Goal: Task Accomplishment & Management: Manage account settings

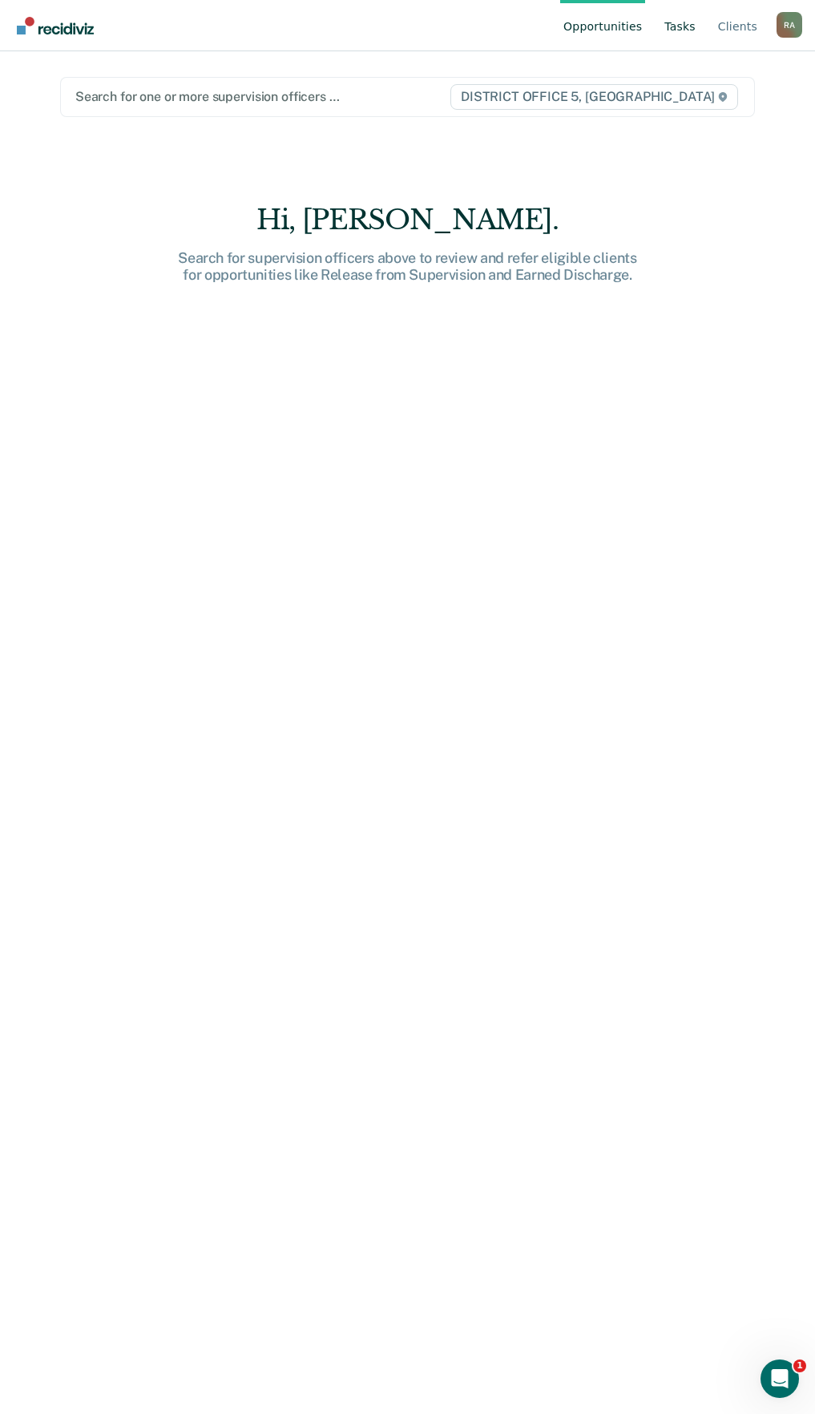
click at [667, 27] on link "Tasks" at bounding box center [681, 25] width 38 height 51
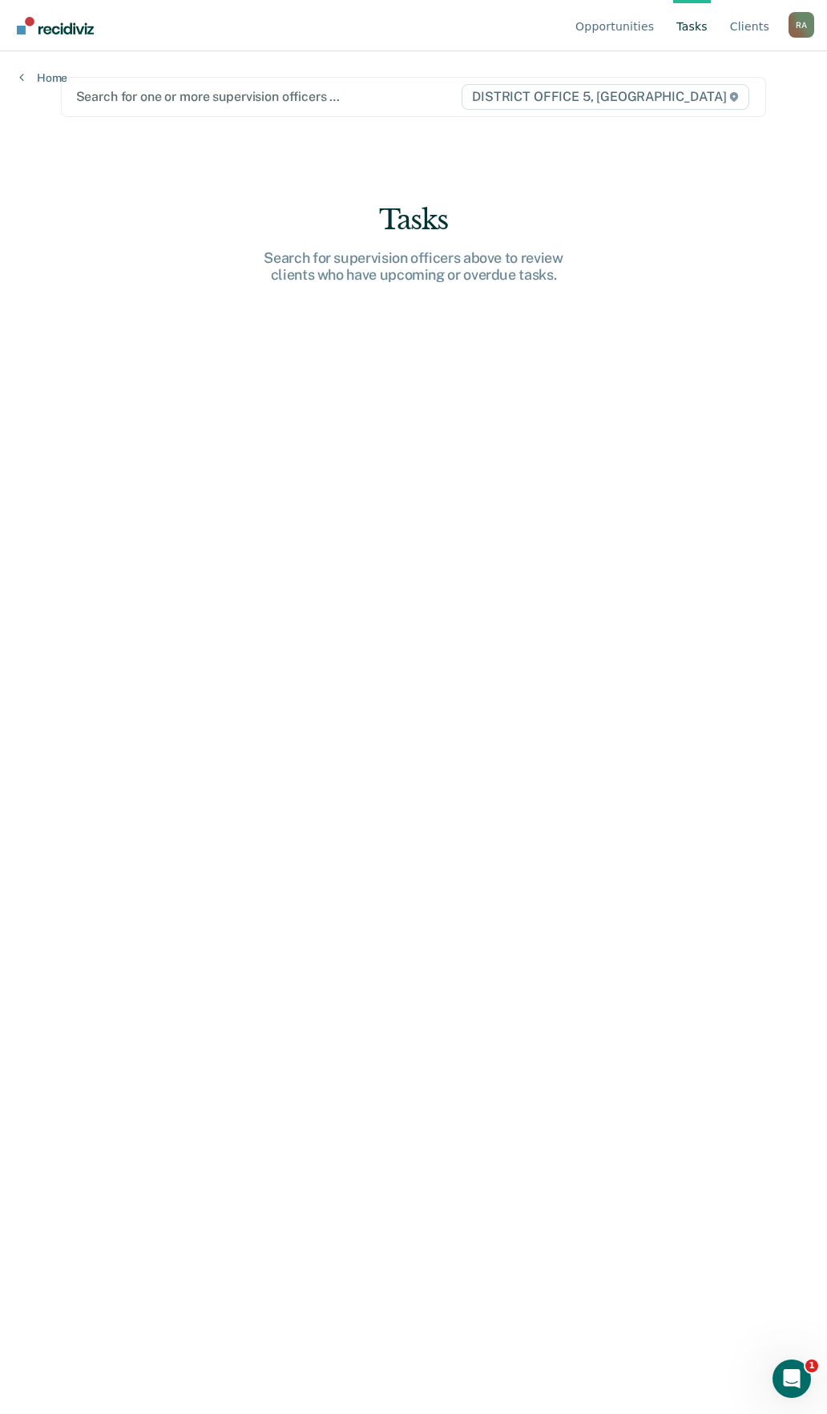
click at [685, 22] on link "Tasks" at bounding box center [693, 25] width 38 height 51
click at [620, 20] on link "Opportunities" at bounding box center [615, 25] width 85 height 51
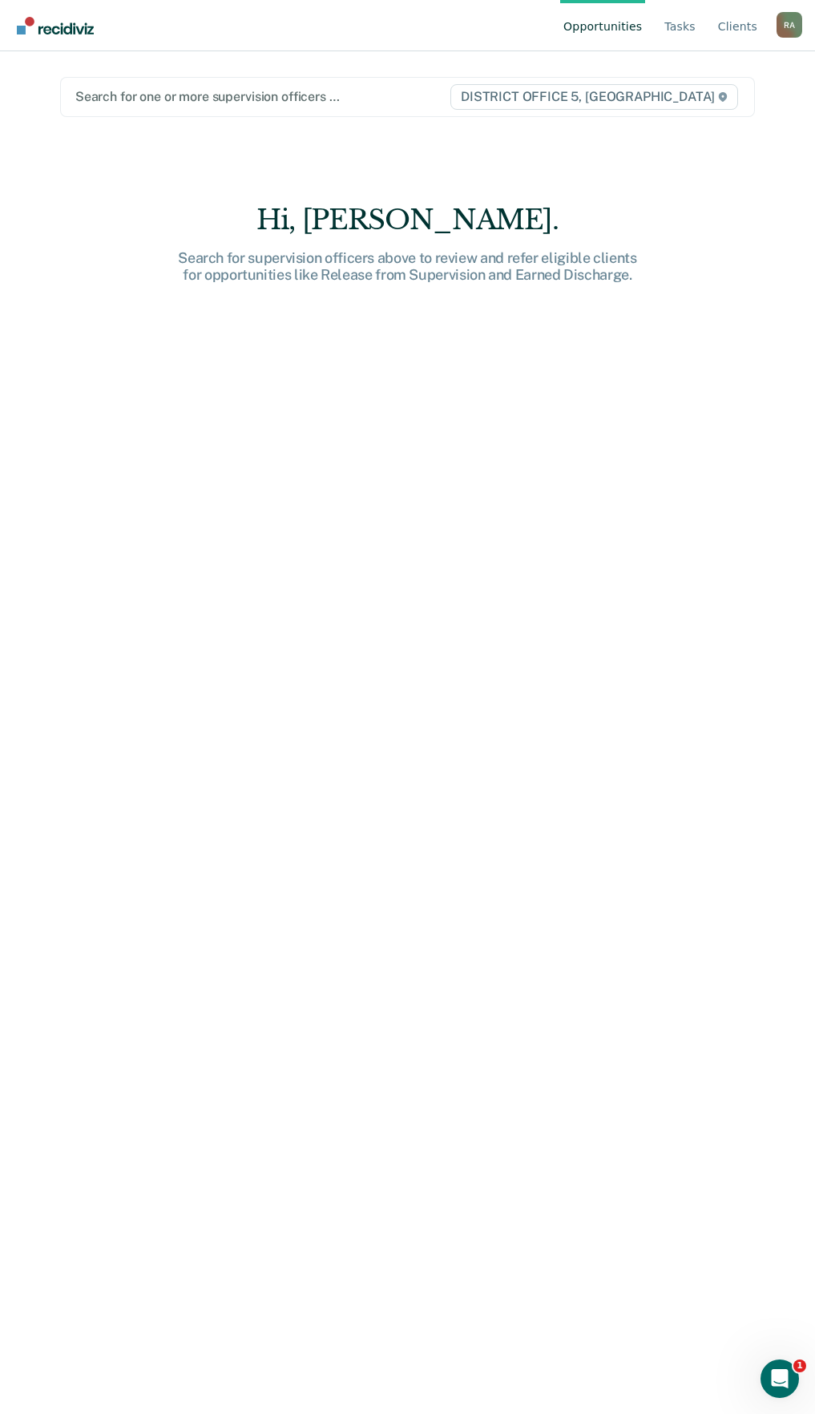
click at [614, 24] on link "Opportunities" at bounding box center [602, 25] width 85 height 51
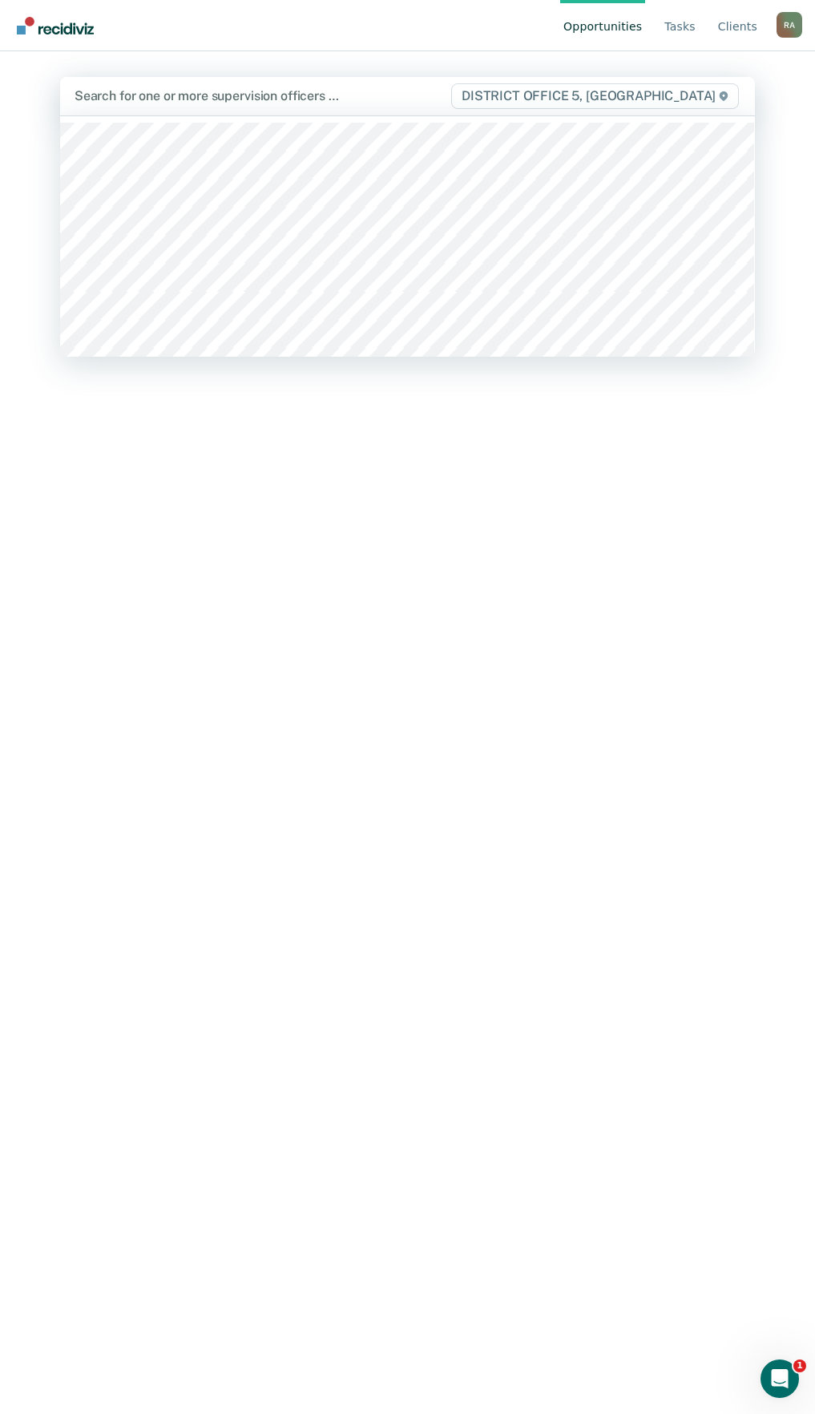
click at [257, 105] on div at bounding box center [262, 96] width 375 height 18
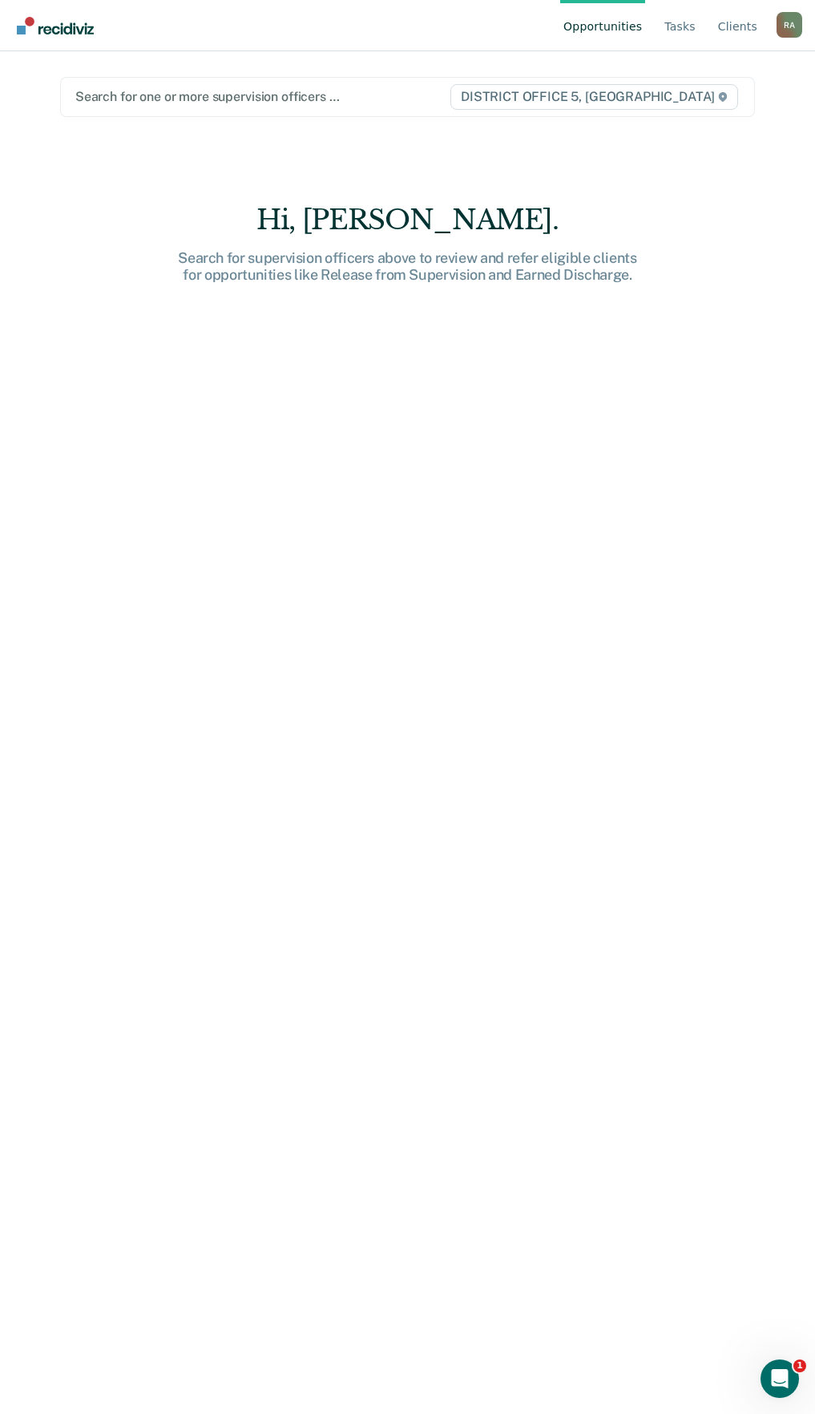
click at [232, 91] on div at bounding box center [262, 96] width 374 height 18
click at [342, 40] on nav "Opportunities Tasks Client s Raffs, Allan R A Profile How it works Log Out" at bounding box center [408, 25] width 790 height 51
click at [574, 26] on link "Opportunities" at bounding box center [602, 25] width 85 height 51
click at [628, 32] on link "Opportunities" at bounding box center [602, 25] width 85 height 51
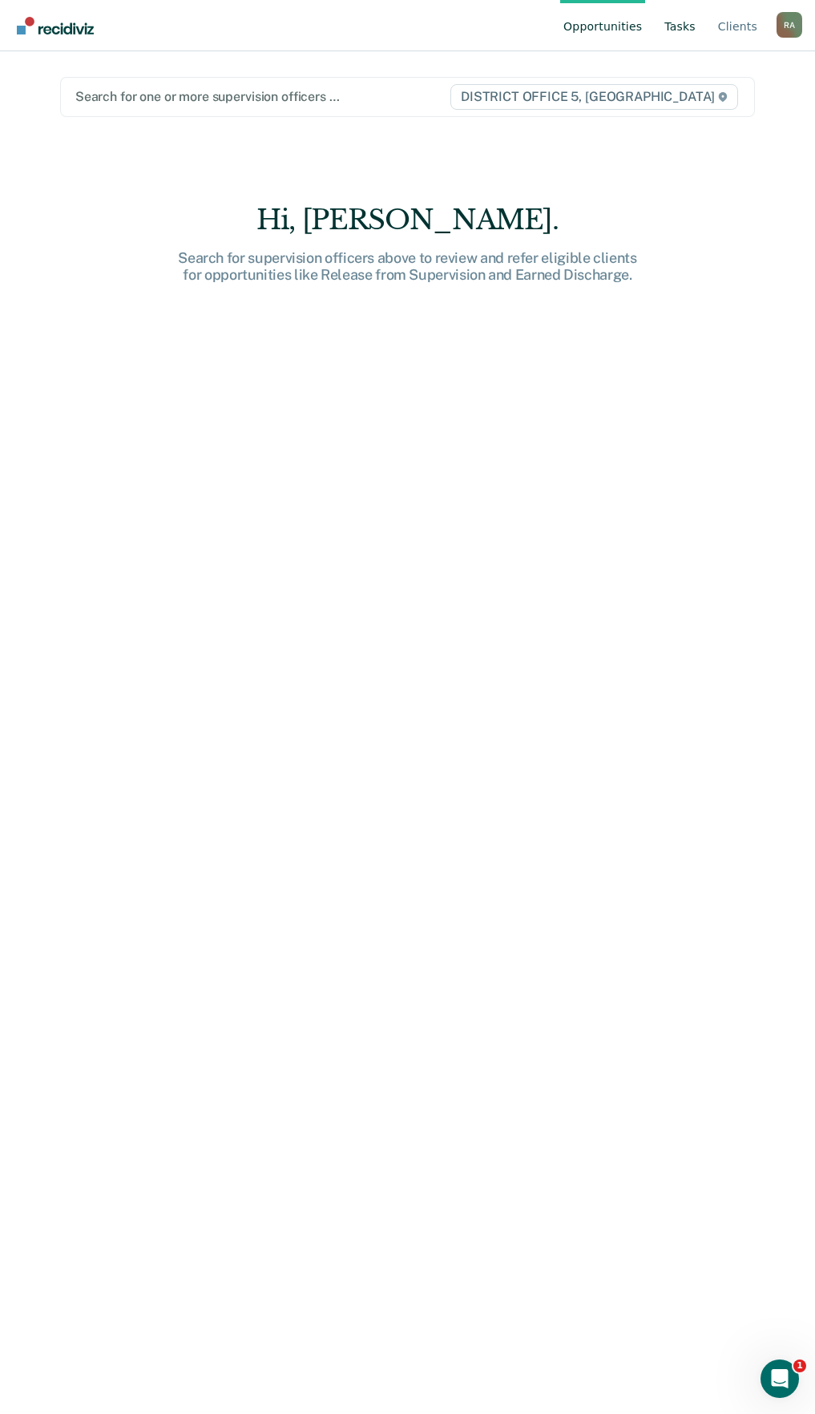
click at [681, 20] on link "Tasks" at bounding box center [681, 25] width 38 height 51
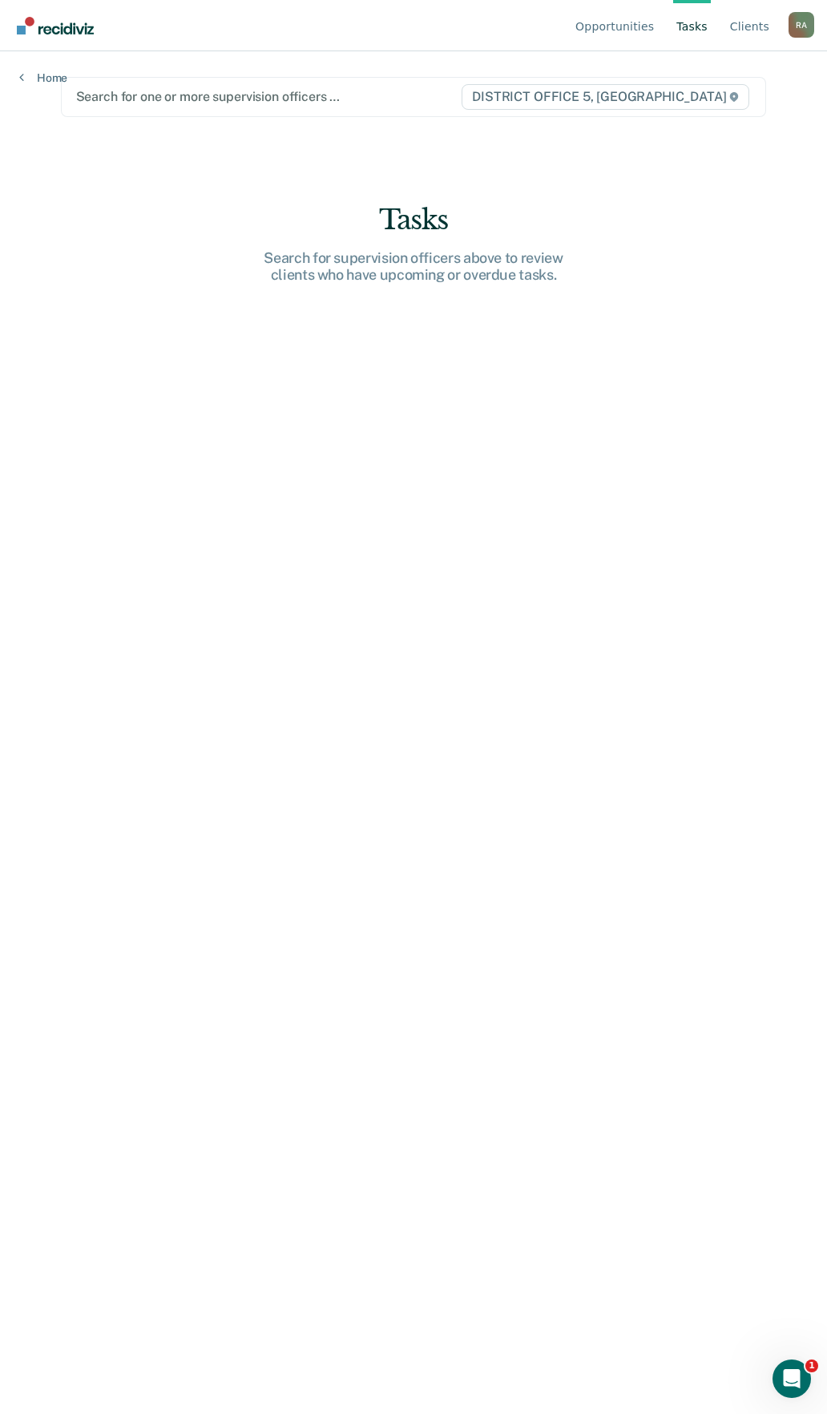
click at [681, 23] on link "Tasks" at bounding box center [693, 25] width 38 height 51
click at [617, 29] on link "Opportunities" at bounding box center [615, 25] width 85 height 51
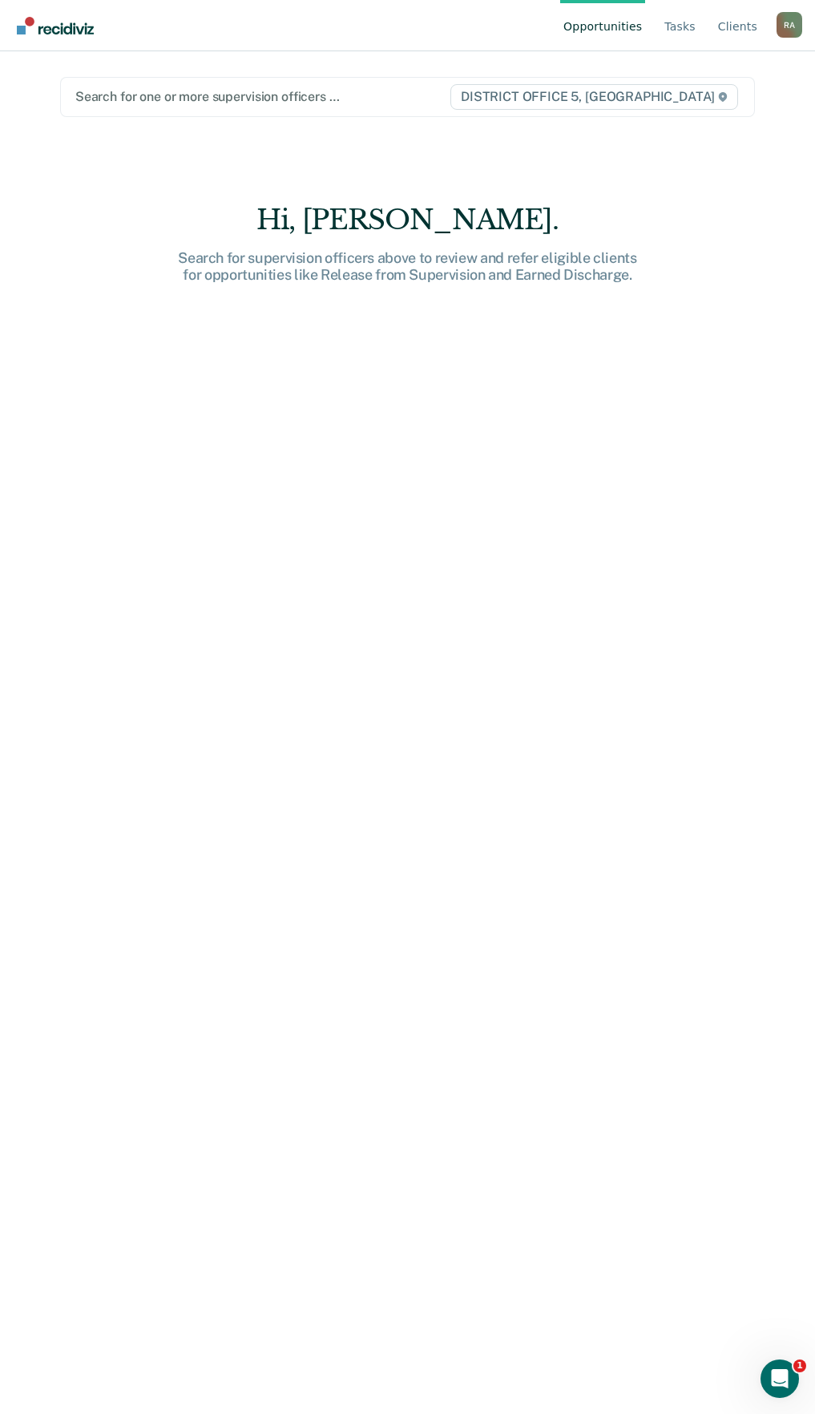
click at [167, 94] on div at bounding box center [262, 96] width 374 height 18
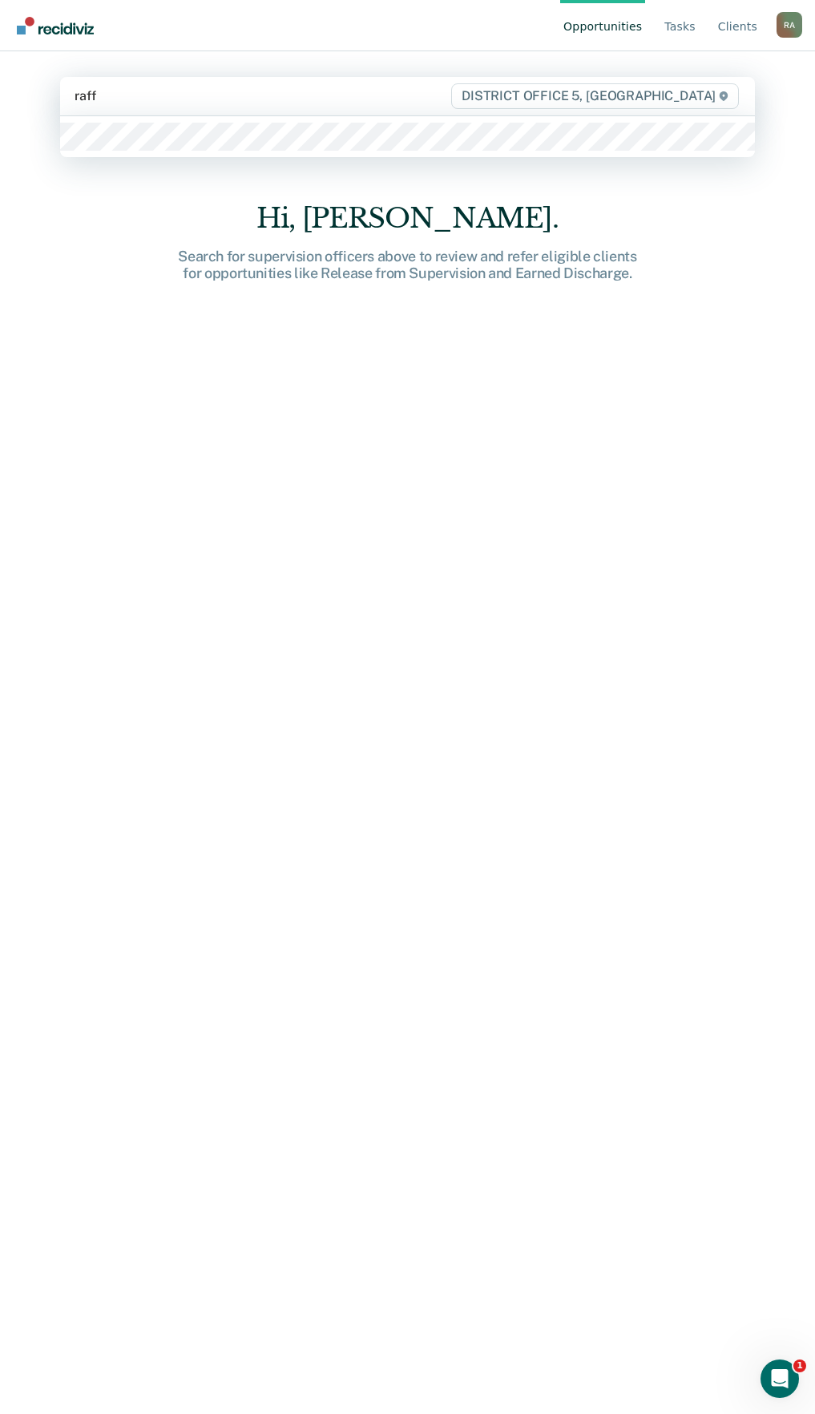
type input "raffs"
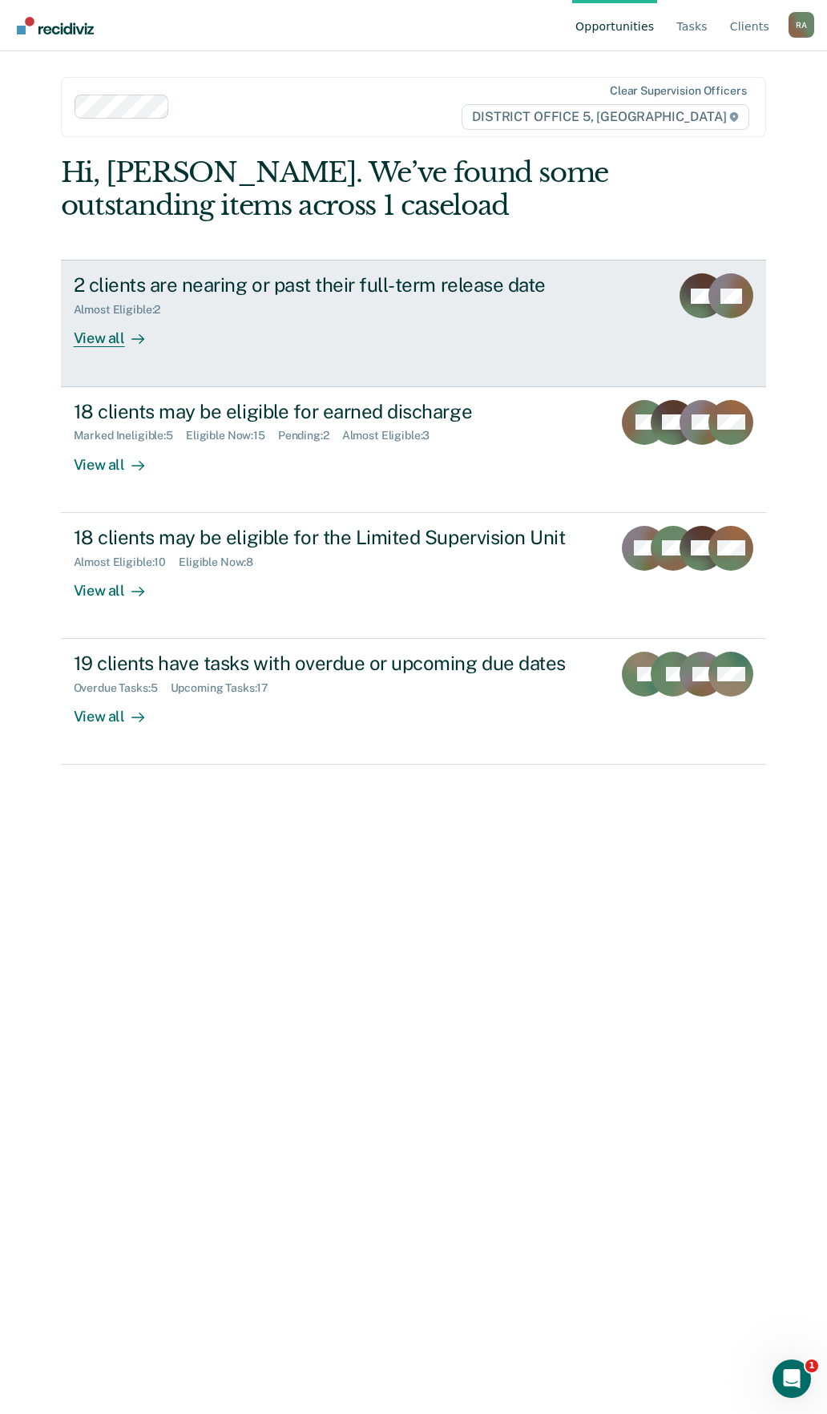
click at [360, 288] on div "2 clients are nearing or past their full-term release date" at bounding box center [355, 284] width 563 height 23
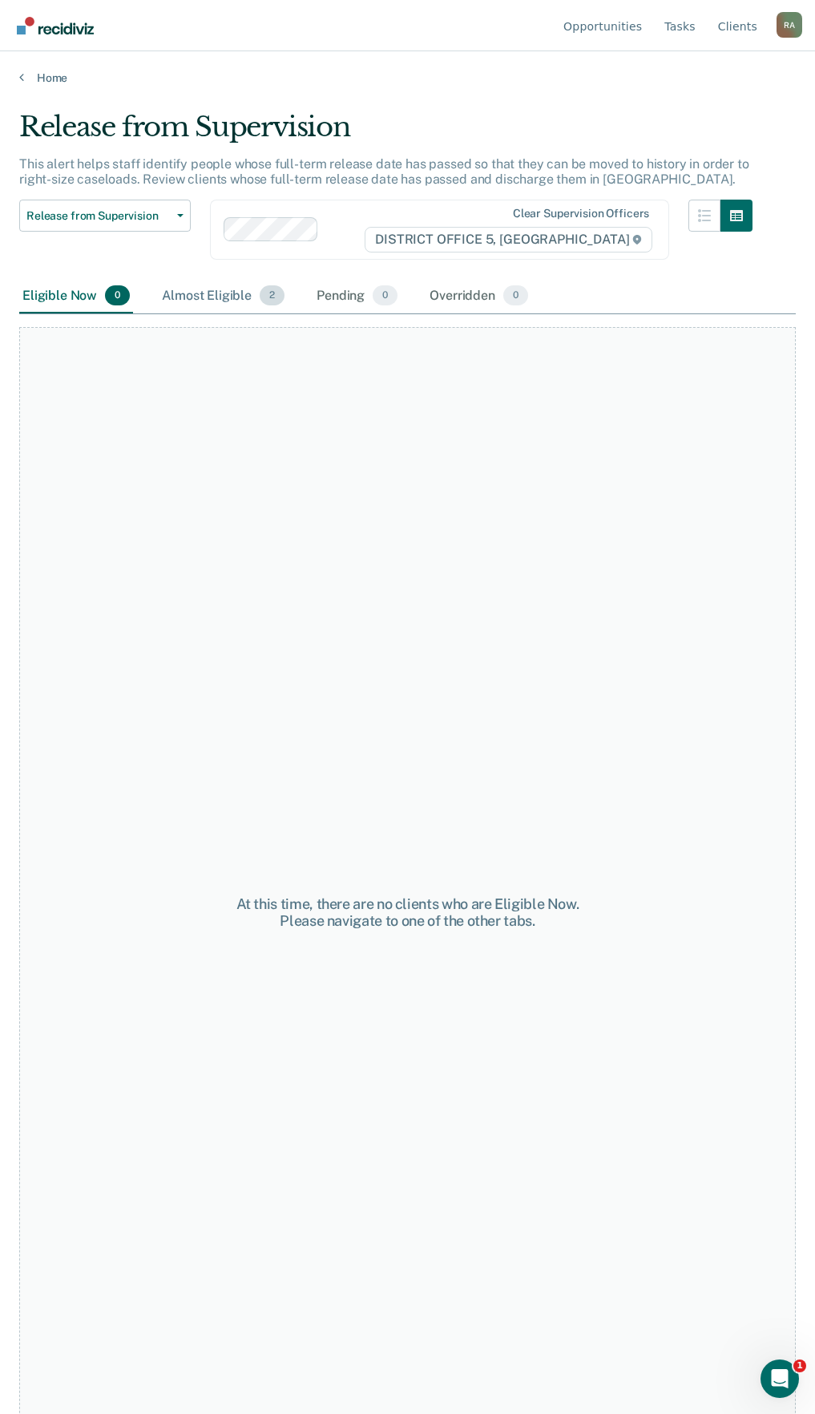
click at [248, 301] on div "Almost Eligible 2" at bounding box center [223, 296] width 129 height 35
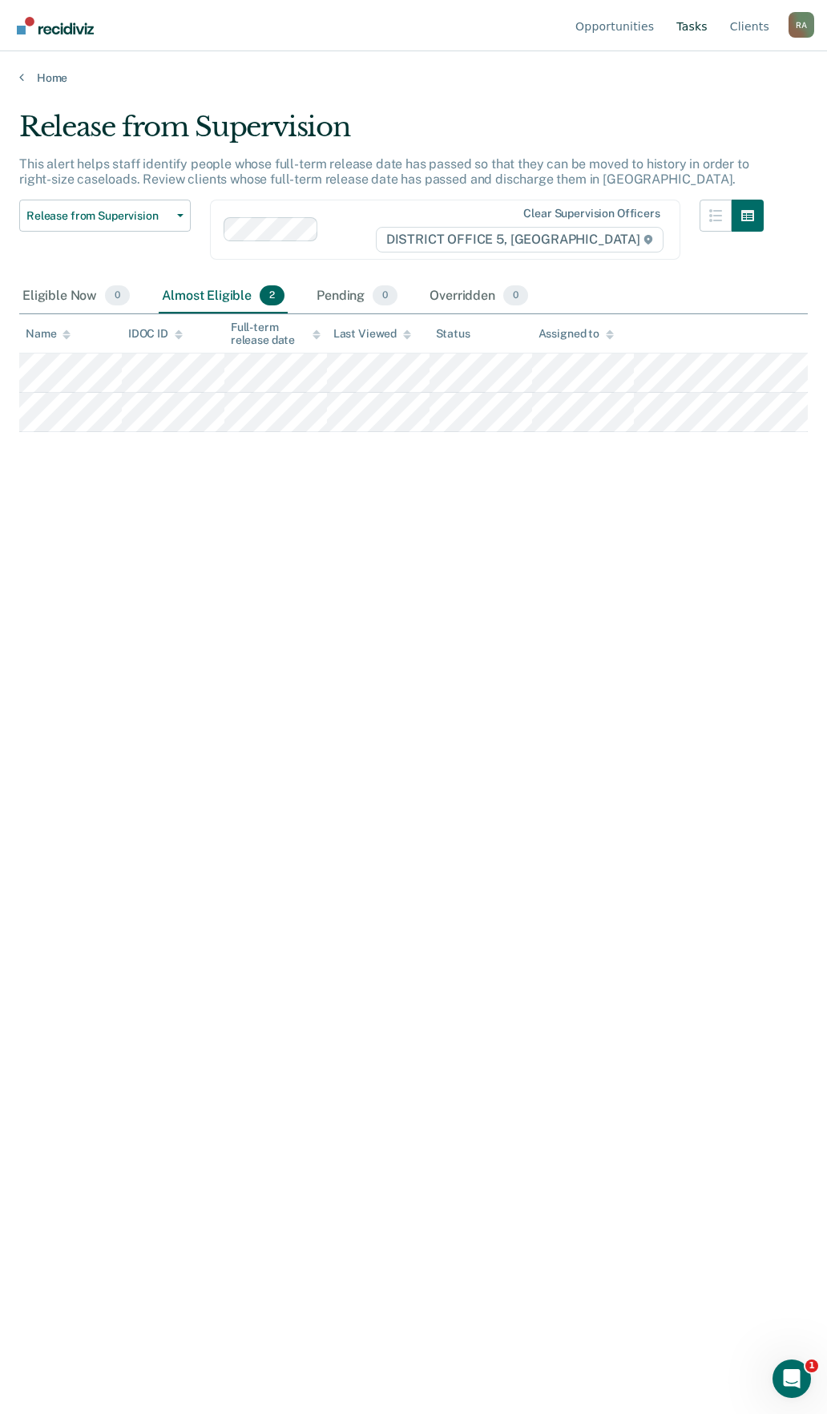
click at [691, 31] on link "Tasks" at bounding box center [693, 25] width 38 height 51
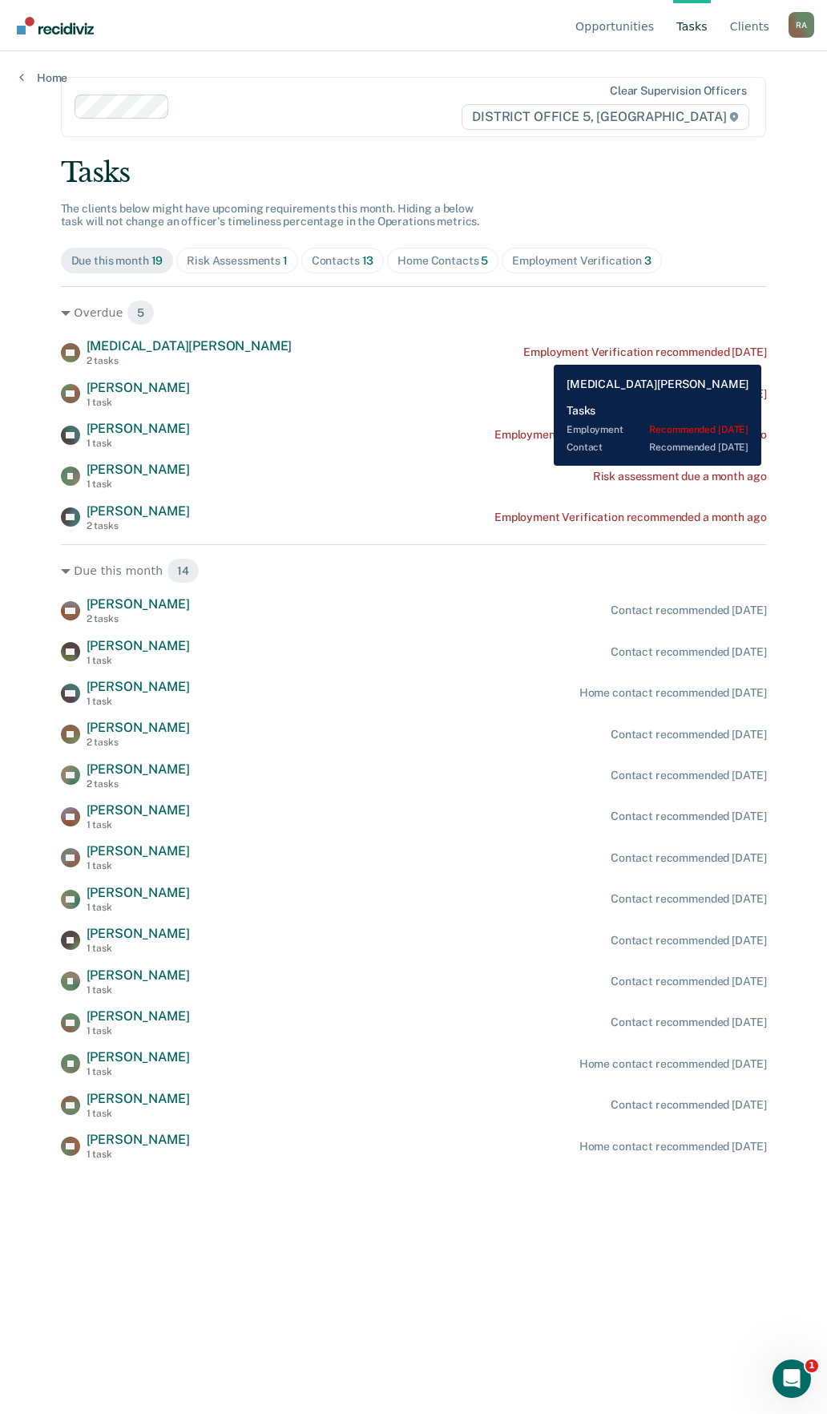
click at [542, 353] on div "Employment Verification recommended 6 months ago" at bounding box center [645, 353] width 243 height 14
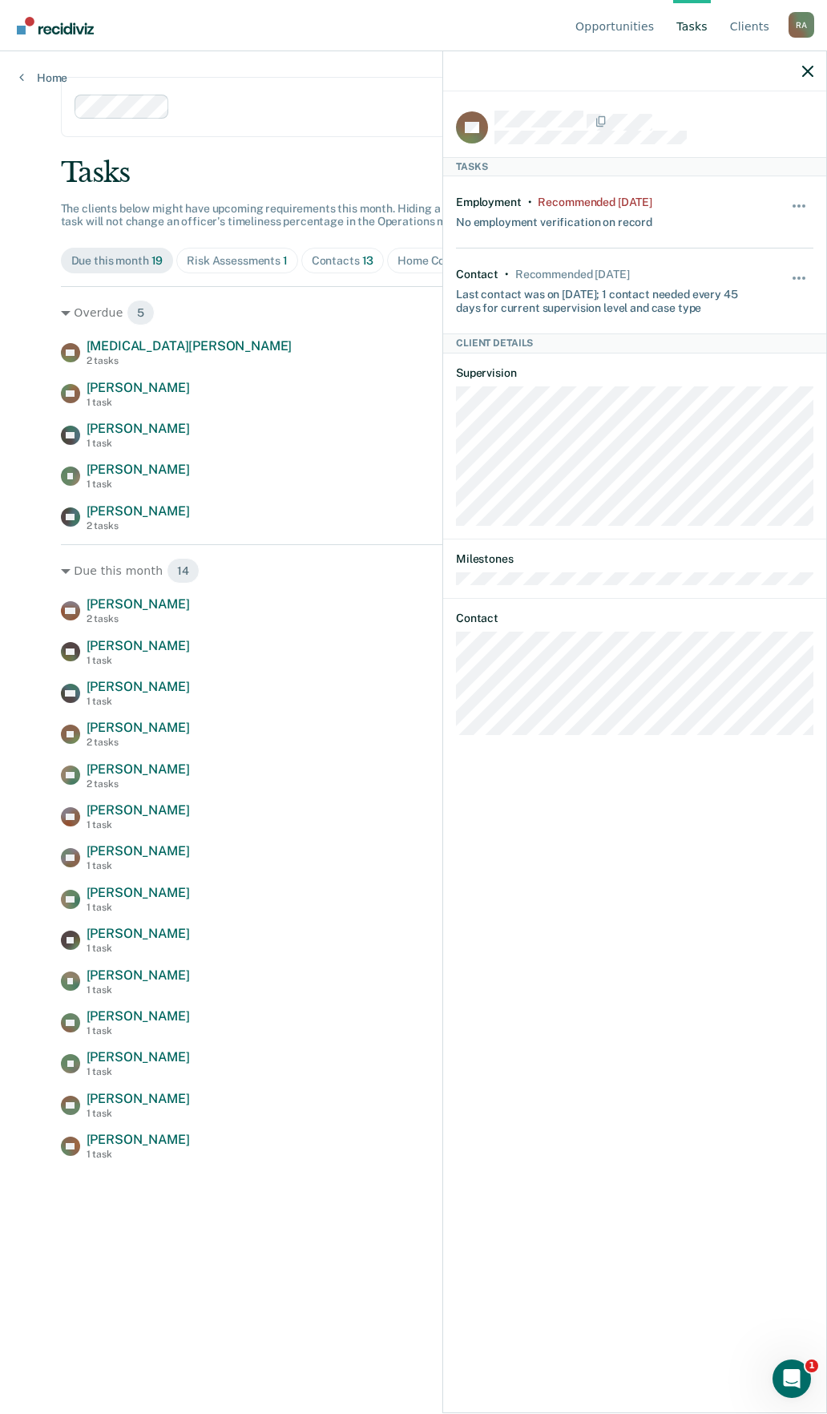
click at [819, 202] on div "GP Tasks Employment • Recommended 6 months ago No employment verification on re…" at bounding box center [634, 750] width 383 height 1319
click at [806, 202] on button "button" at bounding box center [800, 214] width 27 height 26
click at [728, 334] on button "90 days" at bounding box center [755, 335] width 115 height 26
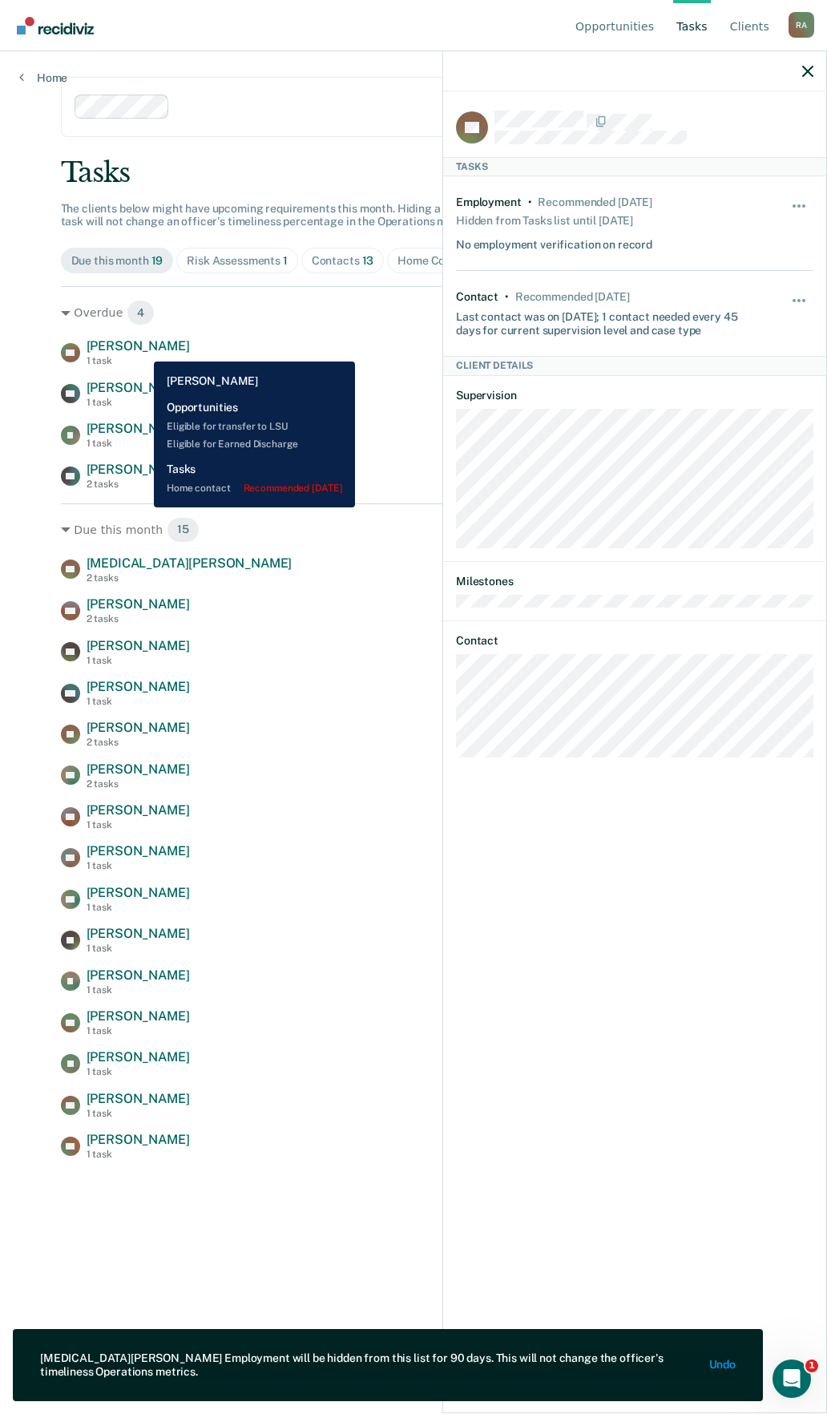
click at [142, 350] on span "Arturo Reyes" at bounding box center [138, 345] width 103 height 15
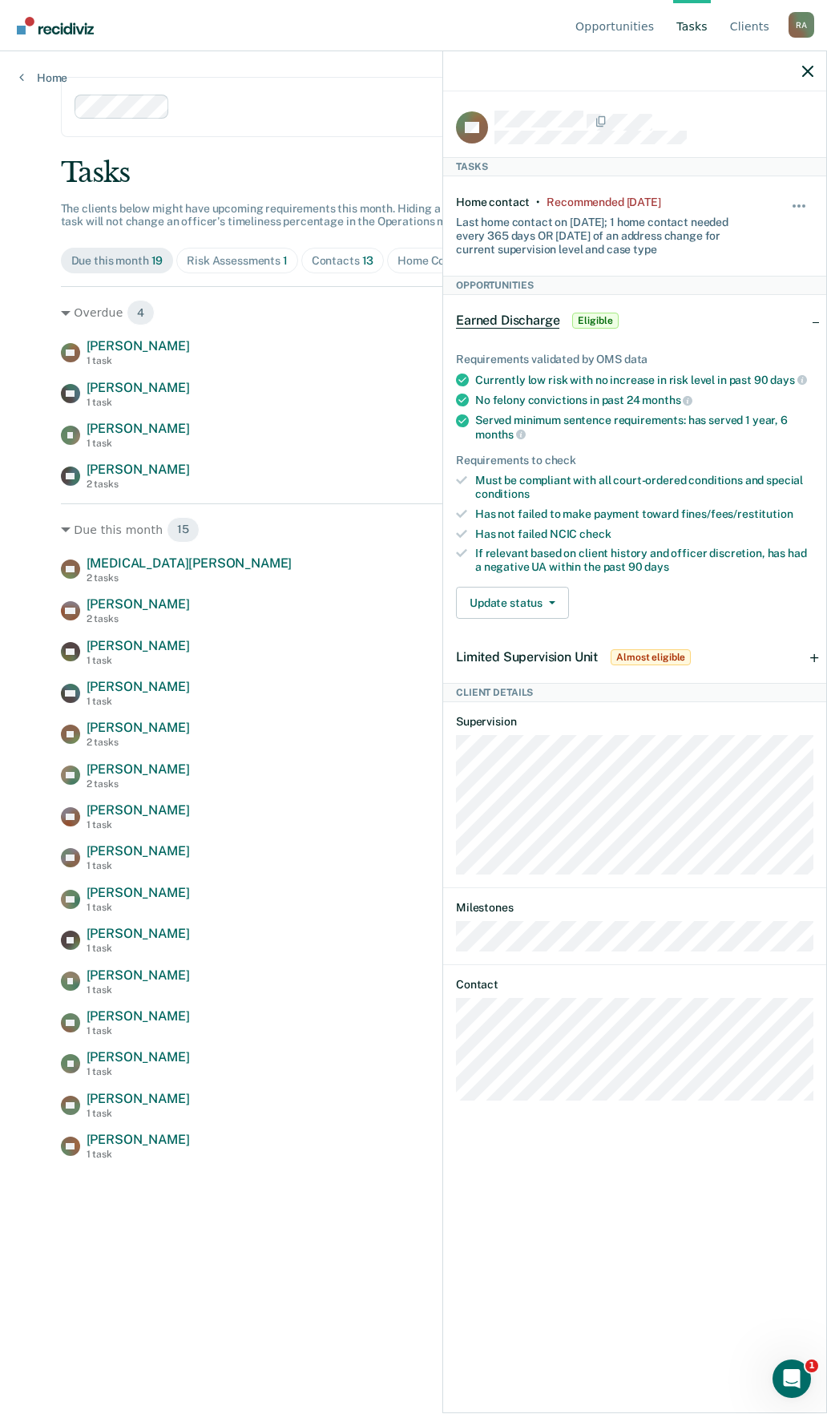
click at [227, 256] on div "Risk Assessments 1" at bounding box center [237, 261] width 101 height 14
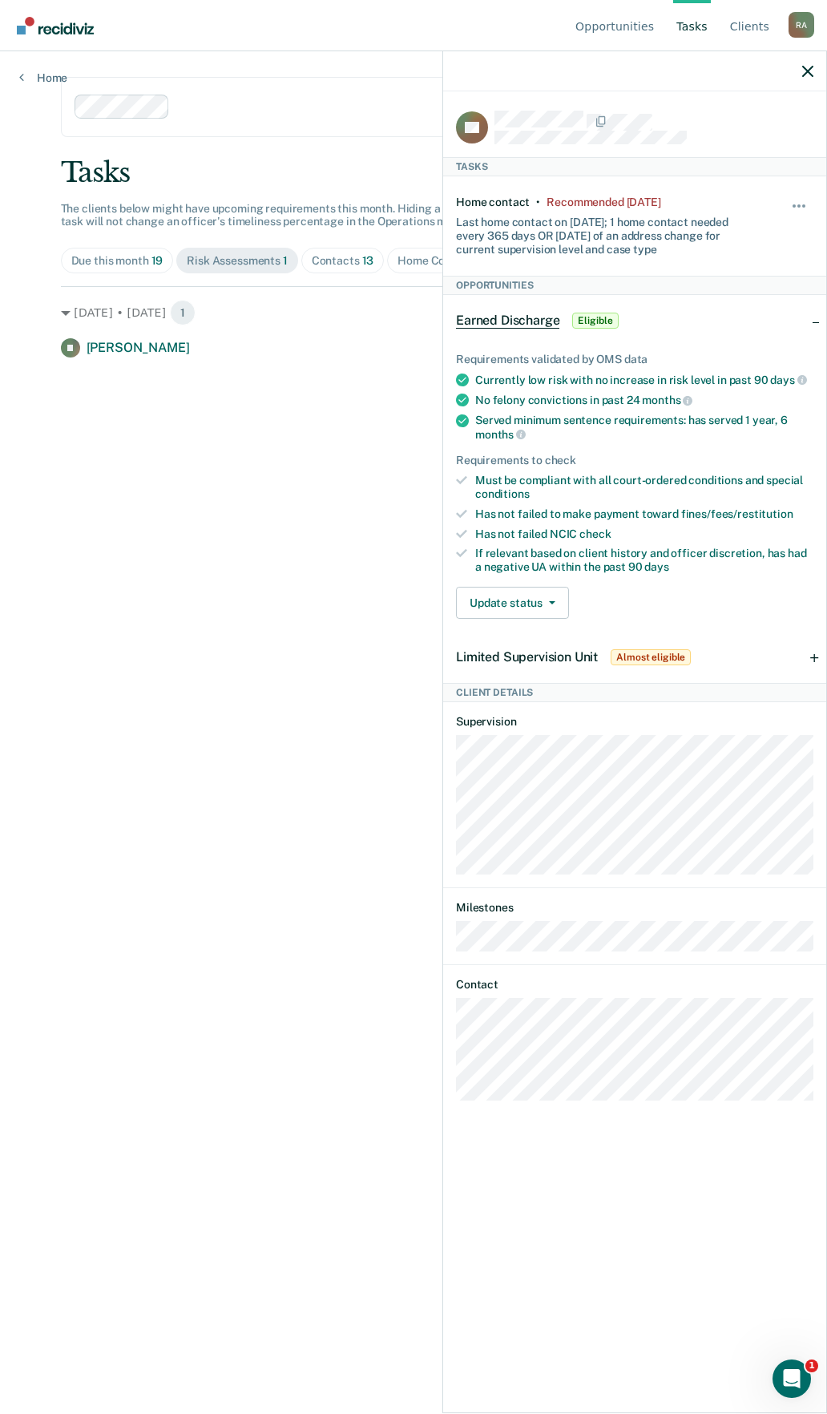
click at [127, 260] on div "Due this month 19" at bounding box center [117, 261] width 92 height 14
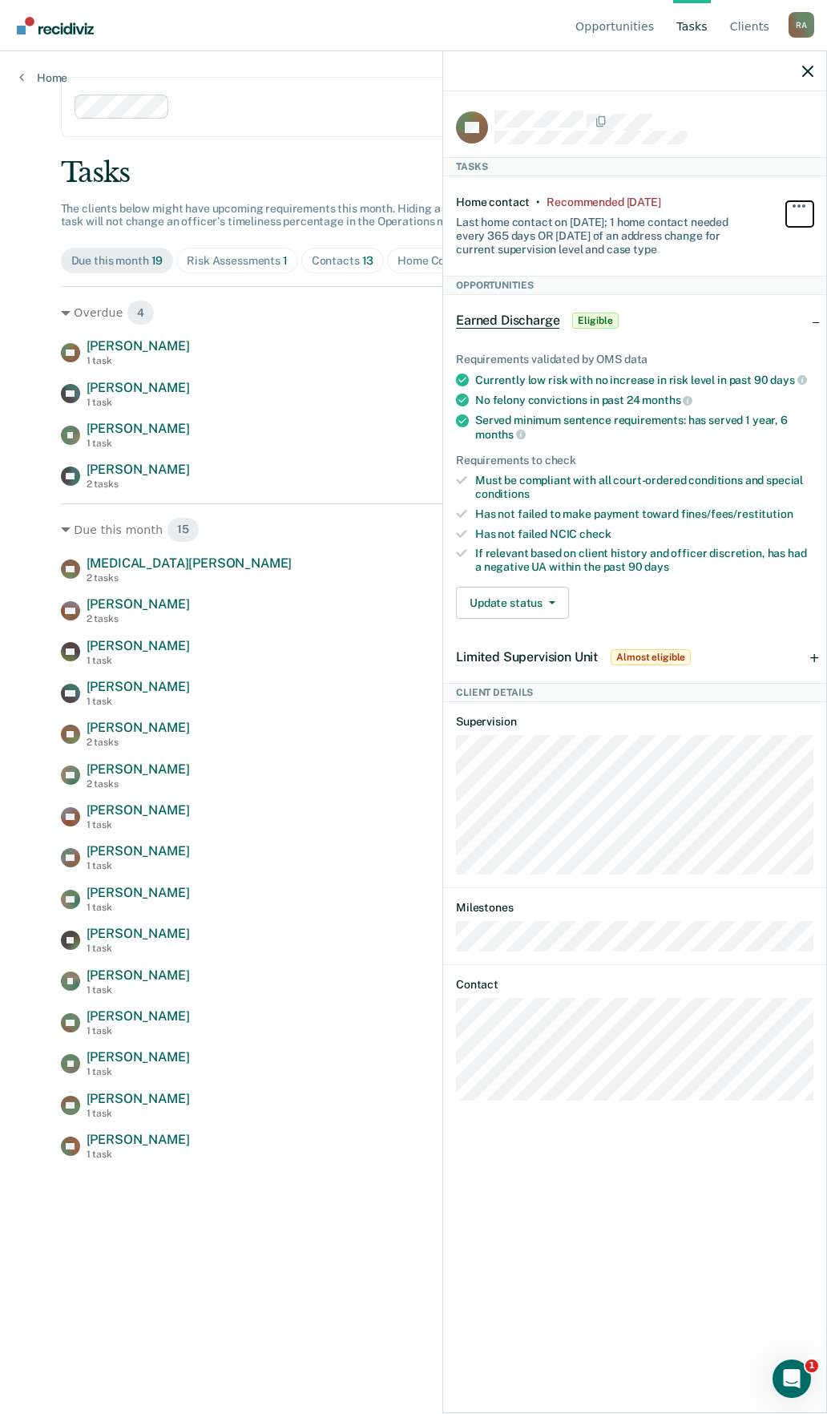
click at [797, 206] on button "button" at bounding box center [800, 214] width 27 height 26
click at [744, 339] on button "90 days" at bounding box center [755, 335] width 115 height 26
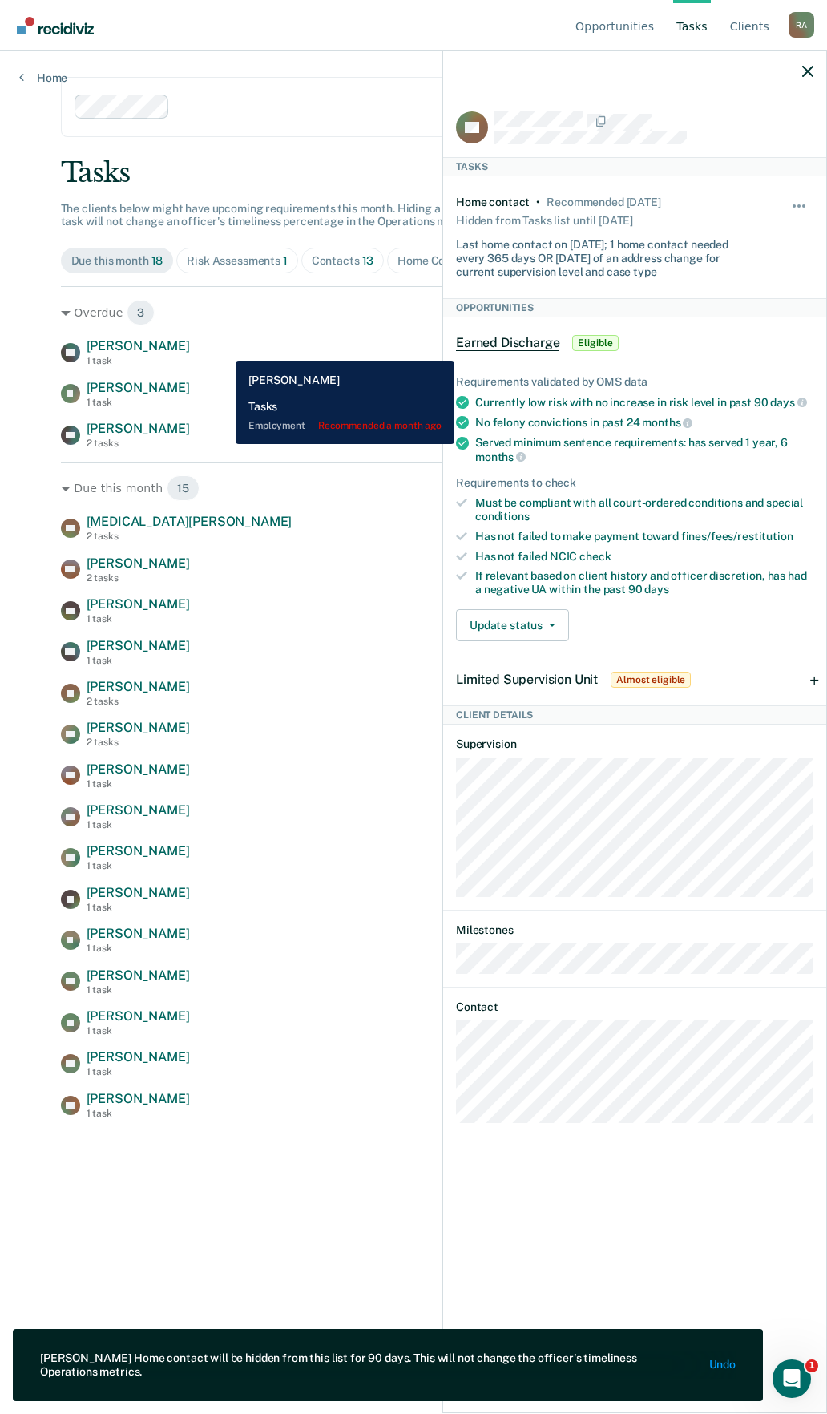
click at [190, 348] on span "Antonio Enriquez-Vazquez" at bounding box center [138, 345] width 103 height 15
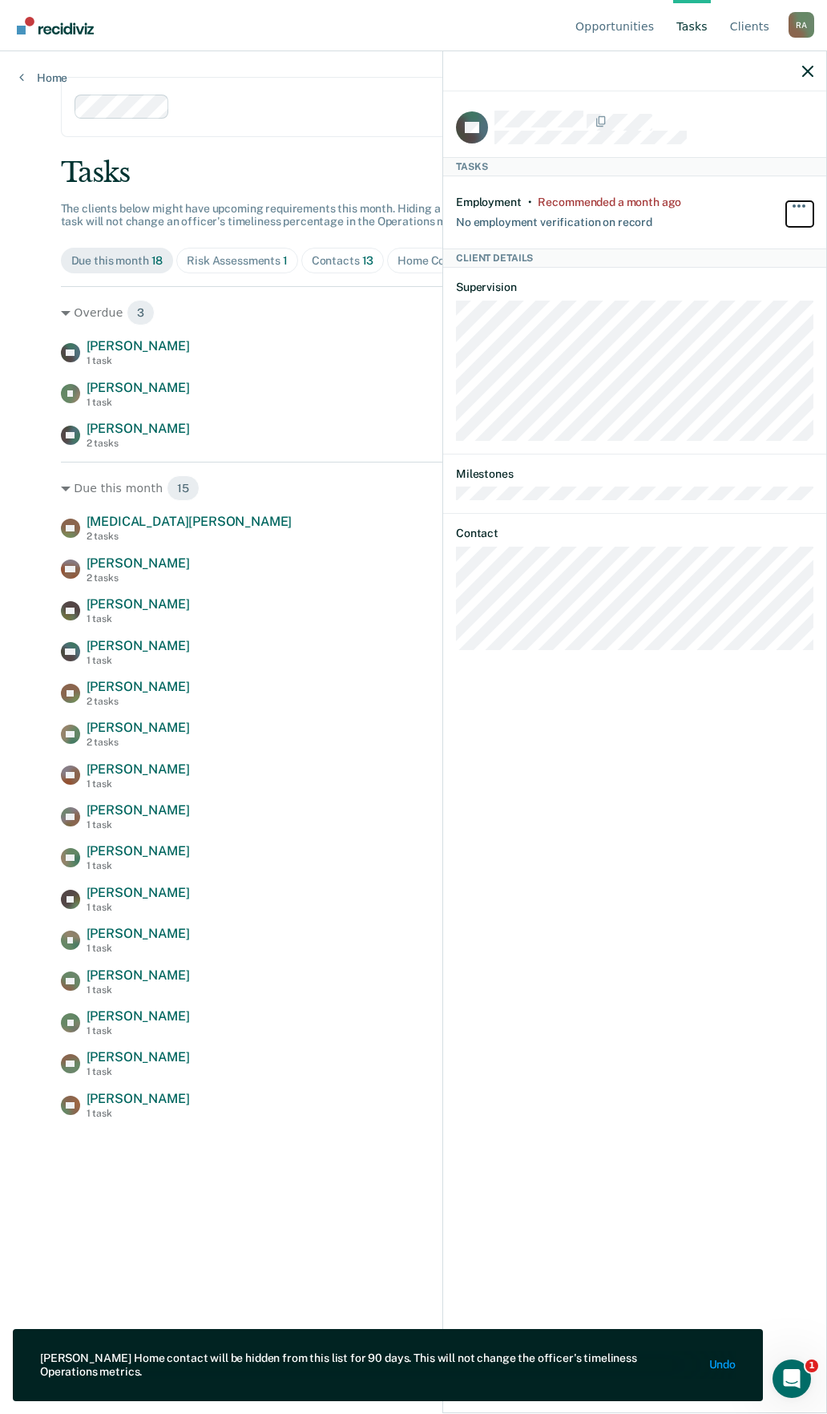
click at [799, 208] on button "button" at bounding box center [800, 214] width 27 height 26
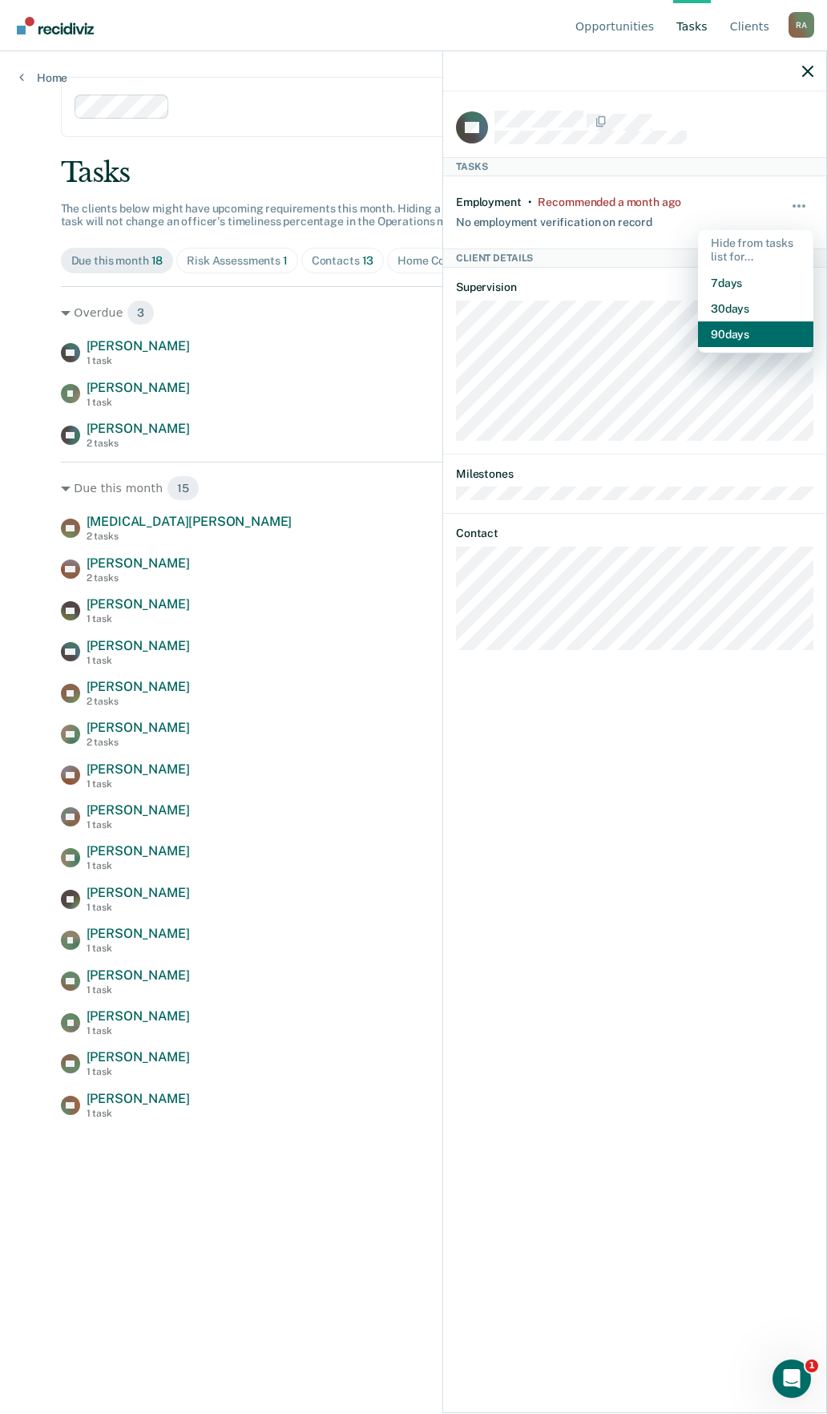
click at [732, 334] on button "90 days" at bounding box center [755, 335] width 115 height 26
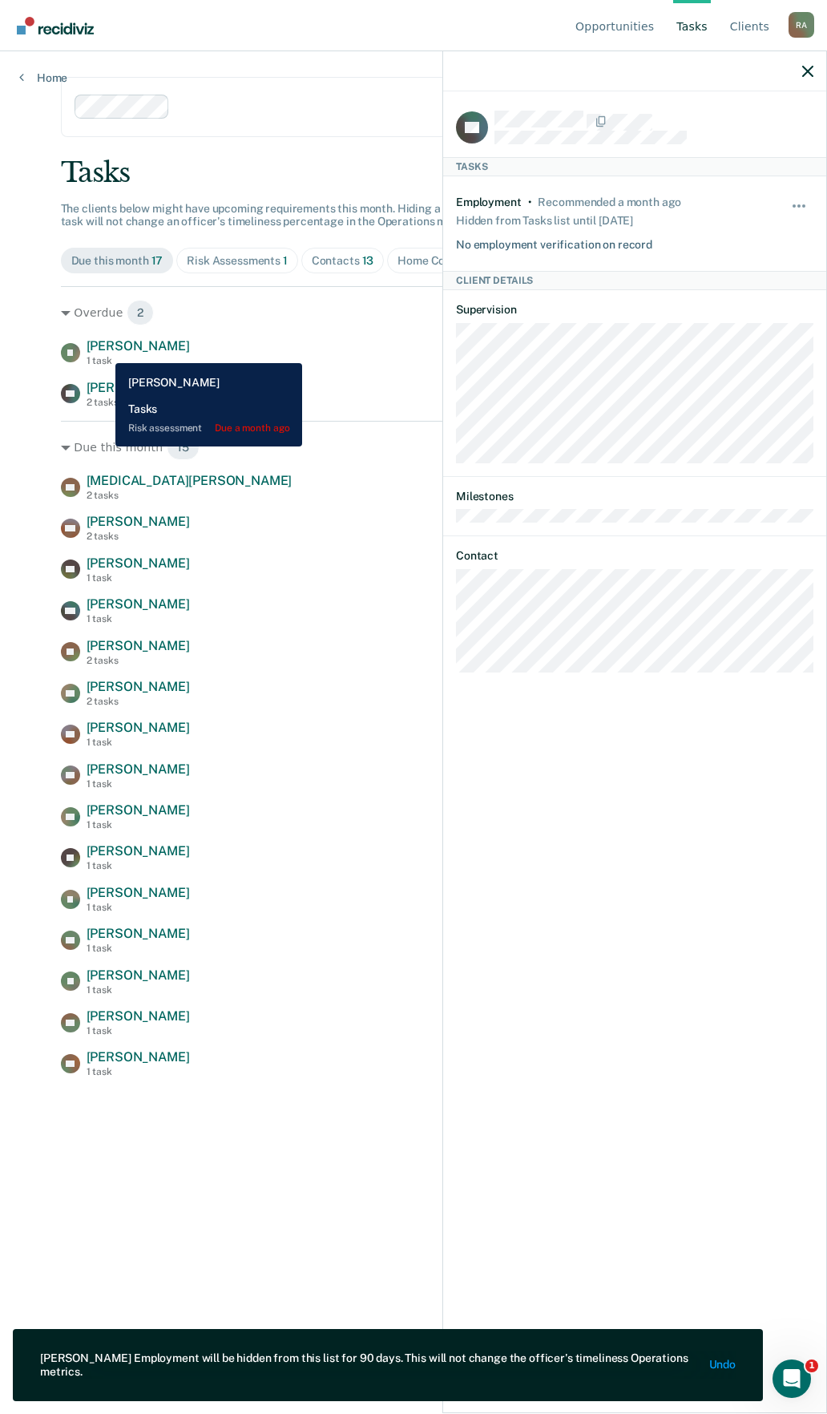
click at [103, 351] on span "Ivan Sarabia" at bounding box center [138, 345] width 103 height 15
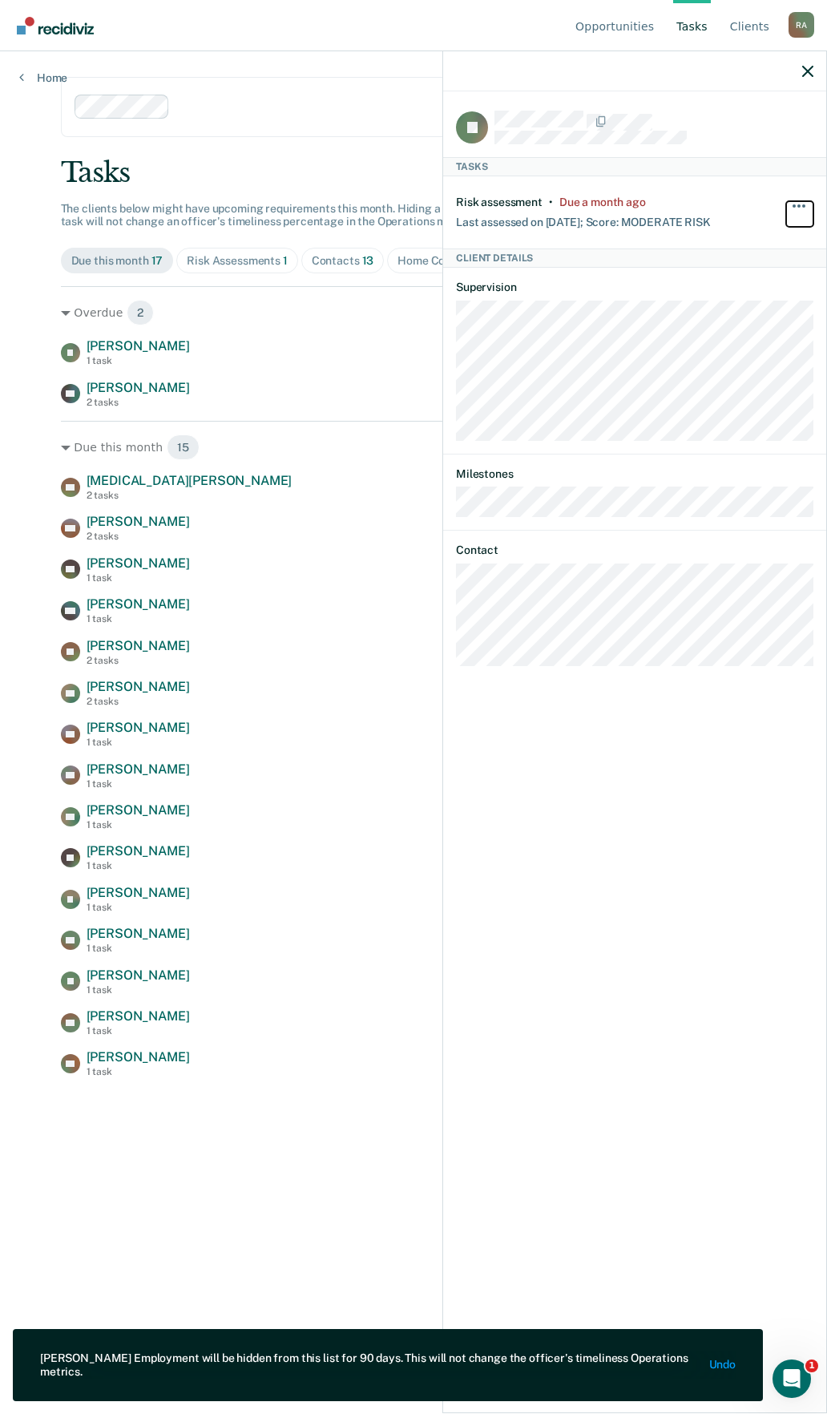
click at [796, 201] on button "button" at bounding box center [800, 214] width 27 height 26
click at [739, 346] on article "IS Tasks Risk assessment • Due a month ago Last assessed on 9/3/24; Score: MODE…" at bounding box center [635, 389] width 358 height 556
click at [797, 201] on button "button" at bounding box center [800, 214] width 27 height 26
click at [734, 332] on button "90 days" at bounding box center [755, 335] width 115 height 26
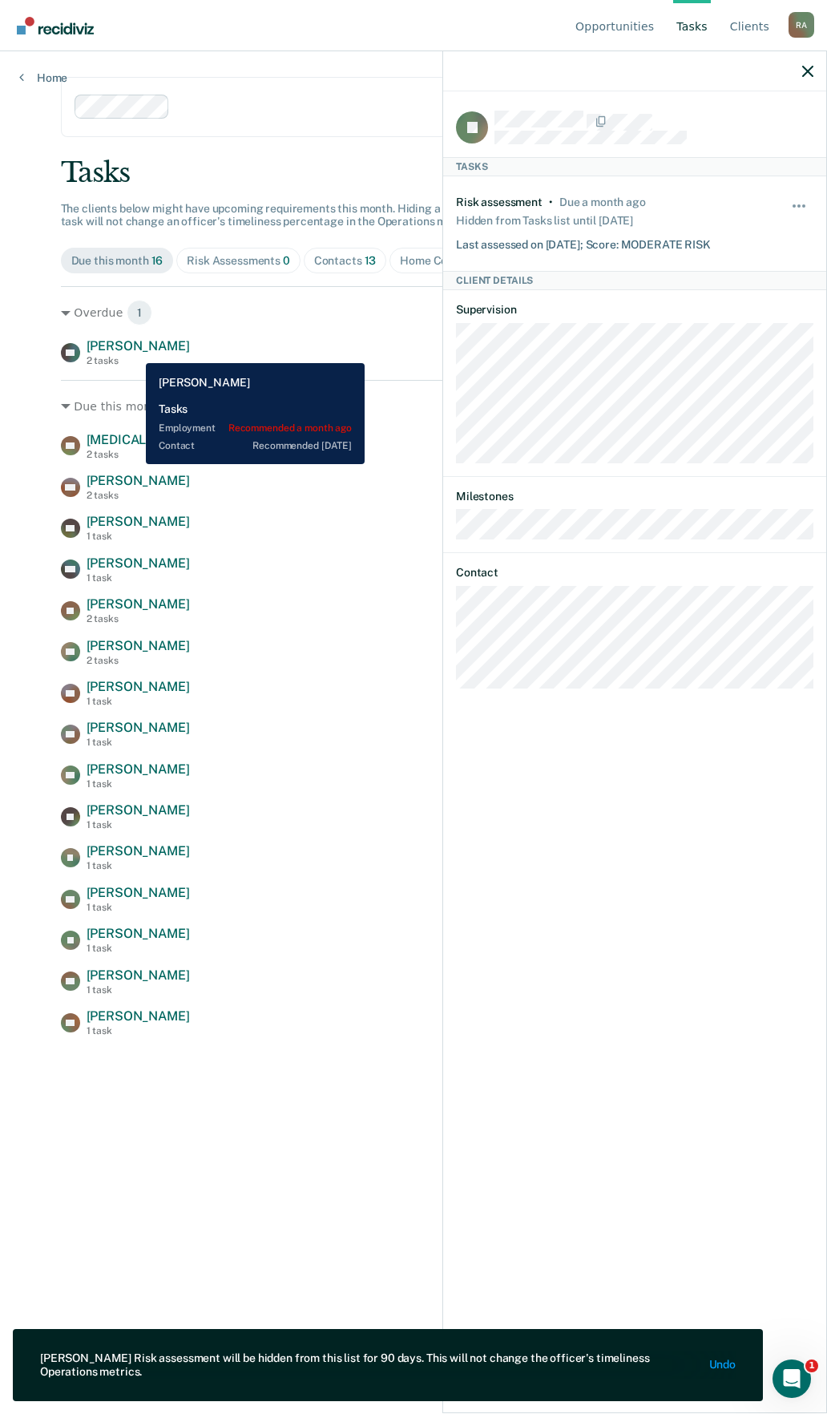
click at [134, 351] on span "Xander Donaldson" at bounding box center [138, 345] width 103 height 15
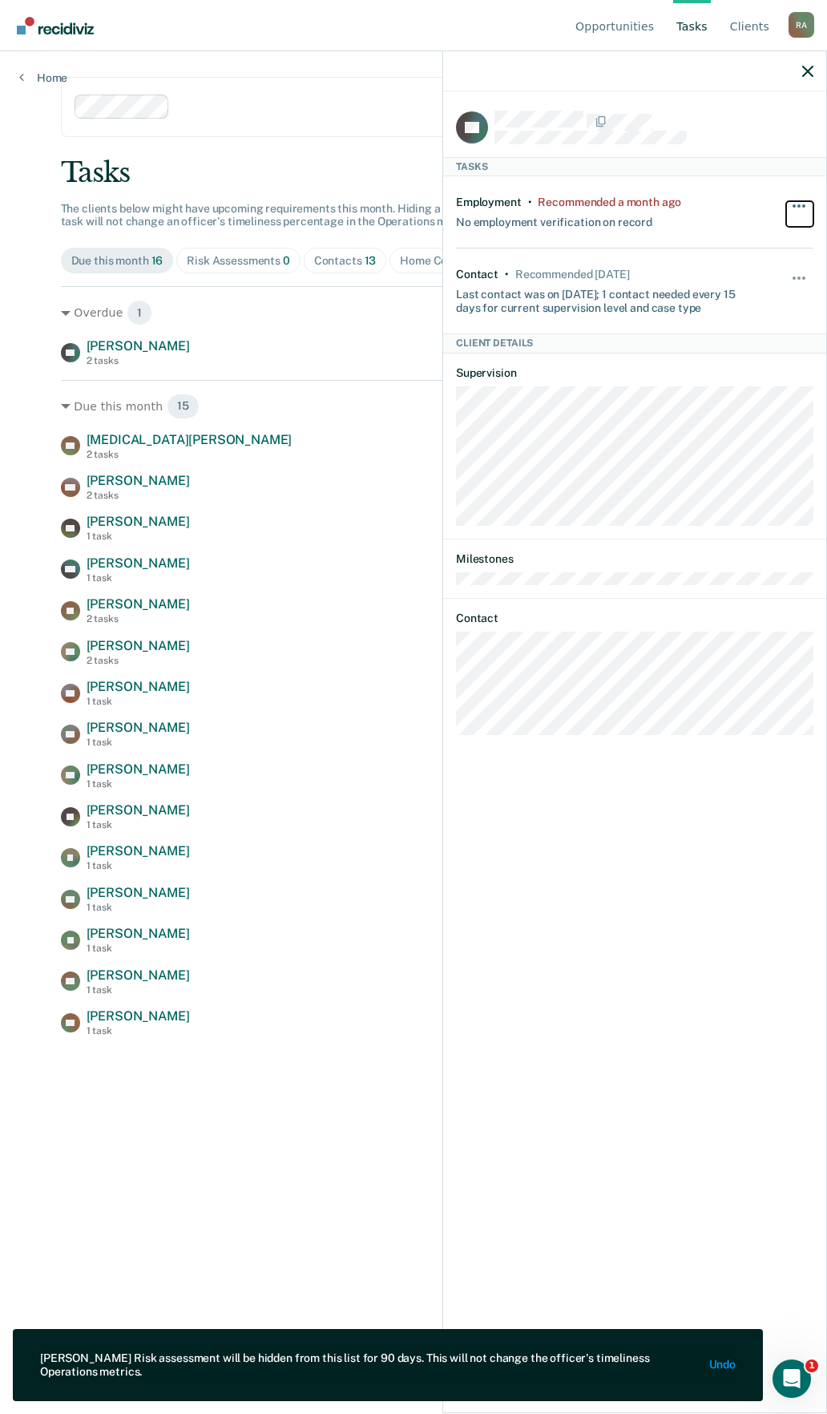
click at [798, 201] on button "button" at bounding box center [800, 214] width 27 height 26
click at [734, 334] on button "90 days" at bounding box center [755, 335] width 115 height 26
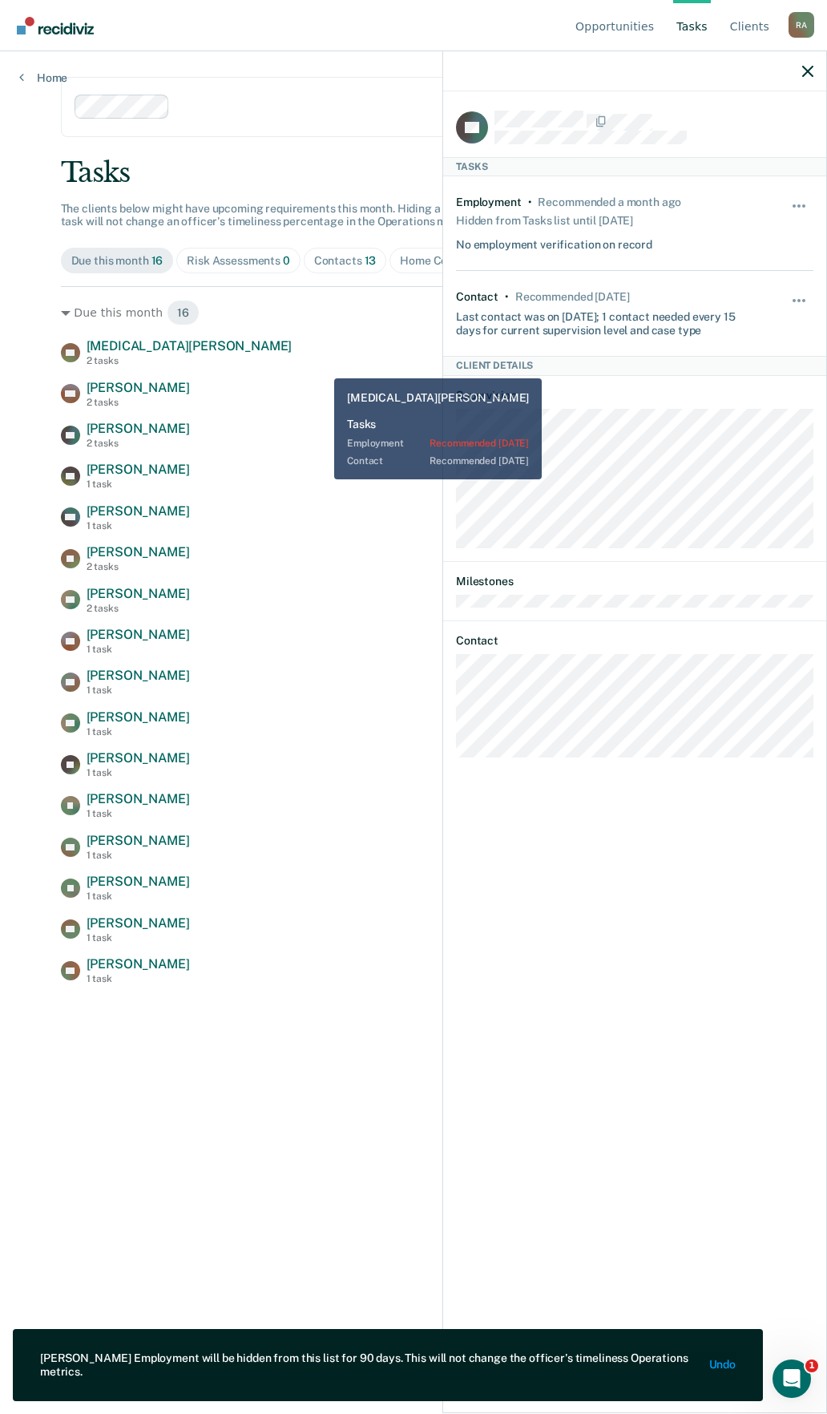
click at [321, 370] on div "GP Genesa Pullin 2 tasks Contact recommended in 6 days VM Veronica Macdonald 2 …" at bounding box center [414, 661] width 706 height 646
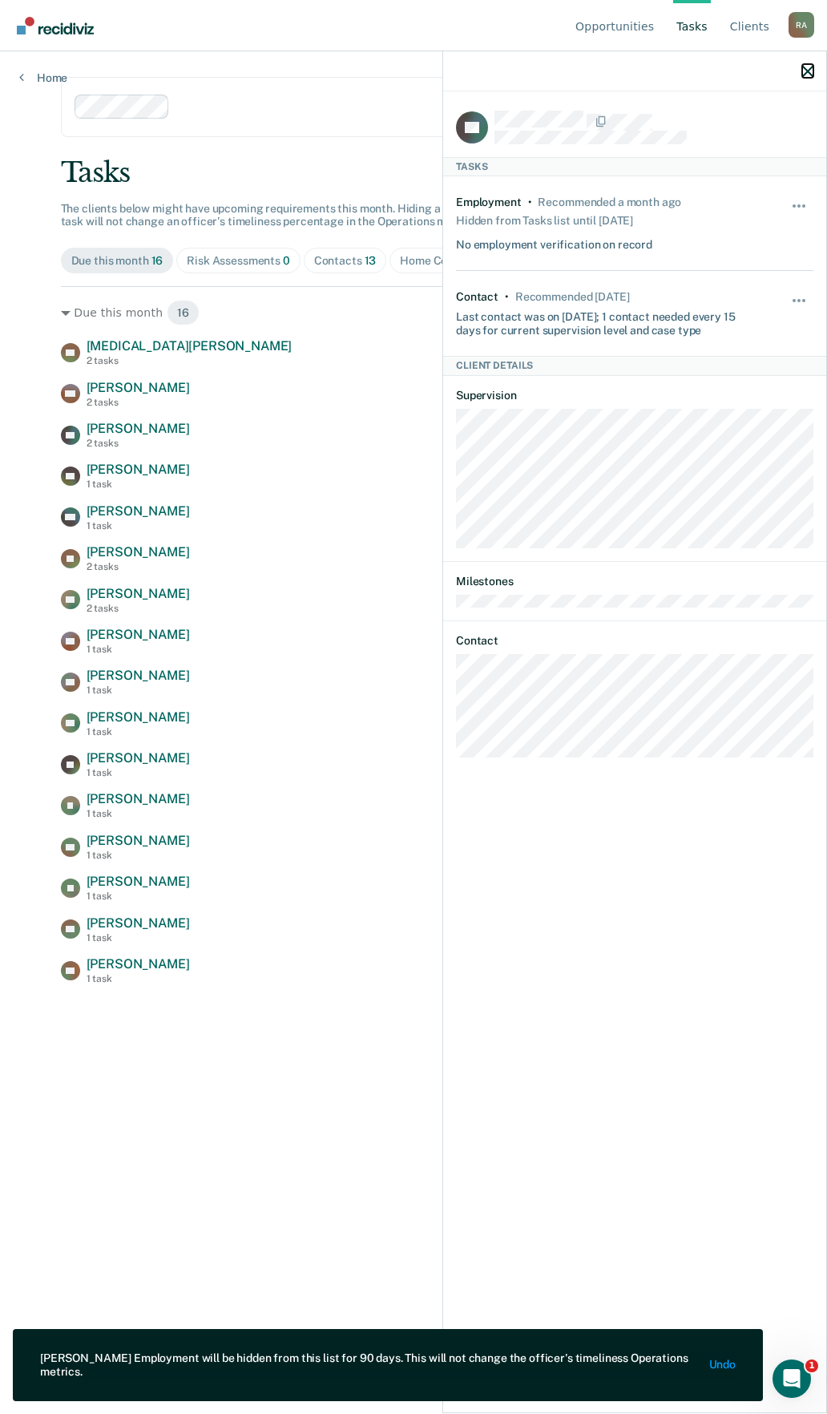
click at [807, 69] on icon "button" at bounding box center [808, 71] width 11 height 11
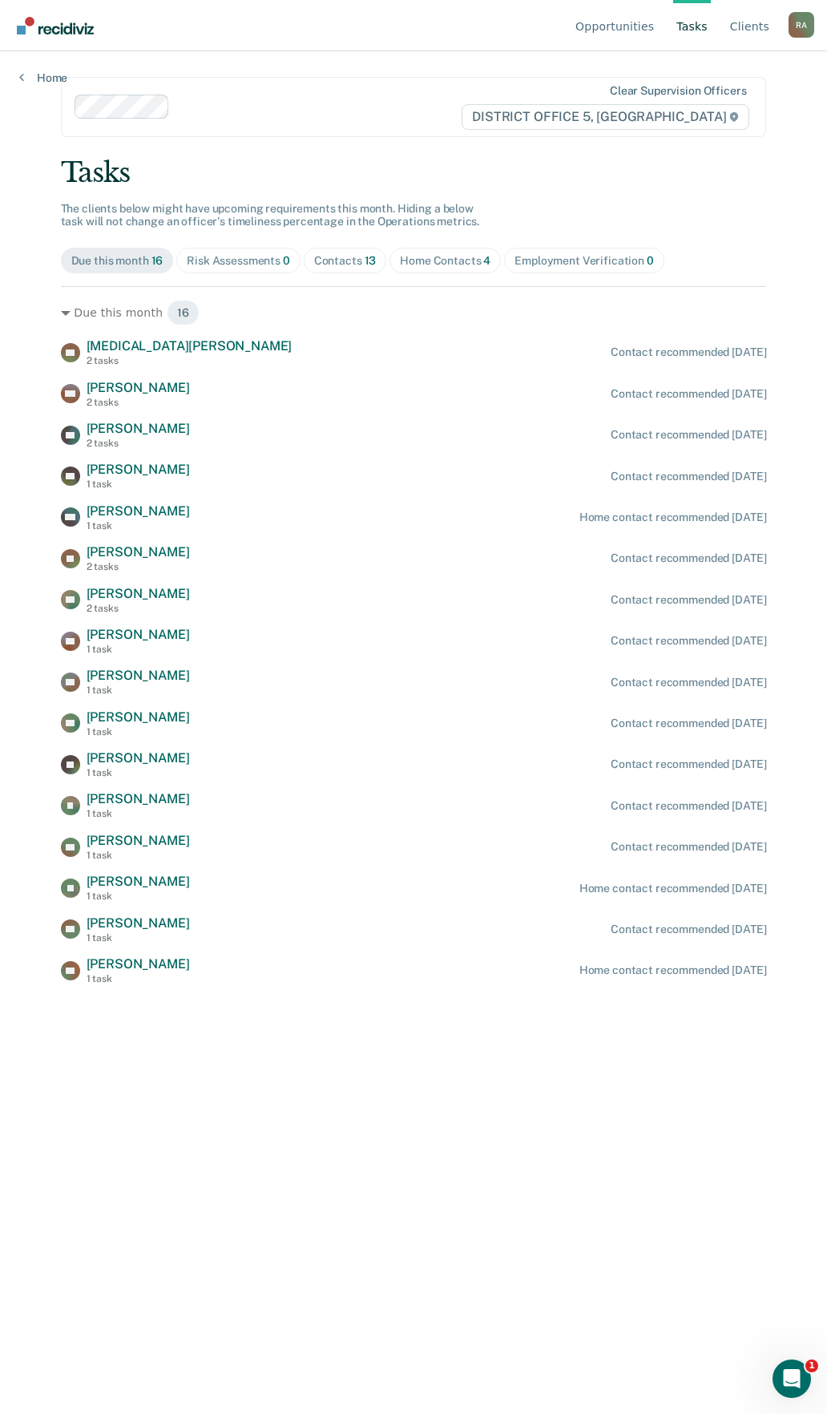
click at [685, 23] on link "Tasks" at bounding box center [693, 25] width 38 height 51
click at [625, 25] on link "Opportunities" at bounding box center [615, 25] width 85 height 51
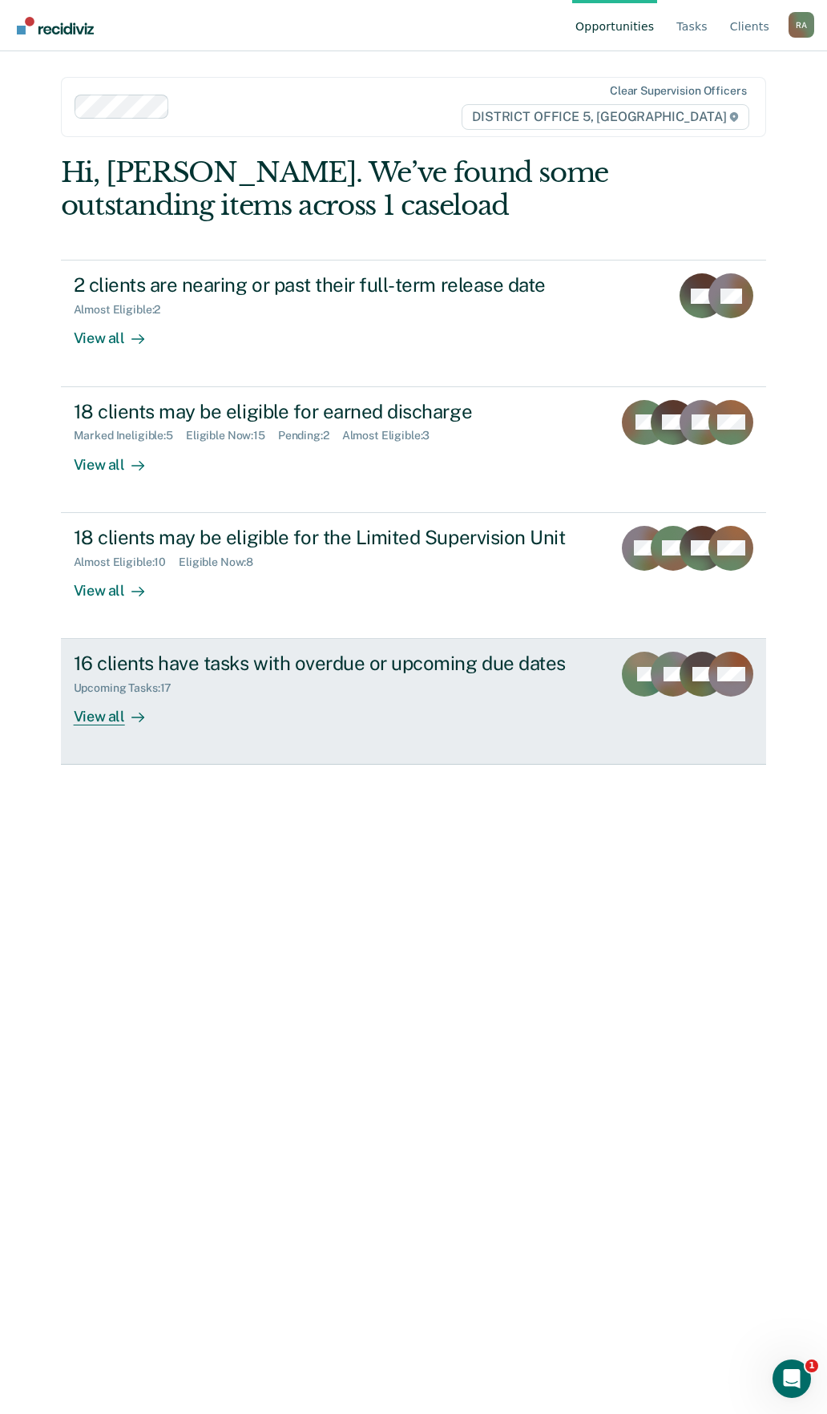
click at [153, 669] on div "16 clients have tasks with overdue or upcoming due dates" at bounding box center [337, 663] width 527 height 23
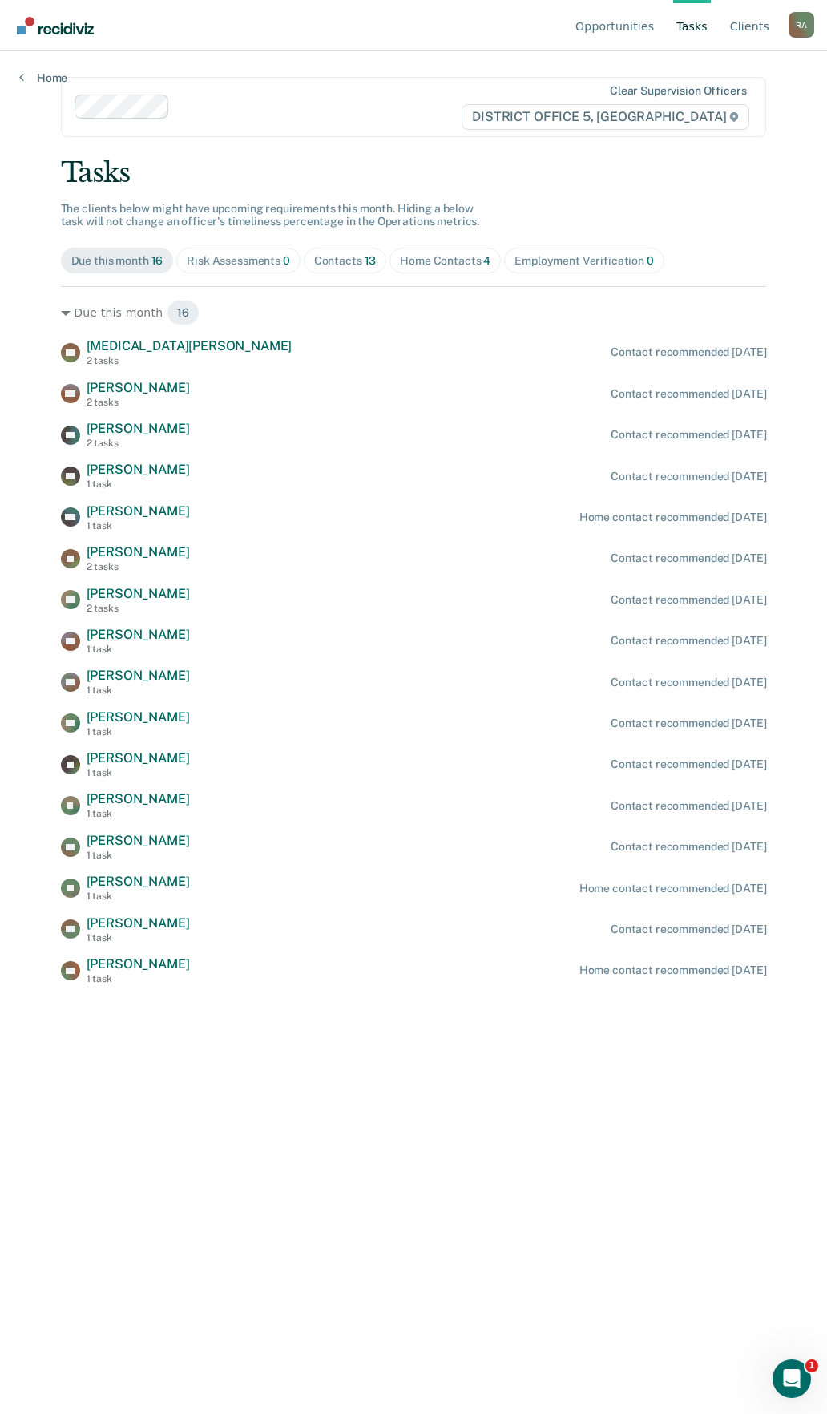
click at [457, 254] on div "Home Contacts 4" at bounding box center [445, 261] width 91 height 14
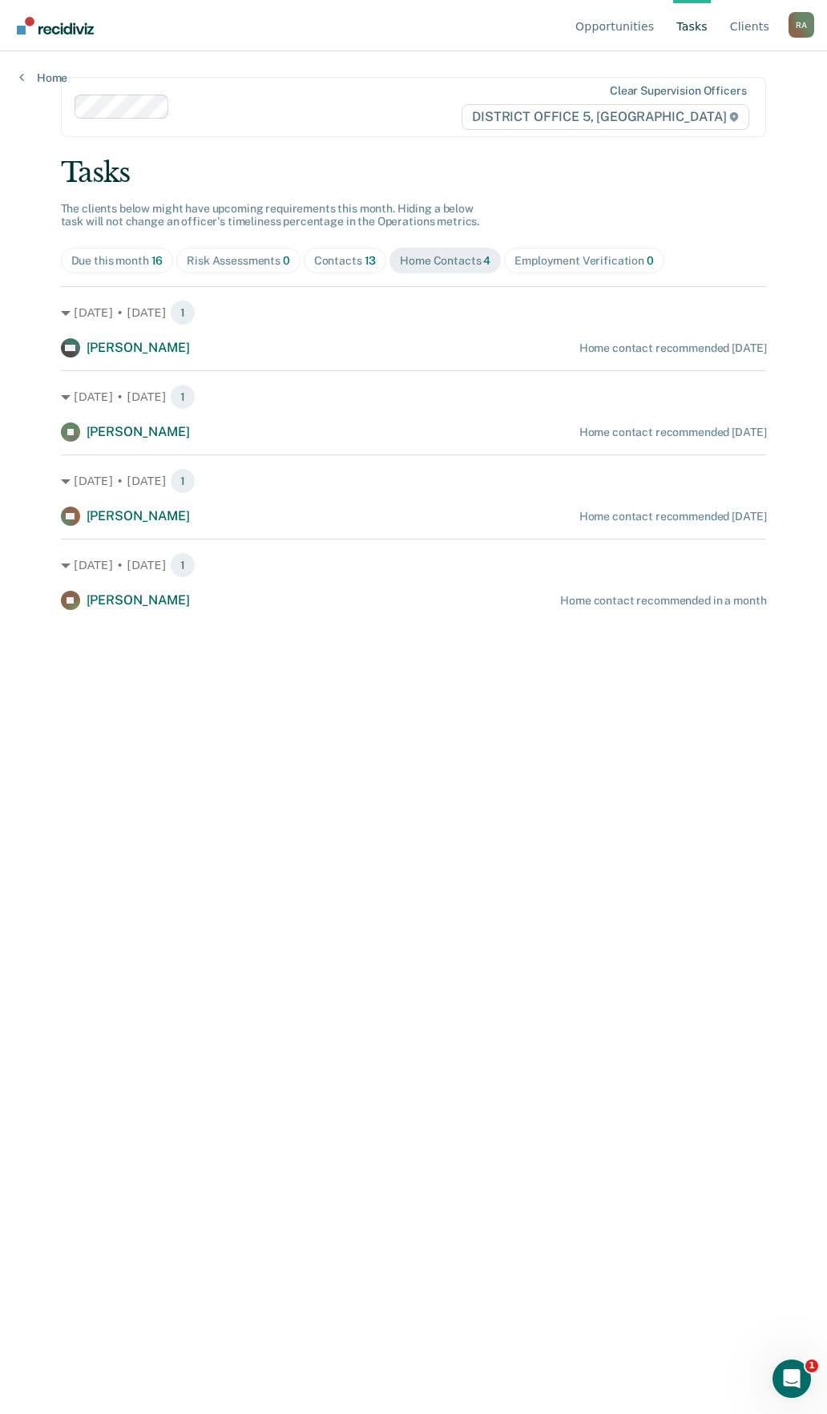
click at [90, 249] on span "Due this month 16" at bounding box center [117, 261] width 113 height 26
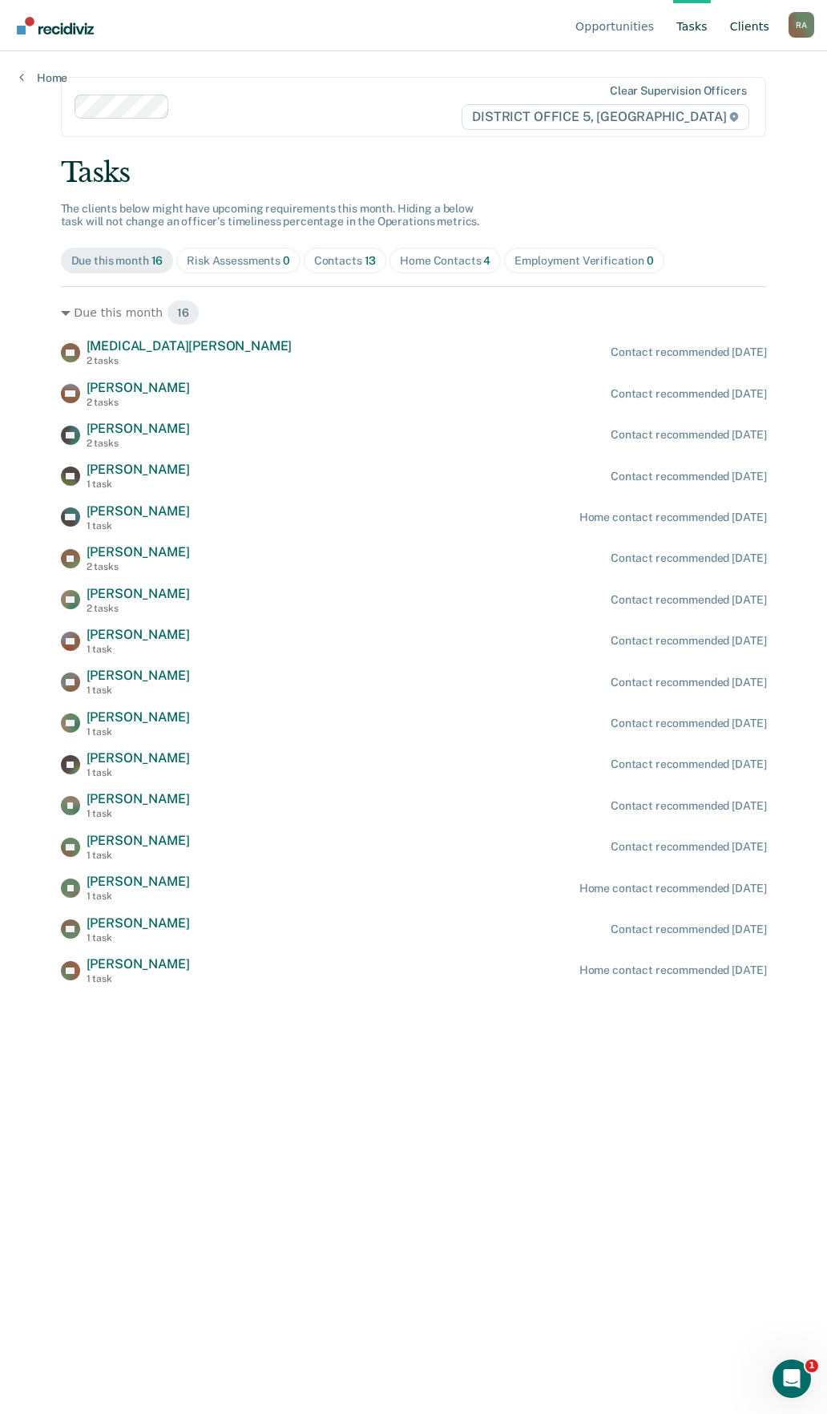
click at [762, 23] on link "Client s" at bounding box center [750, 25] width 46 height 51
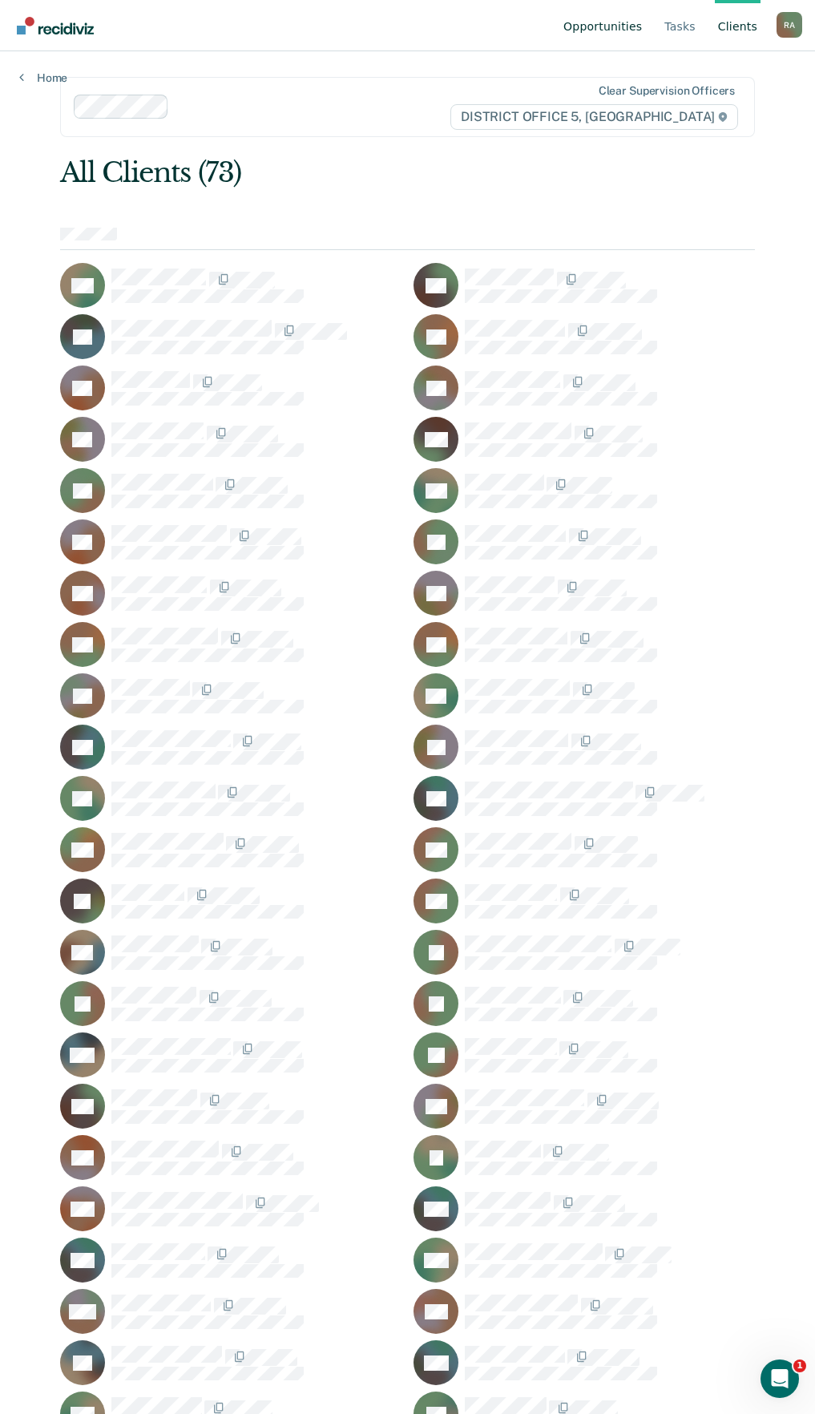
click at [593, 30] on link "Opportunities" at bounding box center [602, 25] width 85 height 51
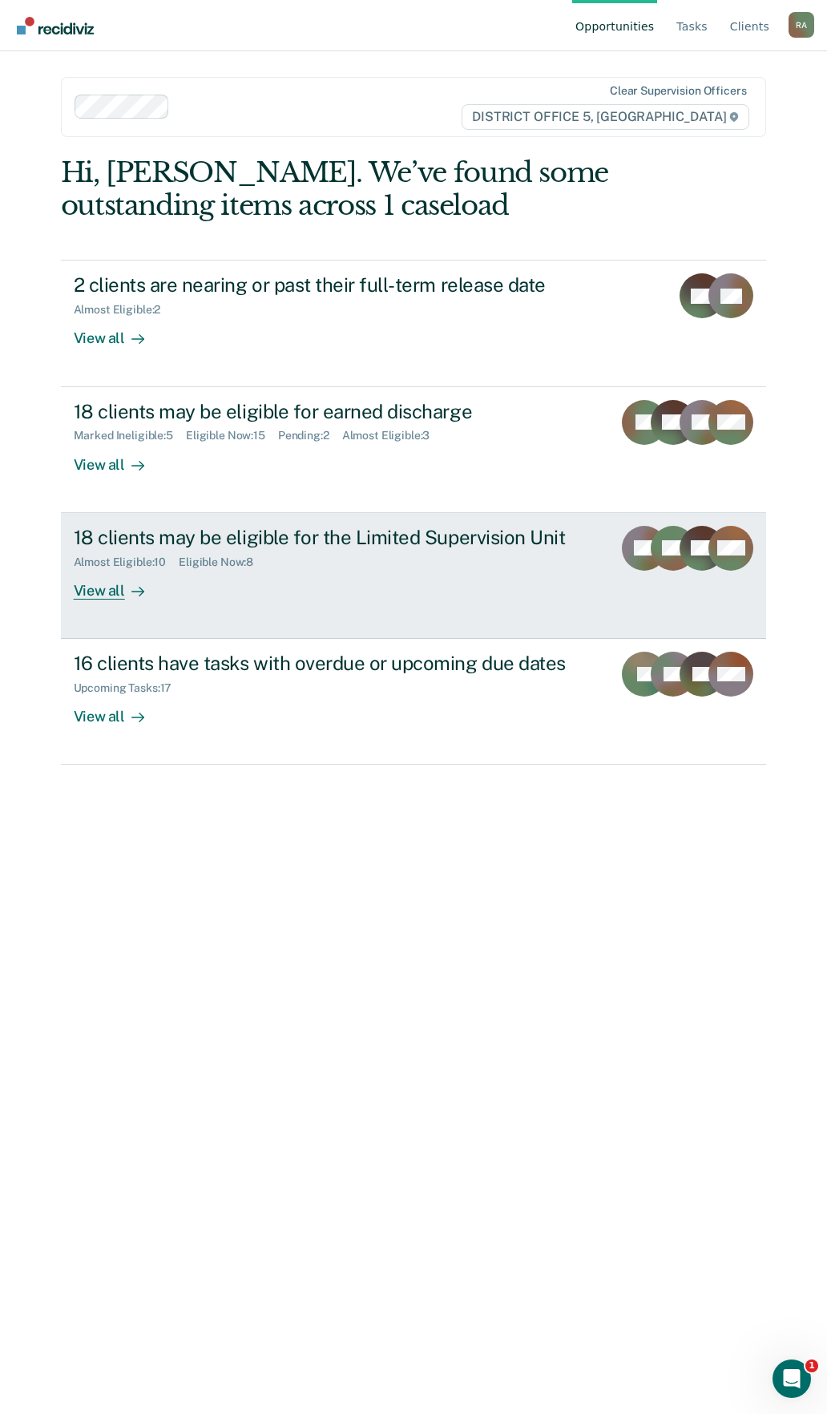
click at [338, 542] on div "18 clients may be eligible for the Limited Supervision Unit" at bounding box center [337, 537] width 527 height 23
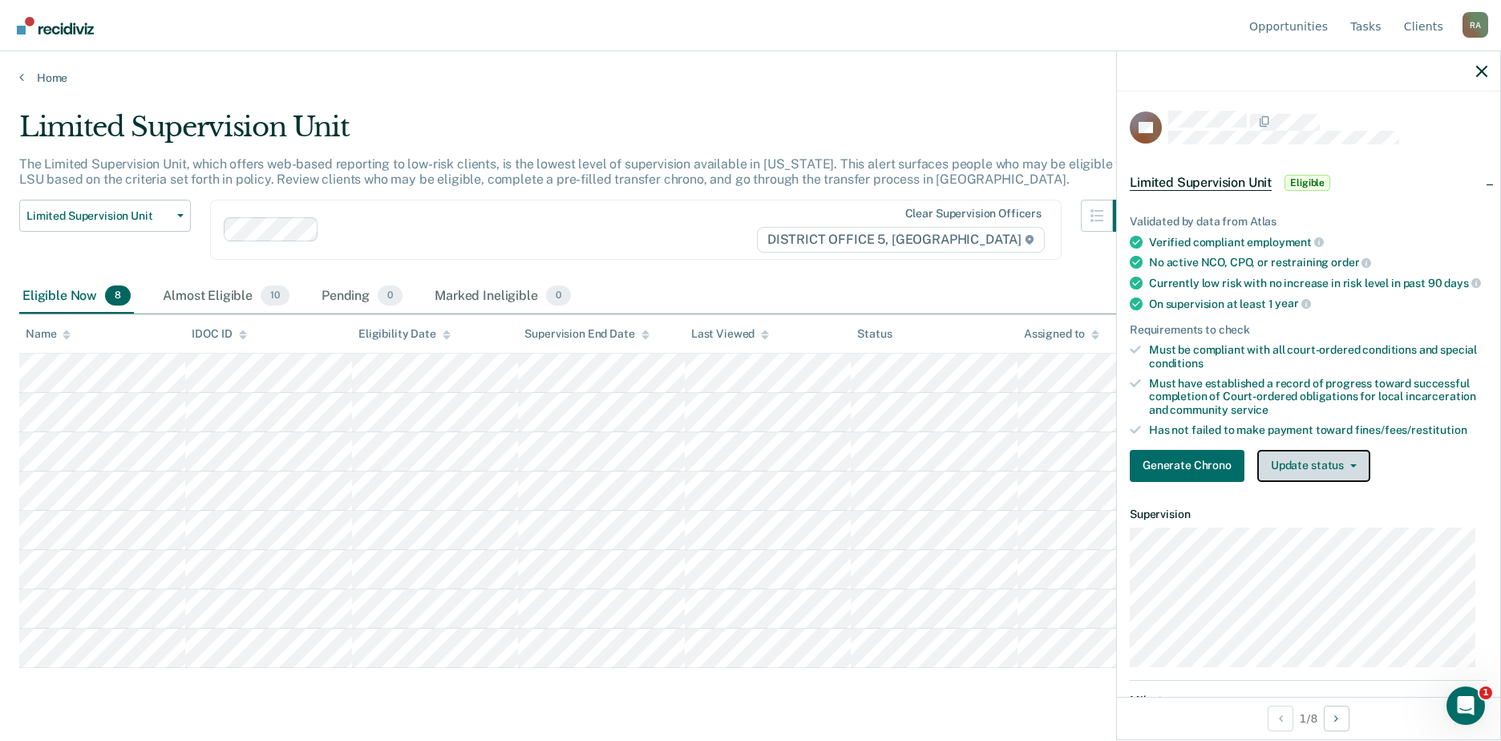
click at [827, 473] on button "Update status" at bounding box center [1313, 466] width 113 height 32
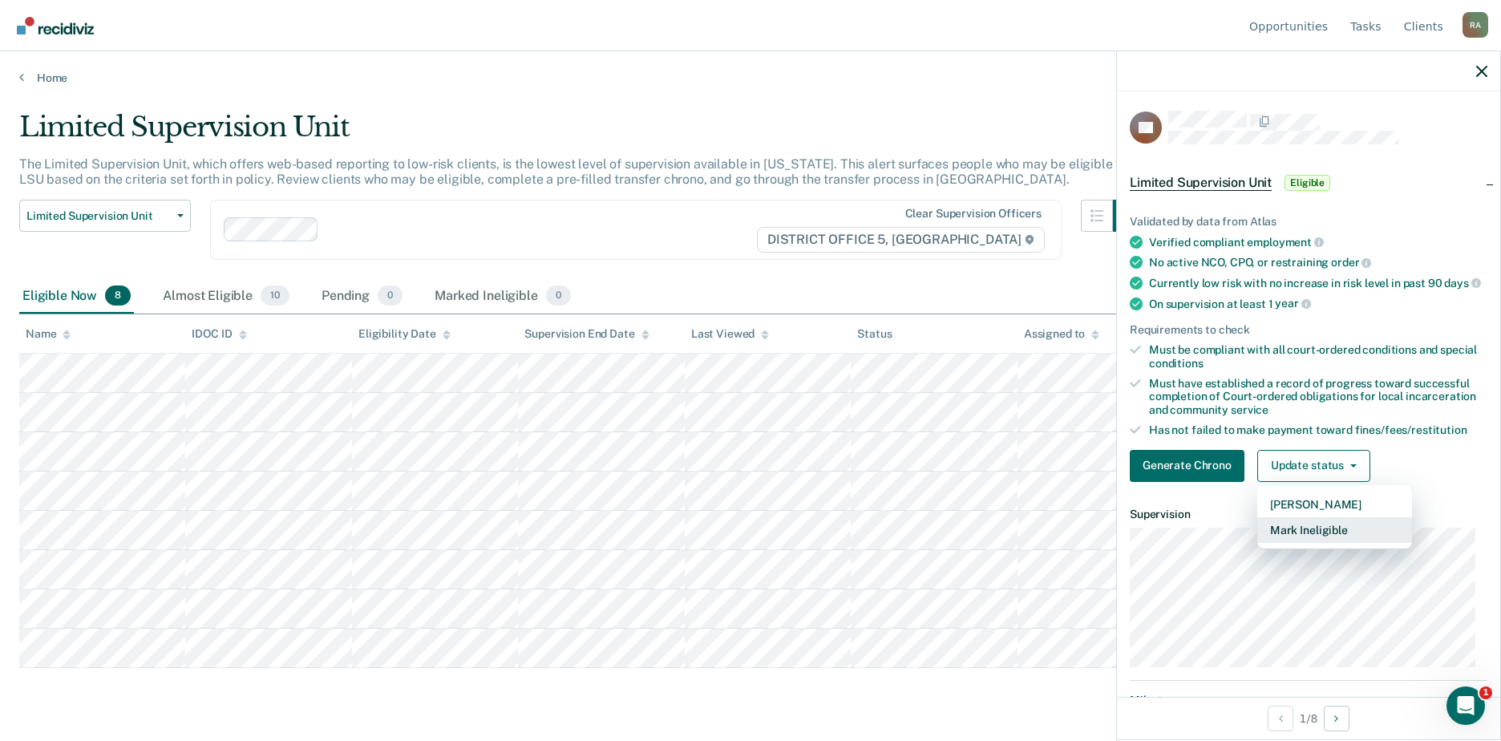
click at [827, 539] on button "Mark Ineligible" at bounding box center [1334, 530] width 155 height 26
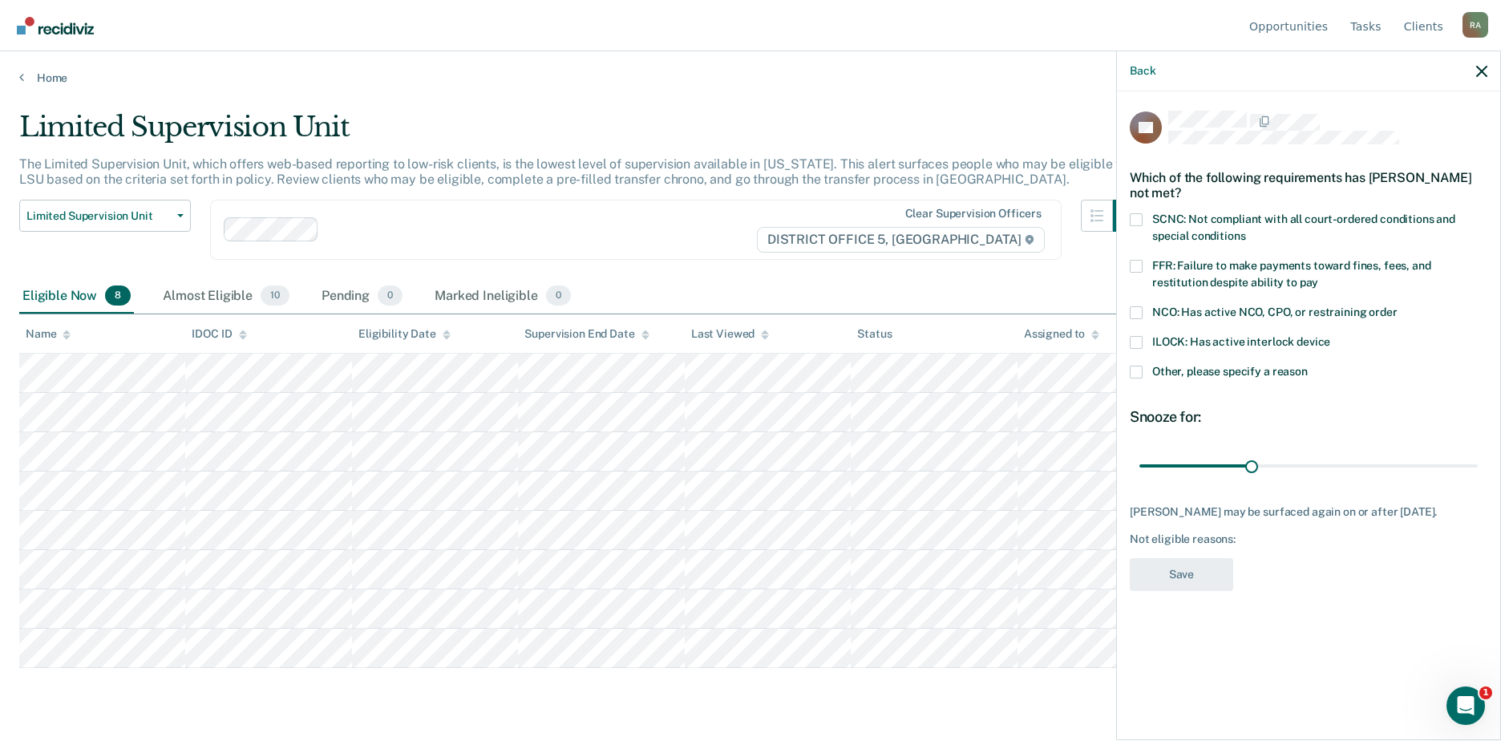
click at [827, 218] on span at bounding box center [1136, 219] width 13 height 13
click at [827, 230] on input "SCNC: Not compliant with all court-ordered conditions and special conditions" at bounding box center [1245, 230] width 0 height 0
click at [827, 372] on span at bounding box center [1136, 372] width 13 height 13
click at [827, 366] on input "Other, please specify a reason" at bounding box center [1308, 366] width 0 height 0
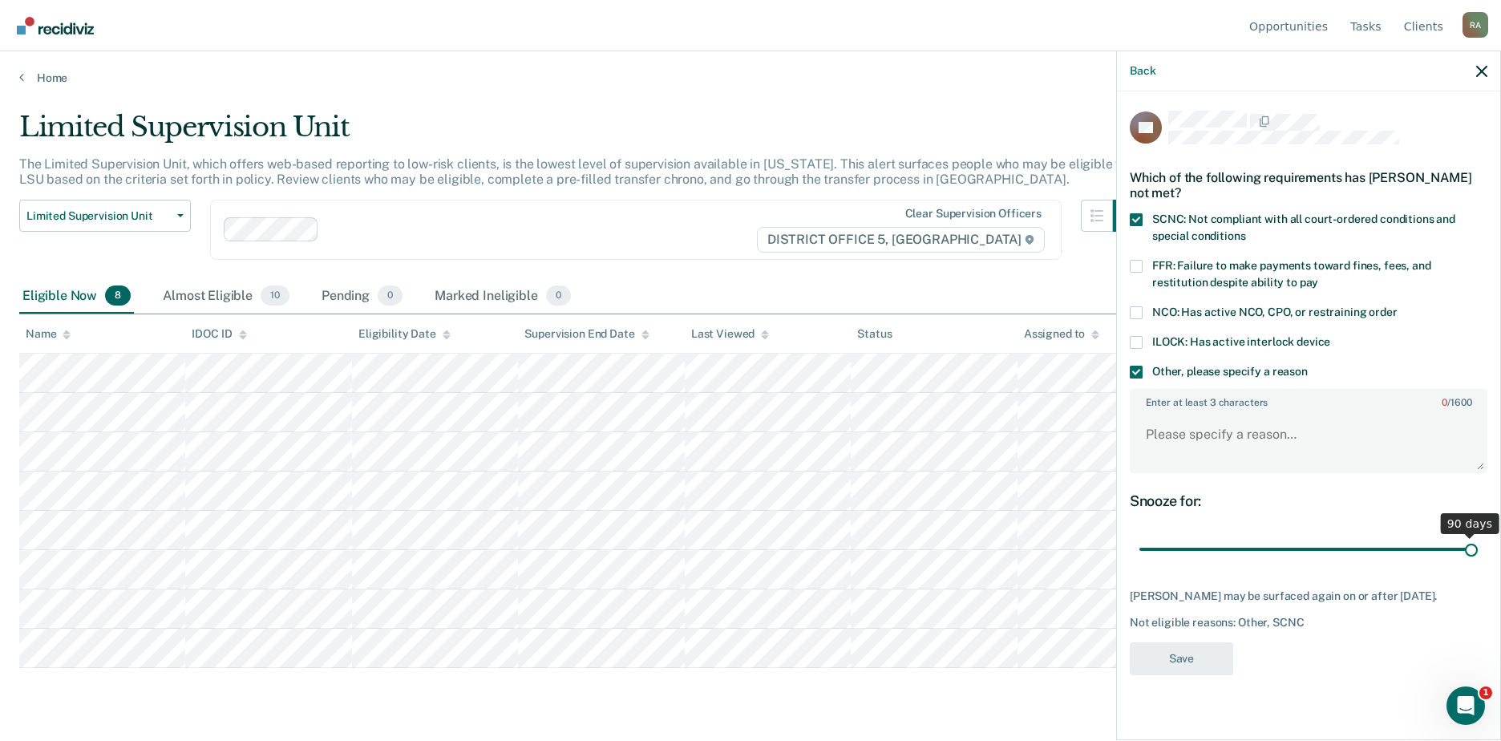
drag, startPoint x: 1252, startPoint y: 548, endPoint x: 1495, endPoint y: 554, distance: 243.8
type input "90"
click at [827, 554] on input "range" at bounding box center [1308, 550] width 338 height 28
click at [827, 439] on textarea "Enter at least 3 characters 0 / 1600" at bounding box center [1308, 441] width 354 height 59
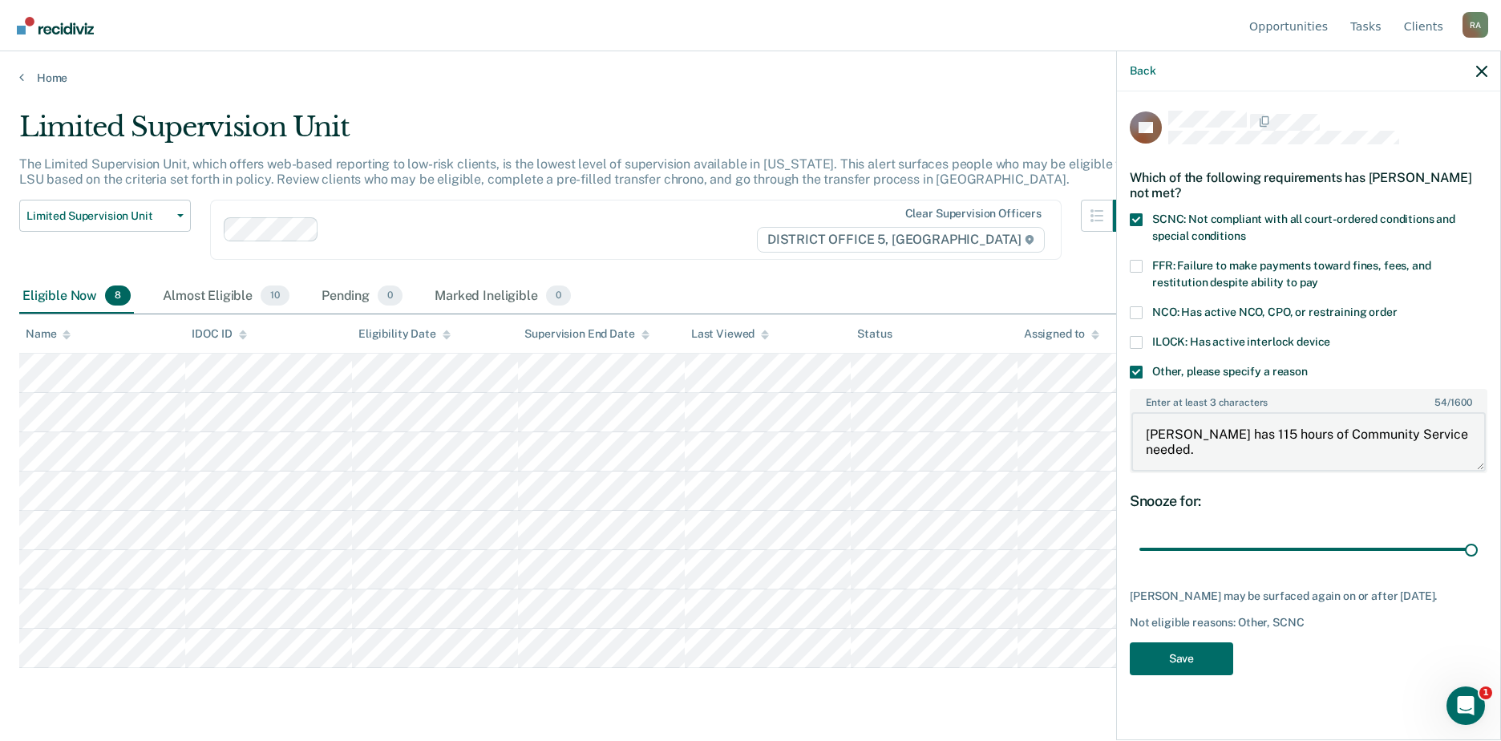
scroll to position [2, 0]
click at [827, 463] on textarea "Ms. Barnes has 115 hours of Community Service needed. Bal of COS" at bounding box center [1308, 441] width 354 height 59
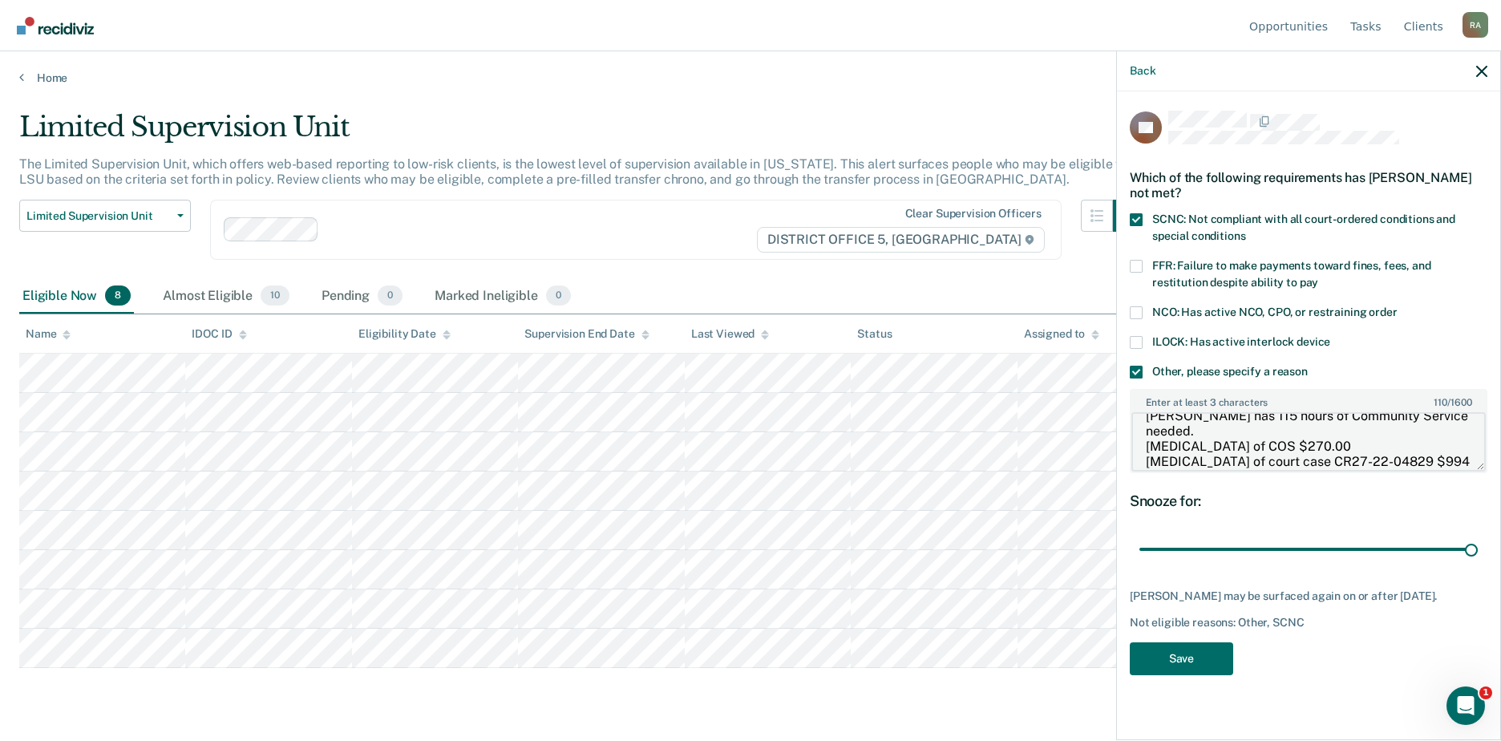
scroll to position [0, 0]
drag, startPoint x: 1404, startPoint y: 463, endPoint x: 1008, endPoint y: 348, distance: 412.4
click at [827, 348] on body "Looks like you’re using Internet Explorer 11. For faster loading and a better e…" at bounding box center [750, 370] width 1501 height 741
type textarea "Ms. Barnes has 115 hours of Community Service needed. Bal of COS $270.00 Bal of…"
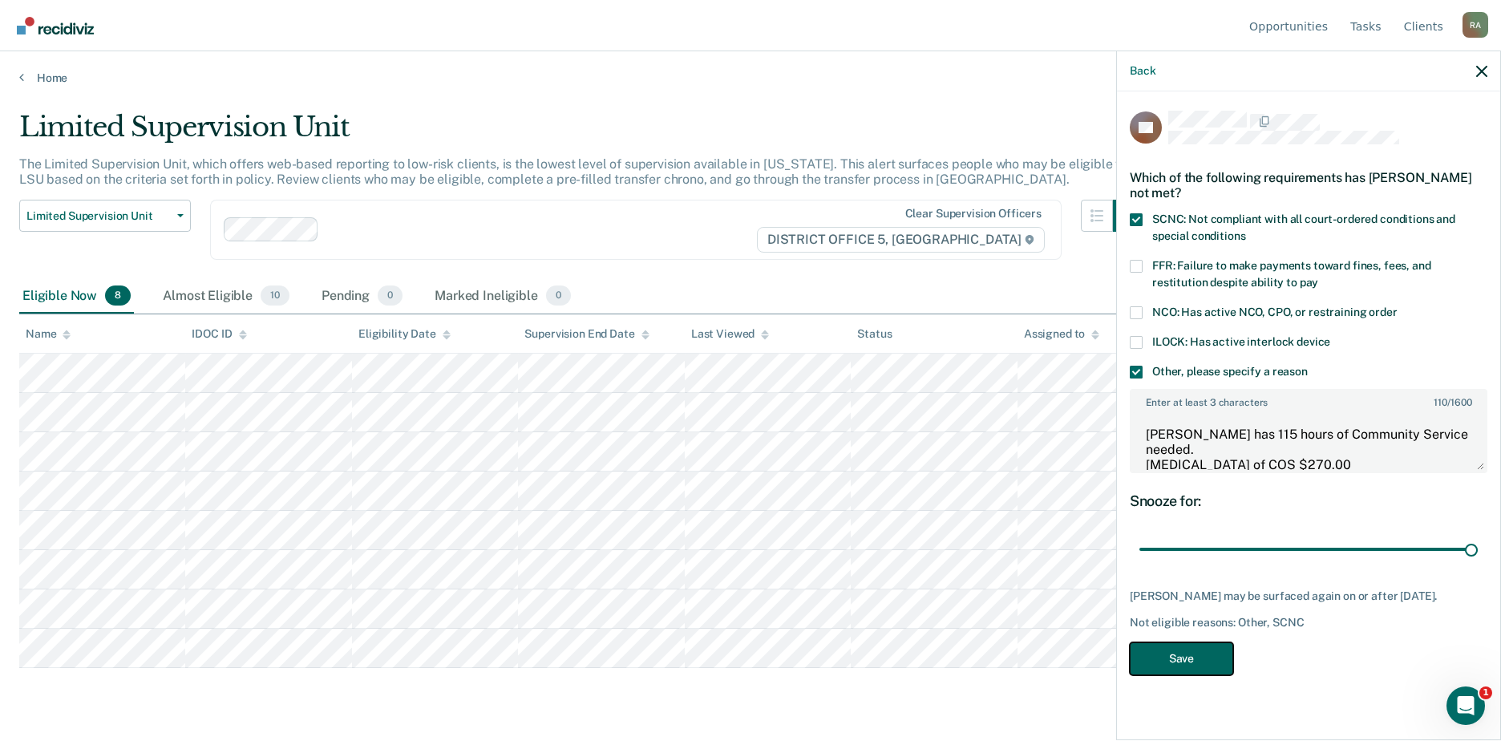
click at [827, 663] on button "Save" at bounding box center [1181, 658] width 103 height 33
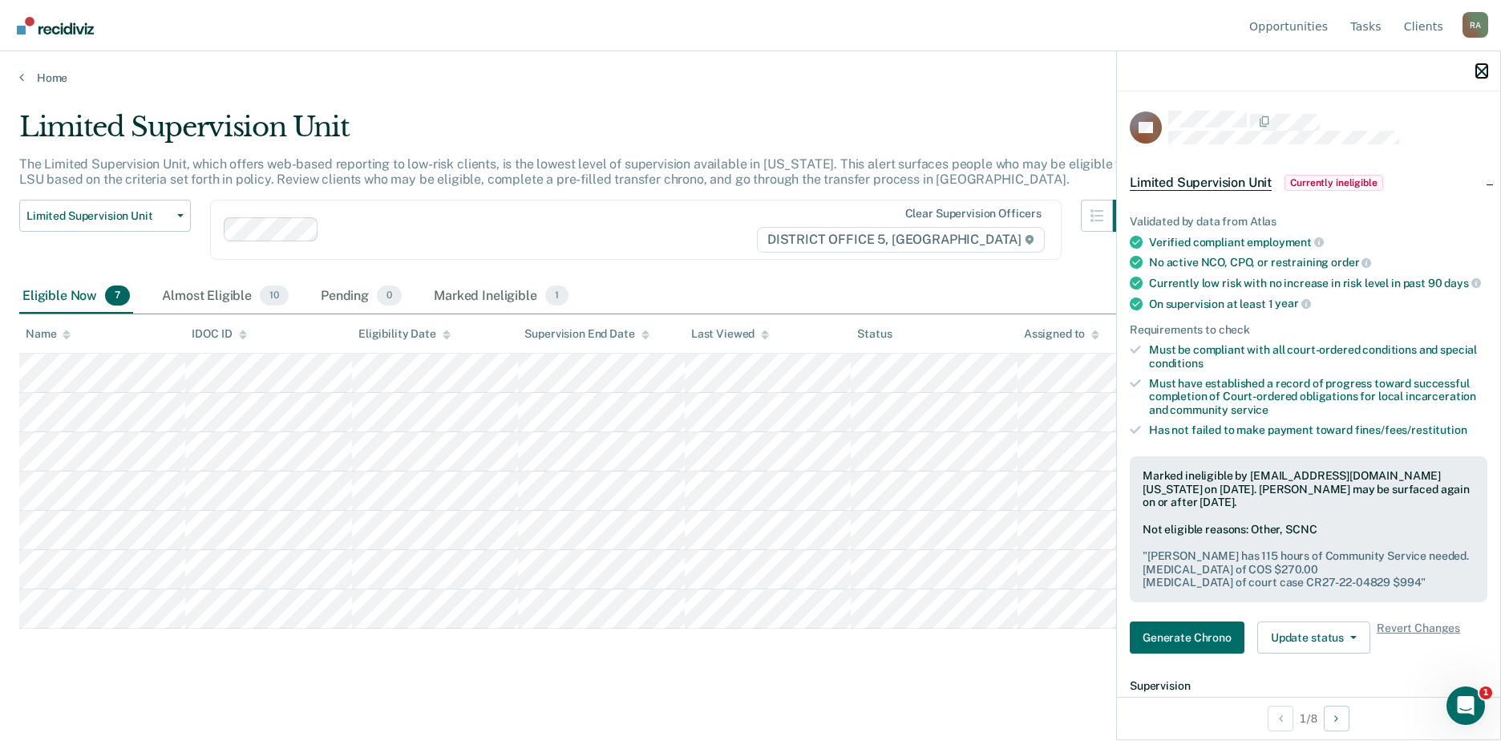
click at [827, 74] on icon "button" at bounding box center [1481, 71] width 11 height 11
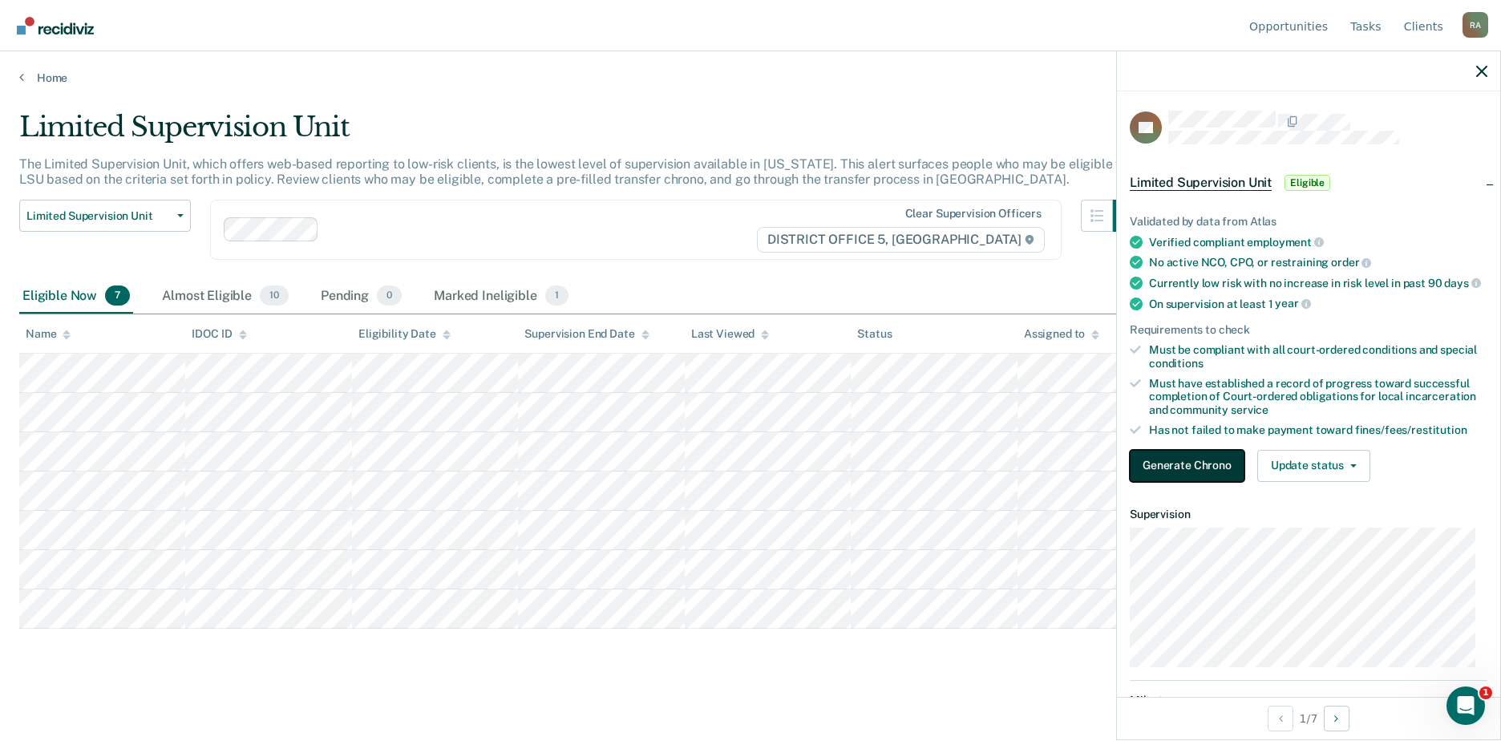
click at [827, 475] on button "Generate Chrono" at bounding box center [1187, 466] width 115 height 32
click at [827, 482] on button "Update status" at bounding box center [1313, 466] width 113 height 32
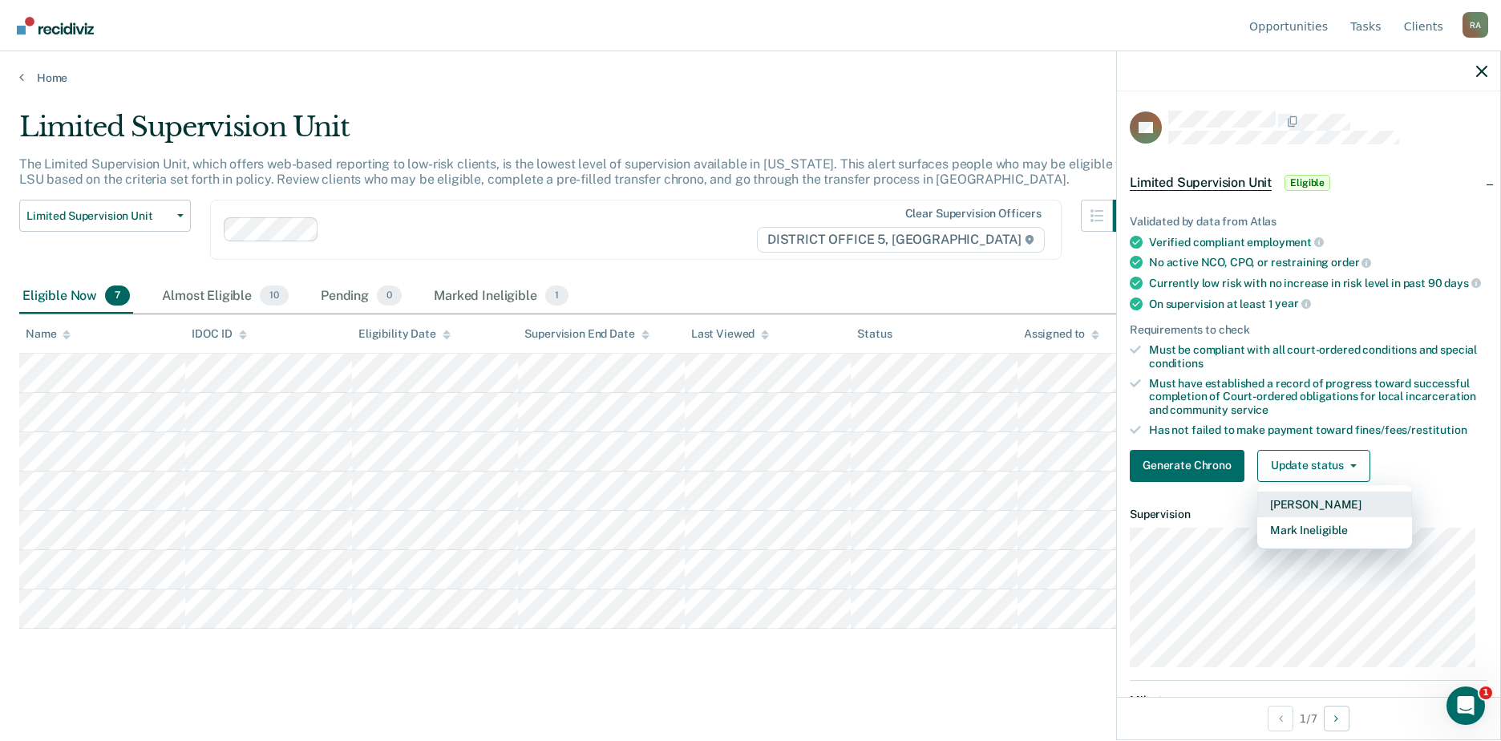
click at [827, 514] on button "Mark Pending" at bounding box center [1334, 505] width 155 height 26
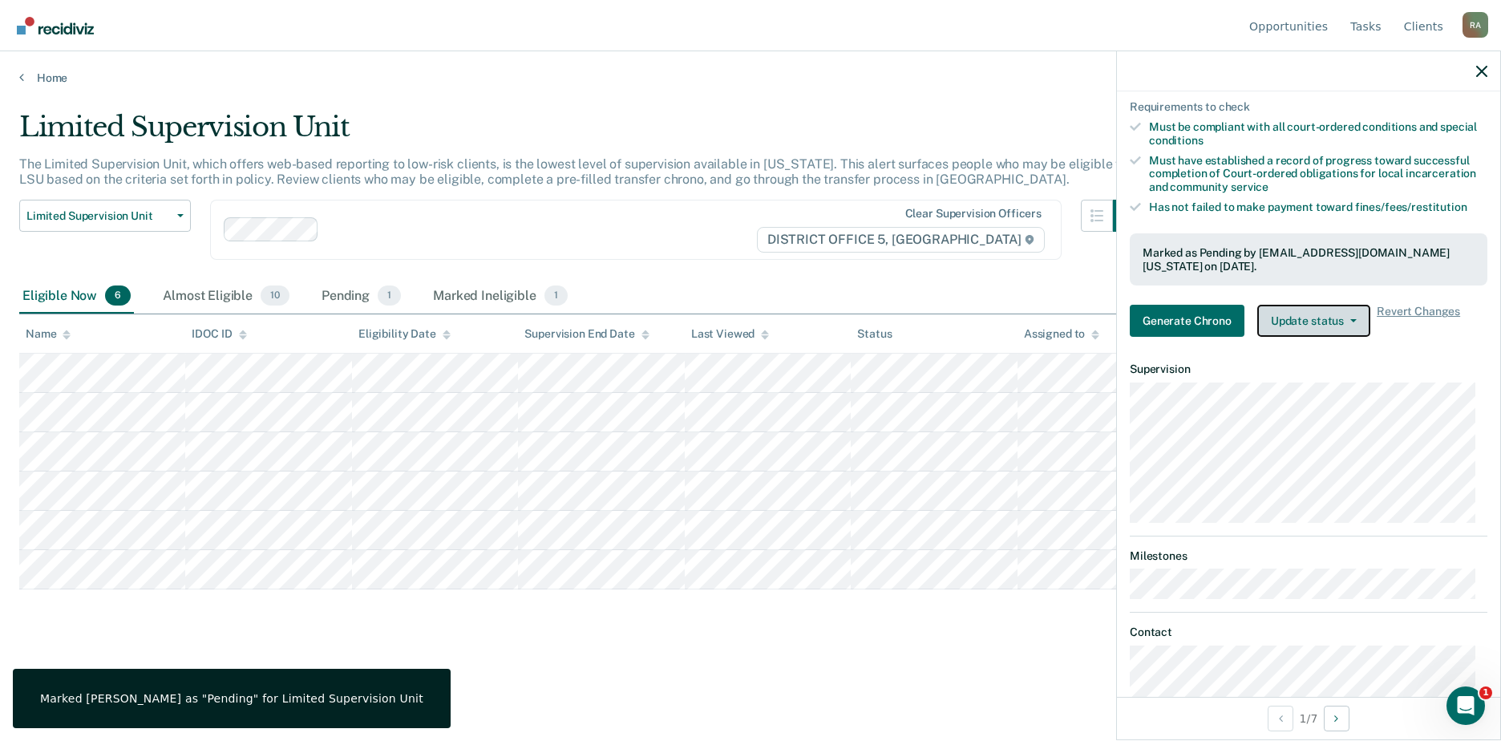
scroll to position [218, 0]
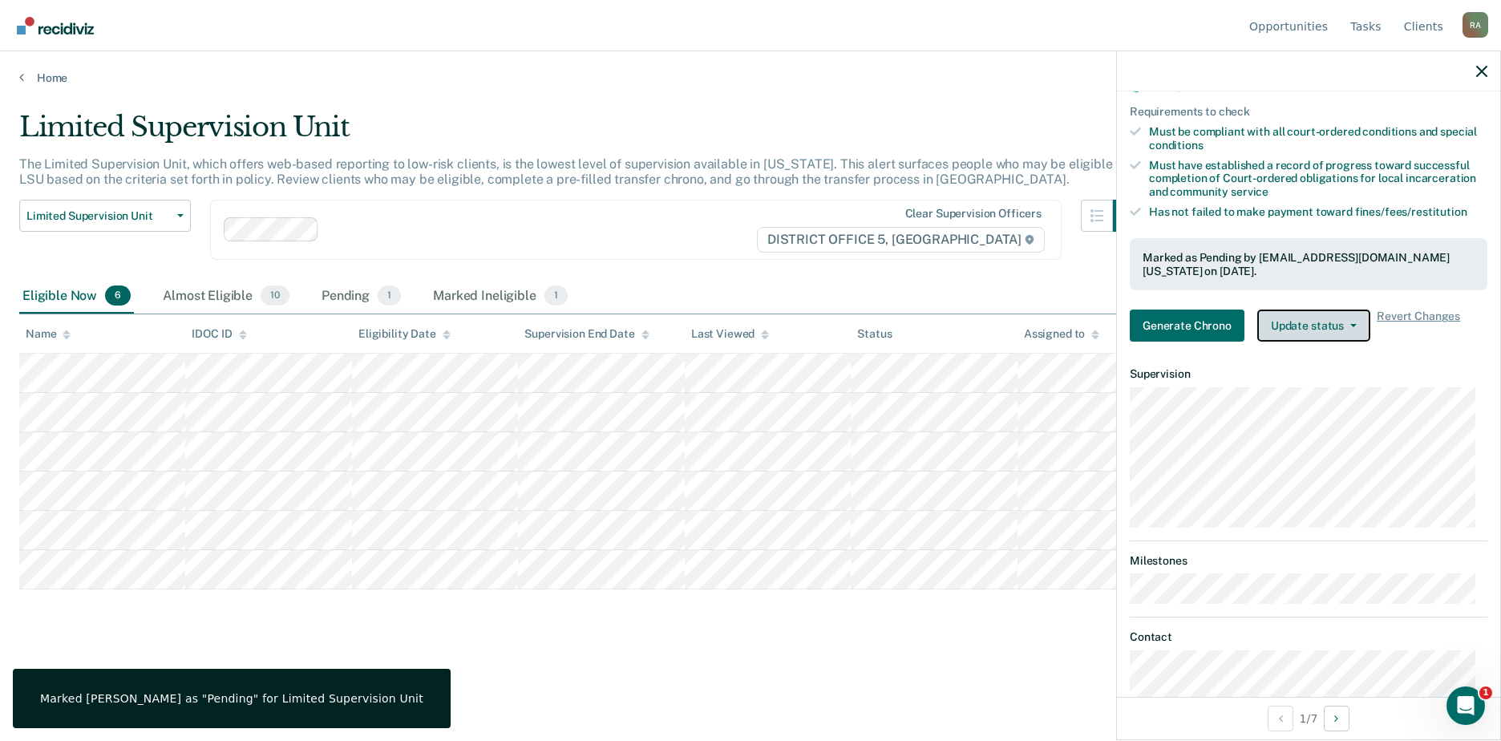
click at [827, 341] on button "Update status" at bounding box center [1313, 326] width 113 height 32
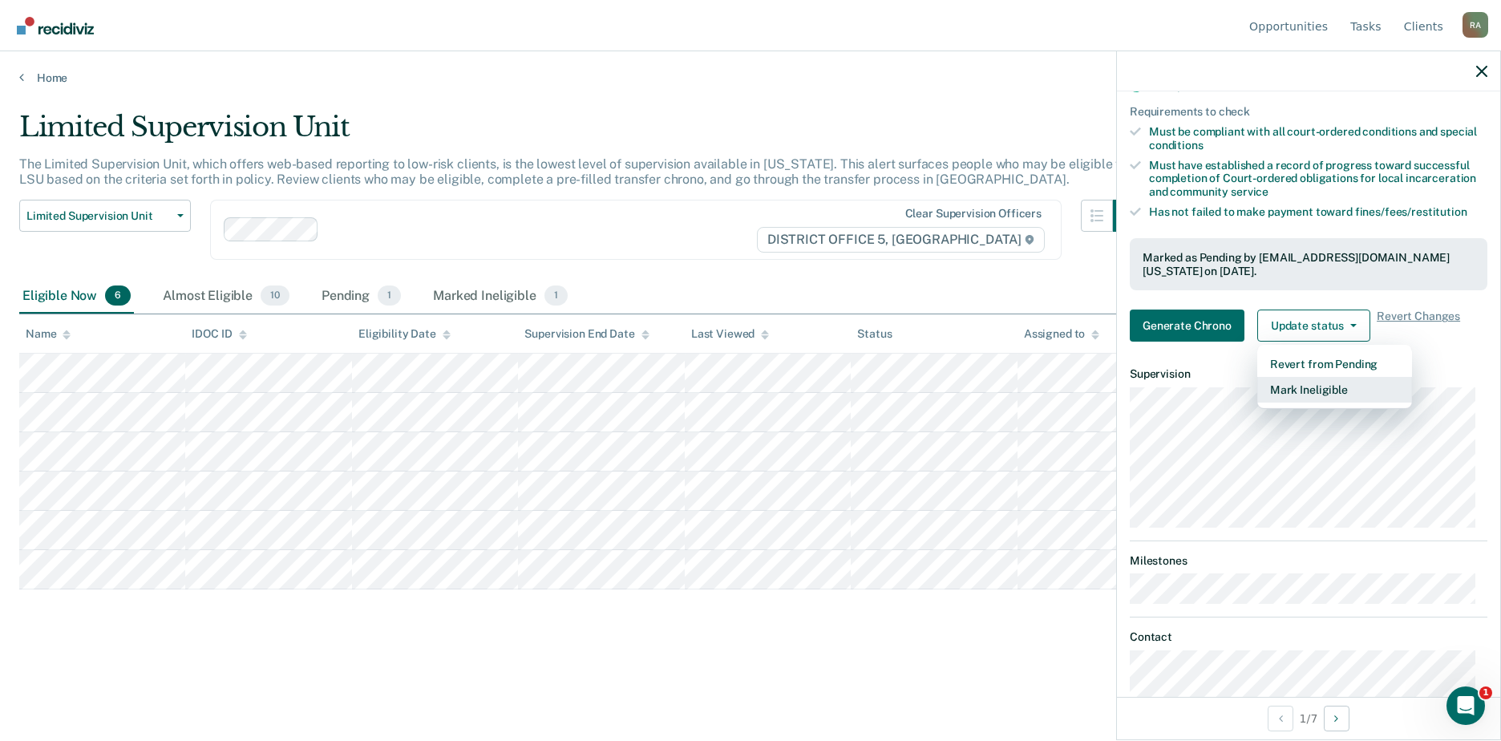
click at [827, 403] on button "Mark Ineligible" at bounding box center [1334, 390] width 155 height 26
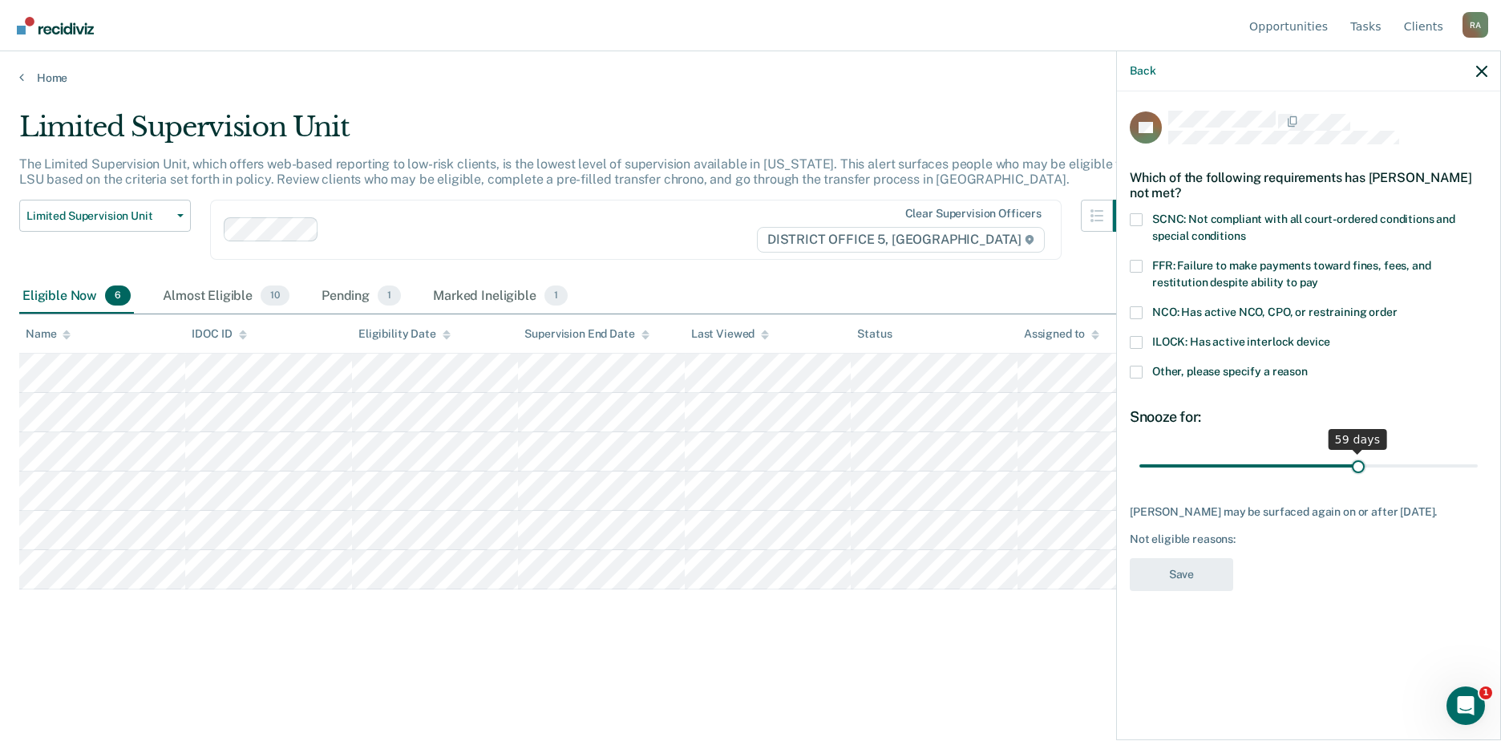
drag, startPoint x: 1247, startPoint y: 463, endPoint x: 1359, endPoint y: 464, distance: 112.3
click at [827, 464] on input "range" at bounding box center [1308, 465] width 338 height 28
type input "60"
click at [827, 463] on input "range" at bounding box center [1308, 465] width 338 height 28
click at [827, 370] on span at bounding box center [1136, 372] width 13 height 13
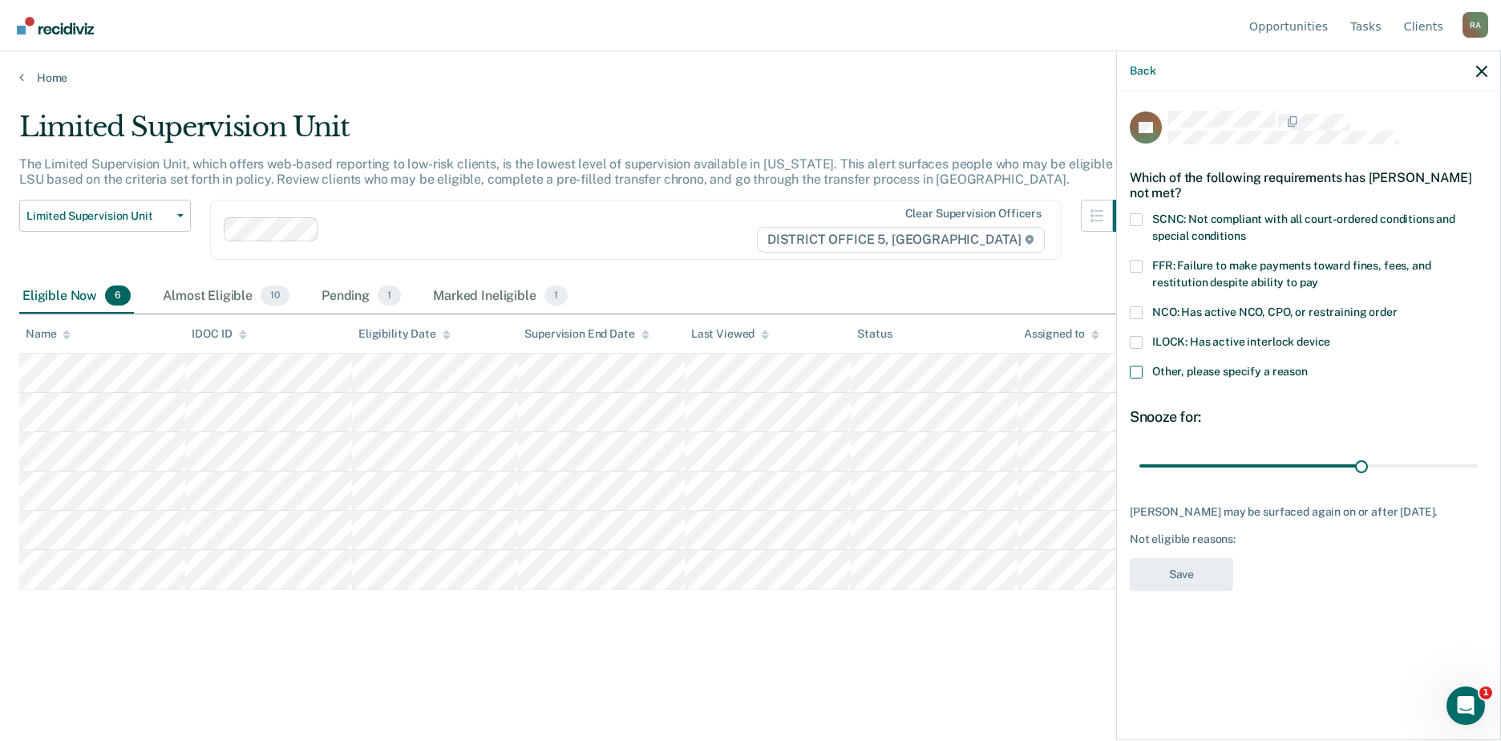
click at [827, 366] on input "Other, please specify a reason" at bounding box center [1308, 366] width 0 height 0
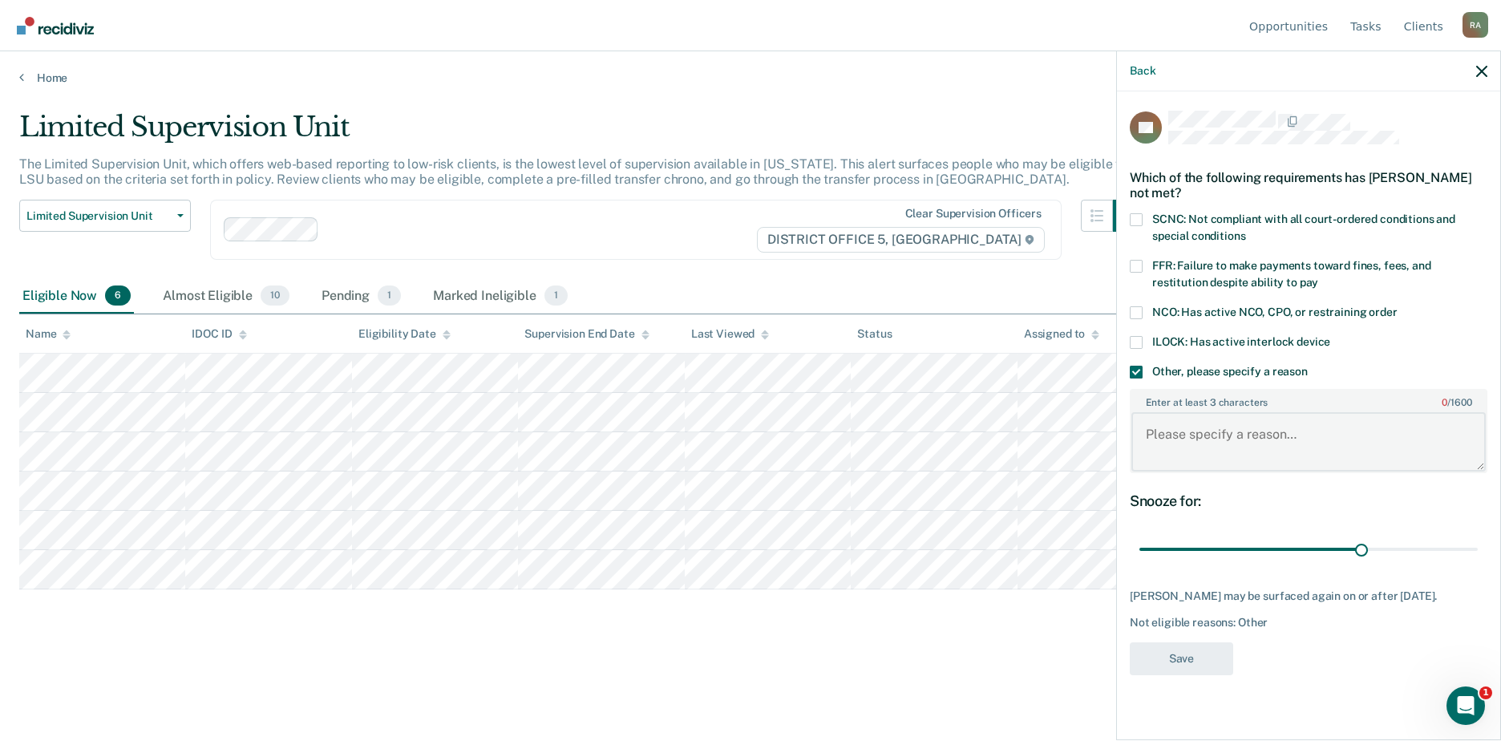
click at [827, 455] on textarea "Enter at least 3 characters 0 / 1600" at bounding box center [1308, 441] width 354 height 59
type textarea "Scheduled LSI in December. Will Apply LSU once complete"
click at [827, 662] on button "Save" at bounding box center [1181, 658] width 103 height 33
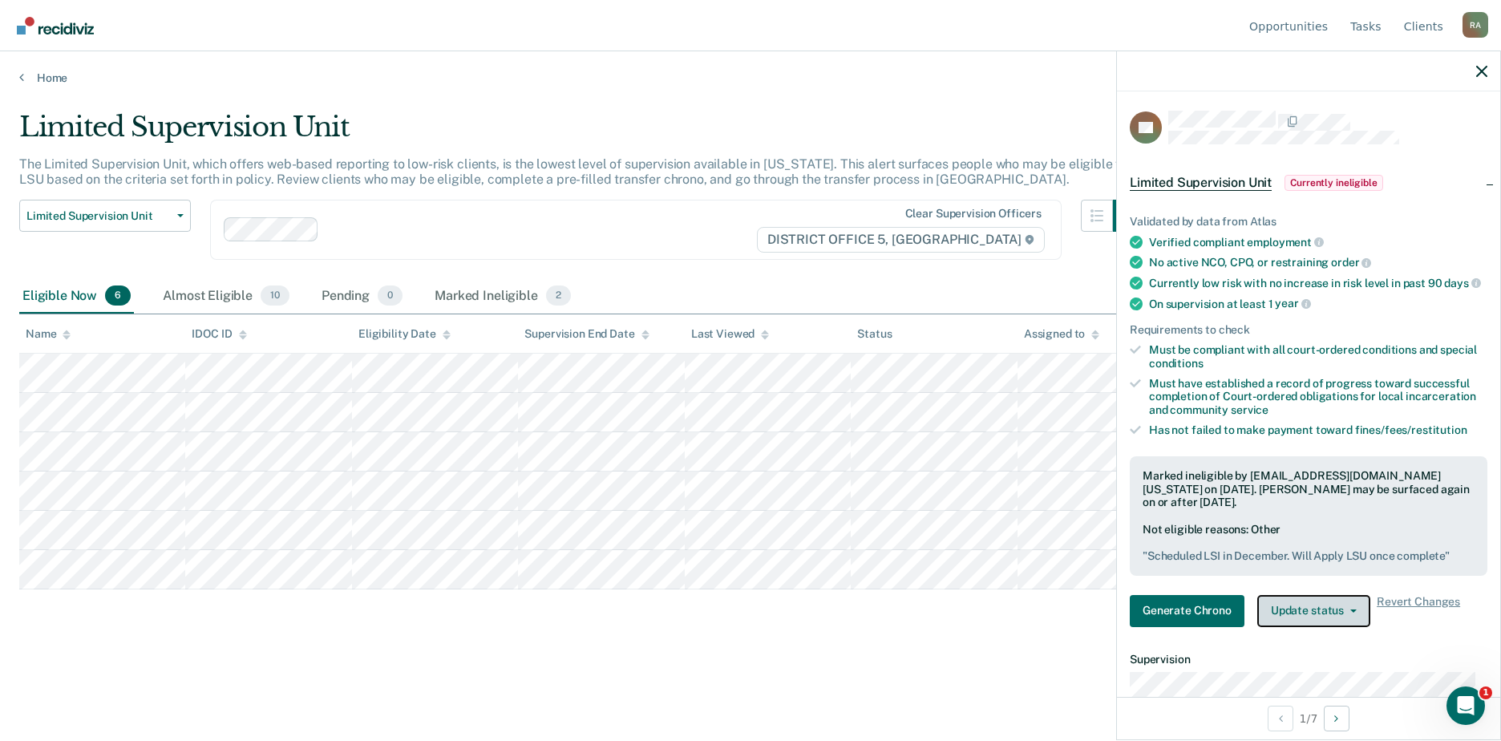
click at [827, 627] on button "Update status" at bounding box center [1313, 611] width 113 height 32
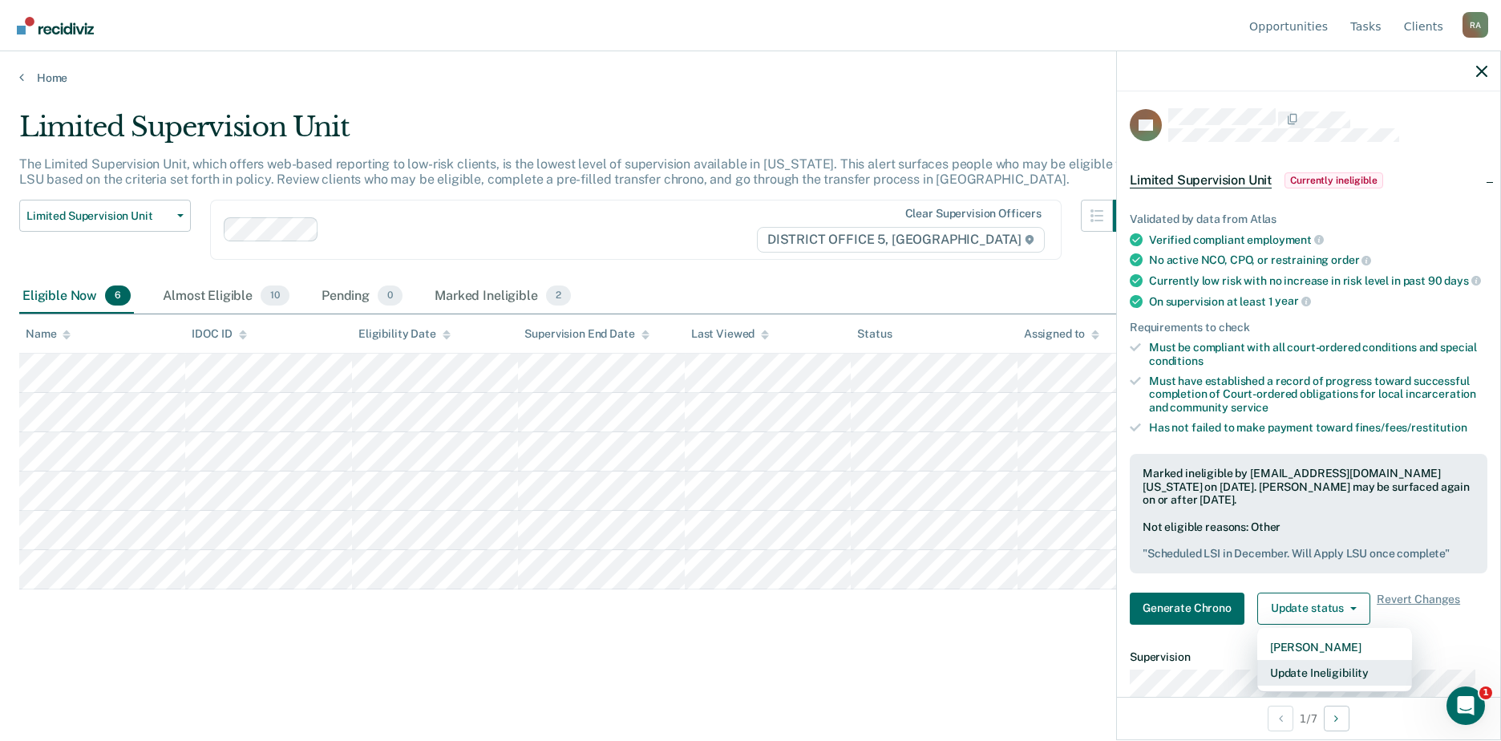
click at [827, 680] on button "Update Ineligibility" at bounding box center [1334, 673] width 155 height 26
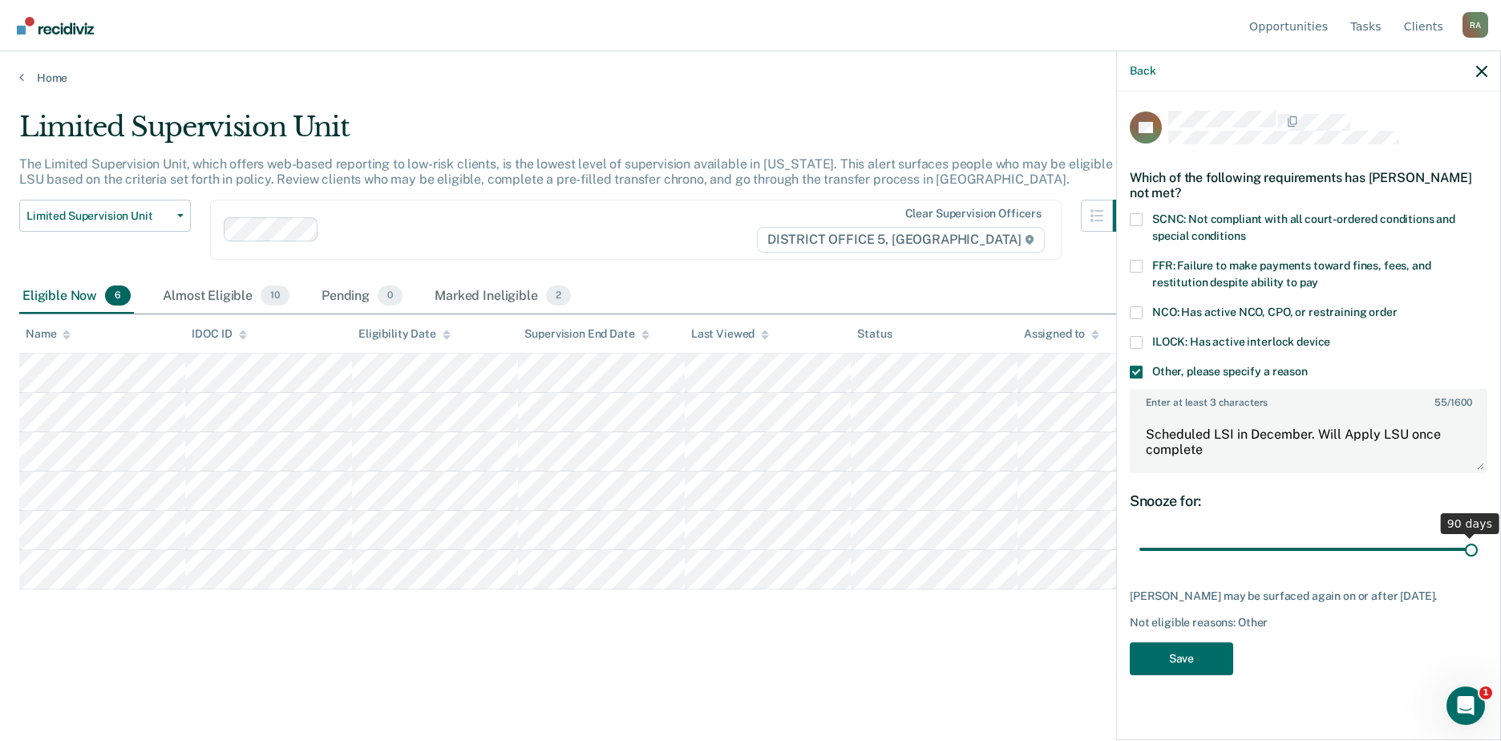
drag, startPoint x: 1363, startPoint y: 544, endPoint x: 1501, endPoint y: 555, distance: 138.4
click at [827, 555] on input "range" at bounding box center [1308, 550] width 338 height 28
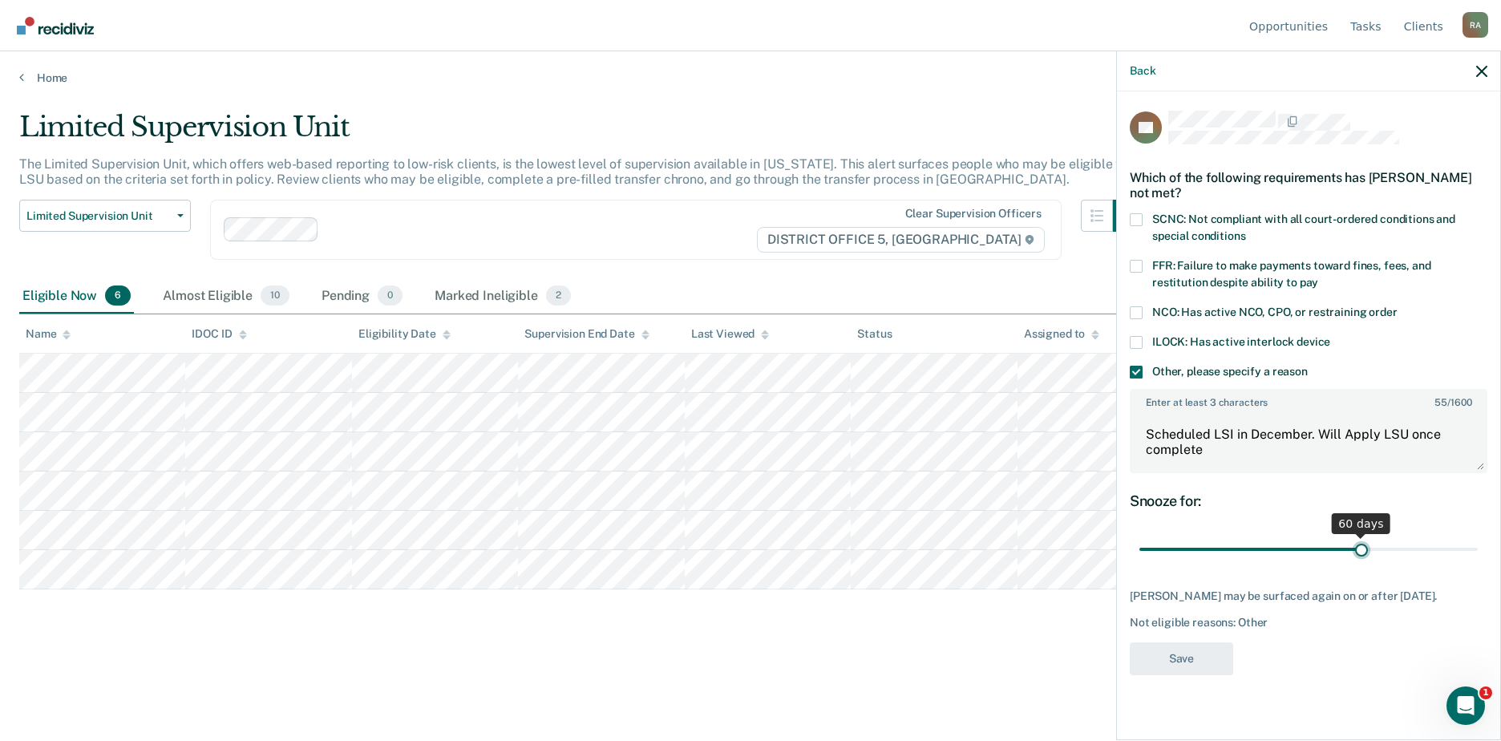
drag, startPoint x: 1467, startPoint y: 548, endPoint x: 1363, endPoint y: 553, distance: 104.3
type input "60"
click at [827, 553] on input "range" at bounding box center [1308, 550] width 338 height 28
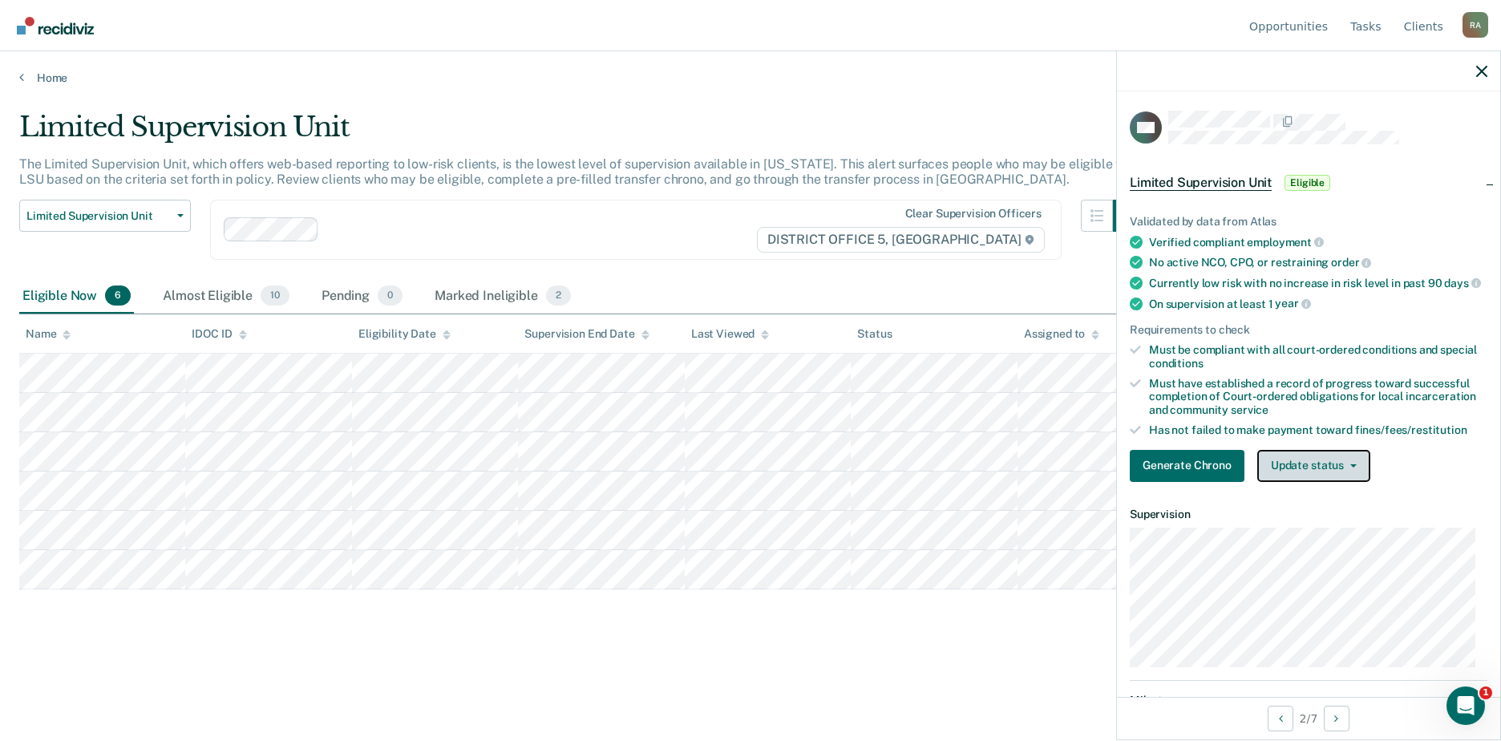
click at [827, 476] on button "Update status" at bounding box center [1313, 466] width 113 height 32
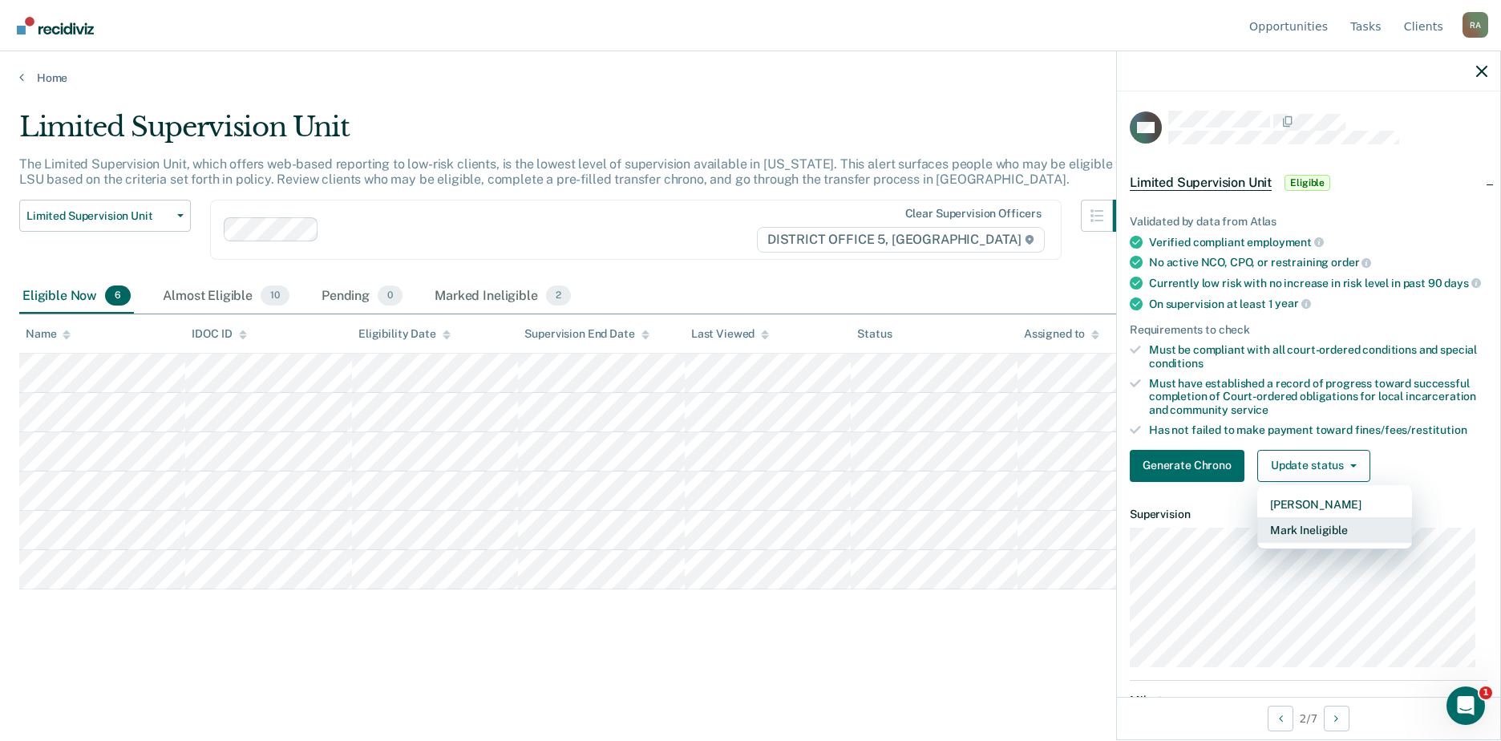
click at [827, 543] on button "Mark Ineligible" at bounding box center [1334, 530] width 155 height 26
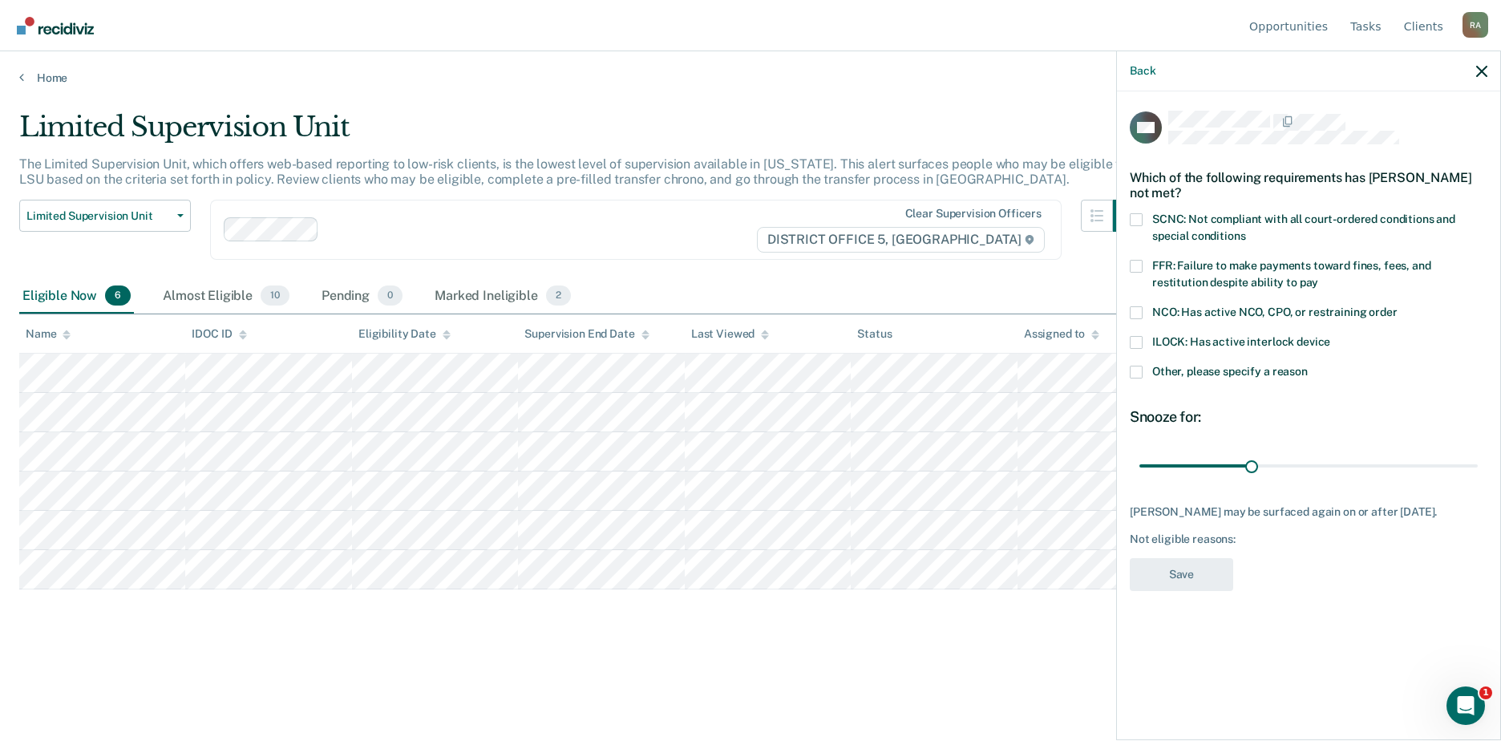
click at [827, 217] on span "SCNC: Not compliant with all court-ordered conditions and special conditions" at bounding box center [1303, 227] width 303 height 30
click at [827, 230] on input "SCNC: Not compliant with all court-ordered conditions and special conditions" at bounding box center [1245, 230] width 0 height 0
click at [827, 365] on span "Other, please specify a reason" at bounding box center [1230, 371] width 156 height 13
click at [827, 366] on input "Other, please specify a reason" at bounding box center [1308, 366] width 0 height 0
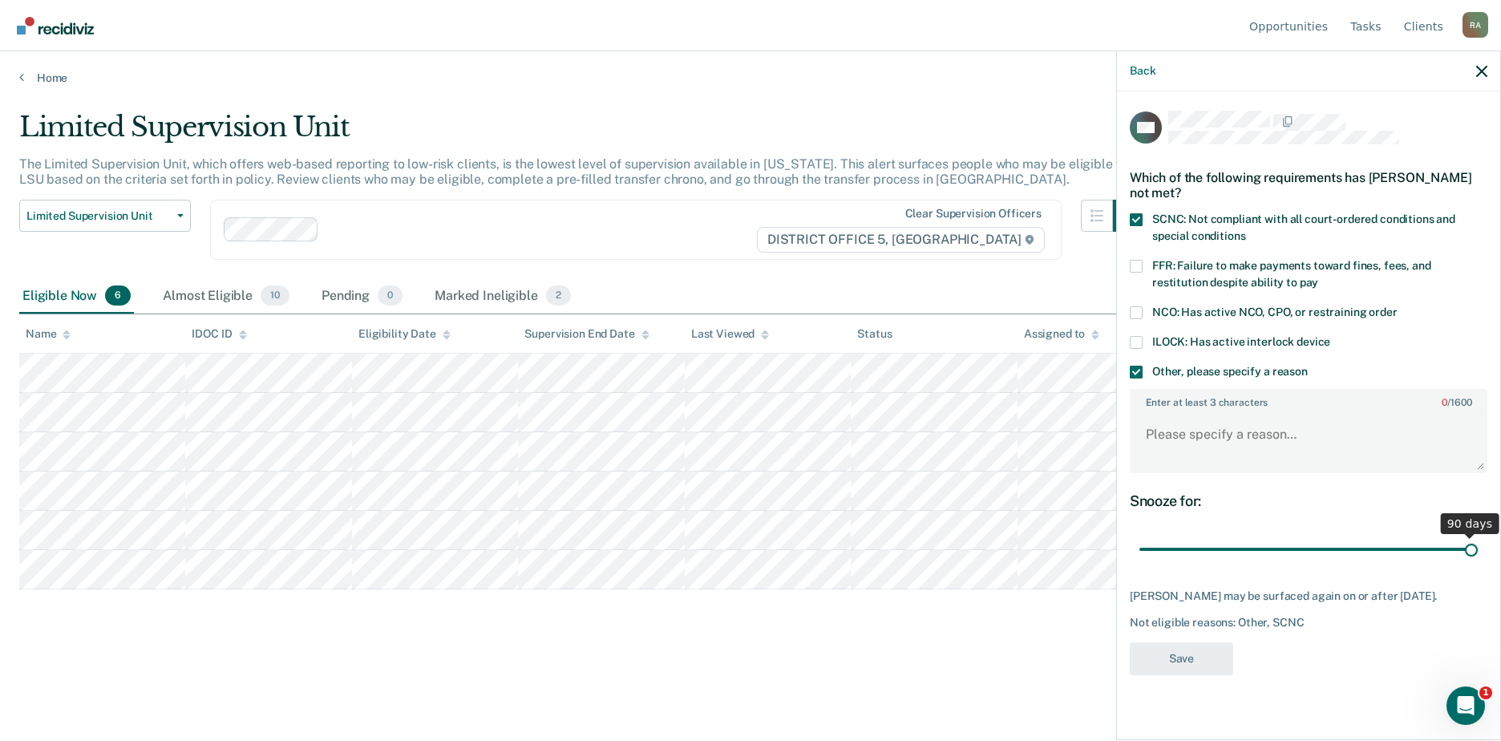
drag, startPoint x: 1244, startPoint y: 550, endPoint x: 1541, endPoint y: 573, distance: 297.6
type input "90"
click at [827, 564] on input "range" at bounding box center [1308, 550] width 338 height 28
click at [827, 423] on textarea "Enter at least 3 characters 0 / 1600" at bounding box center [1308, 441] width 354 height 59
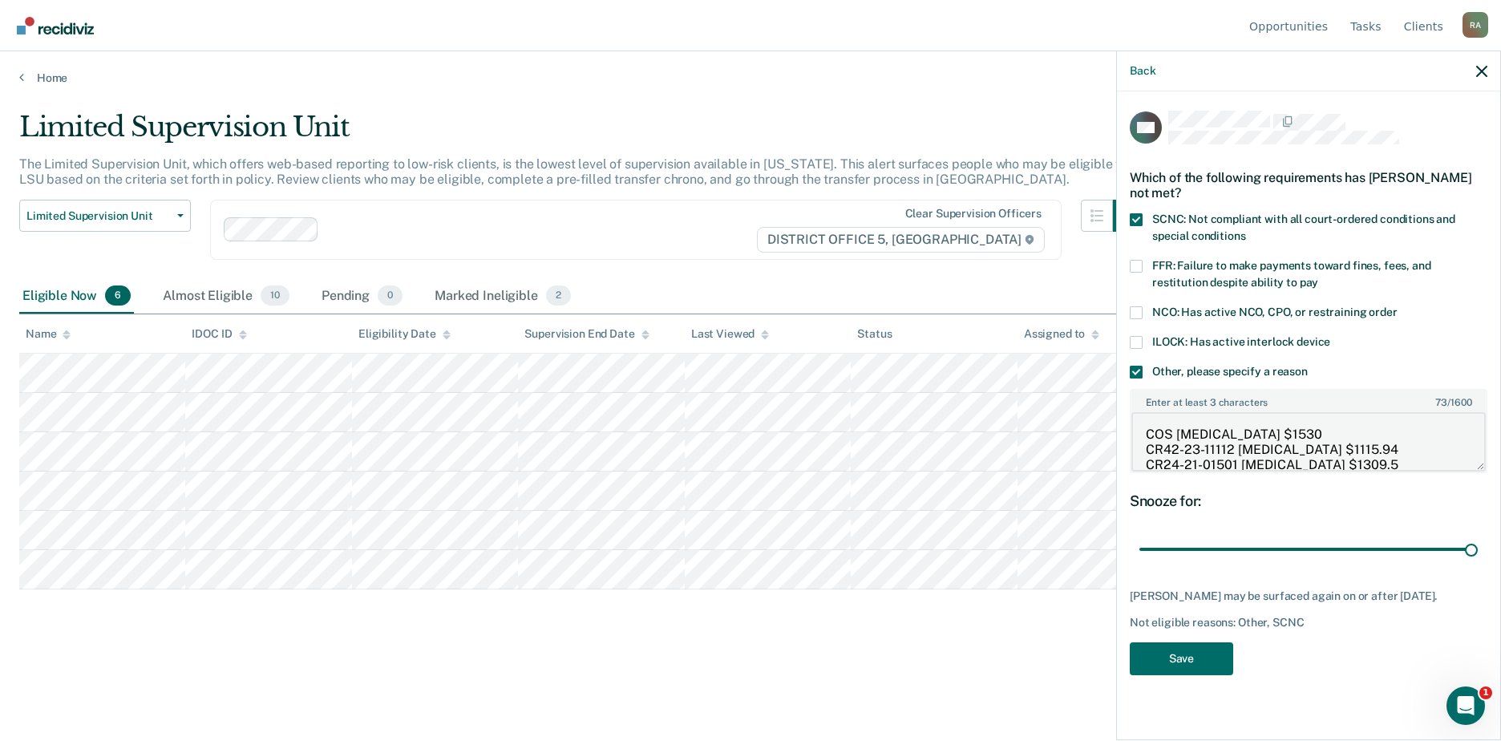
click at [827, 387] on body "Looks like you’re using Internet Explorer 11. For faster loading and a better e…" at bounding box center [750, 370] width 1501 height 741
type textarea "COS Bal $1530 CR42-23-11112 Bal $1115.94 CR24-21-01501 Bal $1309.5 100 CS"
click at [827, 664] on button "Save" at bounding box center [1181, 658] width 103 height 33
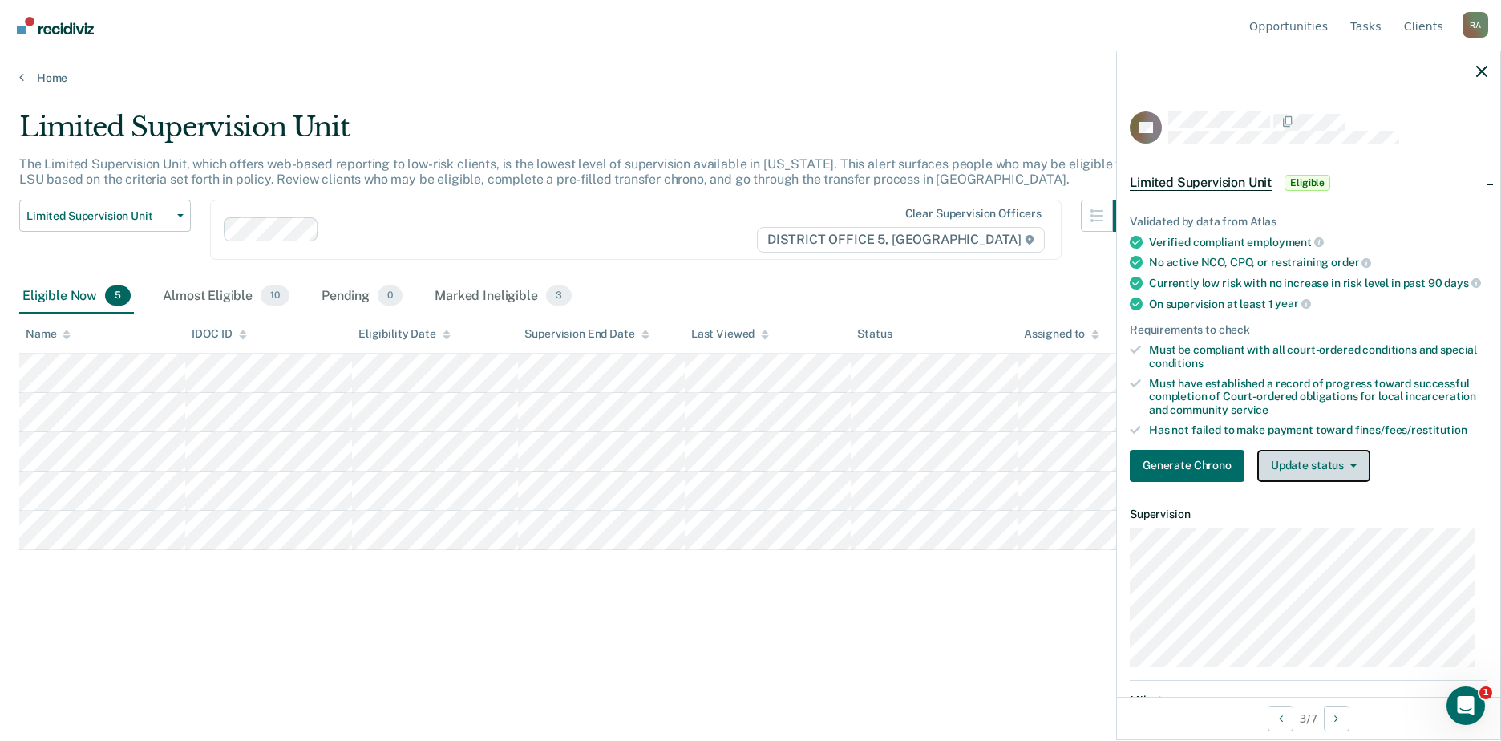
click at [827, 478] on button "Update status" at bounding box center [1313, 466] width 113 height 32
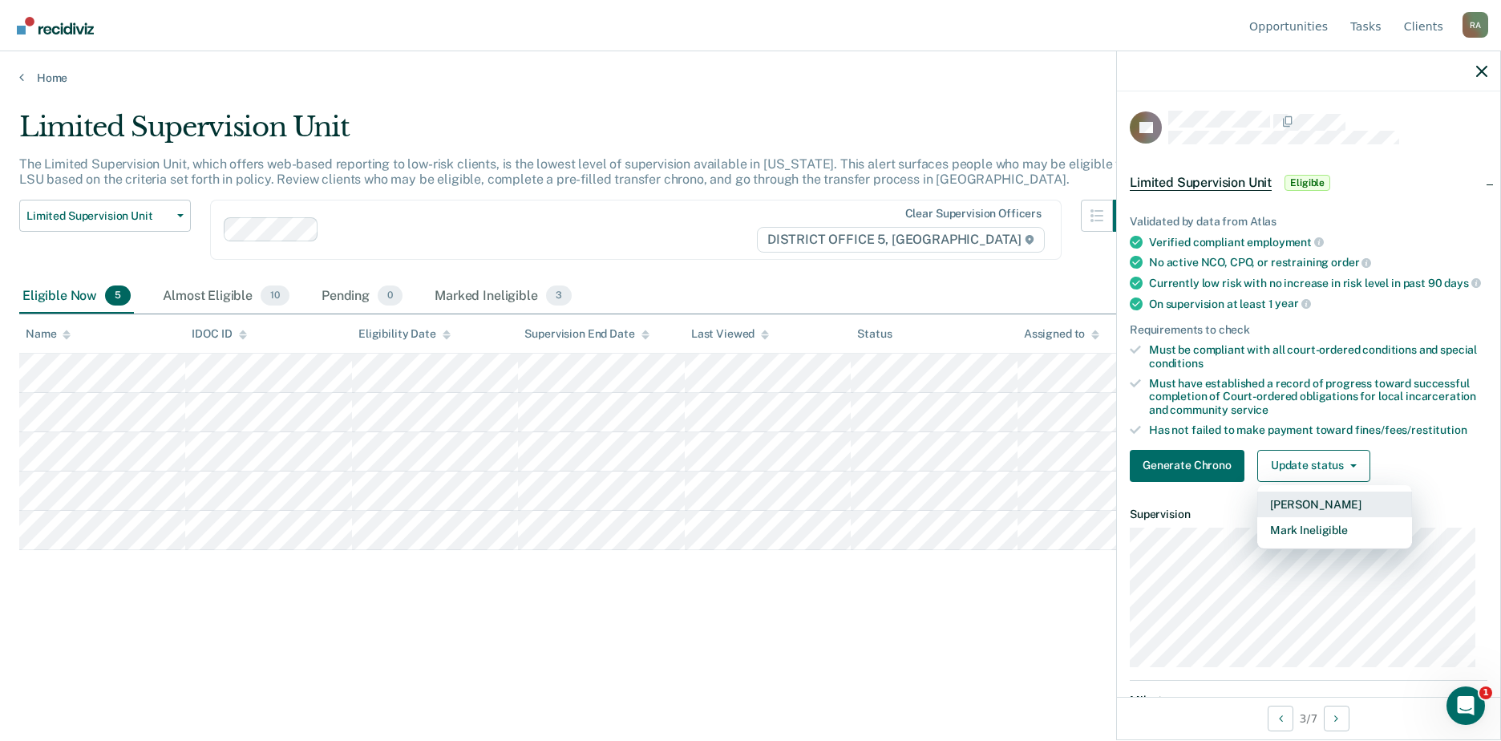
click at [827, 517] on button "Mark Pending" at bounding box center [1334, 505] width 155 height 26
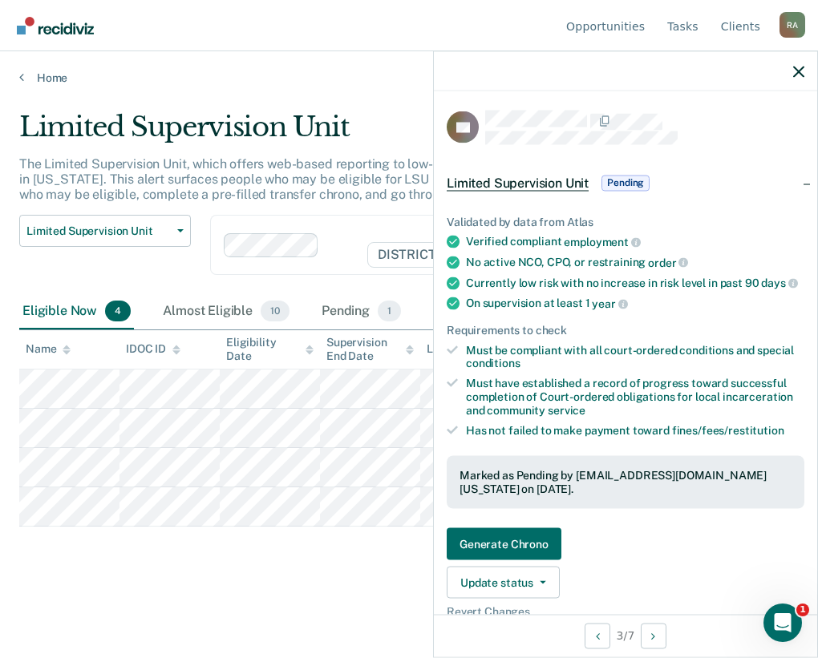
click at [804, 68] on div at bounding box center [625, 71] width 383 height 40
click at [800, 75] on icon "button" at bounding box center [798, 71] width 11 height 11
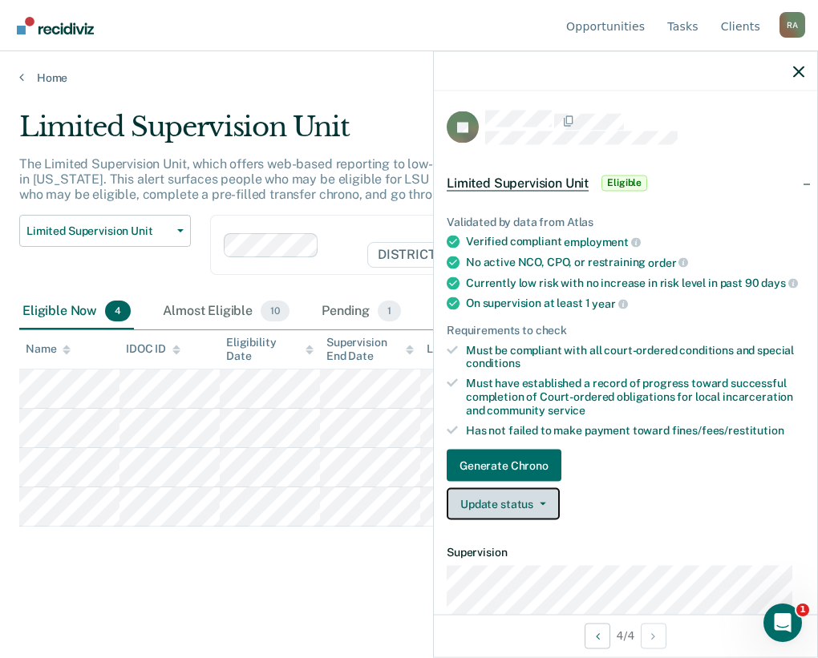
click at [536, 513] on button "Update status" at bounding box center [503, 504] width 113 height 32
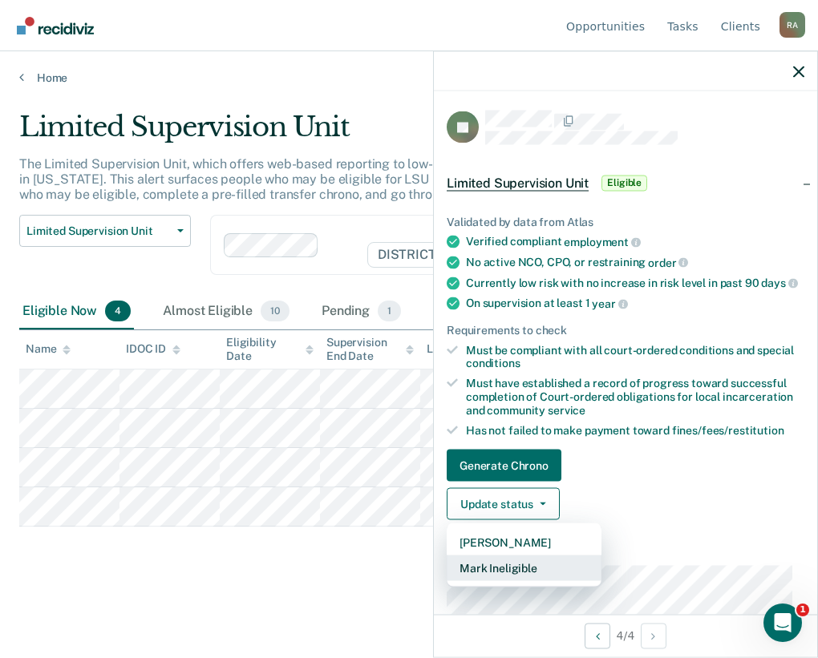
click at [508, 579] on button "Mark Ineligible" at bounding box center [524, 569] width 155 height 26
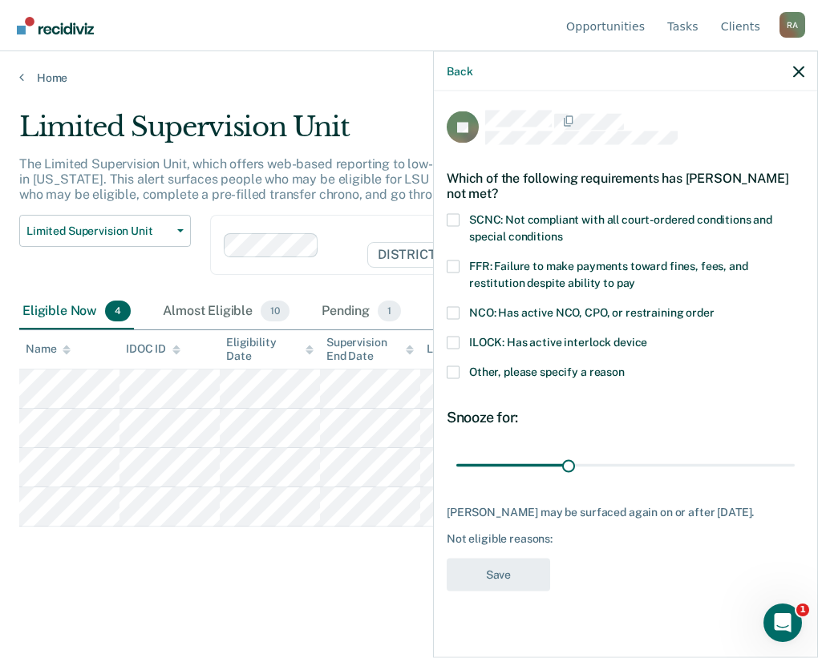
click at [474, 365] on span "Other, please specify a reason" at bounding box center [547, 371] width 156 height 13
click at [625, 366] on input "Other, please specify a reason" at bounding box center [625, 366] width 0 height 0
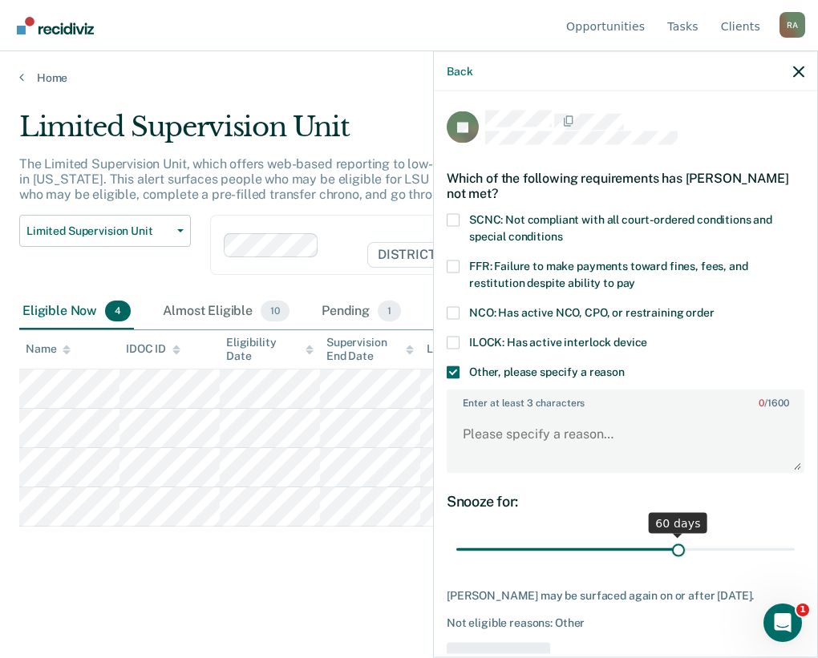
drag, startPoint x: 568, startPoint y: 548, endPoint x: 670, endPoint y: 553, distance: 102.0
type input "60"
click at [670, 553] on input "range" at bounding box center [625, 550] width 338 height 28
click at [500, 427] on textarea "Enter at least 3 characters 0 / 1600" at bounding box center [625, 441] width 354 height 59
click at [566, 428] on textarea "Enter at least 3 characters 0 / 1600" at bounding box center [625, 441] width 354 height 59
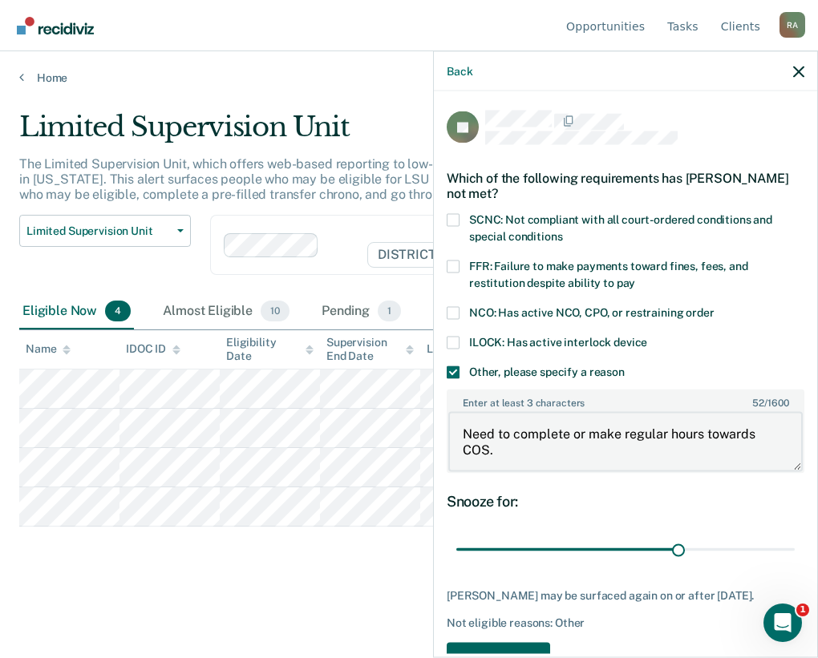
type textarea "Need to complete or make regular hours towards COS."
click at [526, 646] on button "Save" at bounding box center [498, 658] width 103 height 33
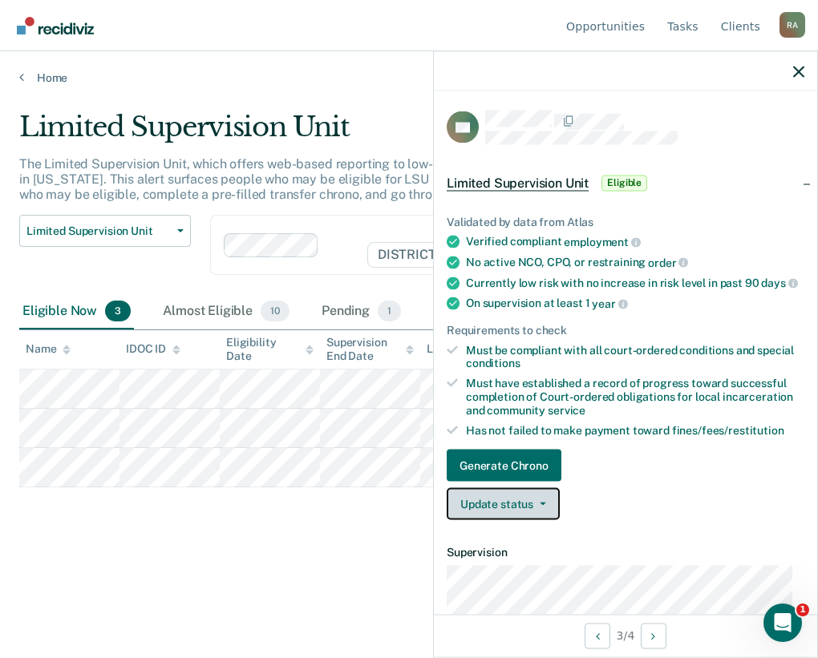
click at [540, 506] on icon "button" at bounding box center [543, 504] width 6 height 3
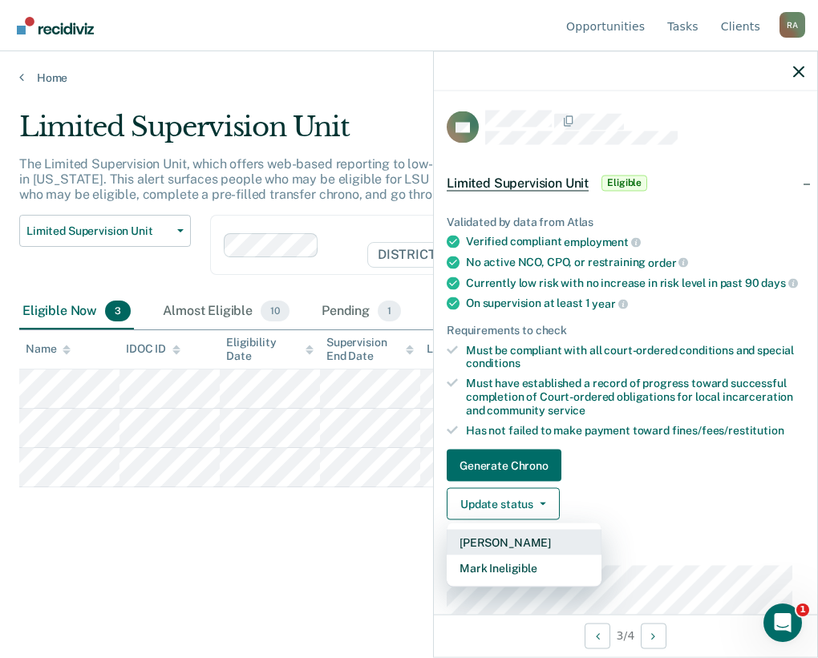
click at [533, 549] on button "Mark Pending" at bounding box center [524, 543] width 155 height 26
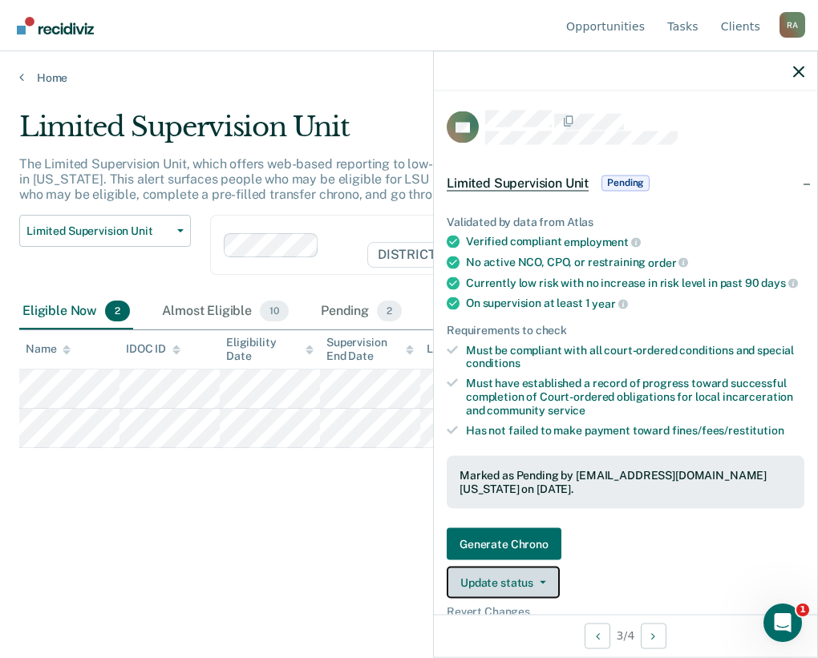
click at [521, 596] on button "Update status" at bounding box center [503, 582] width 113 height 32
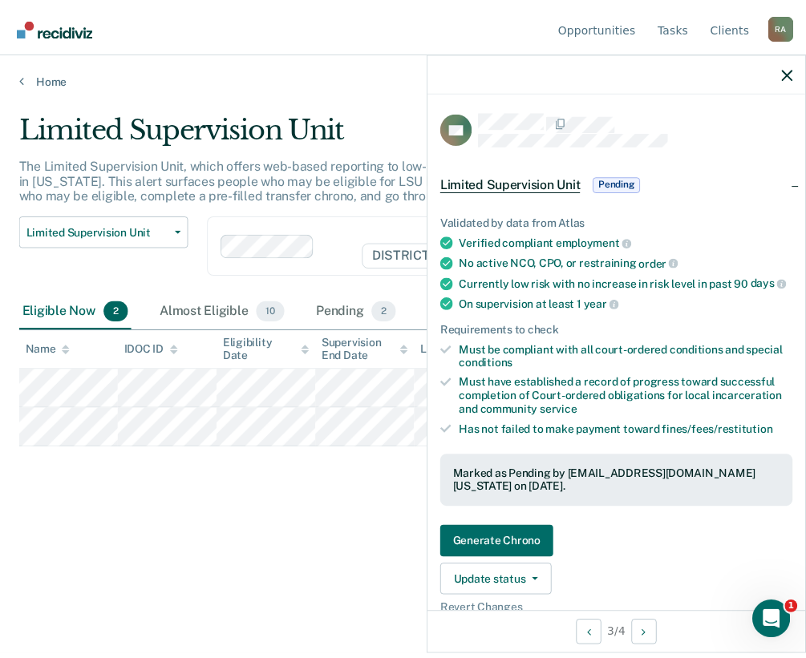
scroll to position [15, 0]
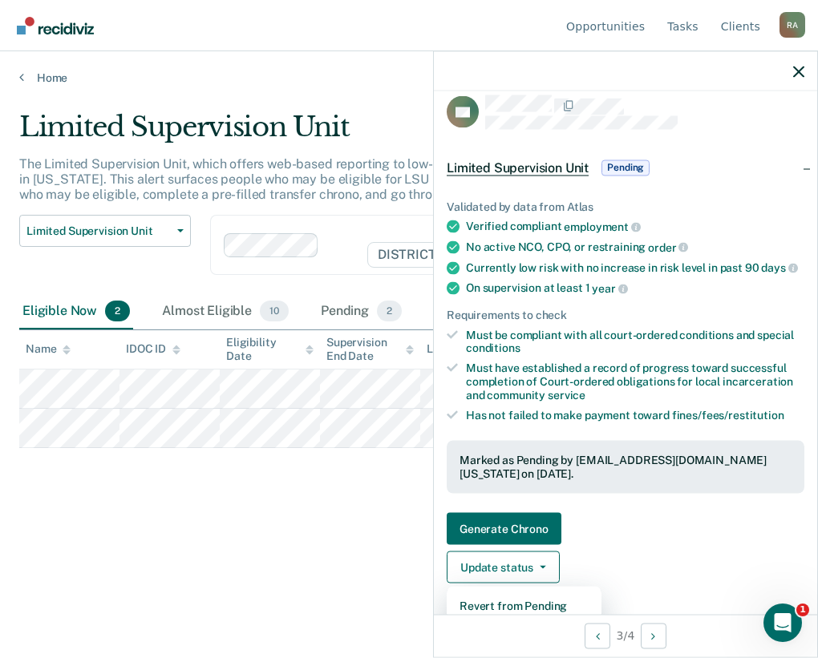
click at [613, 543] on link "Generate Chrono" at bounding box center [626, 528] width 358 height 32
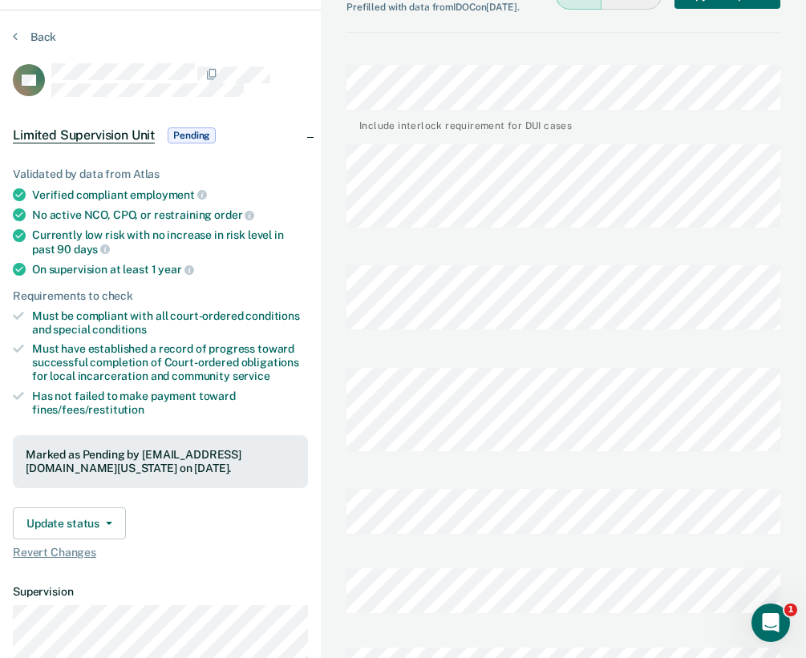
scroll to position [80, 0]
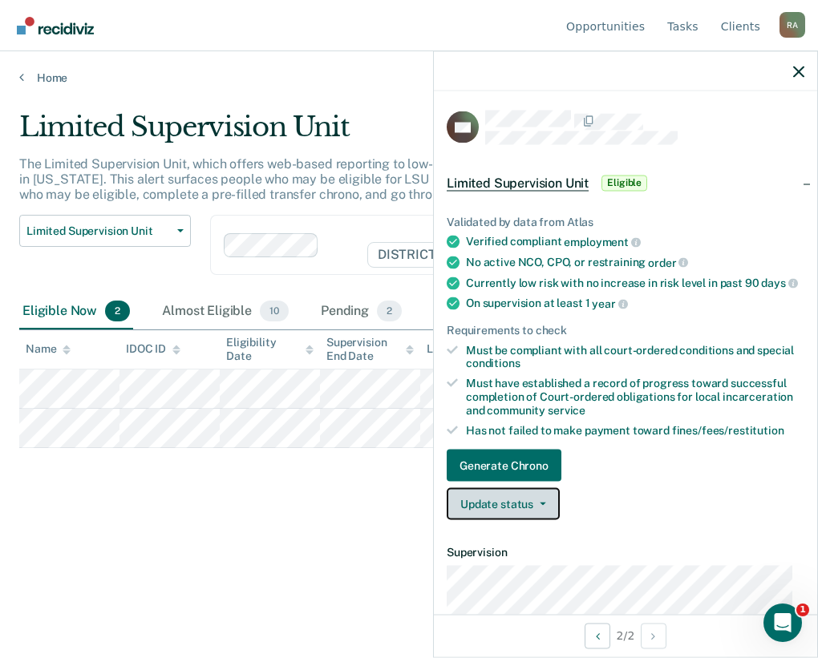
click at [511, 516] on button "Update status" at bounding box center [503, 504] width 113 height 32
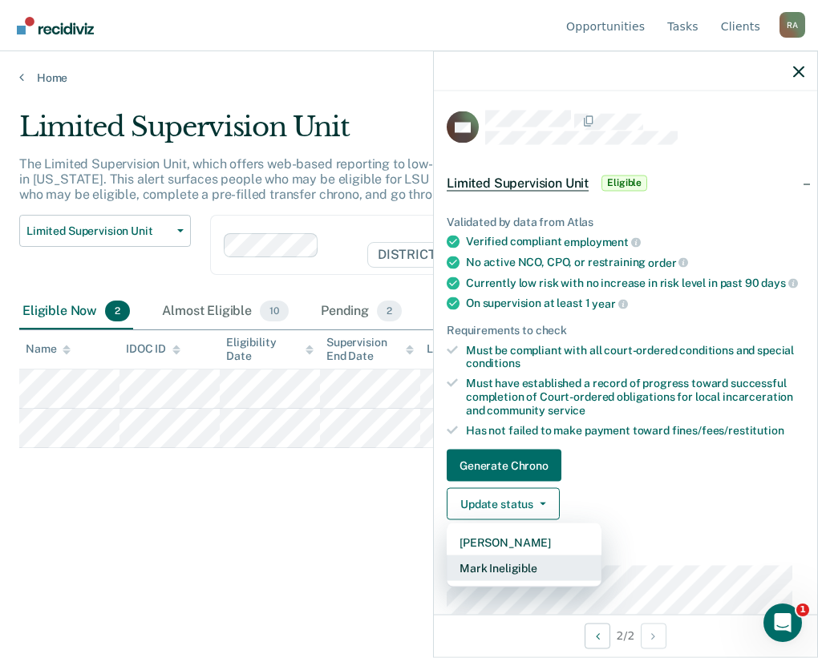
click at [530, 581] on button "Mark Ineligible" at bounding box center [524, 569] width 155 height 26
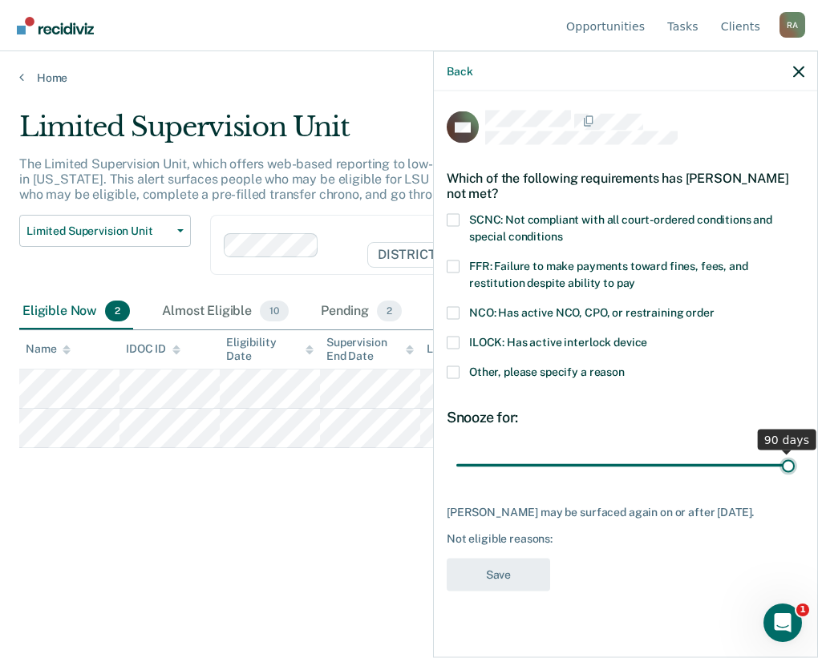
drag, startPoint x: 573, startPoint y: 470, endPoint x: 799, endPoint y: 475, distance: 227.0
type input "90"
click at [795, 475] on input "range" at bounding box center [625, 465] width 338 height 28
click at [500, 370] on span "Other, please specify a reason" at bounding box center [547, 371] width 156 height 13
click at [625, 366] on input "Other, please specify a reason" at bounding box center [625, 366] width 0 height 0
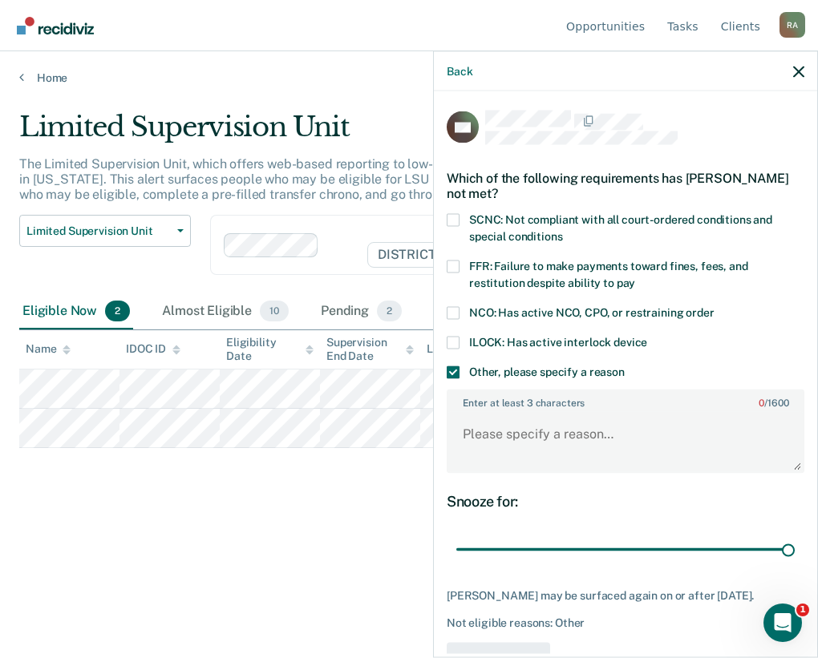
click at [466, 213] on label "SCNC: Not compliant with all court-ordered conditions and special conditions" at bounding box center [626, 230] width 358 height 34
click at [562, 230] on input "SCNC: Not compliant with all court-ordered conditions and special conditions" at bounding box center [562, 230] width 0 height 0
click at [530, 450] on textarea "Enter at least 3 characters 0 / 1600" at bounding box center [625, 441] width 354 height 59
click at [528, 442] on textarea "Bal of CR" at bounding box center [625, 441] width 354 height 59
click at [657, 423] on textarea "Bal of CR42-21-0518" at bounding box center [625, 441] width 354 height 59
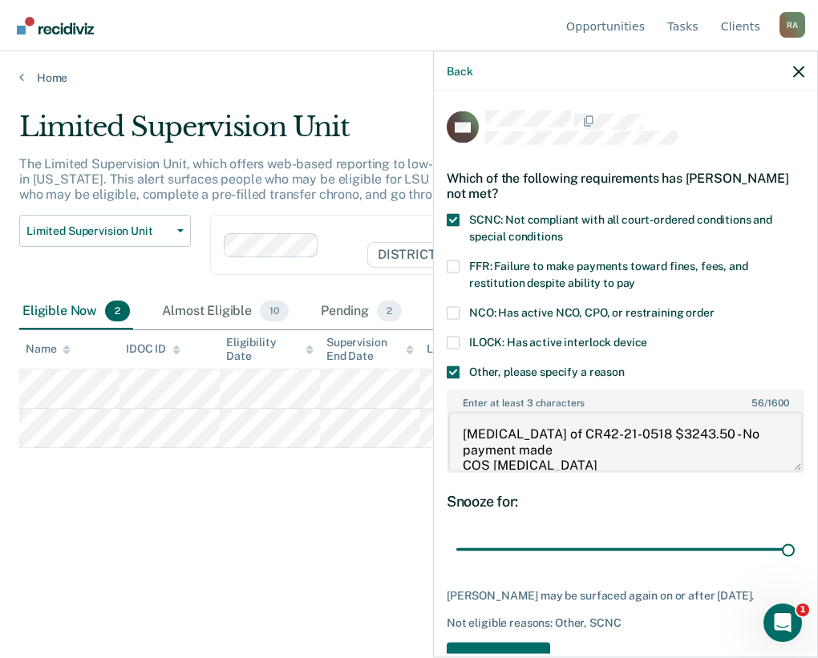
click at [524, 455] on textarea "Bal of CR42-21-0518 $3243.50 - No payment made COS bal" at bounding box center [625, 441] width 354 height 59
type textarea "Bal of CR42-21-0518 $3243.50 - No payment made COS bal $1474.00"
click at [489, 649] on button "Save" at bounding box center [498, 658] width 103 height 33
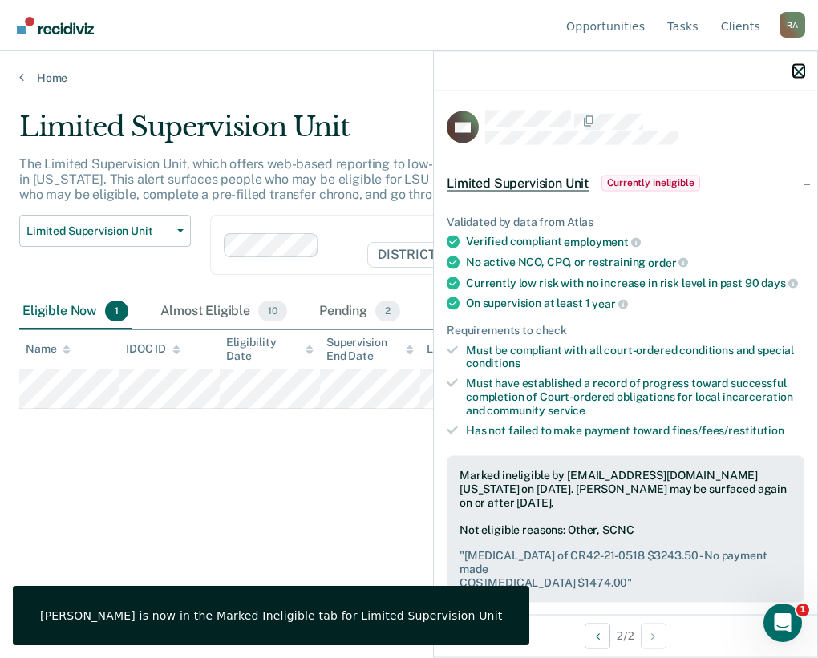
click at [801, 72] on icon "button" at bounding box center [798, 71] width 11 height 11
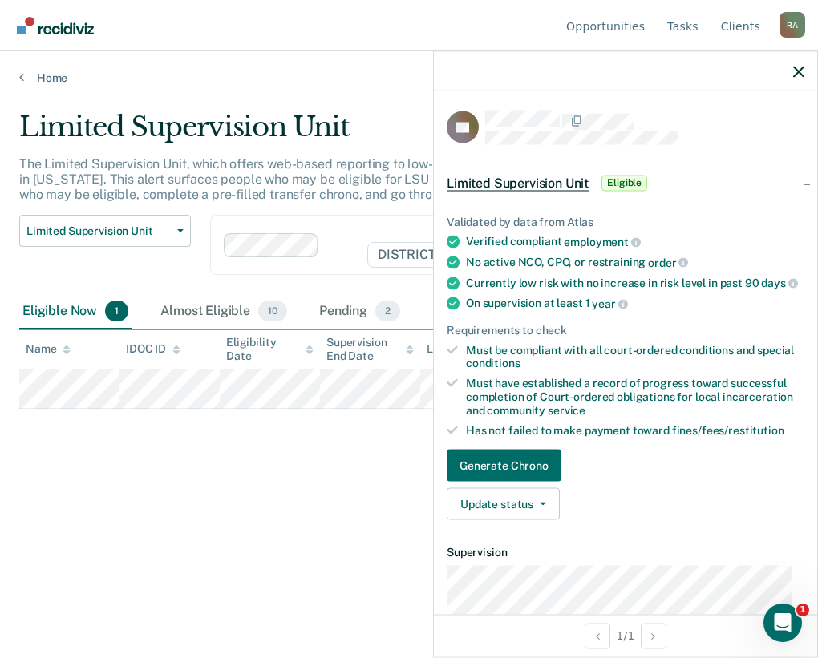
click at [795, 64] on div at bounding box center [625, 71] width 383 height 40
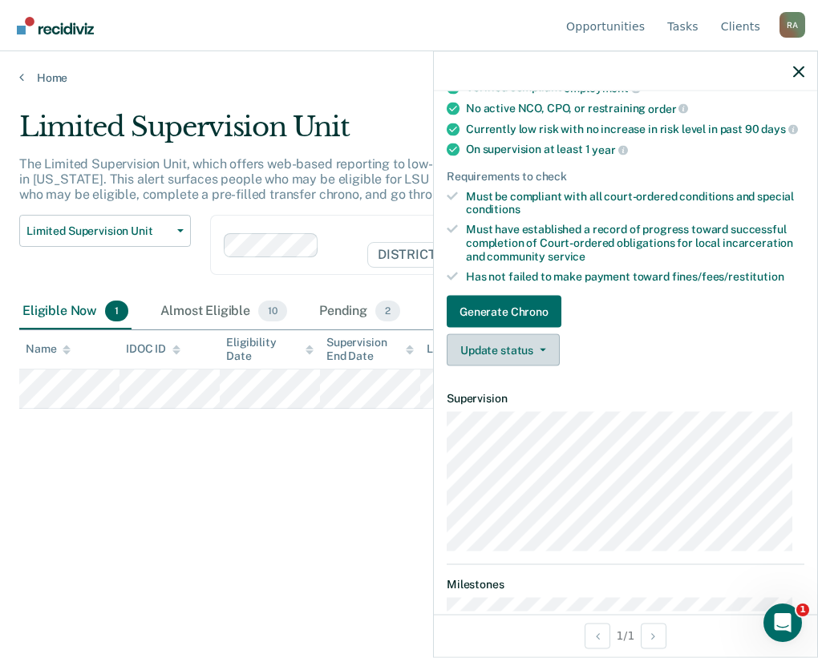
scroll to position [160, 0]
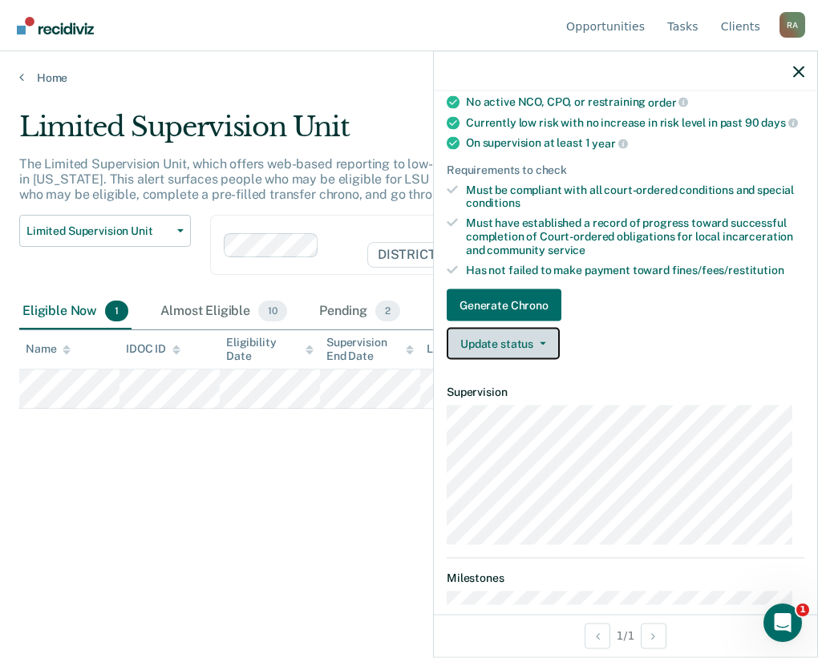
click at [523, 359] on button "Update status" at bounding box center [503, 344] width 113 height 32
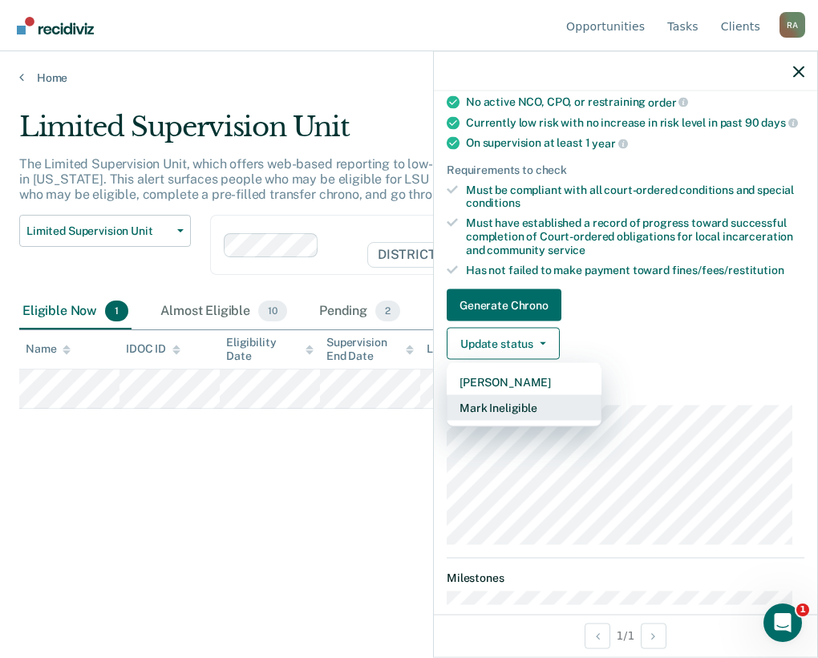
click at [516, 419] on button "Mark Ineligible" at bounding box center [524, 408] width 155 height 26
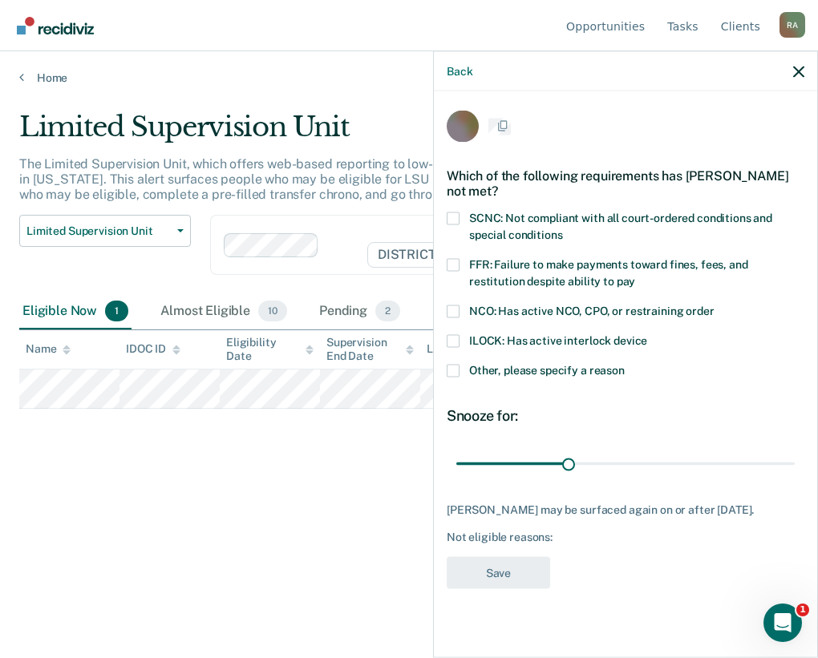
scroll to position [0, 0]
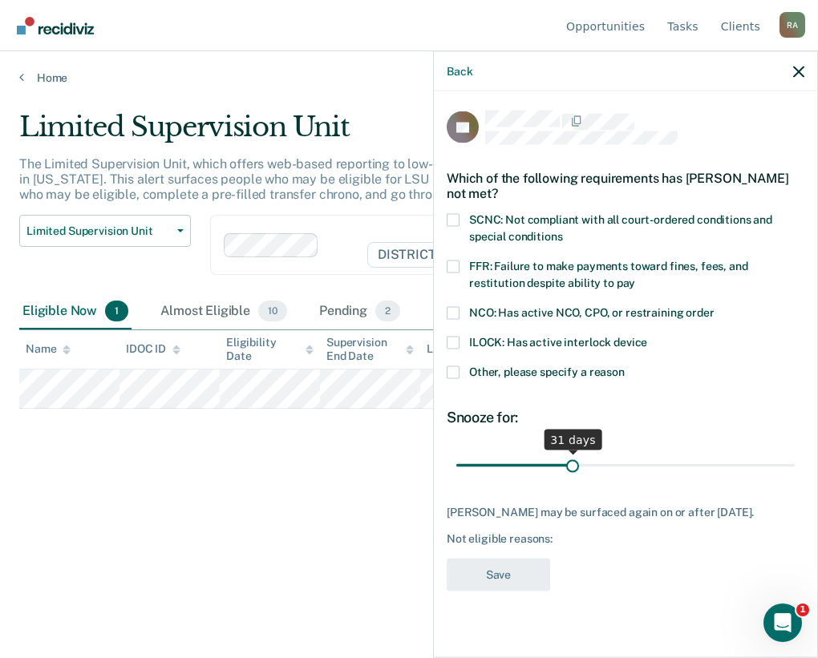
type input "30"
click at [568, 469] on input "range" at bounding box center [625, 465] width 338 height 28
click at [459, 374] on label "Other, please specify a reason" at bounding box center [626, 374] width 358 height 17
click at [625, 366] on input "Other, please specify a reason" at bounding box center [625, 366] width 0 height 0
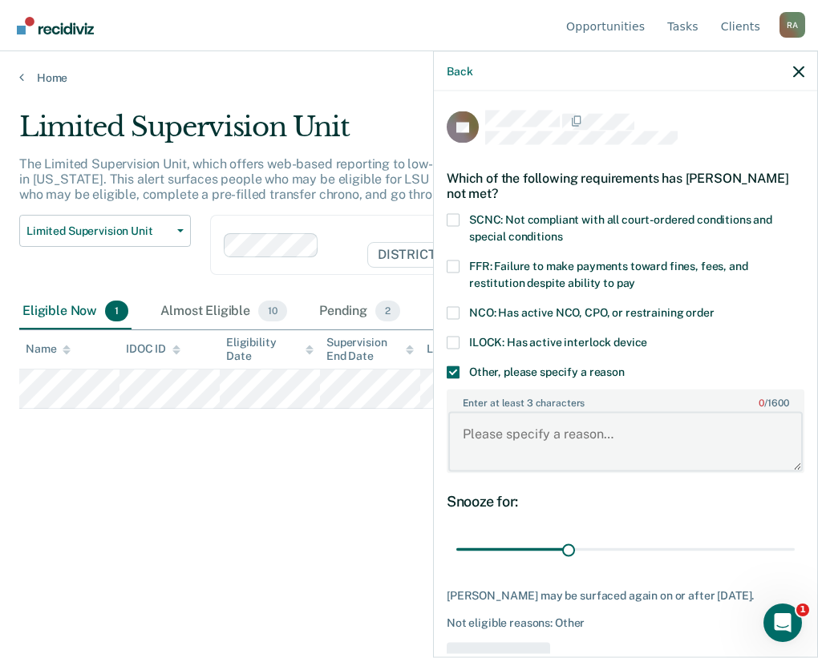
click at [553, 457] on textarea "Enter at least 3 characters 0 / 1600" at bounding box center [625, 441] width 354 height 59
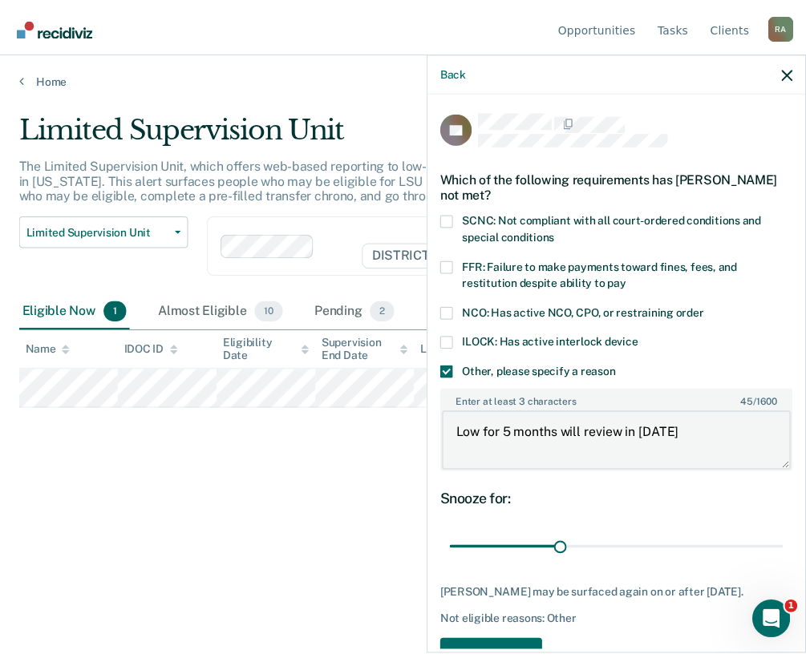
scroll to position [48, 0]
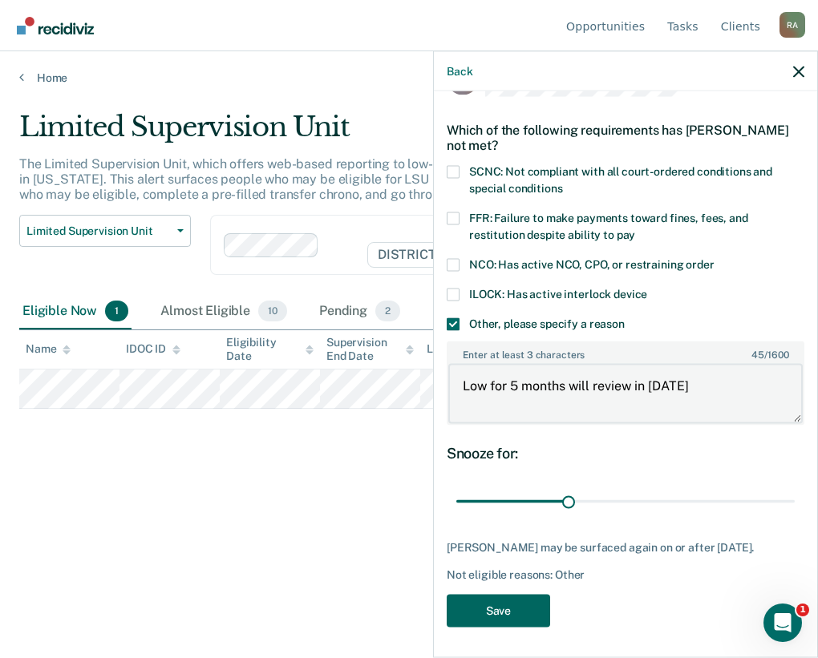
type textarea "Low for 5 months will review in November 2025"
click at [508, 616] on button "Save" at bounding box center [498, 610] width 103 height 33
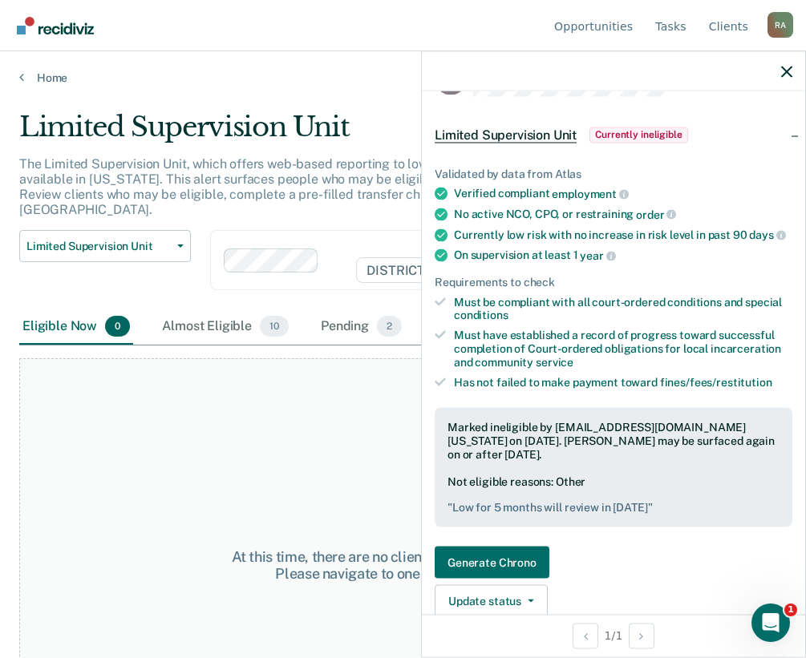
click at [785, 61] on div at bounding box center [613, 71] width 383 height 40
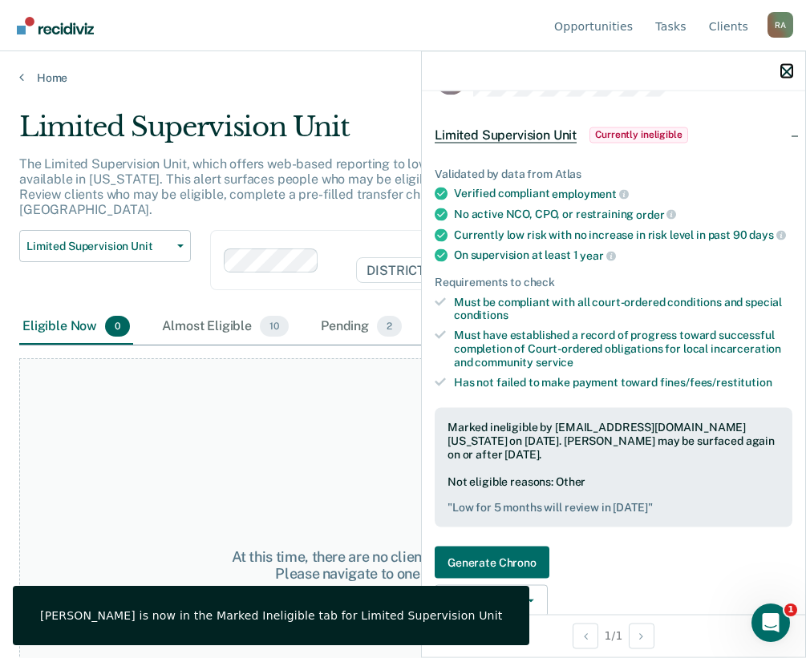
click at [782, 70] on icon "button" at bounding box center [786, 71] width 11 height 11
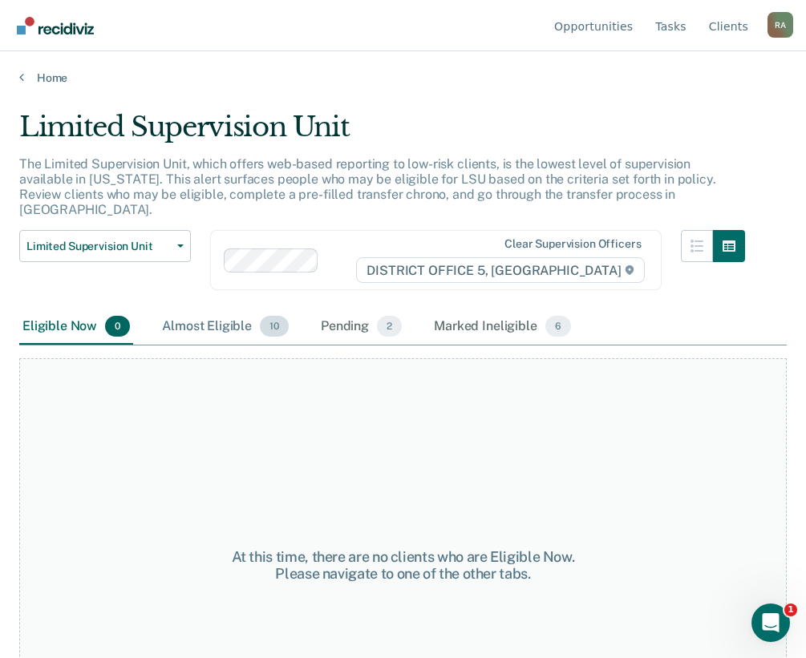
click at [234, 311] on div "Almost Eligible 10" at bounding box center [225, 327] width 133 height 35
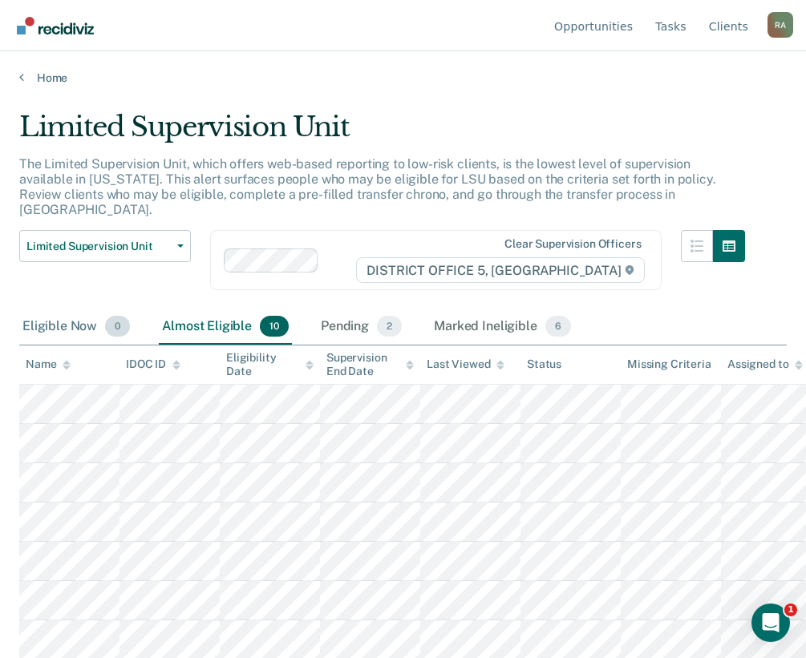
click at [50, 315] on div "Eligible Now 0" at bounding box center [76, 327] width 114 height 35
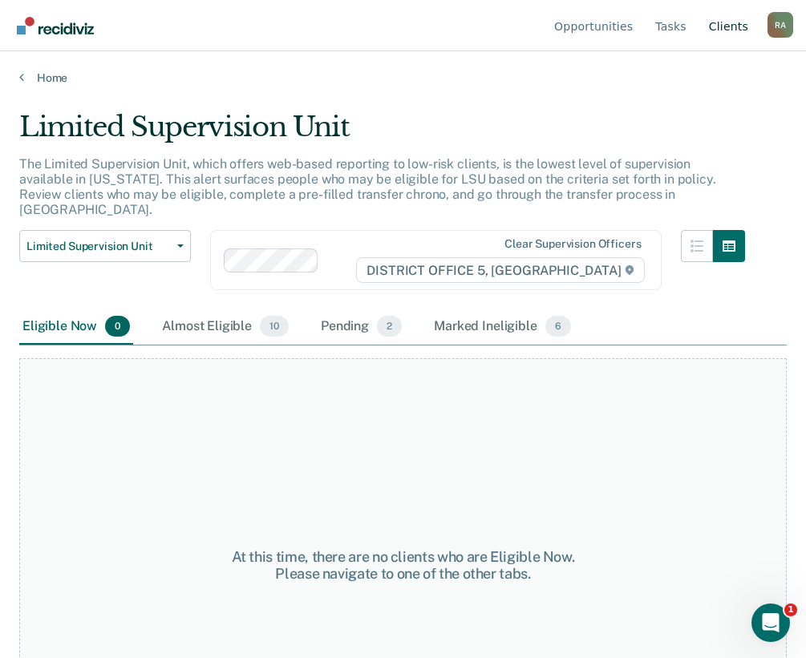
click at [725, 25] on link "Client s" at bounding box center [729, 25] width 46 height 51
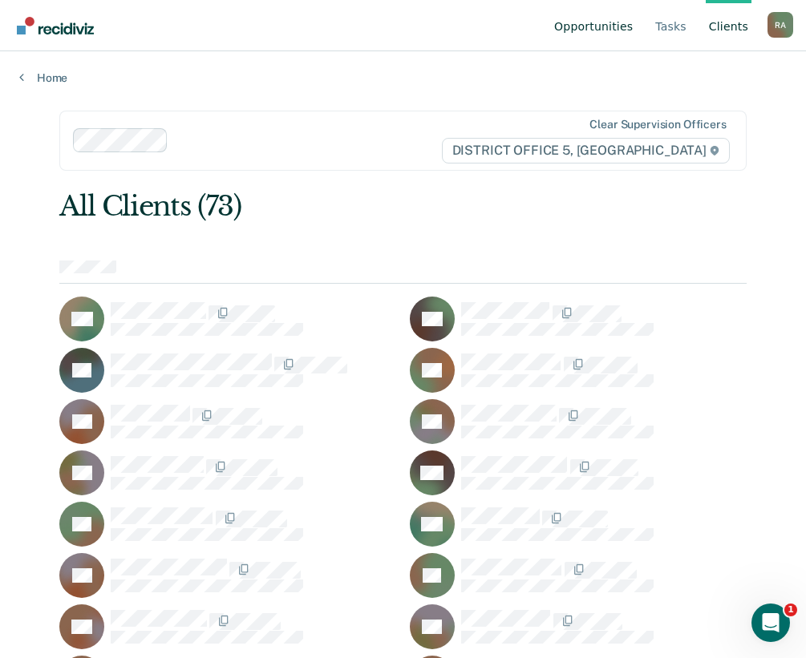
click at [600, 27] on link "Opportunities" at bounding box center [593, 25] width 85 height 51
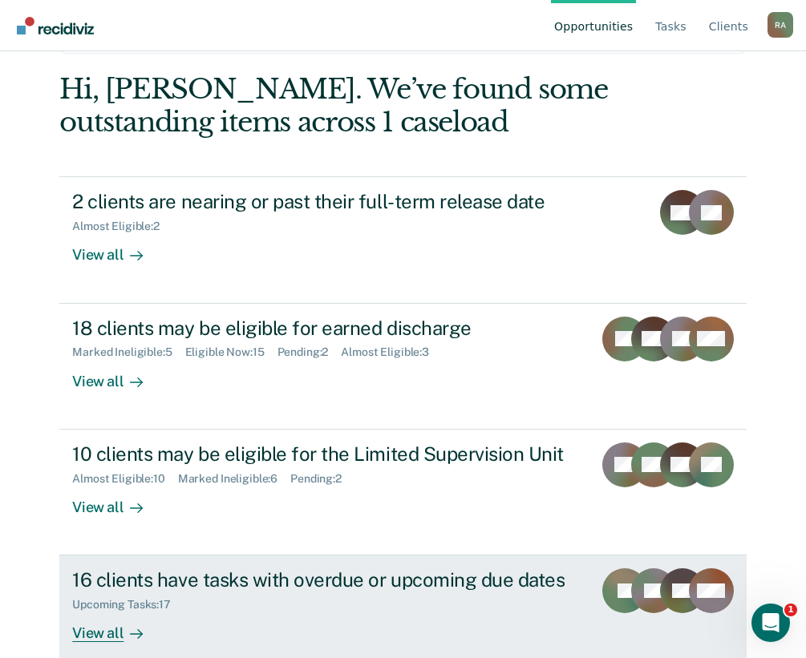
scroll to position [107, 0]
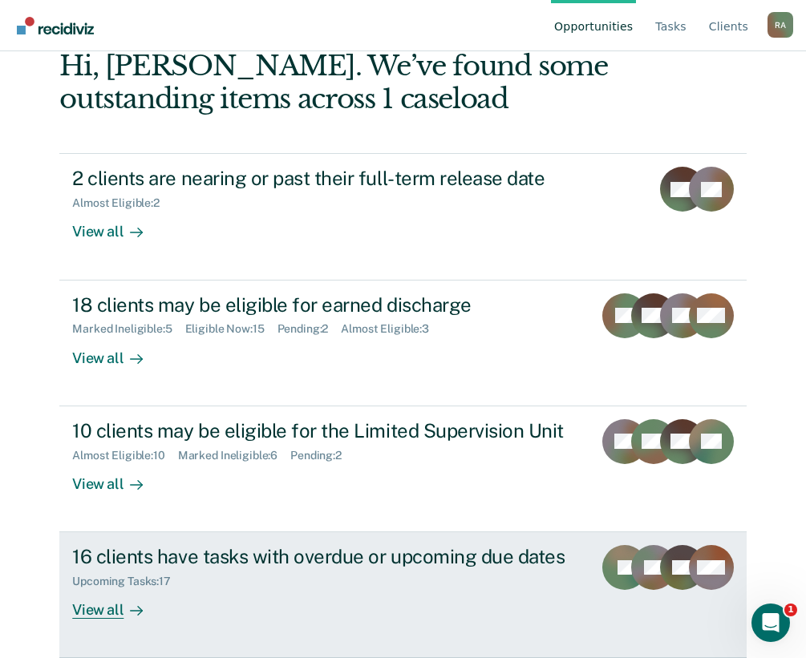
click at [92, 617] on div "View all" at bounding box center [117, 604] width 90 height 31
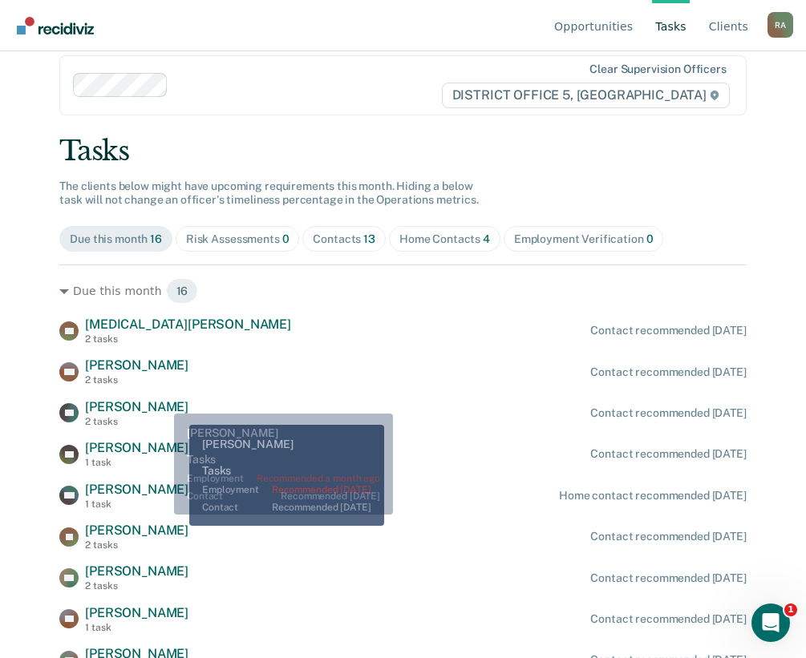
scroll to position [80, 0]
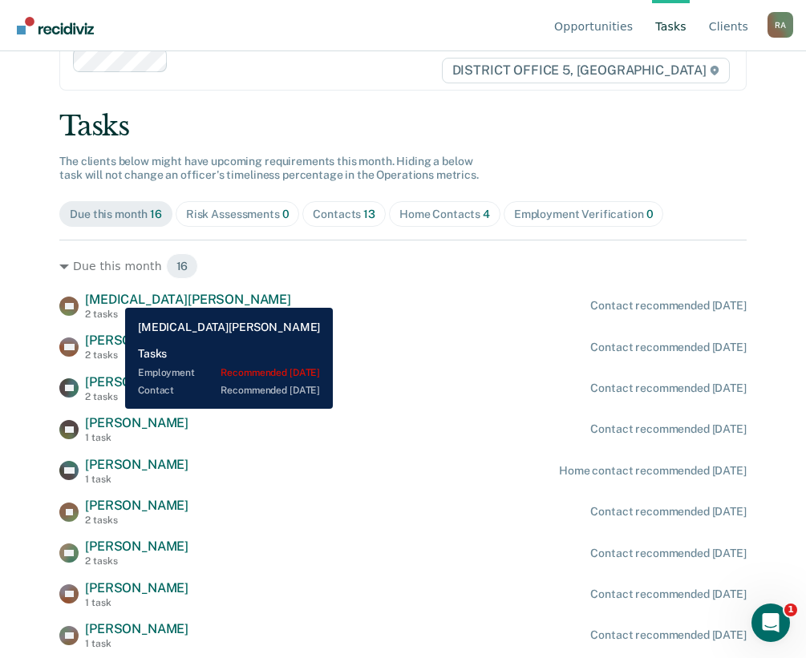
click at [113, 296] on span "Genesa Pullin" at bounding box center [188, 299] width 206 height 15
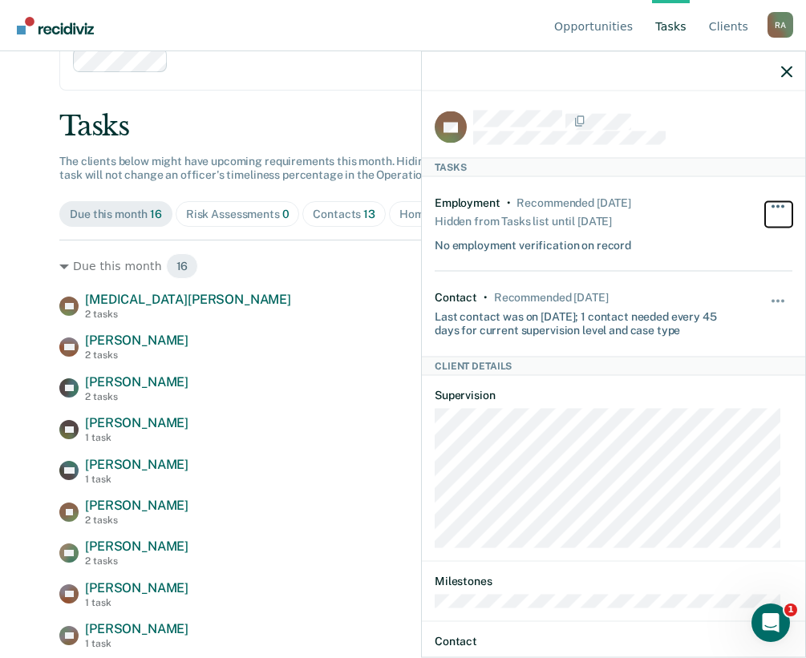
click at [765, 205] on button "button" at bounding box center [778, 214] width 27 height 26
click at [643, 225] on div "Employment • Recommended 6 months ago Hidden from Tasks list until 1/1/26 No em…" at bounding box center [584, 224] width 298 height 56
click at [766, 293] on div "Hide from tasks list for... 7 days 30 days 90 days" at bounding box center [778, 313] width 27 height 47
click at [776, 299] on span "button" at bounding box center [777, 300] width 3 height 3
click at [690, 278] on div "Contact • Recommended in 6 days Last contact was on 8/25/25; 1 contact needed e…" at bounding box center [614, 313] width 358 height 85
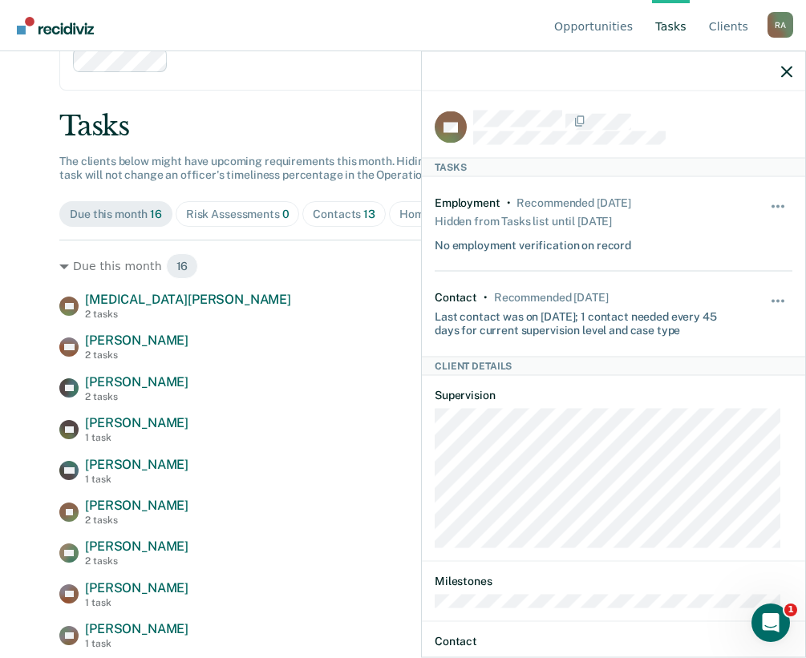
scroll to position [0, 0]
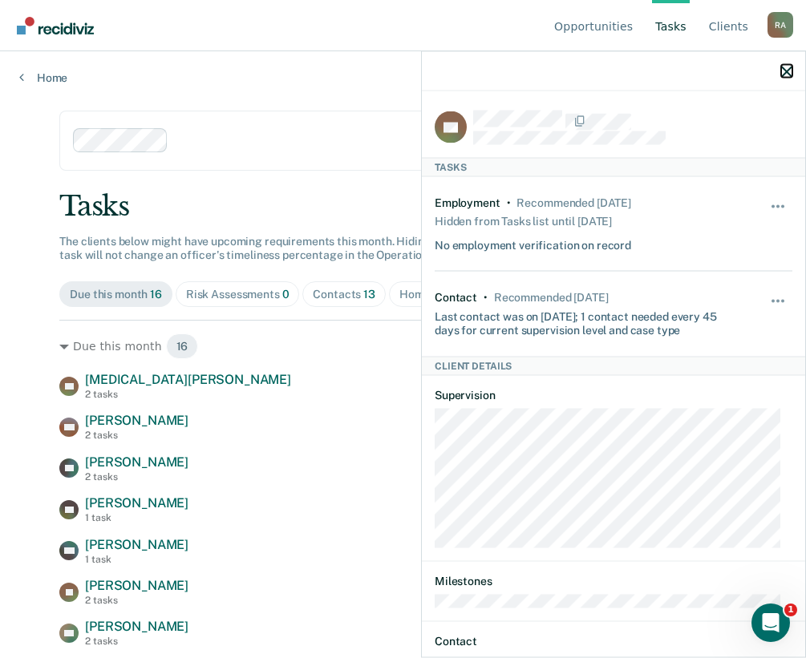
click at [786, 66] on icon "button" at bounding box center [786, 71] width 11 height 11
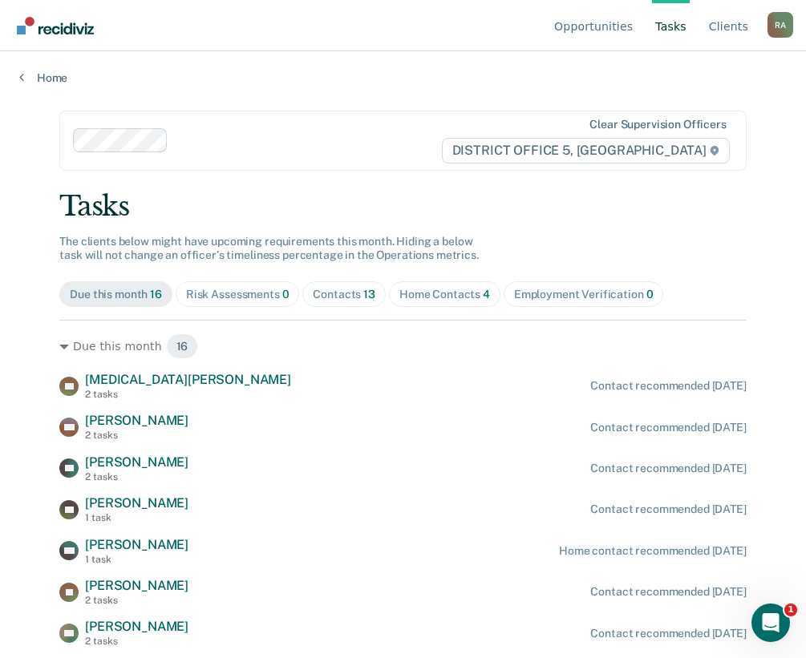
click at [454, 299] on div "Home Contacts 4" at bounding box center [444, 295] width 91 height 14
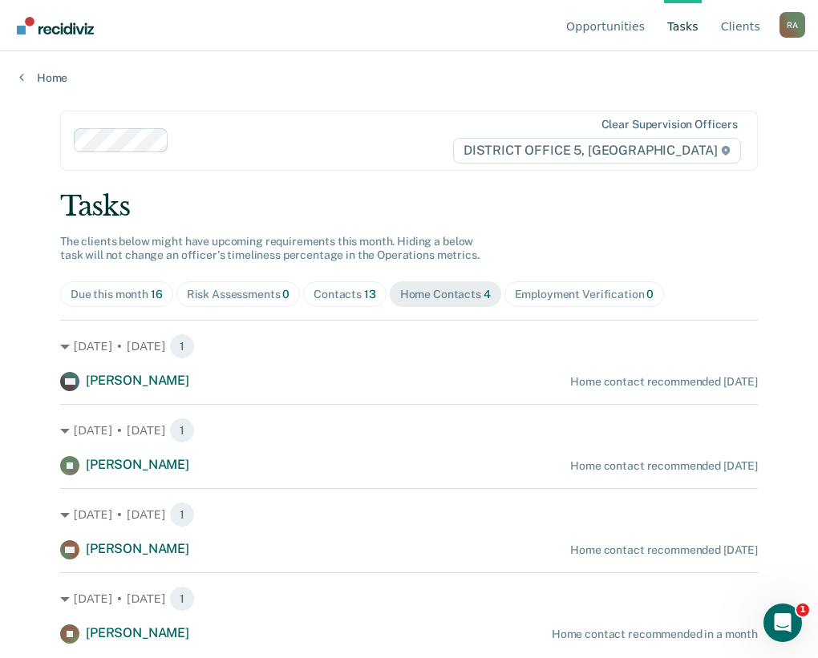
click at [360, 289] on div "Contacts 13" at bounding box center [345, 295] width 63 height 14
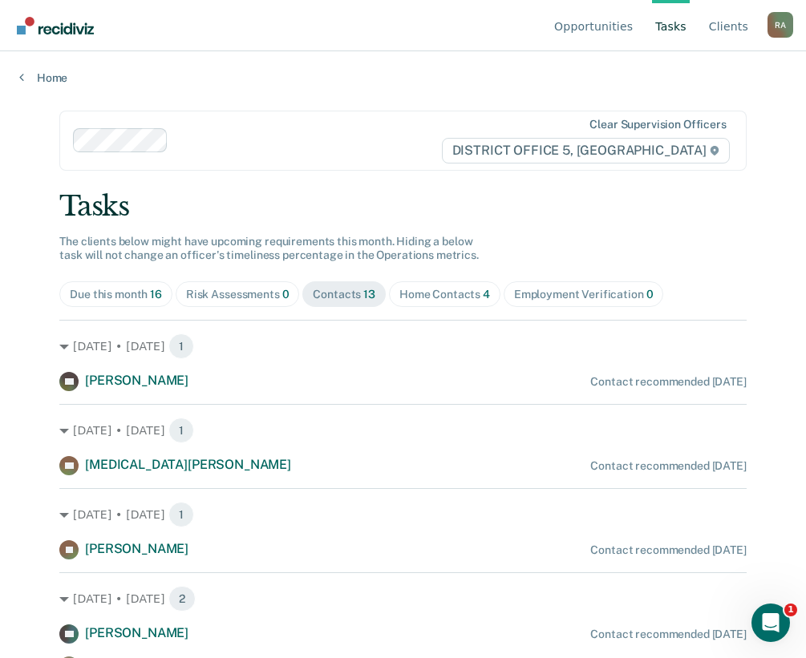
click at [236, 290] on div "Risk Assessments 0" at bounding box center [237, 295] width 103 height 14
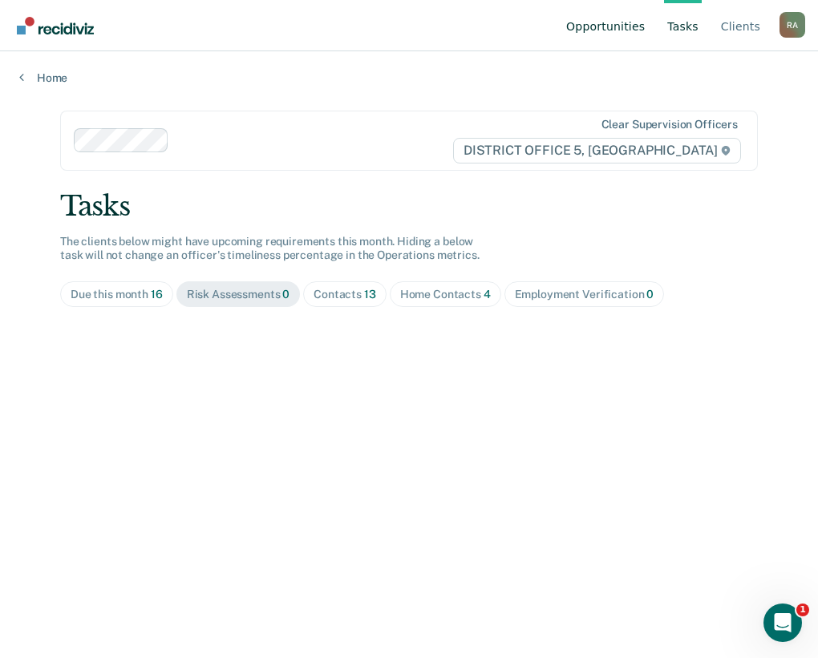
click at [620, 20] on link "Opportunities" at bounding box center [605, 25] width 85 height 51
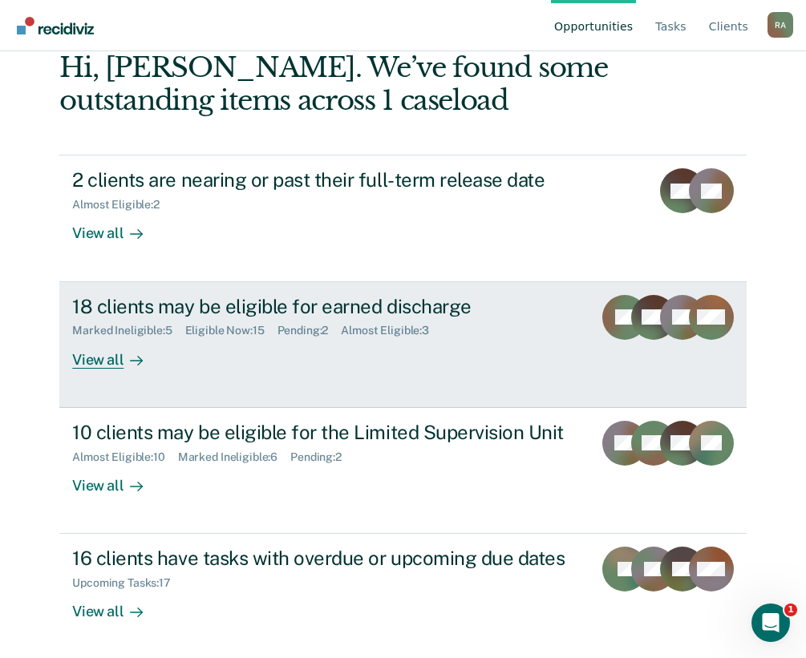
scroll to position [107, 0]
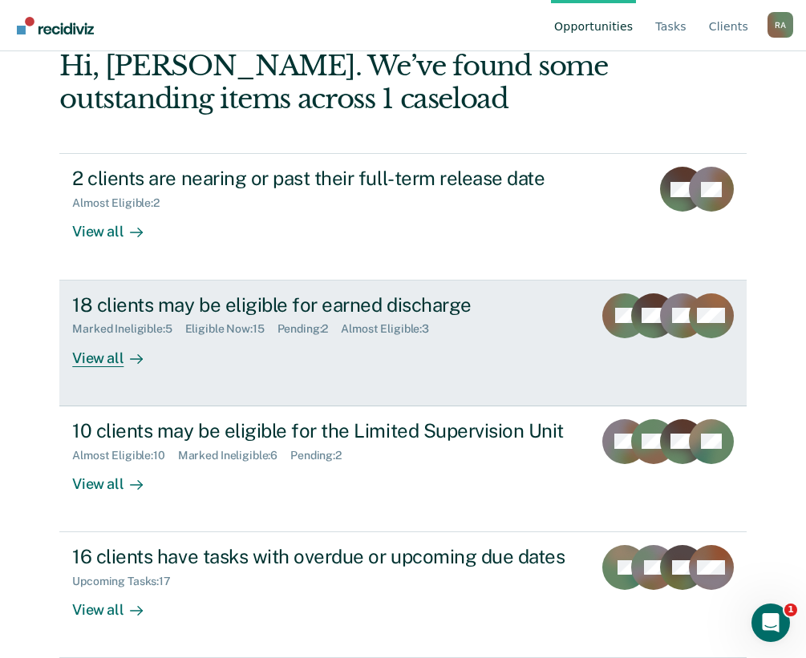
click at [282, 303] on div "18 clients may be eligible for earned discharge" at bounding box center [326, 304] width 508 height 23
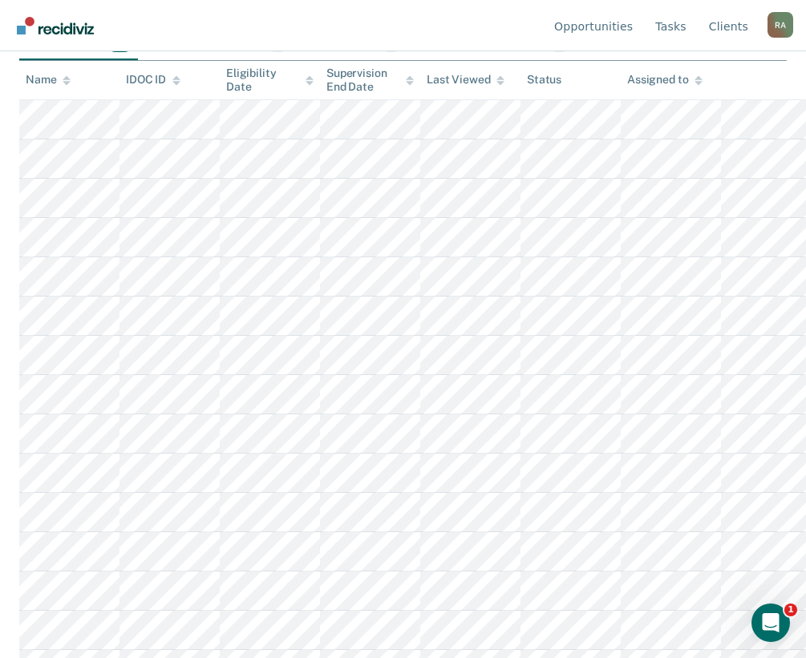
scroll to position [301, 0]
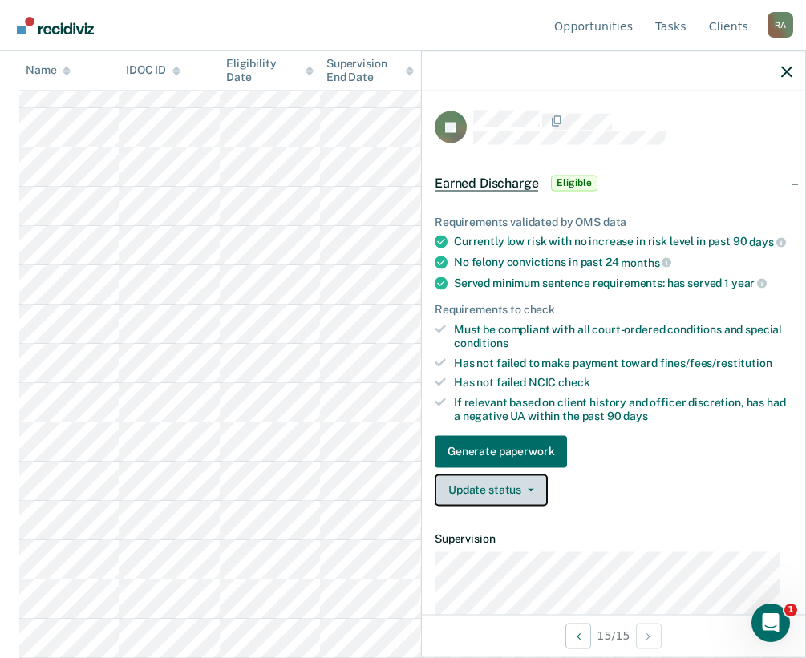
click at [493, 501] on button "Update status" at bounding box center [491, 490] width 113 height 32
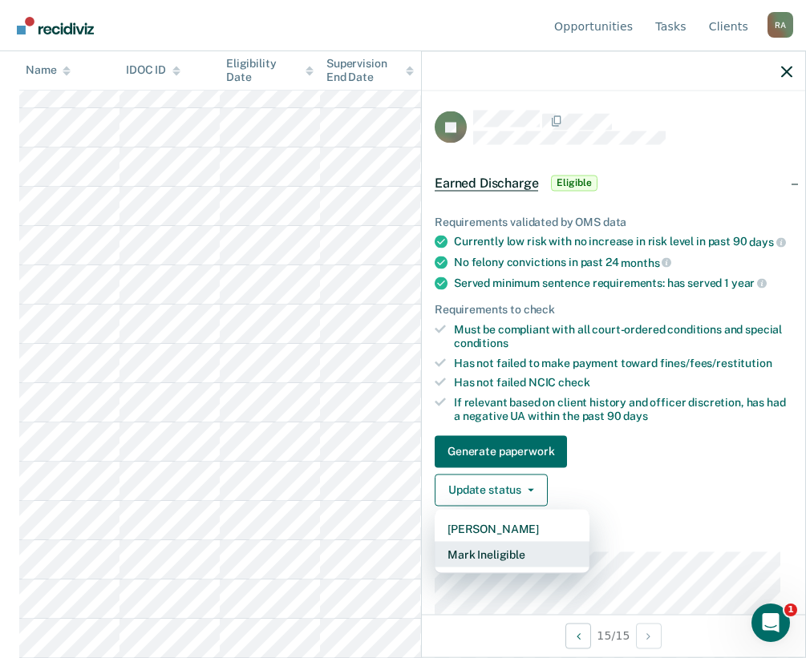
click at [479, 566] on button "Mark Ineligible" at bounding box center [512, 554] width 155 height 26
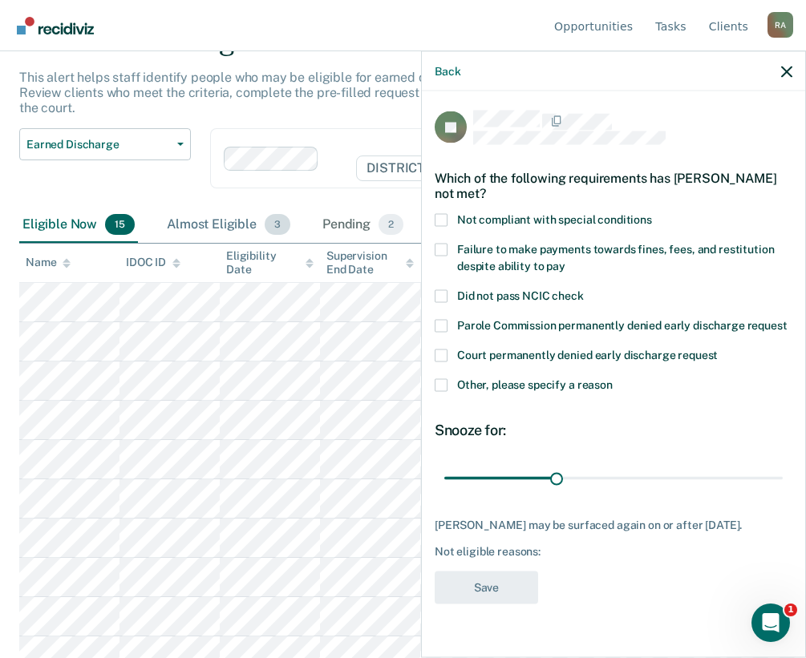
scroll to position [60, 0]
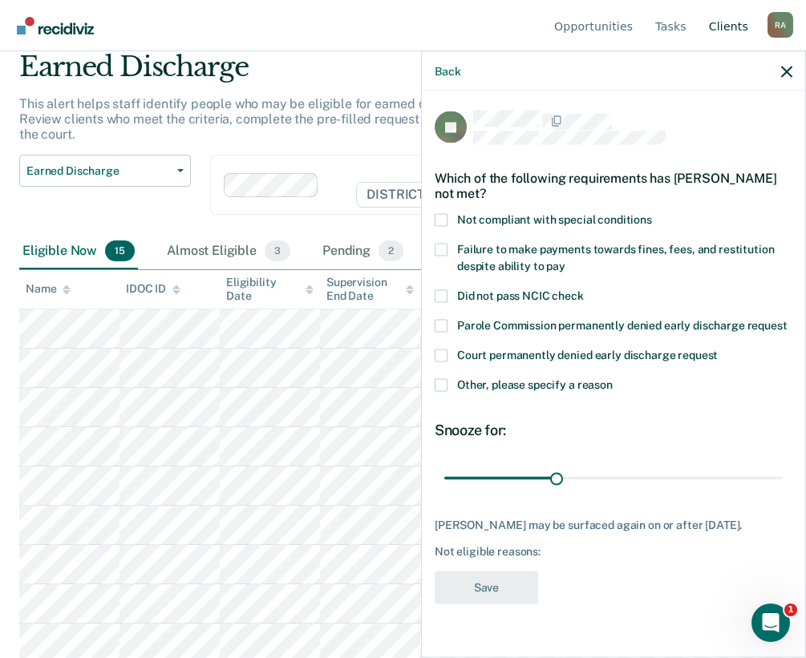
click at [720, 18] on link "Client s" at bounding box center [729, 25] width 46 height 51
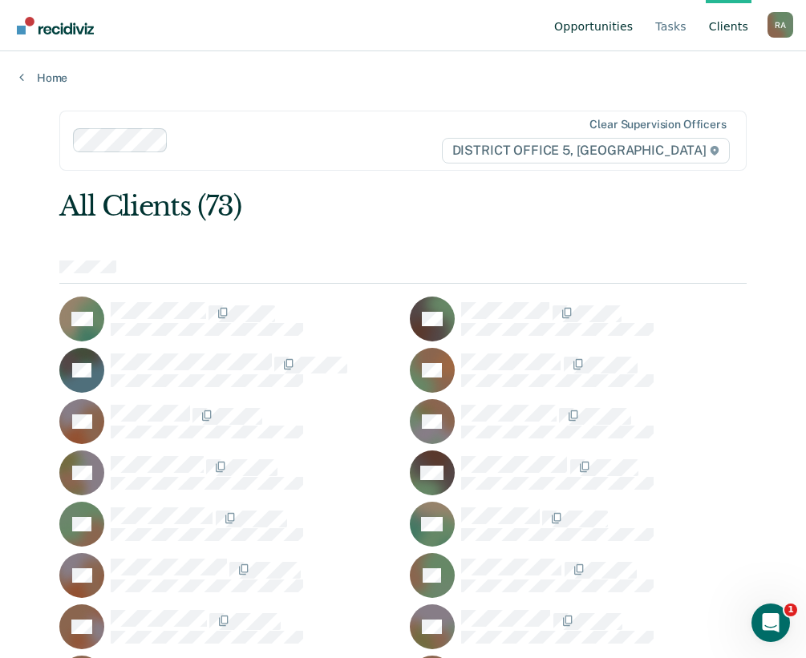
click at [617, 16] on link "Opportunities" at bounding box center [593, 25] width 85 height 51
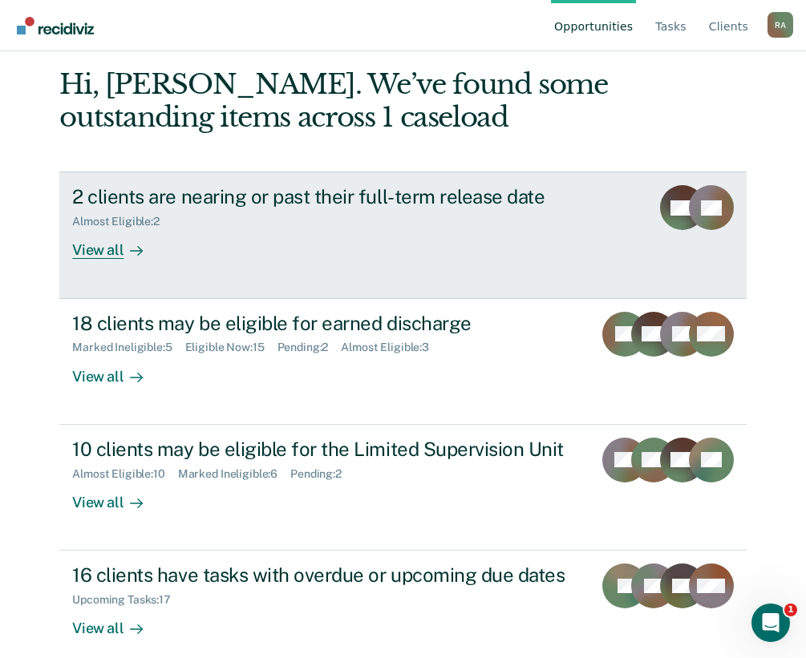
scroll to position [107, 0]
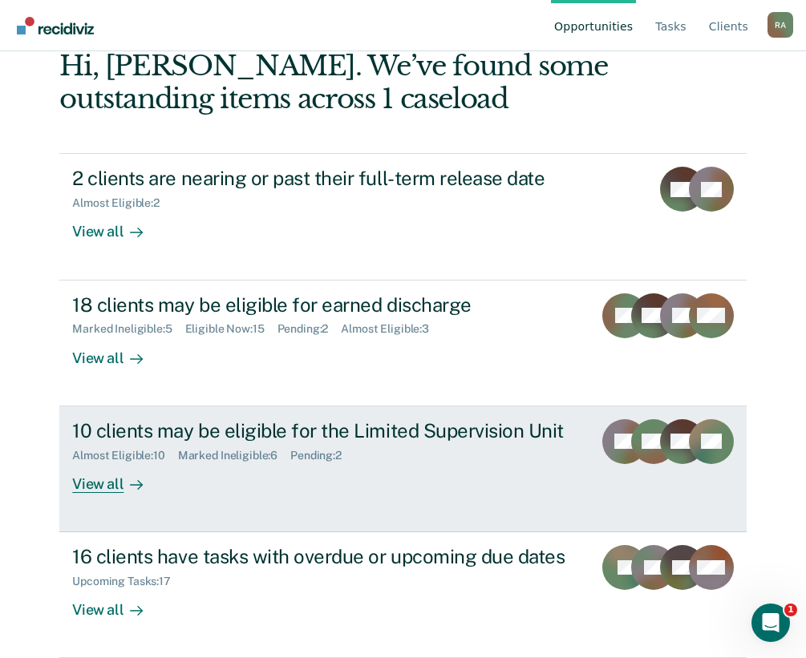
click at [233, 455] on div "Marked Ineligible : 6" at bounding box center [234, 456] width 112 height 14
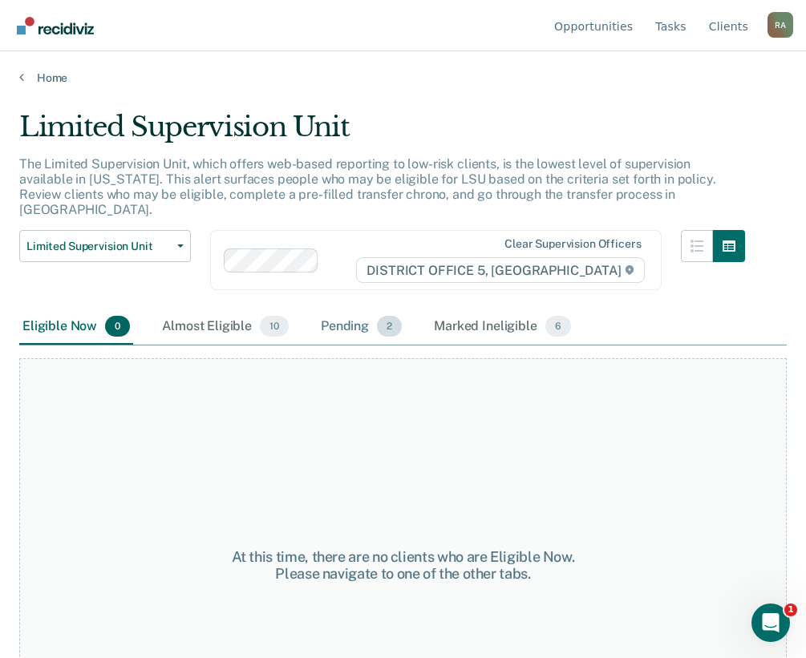
click at [372, 313] on div "Pending 2" at bounding box center [361, 327] width 87 height 35
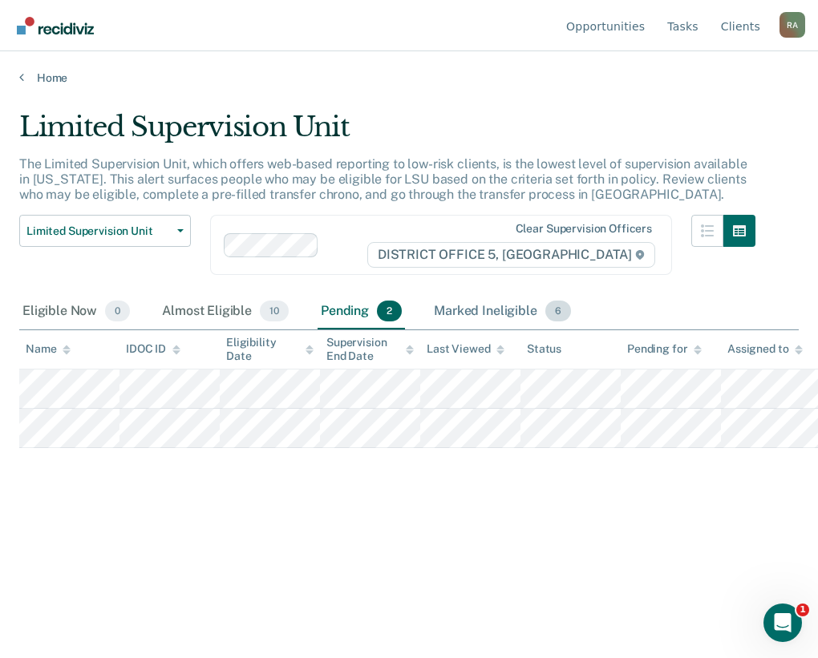
click at [498, 314] on div "Marked Ineligible 6" at bounding box center [503, 311] width 144 height 35
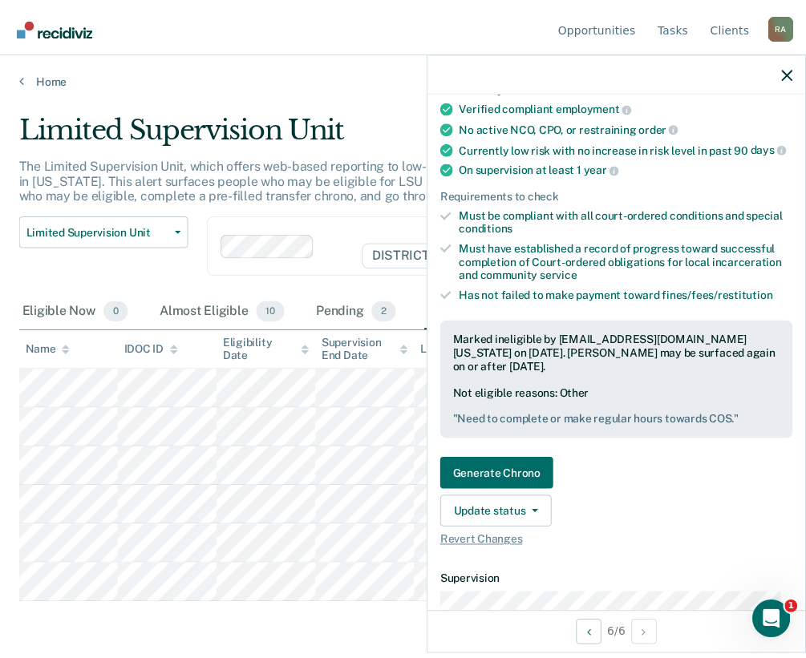
scroll to position [241, 0]
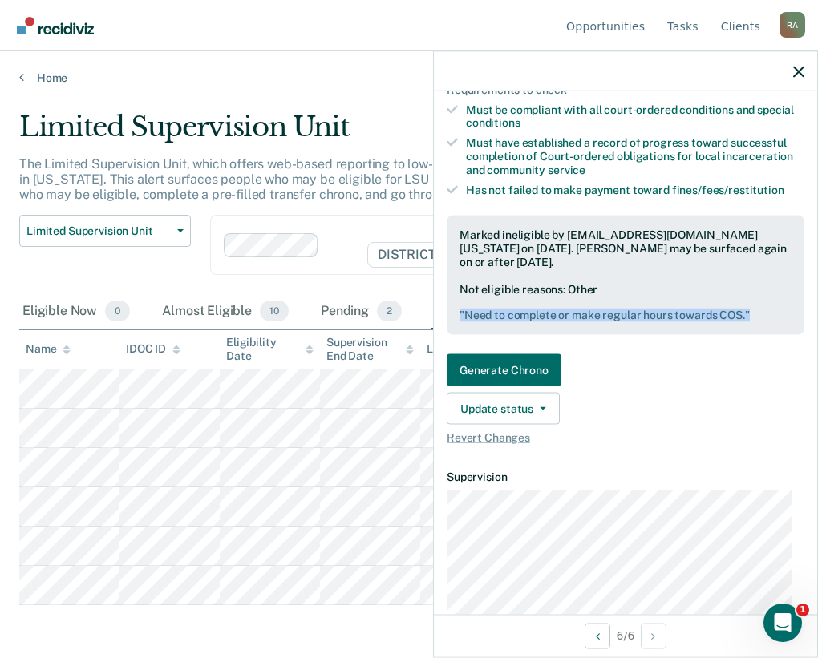
drag, startPoint x: 755, startPoint y: 322, endPoint x: 446, endPoint y: 327, distance: 308.7
click at [446, 327] on div "Validated by data from Atlas Verified compliant employment No active NCO, CPO, …" at bounding box center [625, 203] width 383 height 508
drag, startPoint x: 446, startPoint y: 327, endPoint x: 478, endPoint y: 321, distance: 32.7
copy pre "" Need to complete or make regular hours towards COS. ""
click at [298, 136] on div "Limited Supervision Unit" at bounding box center [387, 134] width 736 height 46
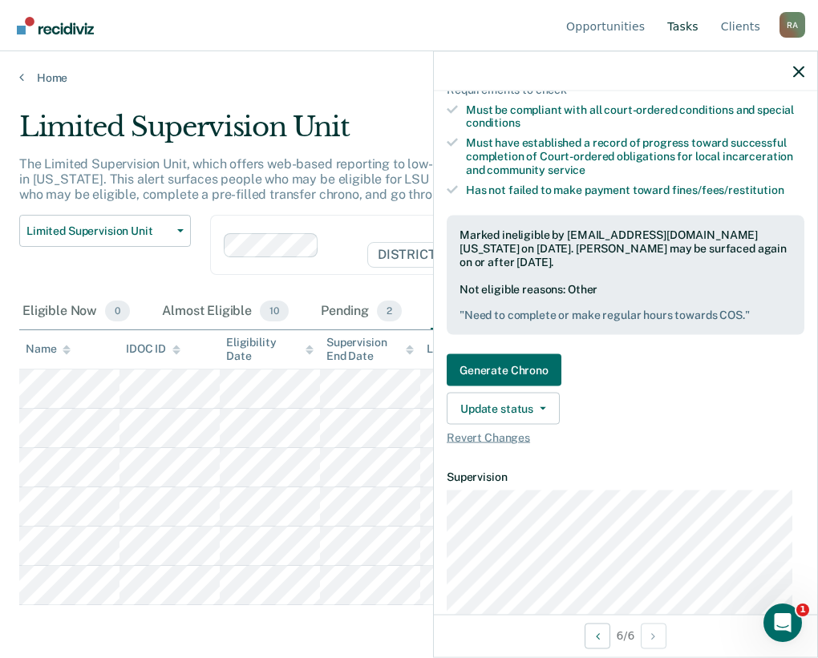
click at [674, 22] on link "Tasks" at bounding box center [683, 25] width 38 height 51
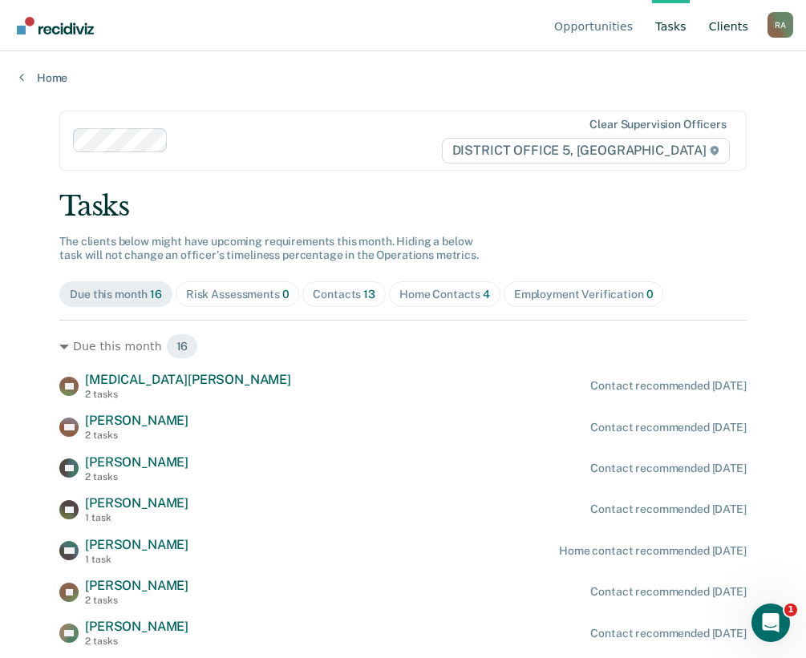
click at [729, 26] on link "Client s" at bounding box center [729, 25] width 46 height 51
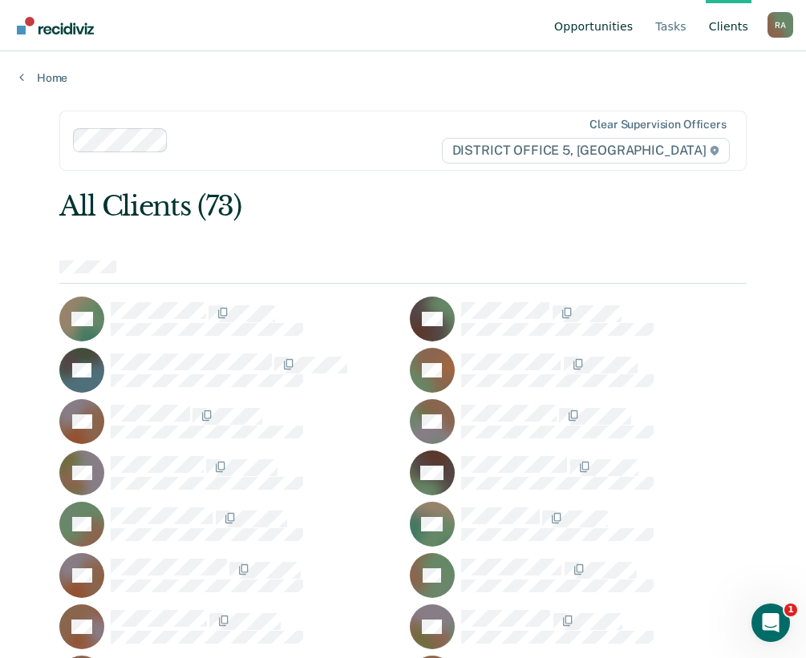
click at [588, 15] on link "Opportunities" at bounding box center [593, 25] width 85 height 51
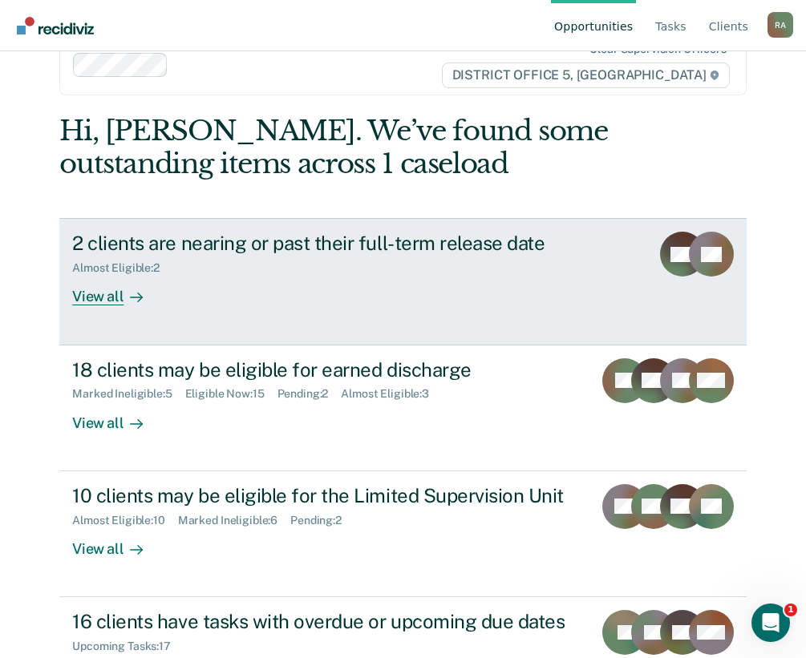
scroll to position [107, 0]
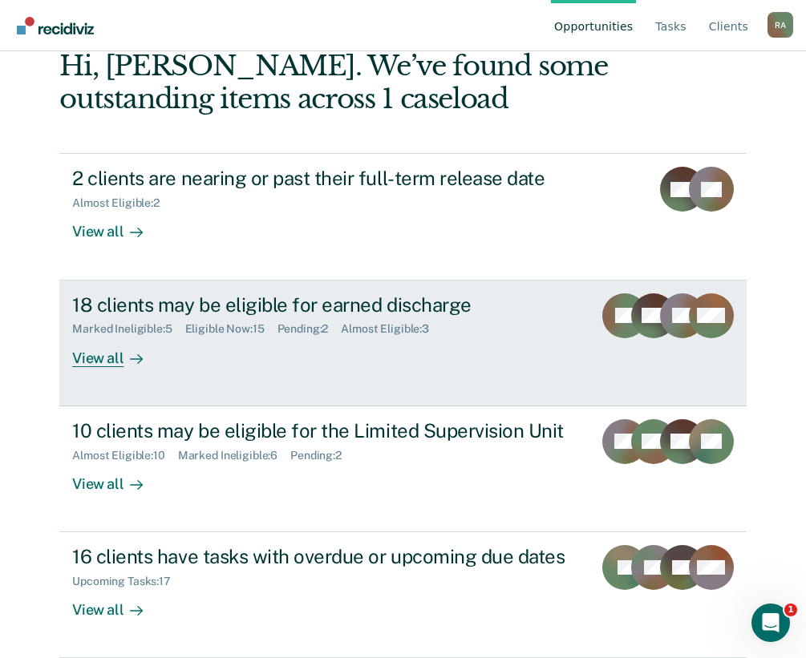
click at [241, 315] on div "18 clients may be eligible for earned discharge" at bounding box center [326, 304] width 508 height 23
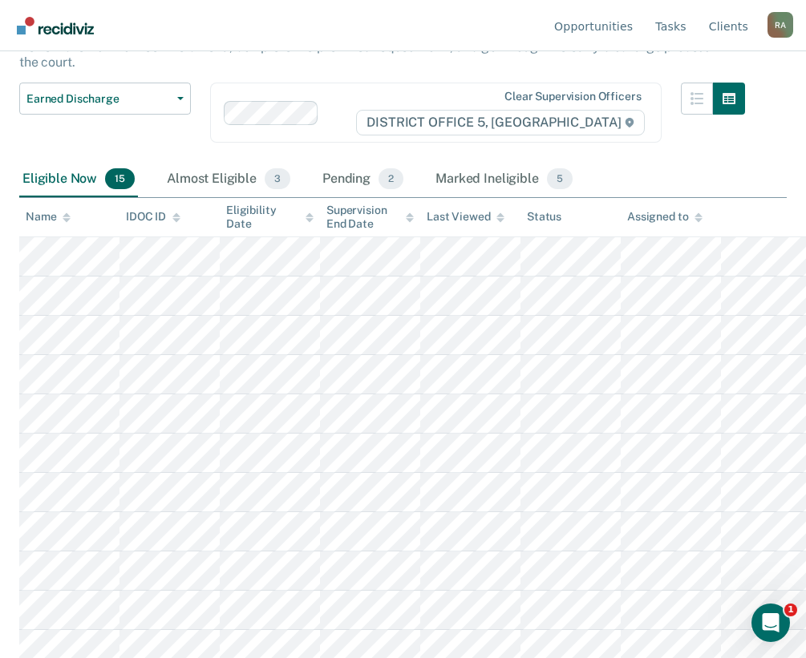
scroll to position [301, 0]
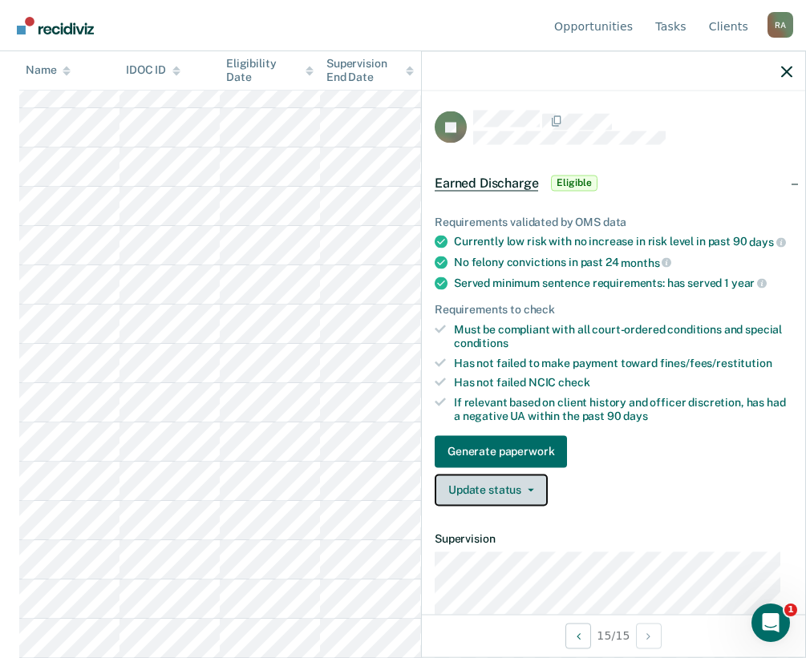
click at [502, 504] on button "Update status" at bounding box center [491, 490] width 113 height 32
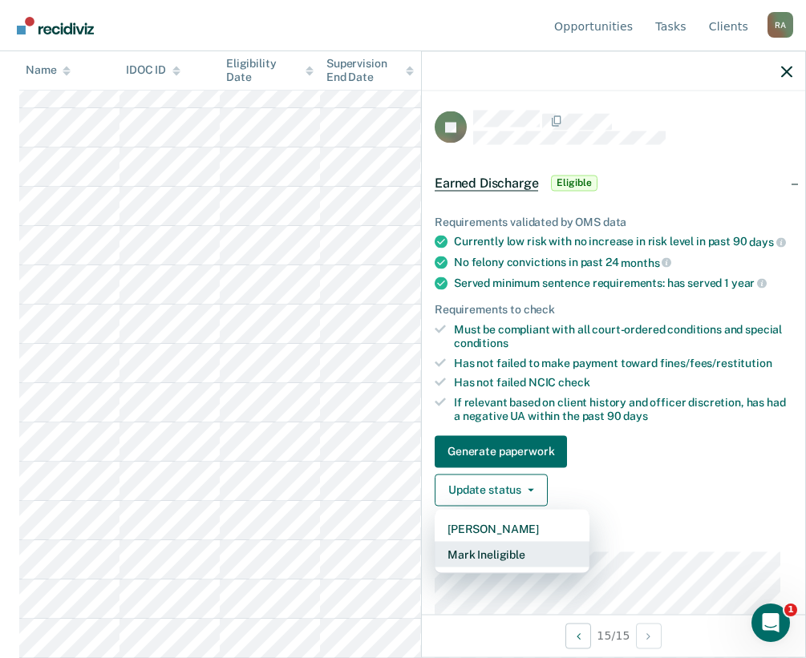
click at [493, 561] on button "Mark Ineligible" at bounding box center [512, 554] width 155 height 26
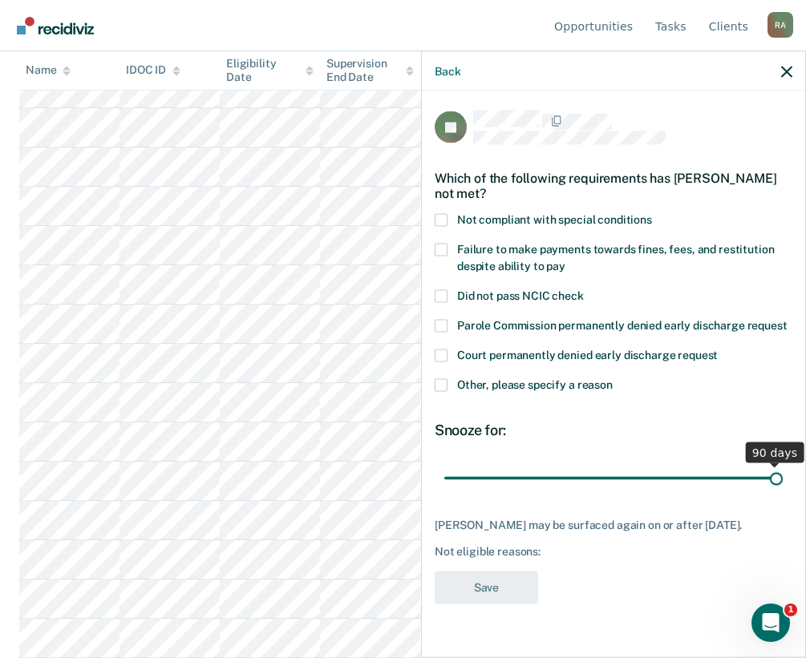
drag, startPoint x: 554, startPoint y: 456, endPoint x: 843, endPoint y: 459, distance: 288.7
type input "90"
click at [783, 464] on input "range" at bounding box center [613, 478] width 338 height 28
click at [559, 378] on span "Other, please specify a reason" at bounding box center [535, 384] width 156 height 13
click at [613, 378] on input "Other, please specify a reason" at bounding box center [613, 378] width 0 height 0
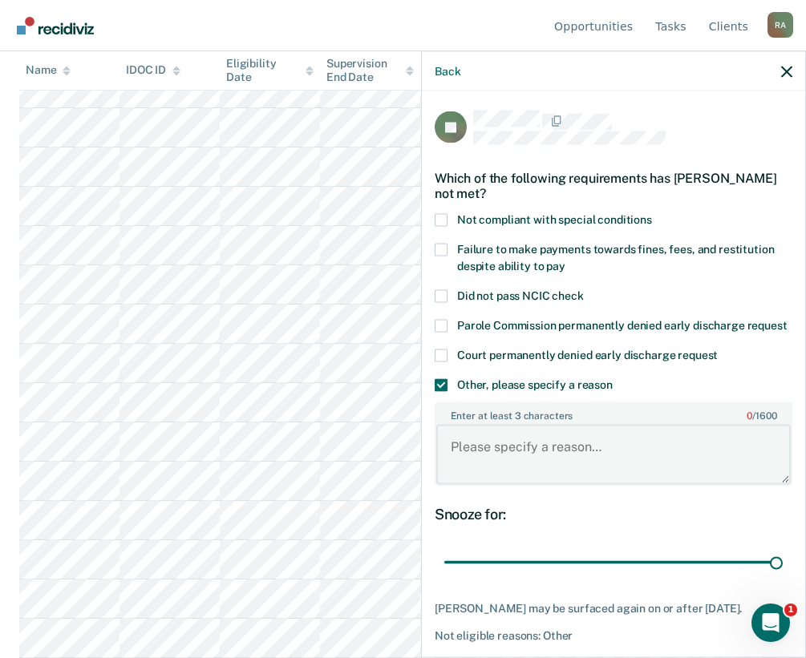
click at [608, 472] on textarea "Enter at least 3 characters 0 / 1600" at bounding box center [613, 454] width 354 height 59
paste textarea ""Need to complete or make regular hours towards COS. ""
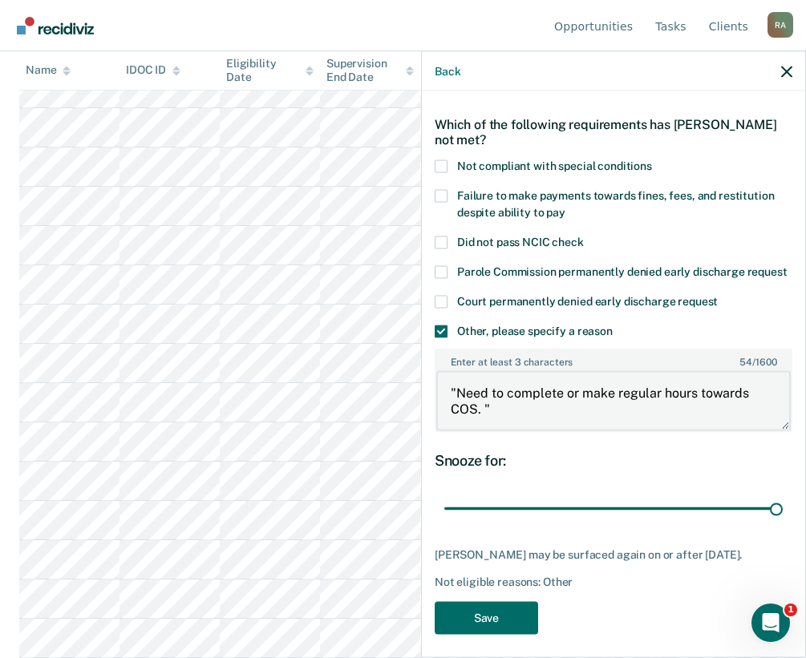
scroll to position [78, 0]
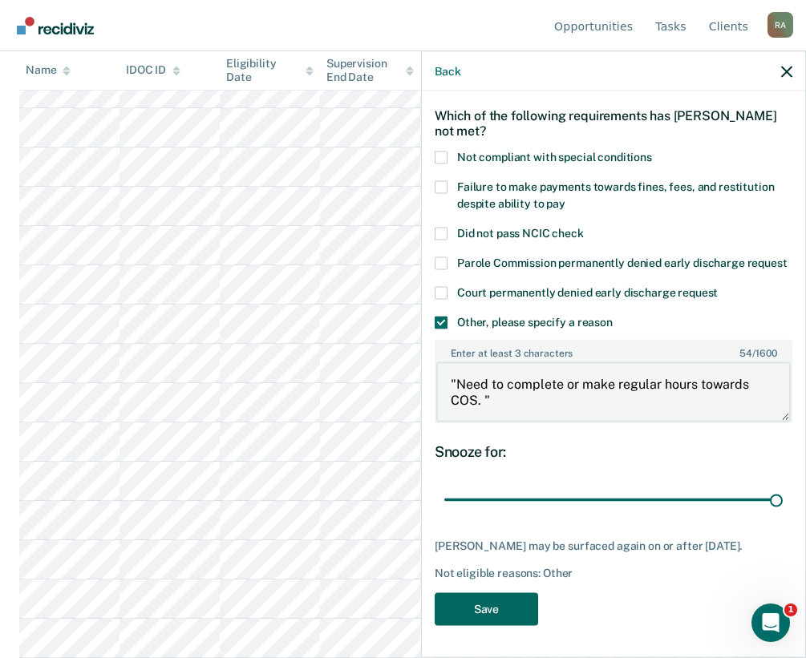
type textarea ""Need to complete or make regular hours towards COS. ""
click at [473, 601] on button "Save" at bounding box center [486, 609] width 103 height 33
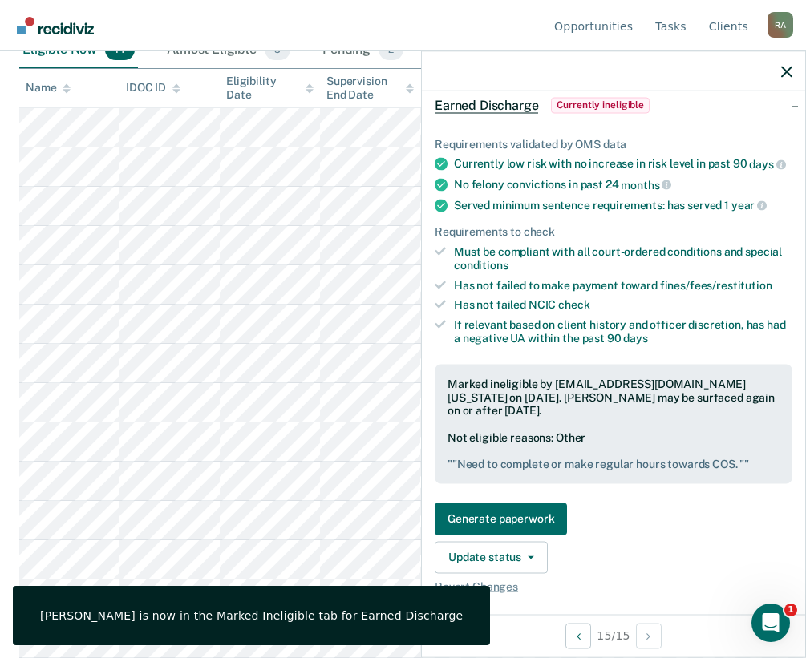
scroll to position [101, 0]
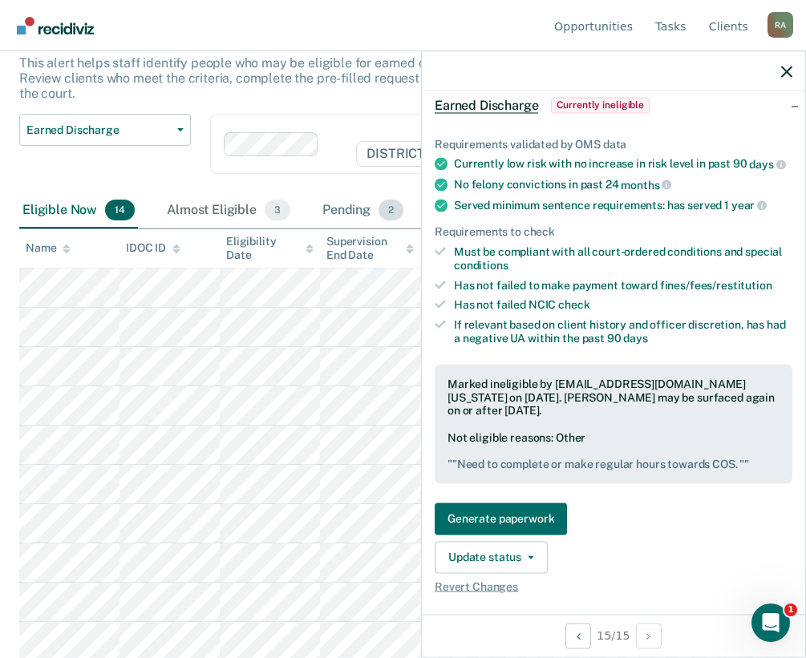
click at [359, 211] on div "Pending 2" at bounding box center [362, 210] width 87 height 35
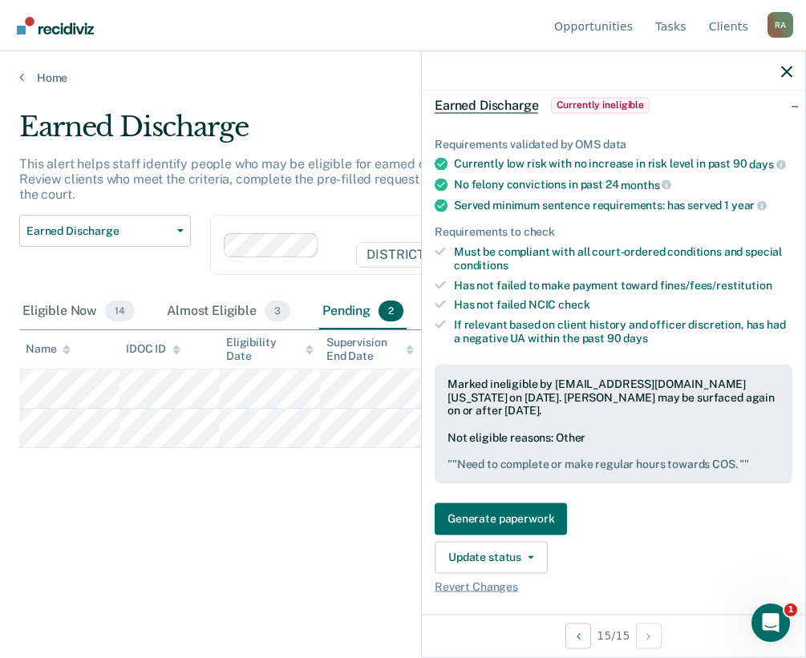
scroll to position [0, 0]
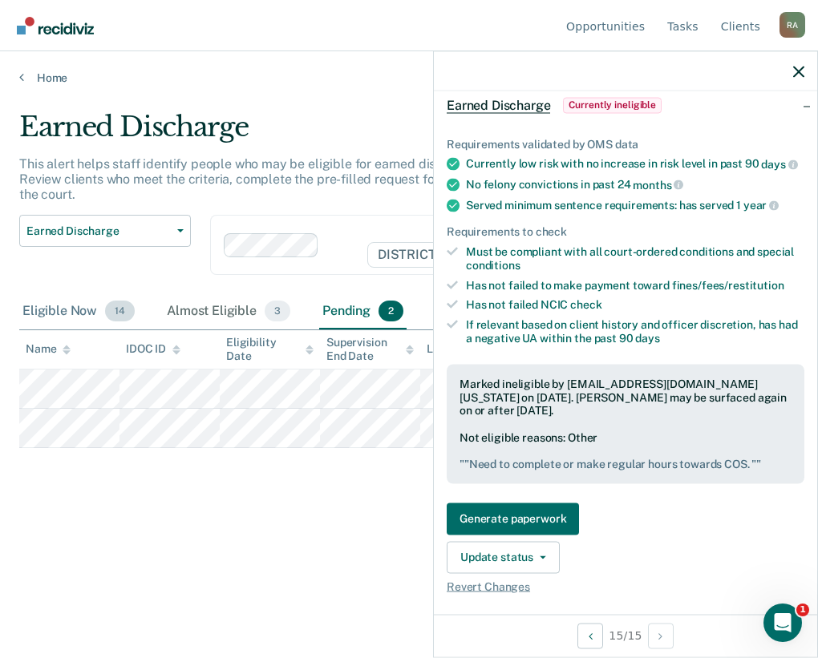
click at [52, 306] on div "Eligible Now 14" at bounding box center [78, 311] width 119 height 35
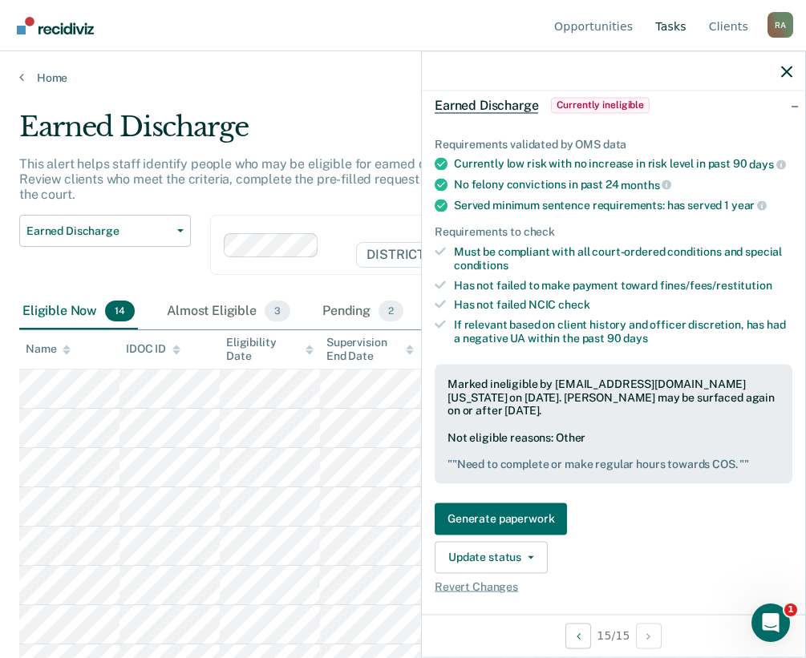
click at [667, 27] on link "Tasks" at bounding box center [671, 25] width 38 height 51
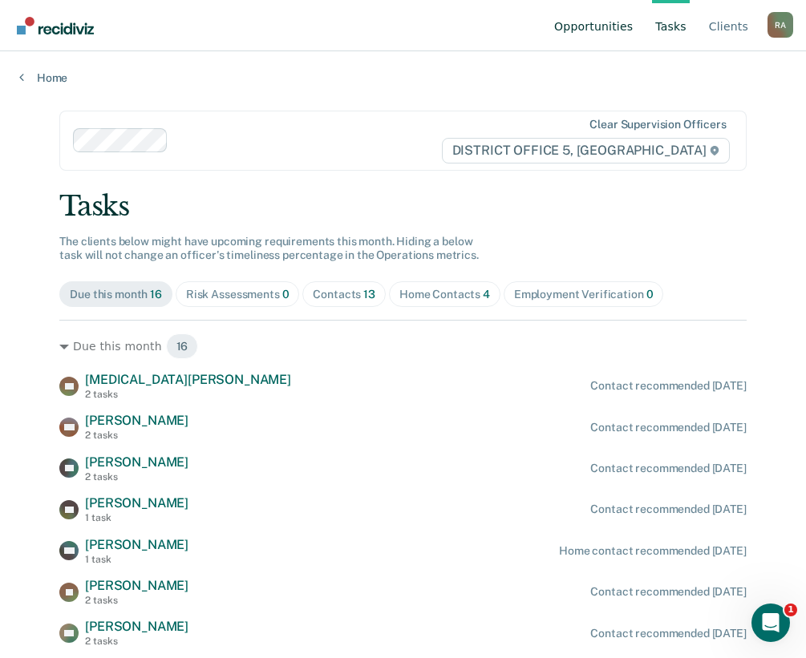
click at [599, 18] on link "Opportunities" at bounding box center [593, 25] width 85 height 51
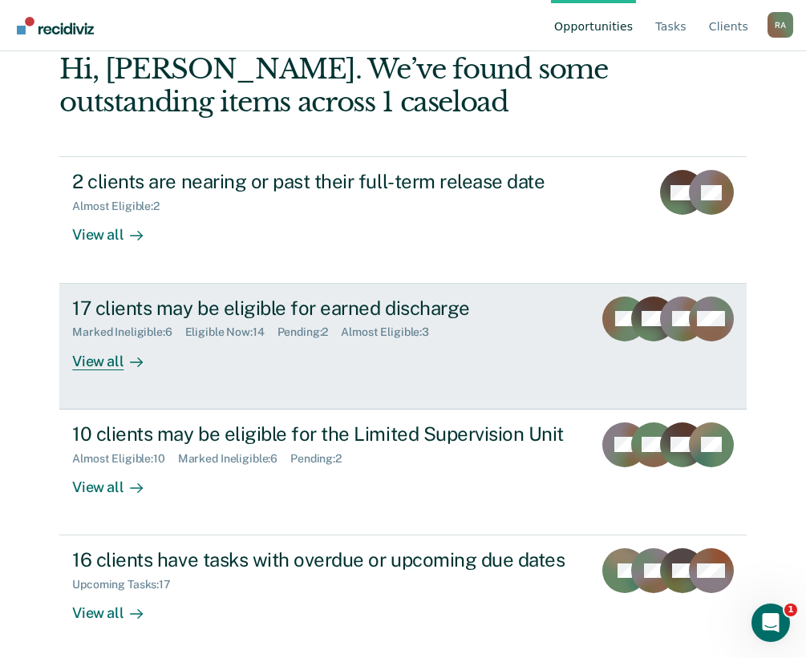
scroll to position [107, 0]
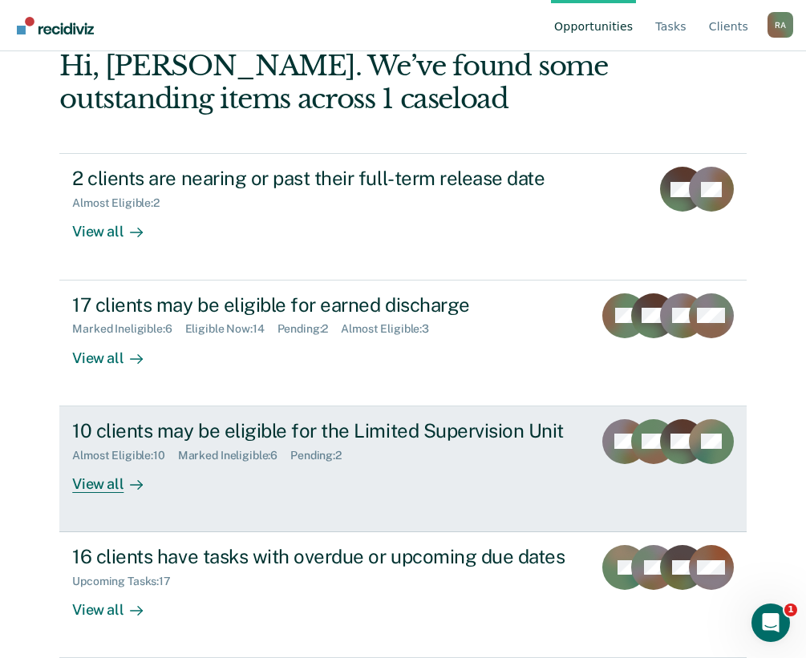
click at [238, 424] on div "10 clients may be eligible for the Limited Supervision Unit" at bounding box center [326, 430] width 508 height 23
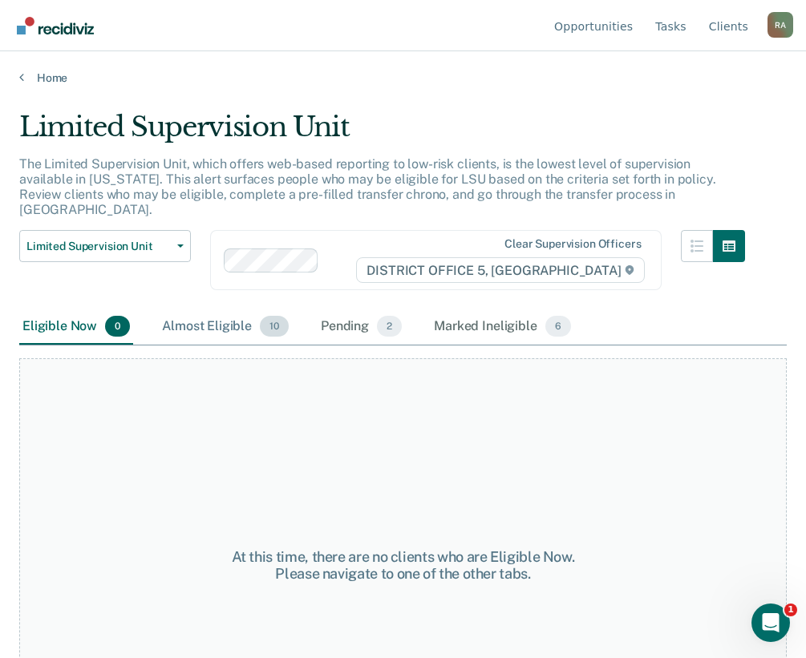
click at [232, 310] on div "Almost Eligible 10" at bounding box center [225, 327] width 133 height 35
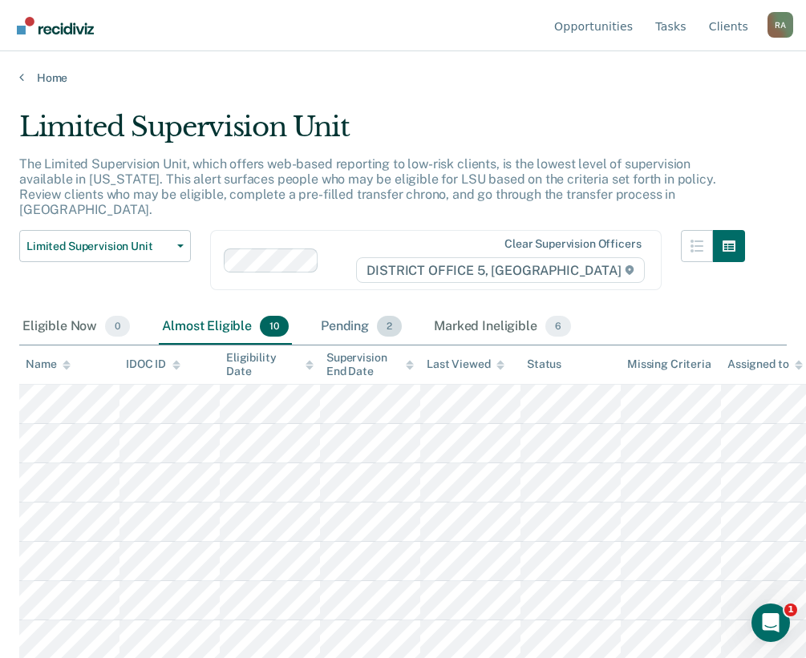
click at [374, 314] on div "Pending 2" at bounding box center [361, 327] width 87 height 35
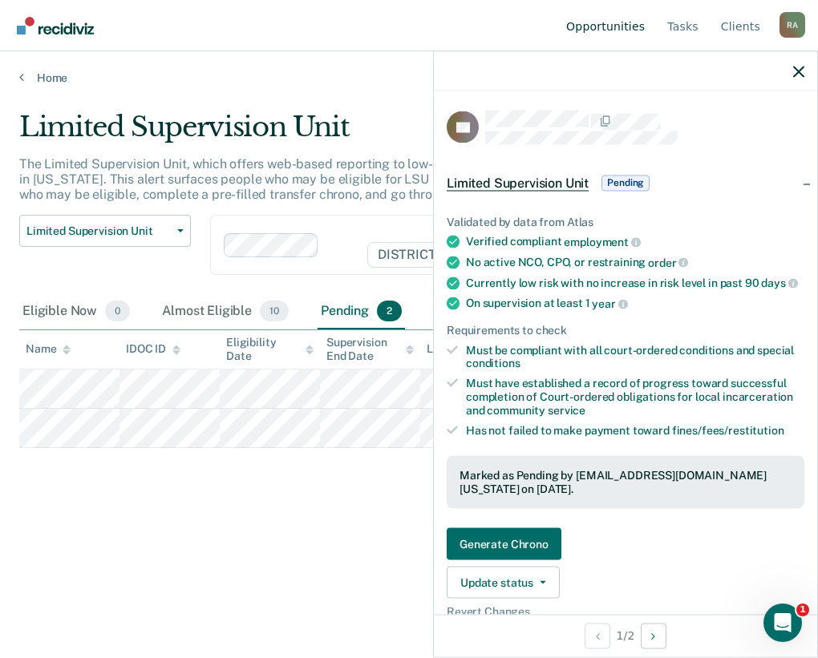
click at [631, 34] on link "Opportunities" at bounding box center [605, 25] width 85 height 51
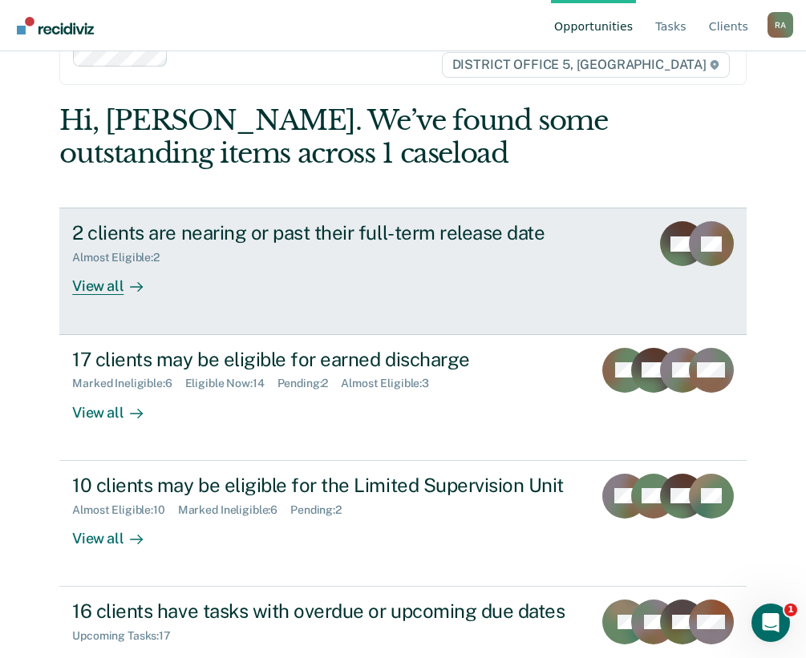
scroll to position [107, 0]
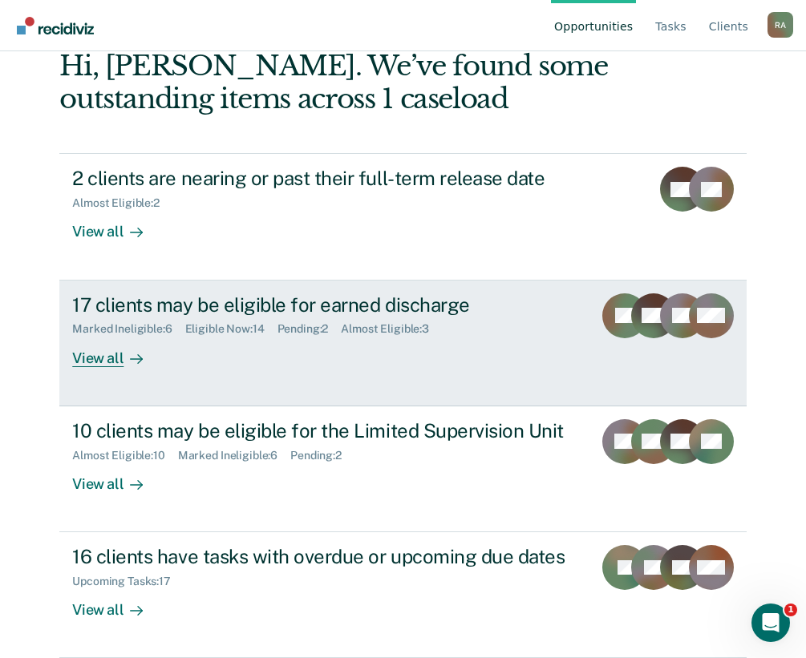
click at [339, 302] on div "17 clients may be eligible for earned discharge" at bounding box center [326, 304] width 508 height 23
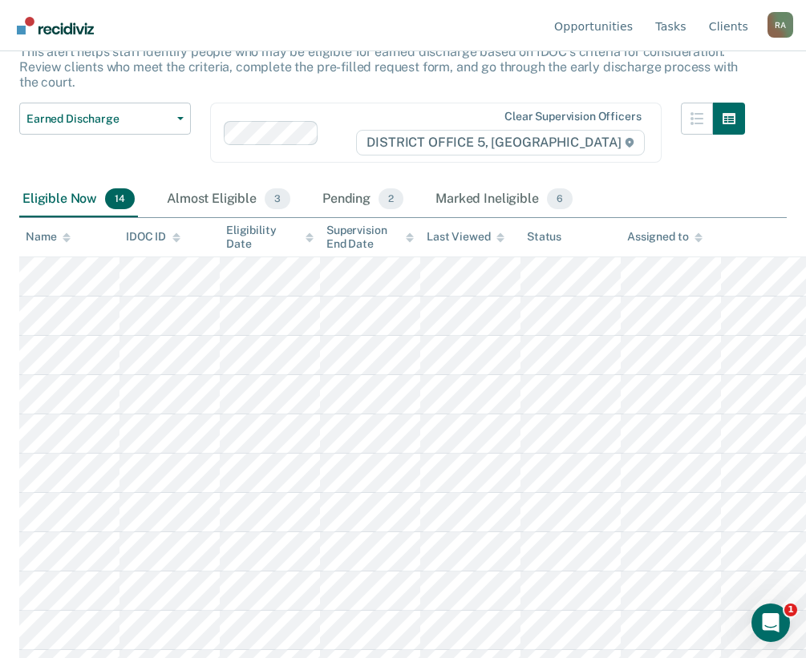
scroll to position [261, 0]
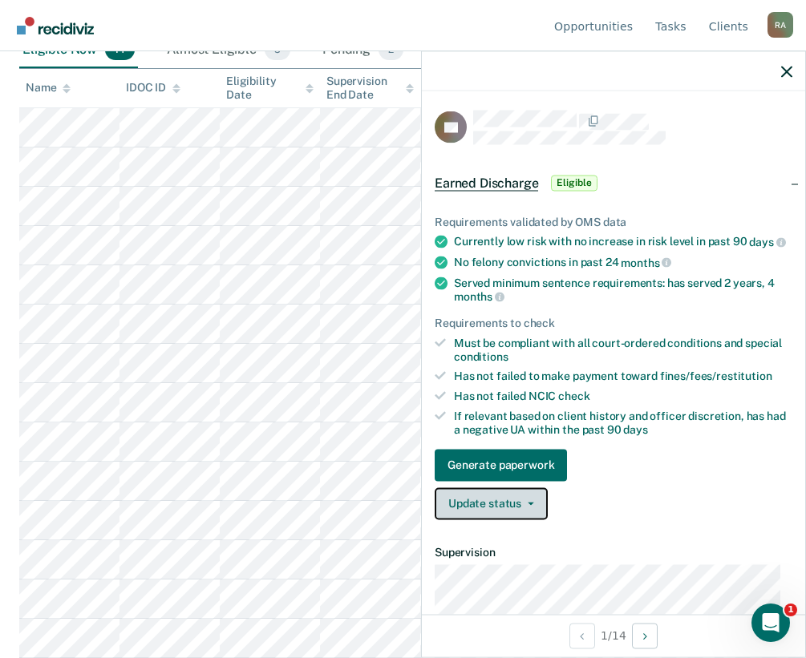
click at [508, 520] on button "Update status" at bounding box center [491, 504] width 113 height 32
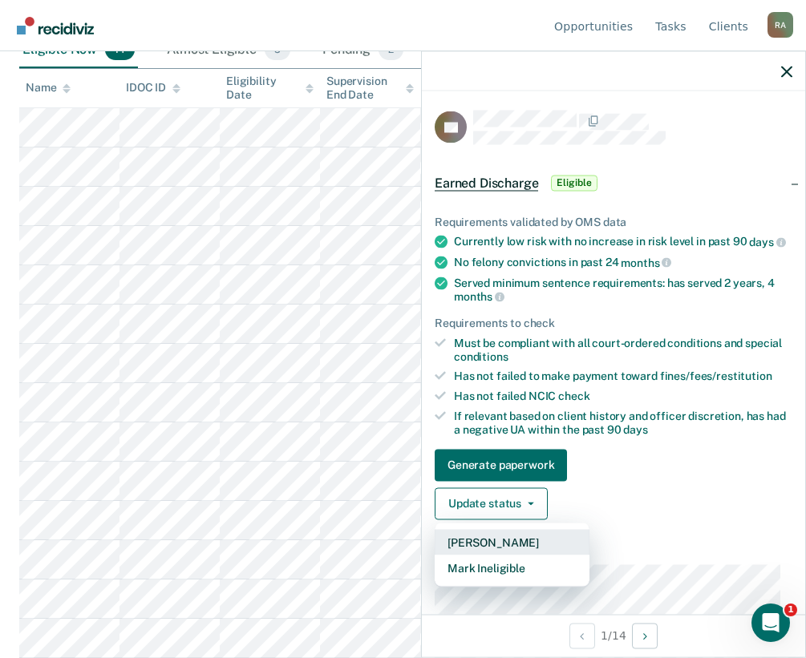
click at [504, 555] on button "Mark Pending" at bounding box center [512, 542] width 155 height 26
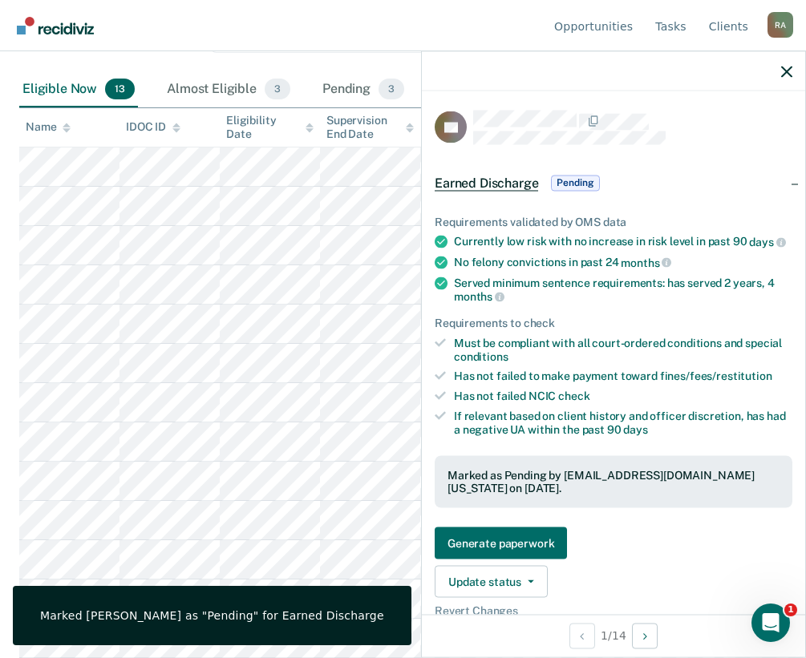
click at [221, 49] on nav "Opportunities Tasks Client s Raffs, Allan R A Profile How it works Log Out" at bounding box center [403, 25] width 780 height 51
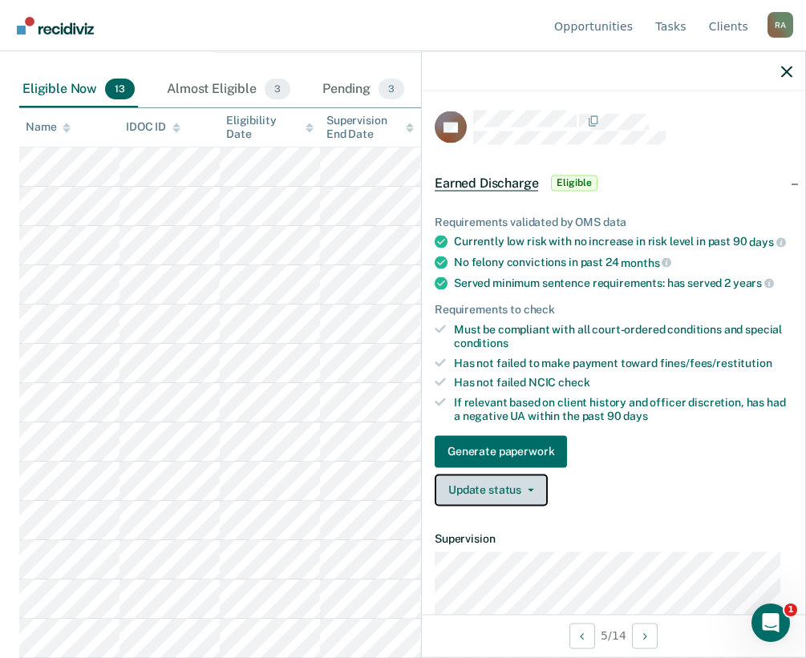
click at [514, 501] on button "Update status" at bounding box center [491, 490] width 113 height 32
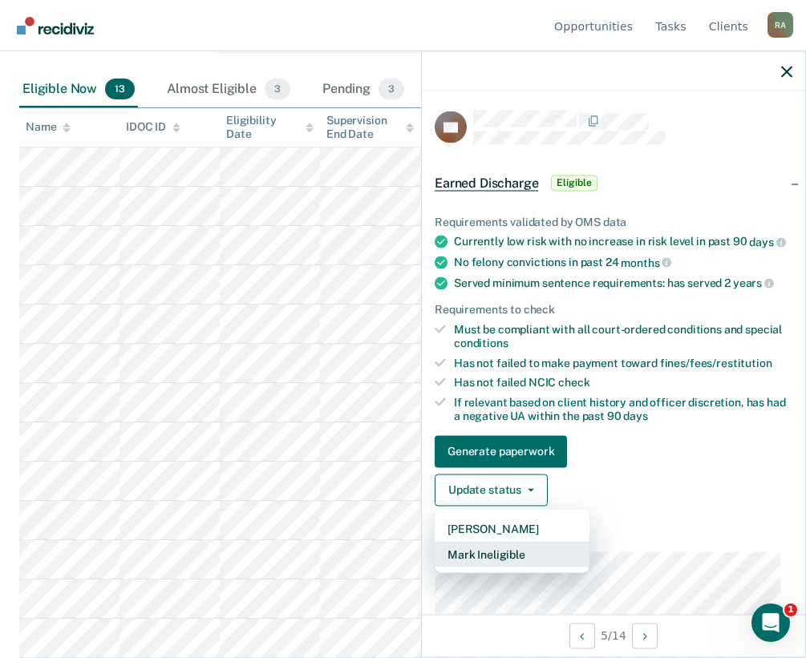
click at [484, 567] on button "Mark Ineligible" at bounding box center [512, 554] width 155 height 26
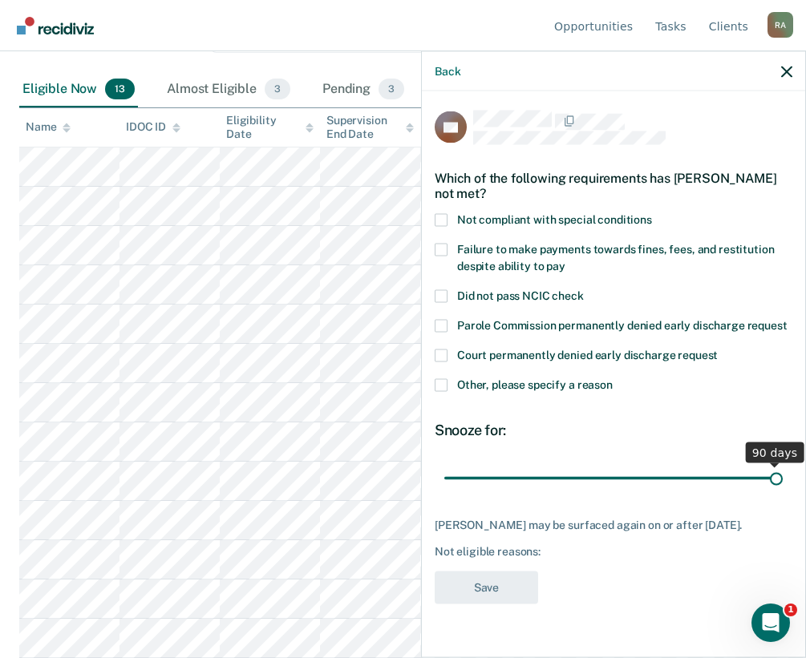
drag, startPoint x: 558, startPoint y: 479, endPoint x: 819, endPoint y: 468, distance: 261.6
type input "90"
click at [783, 468] on input "range" at bounding box center [613, 478] width 338 height 28
click at [566, 388] on span "Other, please specify a reason" at bounding box center [535, 384] width 156 height 13
click at [613, 378] on input "Other, please specify a reason" at bounding box center [613, 378] width 0 height 0
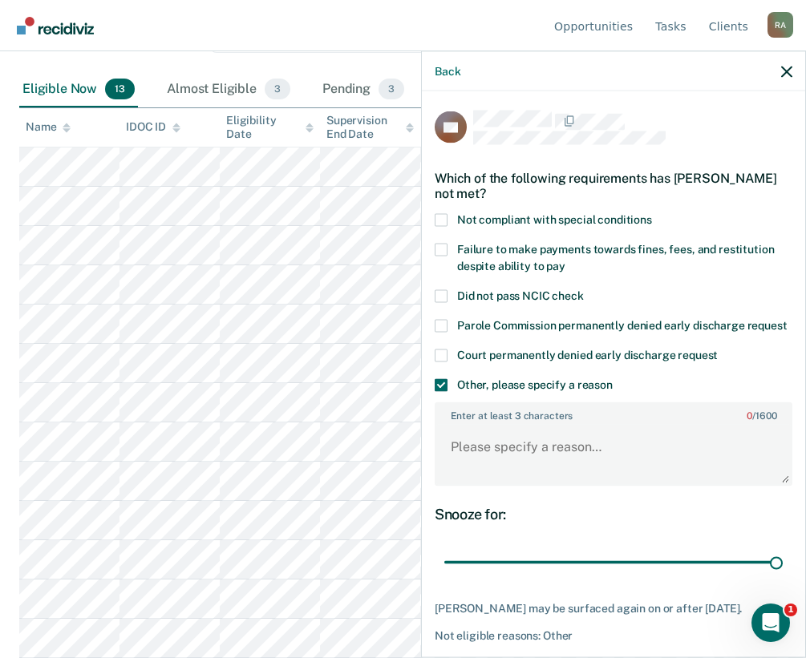
click at [518, 216] on span "Not compliant with special conditions" at bounding box center [554, 218] width 195 height 13
click at [652, 213] on input "Not compliant with special conditions" at bounding box center [652, 213] width 0 height 0
click at [516, 462] on textarea "Enter at least 3 characters 0 / 1600" at bounding box center [613, 454] width 354 height 59
paste textarea ""Ms. Barnes has 115 hours of Community Service needed. Bal of COS $270.00 Bal o…"
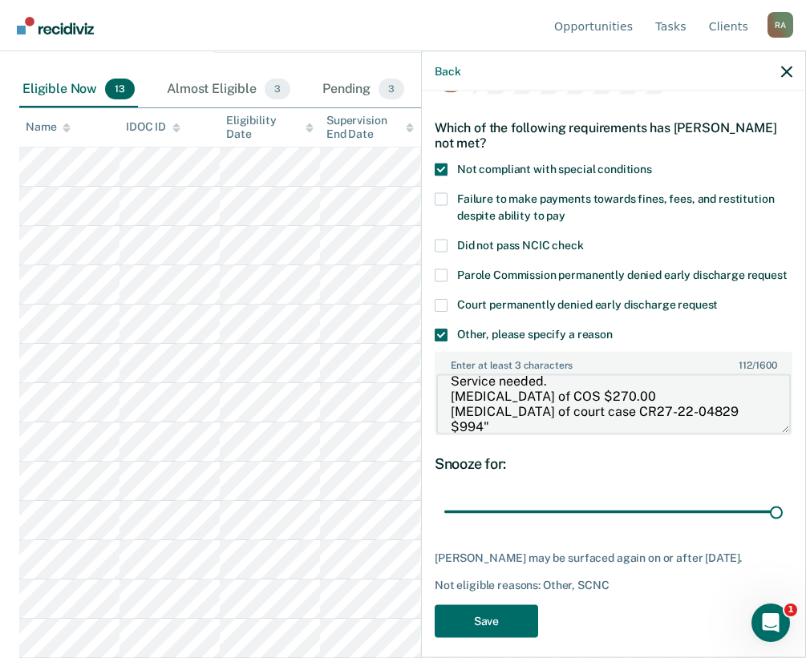
scroll to position [78, 0]
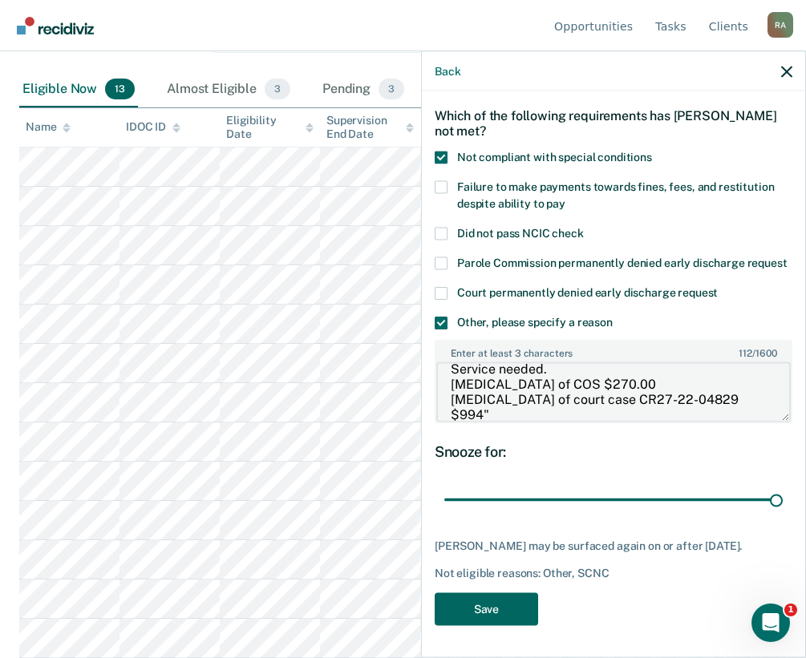
type textarea ""Ms. Barnes has 115 hours of Community Service needed. Bal of COS $270.00 Bal o…"
click at [495, 605] on button "Save" at bounding box center [486, 609] width 103 height 33
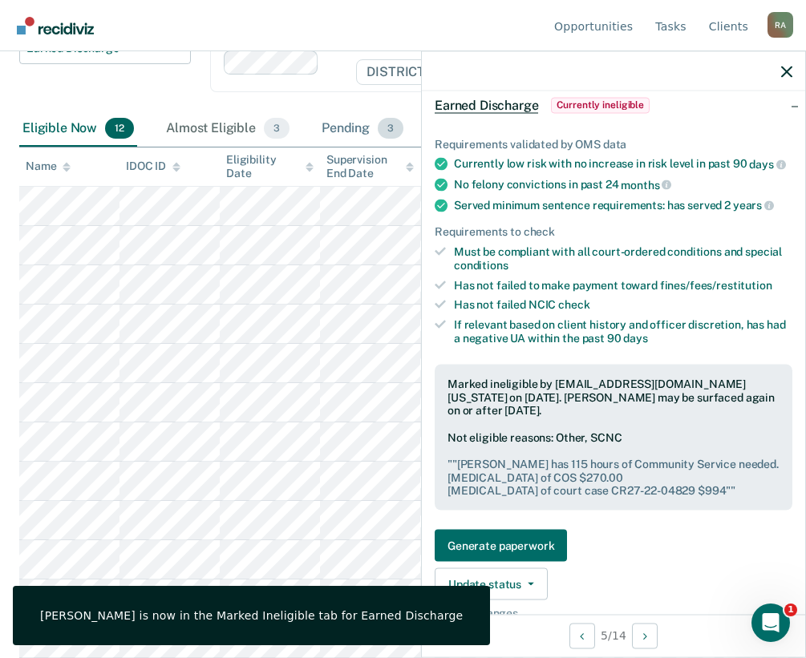
click at [351, 130] on div "Pending 3" at bounding box center [362, 128] width 88 height 35
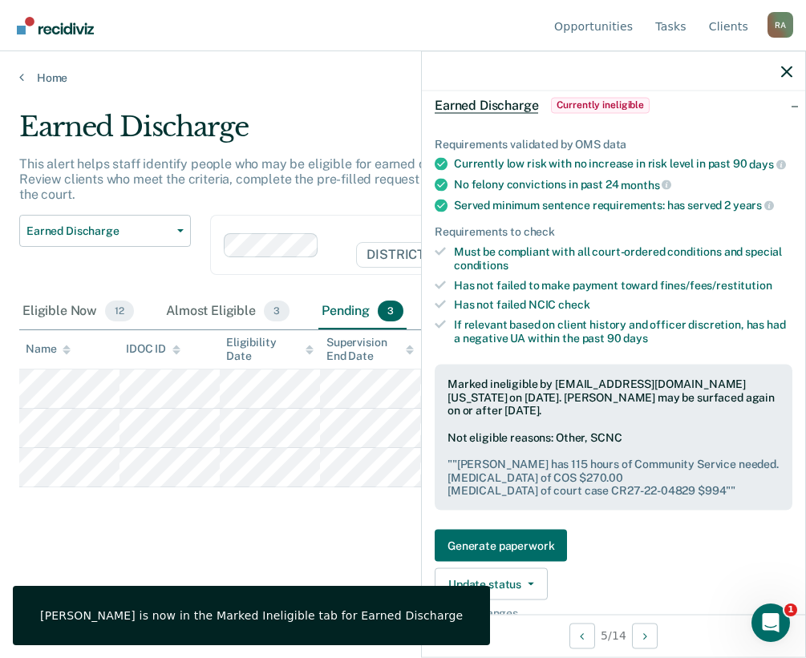
scroll to position [0, 0]
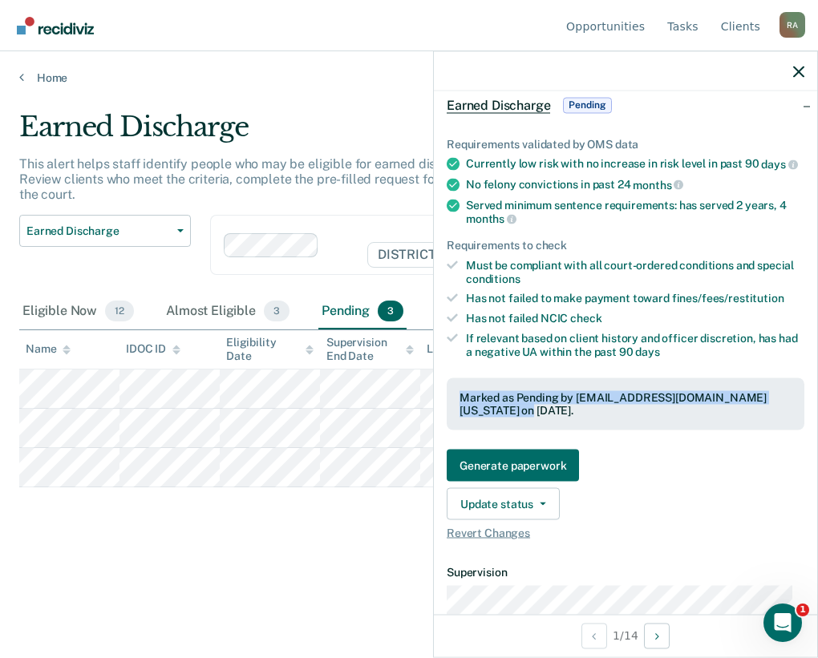
drag, startPoint x: 508, startPoint y: 419, endPoint x: 439, endPoint y: 407, distance: 69.2
click at [439, 407] on div "Requirements validated by OMS data Currently low risk with no increase in risk …" at bounding box center [625, 331] width 383 height 441
drag, startPoint x: 439, startPoint y: 407, endPoint x: 533, endPoint y: 518, distance: 145.7
click at [533, 518] on button "Update status" at bounding box center [503, 504] width 113 height 32
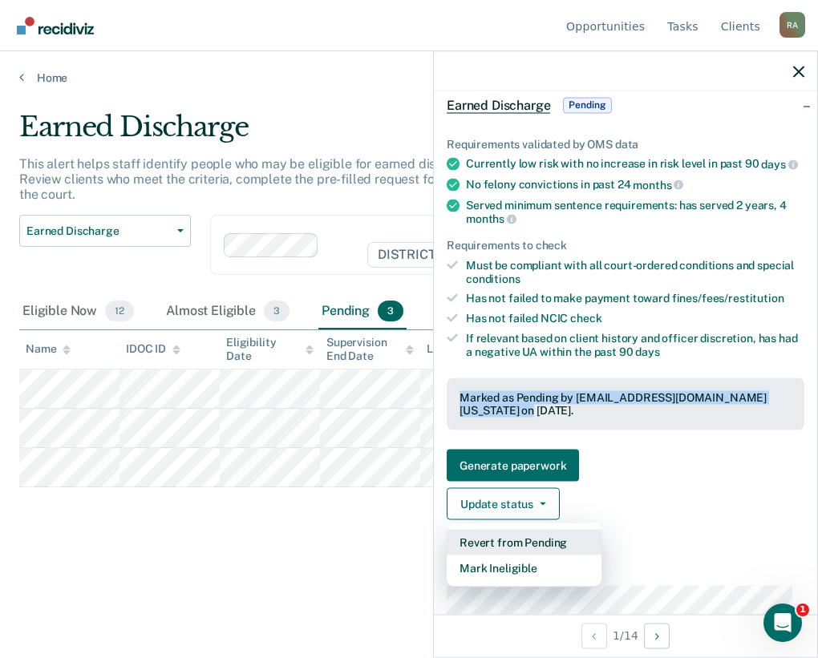
click at [535, 556] on button "Revert from Pending" at bounding box center [524, 543] width 155 height 26
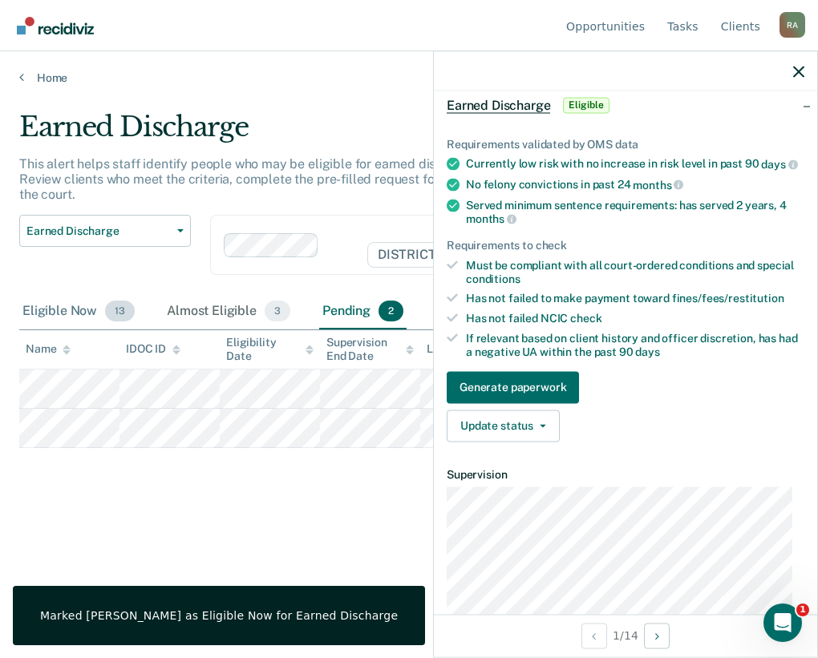
click at [88, 303] on div "Eligible Now 13" at bounding box center [78, 311] width 119 height 35
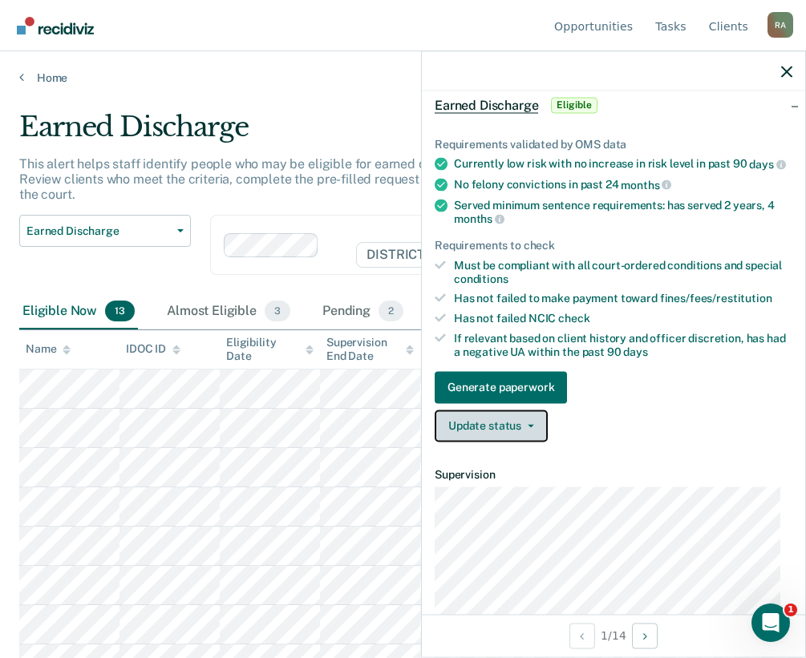
click at [494, 431] on button "Update status" at bounding box center [491, 426] width 113 height 32
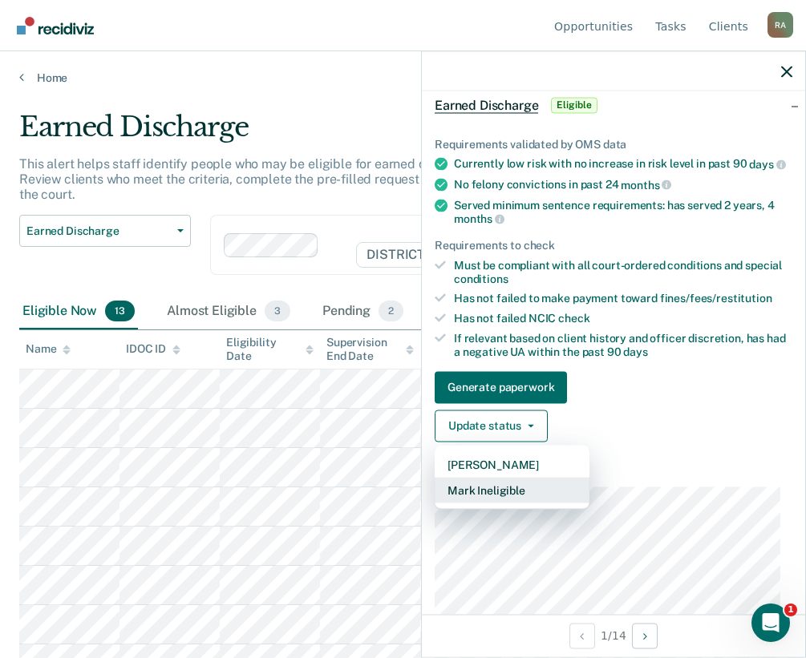
click at [520, 503] on button "Mark Ineligible" at bounding box center [512, 490] width 155 height 26
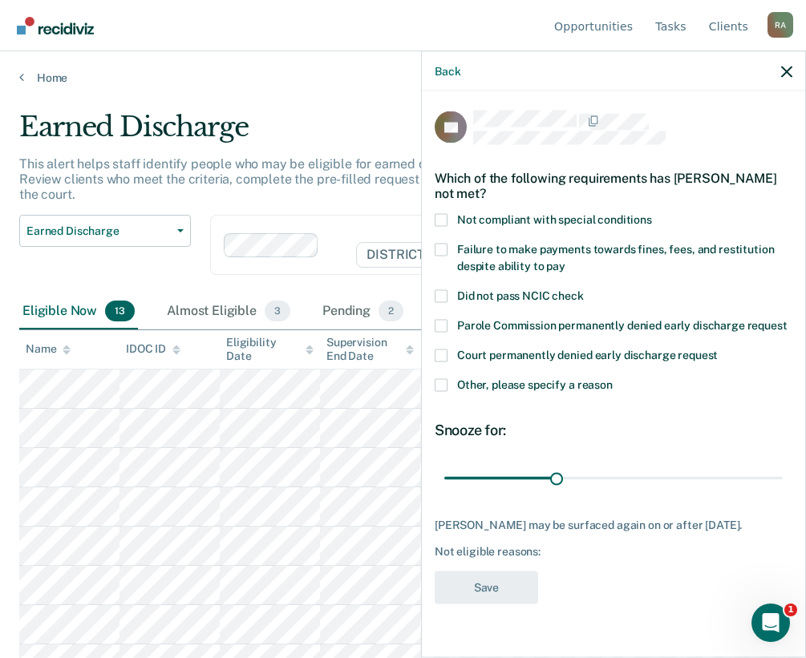
click at [443, 213] on span at bounding box center [441, 219] width 13 height 13
click at [652, 213] on input "Not compliant with special conditions" at bounding box center [652, 213] width 0 height 0
click at [487, 390] on span "Other, please specify a reason" at bounding box center [535, 384] width 156 height 13
click at [613, 378] on input "Other, please specify a reason" at bounding box center [613, 378] width 0 height 0
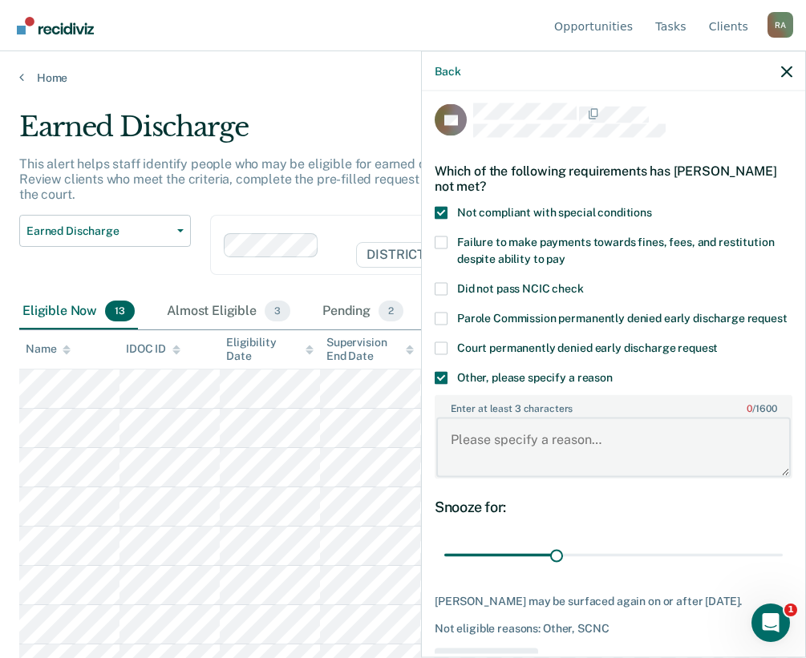
click at [497, 459] on textarea "Enter at least 3 characters 0 / 1600" at bounding box center [613, 447] width 354 height 59
type textarea "P"
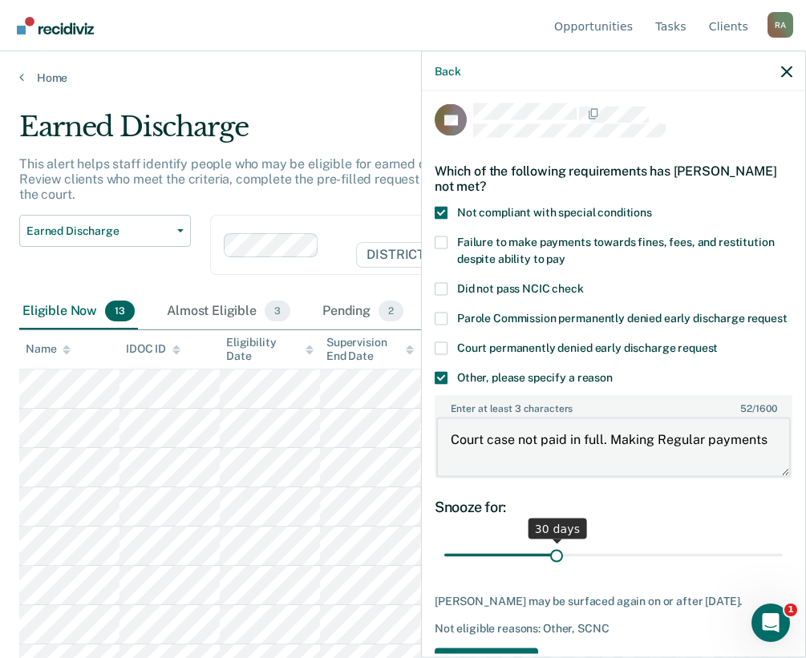
type textarea "Court case not paid in full. Making Regular payments"
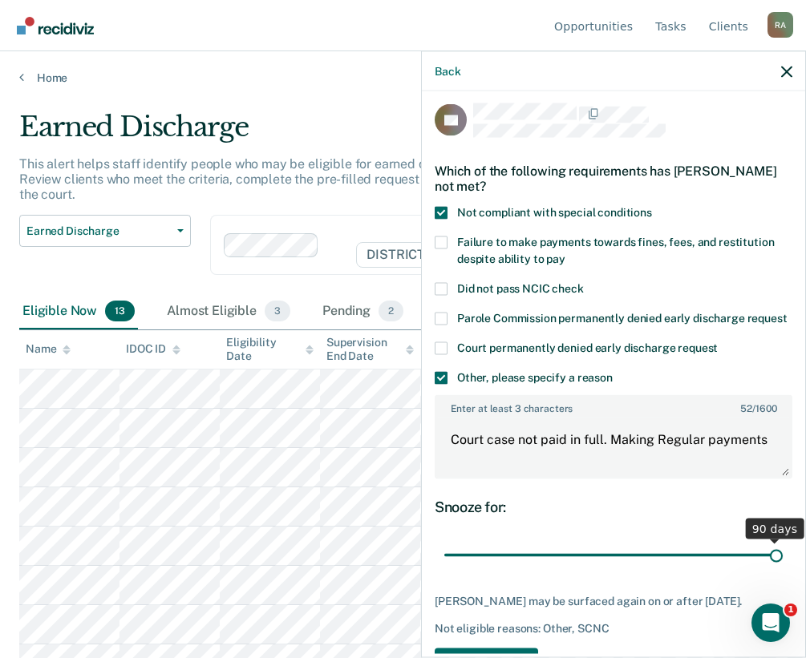
drag, startPoint x: 551, startPoint y: 572, endPoint x: 805, endPoint y: 569, distance: 254.2
type input "90"
click at [783, 569] on input "range" at bounding box center [613, 555] width 338 height 28
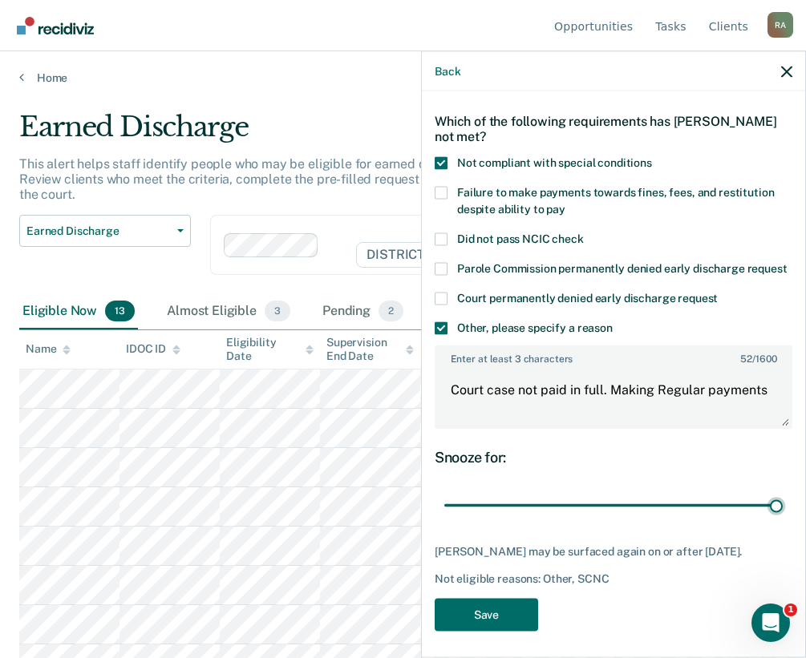
scroll to position [78, 0]
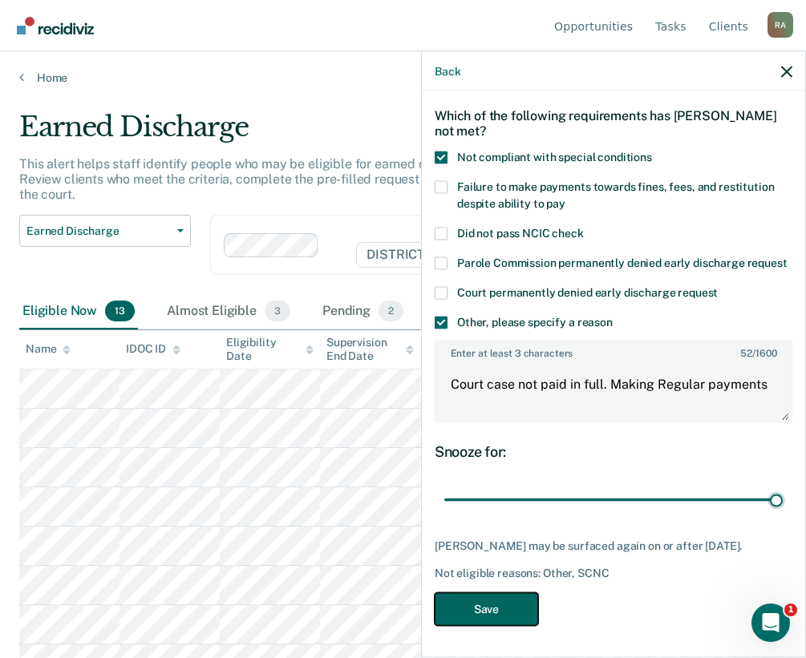
click at [528, 602] on button "Save" at bounding box center [486, 609] width 103 height 33
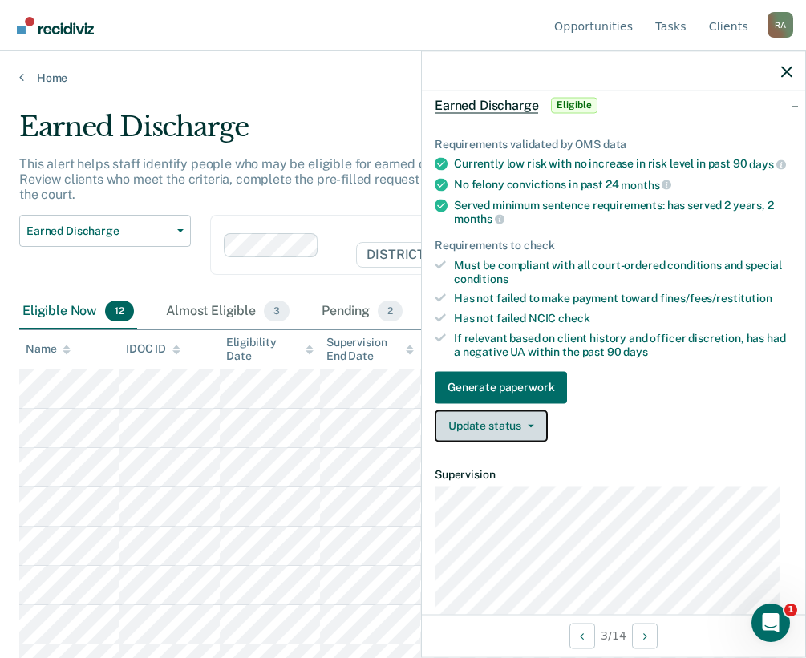
click at [498, 439] on button "Update status" at bounding box center [491, 426] width 113 height 32
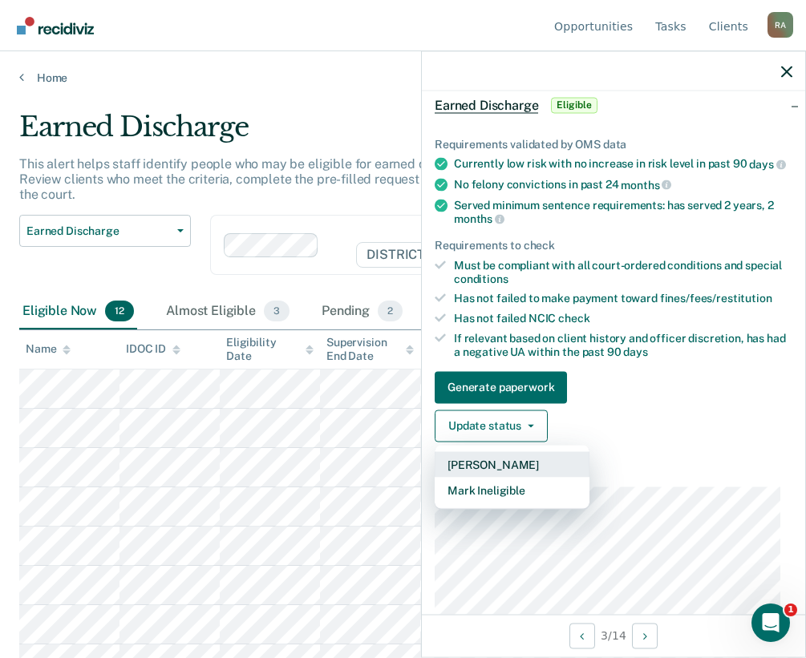
click at [502, 477] on button "Mark Pending" at bounding box center [512, 464] width 155 height 26
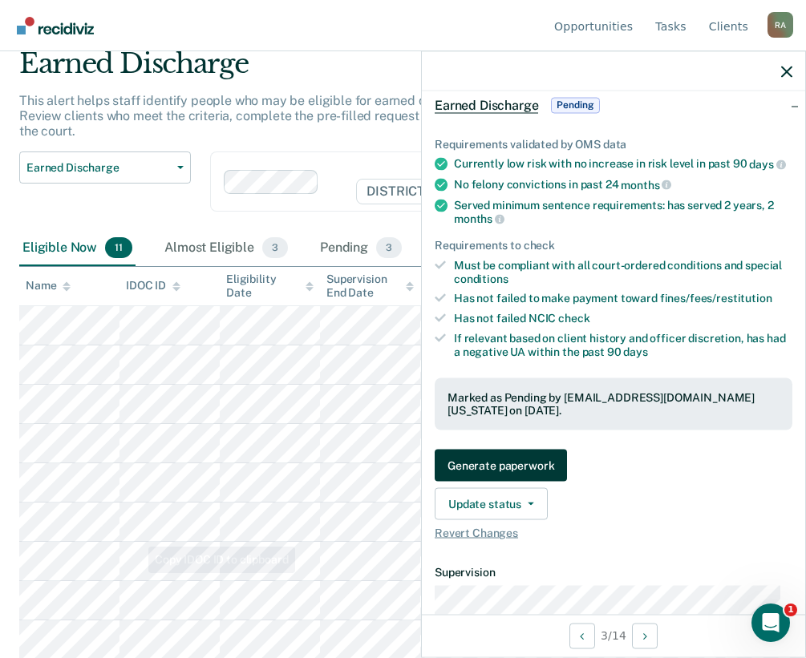
scroll to position [144, 0]
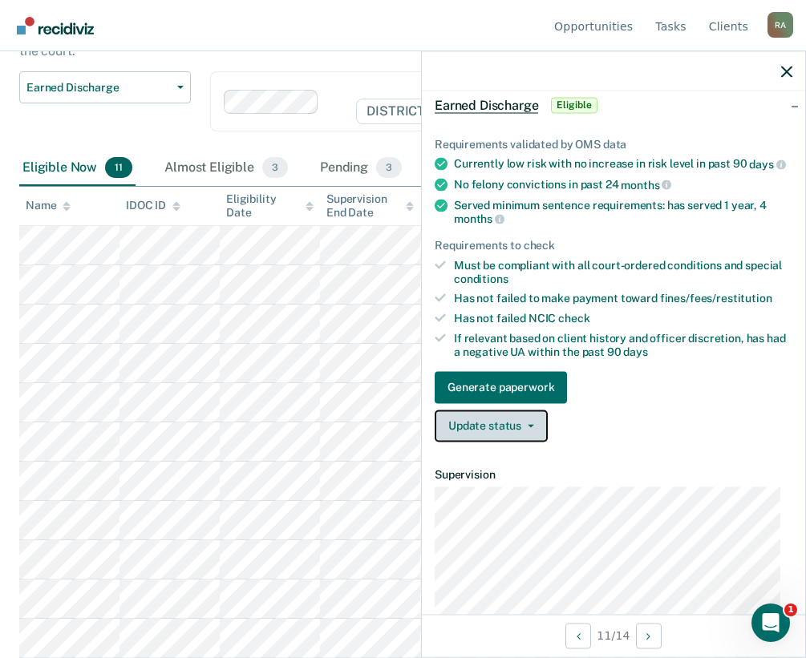
click at [497, 434] on button "Update status" at bounding box center [491, 426] width 113 height 32
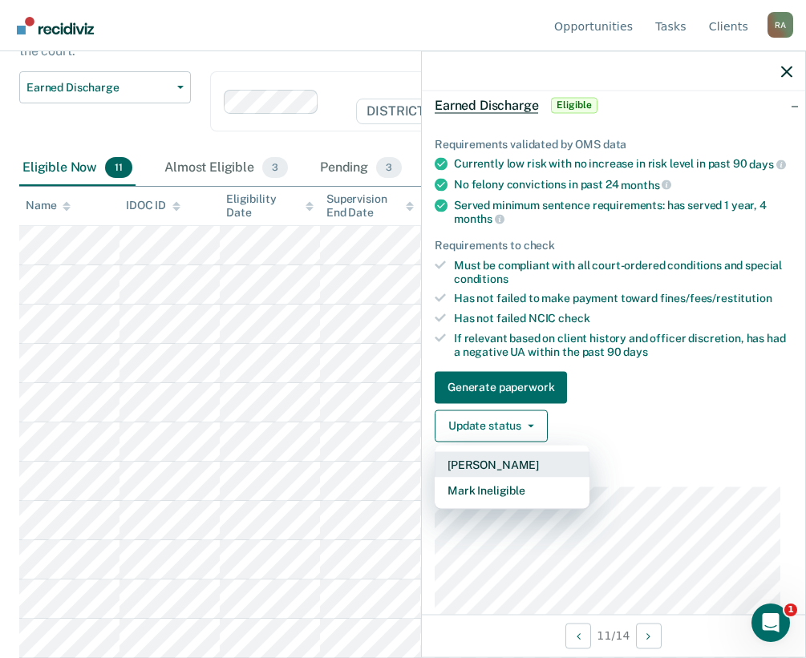
click at [499, 477] on button "Mark Pending" at bounding box center [512, 464] width 155 height 26
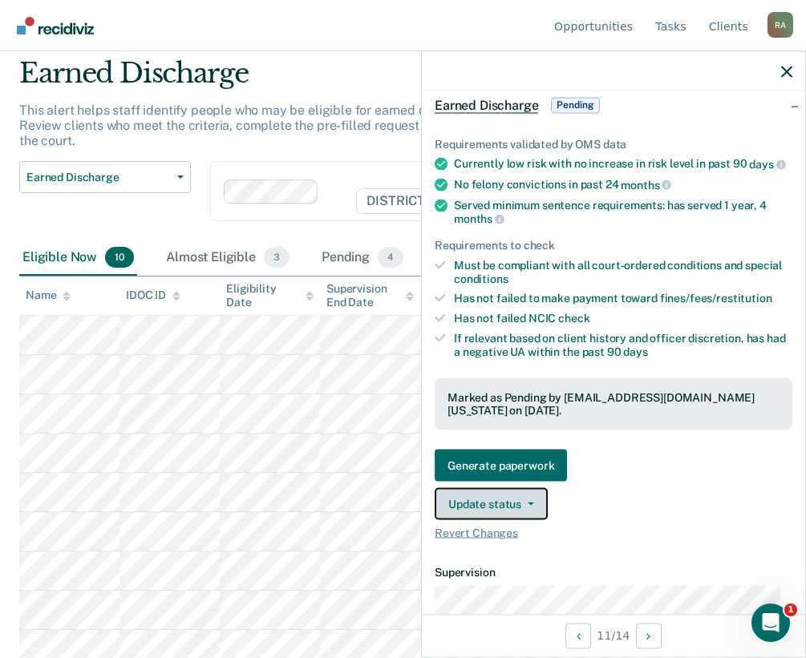
scroll to position [104, 0]
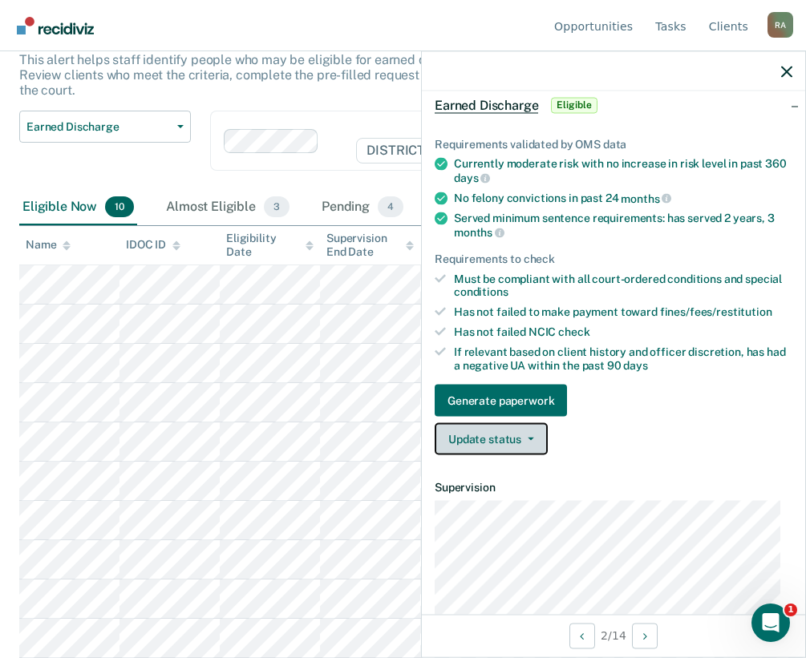
click at [479, 433] on button "Update status" at bounding box center [491, 439] width 113 height 32
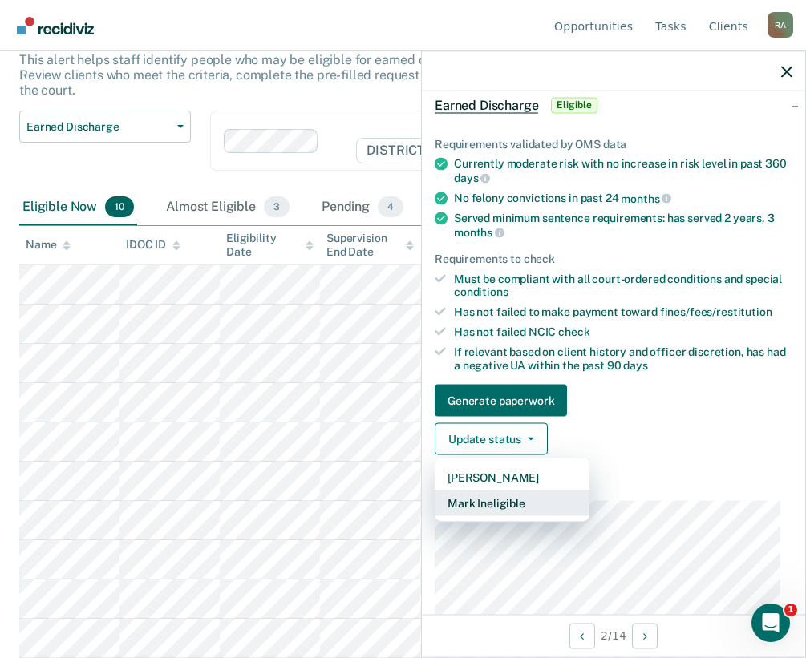
click at [514, 498] on button "Mark Ineligible" at bounding box center [512, 504] width 155 height 26
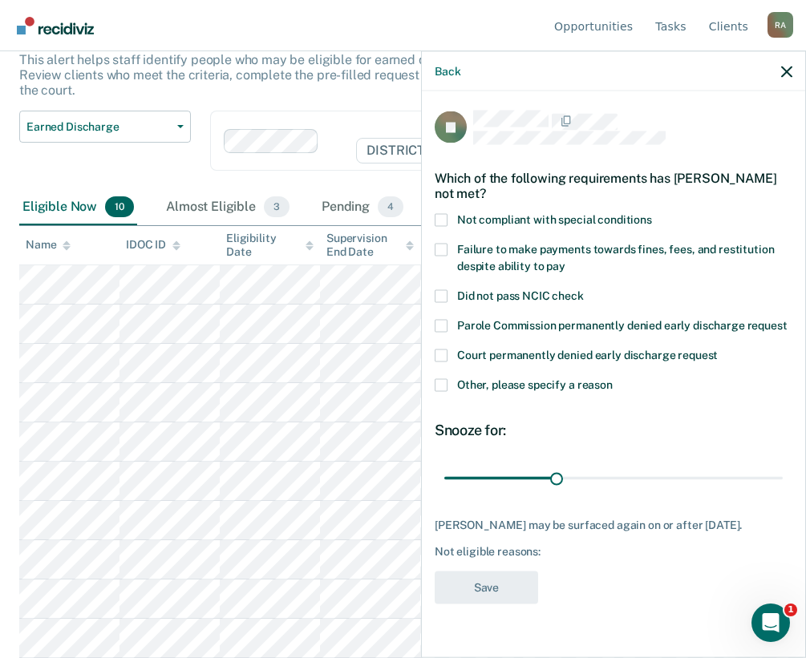
scroll to position [0, 0]
click at [441, 214] on span at bounding box center [441, 219] width 13 height 13
click at [652, 213] on input "Not compliant with special conditions" at bounding box center [652, 213] width 0 height 0
click at [445, 253] on span at bounding box center [441, 249] width 13 height 13
click at [565, 260] on input "Failure to make payments towards fines, fees, and restitution despite ability t…" at bounding box center [565, 260] width 0 height 0
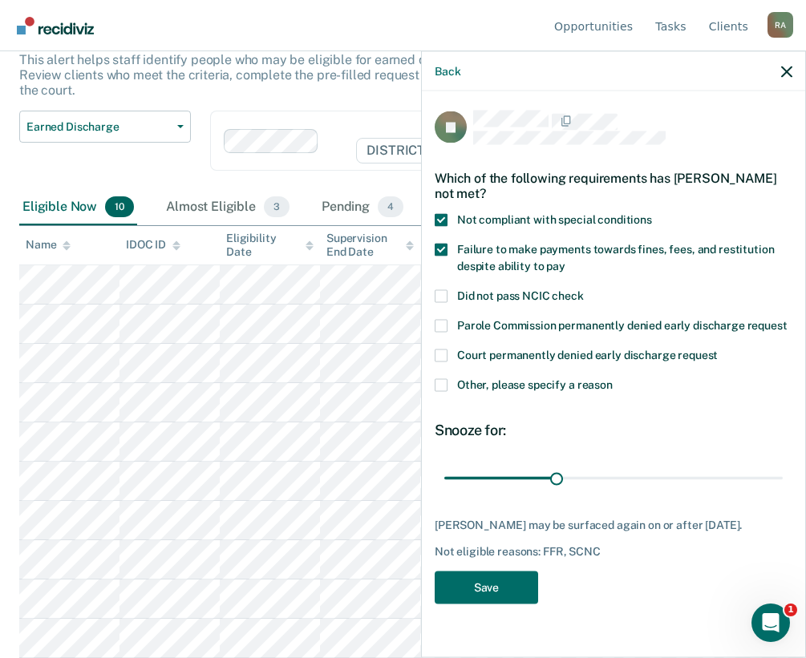
click at [451, 384] on label "Other, please specify a reason" at bounding box center [614, 386] width 358 height 17
click at [613, 378] on input "Other, please specify a reason" at bounding box center [613, 378] width 0 height 0
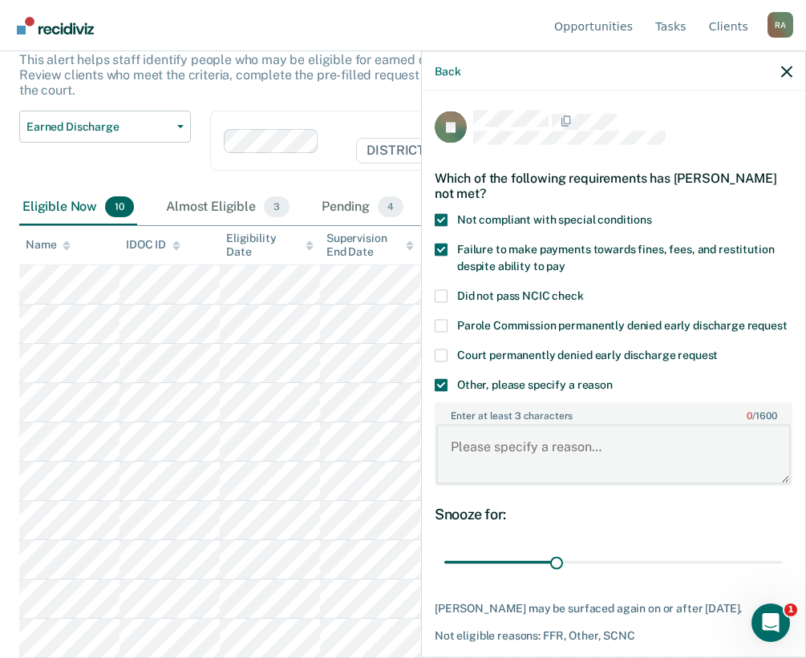
click at [606, 457] on textarea "Enter at least 3 characters 0 / 1600" at bounding box center [613, 454] width 354 height 59
type textarea "COS bal $1474. No payment made"
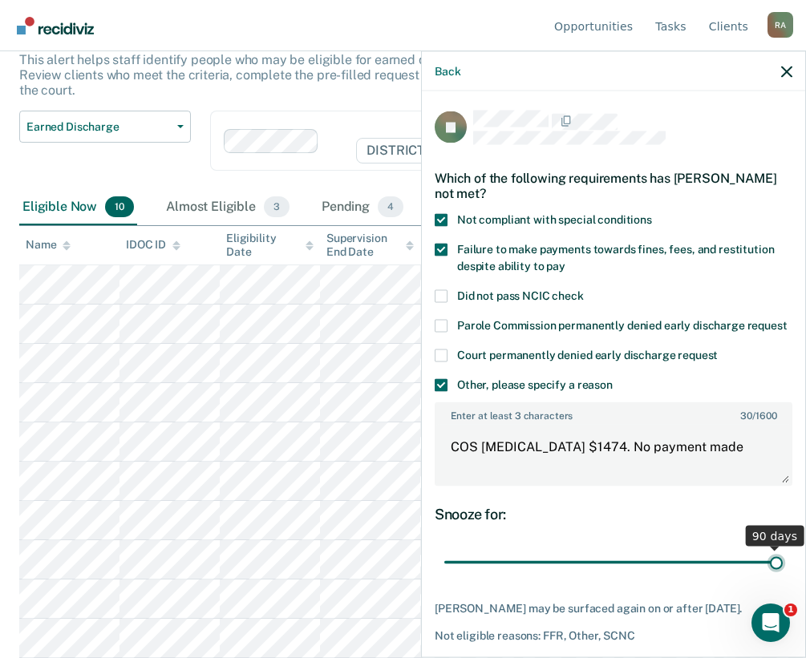
drag, startPoint x: 547, startPoint y: 574, endPoint x: 807, endPoint y: 585, distance: 260.8
type input "90"
click at [783, 577] on input "range" at bounding box center [613, 562] width 338 height 28
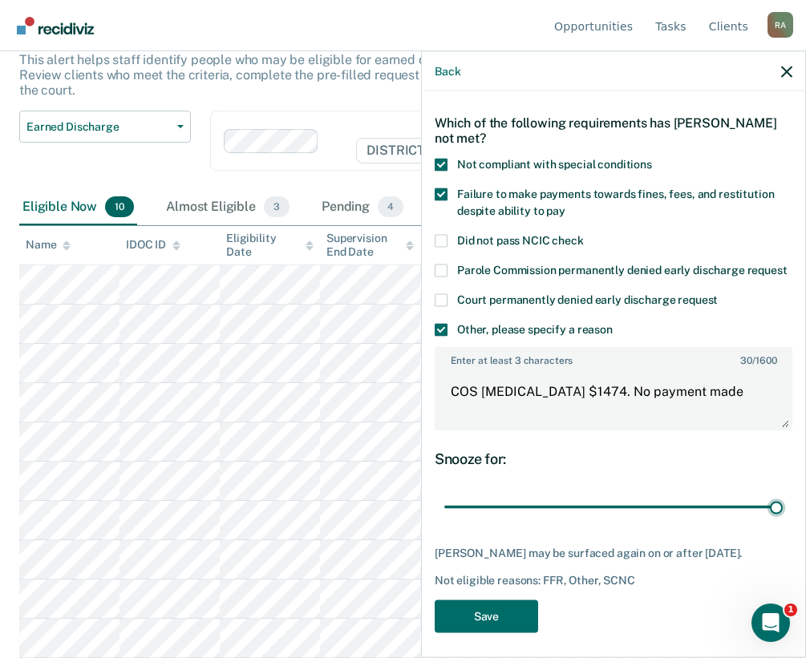
scroll to position [78, 0]
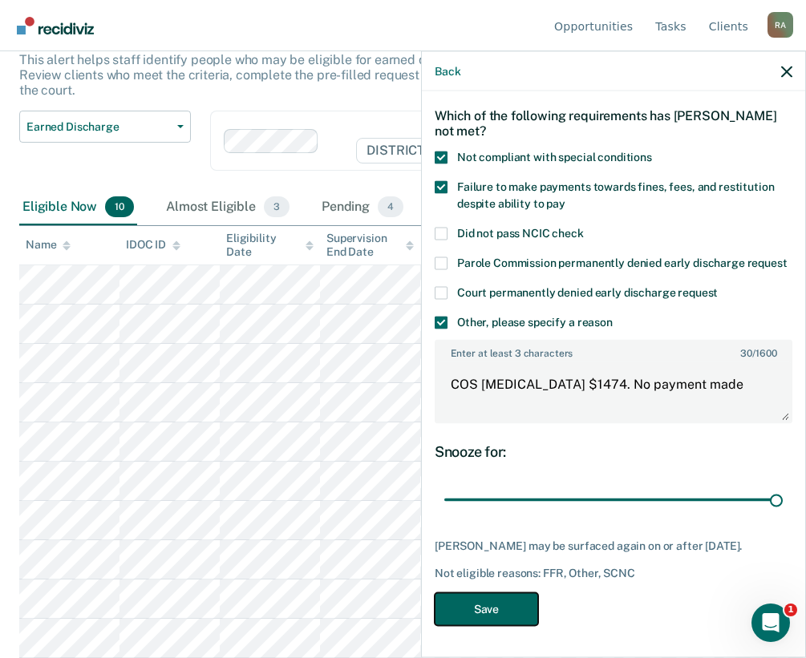
click at [506, 612] on button "Save" at bounding box center [486, 609] width 103 height 33
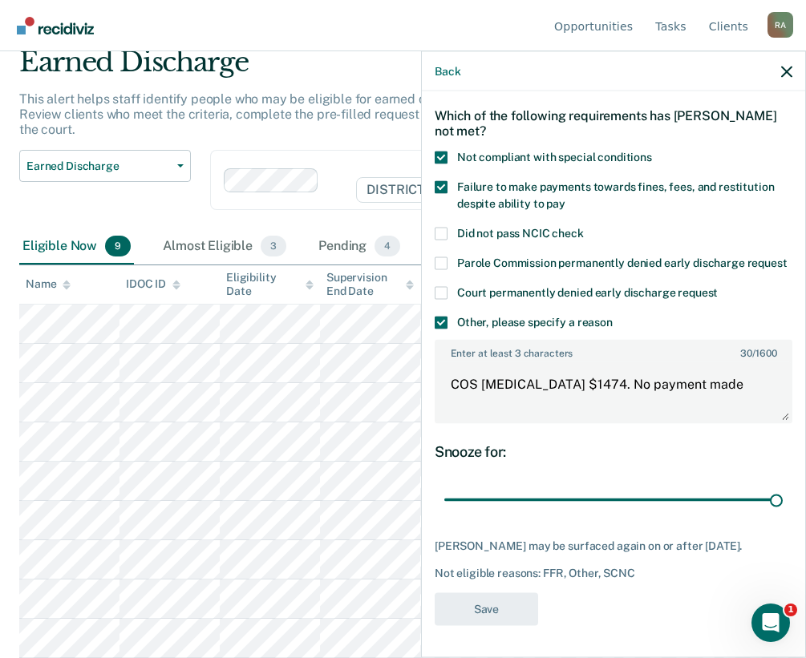
scroll to position [65, 0]
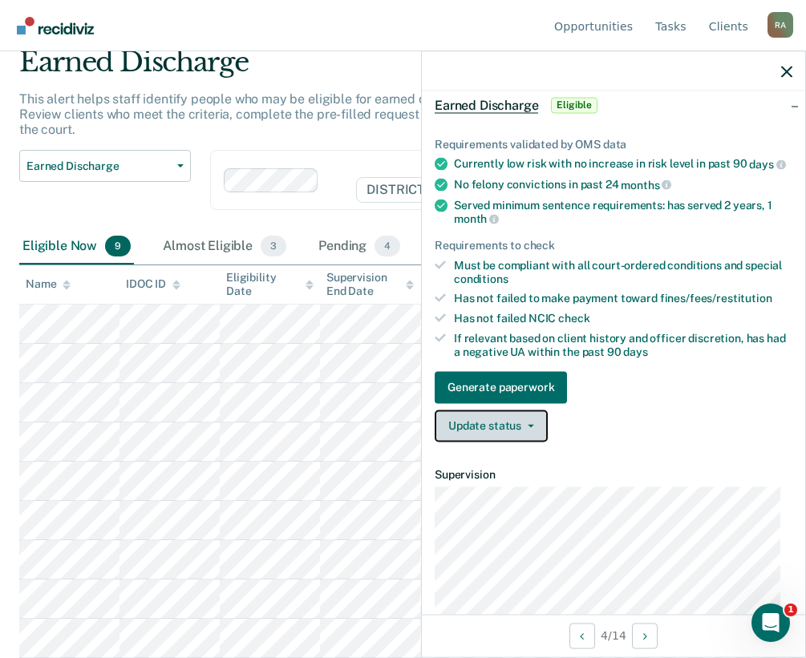
click at [500, 432] on button "Update status" at bounding box center [491, 426] width 113 height 32
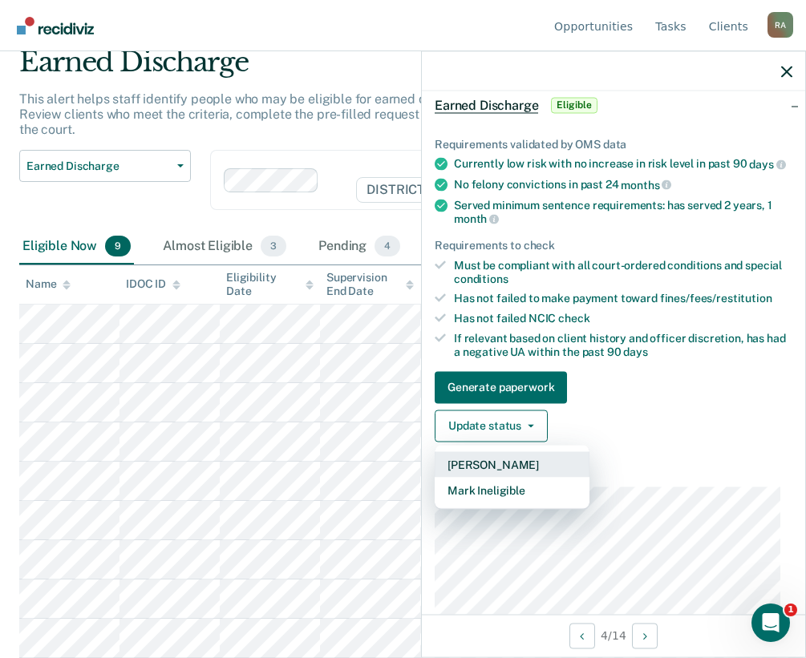
click at [518, 477] on button "Mark Pending" at bounding box center [512, 464] width 155 height 26
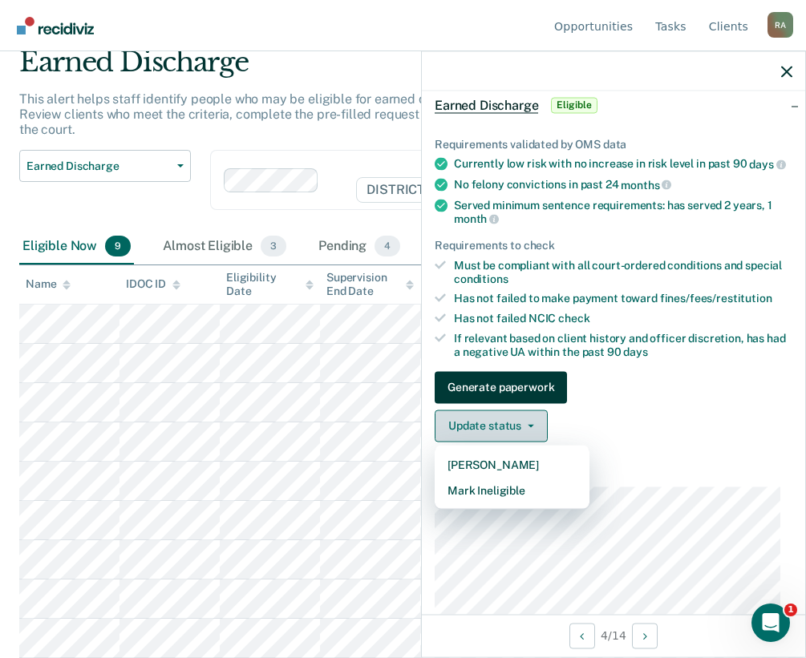
scroll to position [26, 0]
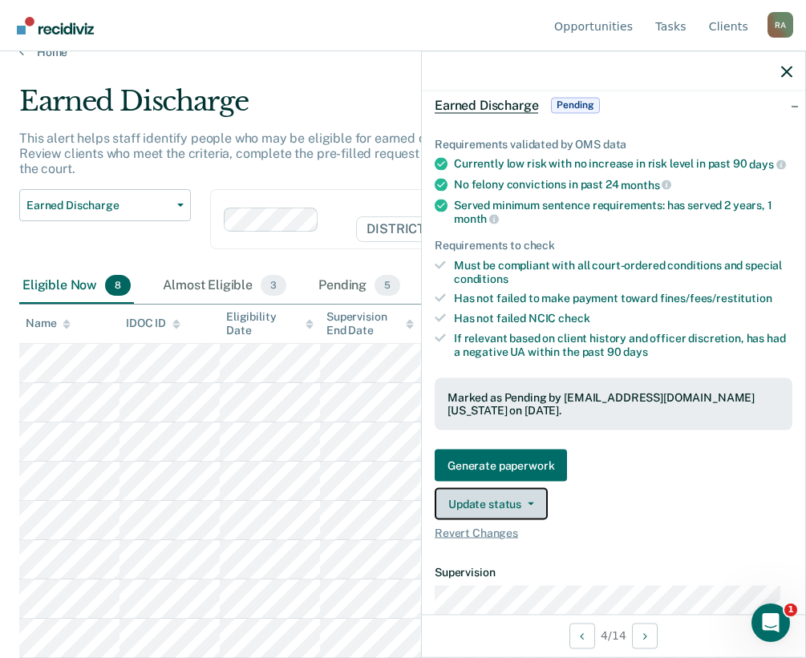
click at [514, 516] on button "Update status" at bounding box center [491, 504] width 113 height 32
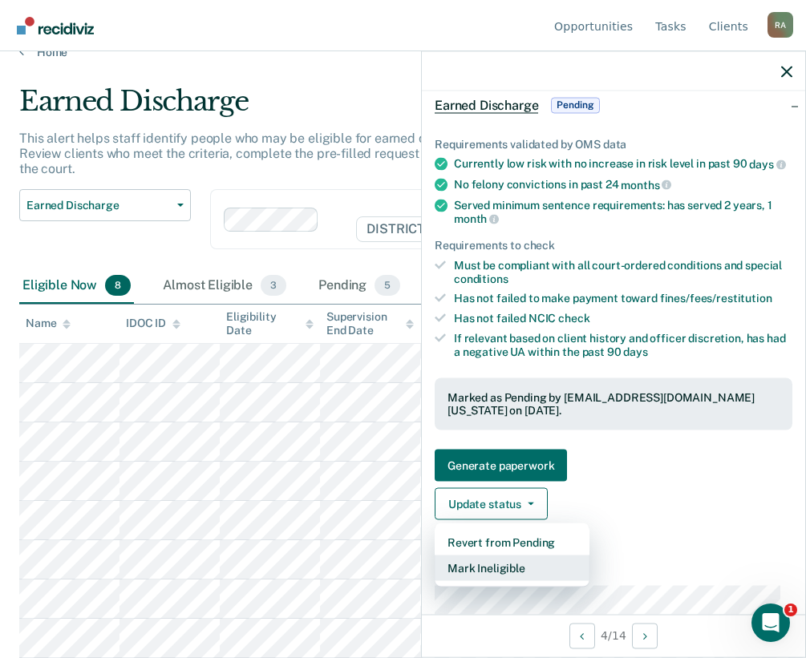
click at [500, 578] on button "Mark Ineligible" at bounding box center [512, 569] width 155 height 26
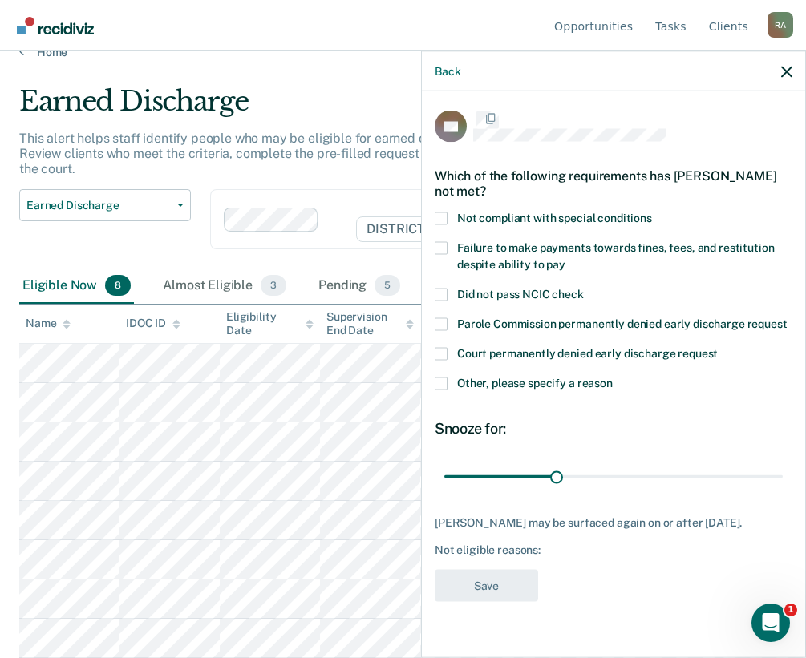
scroll to position [7, 0]
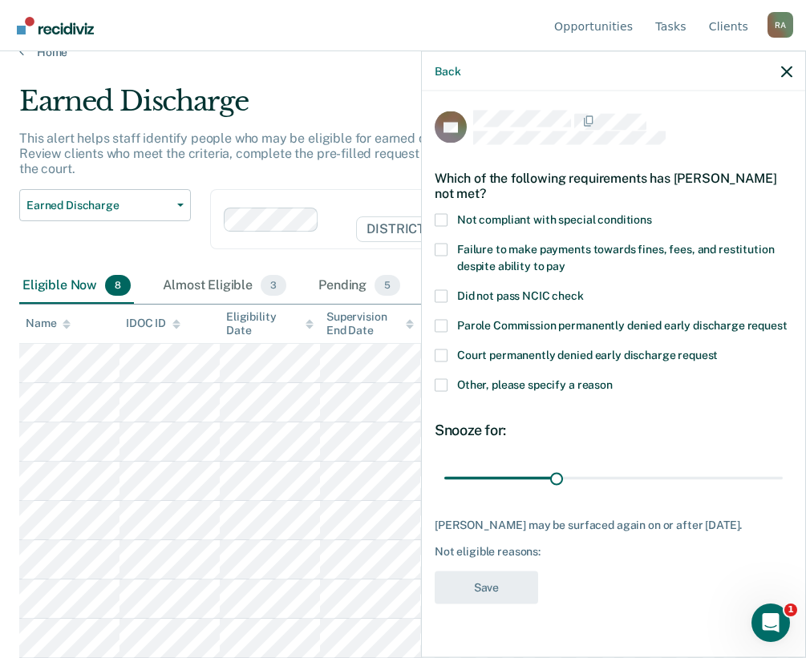
click at [451, 392] on label "Other, please specify a reason" at bounding box center [614, 386] width 358 height 17
click at [613, 378] on input "Other, please specify a reason" at bounding box center [613, 378] width 0 height 0
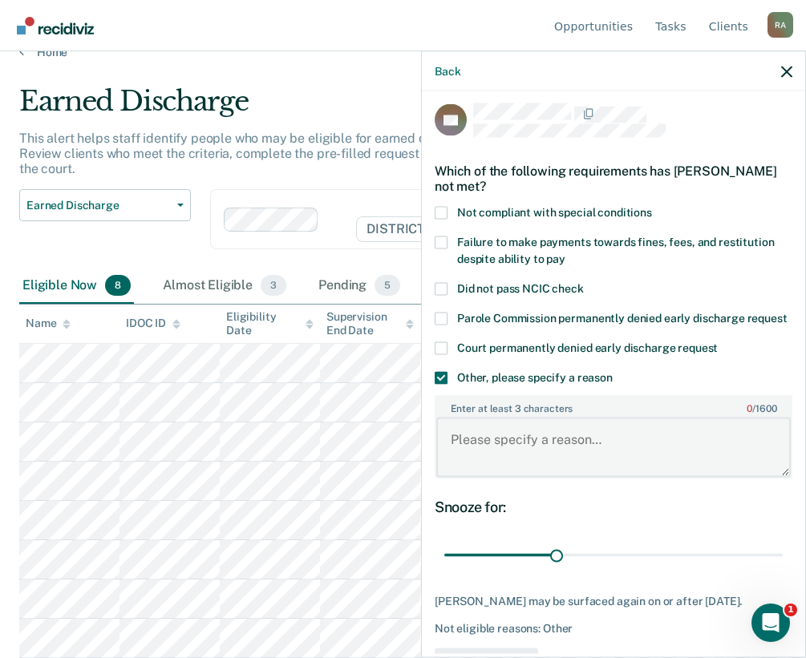
click at [484, 461] on textarea "Enter at least 3 characters 0 / 1600" at bounding box center [613, 447] width 354 height 59
click at [578, 601] on div "PP Which of the following requirements has Pamela Pollard not met? Not complian…" at bounding box center [614, 396] width 358 height 587
click at [505, 454] on textarea "COS BAl 715" at bounding box center [613, 447] width 354 height 59
type textarea "COS BAl $715"
click at [595, 231] on div "Not compliant with special conditions" at bounding box center [614, 221] width 358 height 30
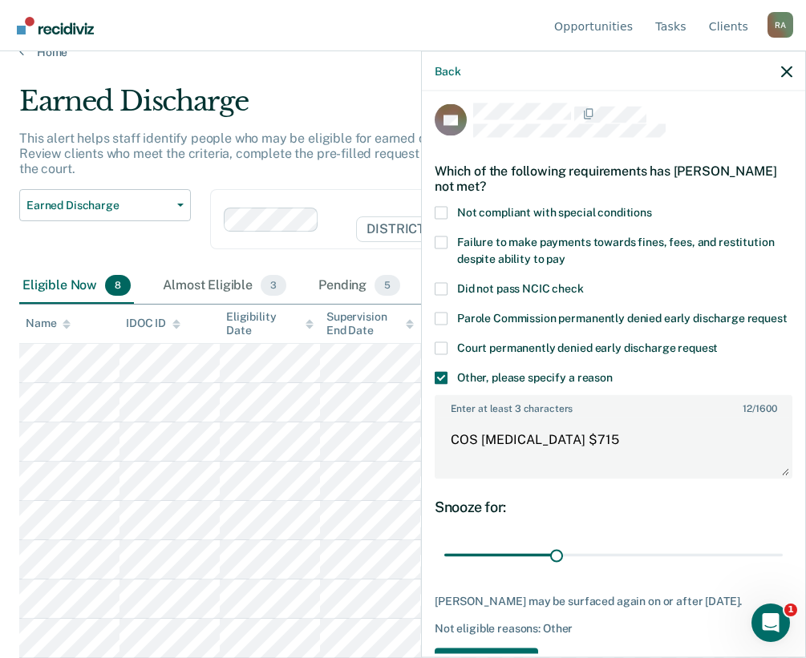
click at [593, 237] on span "Failure to make payments towards fines, fees, and restitution despite ability t…" at bounding box center [615, 250] width 317 height 30
click at [565, 253] on input "Failure to make payments towards fines, fees, and restitution despite ability t…" at bounding box center [565, 253] width 0 height 0
click at [581, 201] on div "Which of the following requirements has Pamela Pollard not met?" at bounding box center [614, 178] width 358 height 56
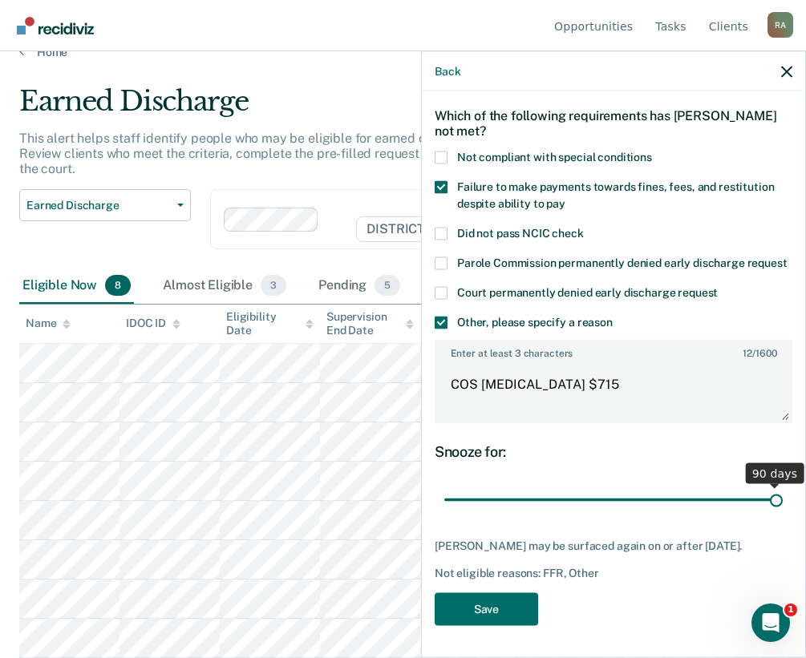
scroll to position [78, 0]
drag, startPoint x: 551, startPoint y: 487, endPoint x: 820, endPoint y: 491, distance: 269.4
type input "90"
click at [783, 491] on input "range" at bounding box center [613, 500] width 338 height 28
click at [500, 588] on div "PP Which of the following requirements has Pamela Pollard not met? Not complian…" at bounding box center [614, 341] width 358 height 587
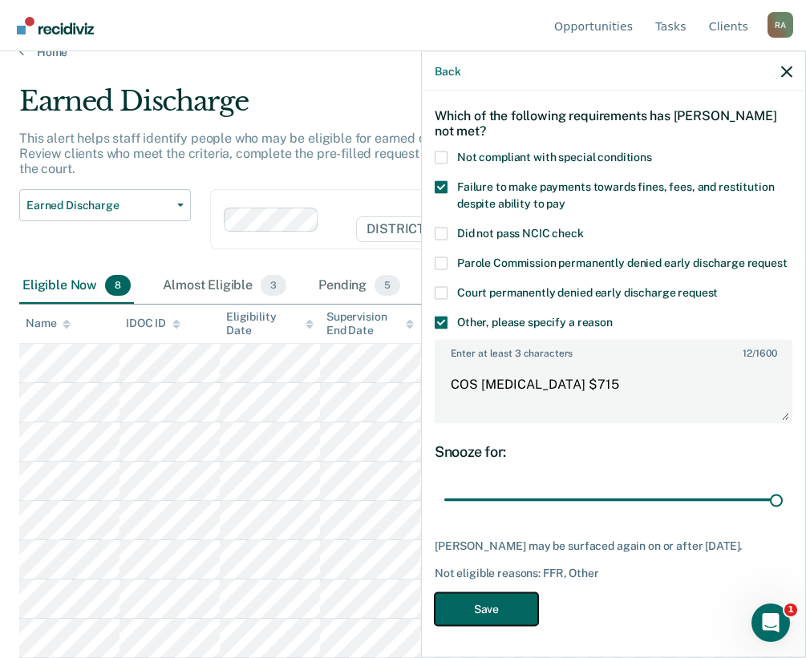
click at [497, 597] on button "Save" at bounding box center [486, 609] width 103 height 33
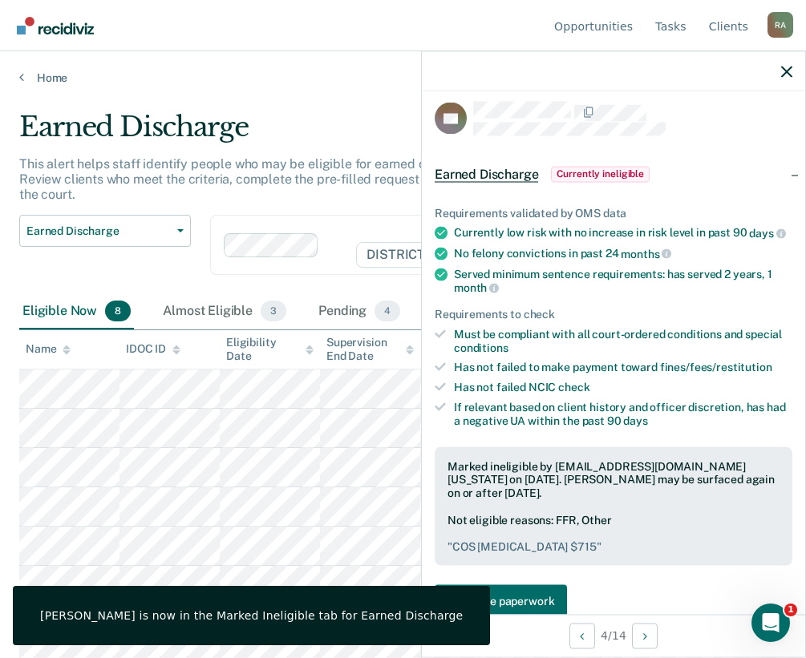
scroll to position [0, 0]
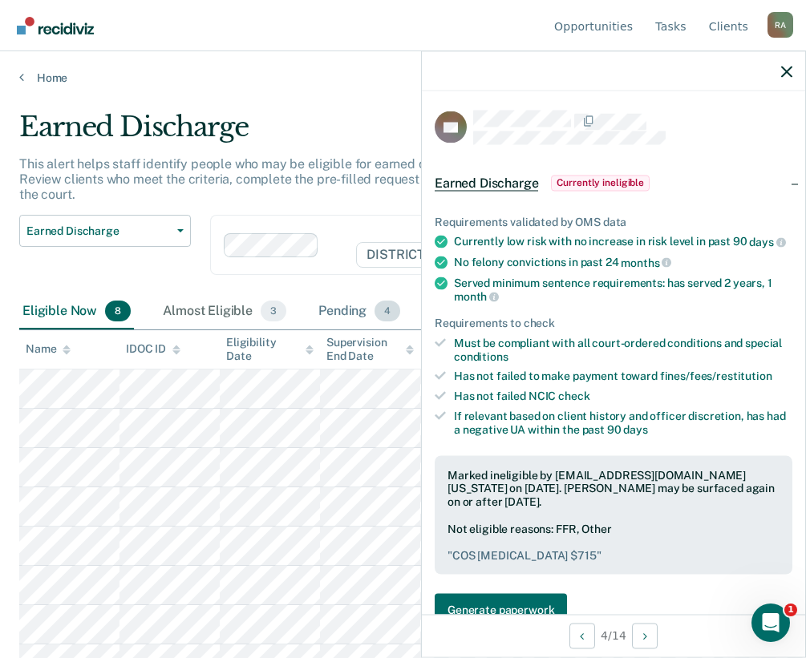
click at [351, 300] on div "Pending 4" at bounding box center [359, 311] width 88 height 35
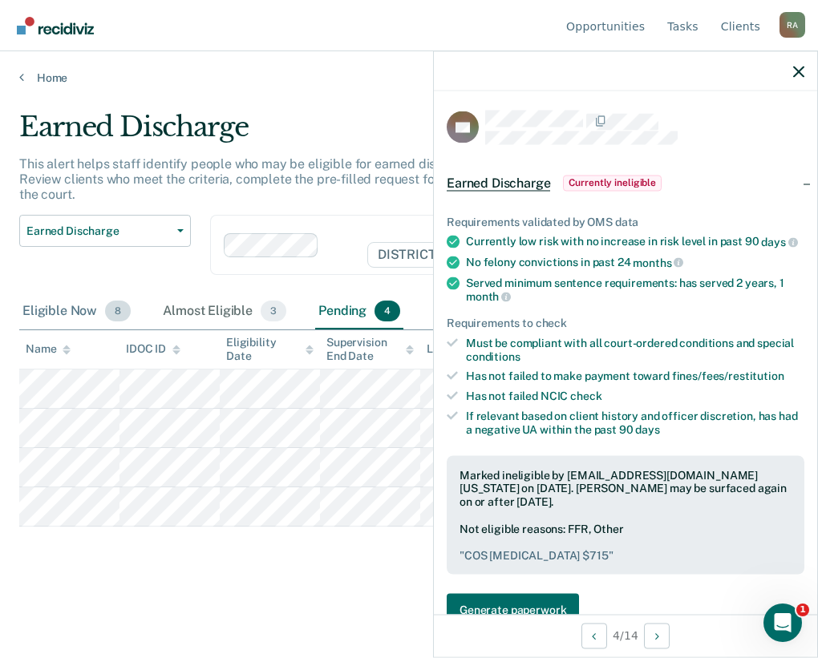
click at [34, 306] on div "Eligible Now 8" at bounding box center [76, 311] width 115 height 35
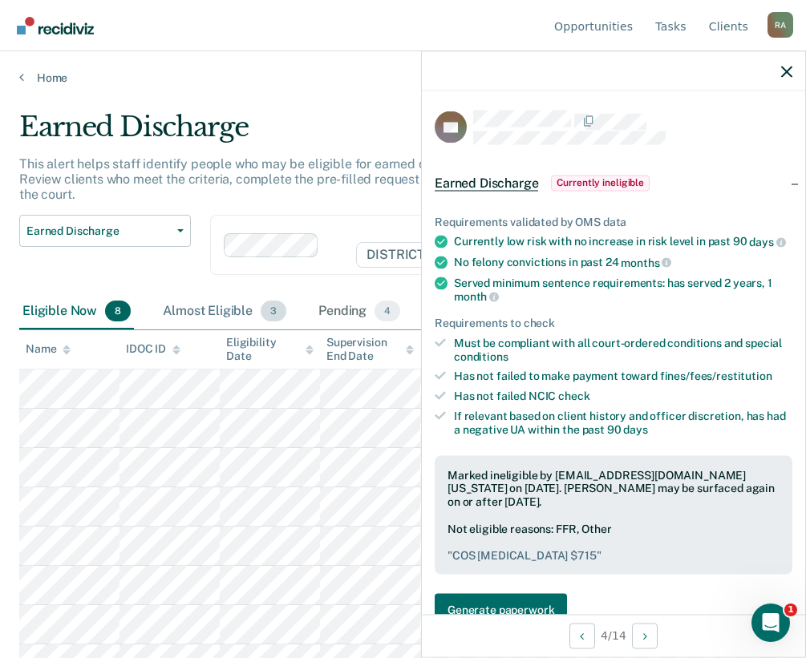
click at [207, 307] on div "Almost Eligible 3" at bounding box center [225, 311] width 130 height 35
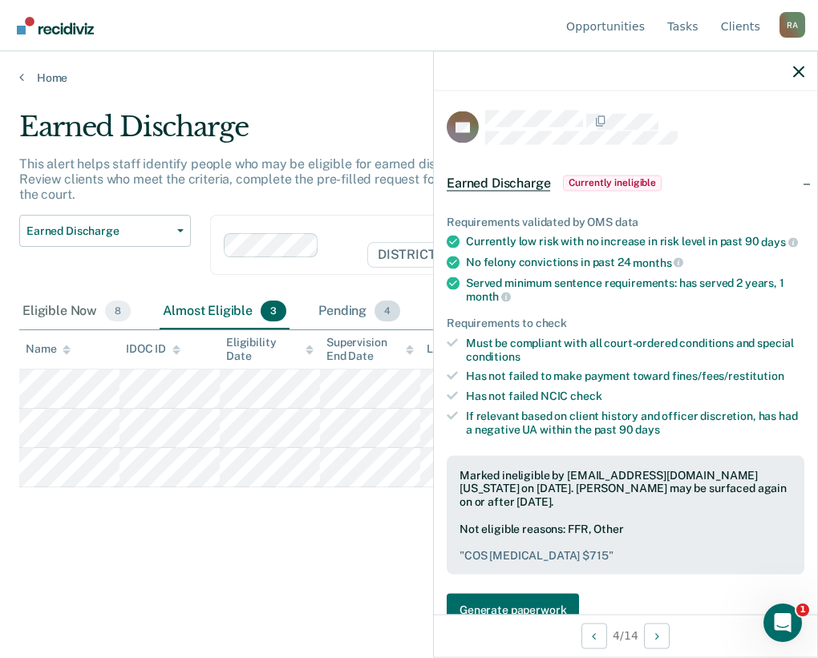
click at [344, 302] on div "Pending 4" at bounding box center [359, 311] width 88 height 35
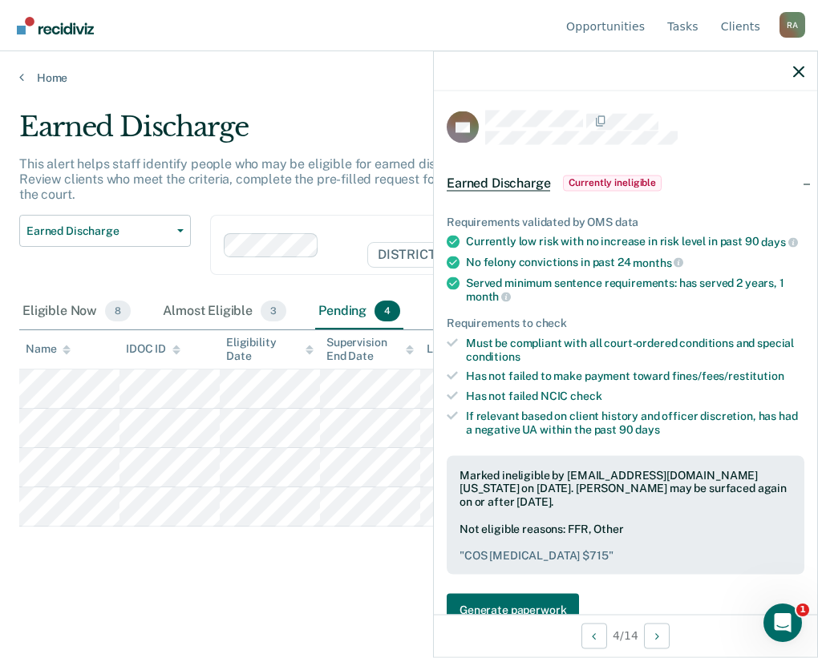
click at [431, 306] on div "Marked Ineligible 10" at bounding box center [502, 311] width 146 height 35
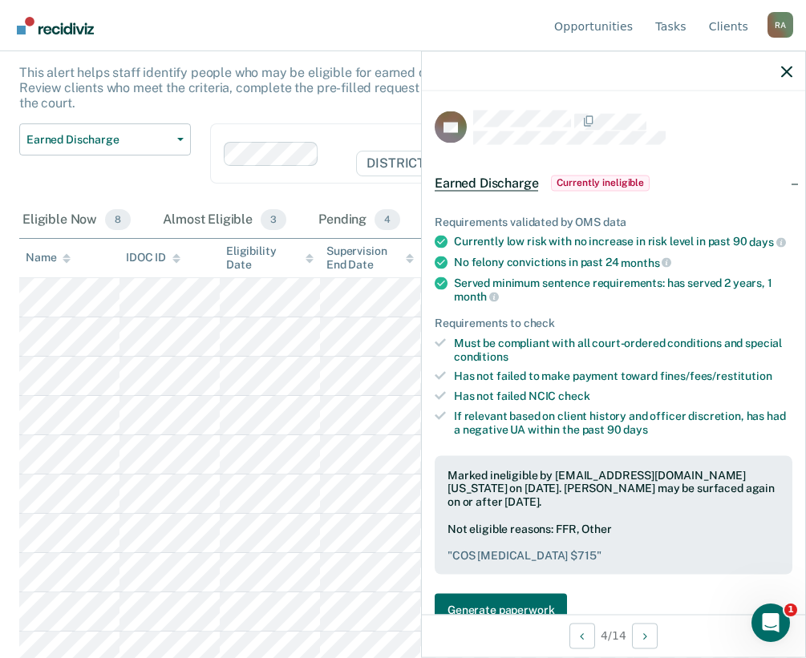
scroll to position [104, 0]
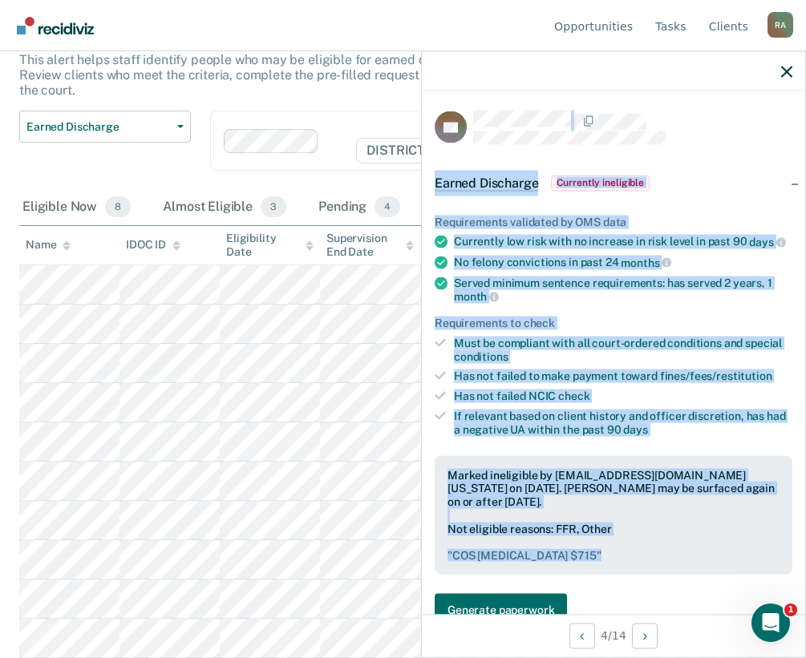
click at [415, 554] on body "Looks like you’re using Internet Explorer 11. For faster loading and a better e…" at bounding box center [403, 225] width 806 height 658
drag, startPoint x: 424, startPoint y: 565, endPoint x: 573, endPoint y: 560, distance: 148.4
click at [573, 560] on pre "" COS BAl $715 "" at bounding box center [613, 555] width 332 height 14
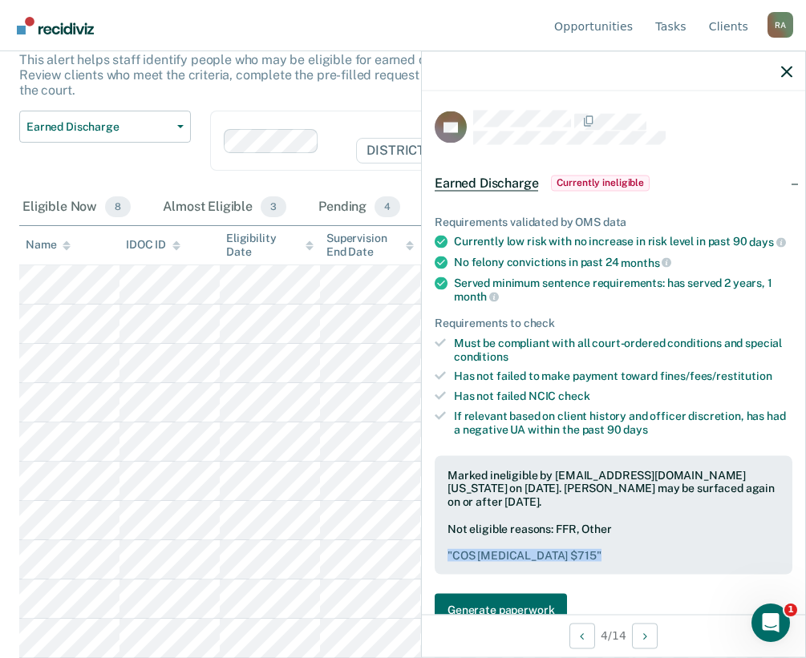
drag, startPoint x: 535, startPoint y: 566, endPoint x: 440, endPoint y: 577, distance: 95.3
click at [440, 575] on div "Marked ineligible by araffs@idoc.idaho.gov on October 3, 2025. Pamela Pollard m…" at bounding box center [614, 514] width 358 height 119
copy pre "" COS BAl $715 ""
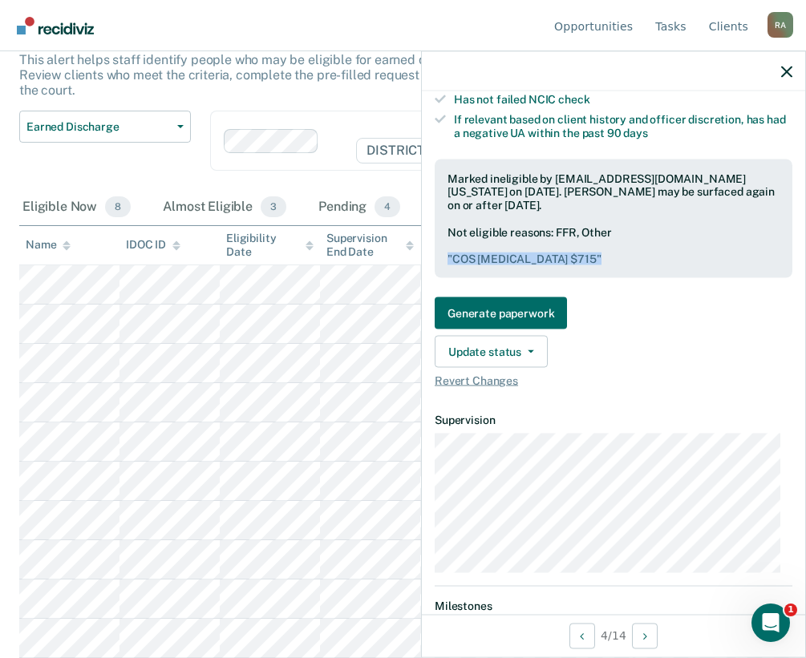
scroll to position [321, 0]
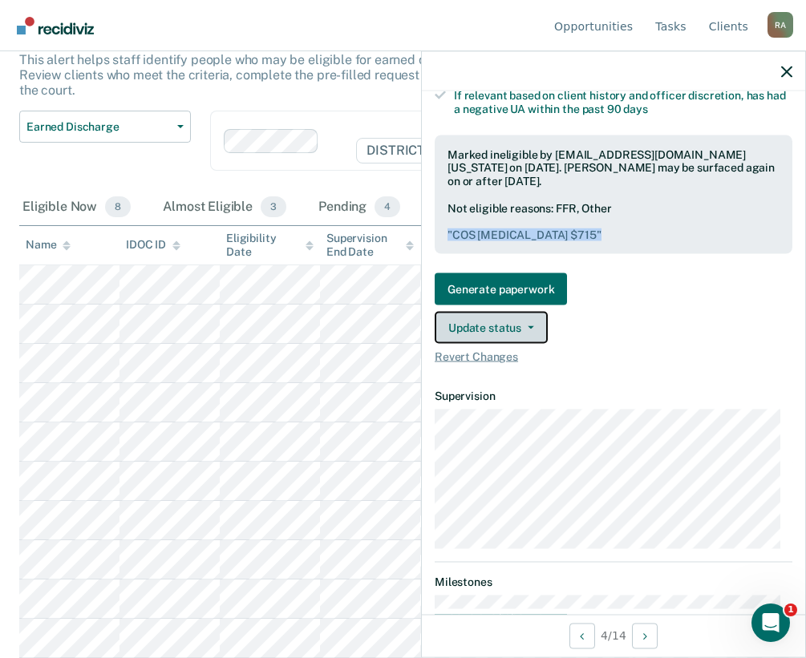
click at [514, 337] on button "Update status" at bounding box center [491, 328] width 113 height 32
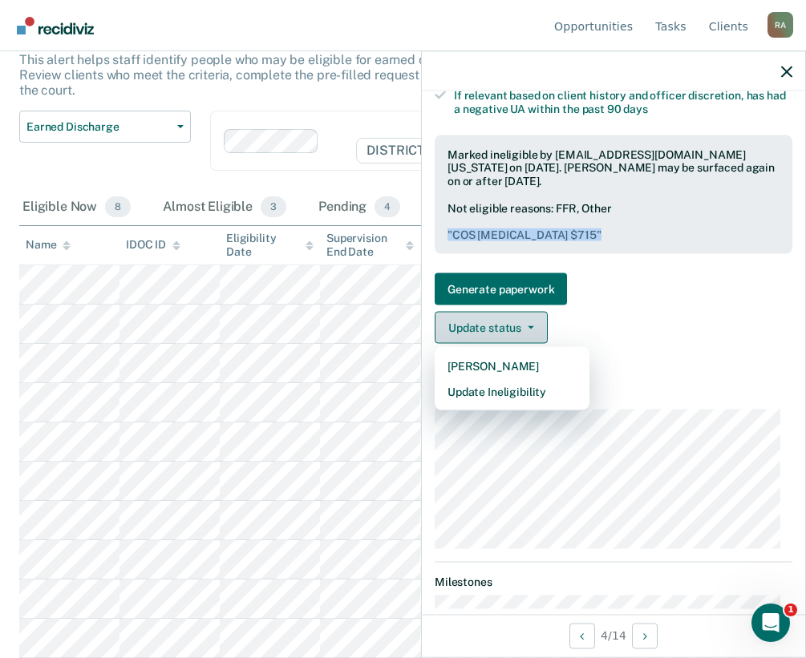
click at [514, 330] on button "Update status" at bounding box center [491, 328] width 113 height 32
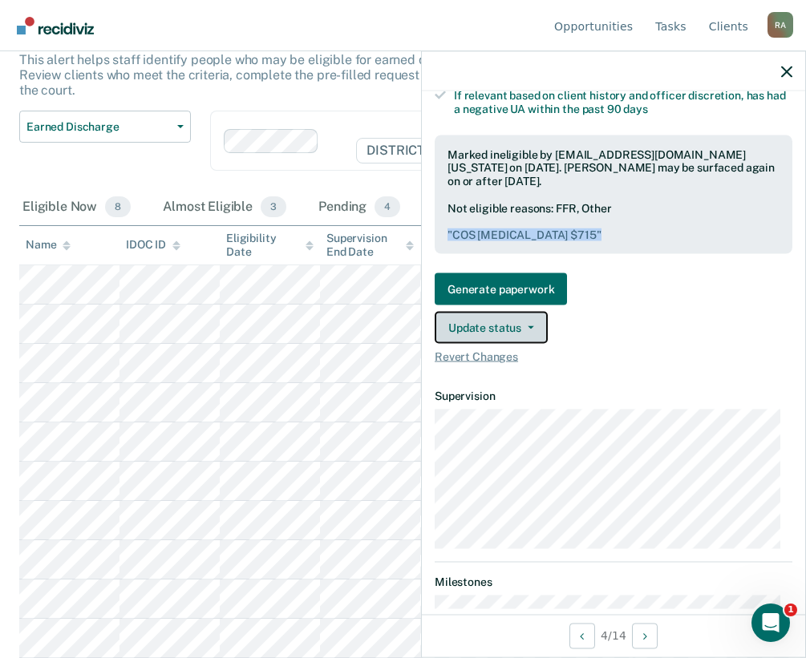
click at [528, 330] on button "Update status" at bounding box center [491, 328] width 113 height 32
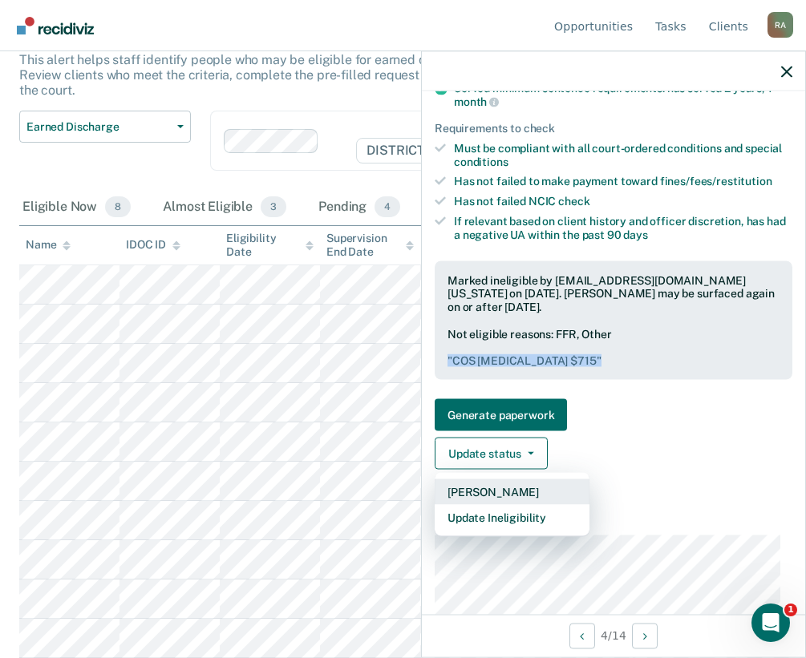
scroll to position [241, 0]
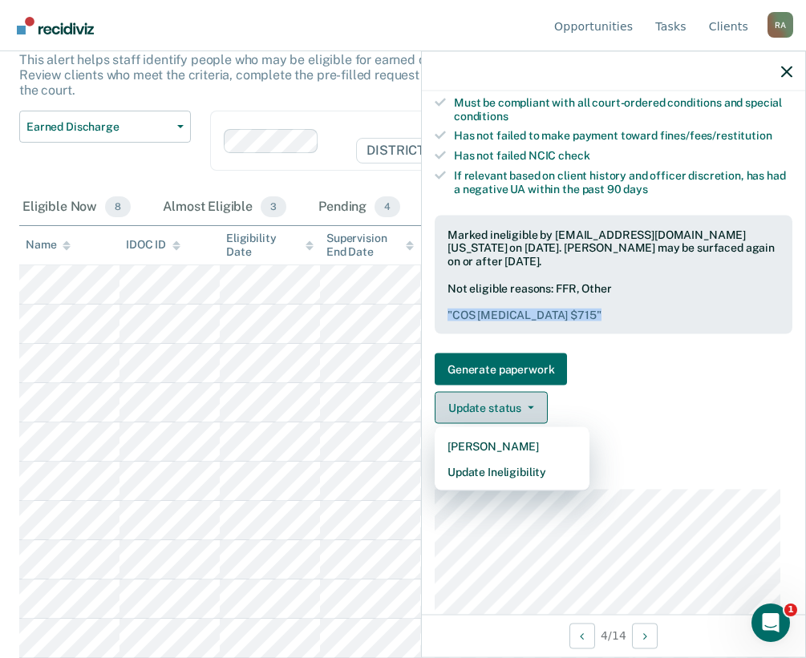
click at [538, 424] on button "Update status" at bounding box center [491, 408] width 113 height 32
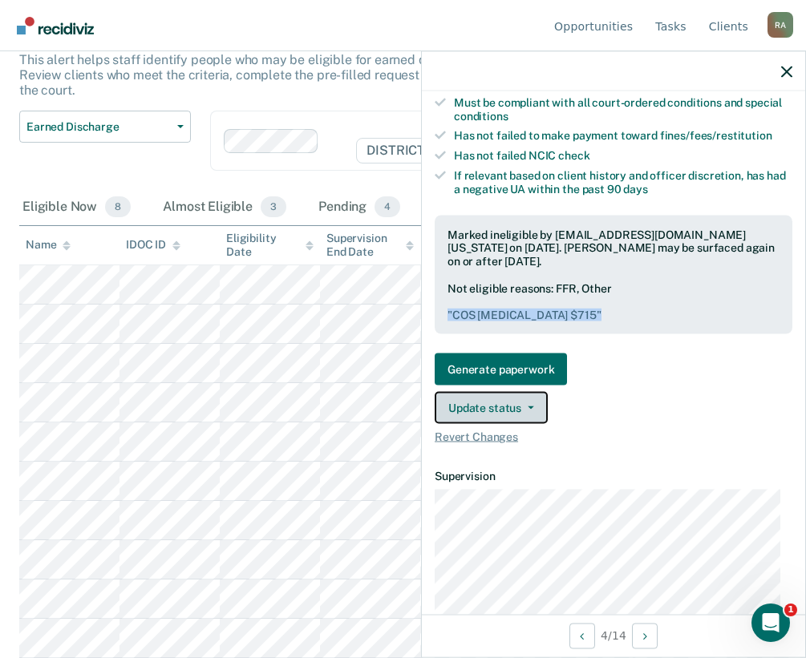
click at [537, 424] on button "Update status" at bounding box center [491, 408] width 113 height 32
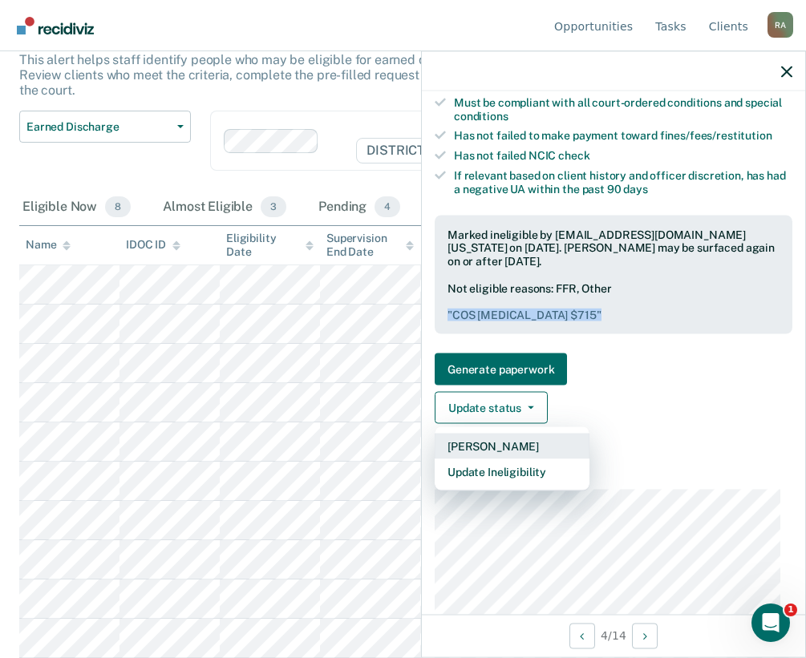
click at [510, 454] on button "Mark Pending" at bounding box center [512, 447] width 155 height 26
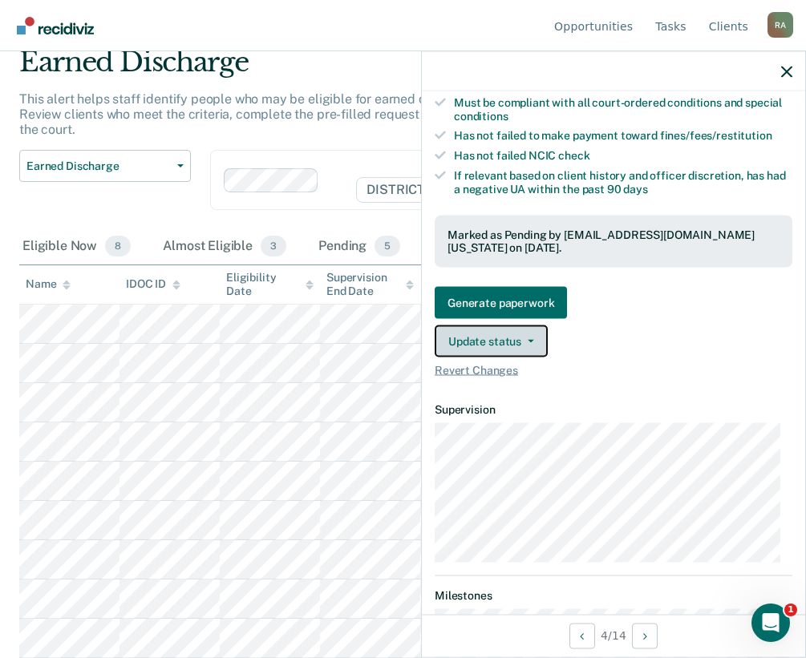
scroll to position [65, 0]
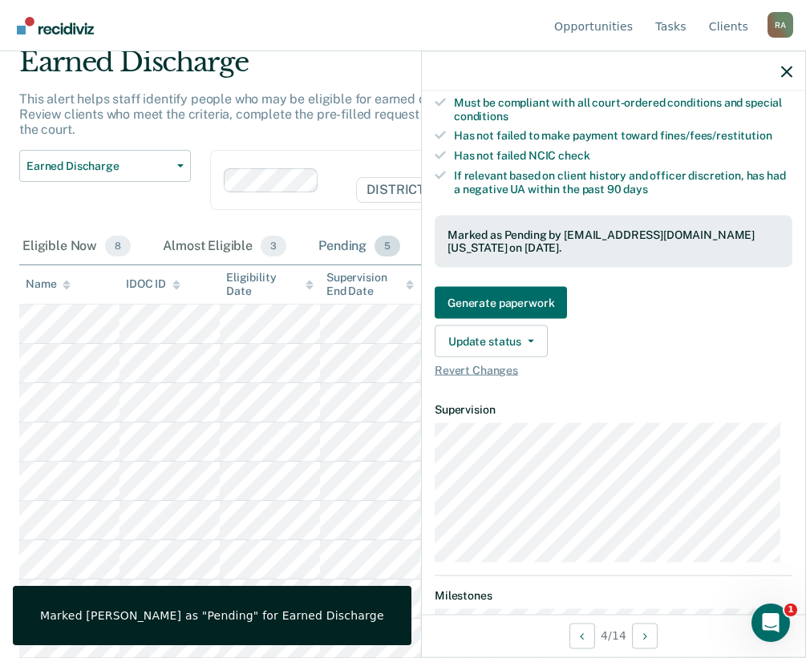
click at [333, 242] on div "Pending 5" at bounding box center [359, 246] width 88 height 35
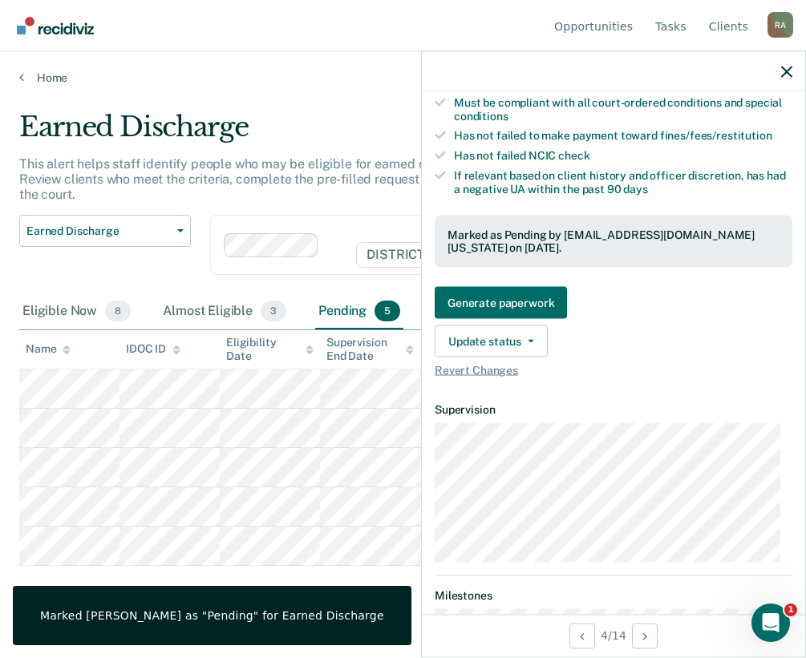
scroll to position [0, 0]
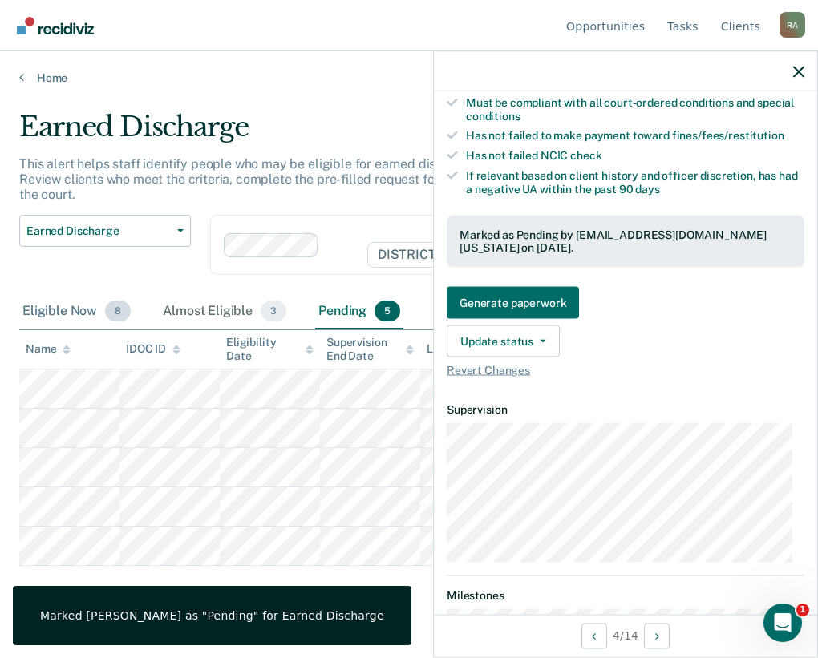
click at [46, 318] on div "Eligible Now 8" at bounding box center [76, 311] width 115 height 35
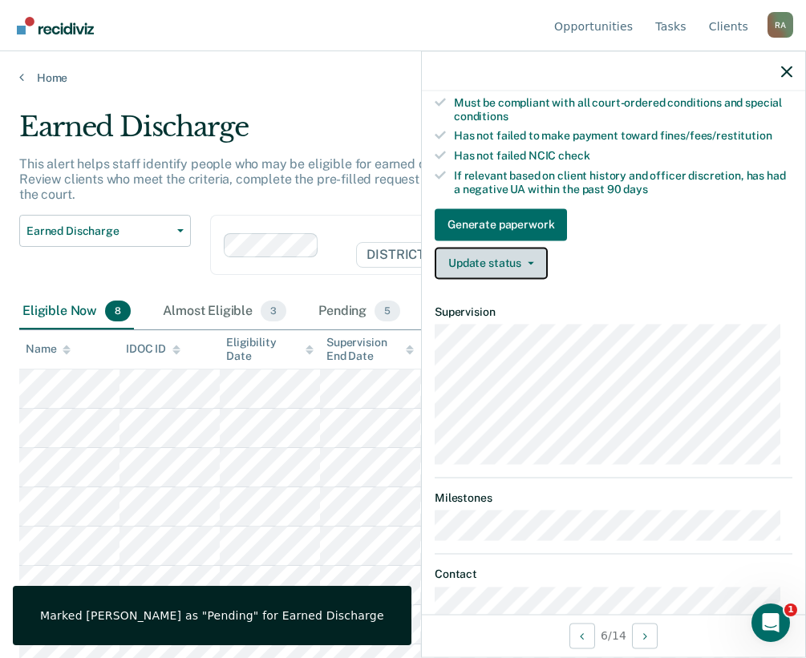
click at [508, 274] on button "Update status" at bounding box center [491, 263] width 113 height 32
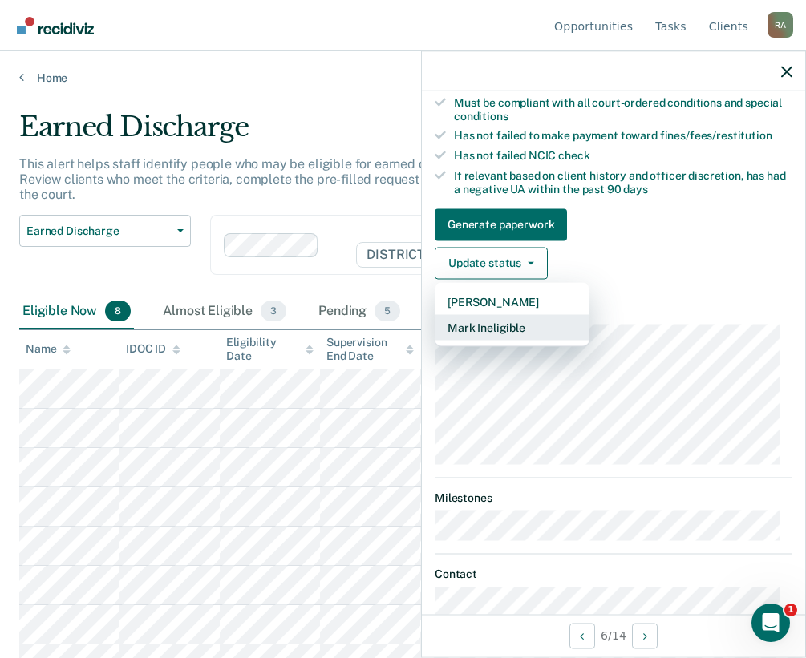
click at [487, 334] on button "Mark Ineligible" at bounding box center [512, 327] width 155 height 26
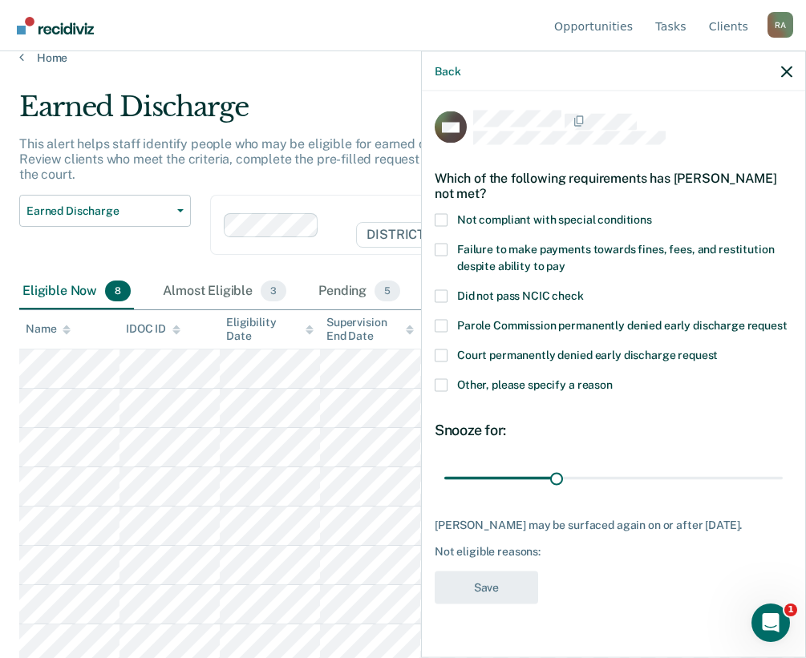
scroll to position [26, 0]
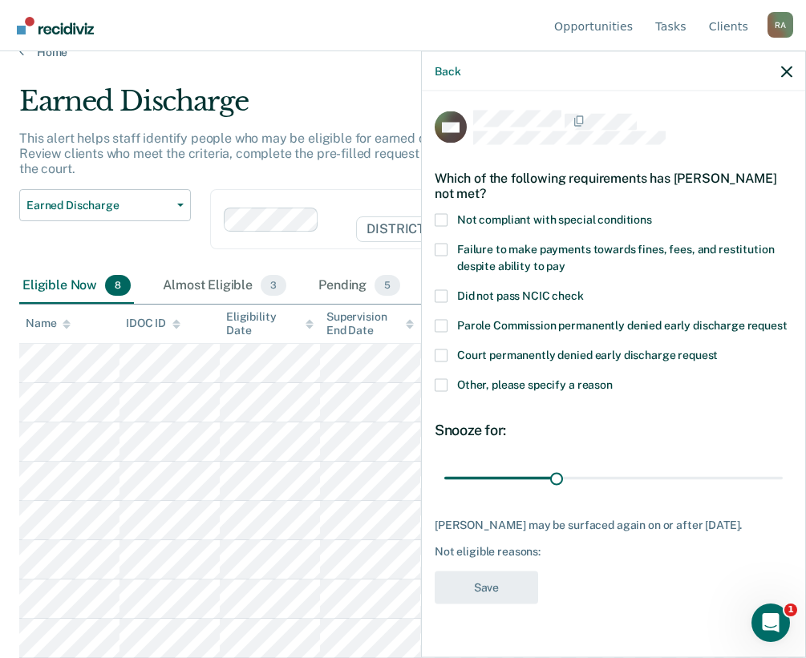
click at [440, 387] on span at bounding box center [441, 384] width 13 height 13
click at [613, 378] on input "Other, please specify a reason" at bounding box center [613, 378] width 0 height 0
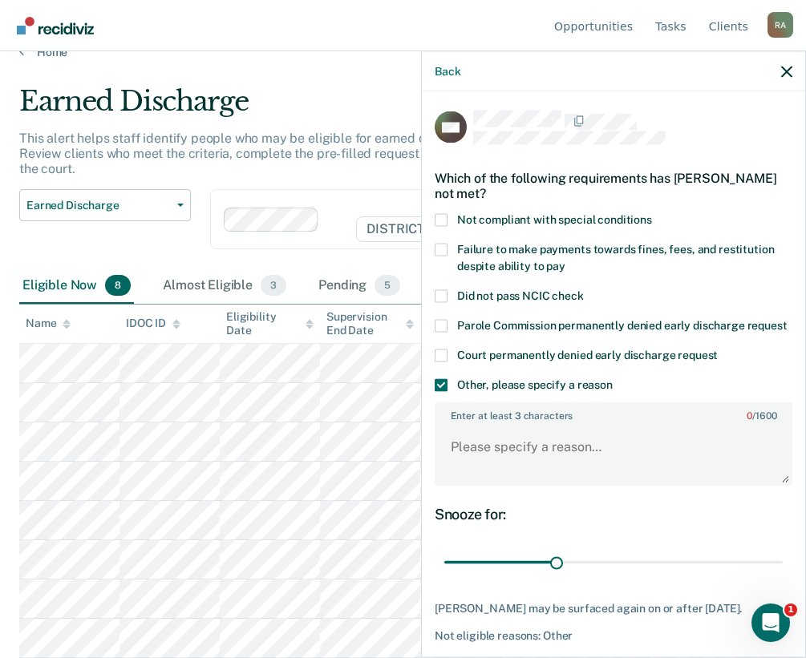
click at [439, 249] on span at bounding box center [441, 249] width 13 height 13
click at [565, 260] on input "Failure to make payments towards fines, fees, and restitution despite ability t…" at bounding box center [565, 260] width 0 height 0
click at [561, 474] on textarea "Enter at least 3 characters 0 / 1600" at bounding box center [613, 454] width 354 height 59
paste textarea ""COS BAl $715""
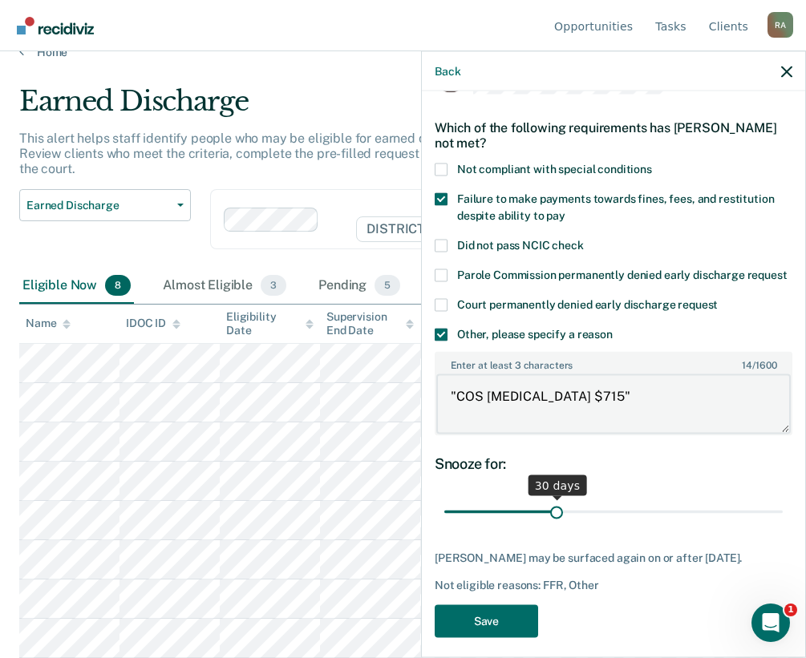
scroll to position [78, 0]
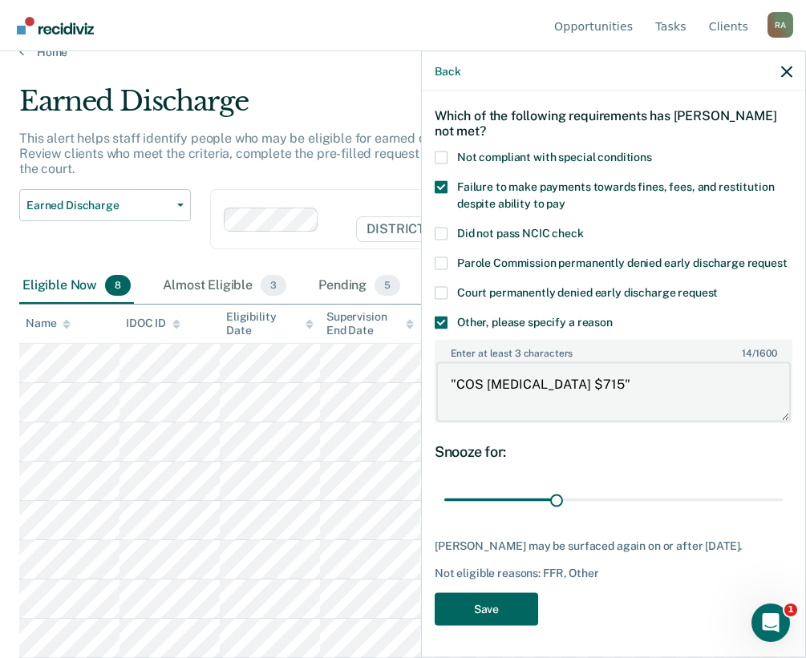
type textarea ""COS BAl $715""
click at [520, 604] on button "Save" at bounding box center [486, 609] width 103 height 33
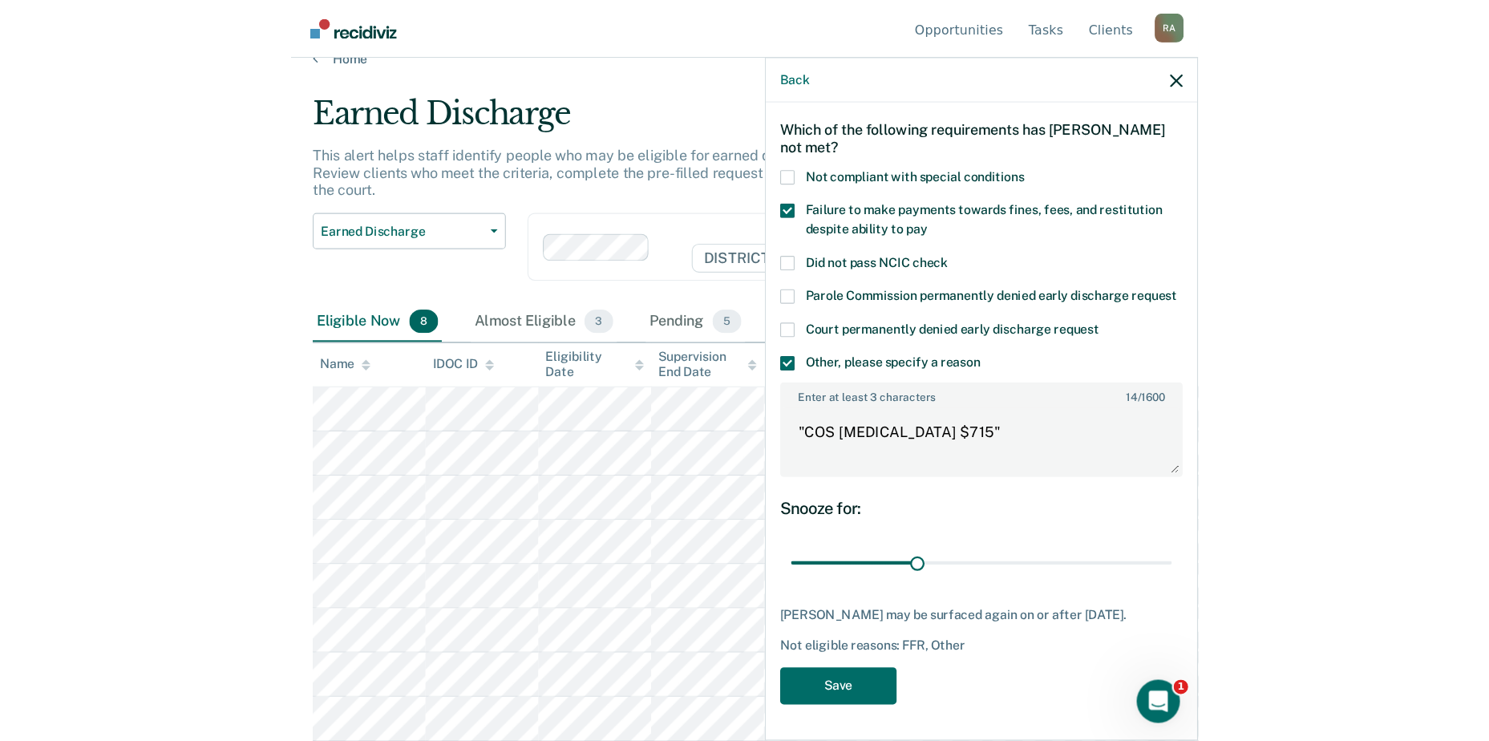
scroll to position [0, 0]
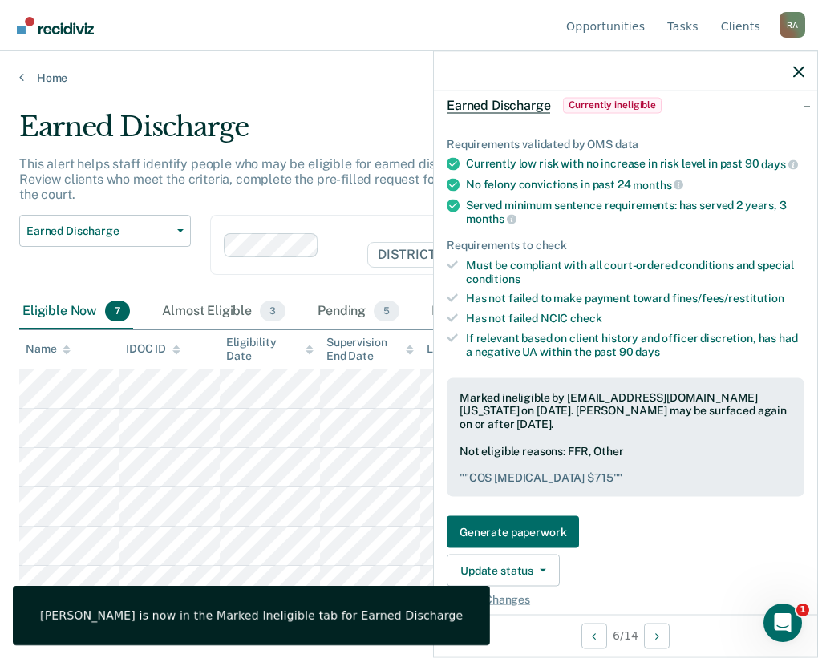
click at [148, 282] on div "Earned Discharge Release from Supervision Earned Discharge Limited Supervision …" at bounding box center [105, 254] width 172 height 79
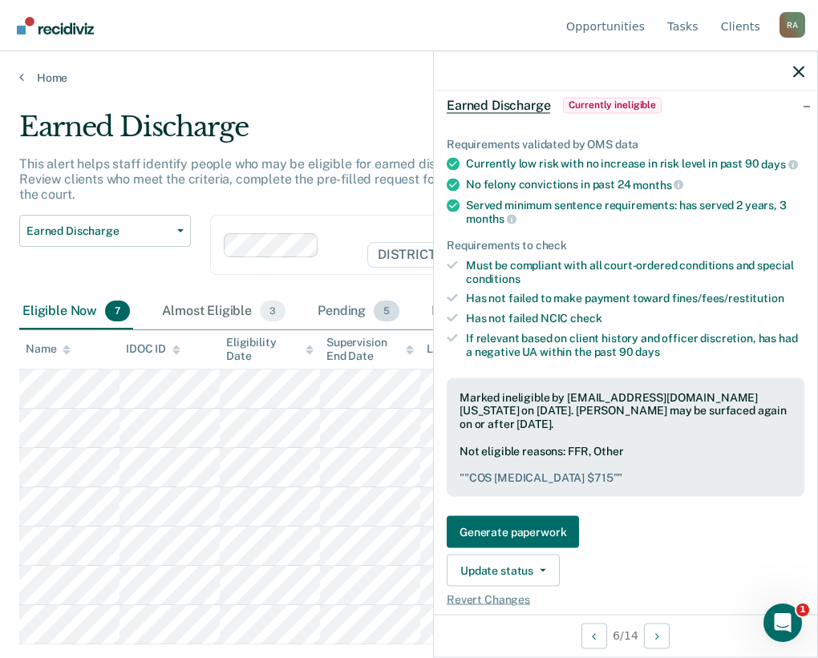
click at [355, 309] on div "Pending 5" at bounding box center [358, 311] width 88 height 35
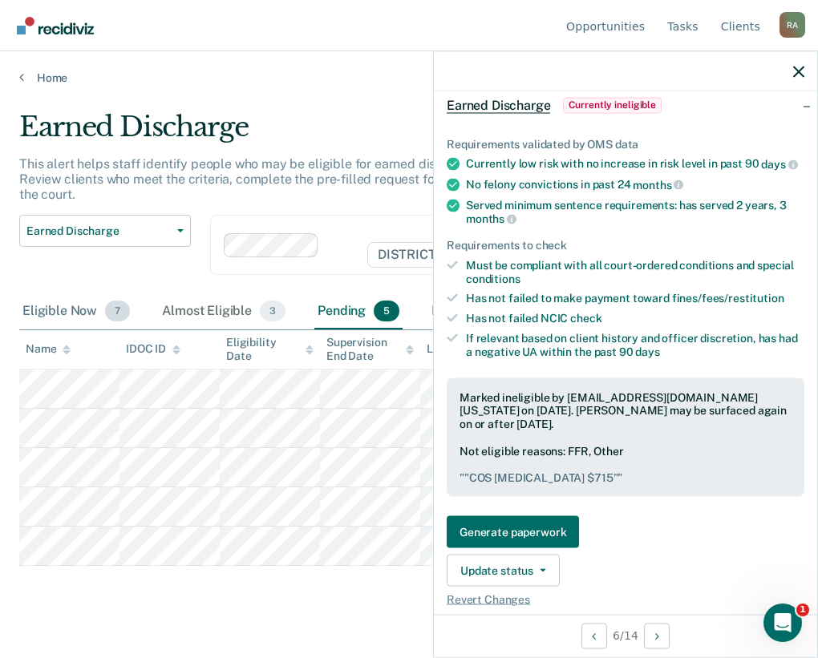
click at [69, 317] on div "Eligible Now 7" at bounding box center [76, 311] width 114 height 35
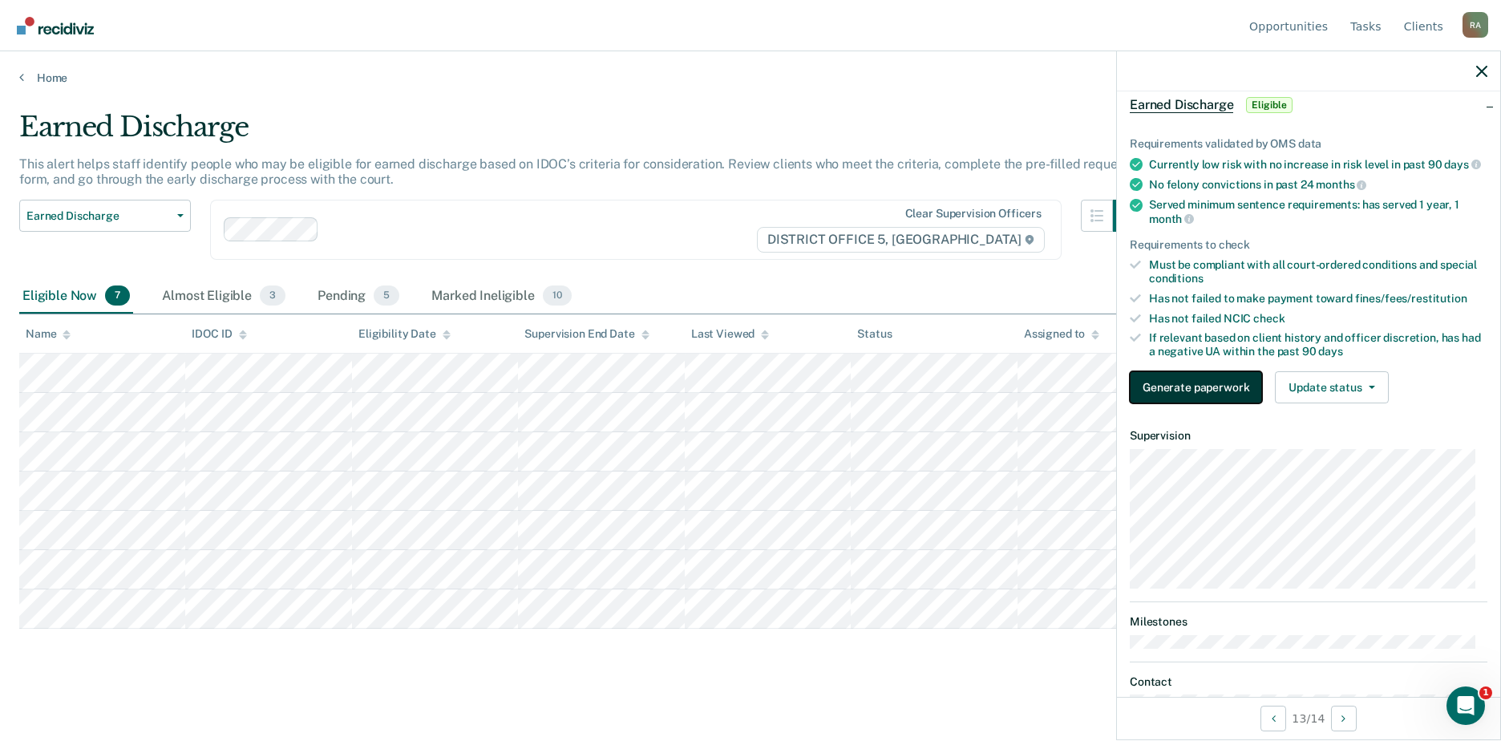
click at [827, 397] on button "Generate paperwork" at bounding box center [1196, 387] width 132 height 32
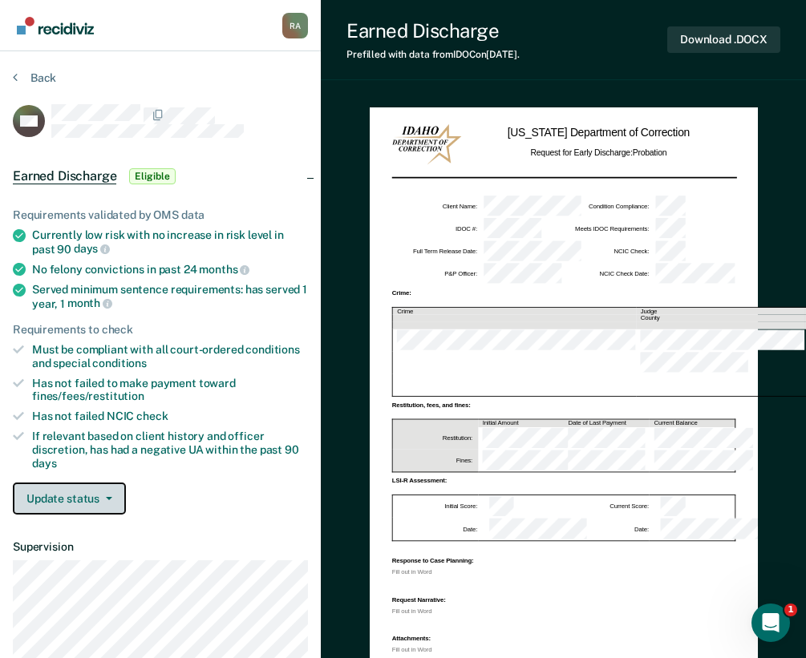
click at [76, 497] on button "Update status" at bounding box center [69, 499] width 113 height 32
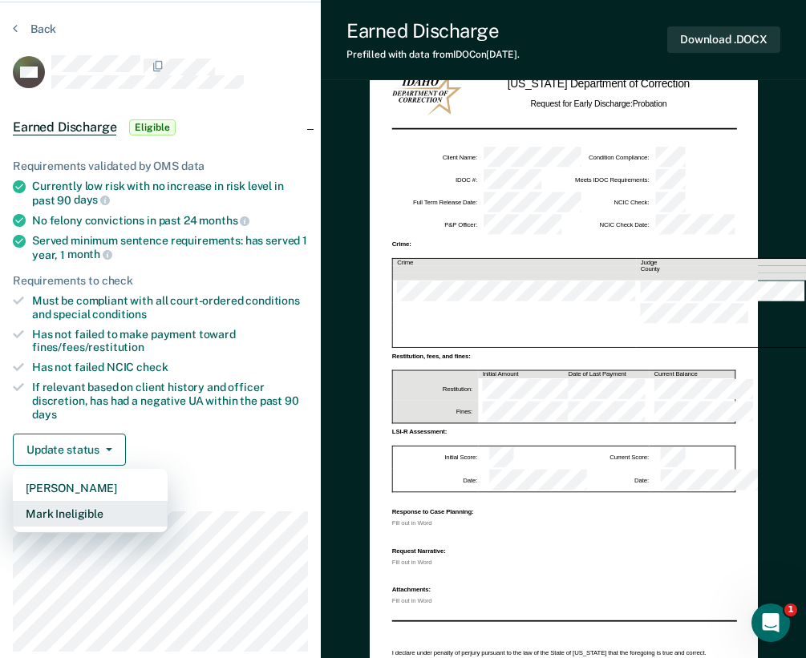
scroll to position [160, 0]
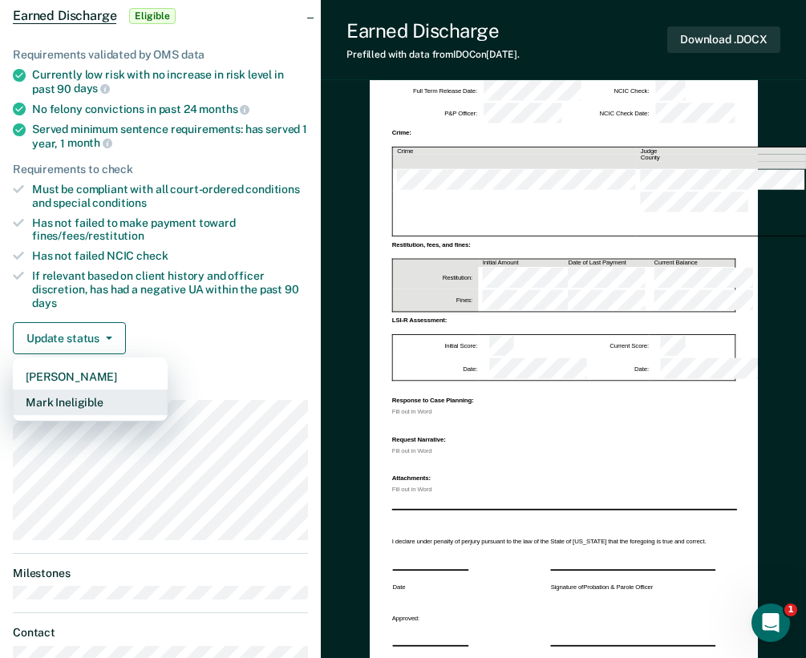
click at [84, 402] on button "Mark Ineligible" at bounding box center [90, 403] width 155 height 26
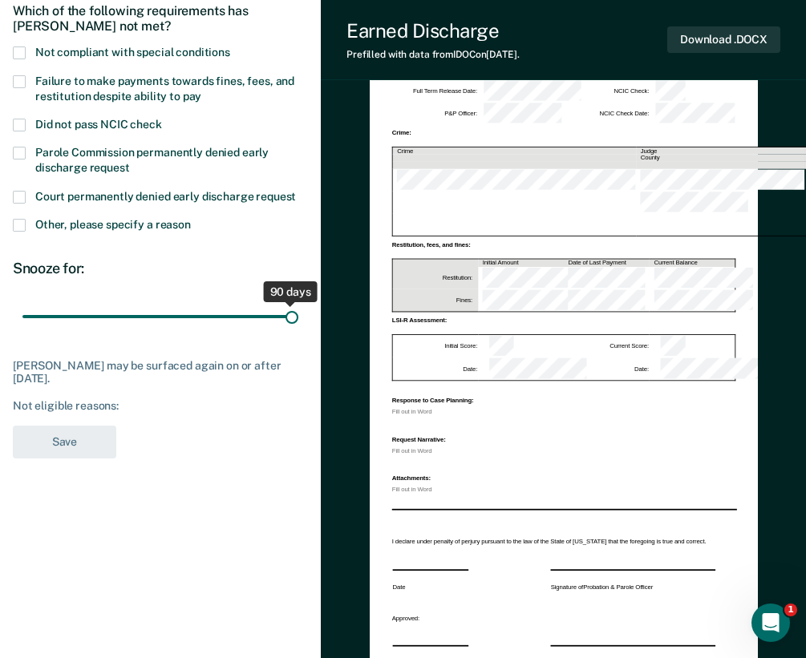
drag, startPoint x: 115, startPoint y: 314, endPoint x: 309, endPoint y: 337, distance: 195.4
type input "90"
click at [298, 331] on input "range" at bounding box center [160, 317] width 276 height 28
click at [107, 42] on div "Which of the following requirements has Mary Robbins not met?" at bounding box center [160, 18] width 295 height 56
click at [102, 50] on span "Not compliant with special conditions" at bounding box center [132, 52] width 195 height 13
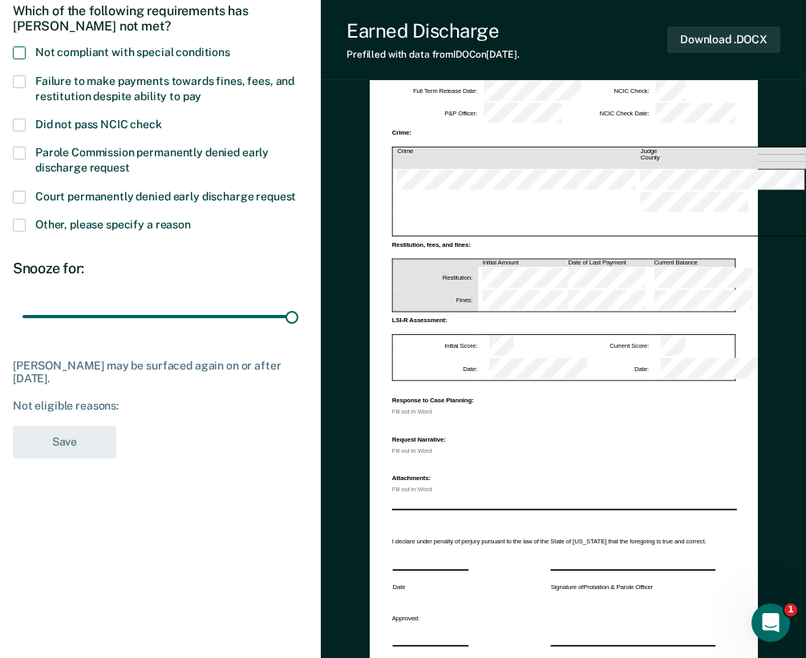
click at [230, 47] on input "Not compliant with special conditions" at bounding box center [230, 47] width 0 height 0
click at [23, 223] on span at bounding box center [19, 225] width 13 height 13
click at [191, 219] on input "Other, please specify a reason" at bounding box center [191, 219] width 0 height 0
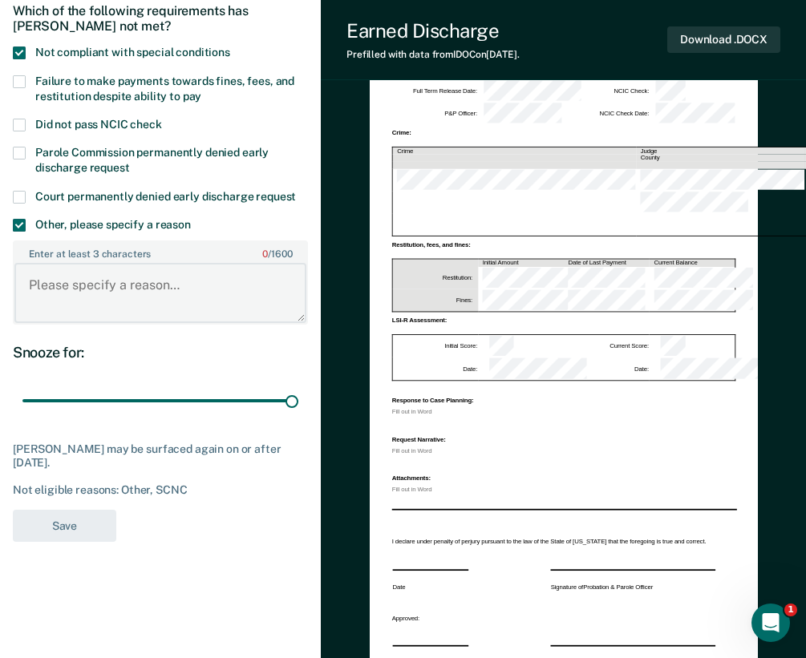
click at [78, 309] on textarea "Enter at least 3 characters 0 / 1600" at bounding box center [160, 292] width 292 height 59
type textarea "N"
type textarea "GED"
click at [96, 528] on button "Save" at bounding box center [64, 526] width 103 height 33
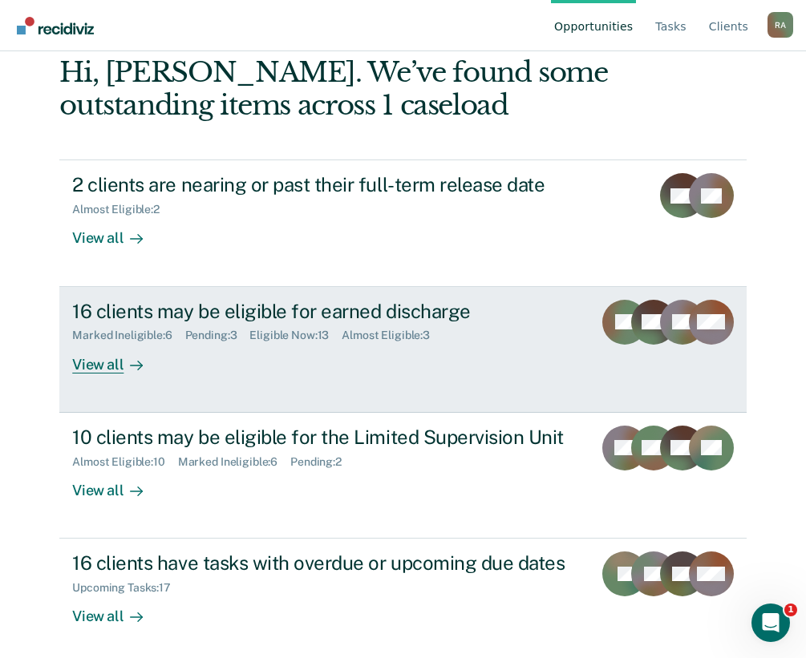
scroll to position [107, 0]
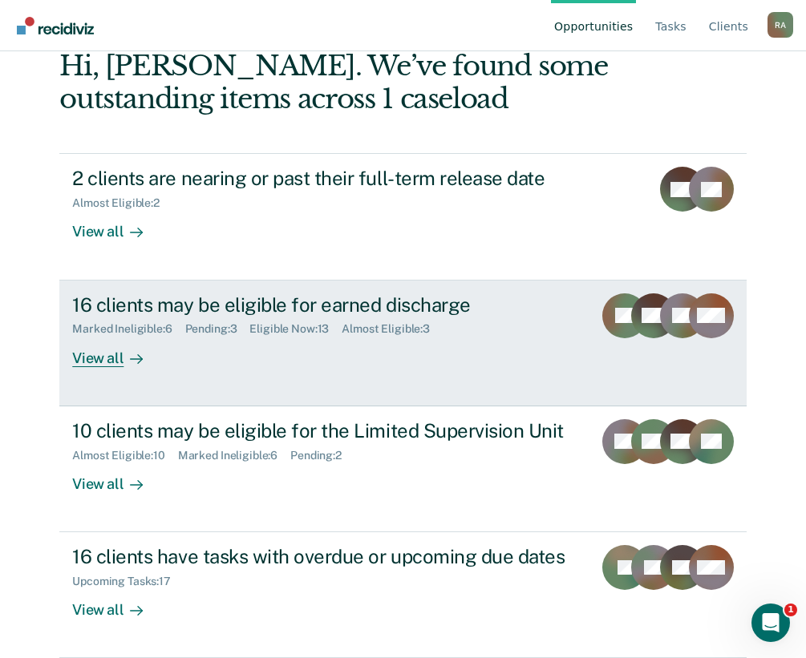
click at [305, 306] on div "16 clients may be eligible for earned discharge" at bounding box center [326, 304] width 508 height 23
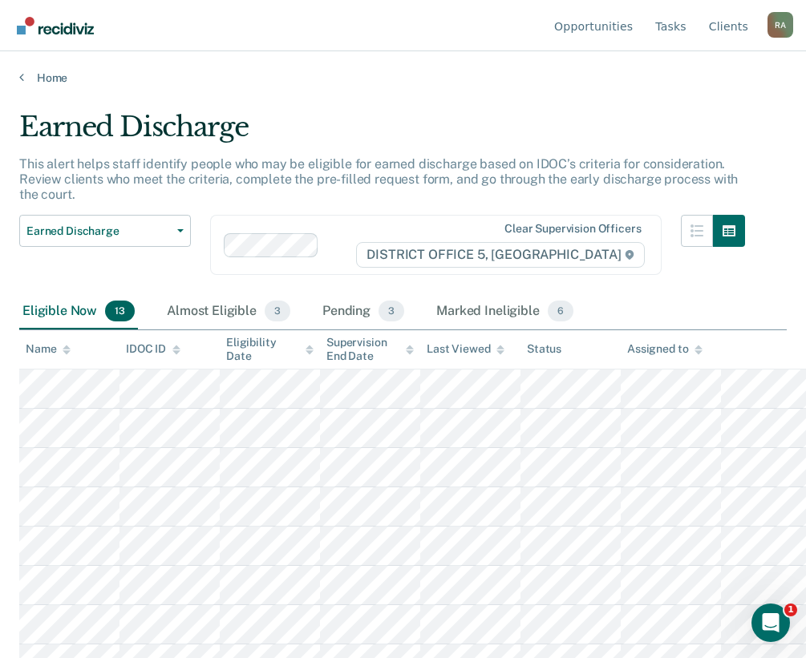
scroll to position [73, 0]
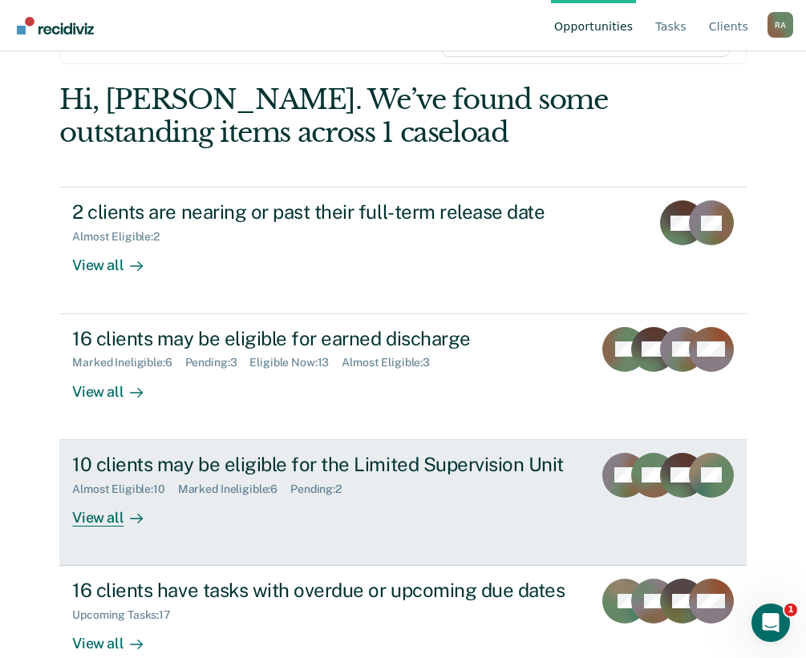
click at [223, 468] on div "10 clients may be eligible for the Limited Supervision Unit" at bounding box center [326, 464] width 508 height 23
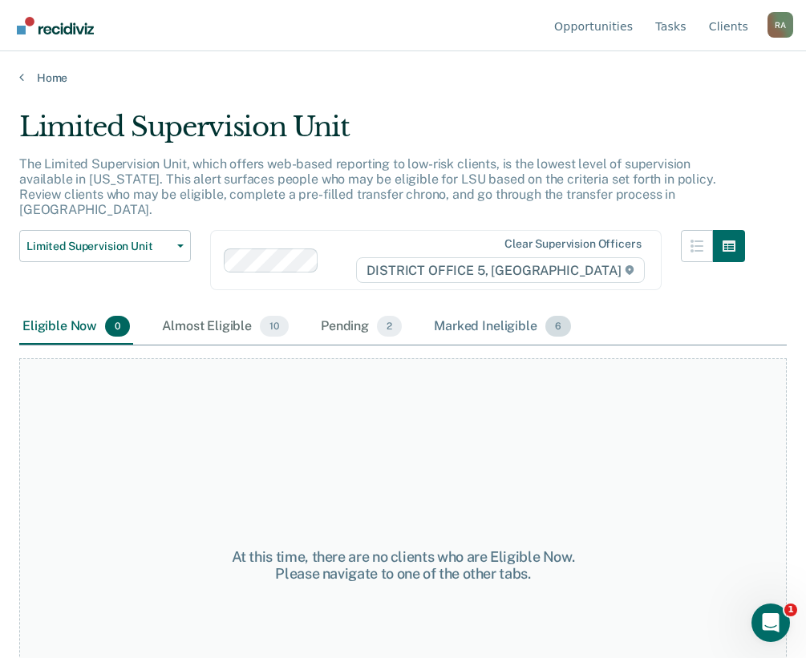
click at [471, 310] on div "Marked Ineligible 6" at bounding box center [503, 327] width 144 height 35
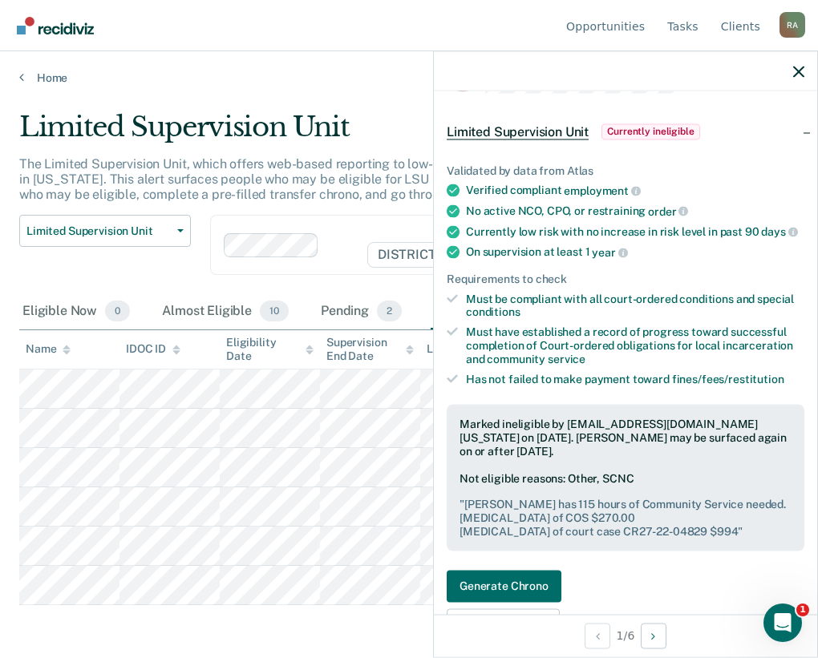
scroll to position [80, 0]
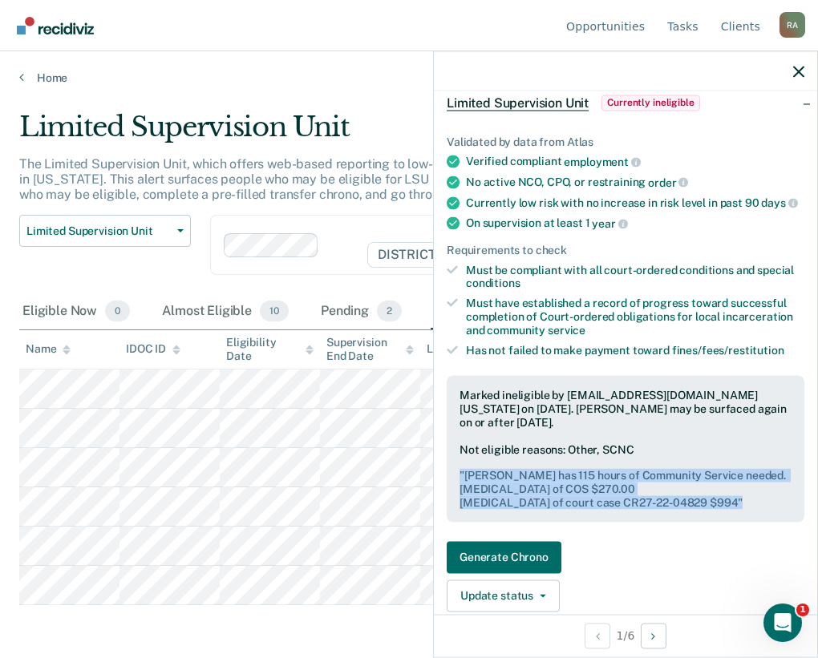
drag, startPoint x: 674, startPoint y: 517, endPoint x: 455, endPoint y: 482, distance: 221.7
click at [455, 482] on div "Marked ineligible by araffs@idoc.idaho.gov on October 3, 2025. Sara Barnes may …" at bounding box center [626, 449] width 358 height 146
copy pre "" Ms. Barnes has 115 hours of Community Service needed. Bal of COS $270.00 Bal …"
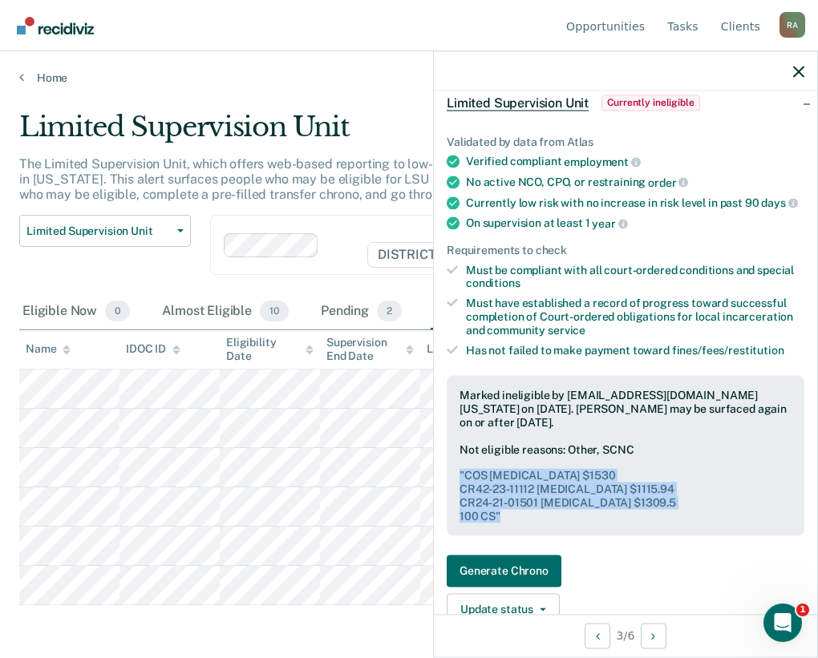
drag, startPoint x: 502, startPoint y: 531, endPoint x: 459, endPoint y: 486, distance: 62.4
click at [459, 486] on div "Marked ineligible by araffs@idoc.idaho.gov on October 3, 2025. Corby Wickham ma…" at bounding box center [626, 456] width 358 height 160
copy pre "" COS Bal $1530 CR42-23-11112 Bal $1115.94 CR24-21-01501 Bal $1309.5 100 CS ""
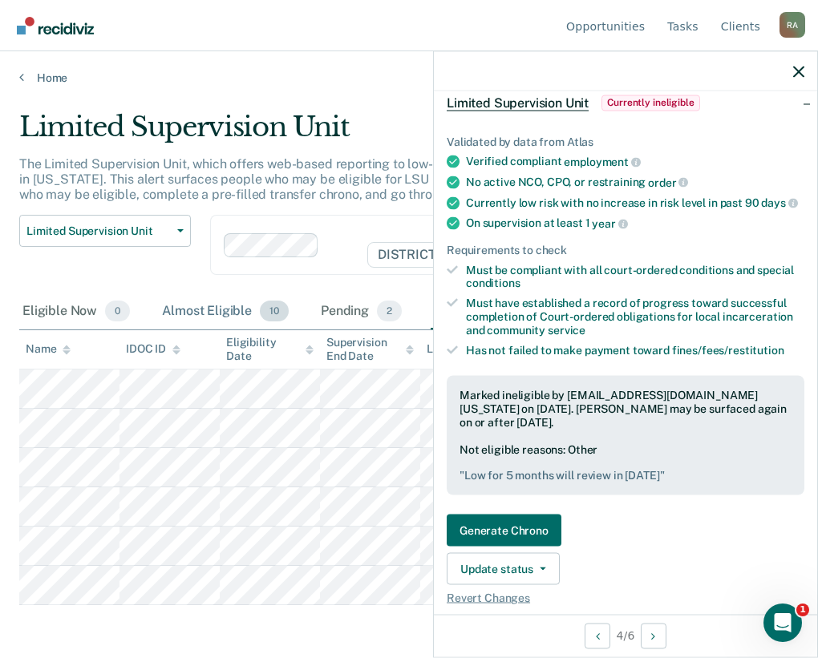
click at [189, 308] on div "Almost Eligible 10" at bounding box center [225, 311] width 133 height 35
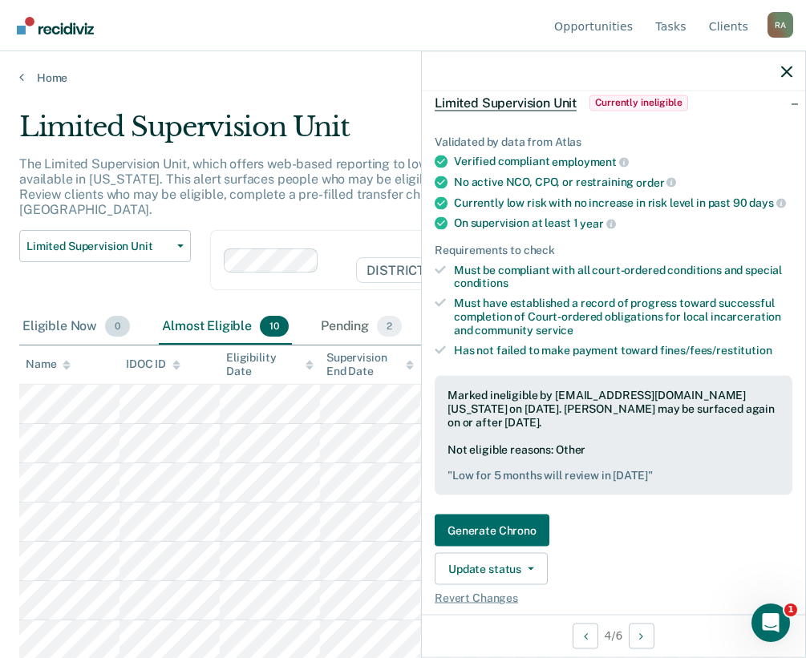
click at [117, 318] on span "0" at bounding box center [117, 326] width 25 height 21
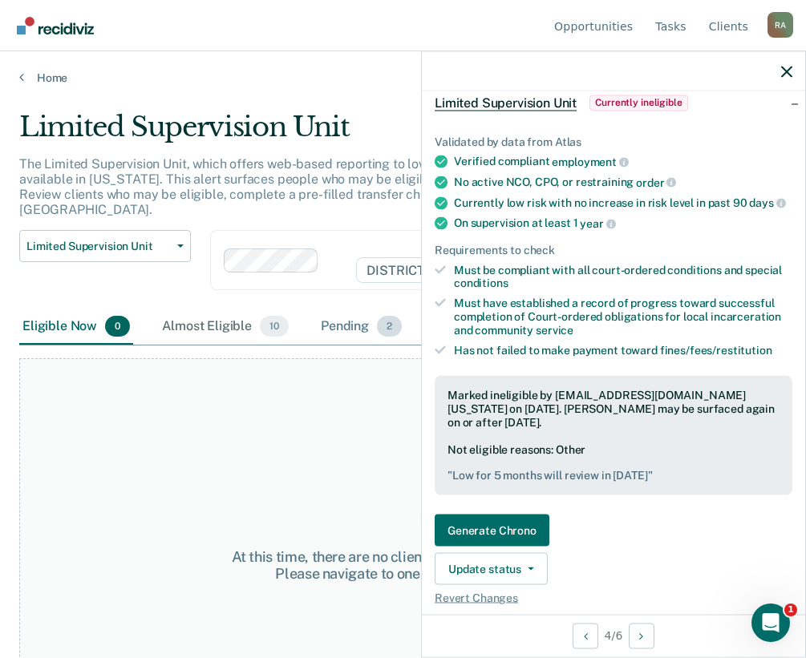
click at [360, 316] on div "Pending 2" at bounding box center [361, 327] width 87 height 35
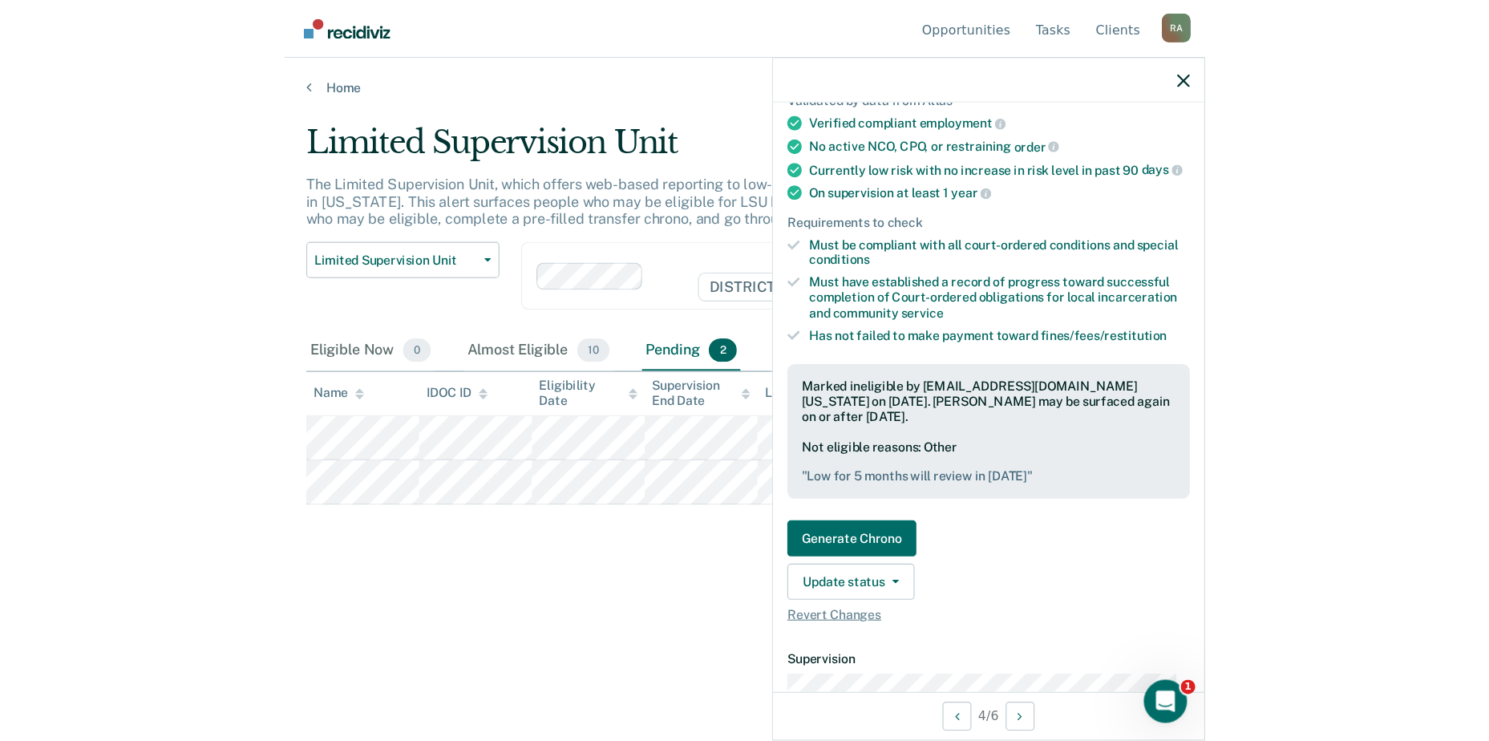
scroll to position [160, 0]
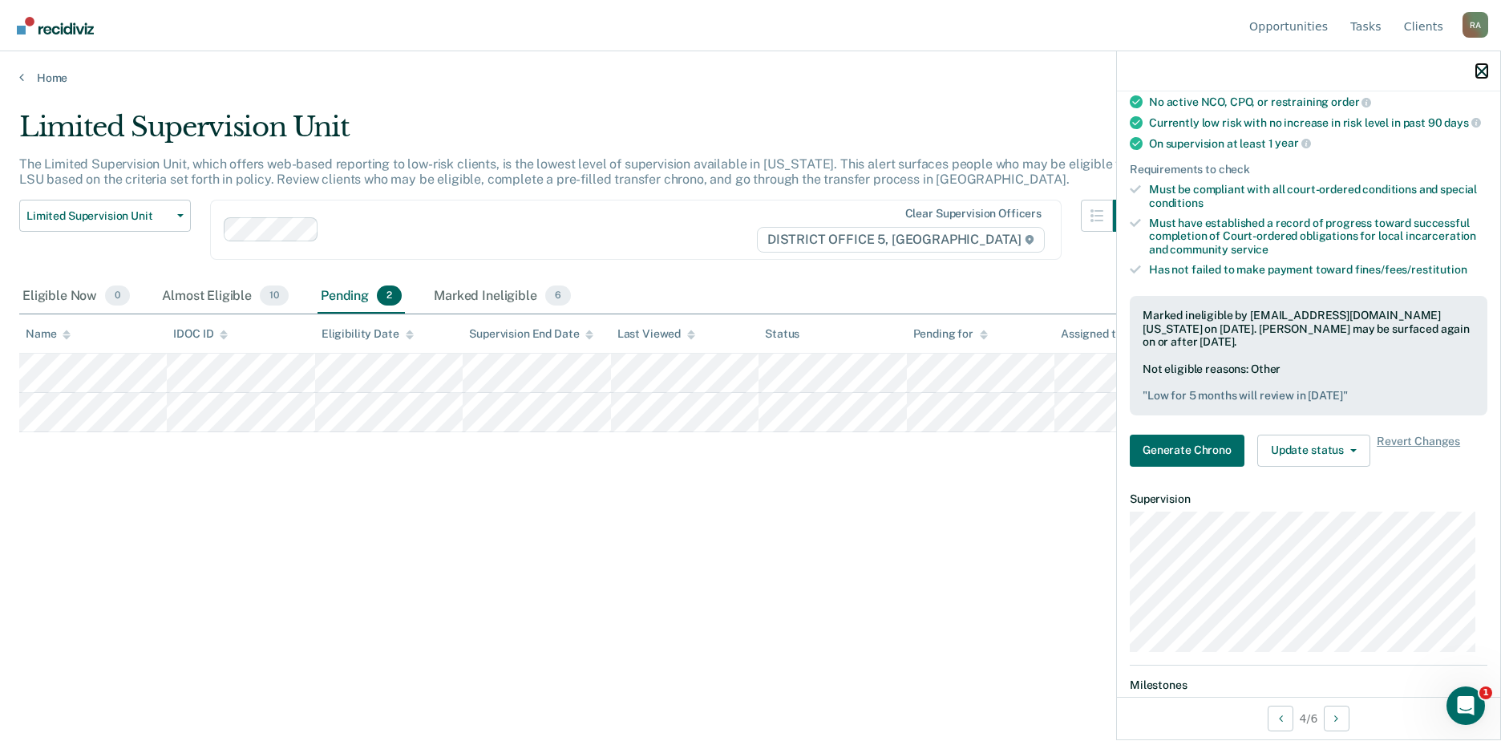
click at [817, 74] on icon "button" at bounding box center [1481, 71] width 11 height 11
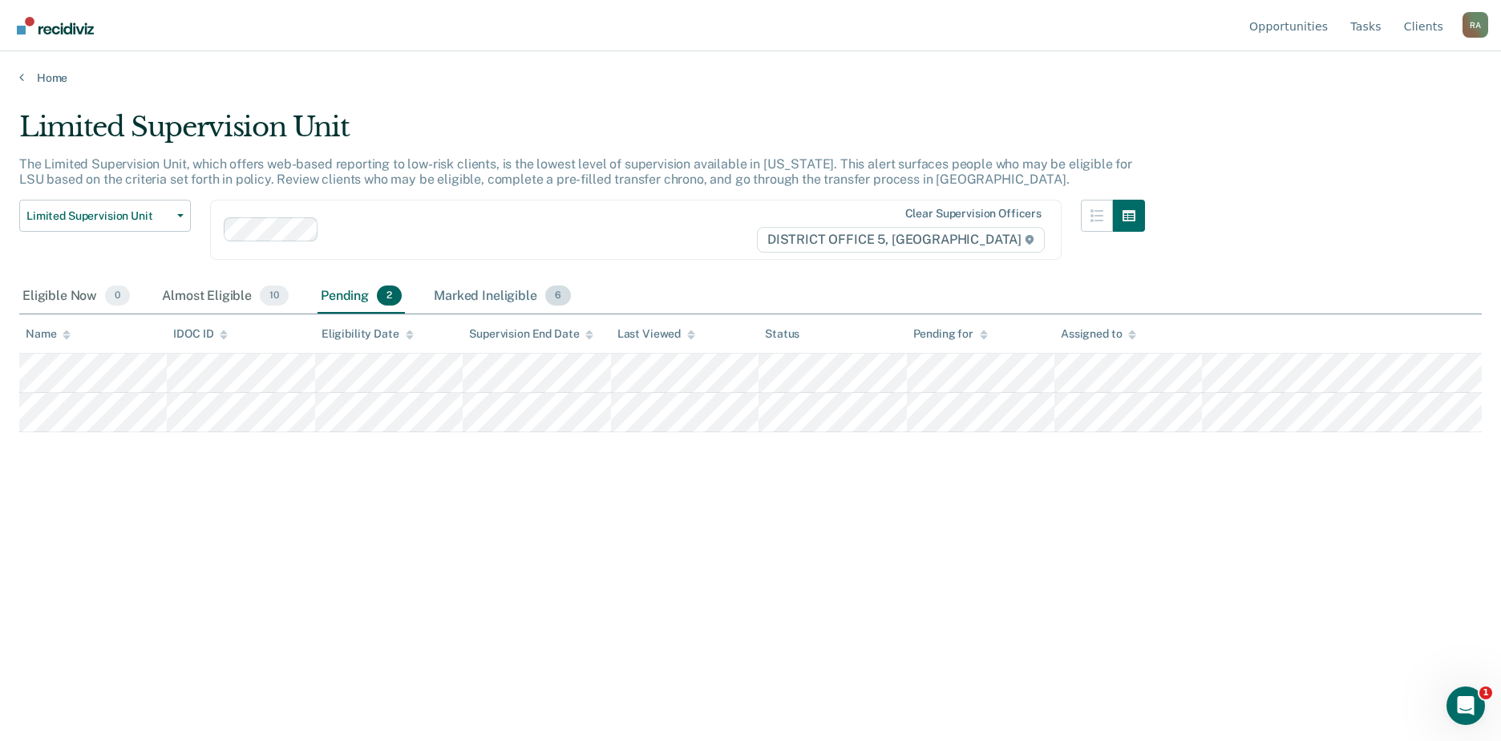
click at [492, 302] on div "Marked Ineligible 6" at bounding box center [503, 296] width 144 height 35
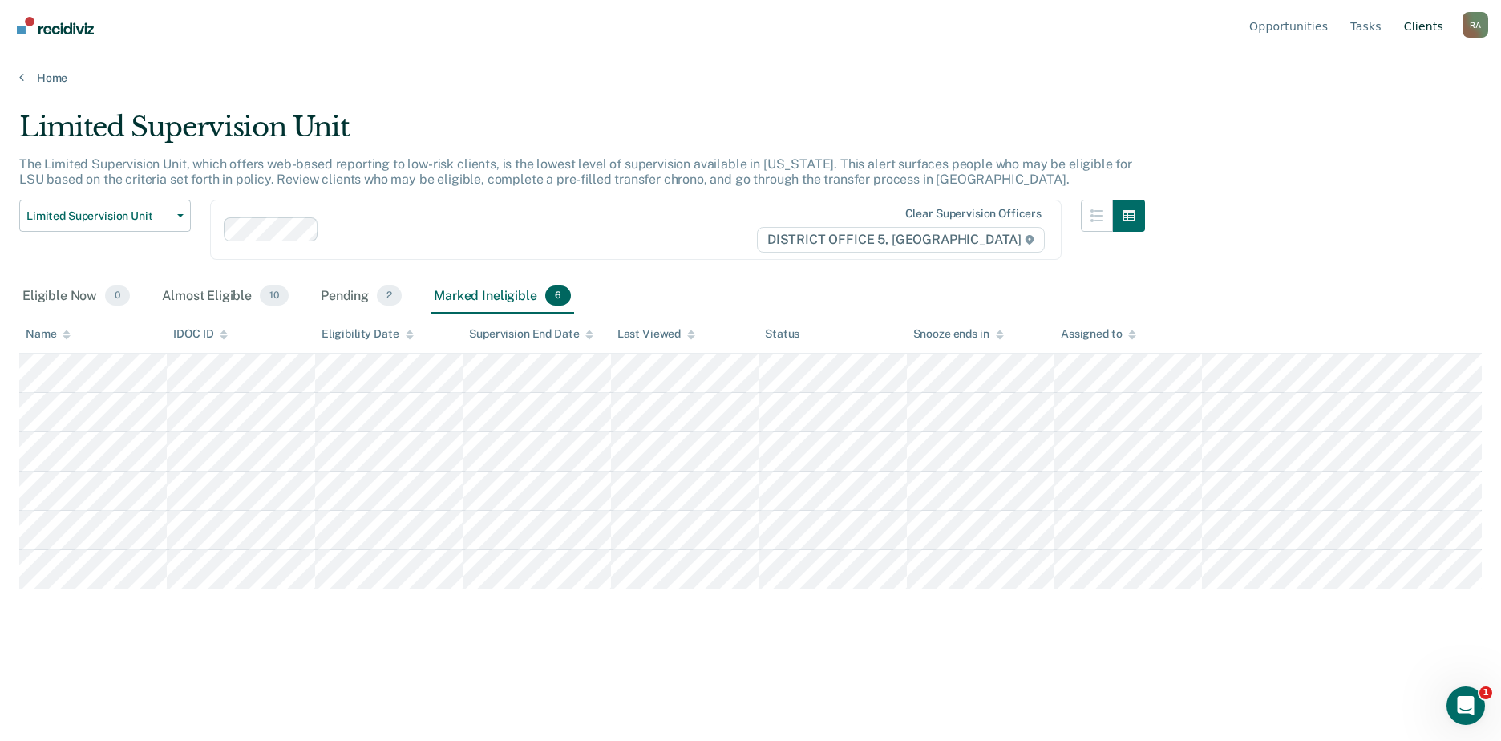
click at [817, 25] on link "Client s" at bounding box center [1424, 25] width 46 height 51
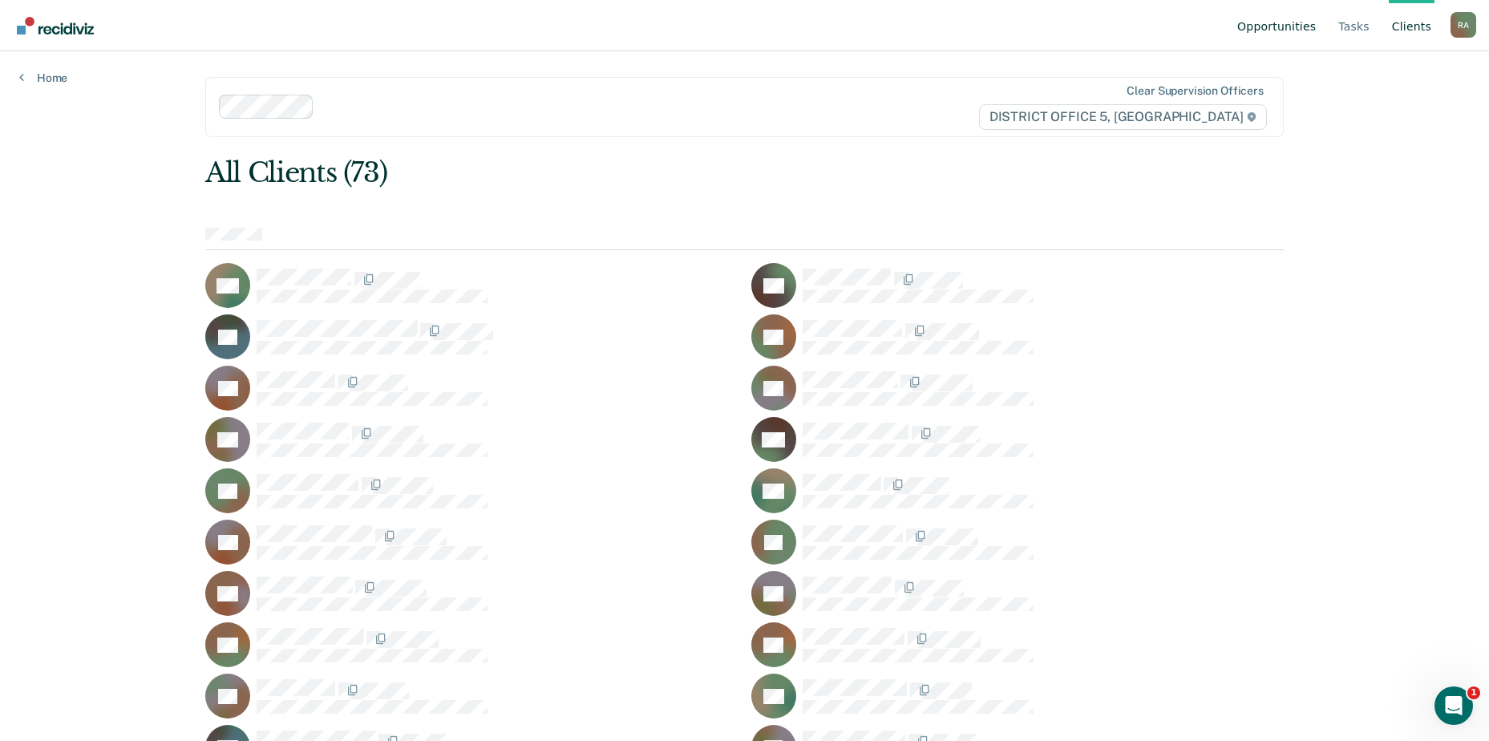
click at [817, 26] on link "Opportunities" at bounding box center [1276, 25] width 85 height 51
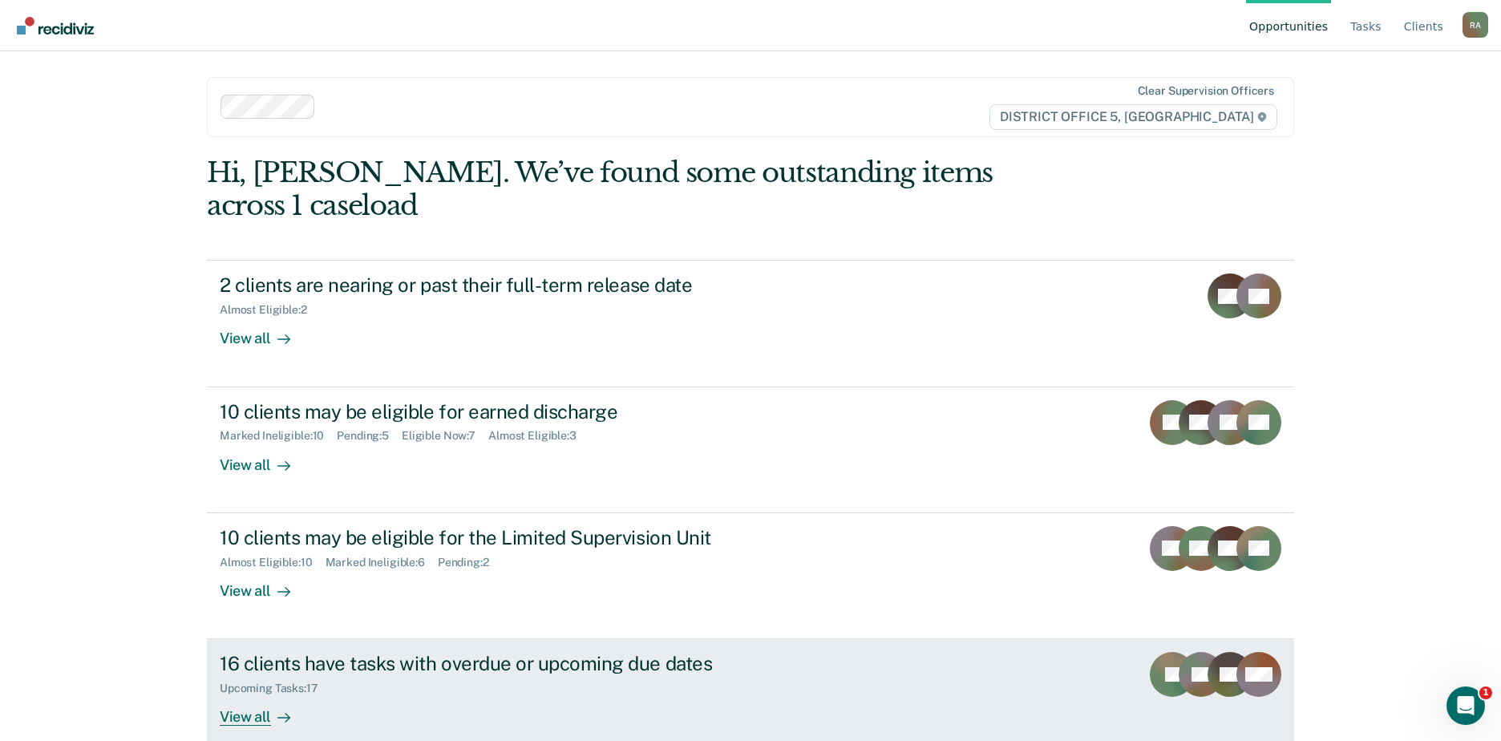
click at [444, 652] on div "16 clients have tasks with overdue or upcoming due dates" at bounding box center [501, 663] width 563 height 23
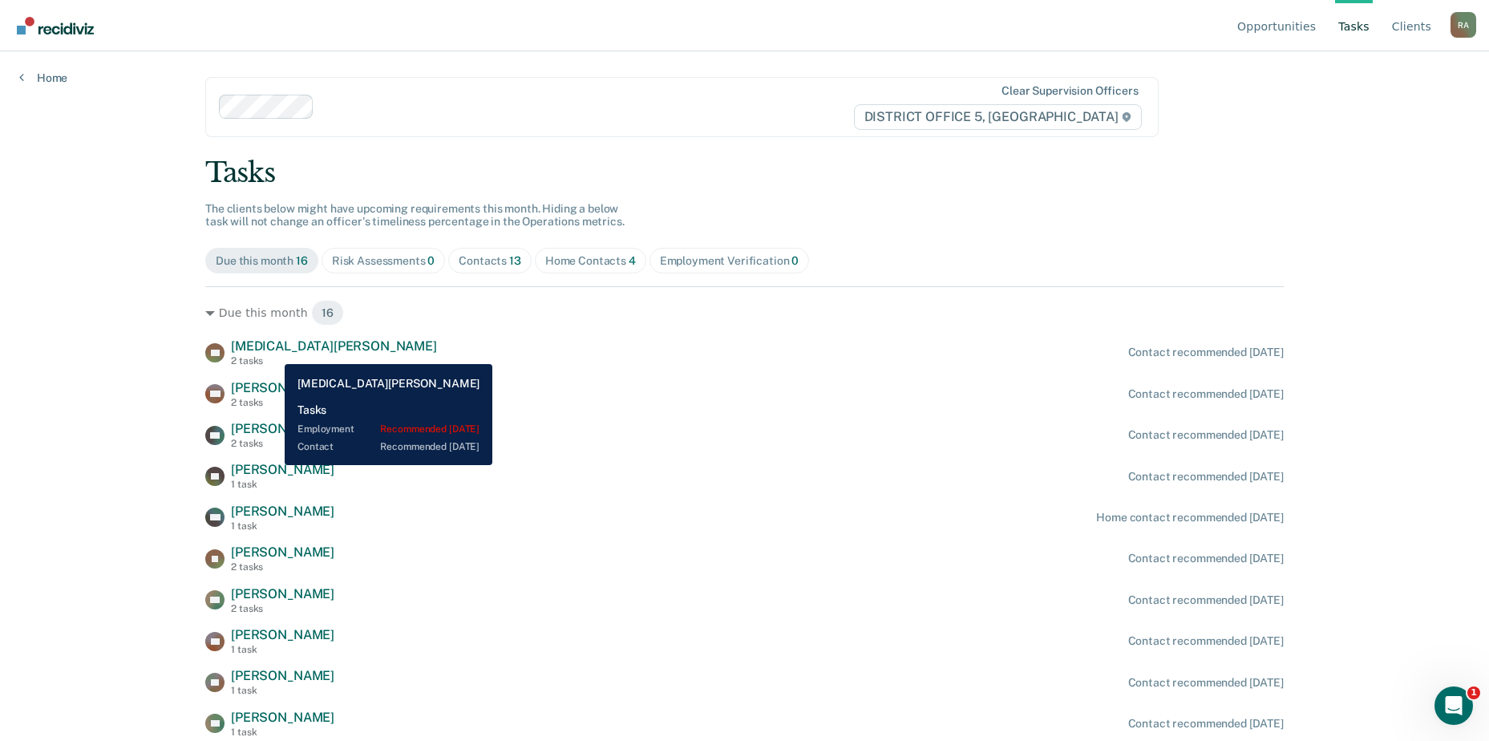
click at [273, 352] on span "Genesa Pullin" at bounding box center [334, 345] width 206 height 15
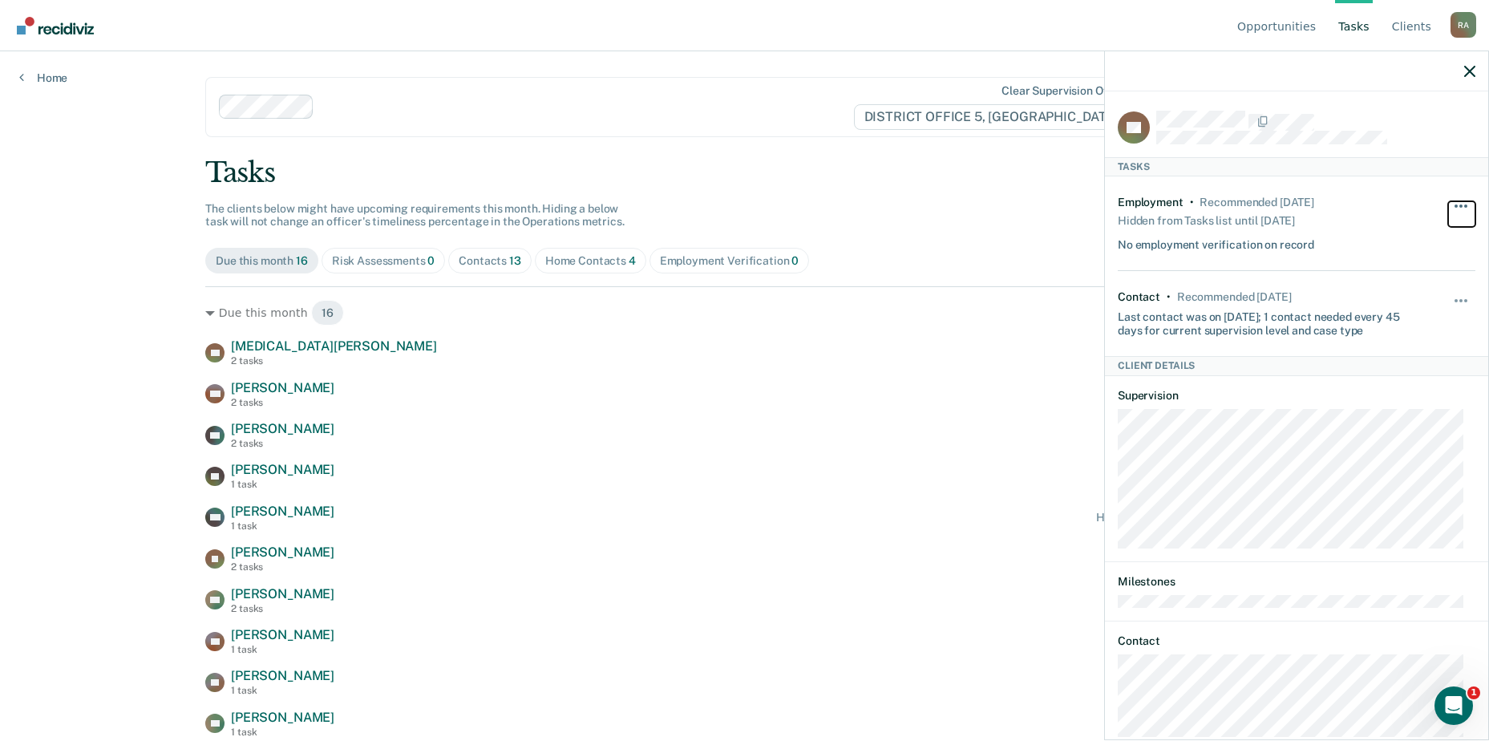
click at [817, 206] on button "button" at bounding box center [1461, 214] width 27 height 26
click at [817, 294] on div "Contact • Recommended in 6 days Last contact was on 8/25/25; 1 contact needed e…" at bounding box center [1267, 313] width 298 height 47
click at [817, 299] on span "button" at bounding box center [1465, 300] width 3 height 3
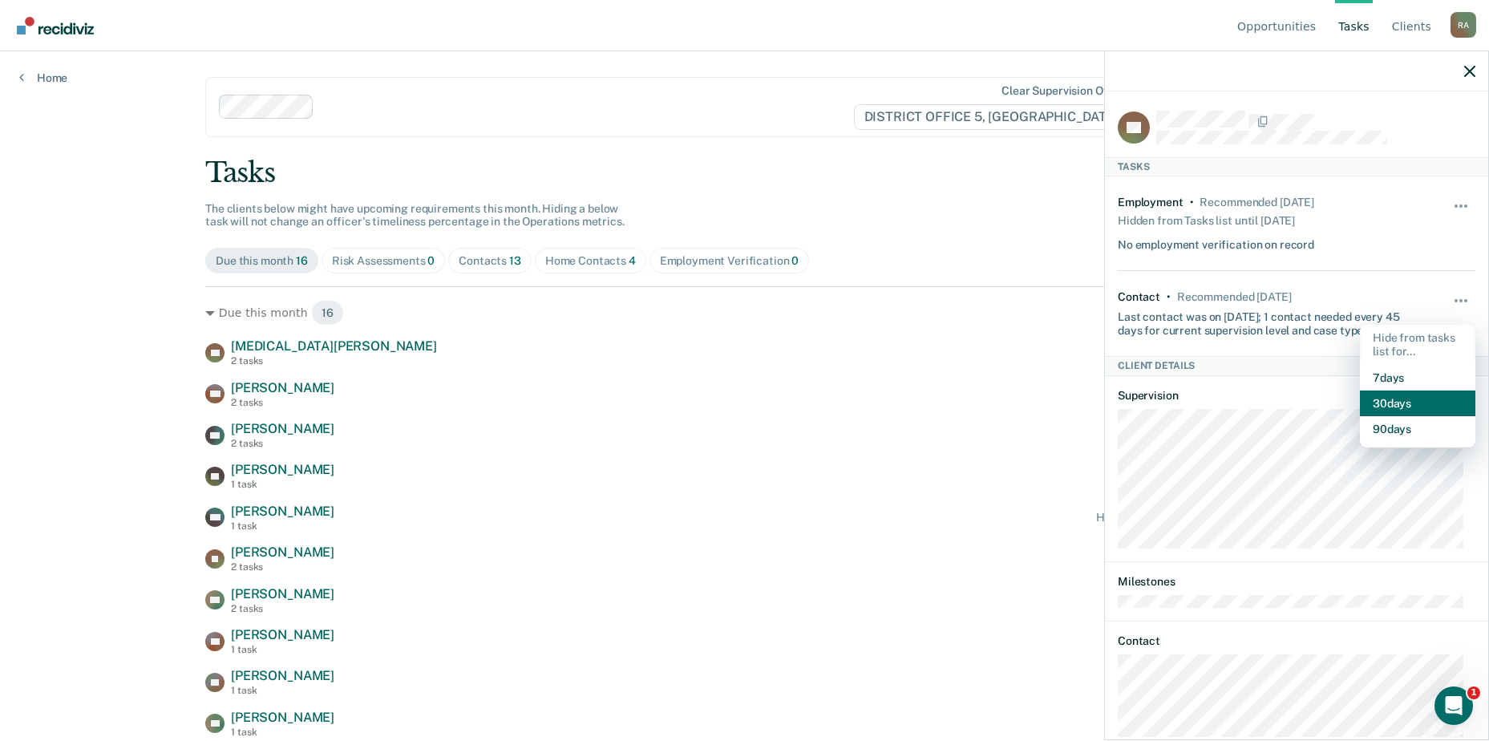
click at [817, 392] on button "30 days" at bounding box center [1417, 403] width 115 height 26
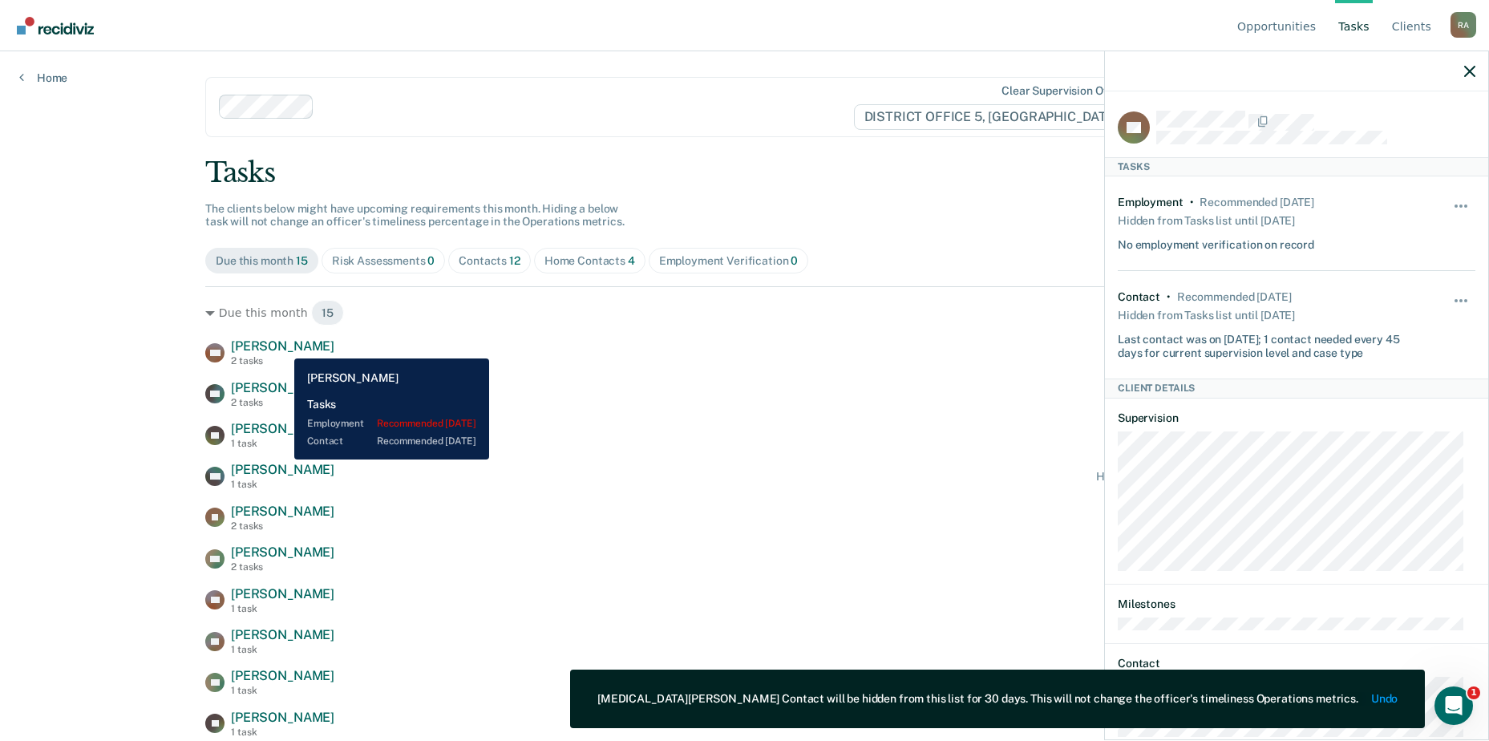
click at [283, 345] on span "Veronica Macdonald" at bounding box center [282, 345] width 103 height 15
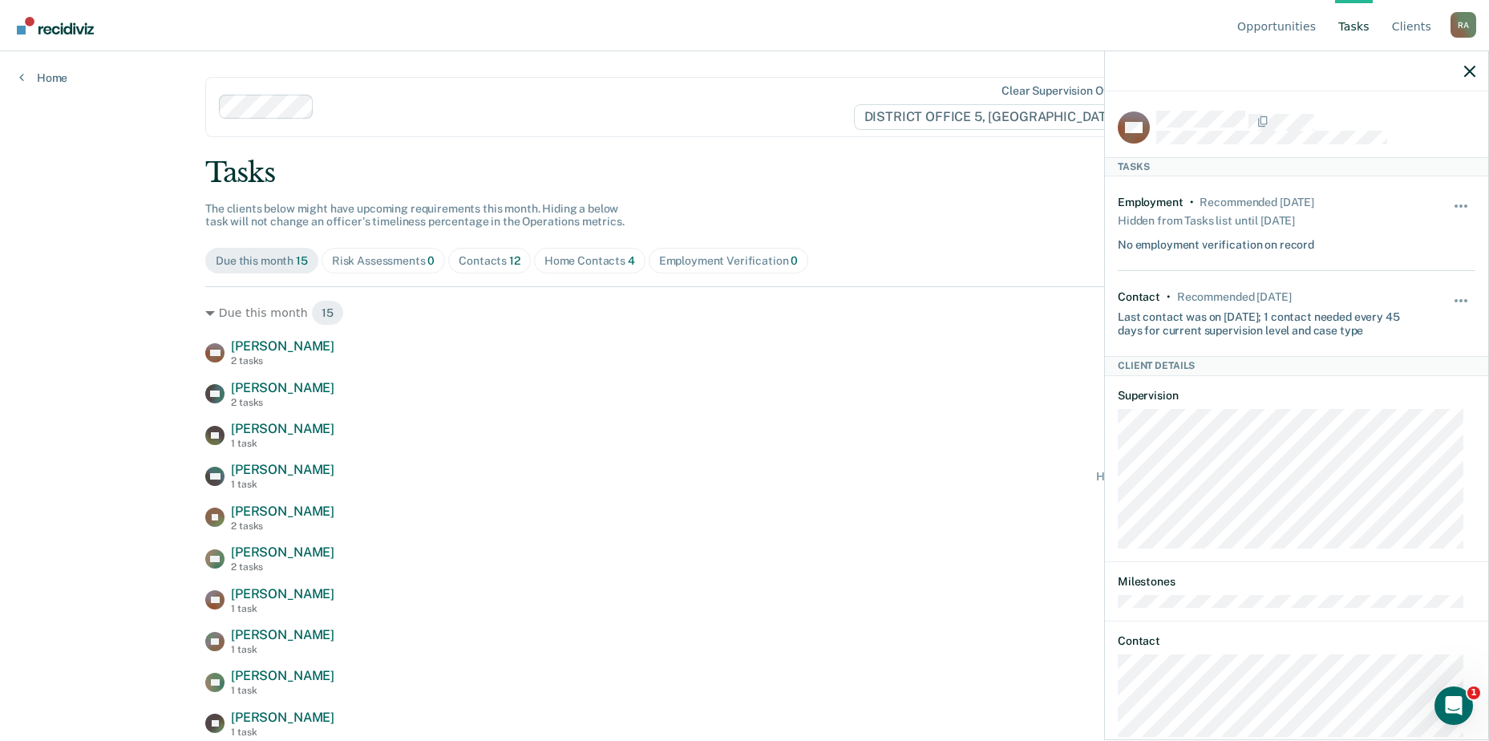
click at [817, 207] on div "Employment • Recommended 4 months ago Hidden from Tasks list until 12/29/25 No …" at bounding box center [1297, 223] width 358 height 95
click at [817, 204] on span "button" at bounding box center [1460, 205] width 3 height 3
click at [817, 200] on div "Employment • Recommended 4 months ago Hidden from Tasks list until 12/29/25 No …" at bounding box center [1267, 224] width 298 height 56
click at [817, 302] on button "button" at bounding box center [1461, 309] width 27 height 26
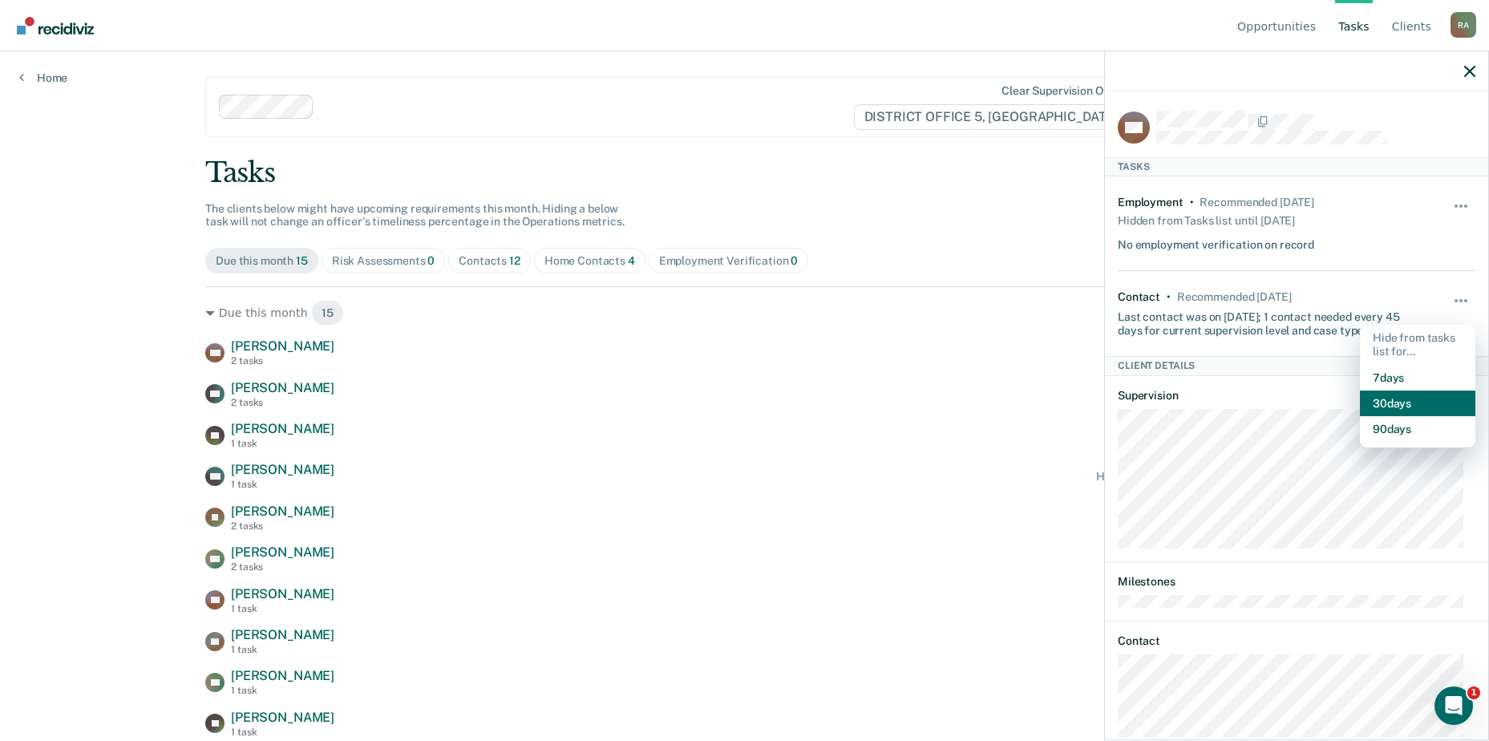
click at [817, 403] on button "30 days" at bounding box center [1417, 403] width 115 height 26
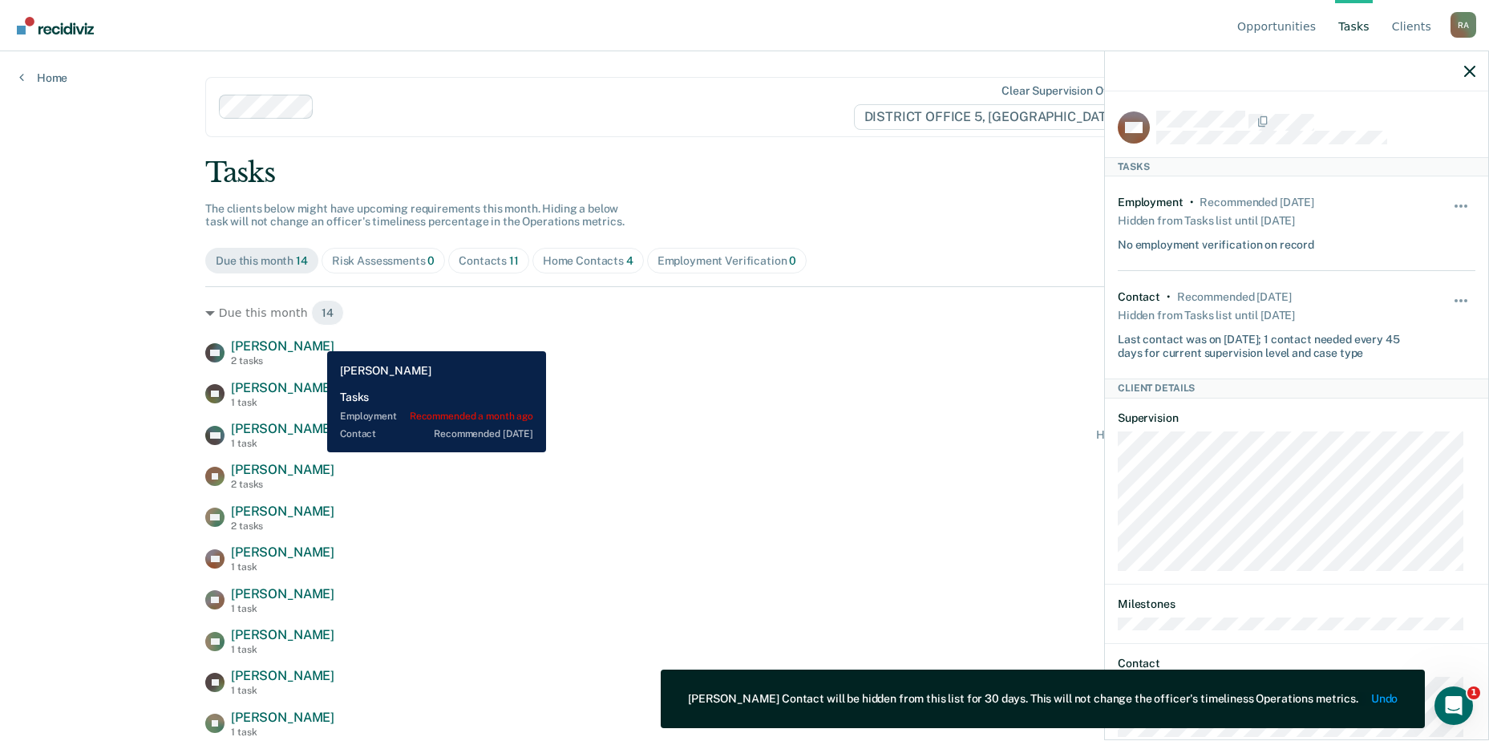
click at [315, 339] on span "Xander Donaldson" at bounding box center [282, 345] width 103 height 15
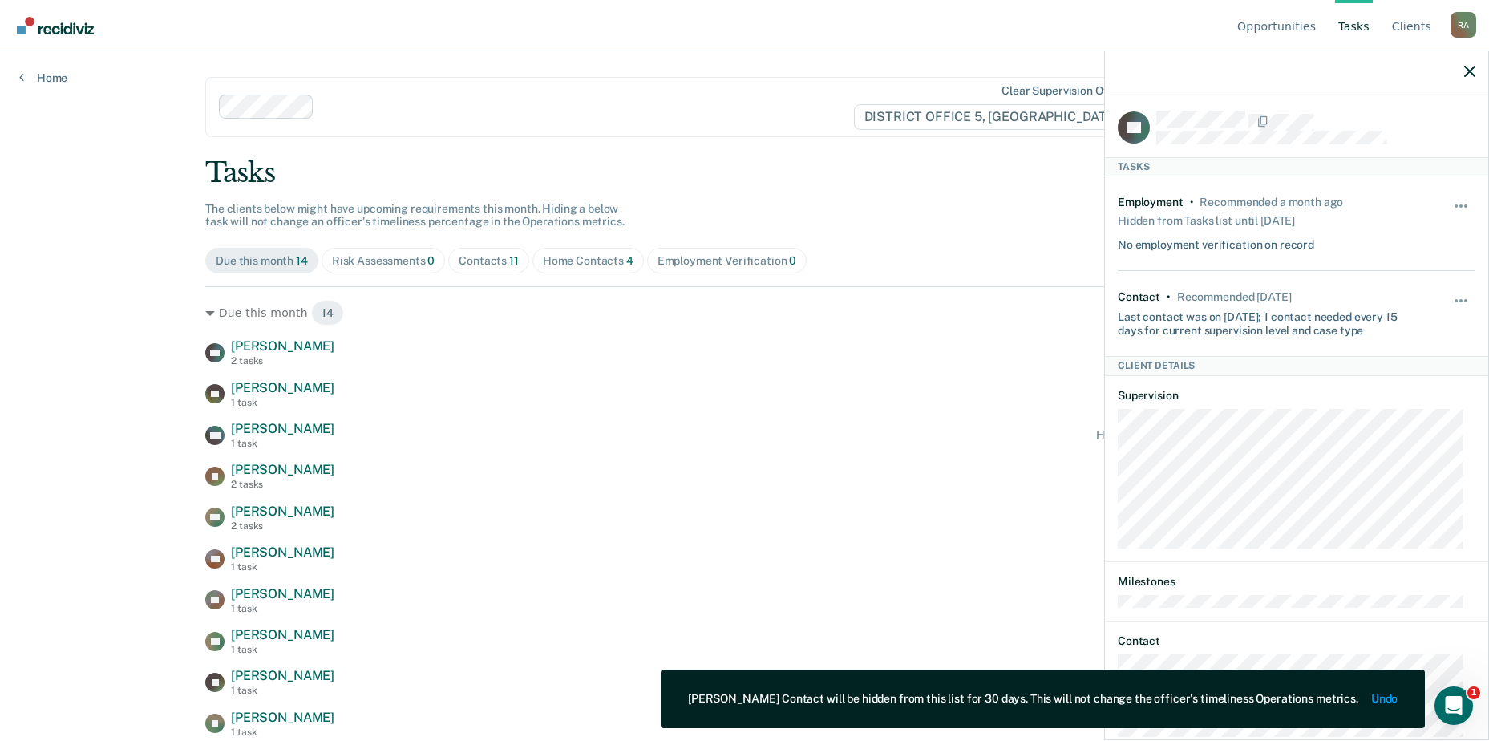
click at [817, 199] on div "Unhide" at bounding box center [1461, 224] width 27 height 56
click at [817, 204] on button "button" at bounding box center [1461, 214] width 27 height 26
click at [817, 301] on button "button" at bounding box center [1461, 309] width 27 height 26
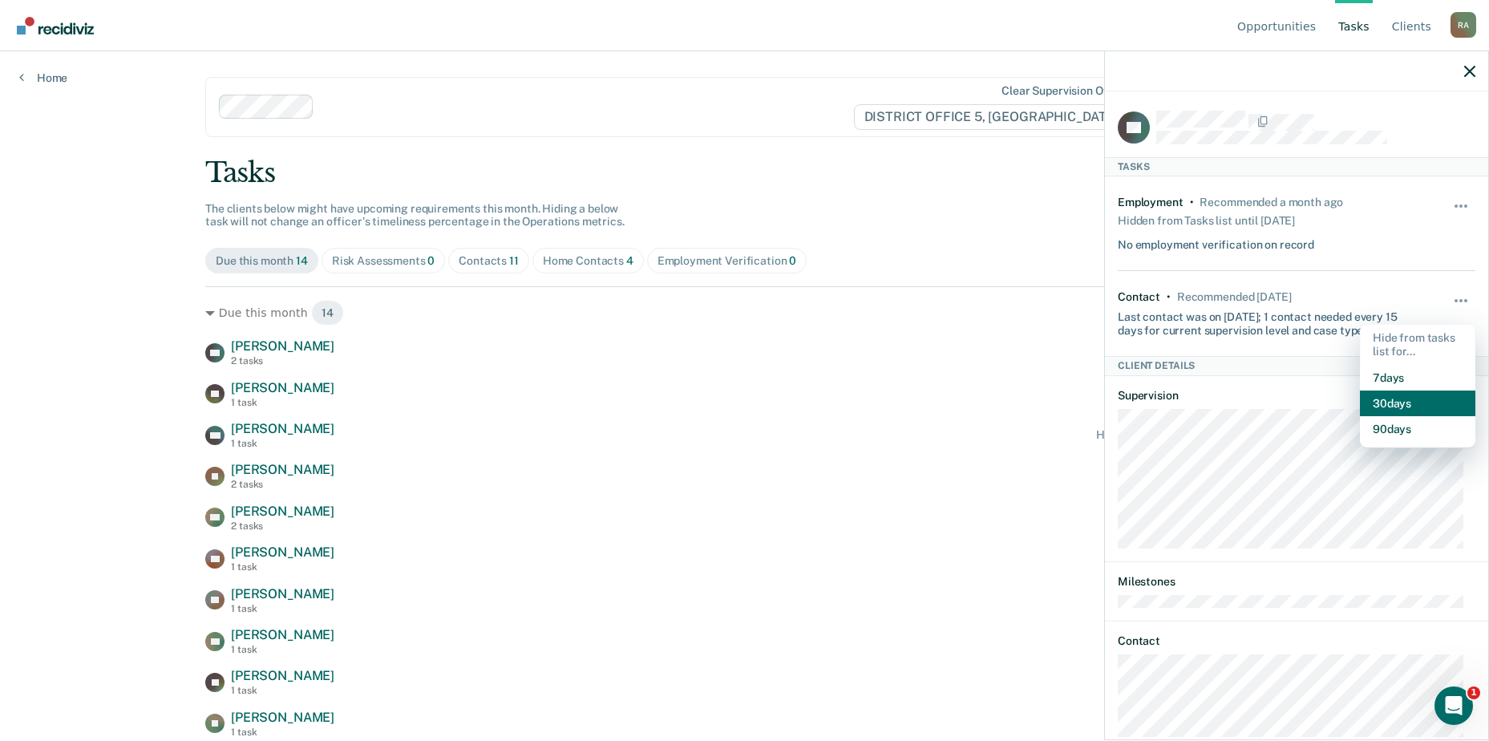
click at [817, 397] on button "30 days" at bounding box center [1417, 403] width 115 height 26
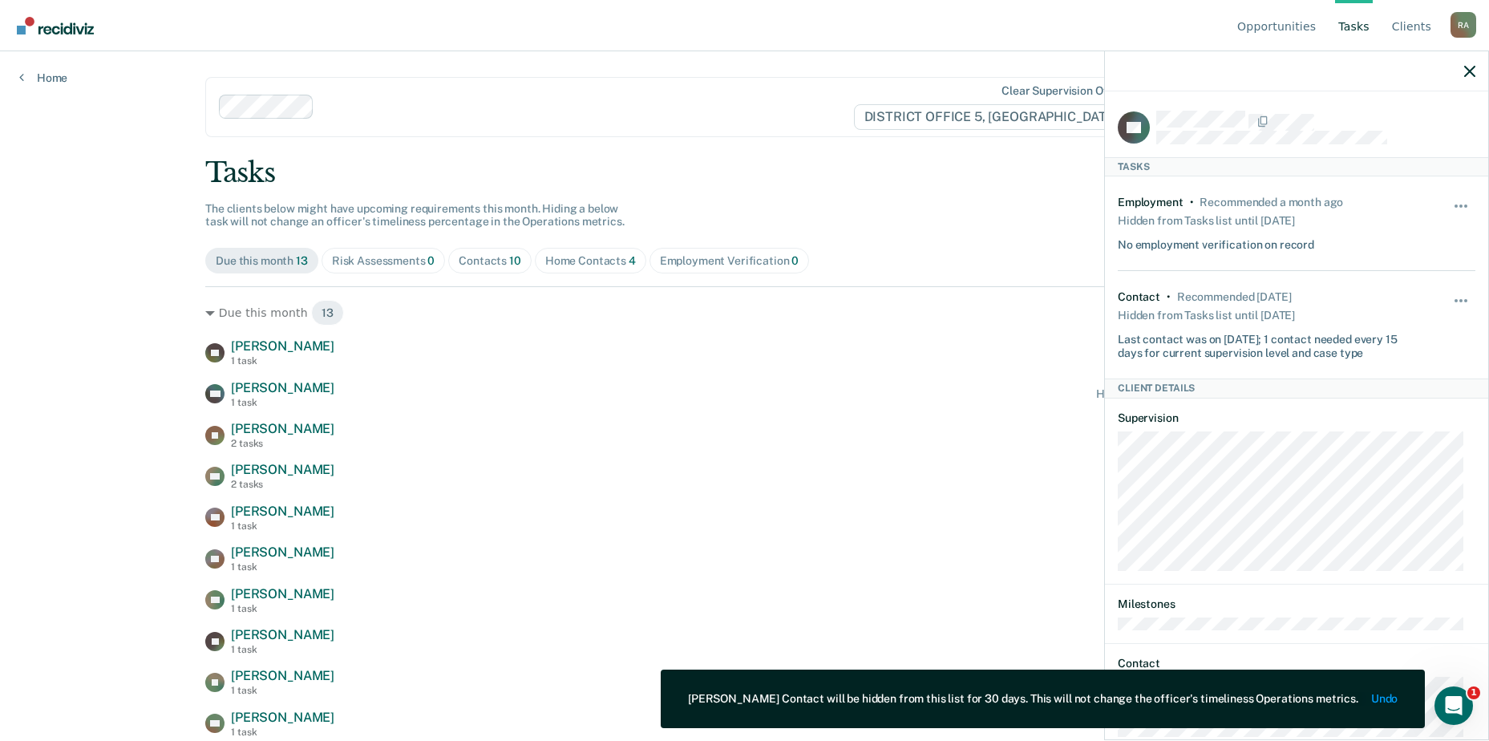
click at [817, 67] on div at bounding box center [1296, 71] width 383 height 40
click at [817, 72] on icon "button" at bounding box center [1469, 71] width 11 height 11
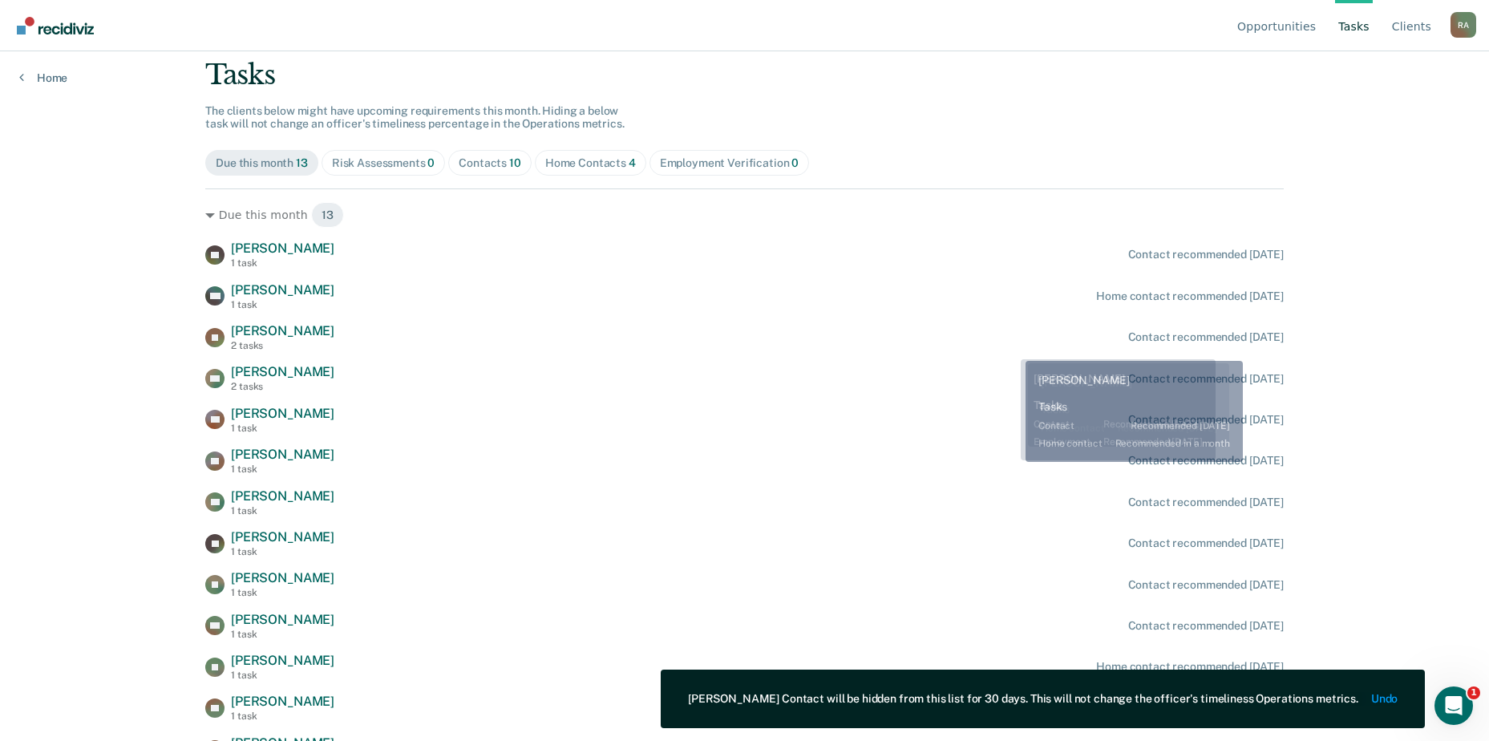
scroll to position [120, 0]
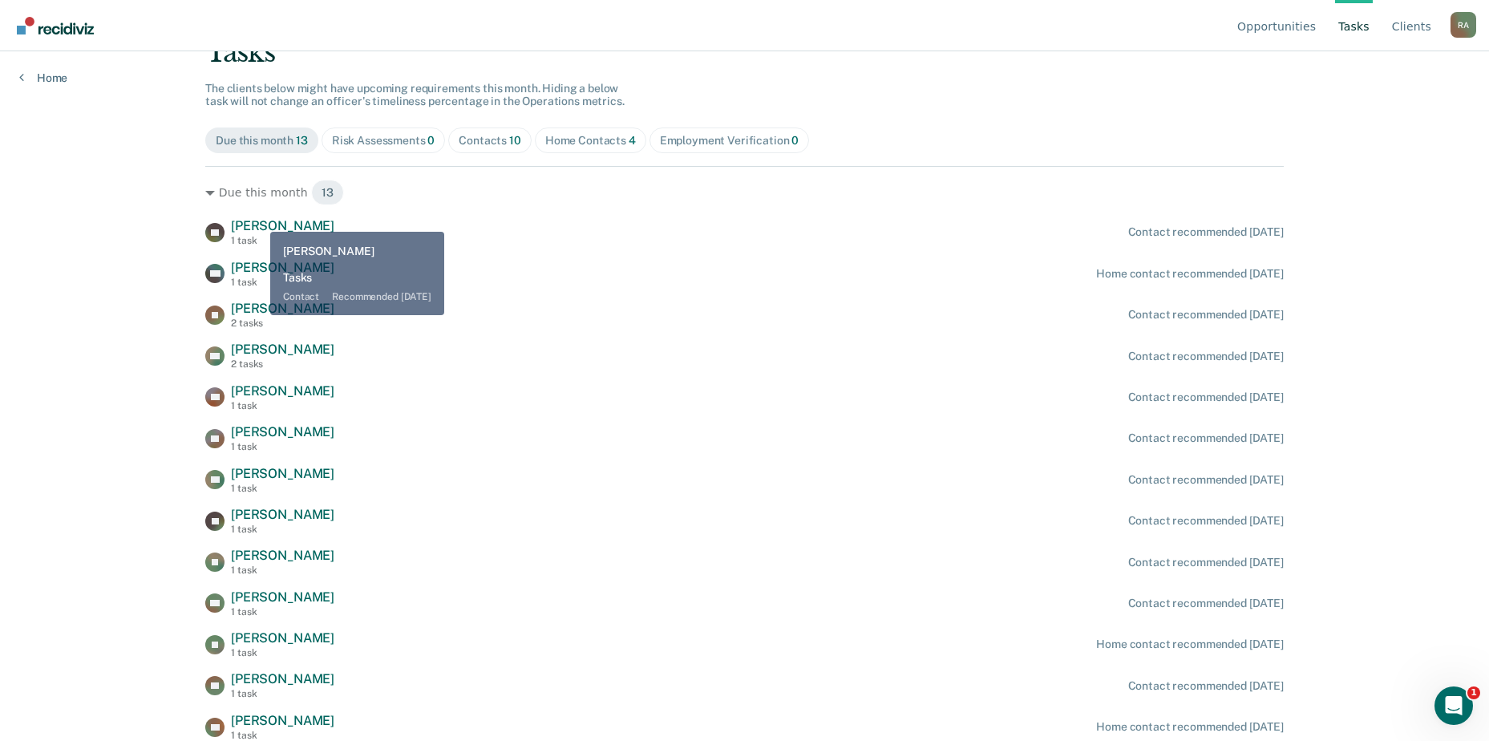
click at [255, 223] on span "Kanessa Pullan" at bounding box center [282, 225] width 103 height 15
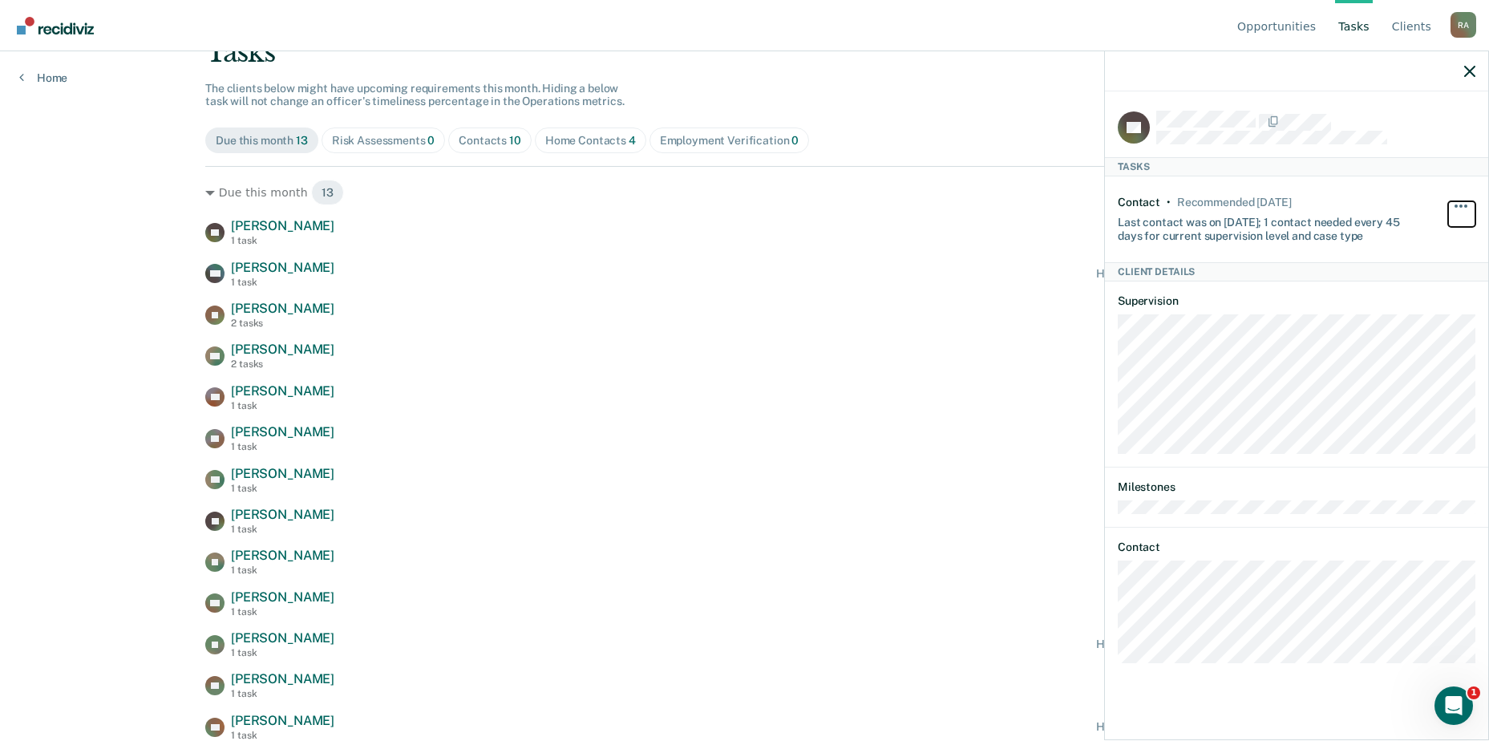
click at [817, 208] on button "button" at bounding box center [1461, 214] width 27 height 26
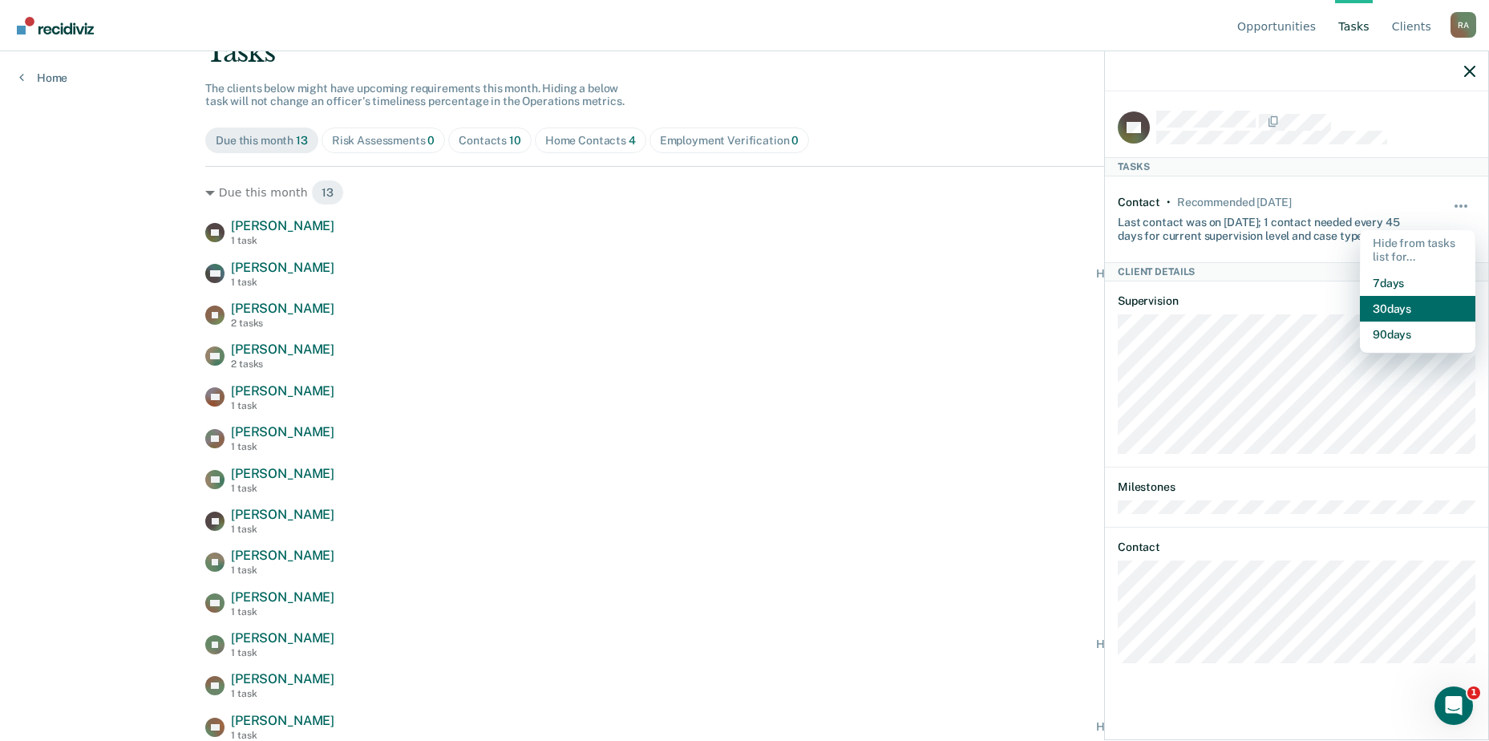
click at [817, 312] on button "30 days" at bounding box center [1417, 309] width 115 height 26
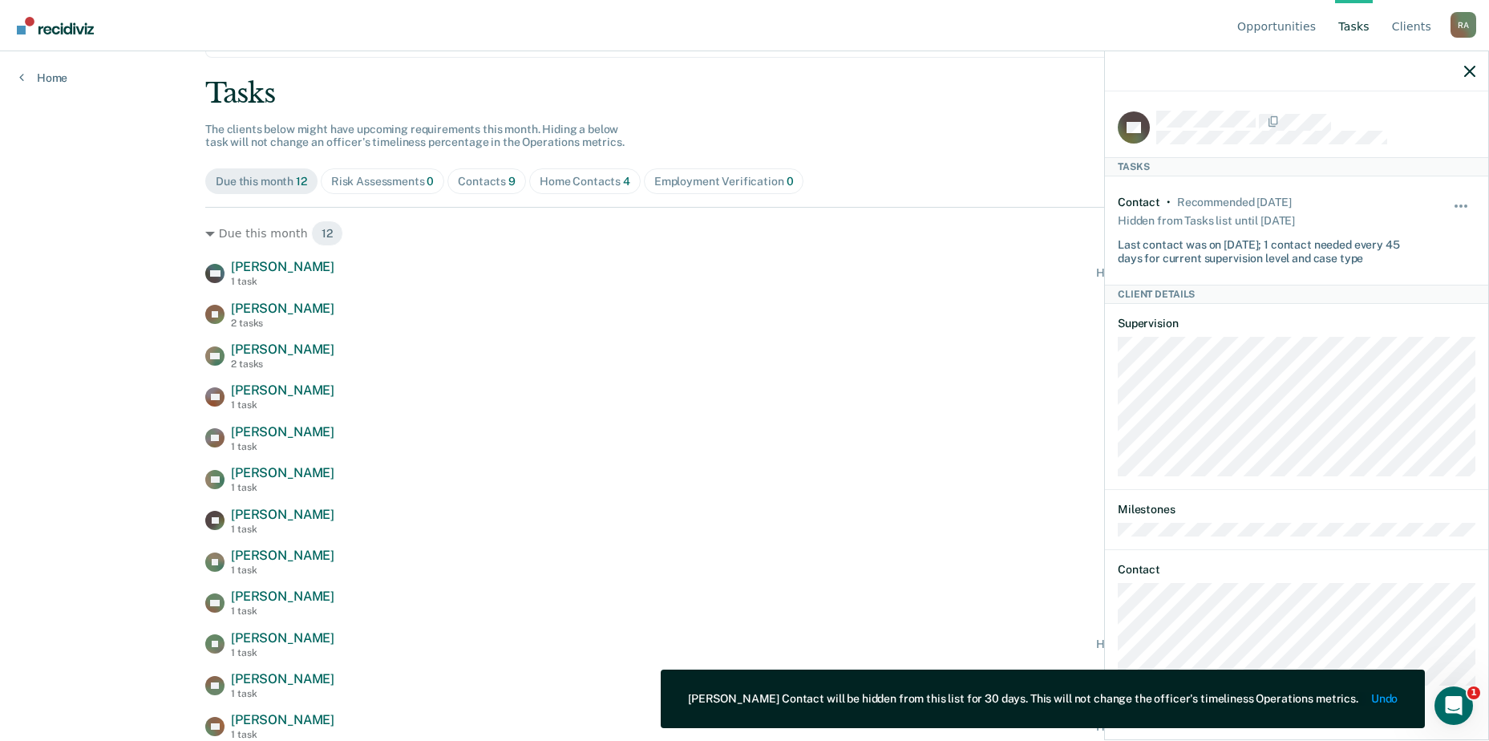
click at [815, 417] on div "AM Aaron Mccabe 1 task Home contact recommended in 2 days JS Jennifer Short 2 t…" at bounding box center [744, 500] width 1078 height 482
click at [477, 191] on span "Contacts 9" at bounding box center [486, 181] width 79 height 26
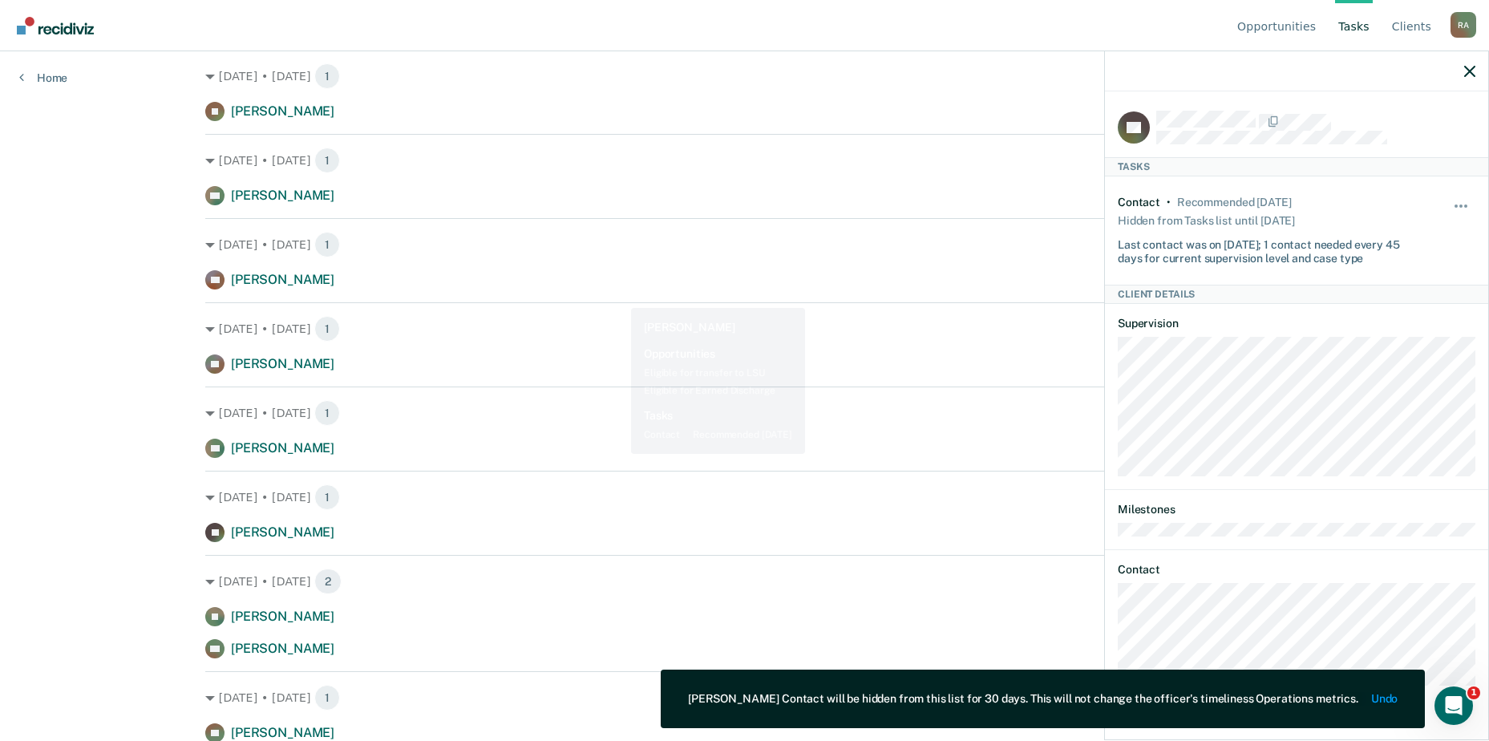
scroll to position [238, 0]
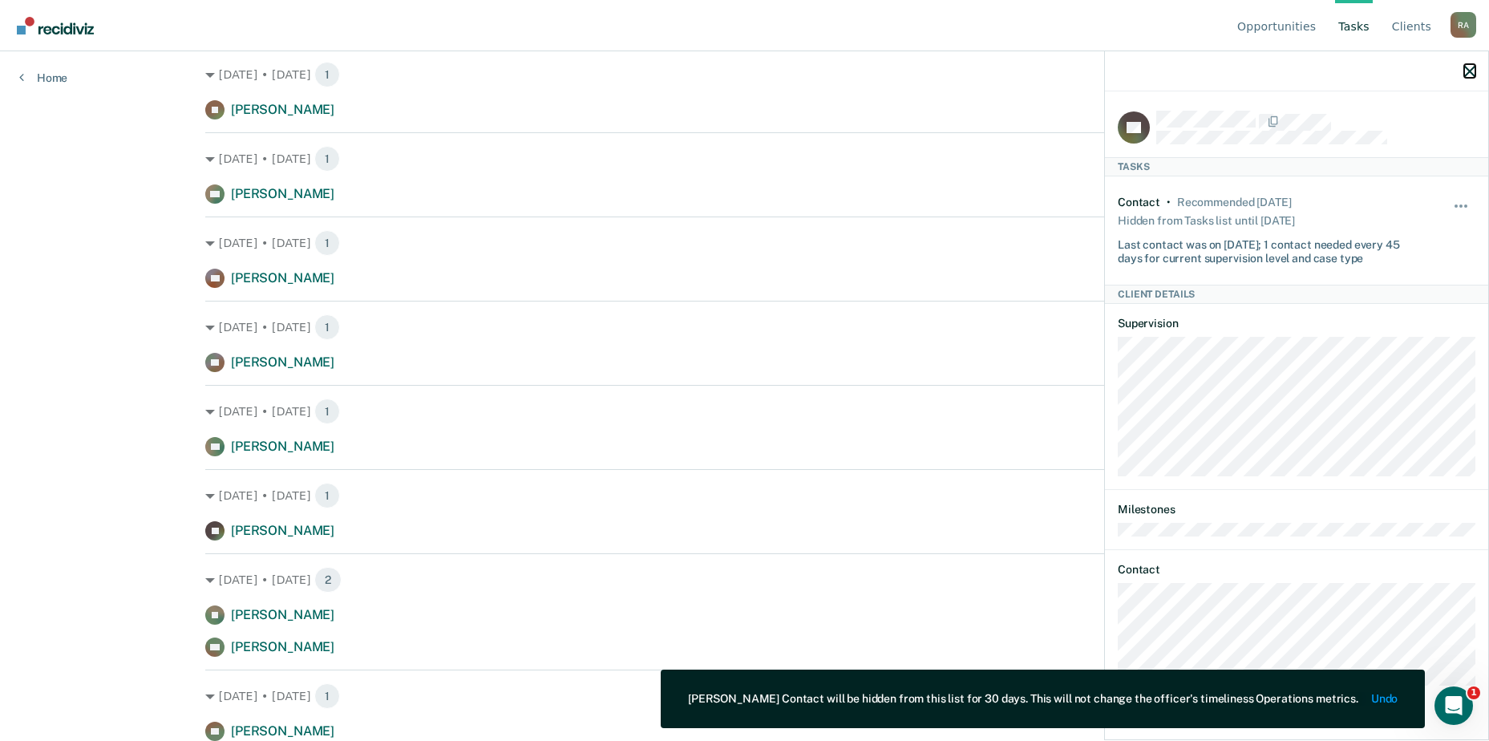
click at [817, 71] on icon "button" at bounding box center [1469, 71] width 11 height 11
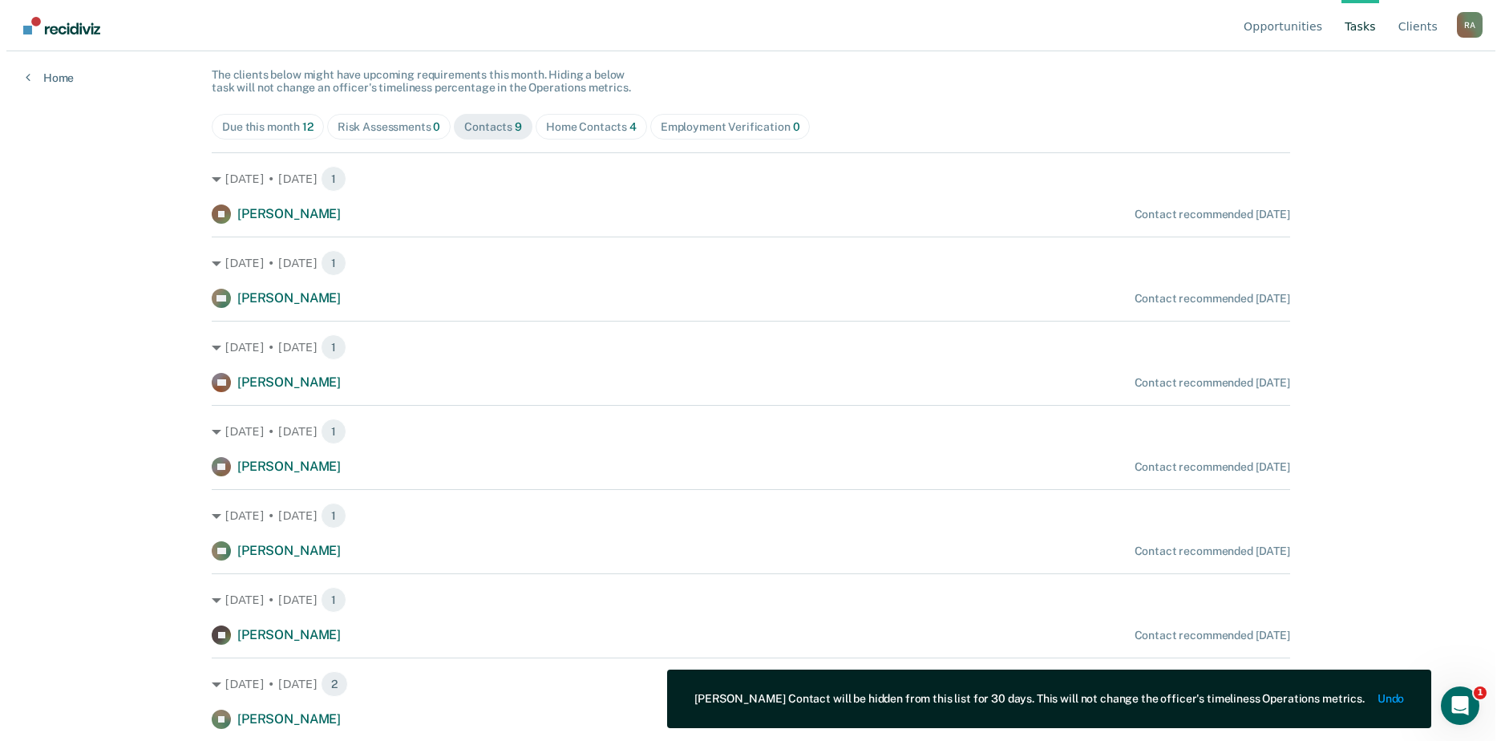
scroll to position [0, 0]
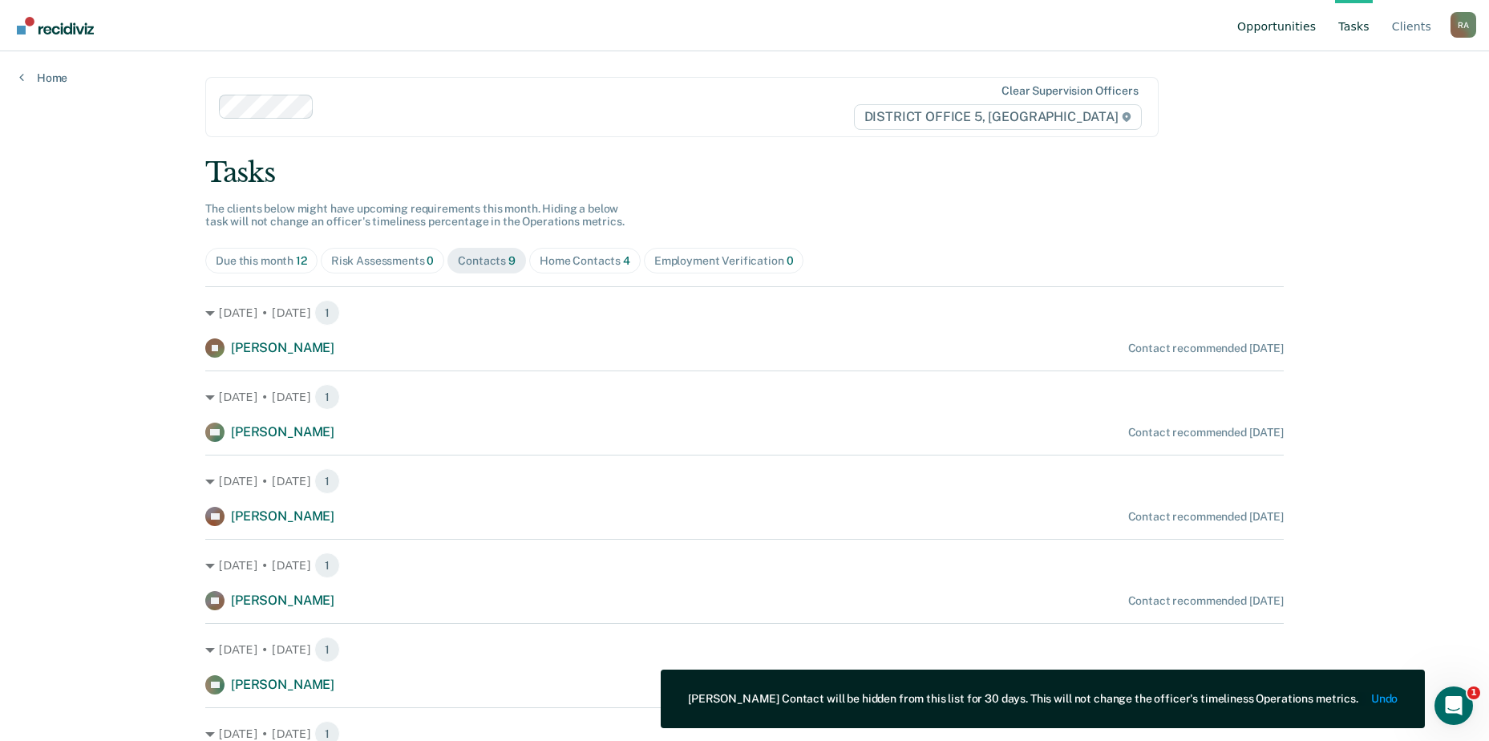
click at [817, 22] on link "Opportunities" at bounding box center [1276, 25] width 85 height 51
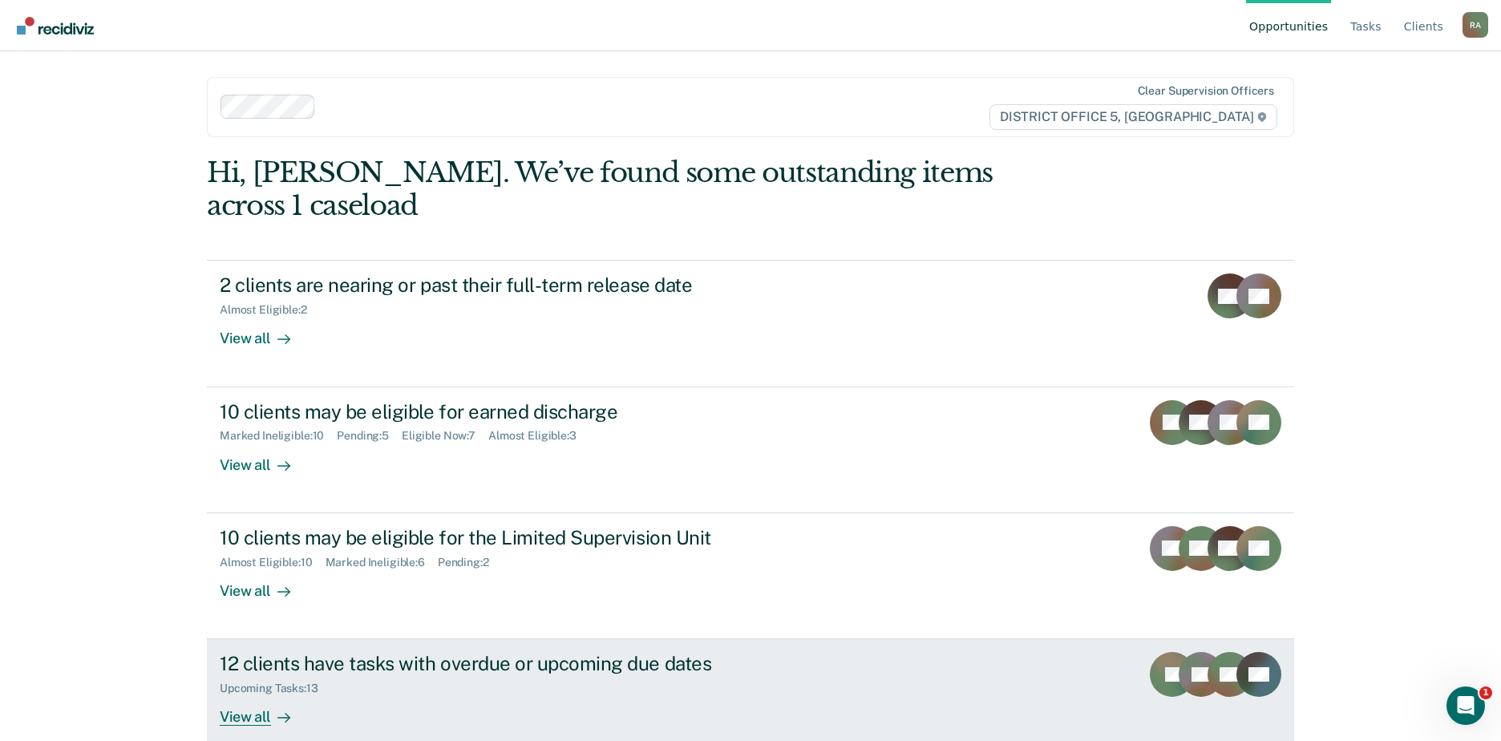
click at [254, 695] on div "View all" at bounding box center [265, 710] width 90 height 31
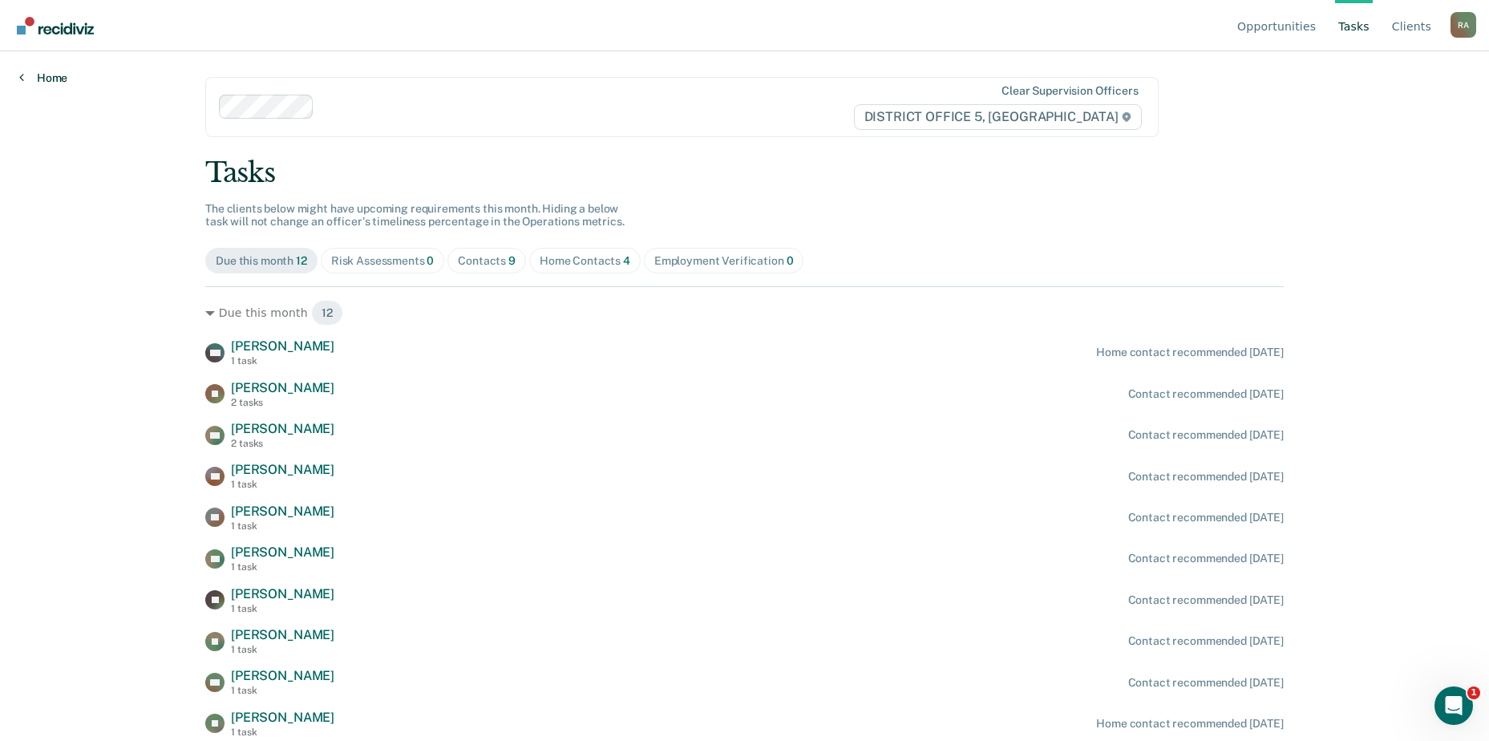
click at [60, 83] on link "Home" at bounding box center [43, 78] width 48 height 14
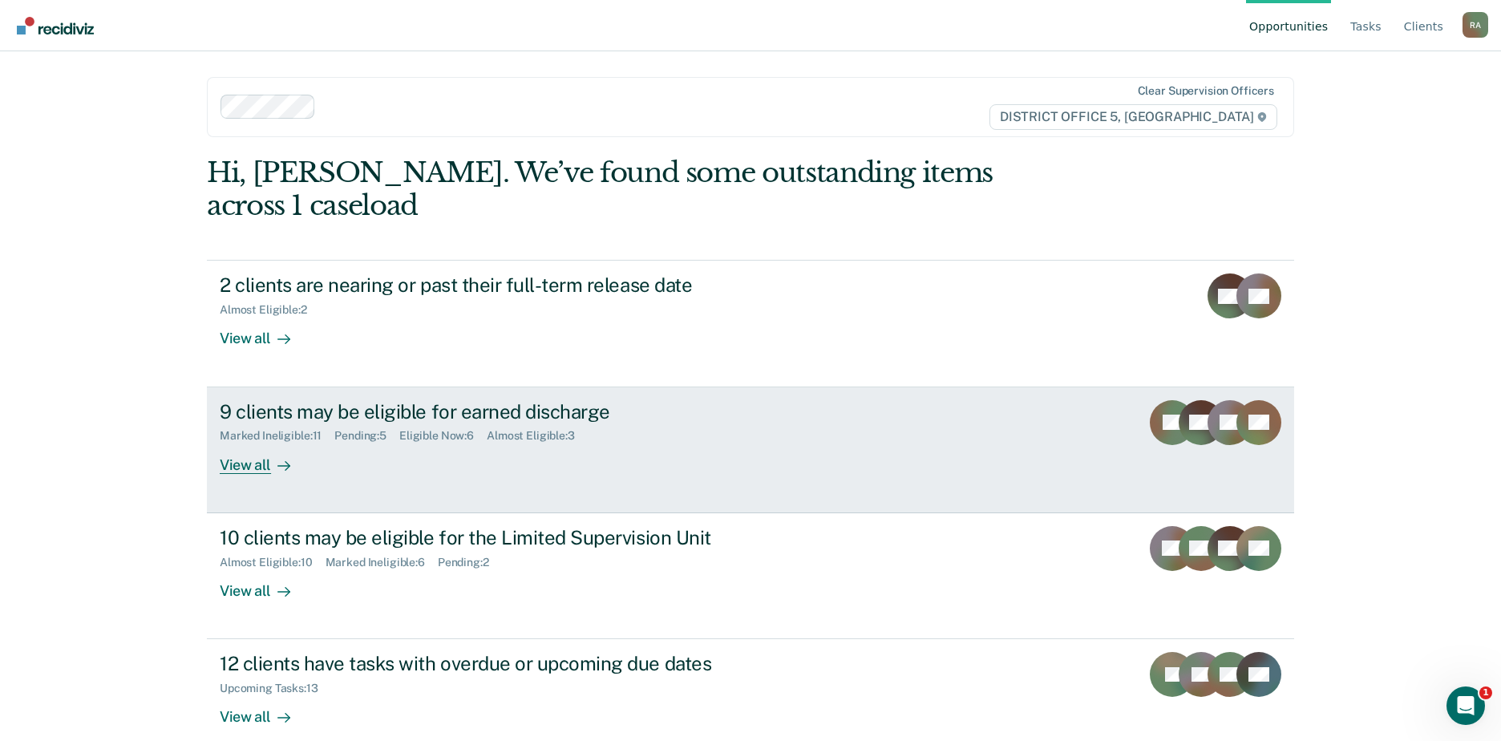
click at [418, 423] on div "Marked Ineligible : 11 Pending : 5 Eligible Now : 6 Almost Eligible : 3" at bounding box center [501, 433] width 563 height 20
click at [307, 443] on div "View all" at bounding box center [265, 458] width 90 height 31
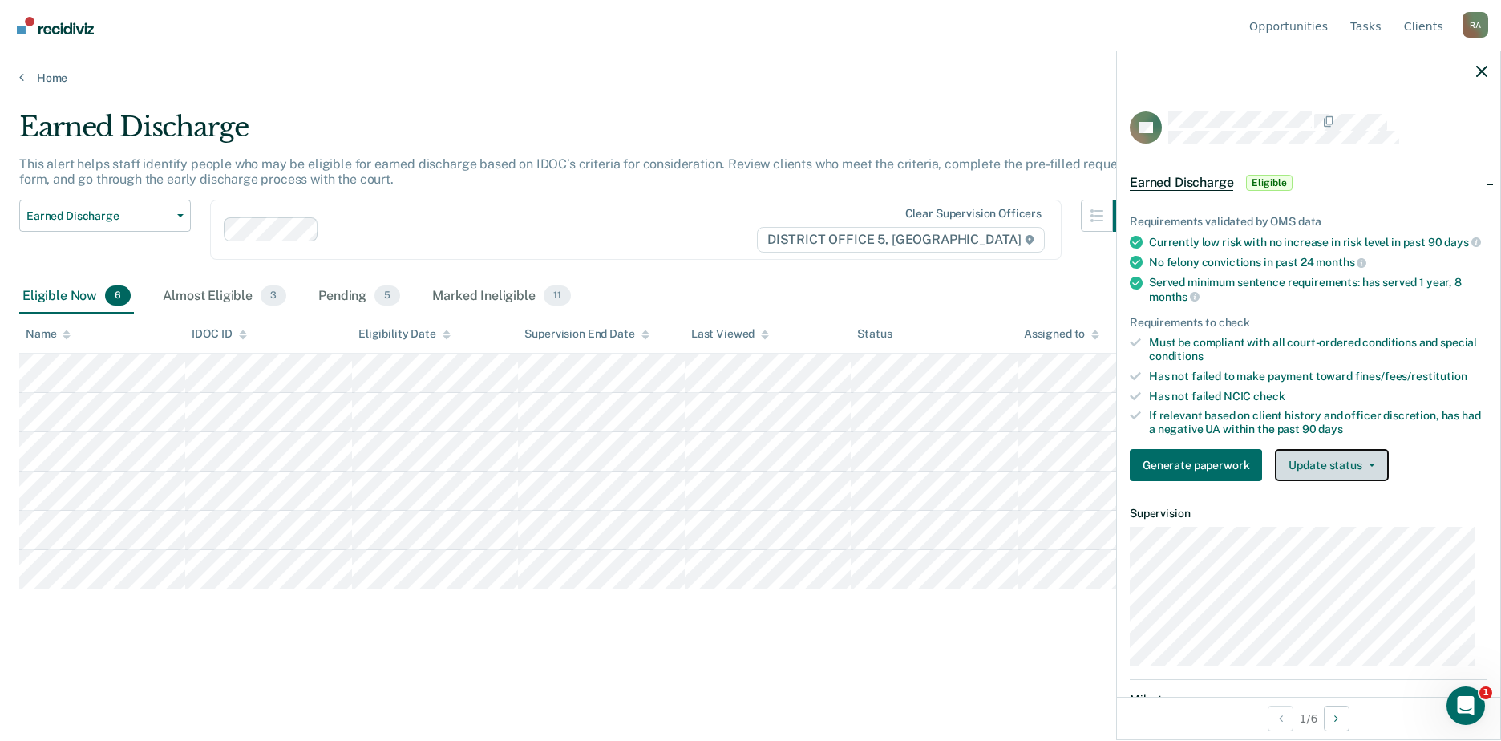
click at [1299, 473] on button "Update status" at bounding box center [1331, 465] width 113 height 32
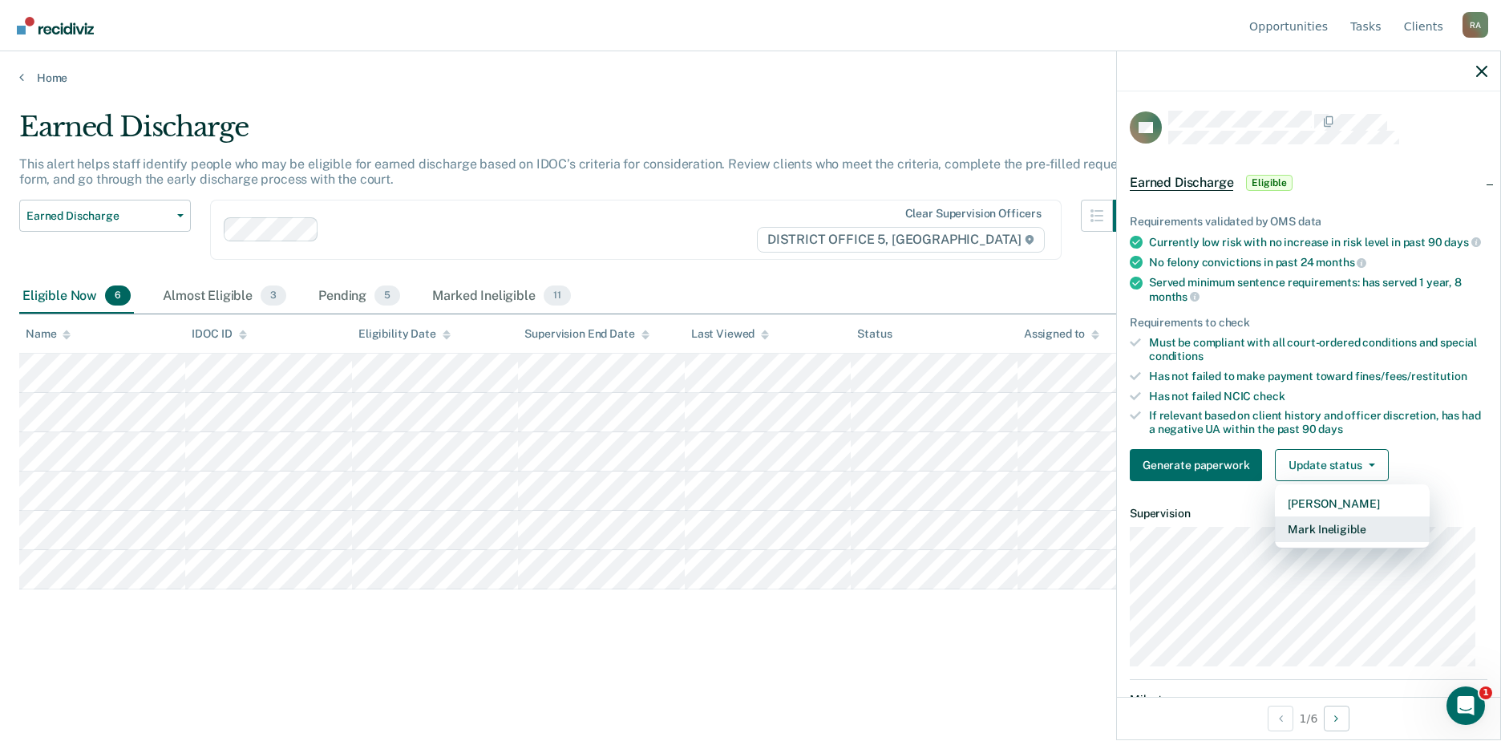
click at [1298, 542] on button "Mark Ineligible" at bounding box center [1352, 529] width 155 height 26
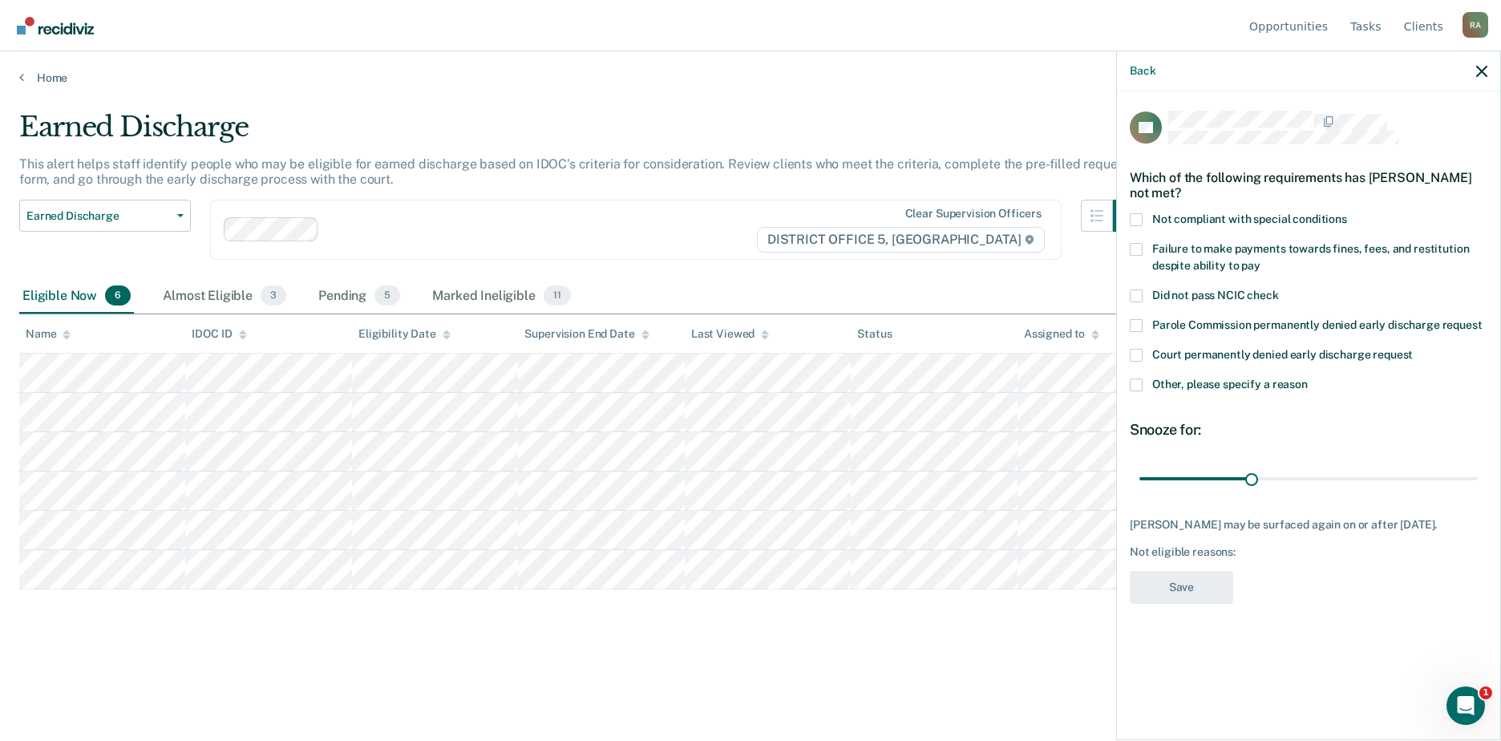
click at [1147, 223] on label "Not compliant with special conditions" at bounding box center [1309, 221] width 358 height 17
click at [1347, 213] on input "Not compliant with special conditions" at bounding box center [1347, 213] width 0 height 0
click at [1144, 383] on label "Other, please specify a reason" at bounding box center [1309, 386] width 358 height 17
click at [1308, 378] on input "Other, please specify a reason" at bounding box center [1308, 378] width 0 height 0
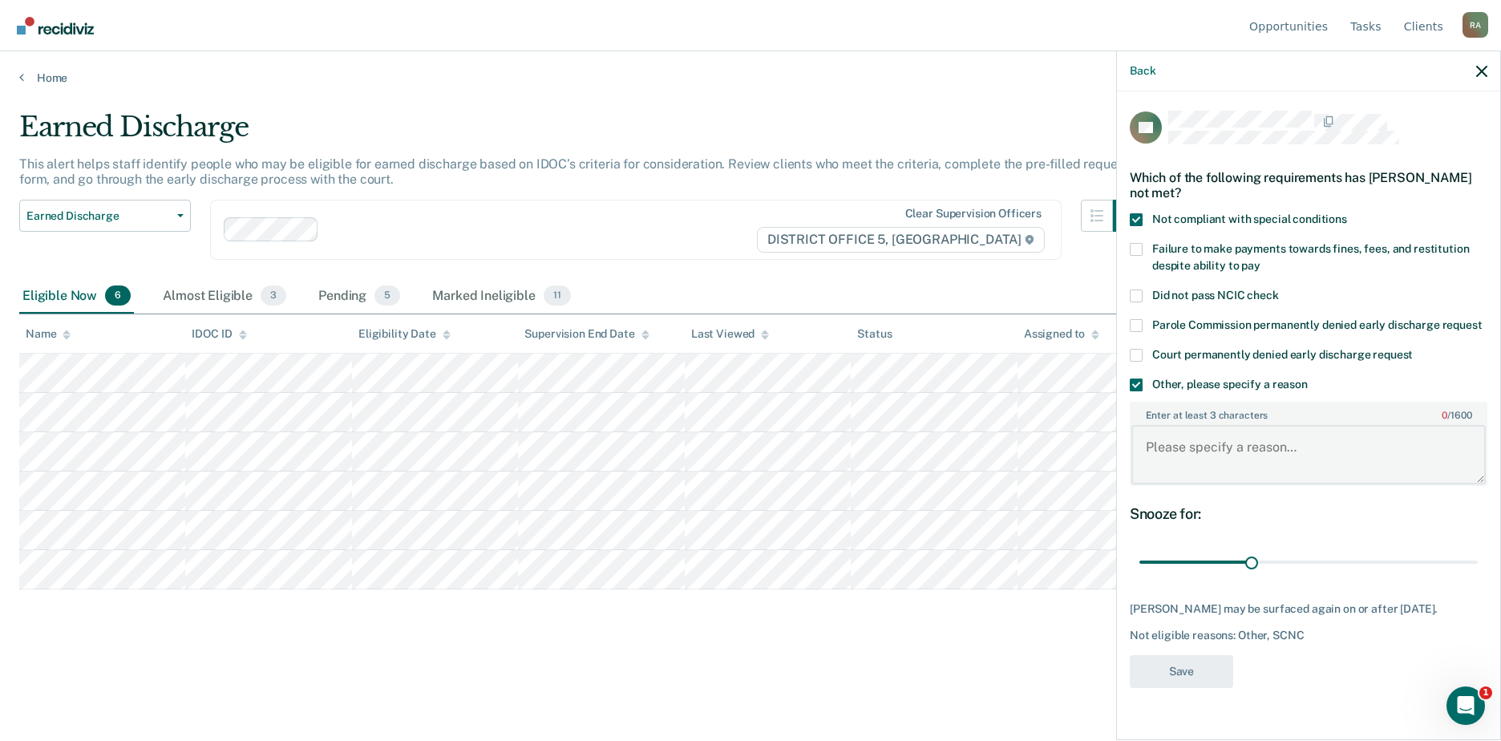
click at [1169, 444] on textarea "Enter at least 3 characters 0 / 1600" at bounding box center [1308, 454] width 354 height 59
type textarea "DUI, Suspended DL for"
click at [1143, 385] on label "Other, please specify a reason" at bounding box center [1309, 386] width 358 height 17
click at [1308, 378] on input "Other, please specify a reason" at bounding box center [1308, 378] width 0 height 0
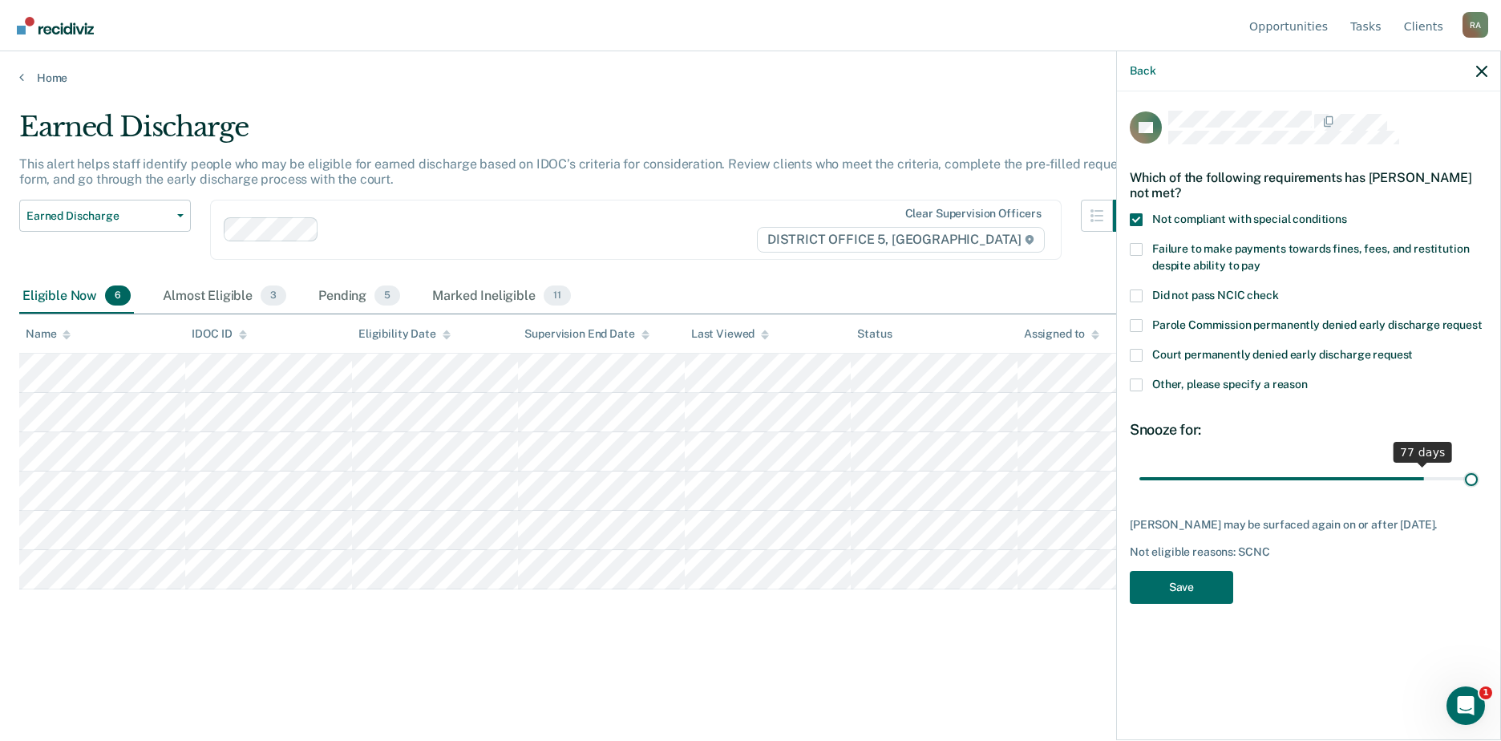
drag, startPoint x: 1277, startPoint y: 474, endPoint x: 1517, endPoint y: 471, distance: 239.8
type input "90"
click at [1478, 471] on input "range" at bounding box center [1308, 478] width 338 height 28
click at [1204, 599] on button "Save" at bounding box center [1181, 587] width 103 height 33
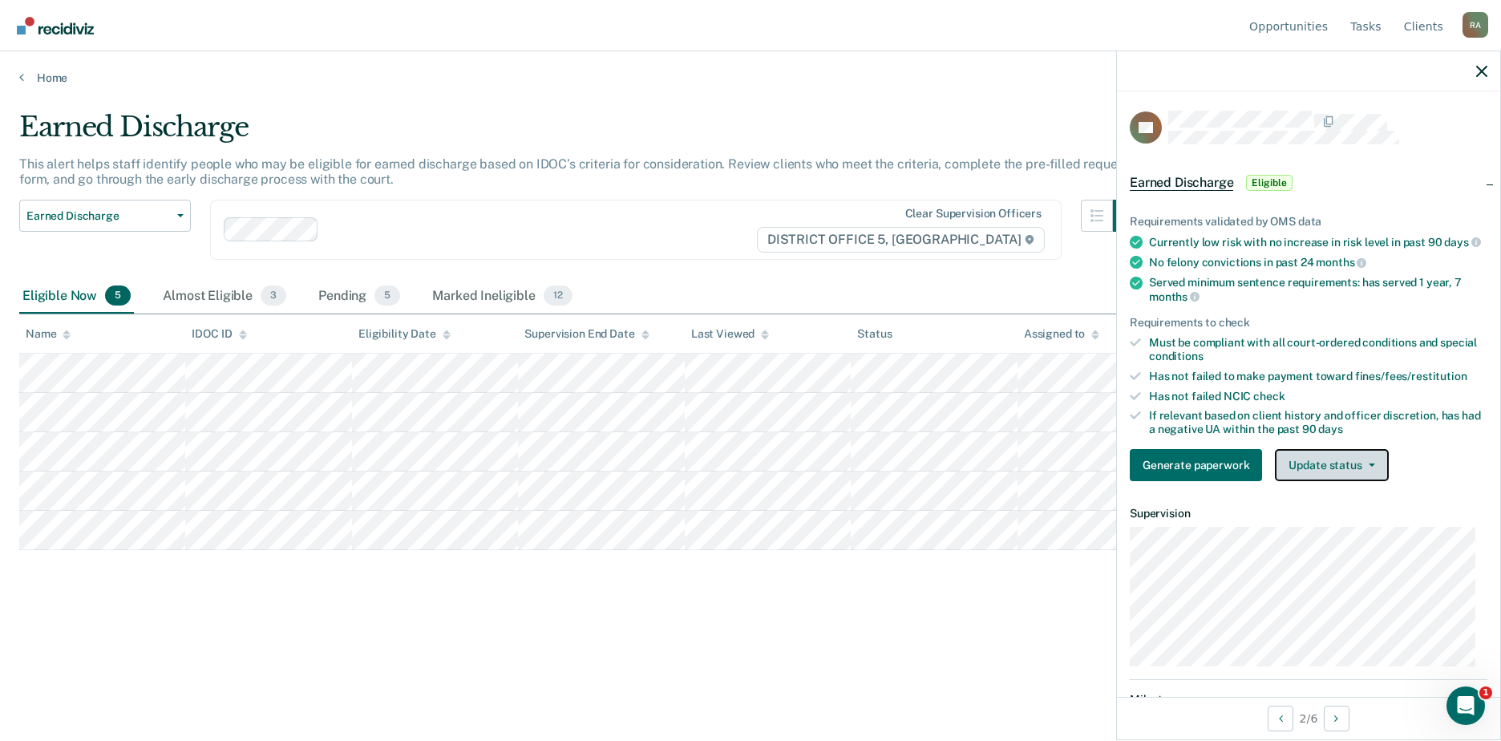
click at [1317, 477] on button "Update status" at bounding box center [1331, 465] width 113 height 32
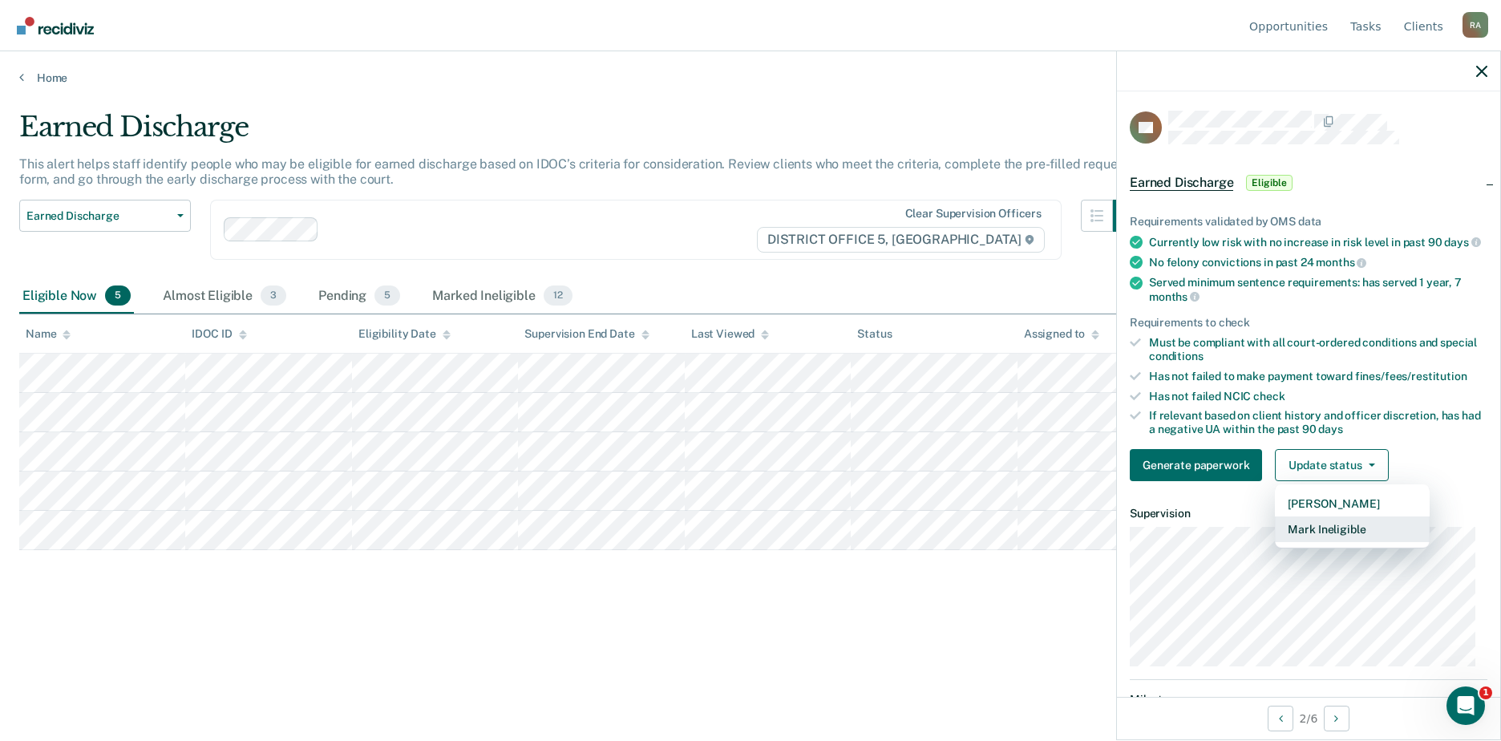
click at [1328, 542] on button "Mark Ineligible" at bounding box center [1352, 529] width 155 height 26
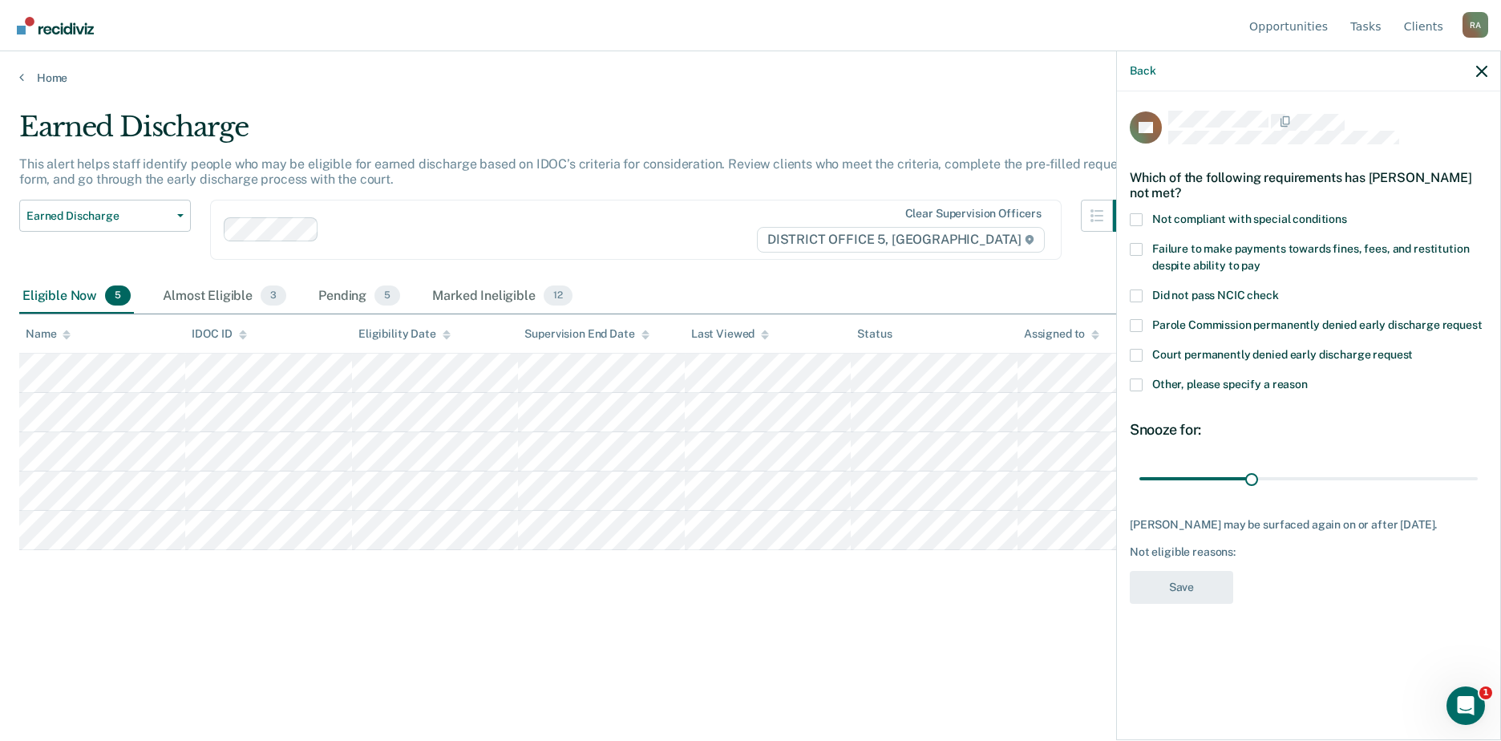
click at [1137, 246] on span at bounding box center [1136, 249] width 13 height 13
click at [1260, 260] on input "Failure to make payments towards fines, fees, and restitution despite ability t…" at bounding box center [1260, 260] width 0 height 0
click at [1137, 215] on span at bounding box center [1136, 219] width 13 height 13
click at [1347, 213] on input "Not compliant with special conditions" at bounding box center [1347, 213] width 0 height 0
drag, startPoint x: 1249, startPoint y: 475, endPoint x: 1485, endPoint y: 479, distance: 235.8
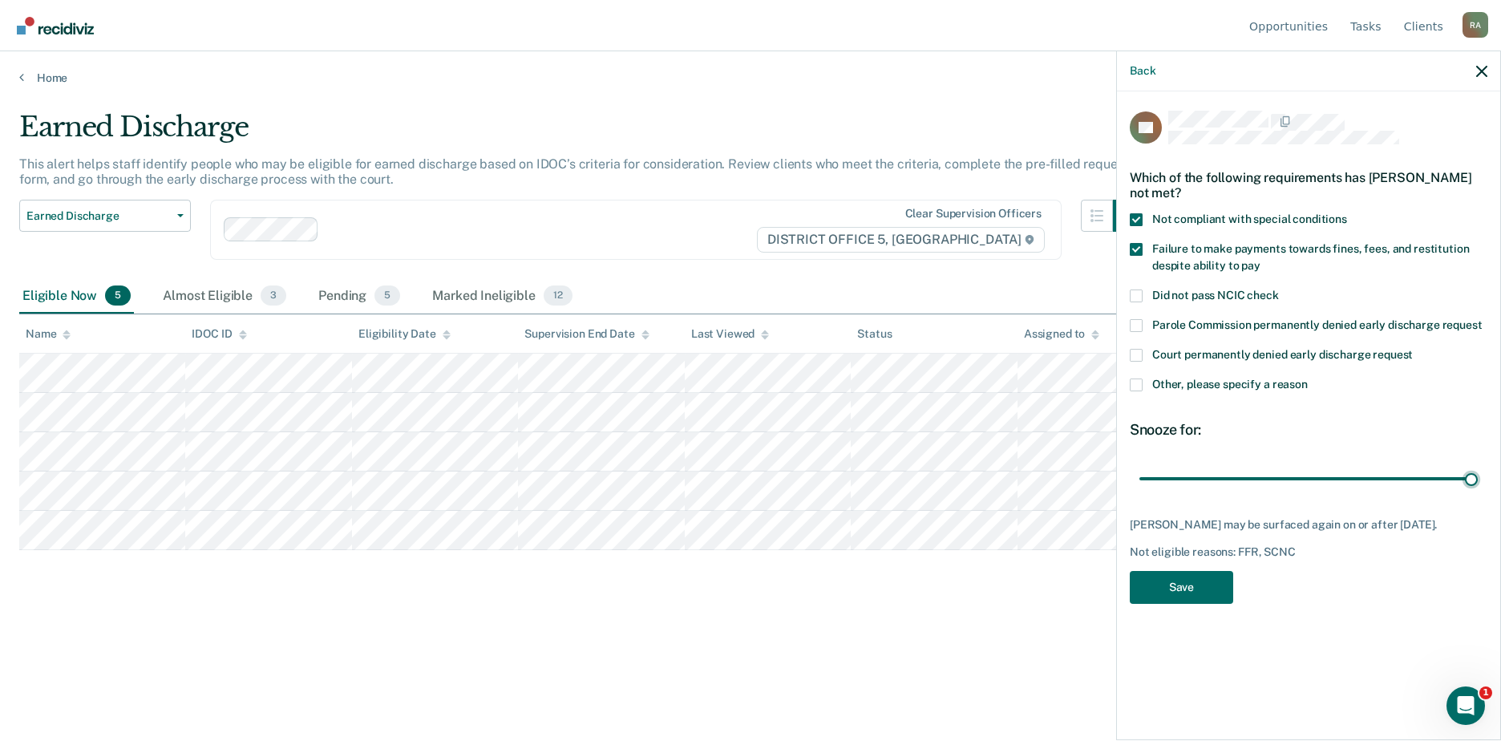
type input "90"
click at [1478, 479] on input "range" at bounding box center [1308, 478] width 338 height 28
click at [1158, 585] on button "Save" at bounding box center [1181, 587] width 103 height 33
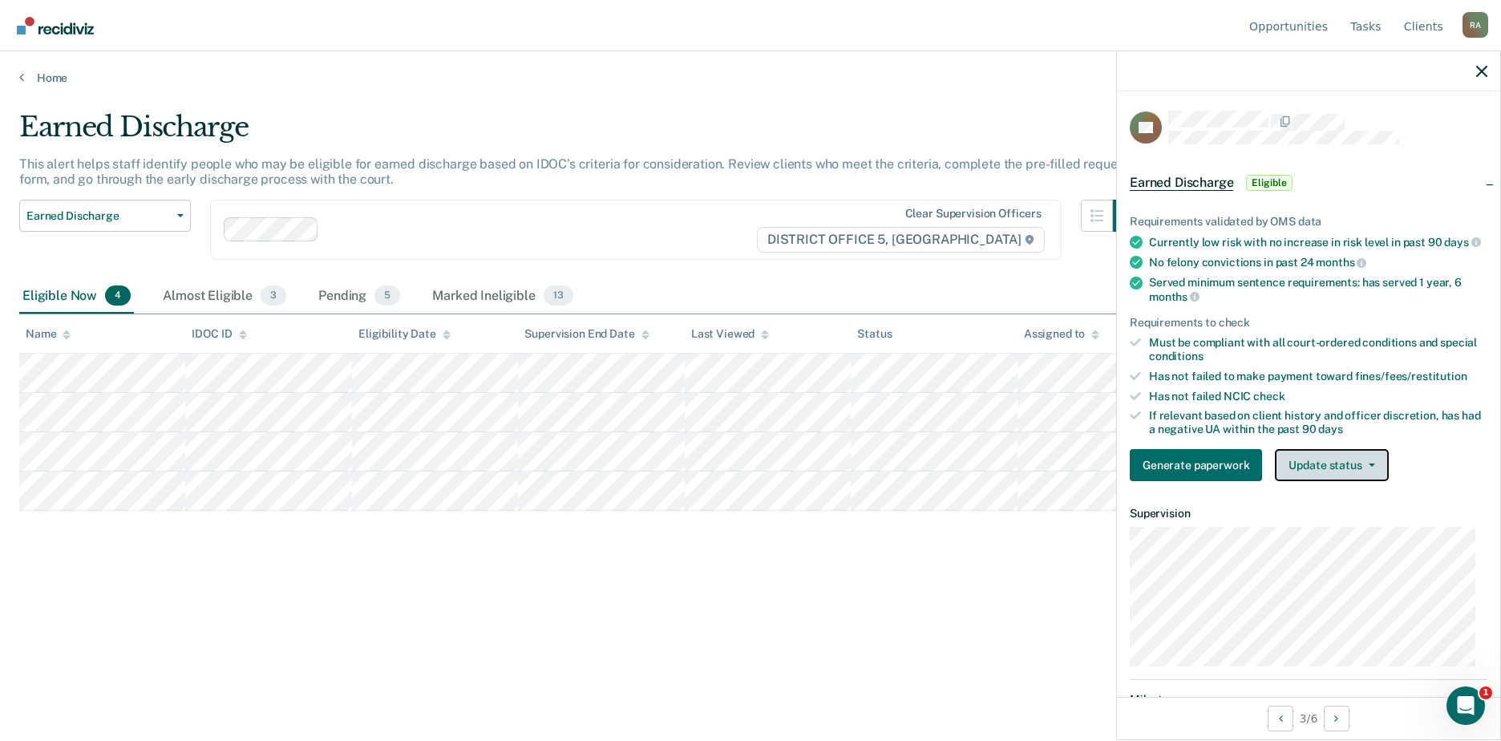
click at [1308, 472] on button "Update status" at bounding box center [1331, 465] width 113 height 32
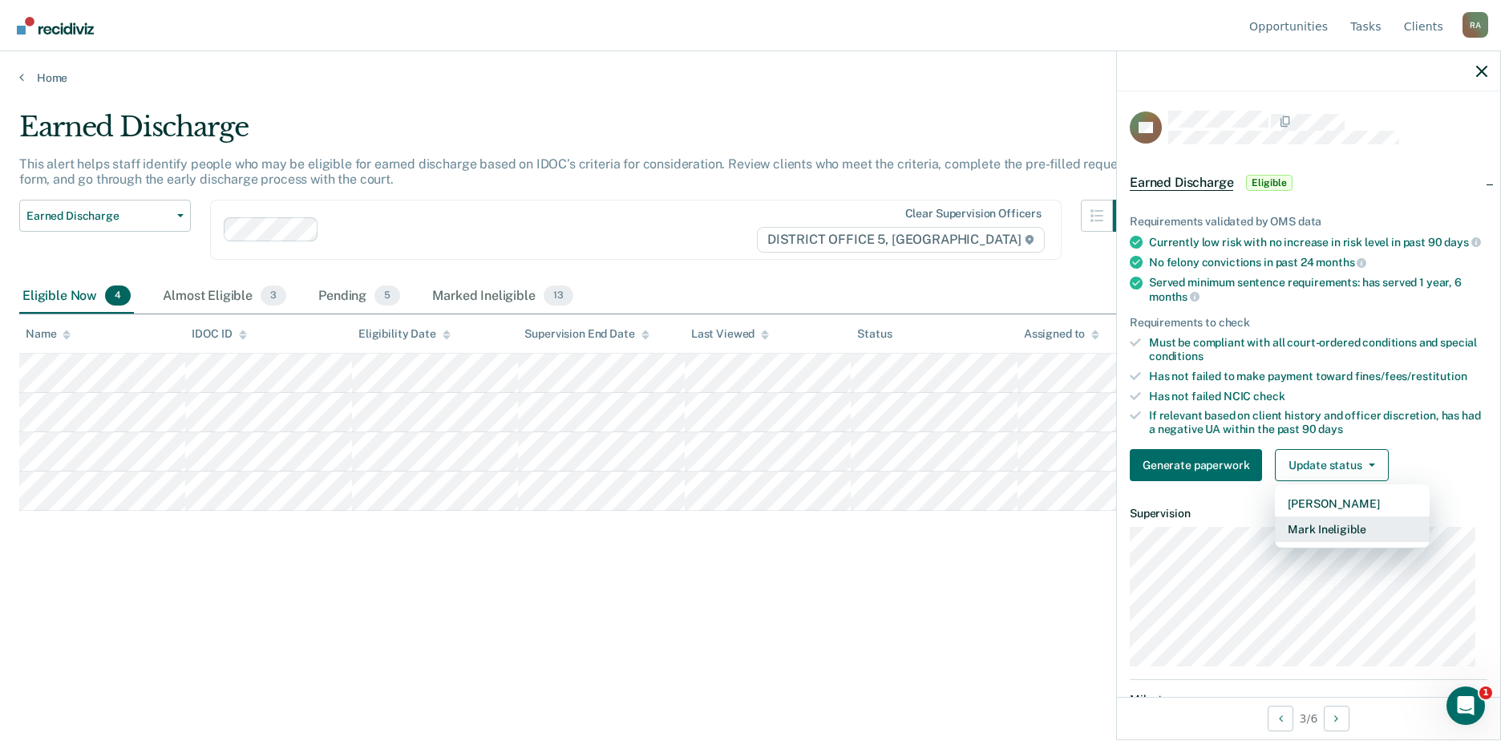
click at [1320, 536] on button "Mark Ineligible" at bounding box center [1352, 529] width 155 height 26
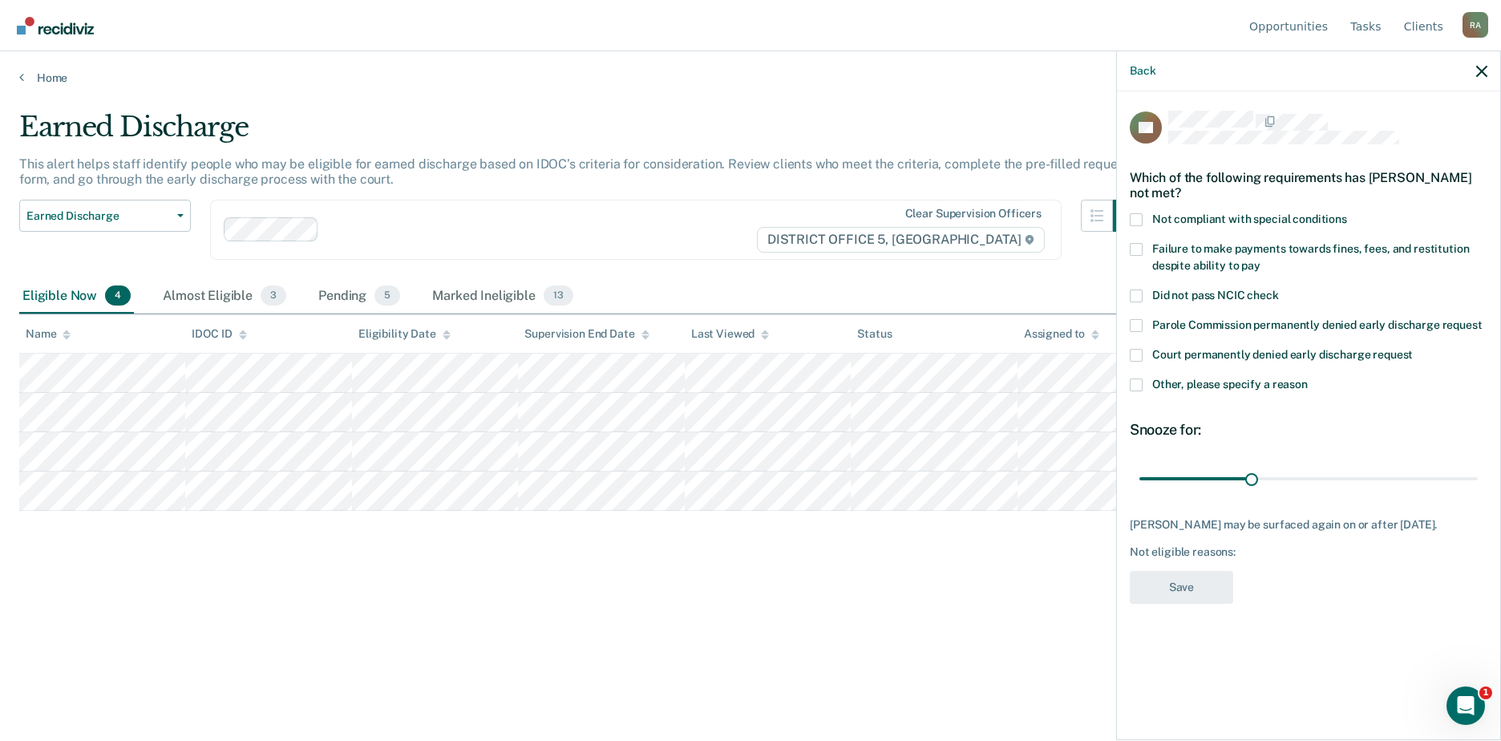
click at [1162, 217] on span "Not compliant with special conditions" at bounding box center [1249, 218] width 195 height 13
click at [1347, 213] on input "Not compliant with special conditions" at bounding box center [1347, 213] width 0 height 0
click at [1159, 253] on label "Failure to make payments towards fines, fees, and restitution despite ability t…" at bounding box center [1309, 260] width 358 height 34
click at [1260, 260] on input "Failure to make payments towards fines, fees, and restitution despite ability t…" at bounding box center [1260, 260] width 0 height 0
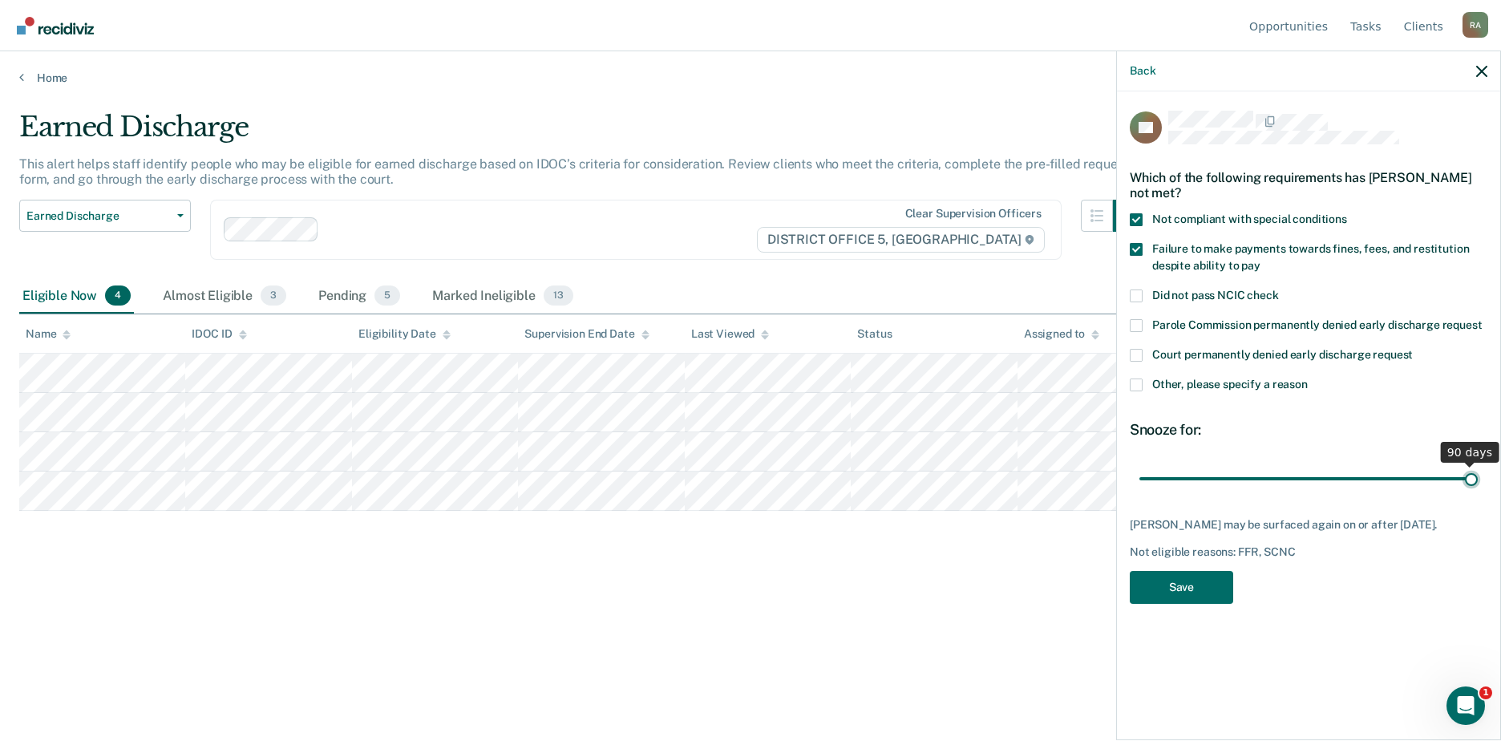
drag, startPoint x: 1251, startPoint y: 475, endPoint x: 1493, endPoint y: 498, distance: 243.3
type input "90"
click at [1478, 464] on input "range" at bounding box center [1308, 478] width 338 height 28
drag, startPoint x: 1218, startPoint y: 600, endPoint x: 1203, endPoint y: 600, distance: 15.2
click at [1217, 600] on button "Save" at bounding box center [1181, 587] width 103 height 33
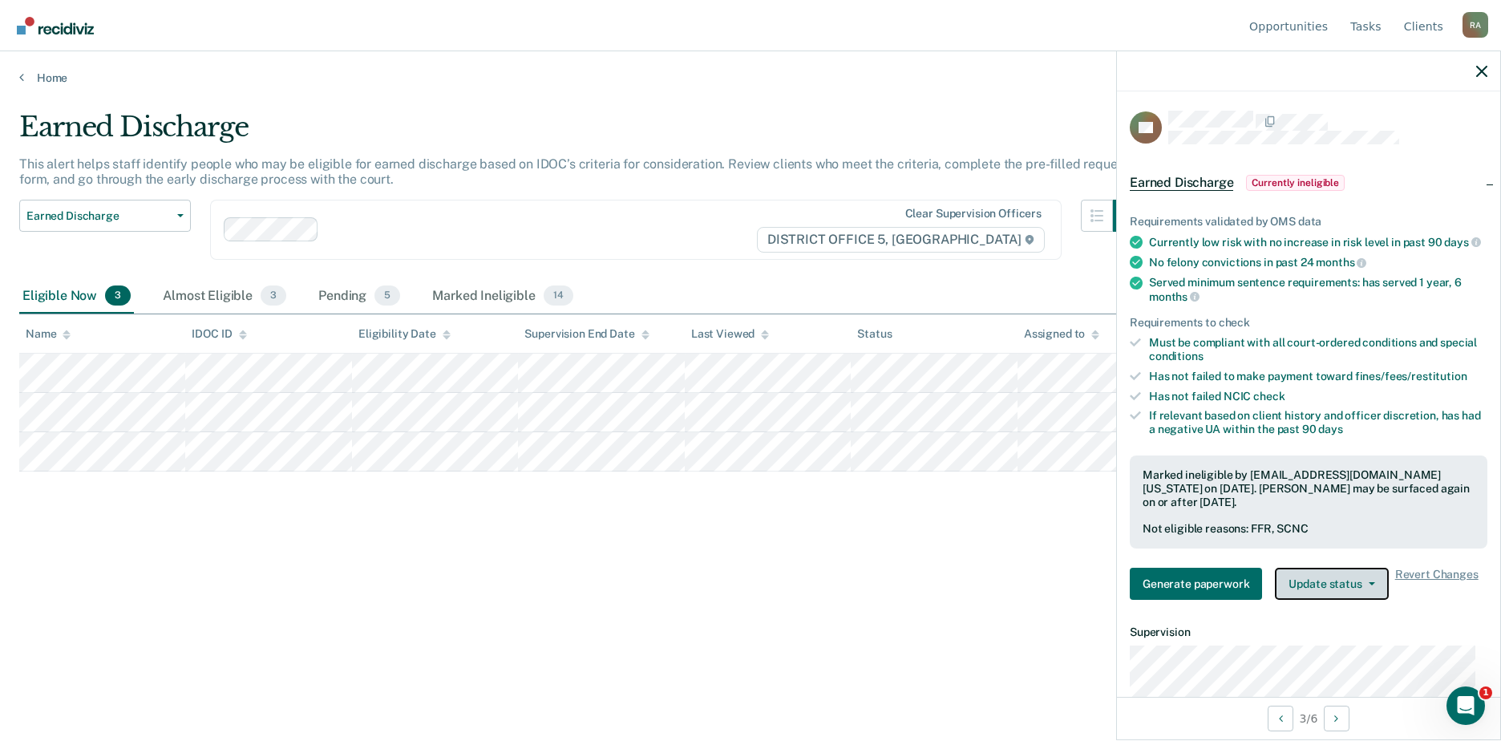
drag, startPoint x: 1315, startPoint y: 593, endPoint x: 1319, endPoint y: 609, distance: 15.8
click at [1315, 593] on button "Update status" at bounding box center [1331, 584] width 113 height 32
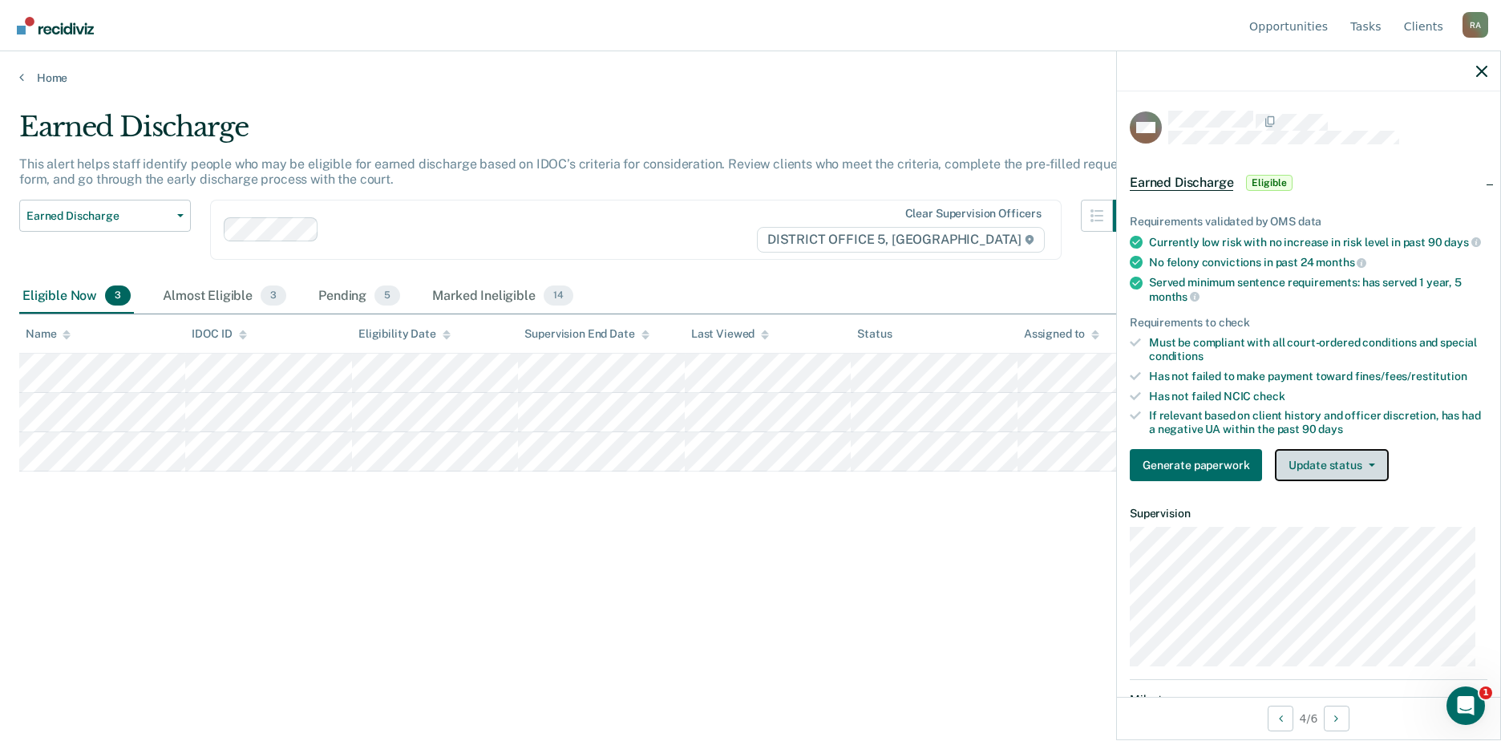
click at [1367, 473] on button "Update status" at bounding box center [1331, 465] width 113 height 32
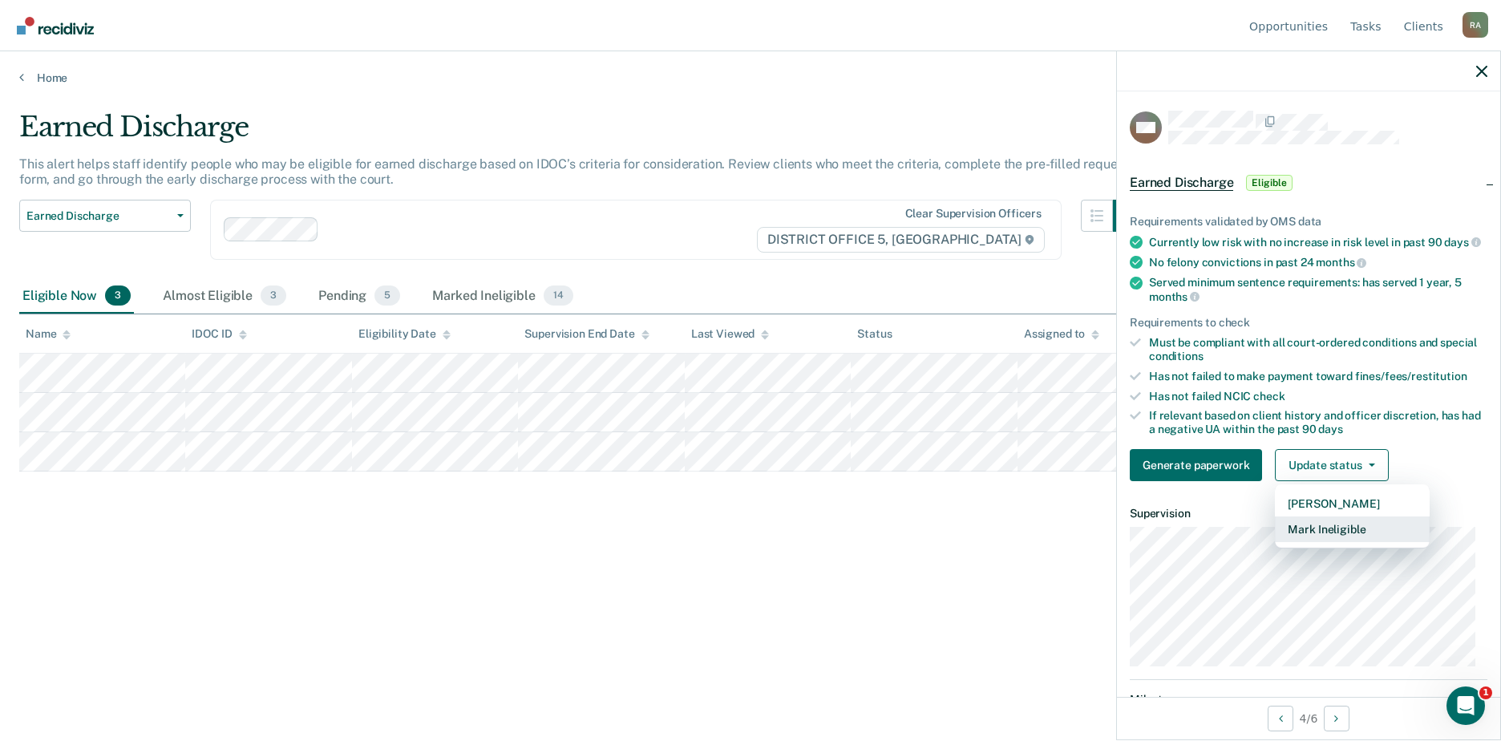
click at [1349, 542] on button "Mark Ineligible" at bounding box center [1352, 529] width 155 height 26
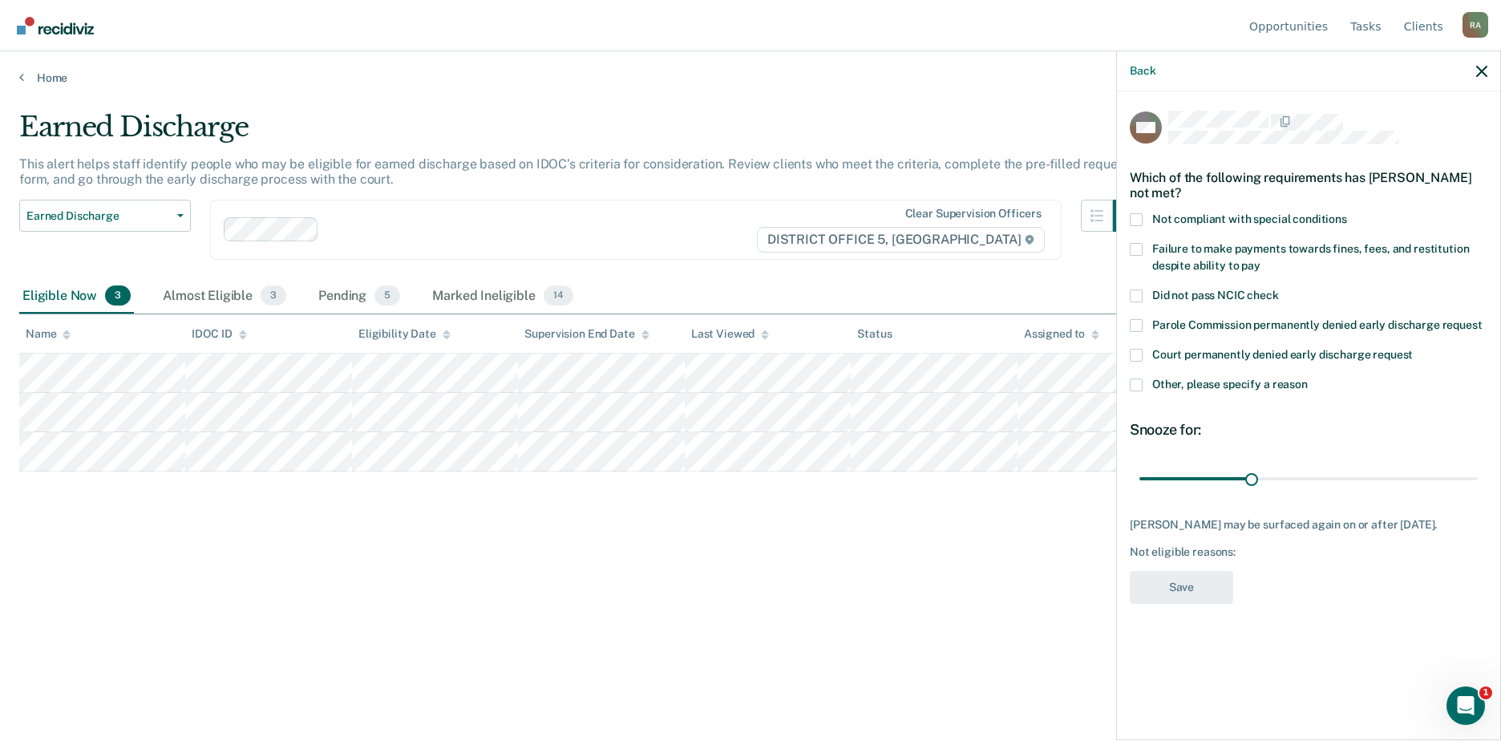
click at [1143, 211] on div "Which of the following requirements has Mark Mcdowell not met?" at bounding box center [1309, 185] width 358 height 56
click at [1141, 216] on span at bounding box center [1136, 219] width 13 height 13
click at [1347, 213] on input "Not compliant with special conditions" at bounding box center [1347, 213] width 0 height 0
drag, startPoint x: 1249, startPoint y: 472, endPoint x: 1538, endPoint y: 469, distance: 288.7
type input "90"
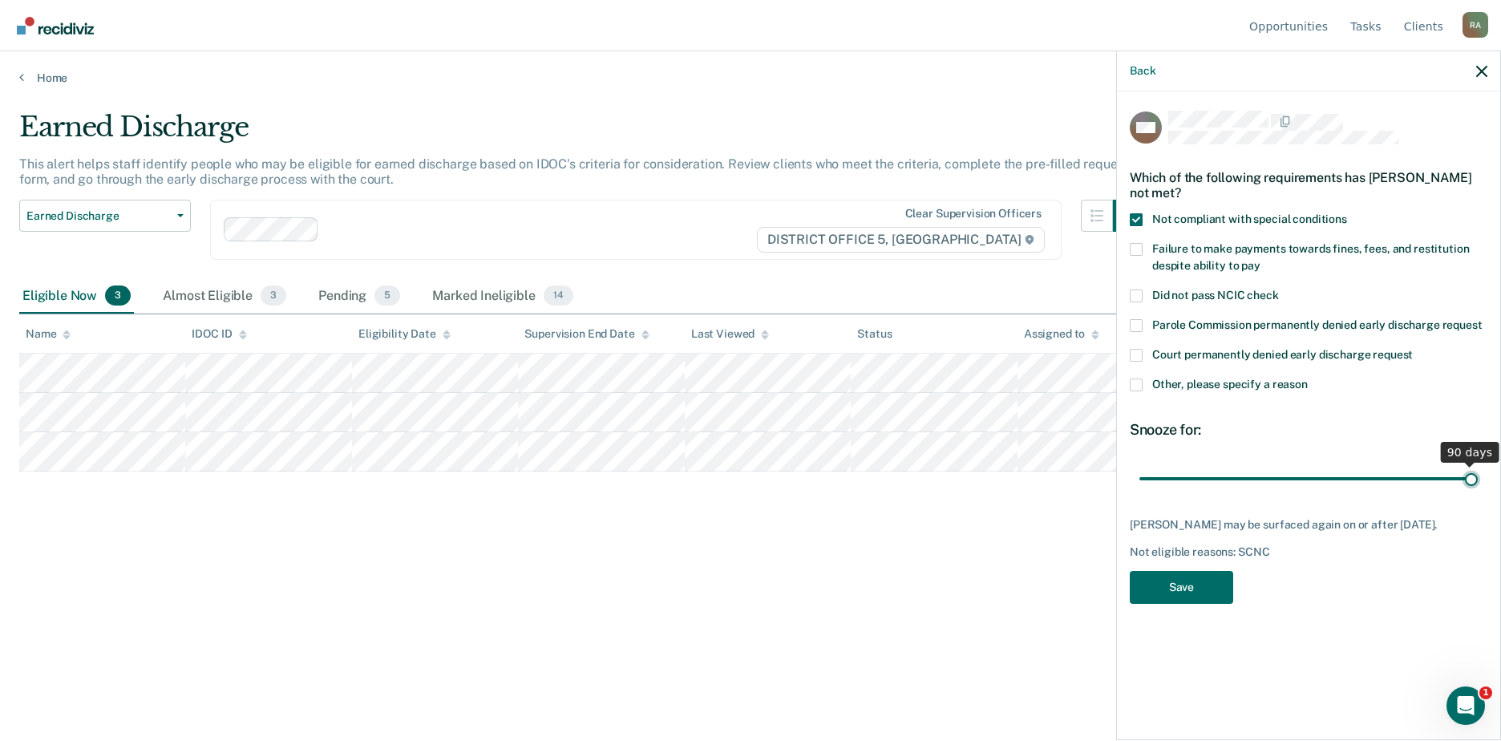
click at [1478, 469] on input "range" at bounding box center [1308, 478] width 338 height 28
click at [1187, 587] on button "Save" at bounding box center [1181, 587] width 103 height 33
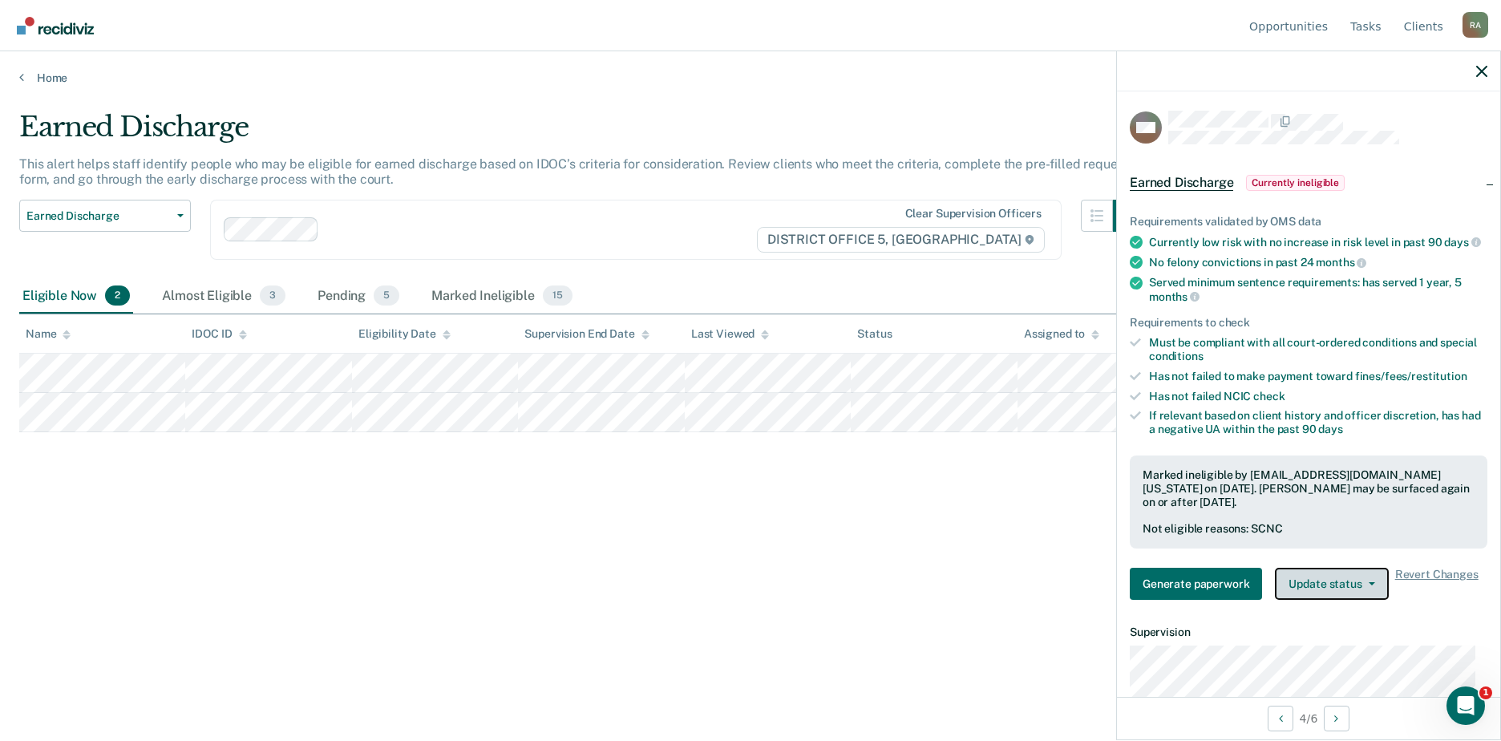
click at [1321, 600] on button "Update status" at bounding box center [1331, 584] width 113 height 32
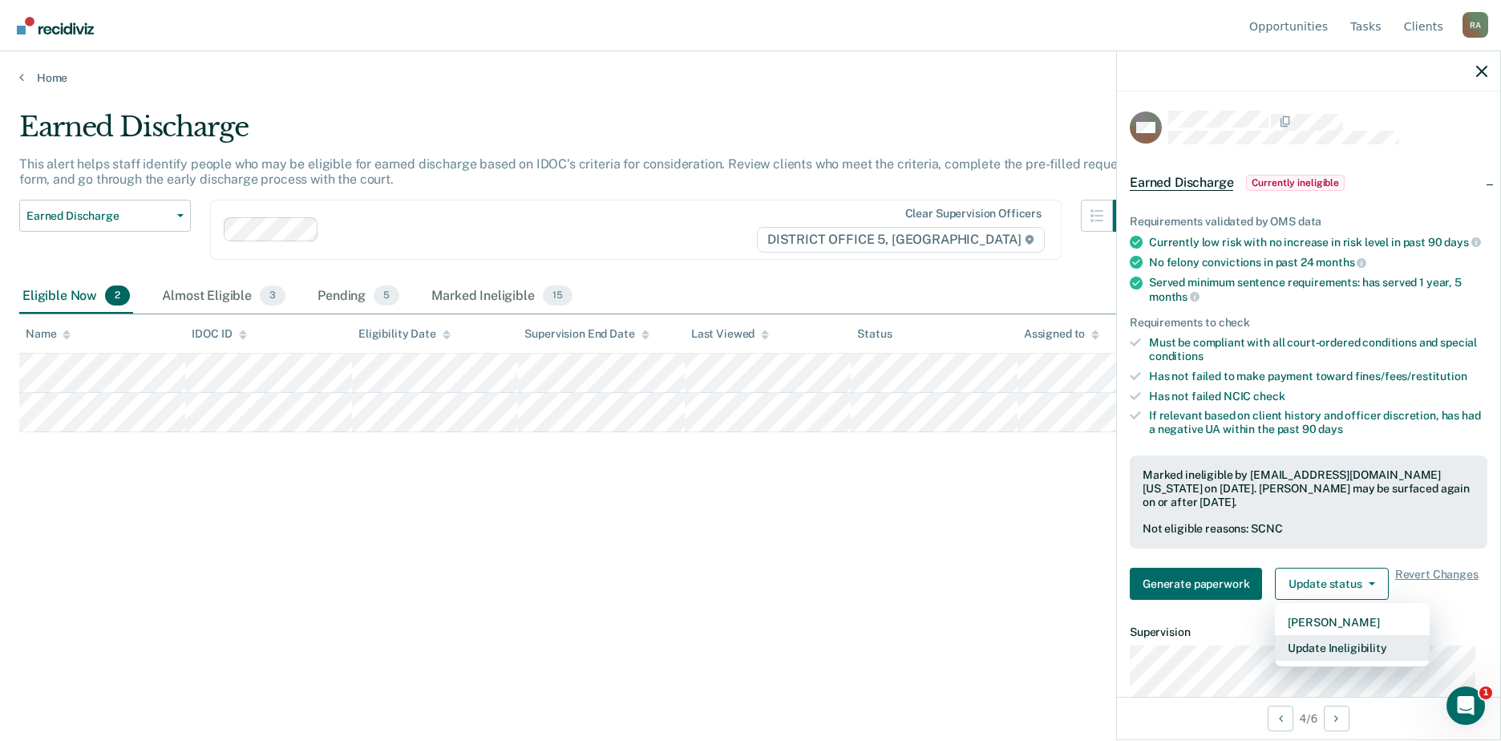
click at [1338, 658] on button "Update Ineligibility" at bounding box center [1352, 648] width 155 height 26
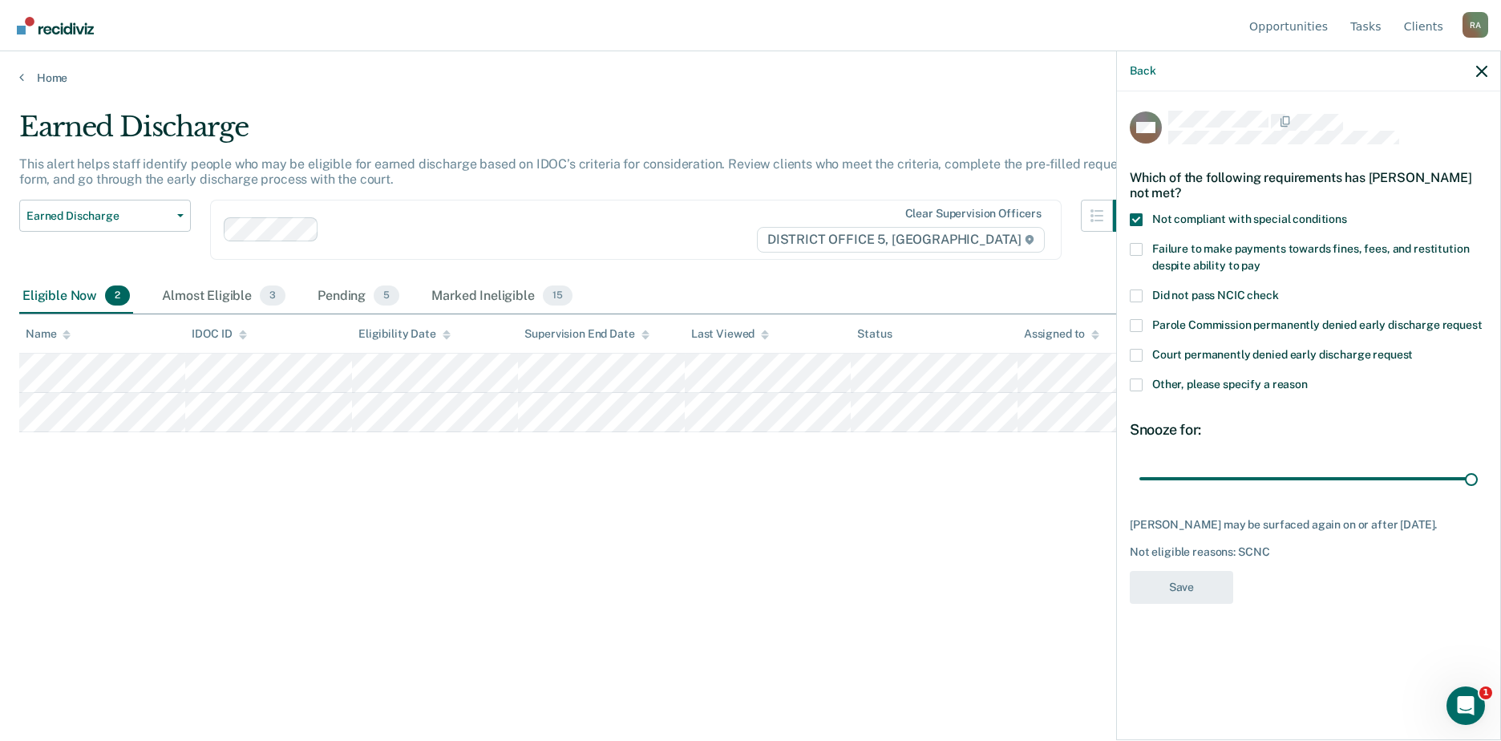
click at [1147, 380] on label "Other, please specify a reason" at bounding box center [1309, 386] width 358 height 17
click at [1308, 378] on input "Other, please specify a reason" at bounding box center [1308, 378] width 0 height 0
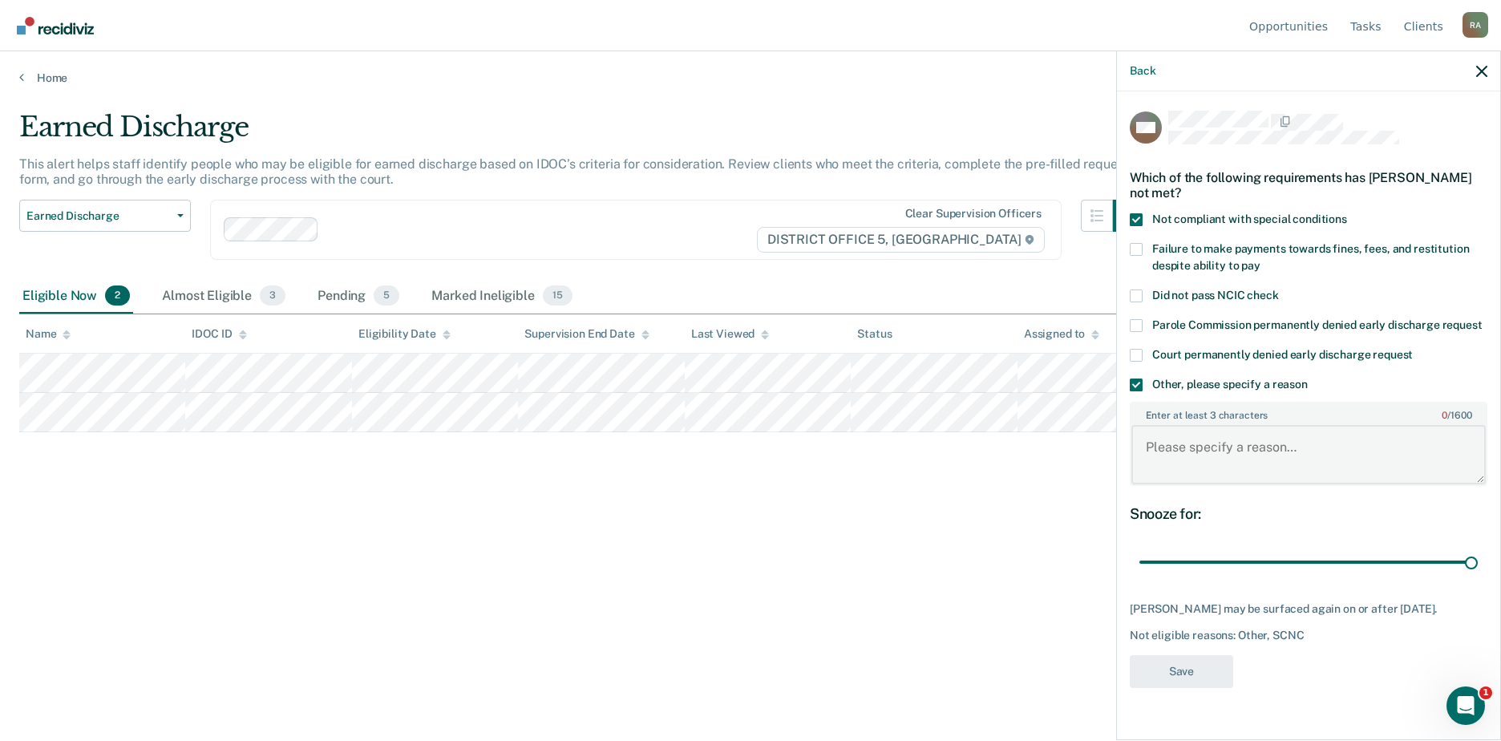
click at [1227, 459] on textarea "Enter at least 3 characters 0 / 1600" at bounding box center [1308, 454] width 354 height 59
type textarea "Still has court mandated jail time in December"
click at [1171, 665] on button "Save" at bounding box center [1181, 671] width 103 height 33
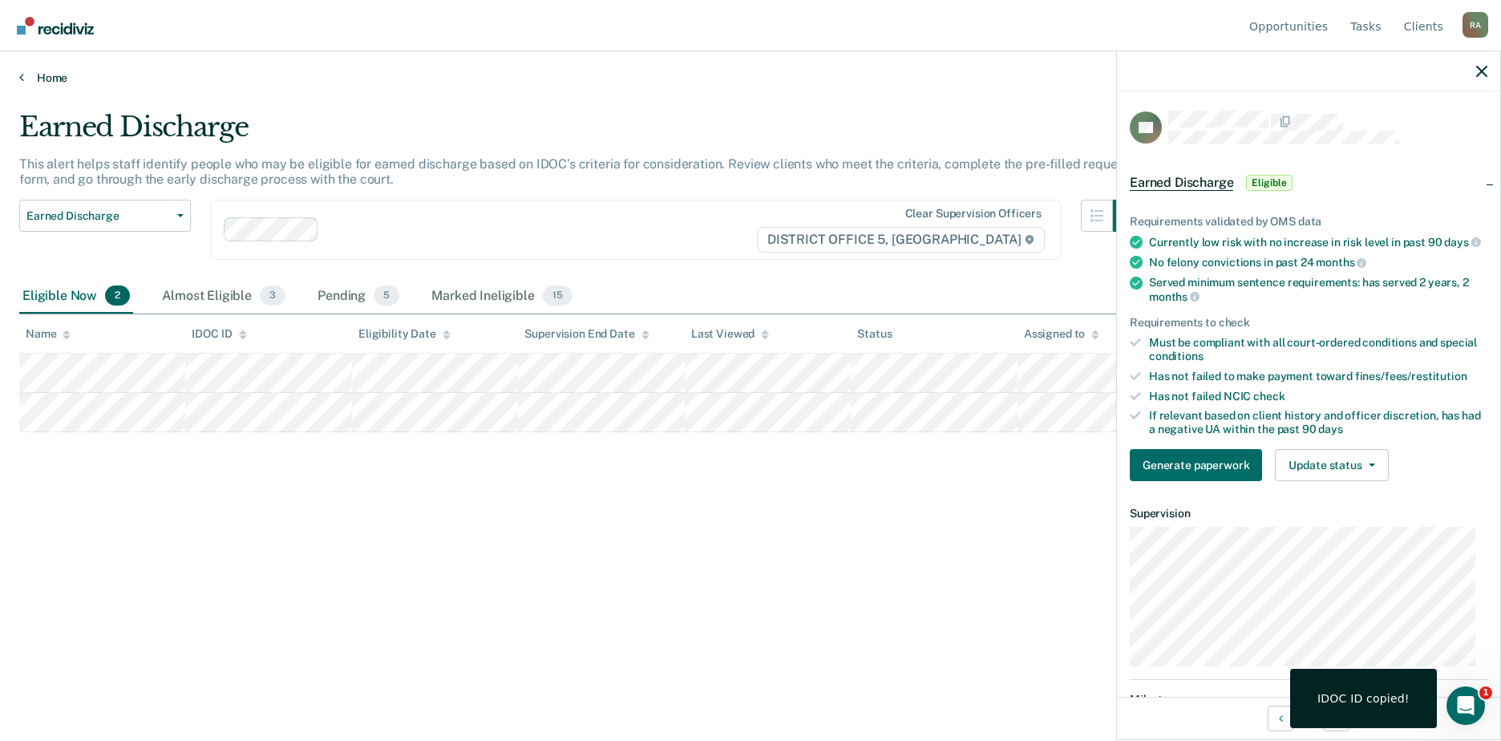
click at [827, 76] on link "Home" at bounding box center [750, 78] width 1463 height 14
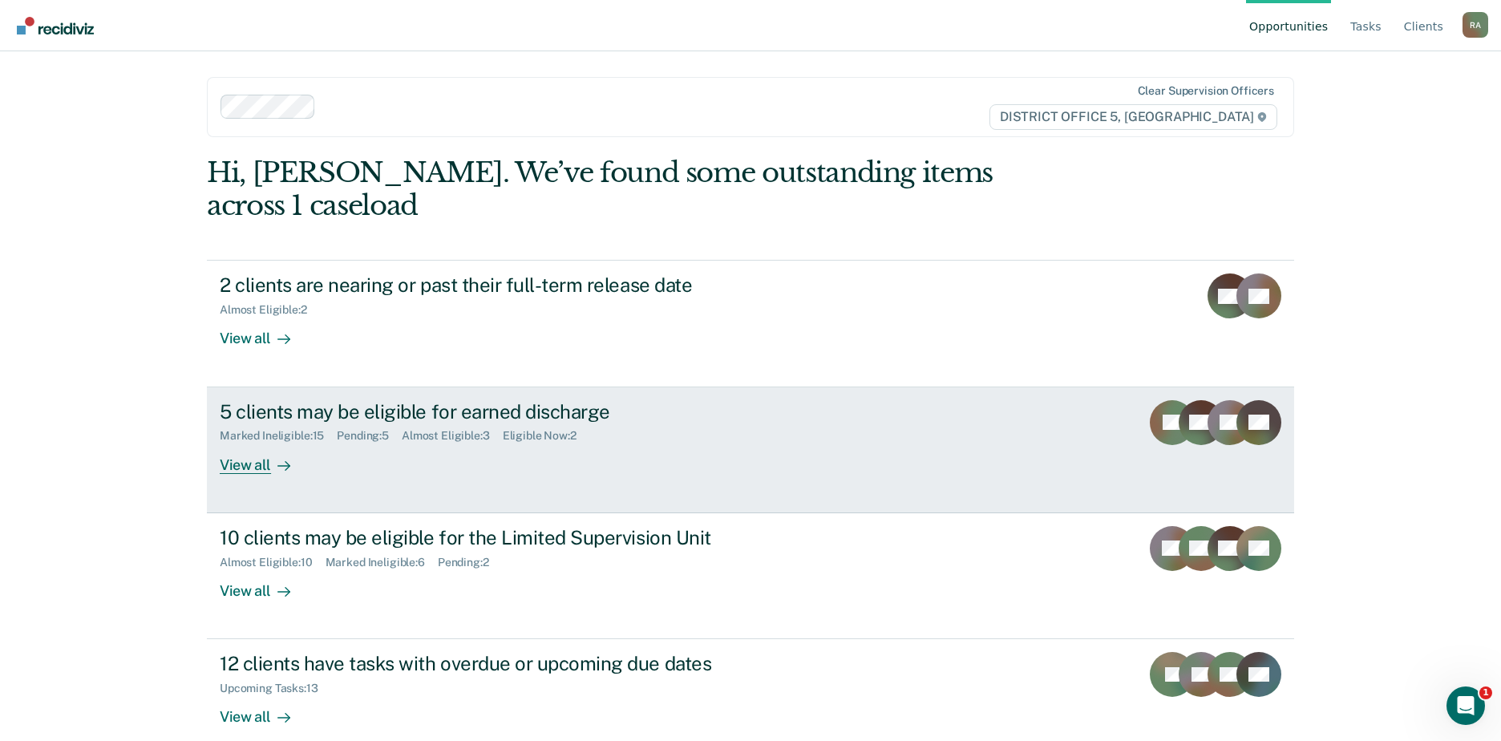
click at [273, 455] on div at bounding box center [280, 464] width 19 height 18
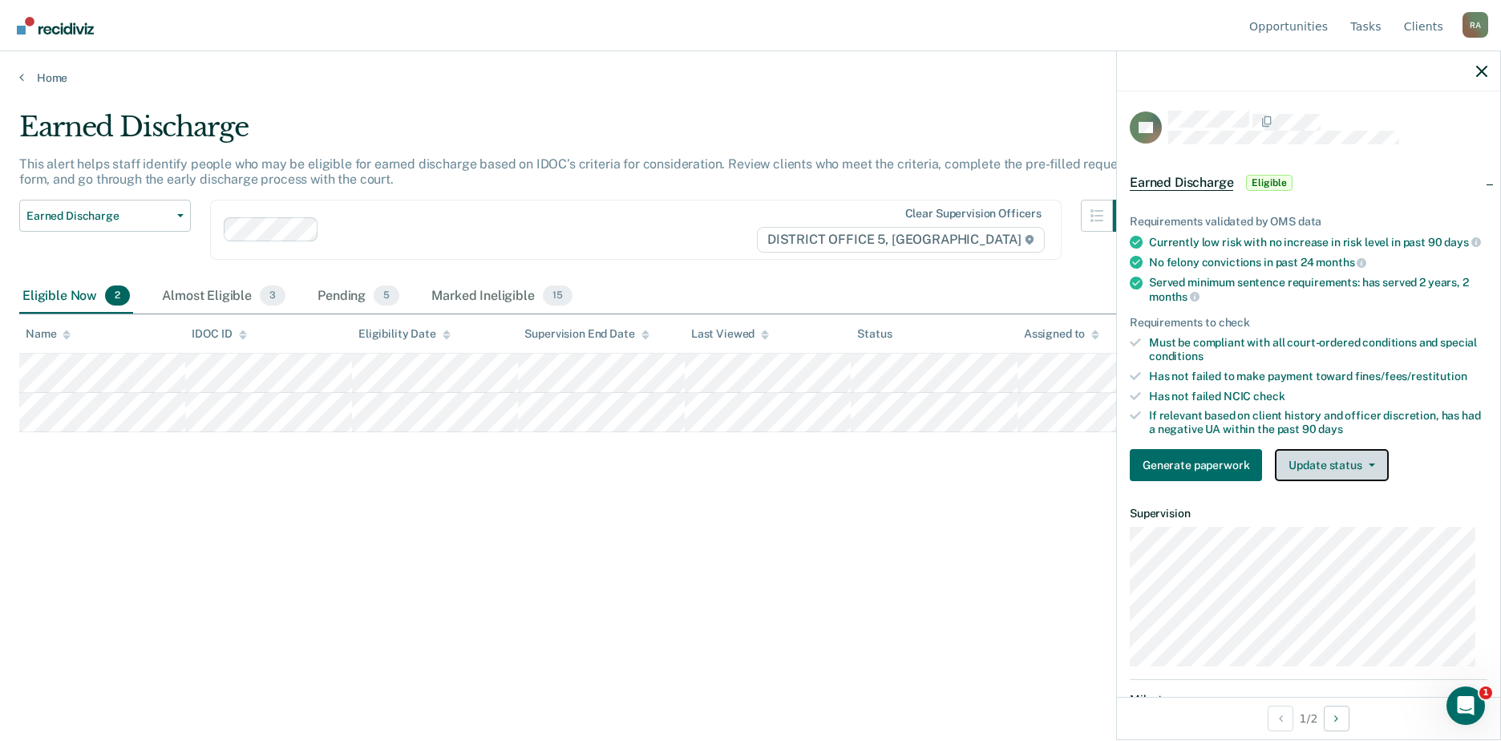
click at [1321, 479] on button "Update status" at bounding box center [1331, 465] width 113 height 32
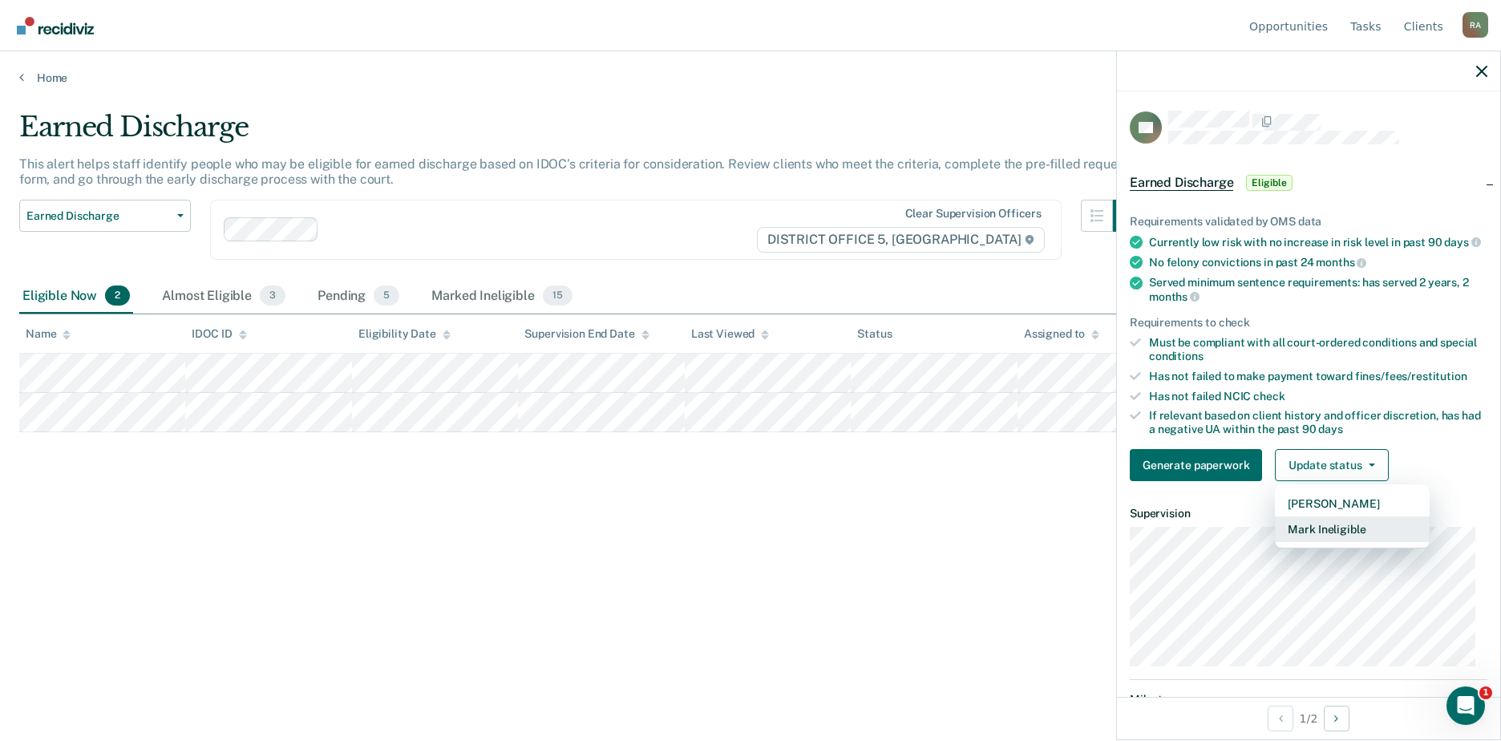
click at [1328, 534] on button "Mark Ineligible" at bounding box center [1352, 529] width 155 height 26
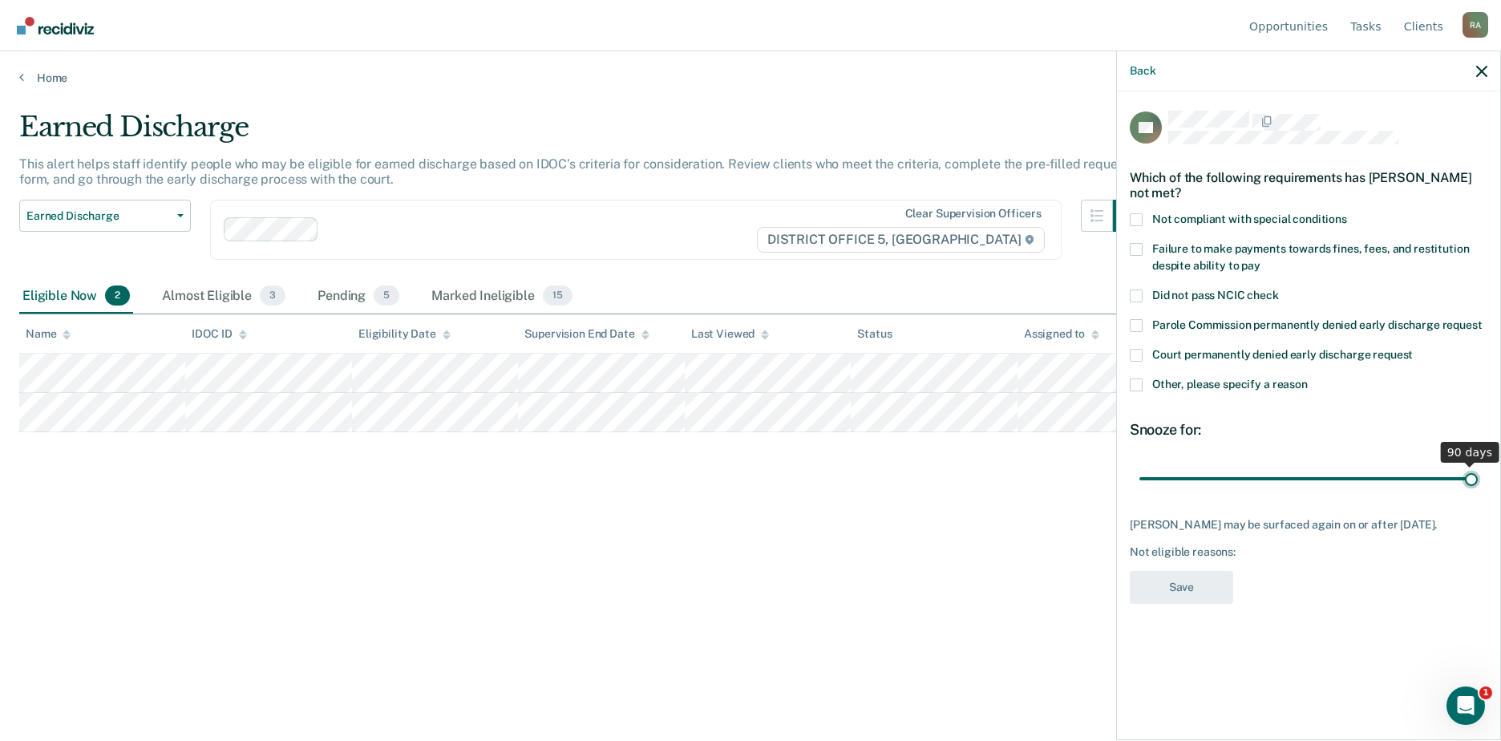
drag, startPoint x: 1255, startPoint y: 470, endPoint x: 1532, endPoint y: 475, distance: 277.5
type input "90"
click at [1478, 475] on input "range" at bounding box center [1308, 478] width 338 height 28
click at [1146, 382] on label "Other, please specify a reason" at bounding box center [1309, 386] width 358 height 17
click at [1308, 378] on input "Other, please specify a reason" at bounding box center [1308, 378] width 0 height 0
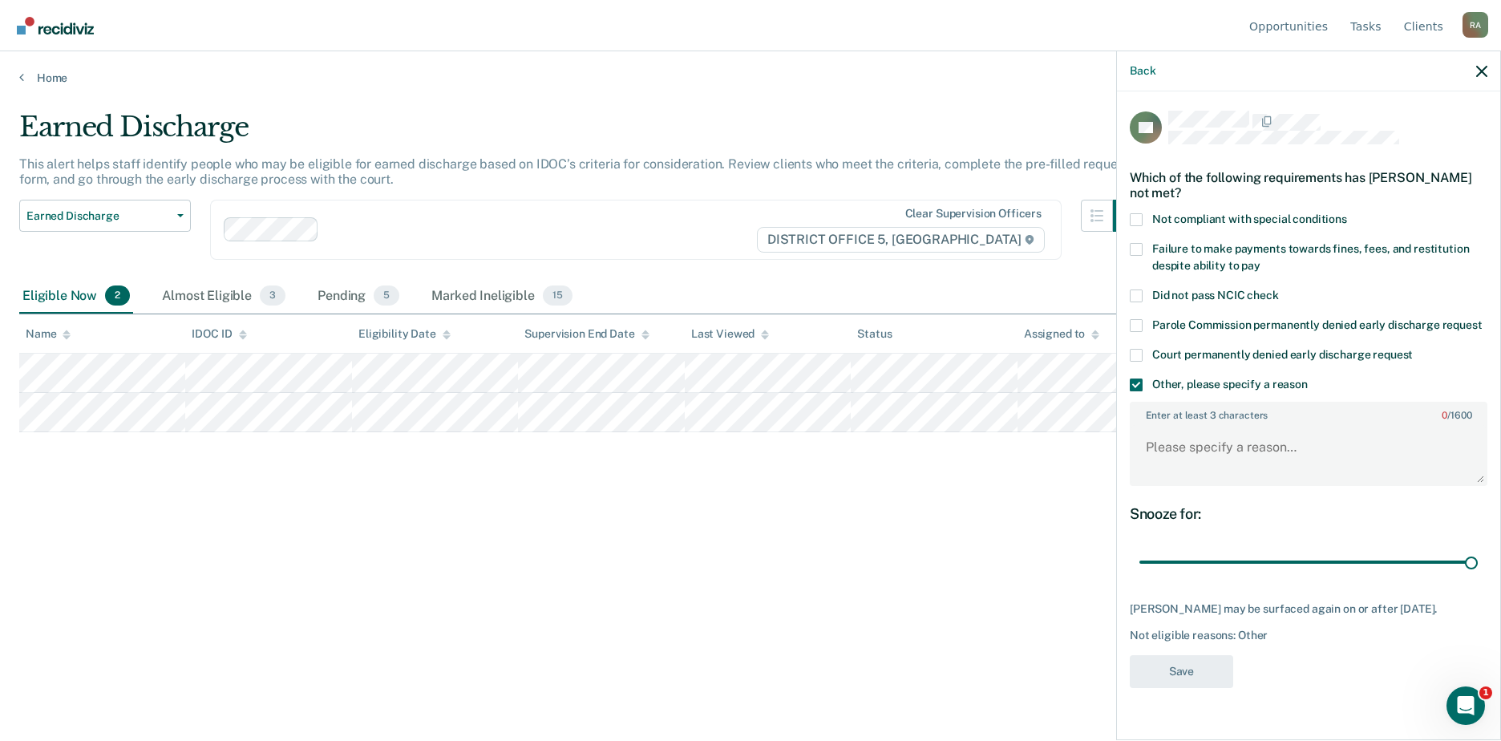
click at [1146, 221] on label "Not compliant with special conditions" at bounding box center [1309, 221] width 358 height 17
click at [1347, 213] on input "Not compliant with special conditions" at bounding box center [1347, 213] width 0 height 0
click at [1140, 241] on div "Not compliant with special conditions" at bounding box center [1309, 228] width 358 height 30
click at [1136, 246] on span at bounding box center [1136, 249] width 13 height 13
click at [1260, 260] on input "Failure to make payments towards fines, fees, and restitution despite ability t…" at bounding box center [1260, 260] width 0 height 0
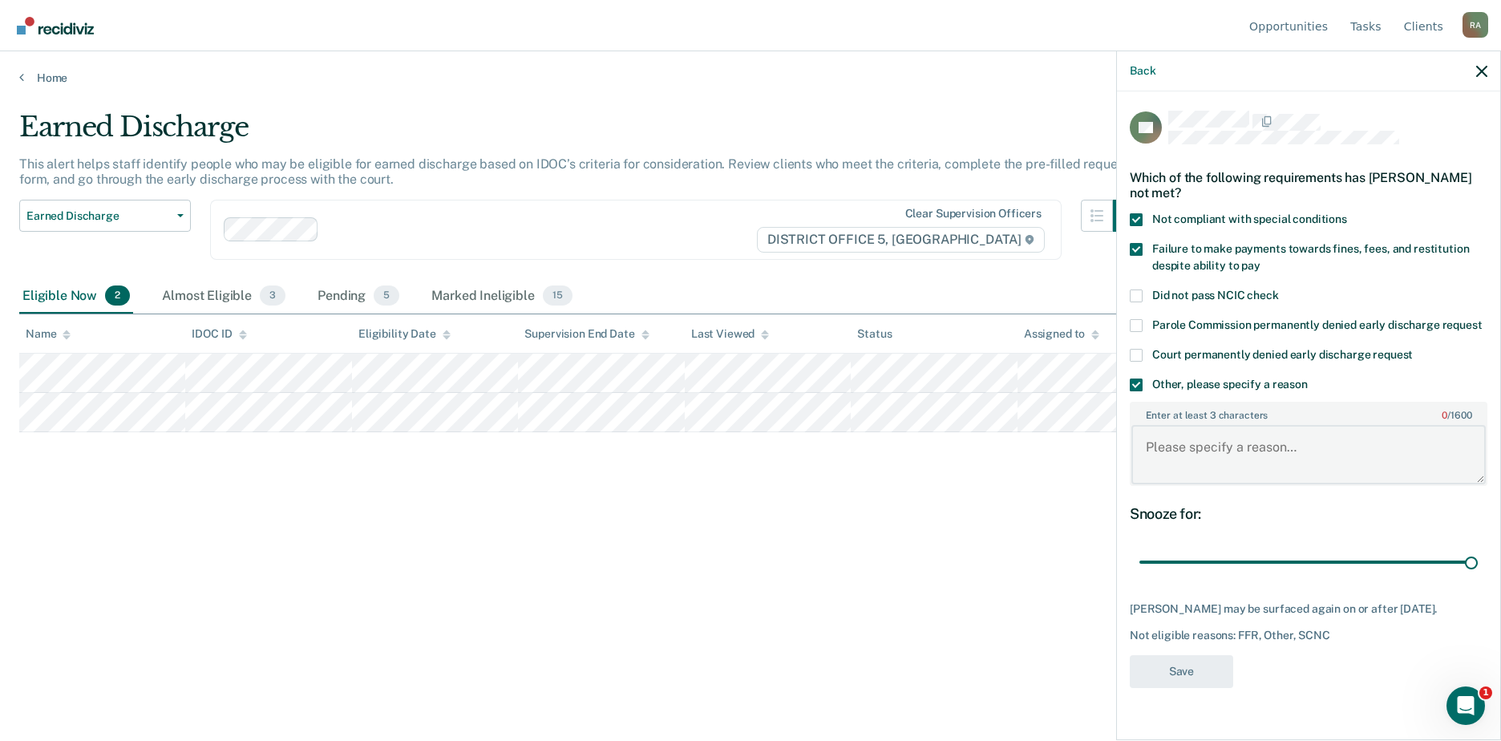
click at [1243, 455] on textarea "Enter at least 3 characters 0 / 1600" at bounding box center [1308, 454] width 354 height 59
type textarea "COS and court fines balances"
click at [1175, 667] on button "Save" at bounding box center [1181, 671] width 103 height 33
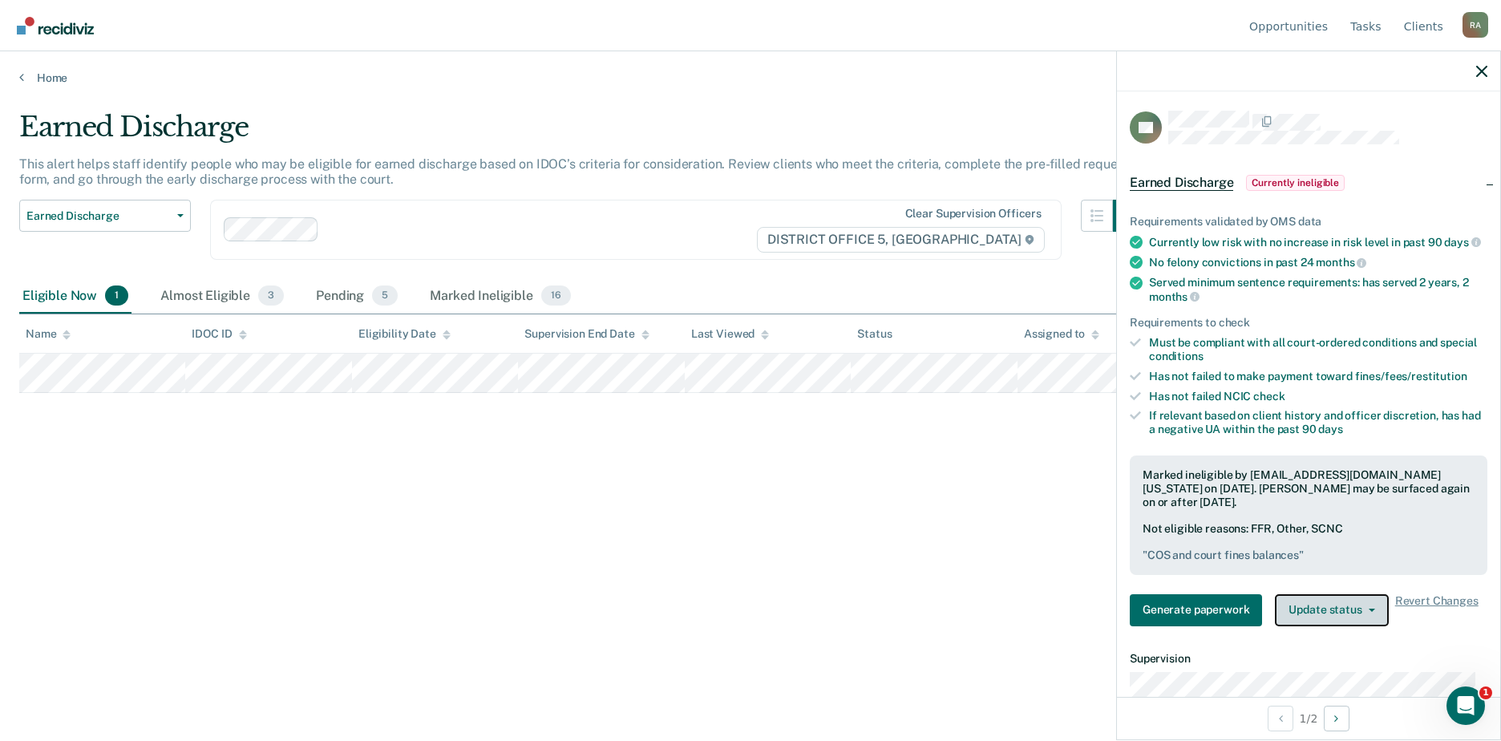
click at [1378, 616] on button "Update status" at bounding box center [1331, 610] width 113 height 32
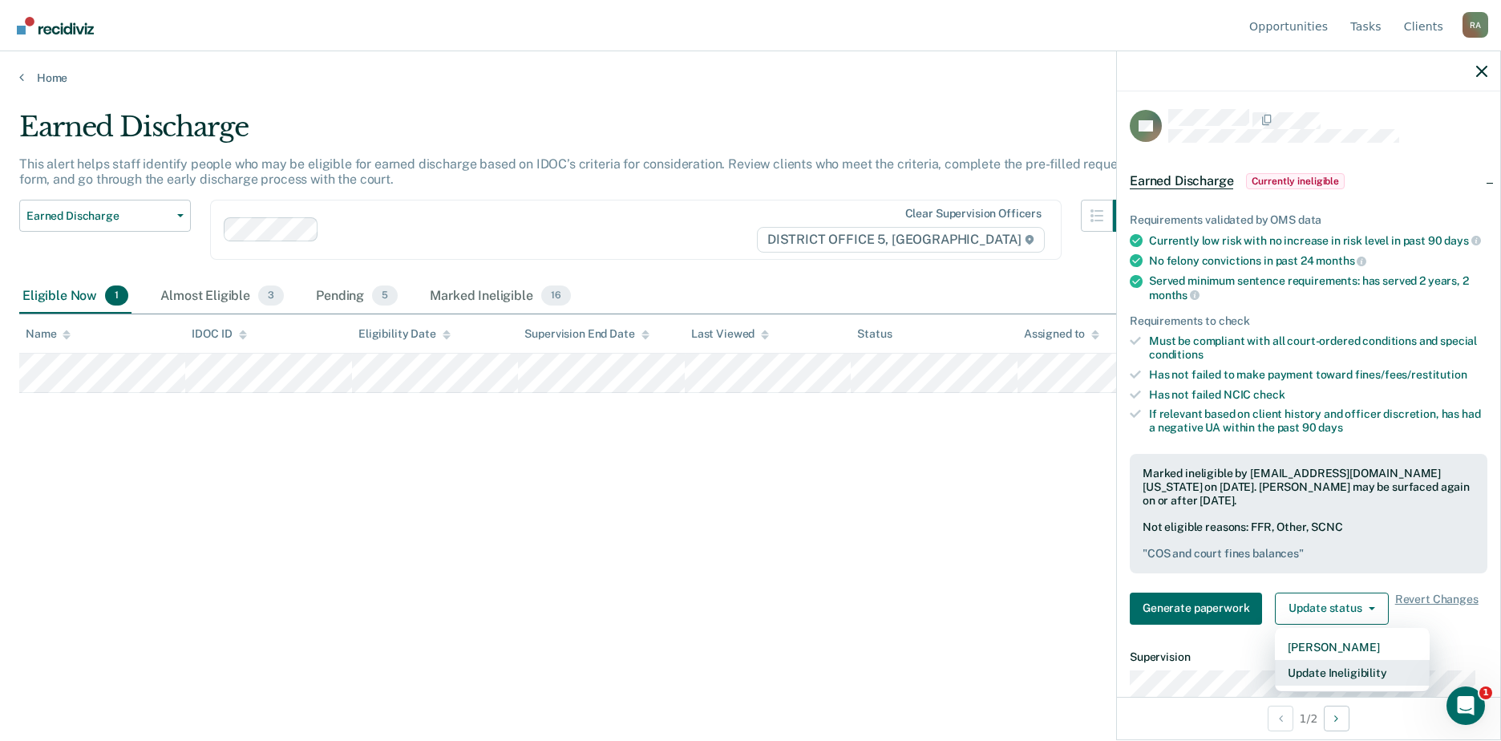
click at [1331, 681] on button "Update Ineligibility" at bounding box center [1352, 673] width 155 height 26
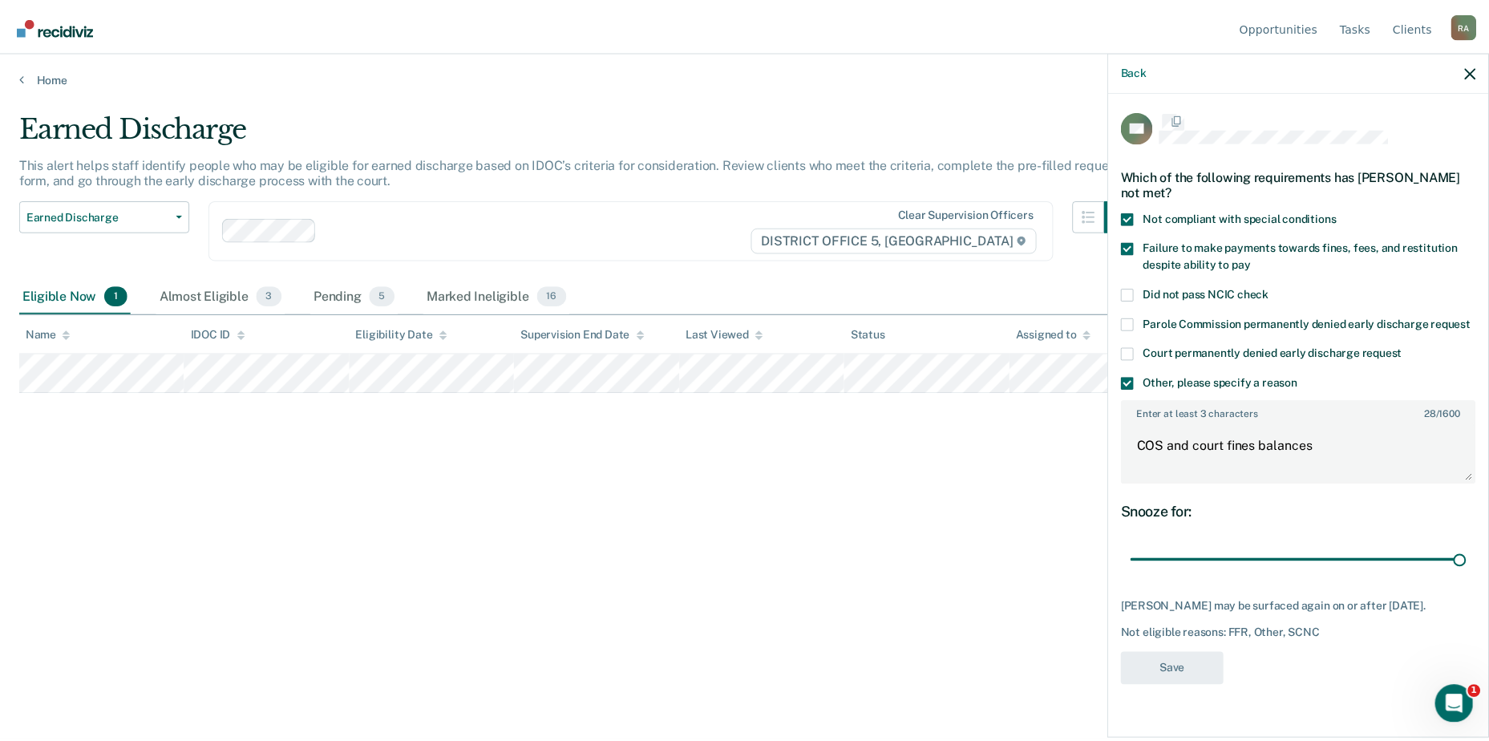
scroll to position [0, 0]
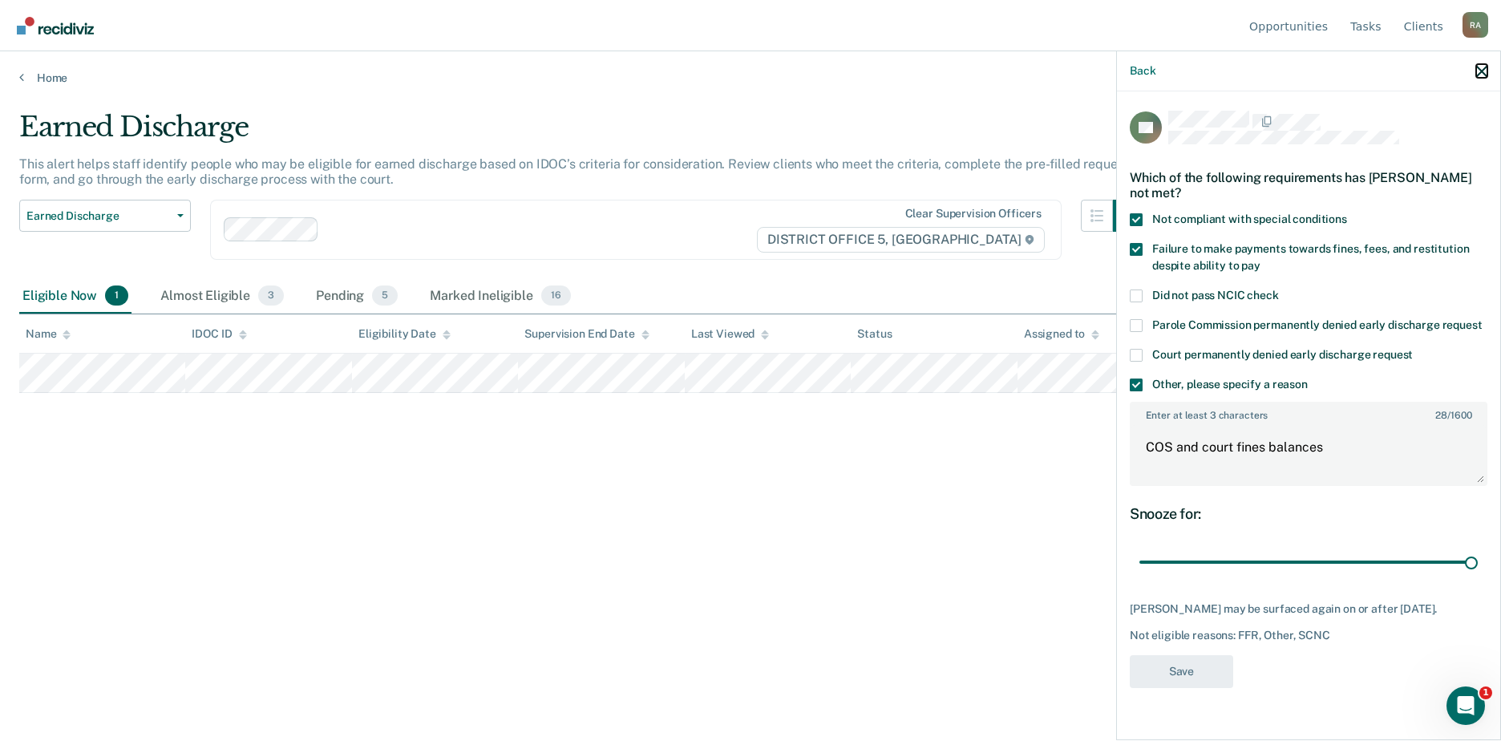
click at [1481, 75] on icon "button" at bounding box center [1481, 71] width 11 height 11
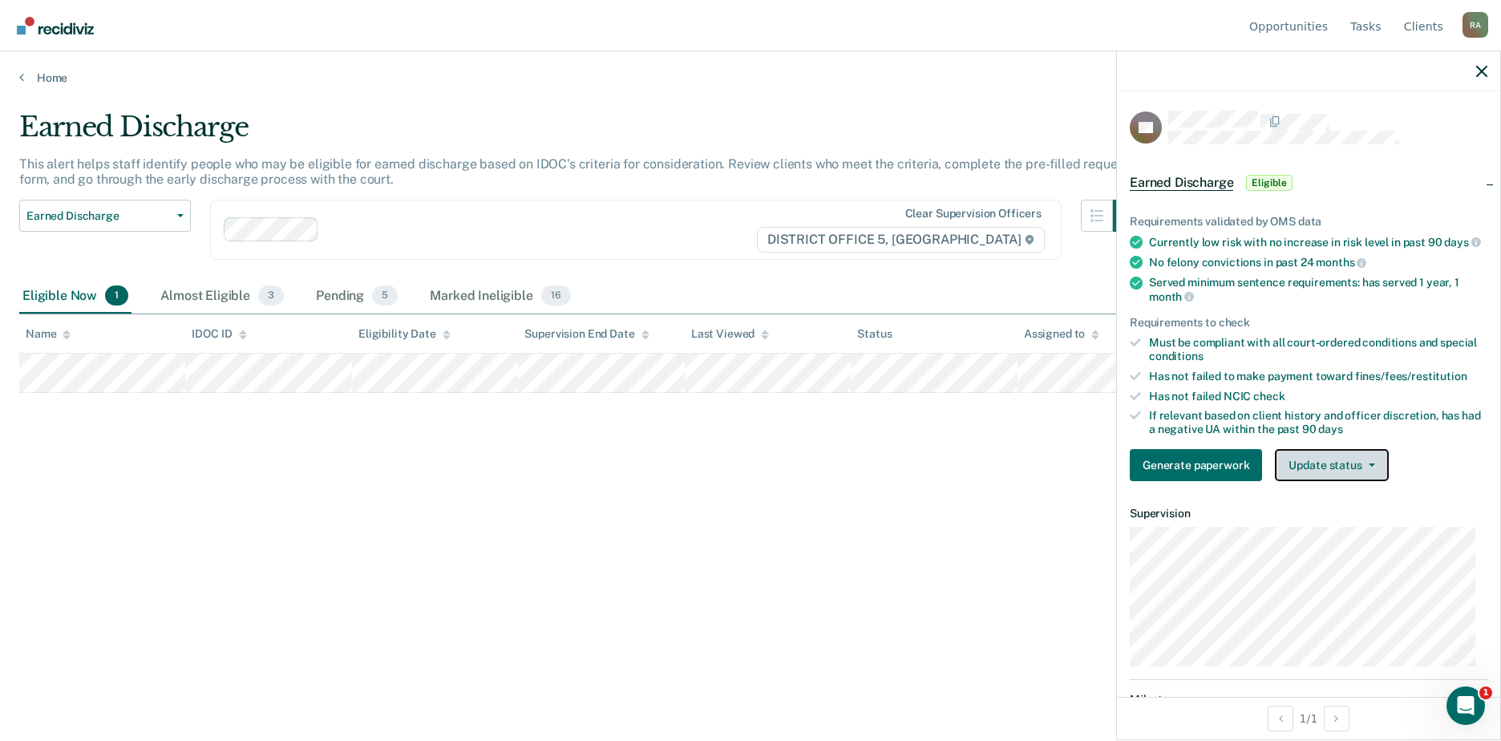
click at [1341, 477] on button "Update status" at bounding box center [1331, 465] width 113 height 32
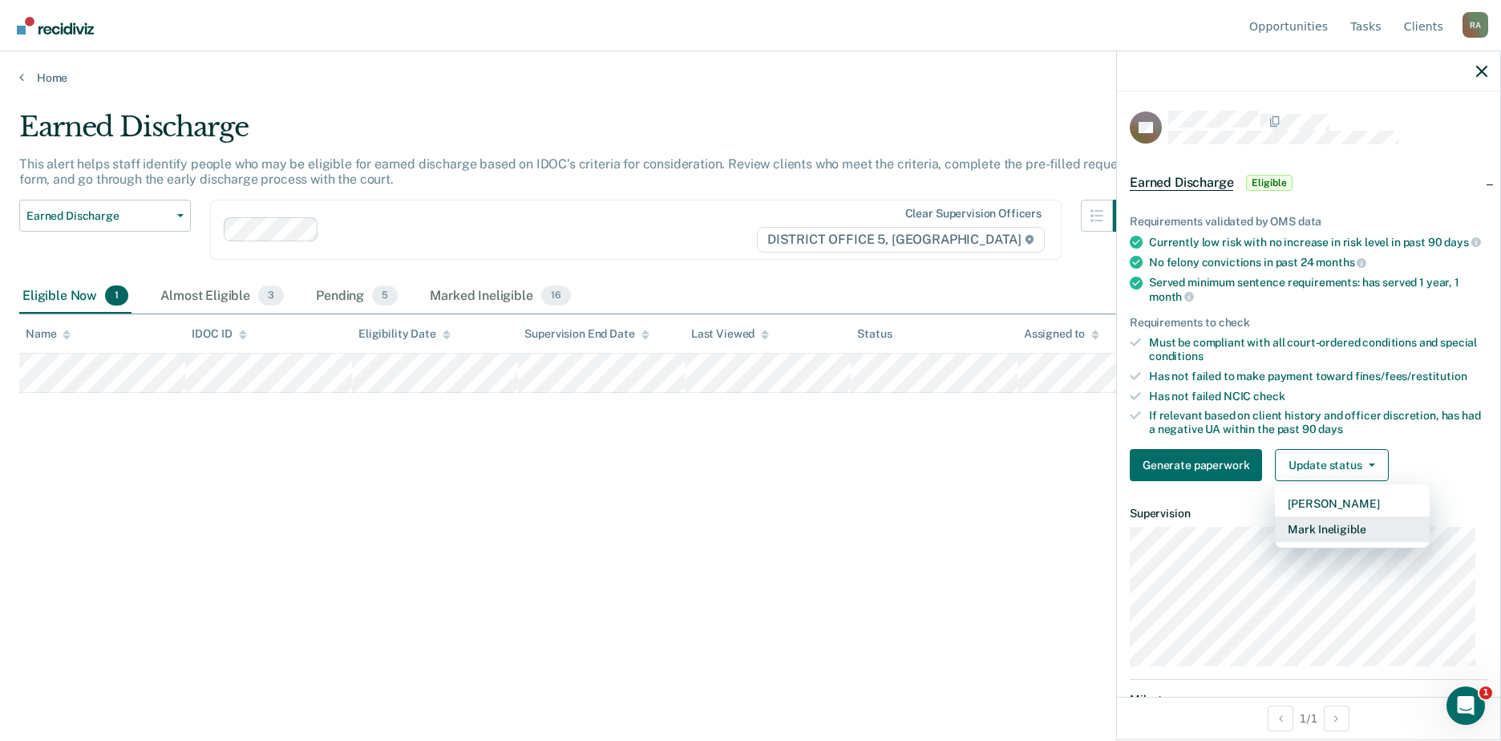
click at [1342, 533] on button "Mark Ineligible" at bounding box center [1352, 529] width 155 height 26
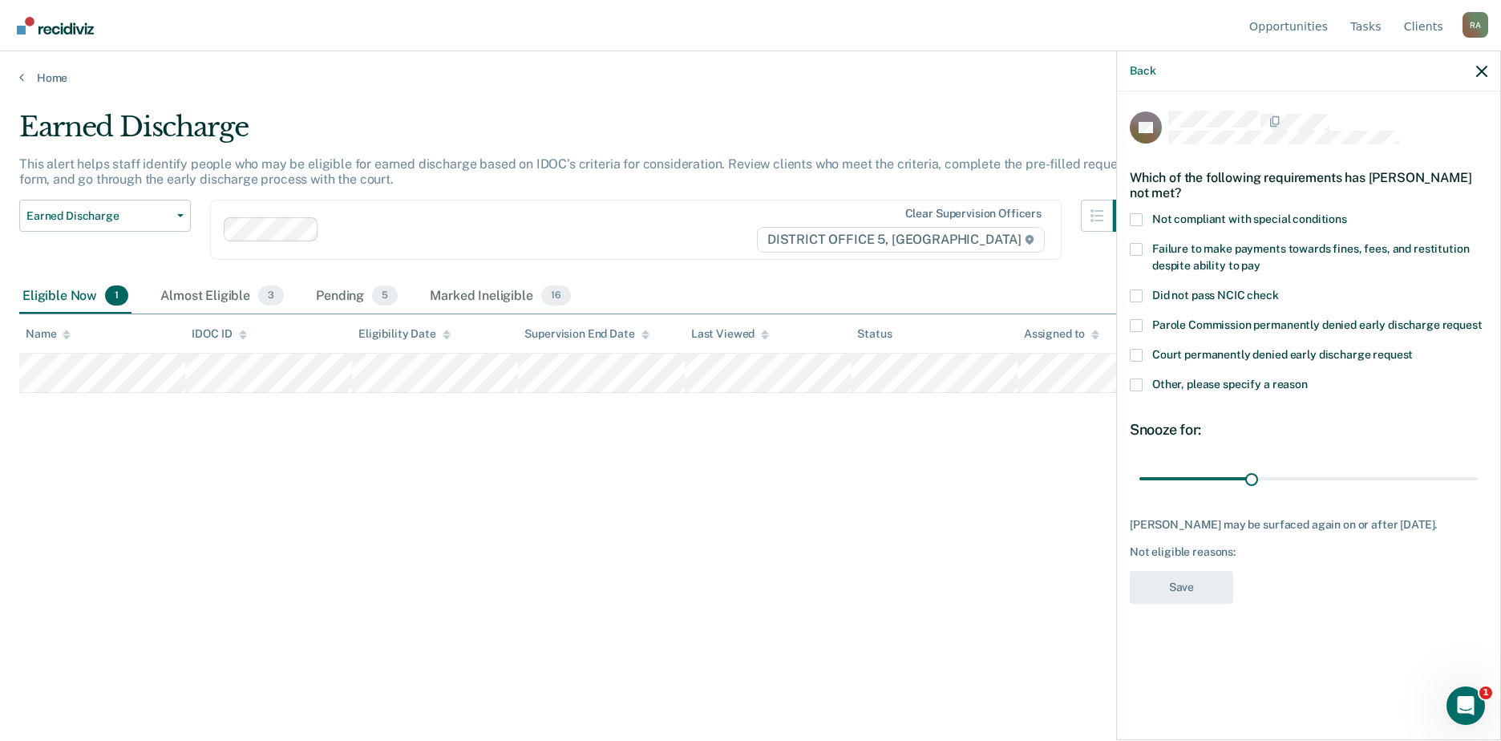
click at [1142, 218] on span at bounding box center [1136, 219] width 13 height 13
click at [1347, 213] on input "Not compliant with special conditions" at bounding box center [1347, 213] width 0 height 0
click at [1139, 247] on span at bounding box center [1136, 249] width 13 height 13
click at [1260, 260] on input "Failure to make payments towards fines, fees, and restitution despite ability t…" at bounding box center [1260, 260] width 0 height 0
click at [1140, 378] on span at bounding box center [1136, 384] width 13 height 13
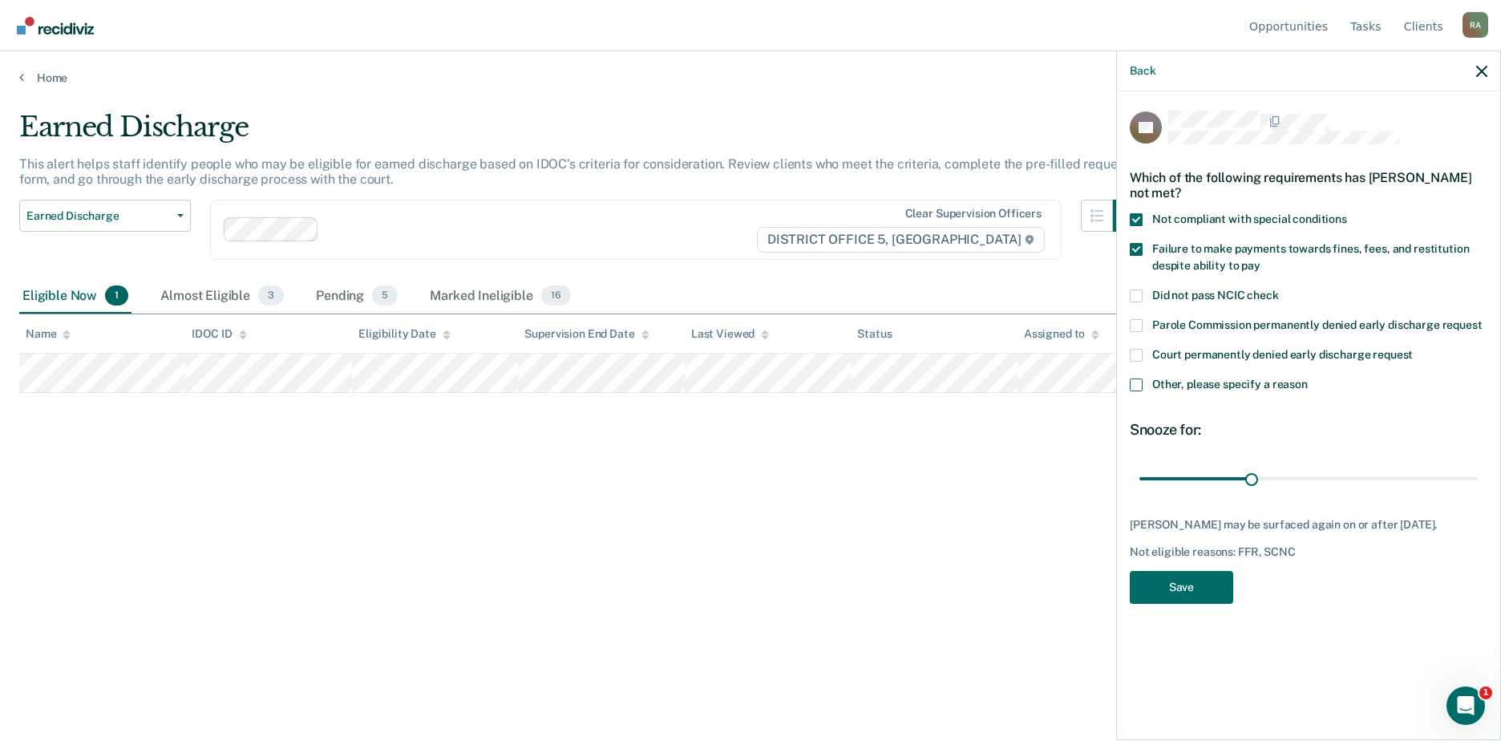
click at [1308, 378] on input "Other, please specify a reason" at bounding box center [1308, 378] width 0 height 0
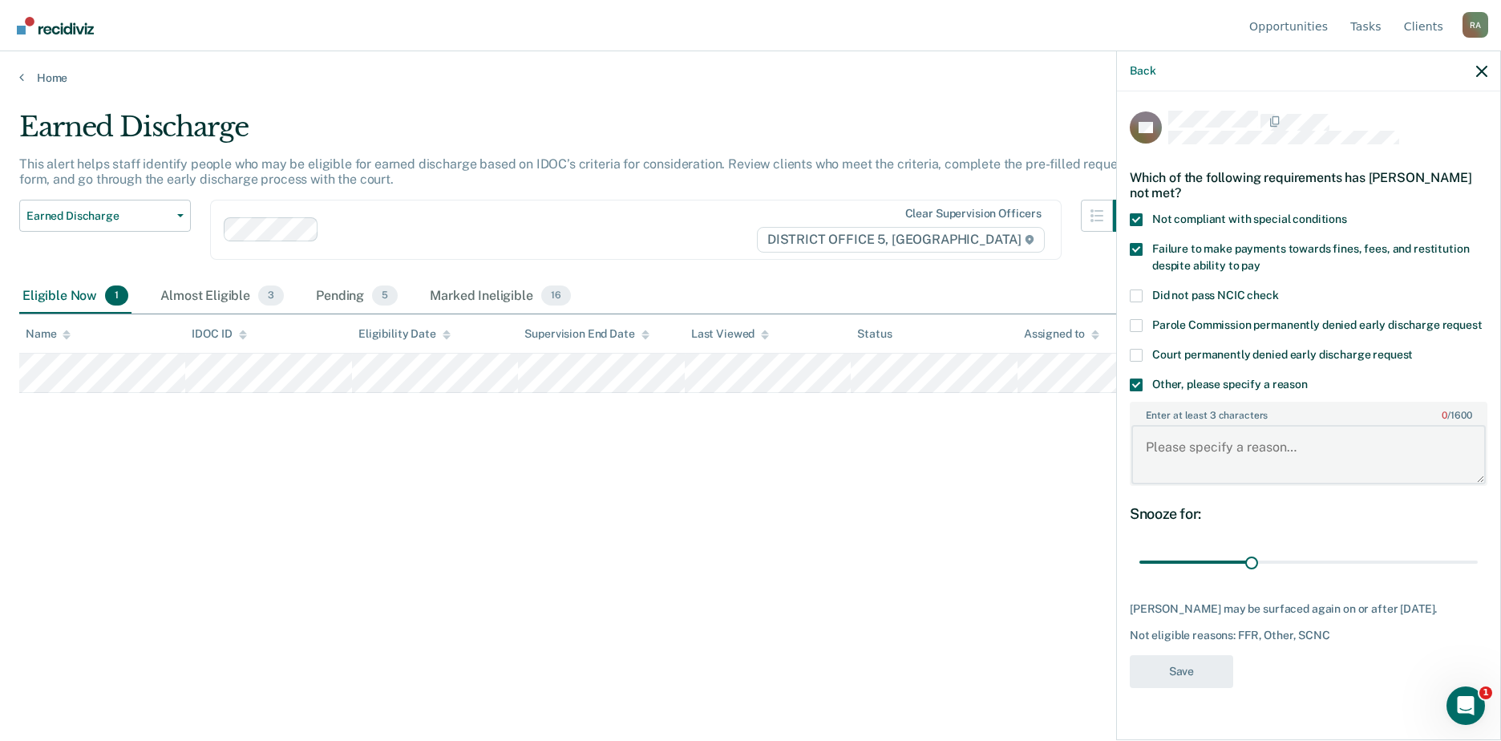
click at [1193, 451] on textarea "Enter at least 3 characters 0 / 1600" at bounding box center [1308, 454] width 354 height 59
type textarea "Recently used - bal on COS"
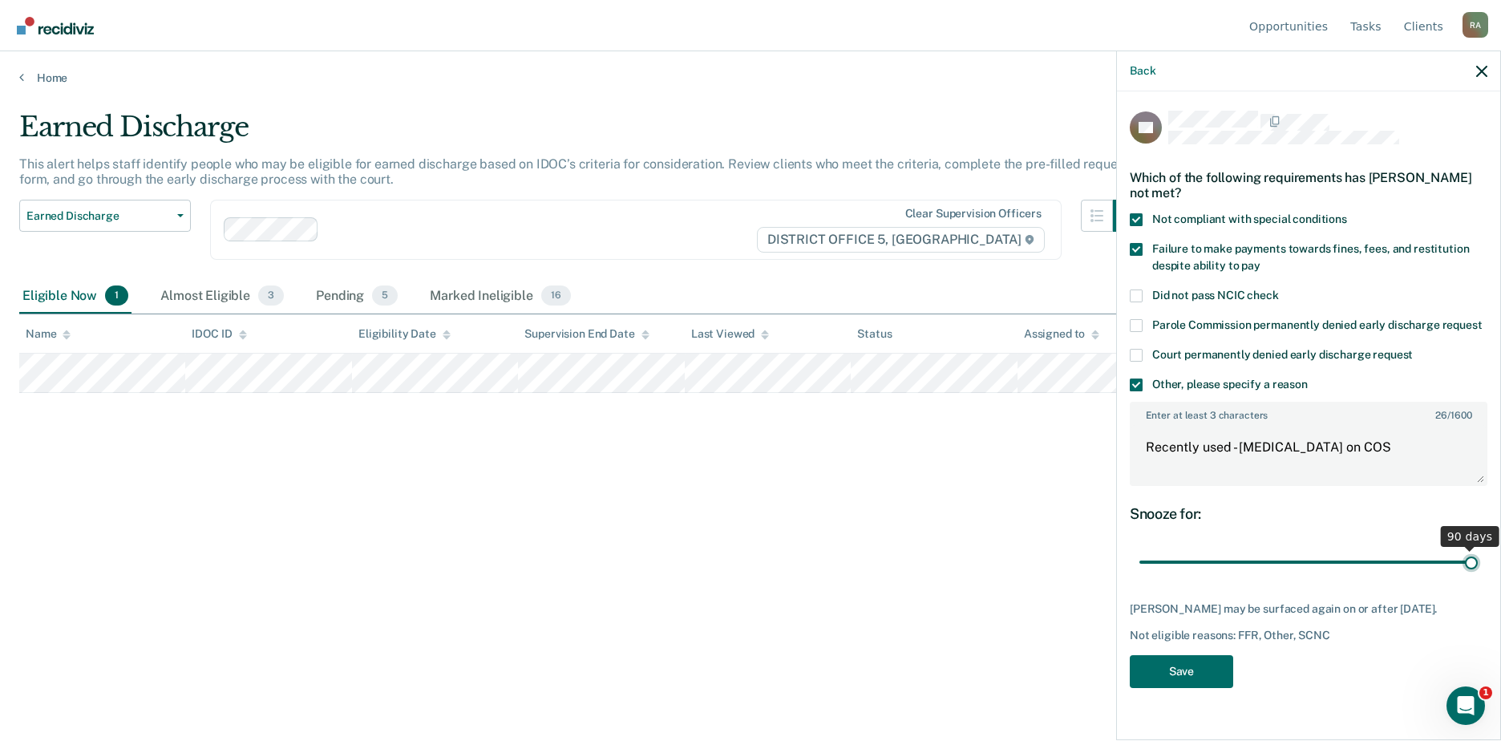
drag, startPoint x: 1248, startPoint y: 556, endPoint x: 1750, endPoint y: 559, distance: 502.0
type input "90"
click at [1478, 559] on input "range" at bounding box center [1308, 562] width 338 height 28
click at [1216, 676] on button "Save" at bounding box center [1181, 671] width 103 height 33
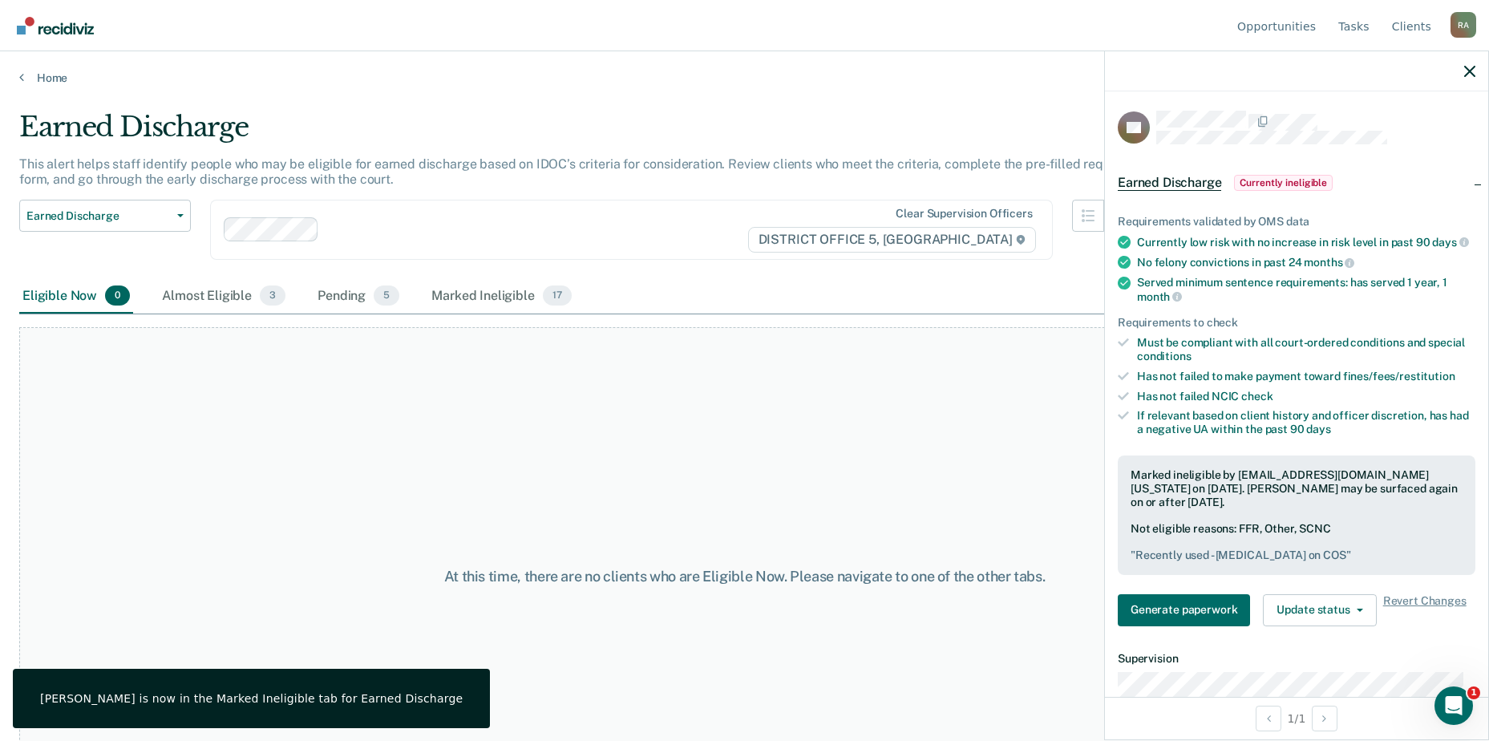
click at [1463, 70] on div at bounding box center [1296, 71] width 383 height 40
click at [1473, 69] on icon "button" at bounding box center [1469, 71] width 11 height 11
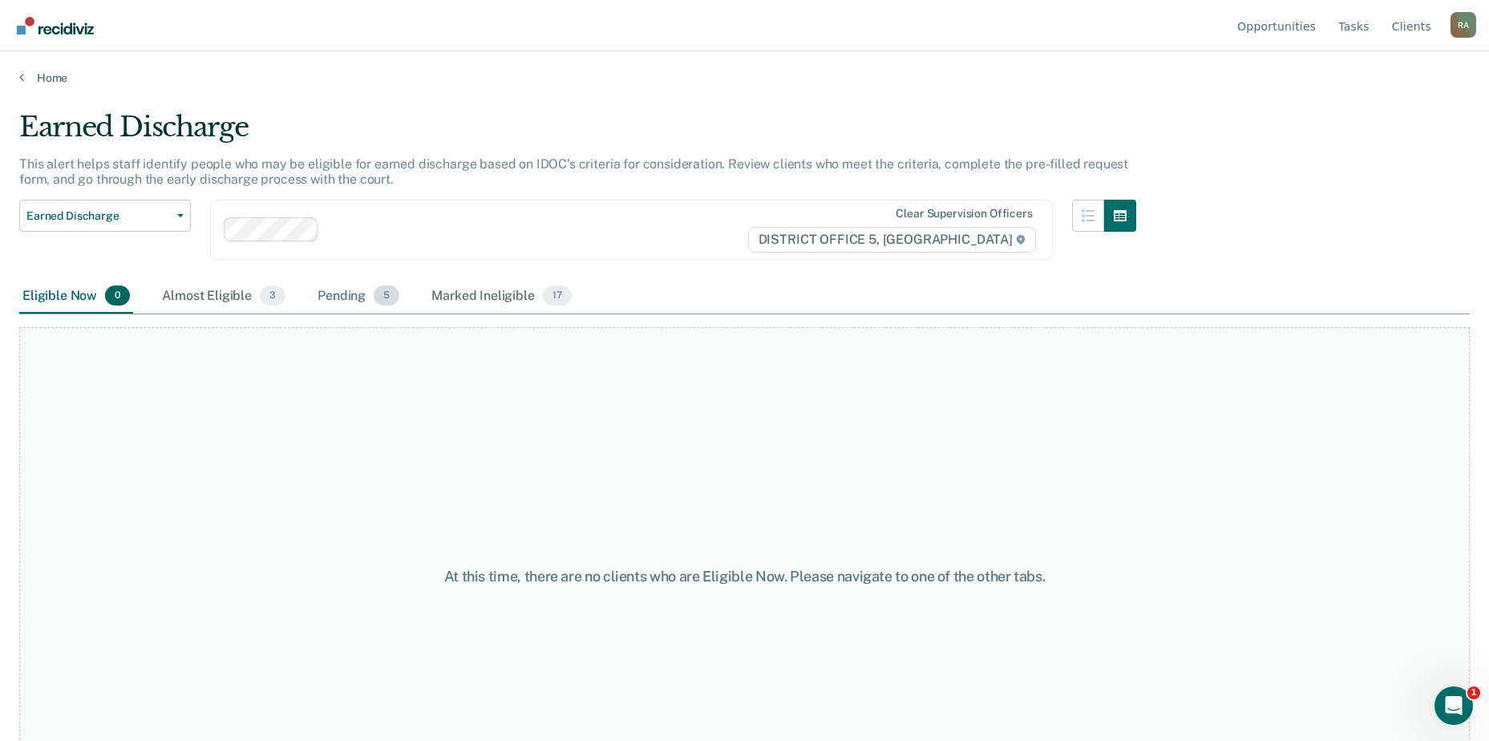
click at [378, 298] on span "5" at bounding box center [387, 295] width 26 height 21
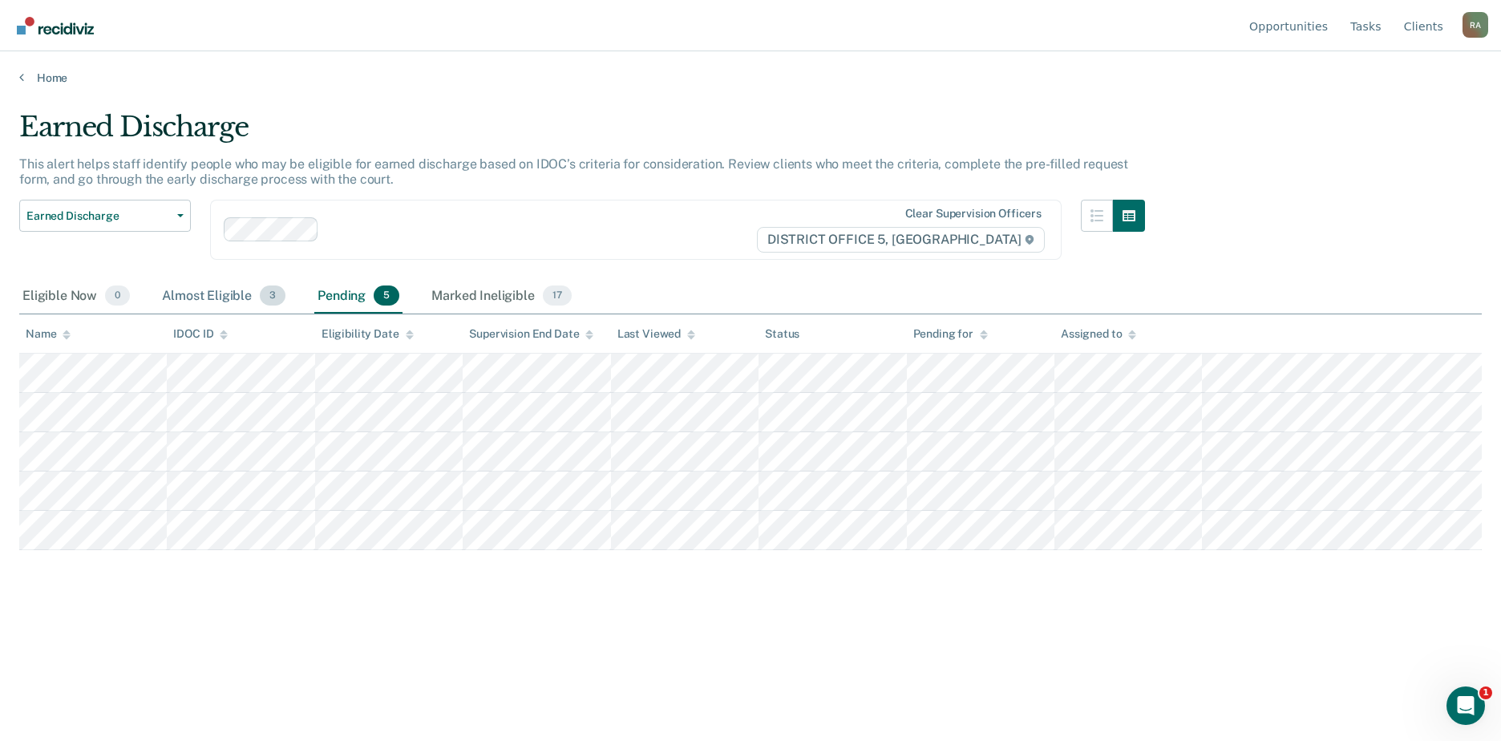
click at [255, 304] on div "Almost Eligible 3" at bounding box center [224, 296] width 130 height 35
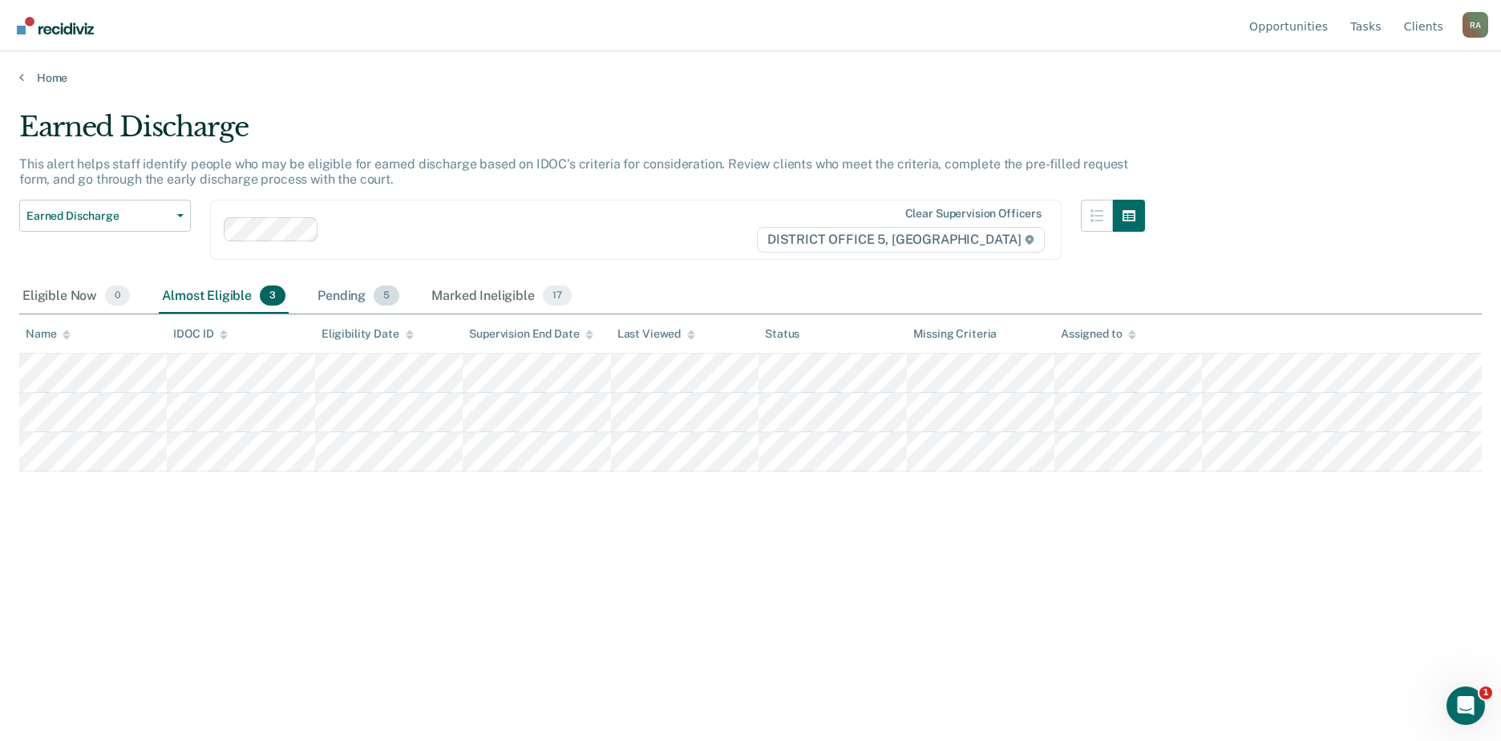
click at [342, 297] on div "Pending 5" at bounding box center [358, 296] width 88 height 35
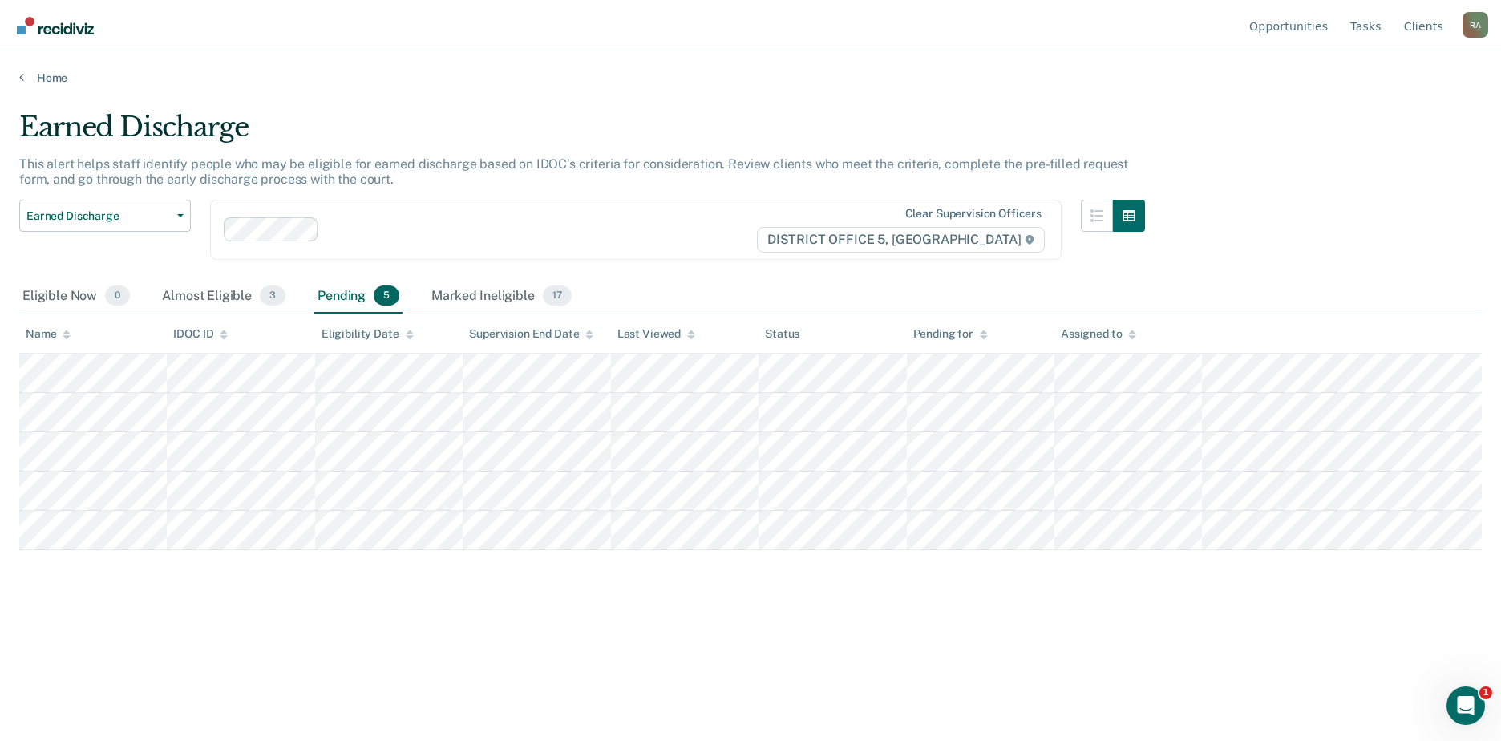
drag, startPoint x: 257, startPoint y: 579, endPoint x: 92, endPoint y: 577, distance: 165.2
click at [92, 577] on div "Earned Discharge This alert helps staff identify people who may be eligible for…" at bounding box center [750, 366] width 1463 height 510
click at [23, 373] on tr at bounding box center [750, 373] width 1463 height 39
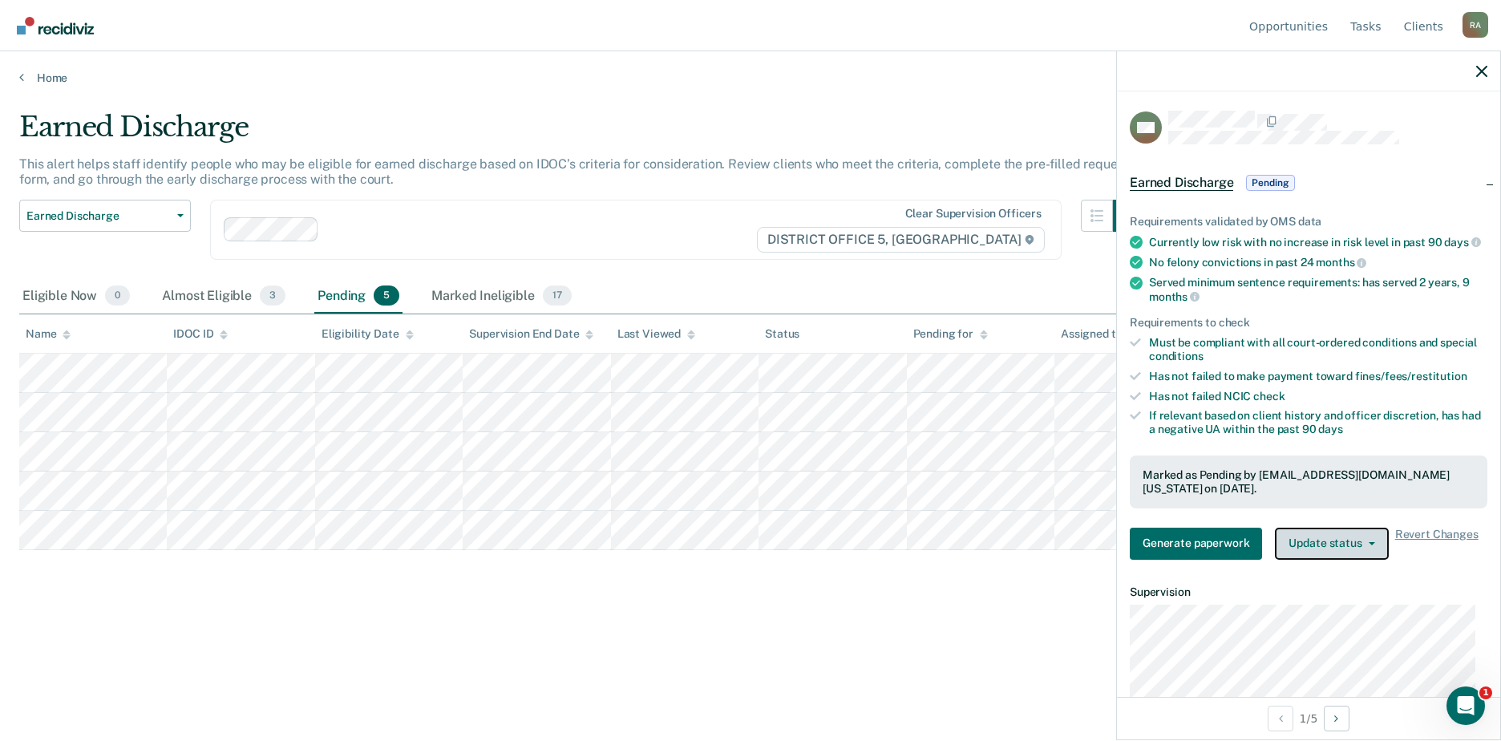
click at [1332, 552] on button "Update status" at bounding box center [1331, 544] width 113 height 32
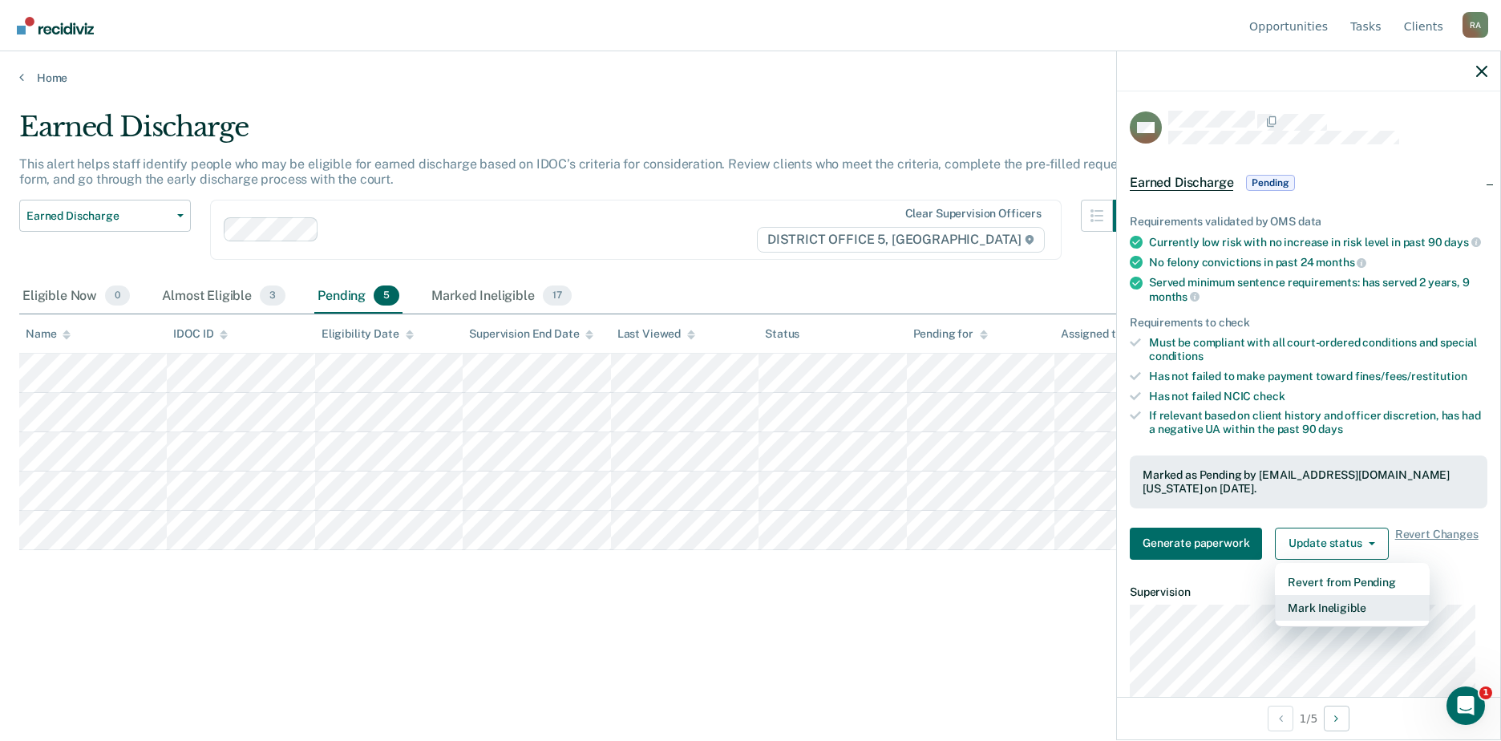
click at [1343, 617] on button "Mark Ineligible" at bounding box center [1352, 608] width 155 height 26
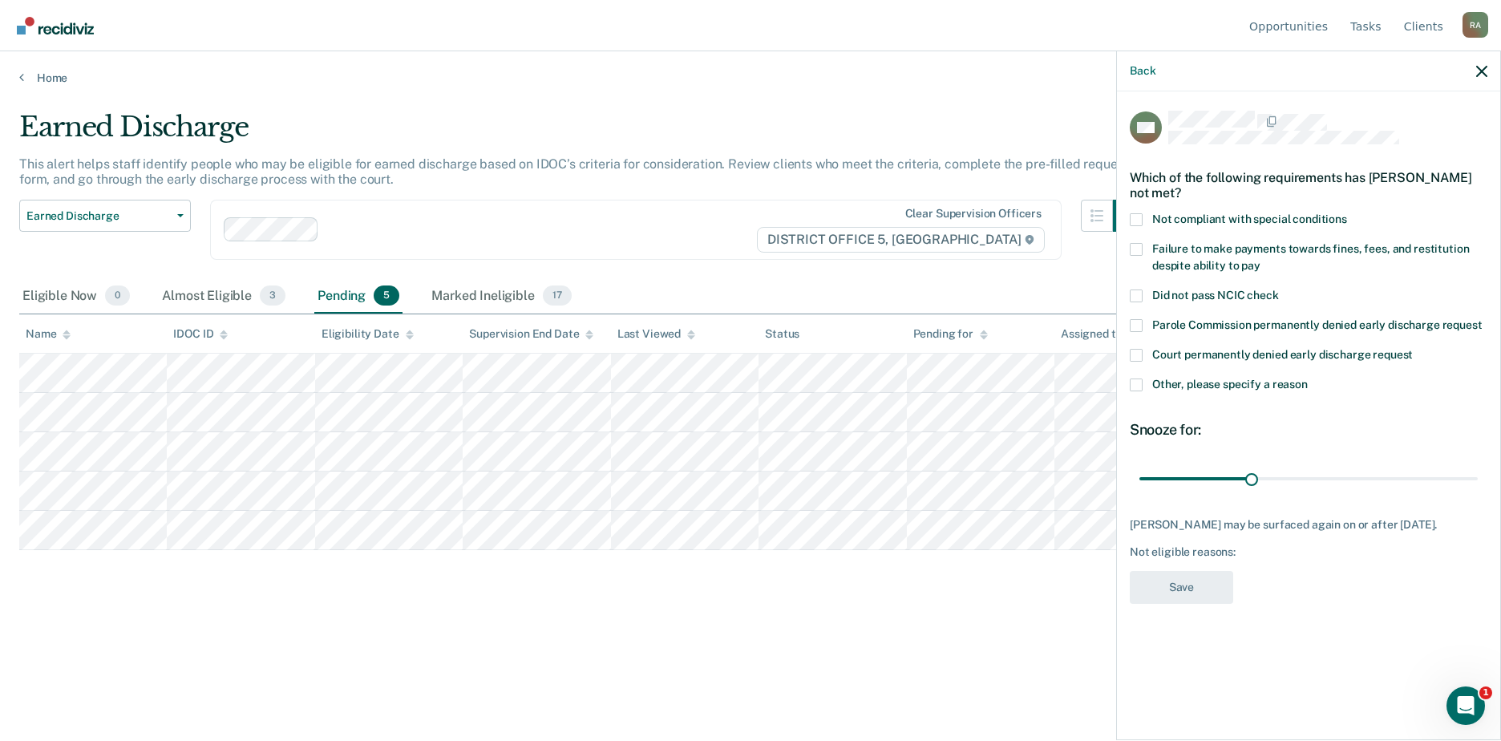
click at [1138, 216] on span at bounding box center [1136, 219] width 13 height 13
click at [1347, 213] on input "Not compliant with special conditions" at bounding box center [1347, 213] width 0 height 0
click at [1135, 249] on span at bounding box center [1136, 249] width 13 height 13
click at [1260, 260] on input "Failure to make payments towards fines, fees, and restitution despite ability t…" at bounding box center [1260, 260] width 0 height 0
click at [1137, 382] on span at bounding box center [1136, 384] width 13 height 13
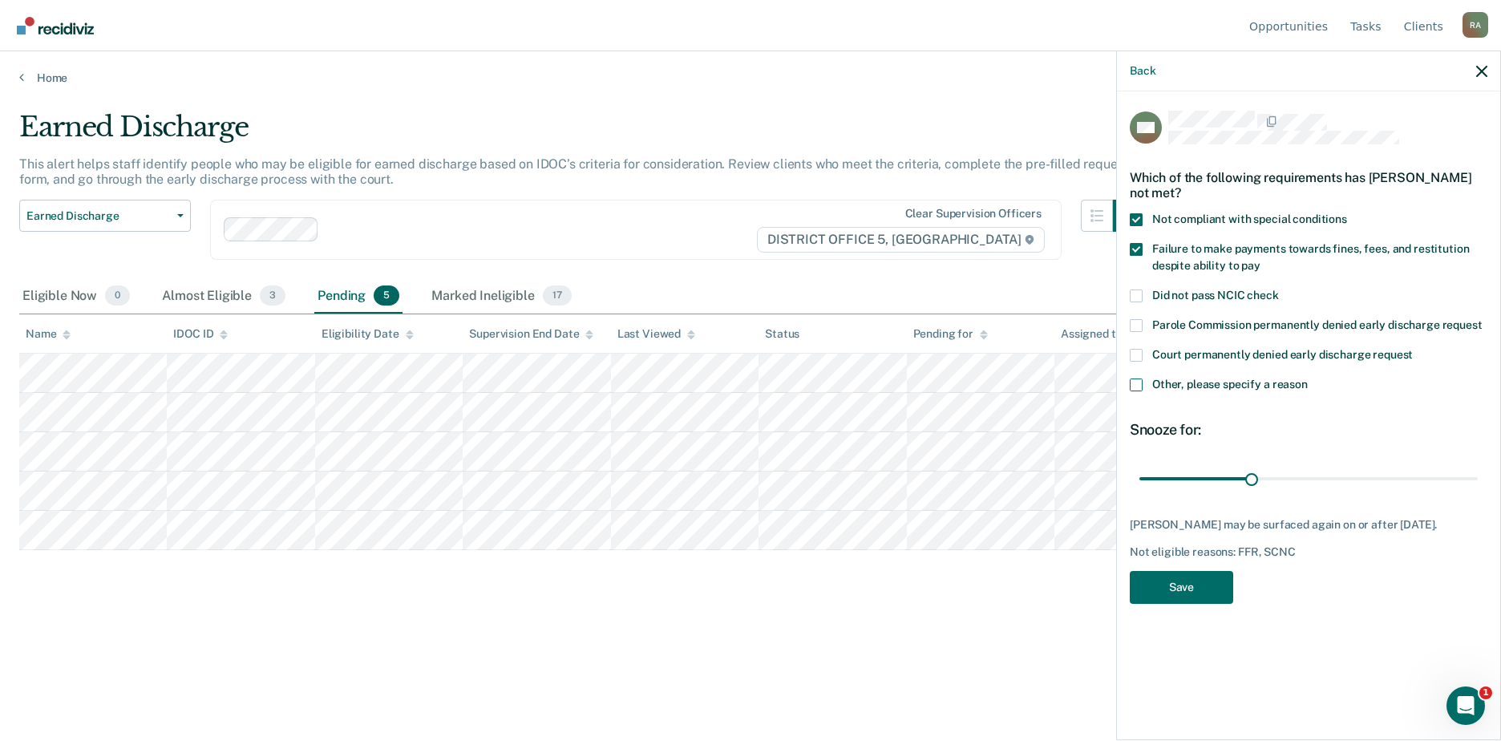
click at [1308, 378] on input "Other, please specify a reason" at bounding box center [1308, 378] width 0 height 0
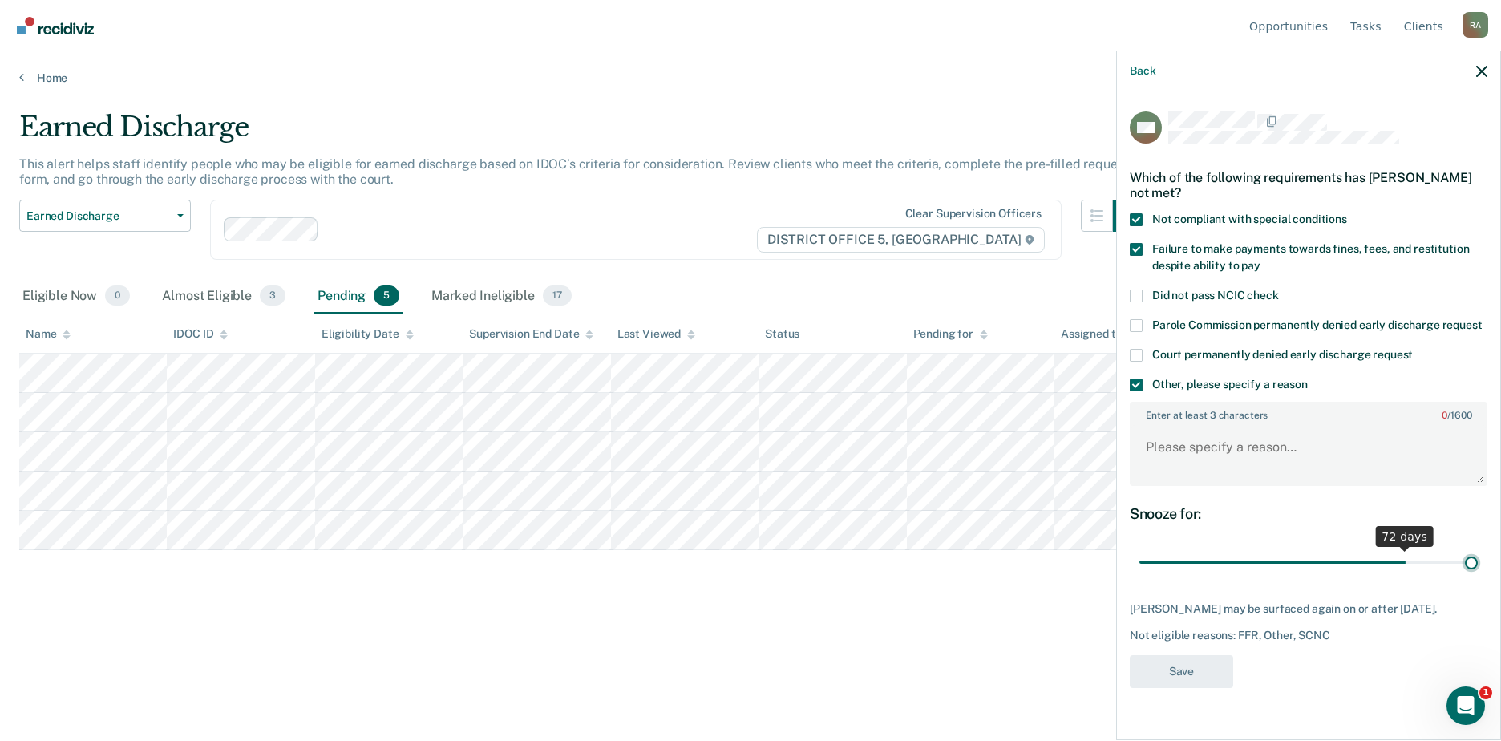
drag, startPoint x: 1252, startPoint y: 561, endPoint x: 1505, endPoint y: 532, distance: 255.1
type input "90"
click at [1478, 548] on input "range" at bounding box center [1308, 562] width 338 height 28
click at [1183, 445] on textarea "Enter at least 3 characters 0 / 1600" at bounding box center [1308, 454] width 354 height 59
type textarea "COS bal"
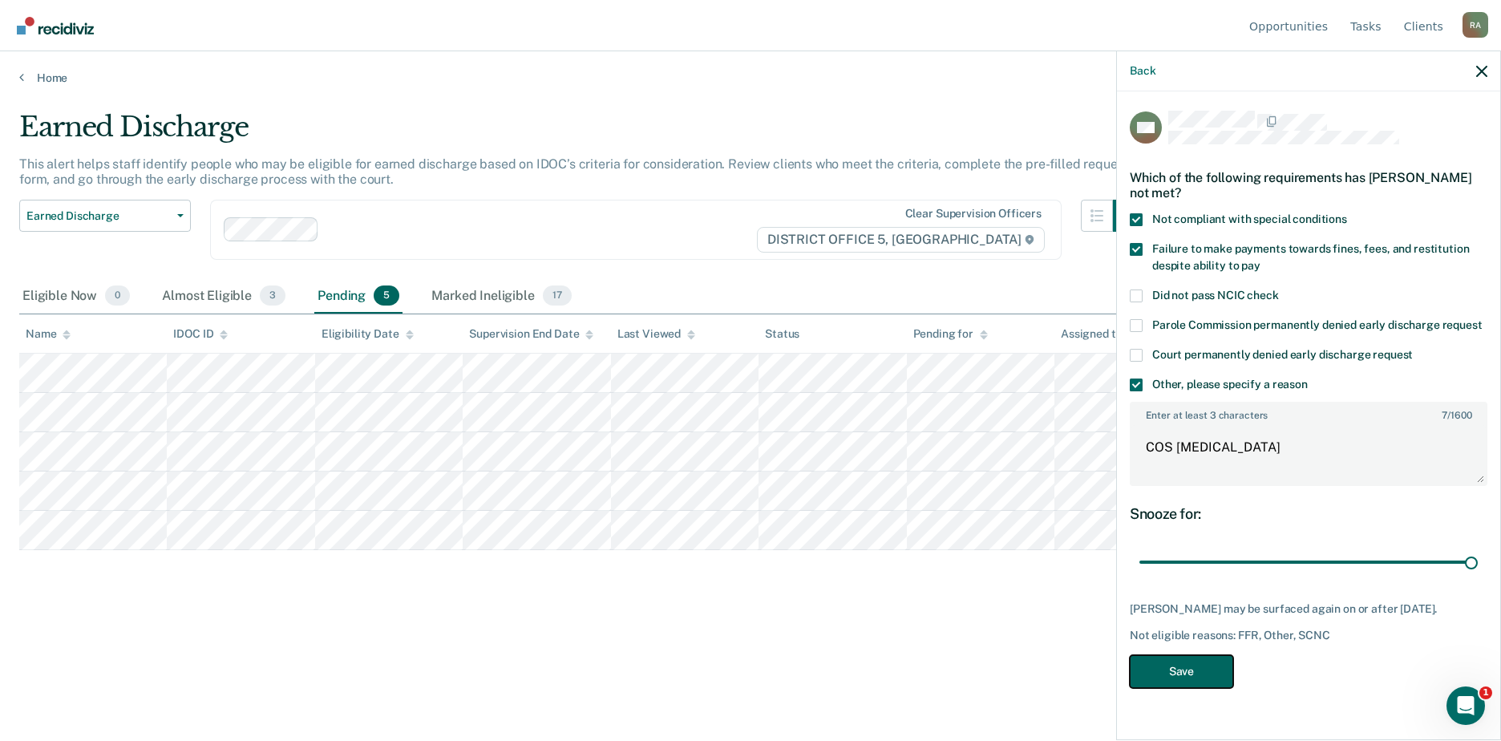
click at [1196, 660] on button "Save" at bounding box center [1181, 671] width 103 height 33
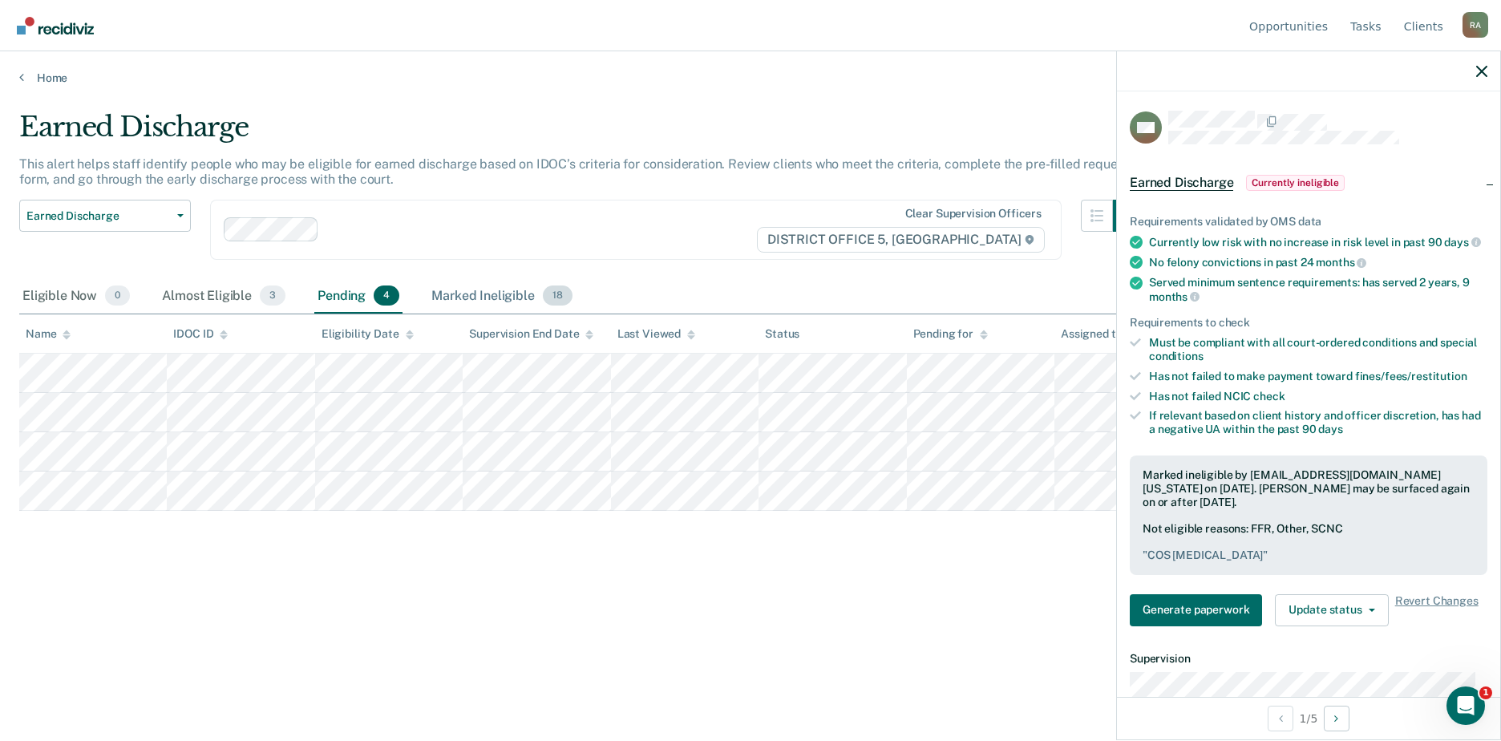
click at [474, 298] on div "Marked Ineligible 18" at bounding box center [501, 296] width 147 height 35
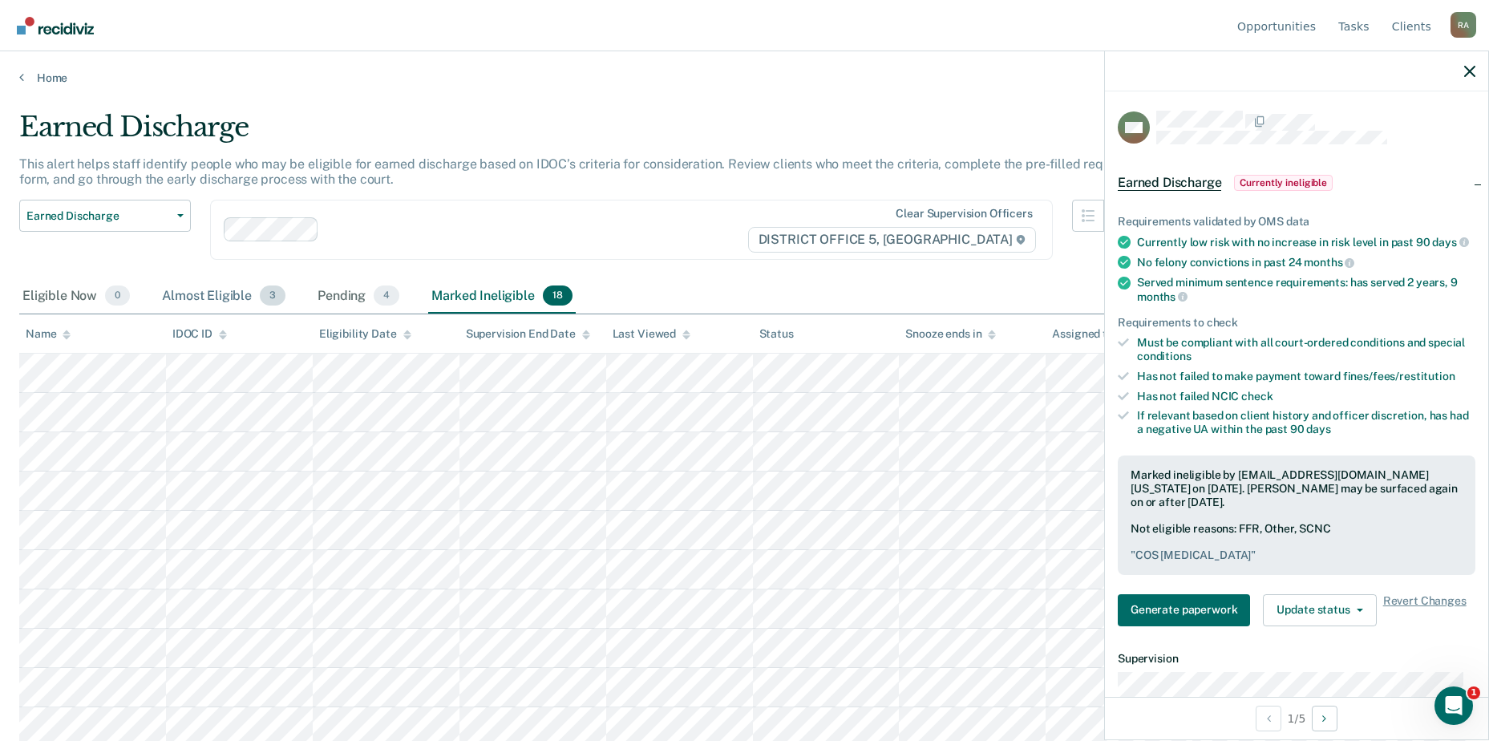
click at [251, 297] on div "Almost Eligible 3" at bounding box center [224, 296] width 130 height 35
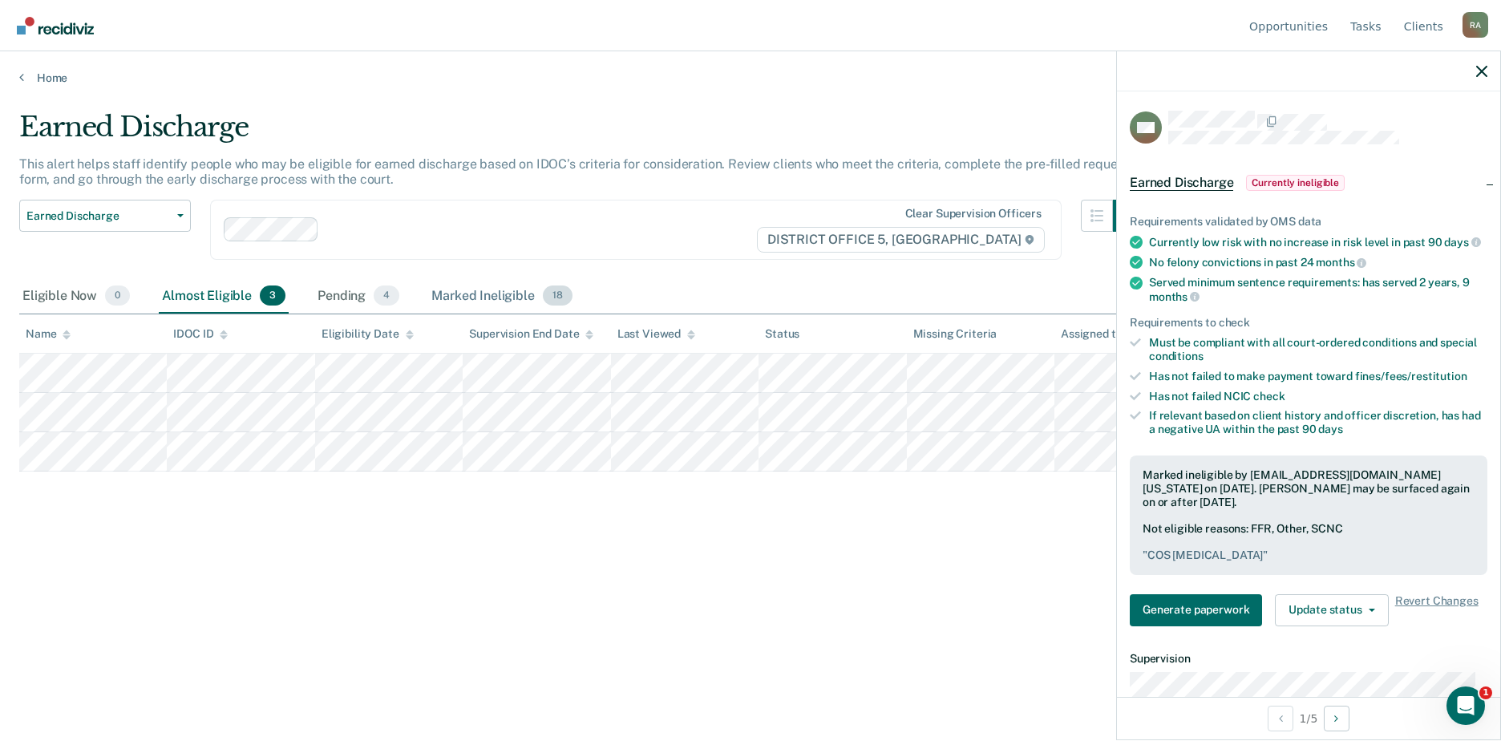
click at [474, 288] on div "Marked Ineligible 18" at bounding box center [501, 296] width 147 height 35
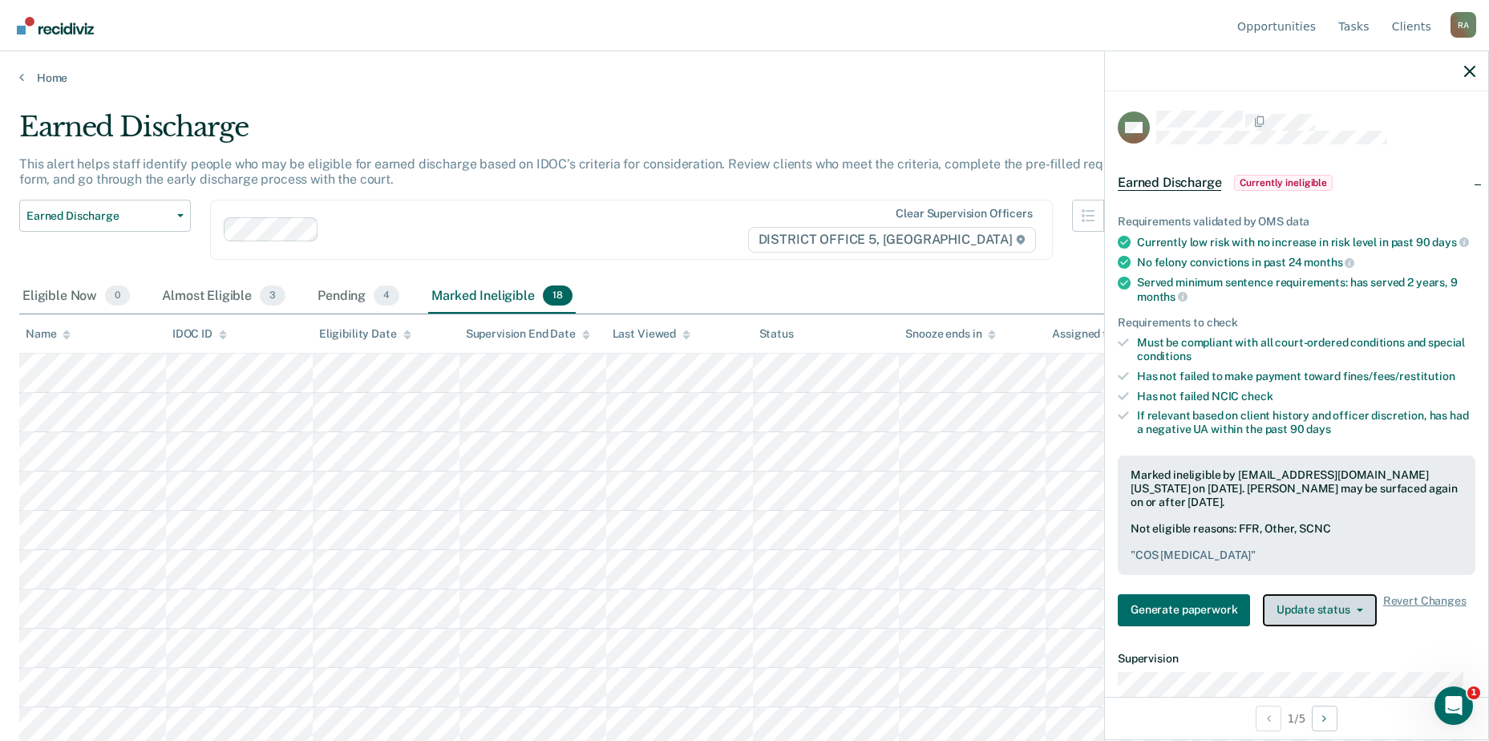
click at [1330, 621] on button "Update status" at bounding box center [1319, 610] width 113 height 32
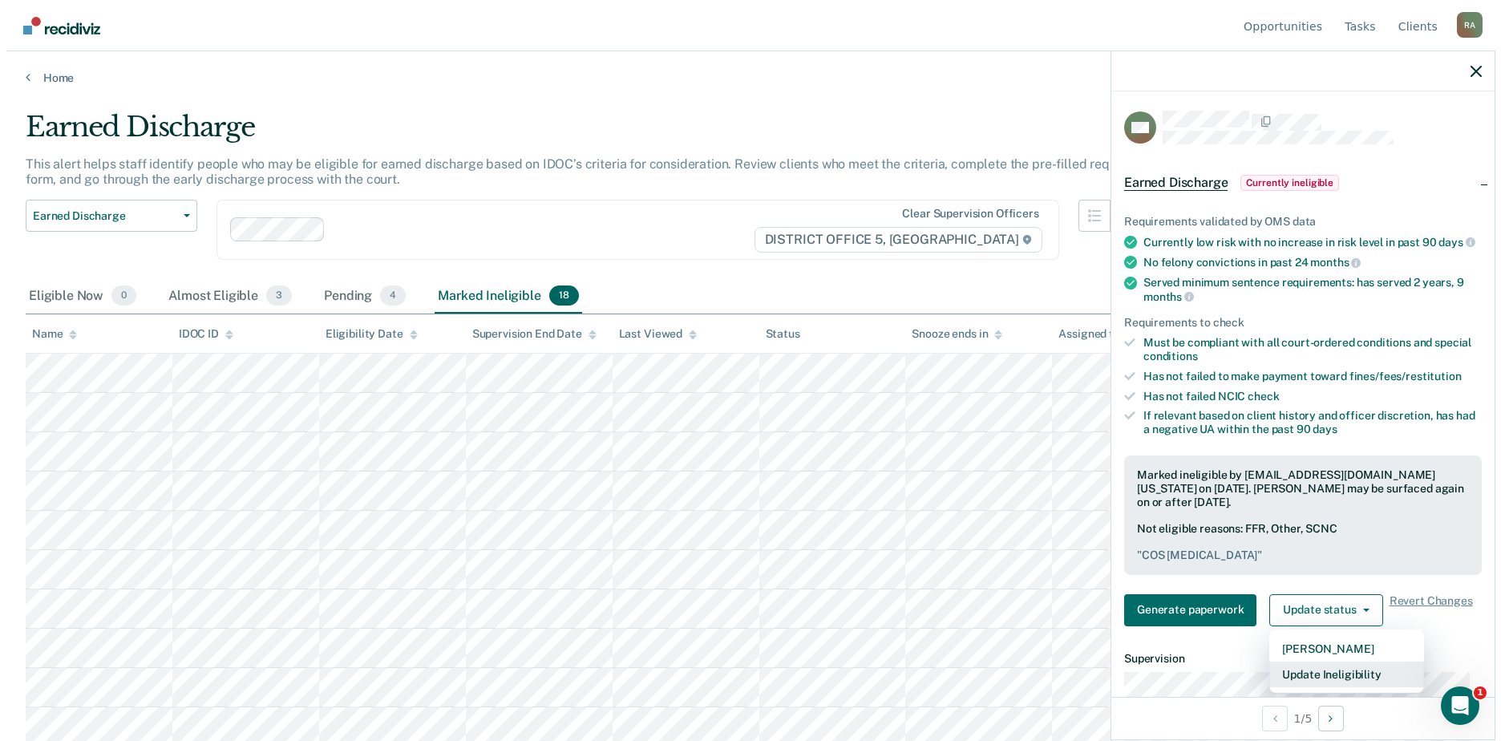
scroll to position [2, 0]
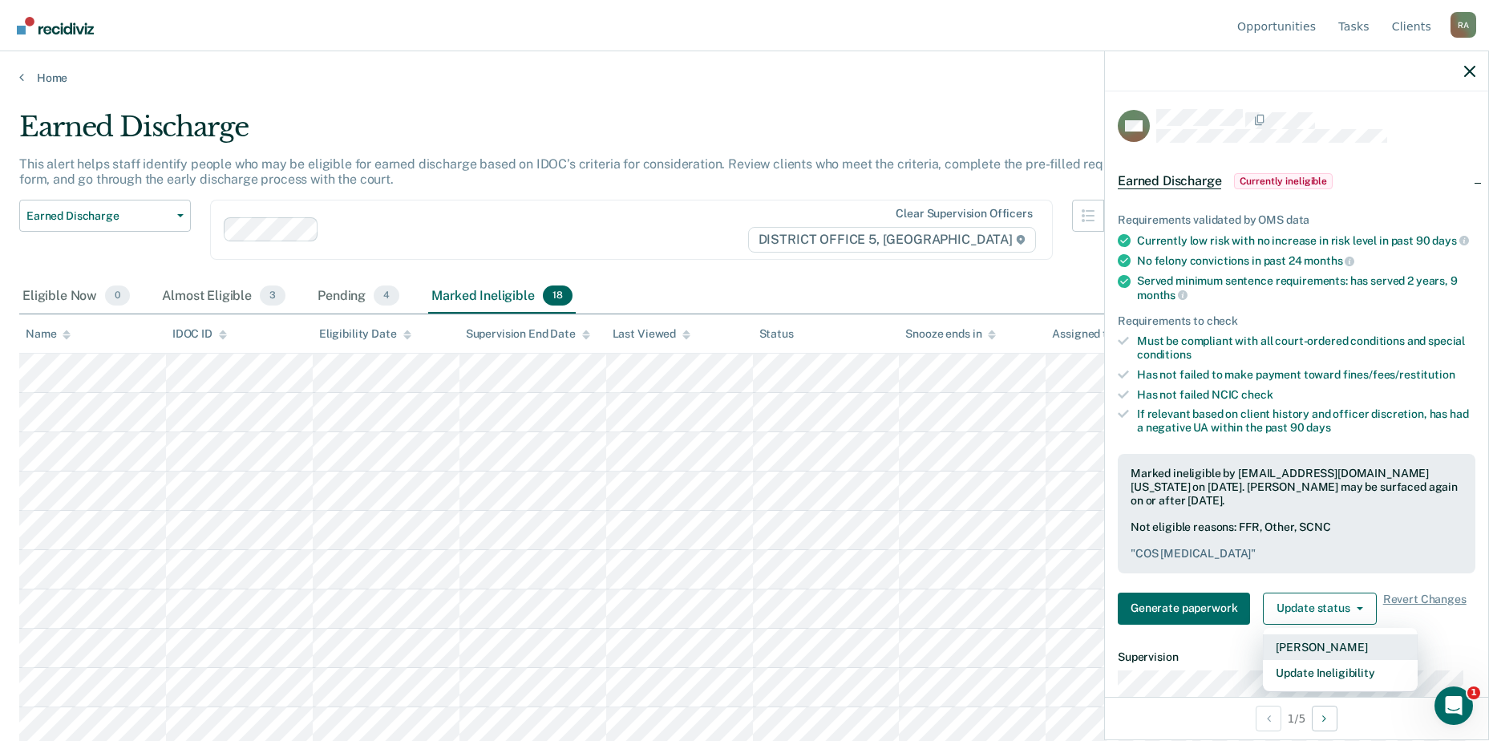
click at [1325, 660] on button "Mark Pending" at bounding box center [1340, 647] width 155 height 26
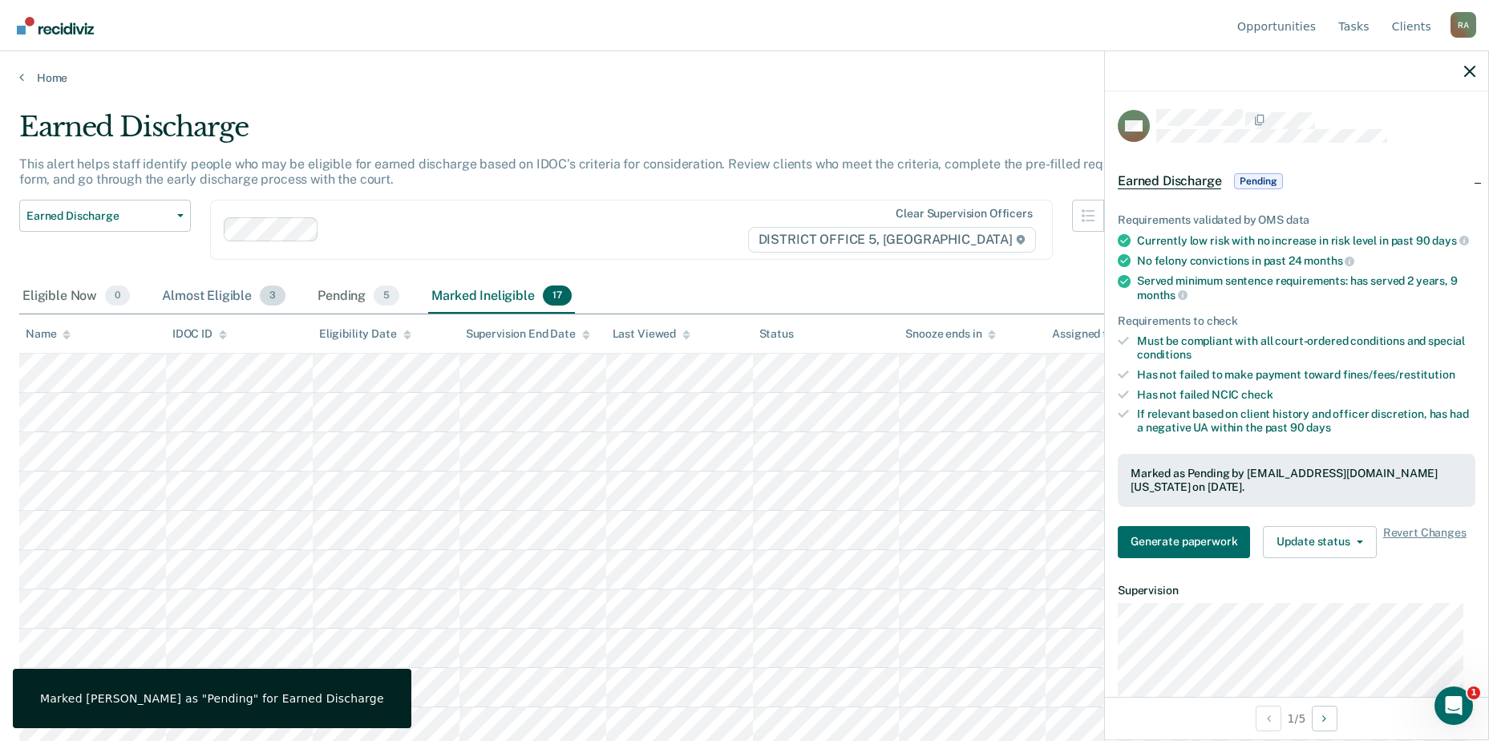
click at [223, 304] on div "Almost Eligible 3" at bounding box center [224, 296] width 130 height 35
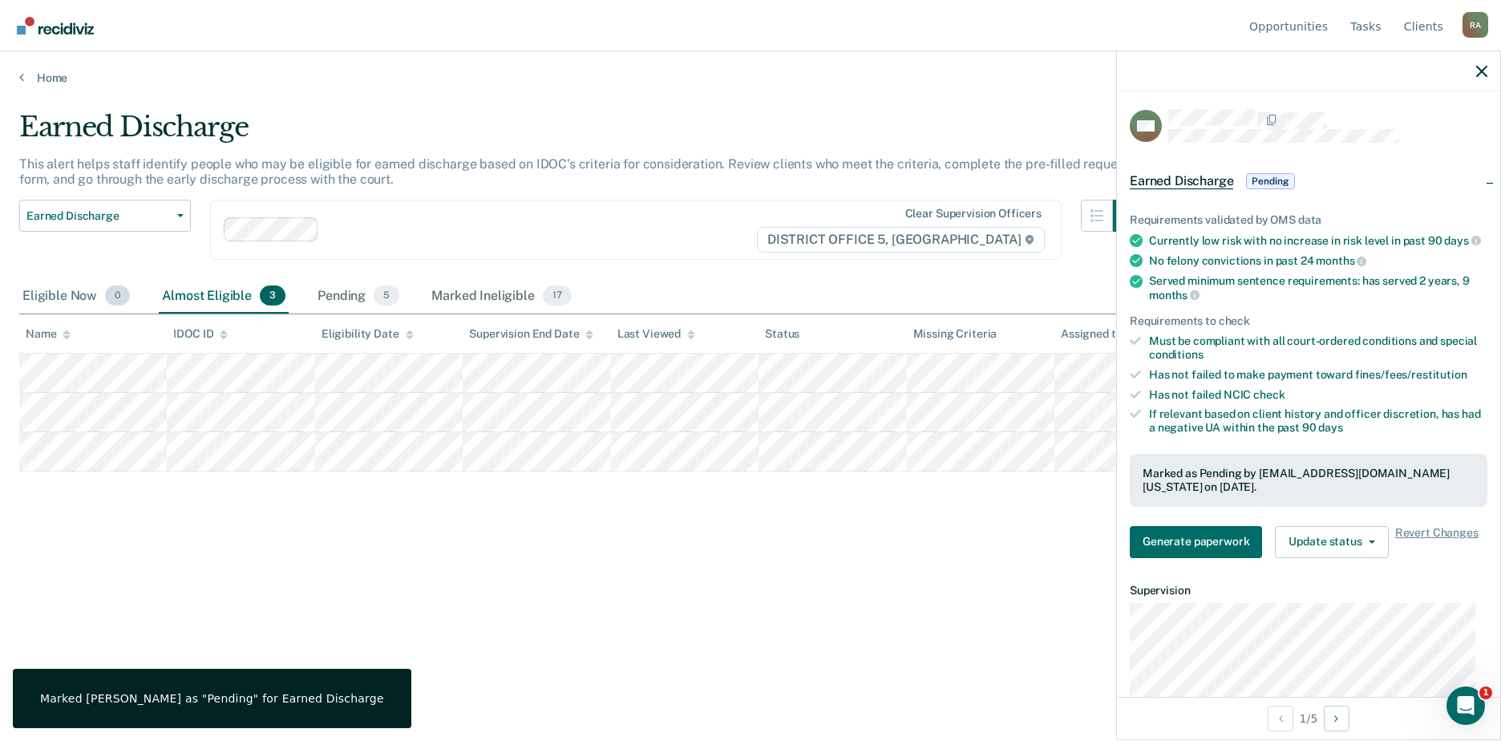
click at [71, 297] on div "Eligible Now 0" at bounding box center [76, 296] width 114 height 35
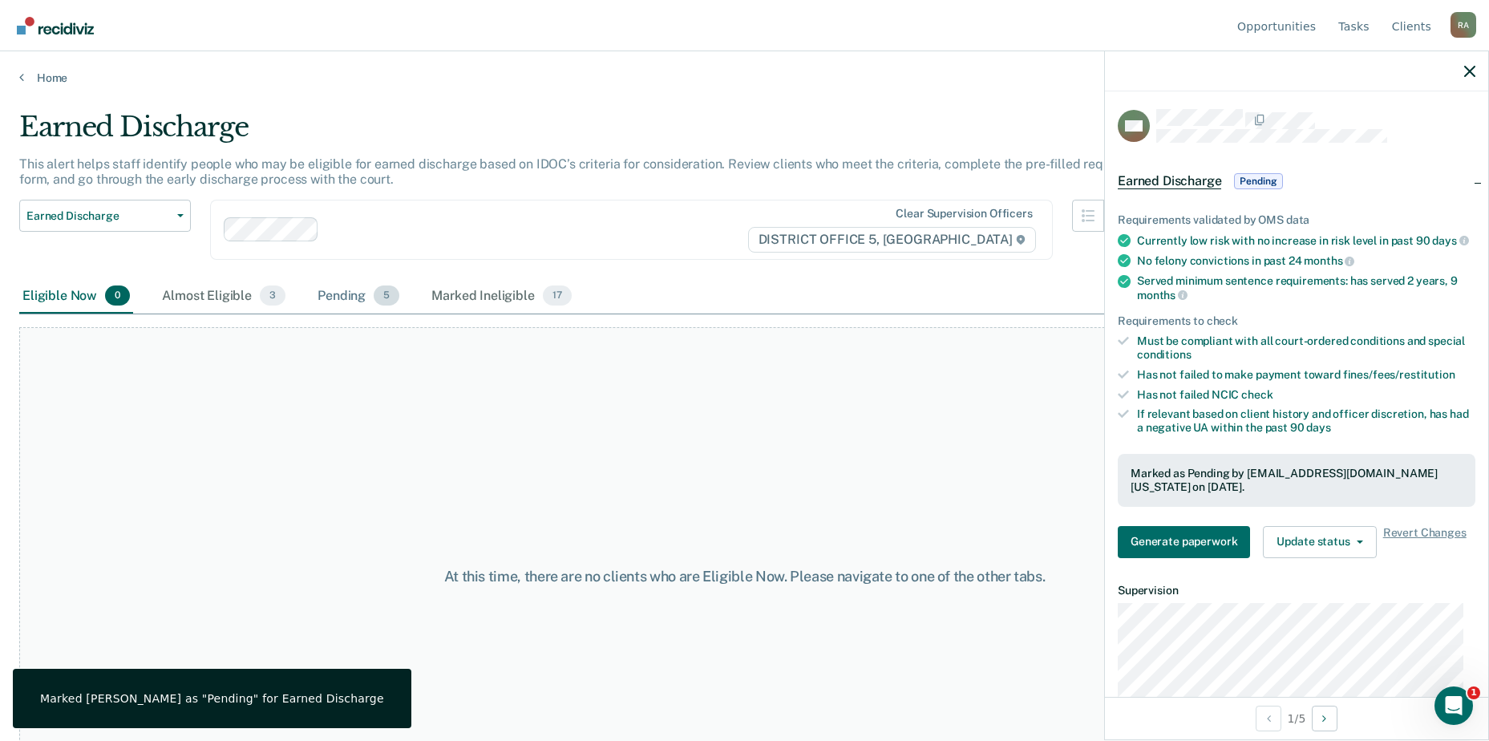
click at [343, 298] on div "Pending 5" at bounding box center [358, 296] width 88 height 35
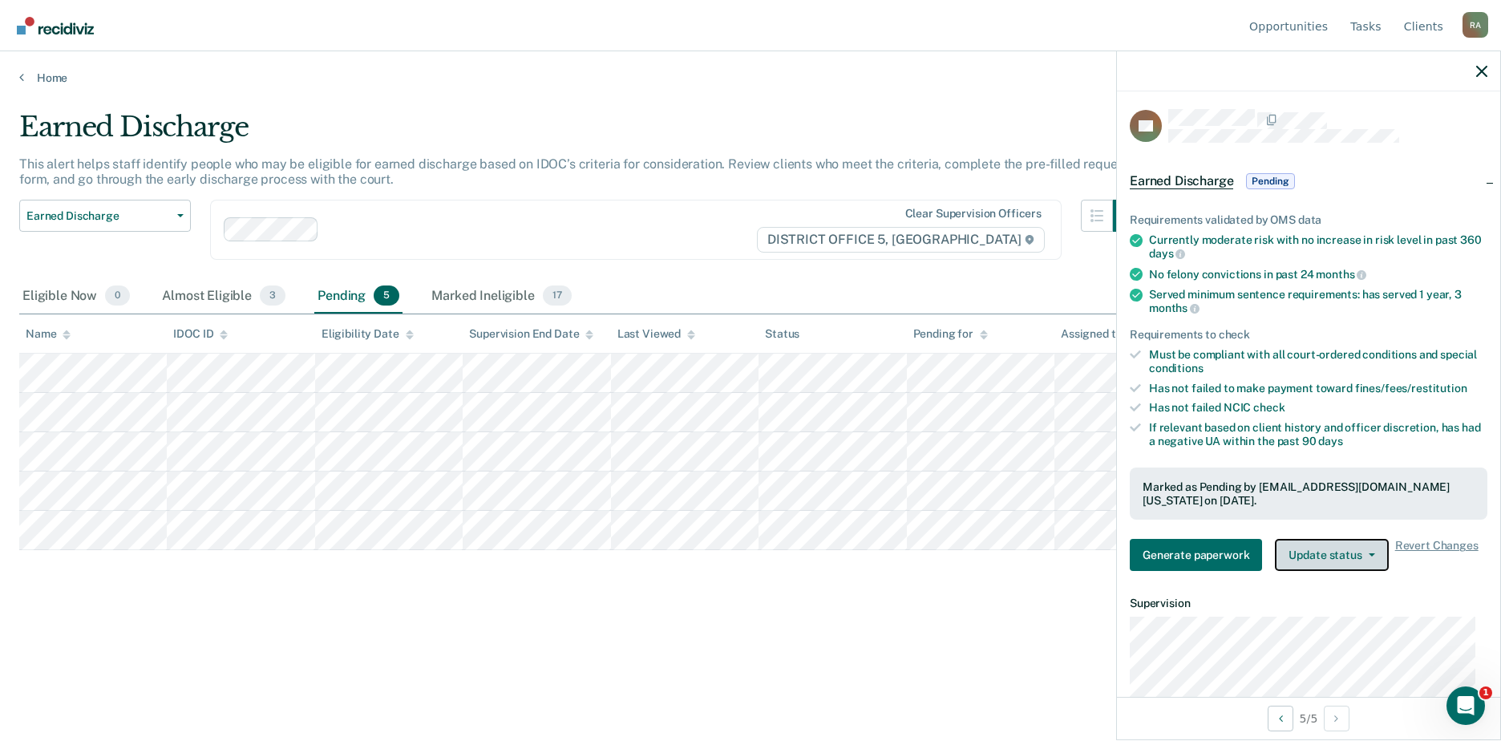
click at [1358, 556] on button "Update status" at bounding box center [1331, 555] width 113 height 32
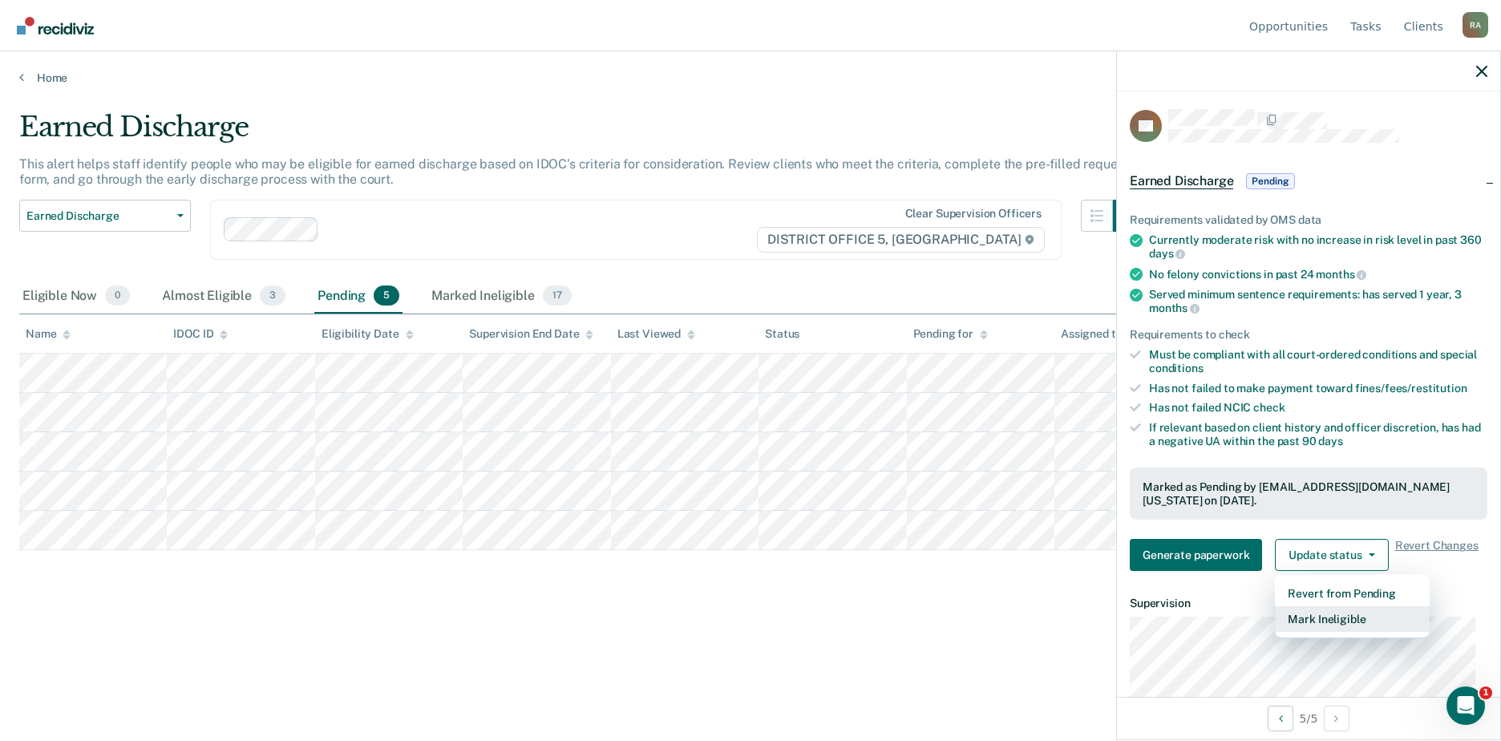
click at [1323, 618] on button "Mark Ineligible" at bounding box center [1352, 619] width 155 height 26
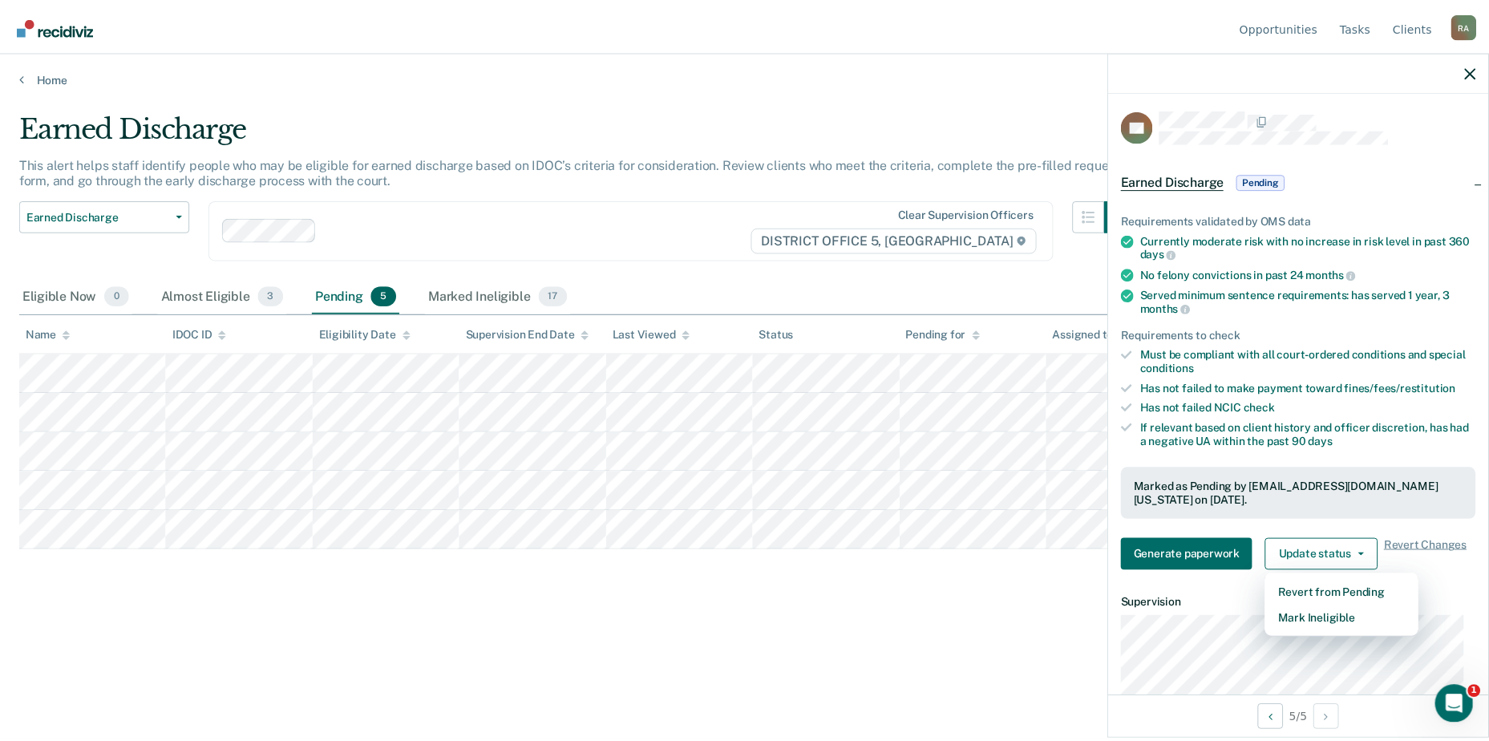
scroll to position [0, 0]
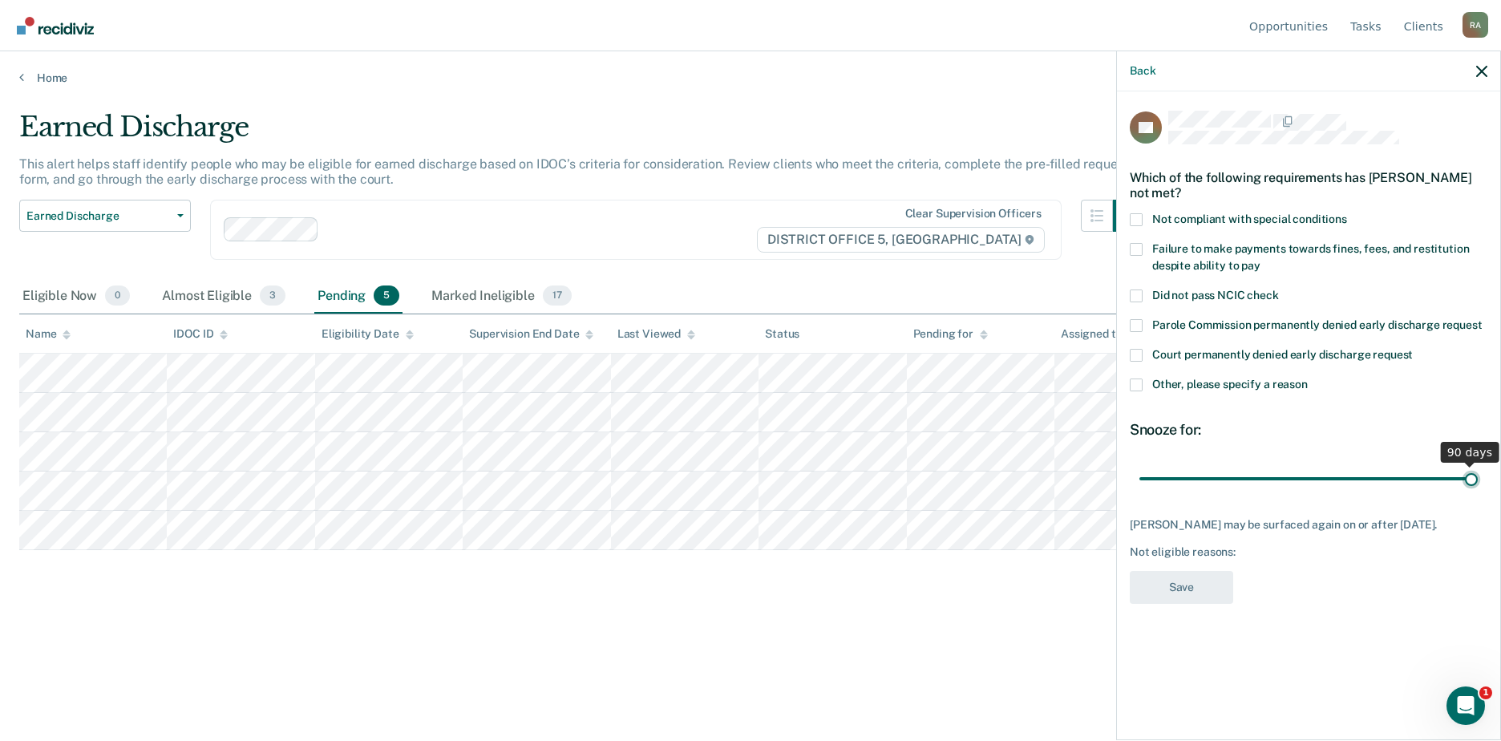
drag, startPoint x: 1260, startPoint y: 481, endPoint x: 1603, endPoint y: 480, distance: 343.2
type input "90"
click at [1478, 480] on input "range" at bounding box center [1308, 478] width 338 height 28
click at [1147, 390] on label "Other, please specify a reason" at bounding box center [1309, 386] width 358 height 17
click at [1308, 378] on input "Other, please specify a reason" at bounding box center [1308, 378] width 0 height 0
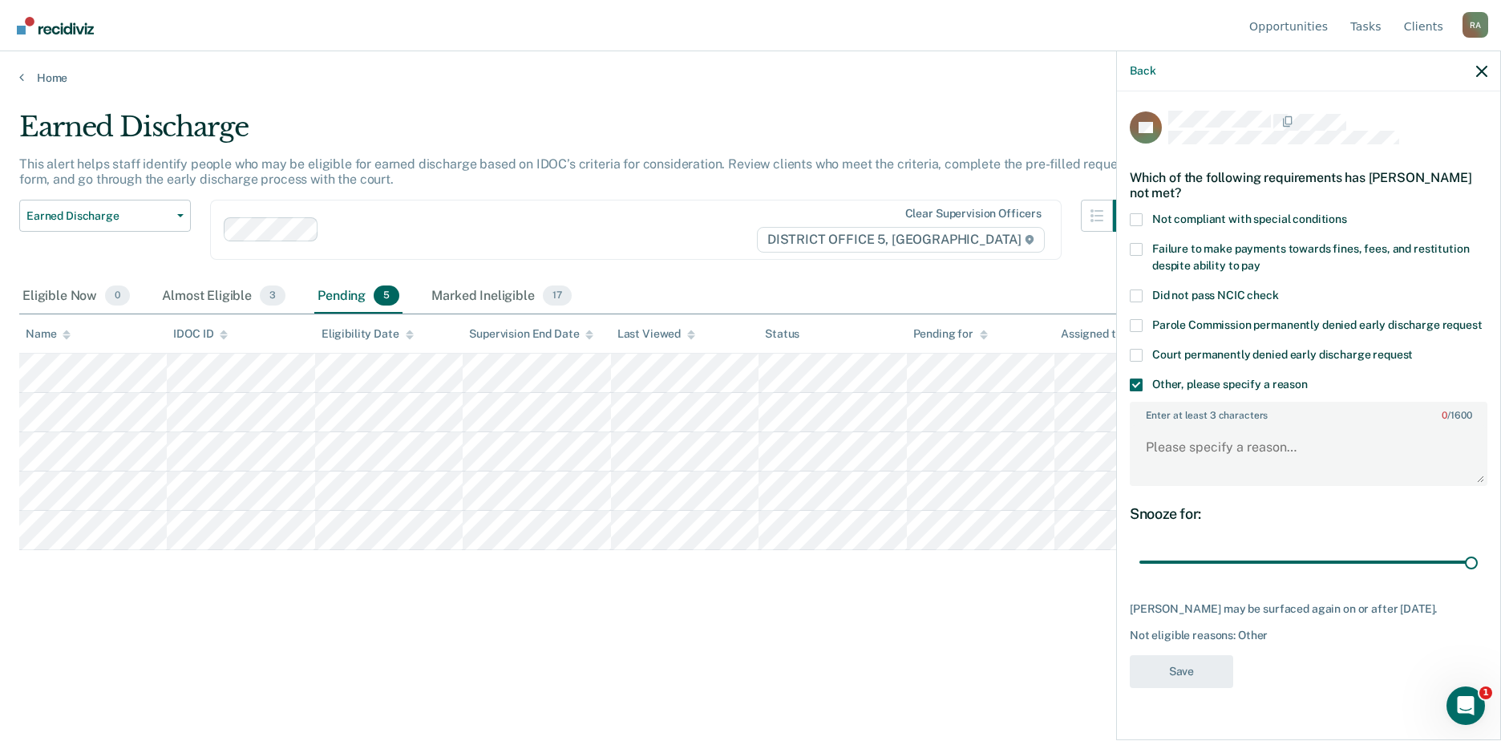
click at [1137, 211] on div "Which of the following requirements has Brooklyn Carter not met?" at bounding box center [1309, 185] width 358 height 56
click at [1129, 216] on div "BC Which of the following requirements has Brooklyn Carter not met? Not complia…" at bounding box center [1308, 413] width 383 height 645
click at [1131, 243] on span at bounding box center [1136, 249] width 13 height 13
click at [1260, 260] on input "Failure to make payments towards fines, fees, and restitution despite ability t…" at bounding box center [1260, 260] width 0 height 0
click at [1208, 466] on textarea "Enter at least 3 characters 0 / 1600" at bounding box center [1308, 454] width 354 height 59
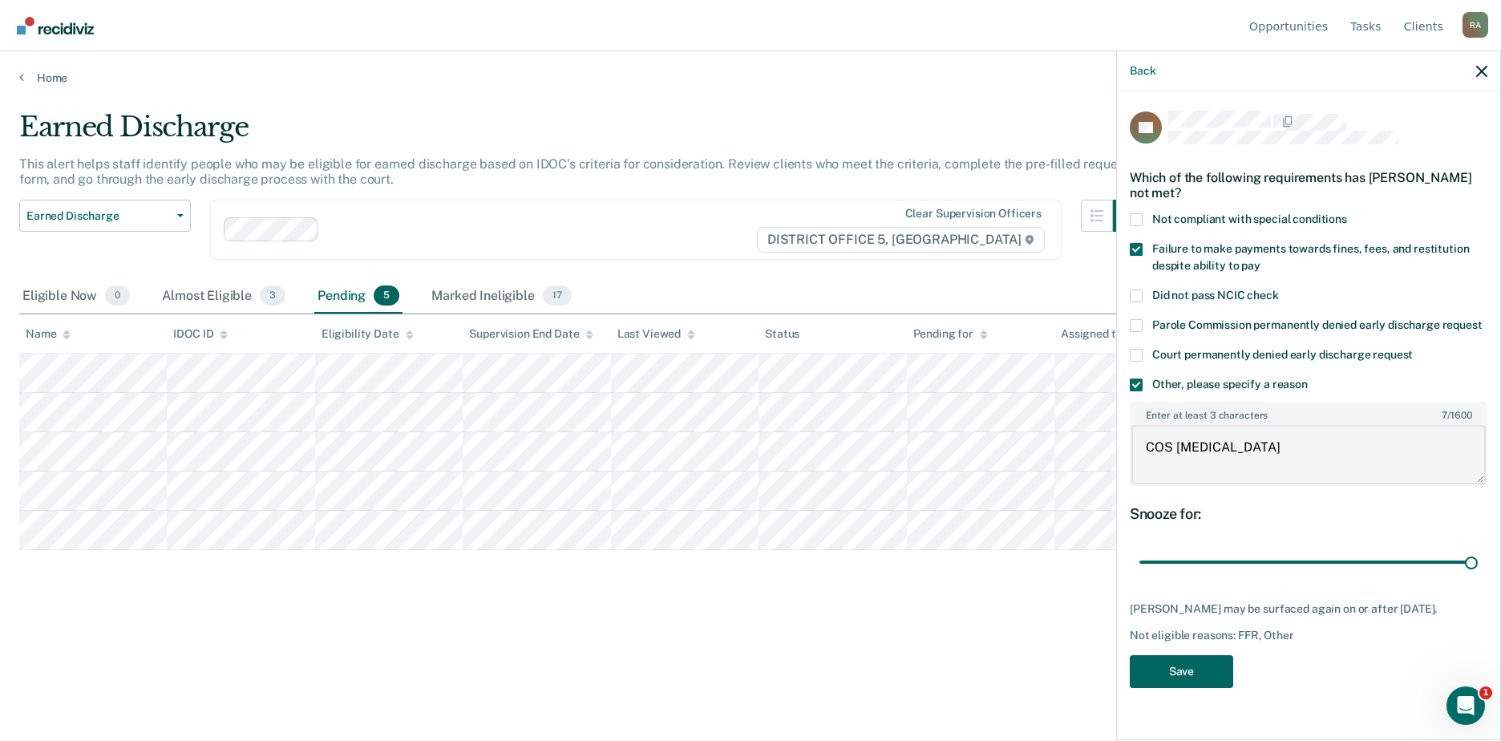
type textarea "COS bal"
click at [1187, 661] on button "Save" at bounding box center [1181, 671] width 103 height 33
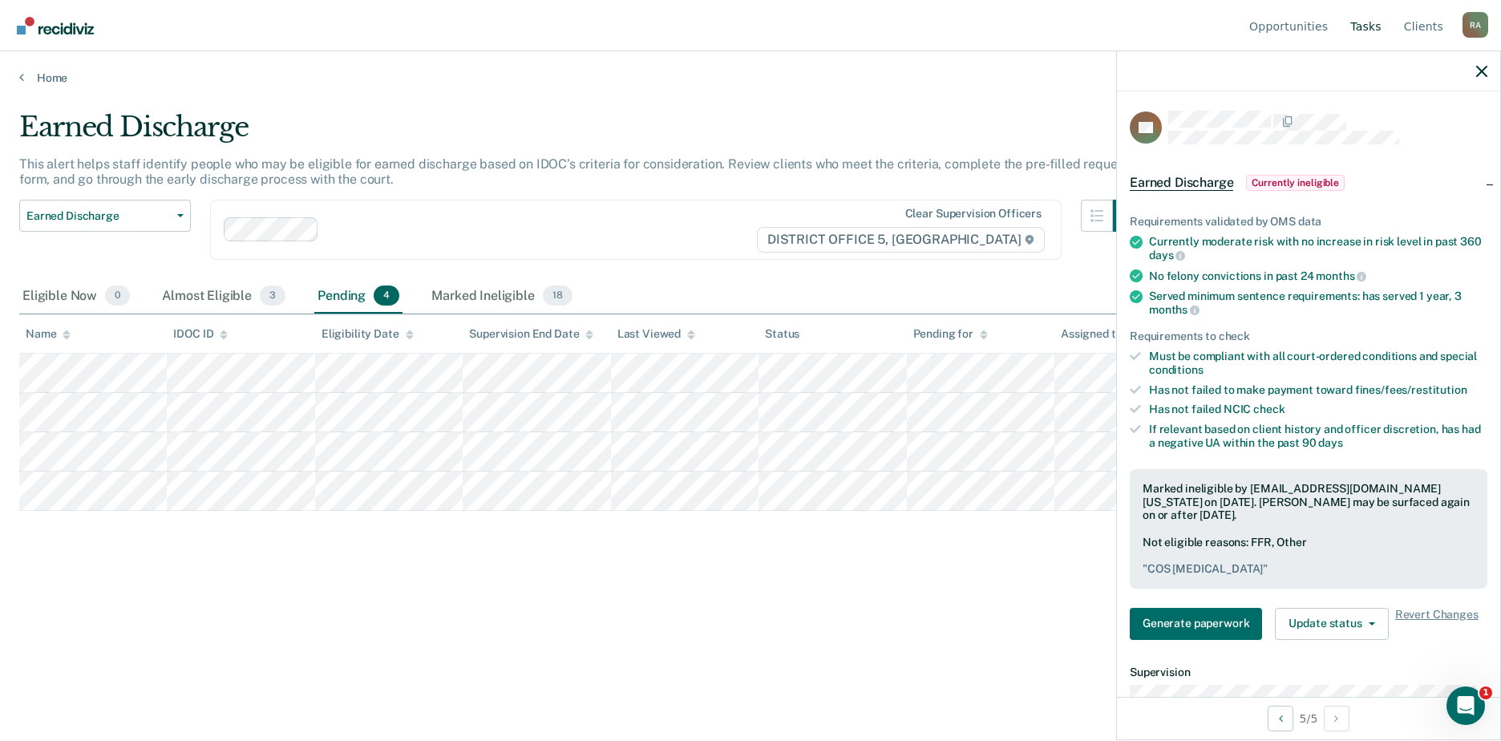
click at [1372, 30] on link "Tasks" at bounding box center [1366, 25] width 38 height 51
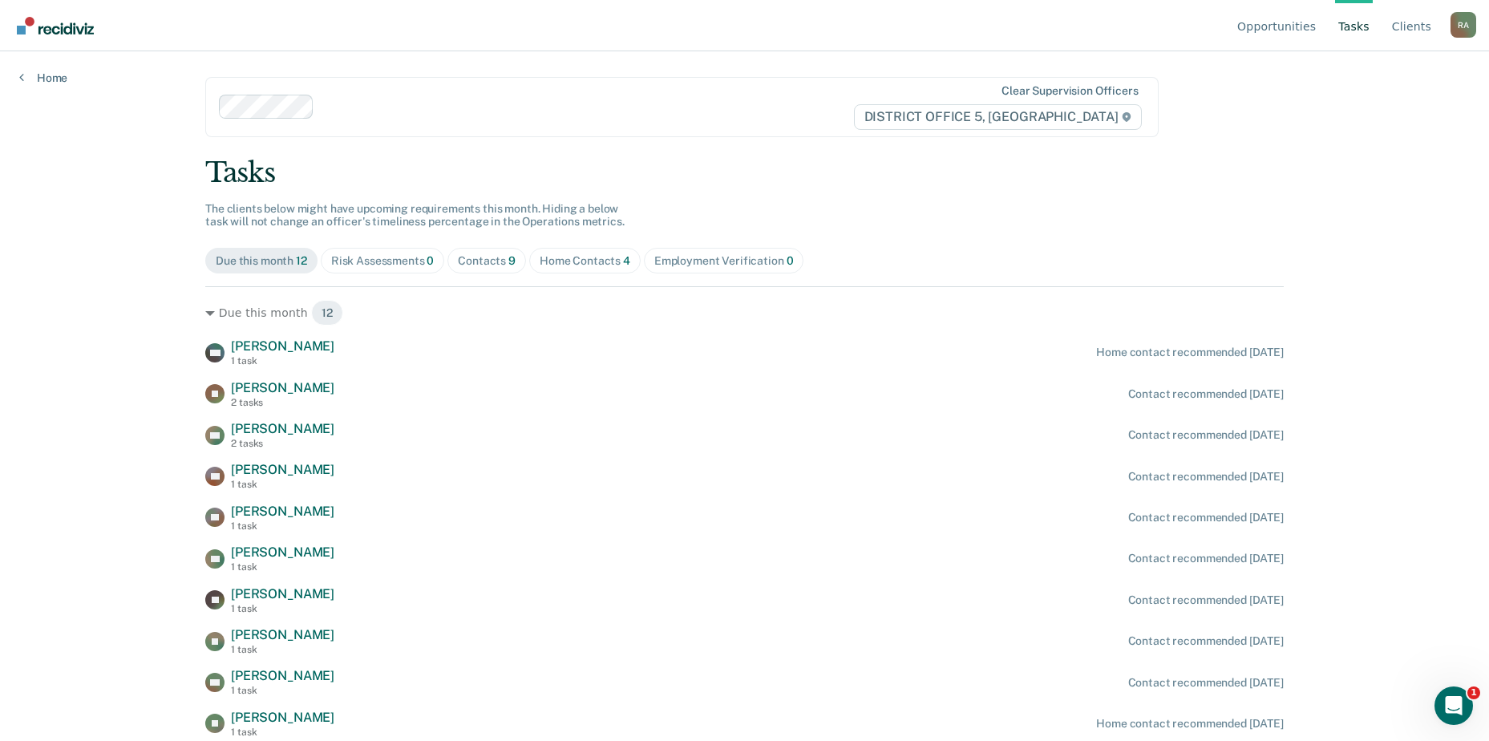
click at [371, 261] on div "Risk Assessments 0" at bounding box center [382, 261] width 103 height 14
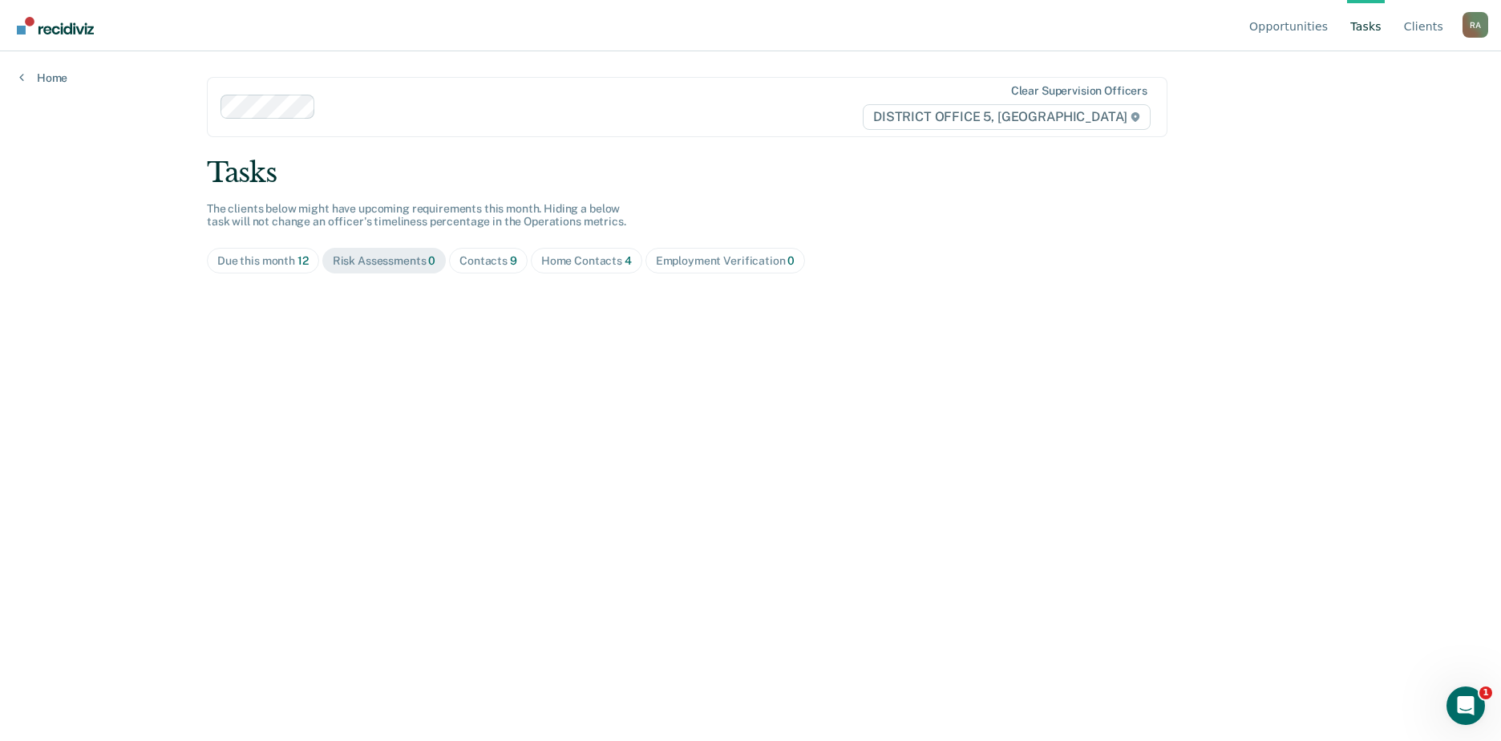
click at [264, 260] on div "Due this month 12" at bounding box center [262, 261] width 91 height 14
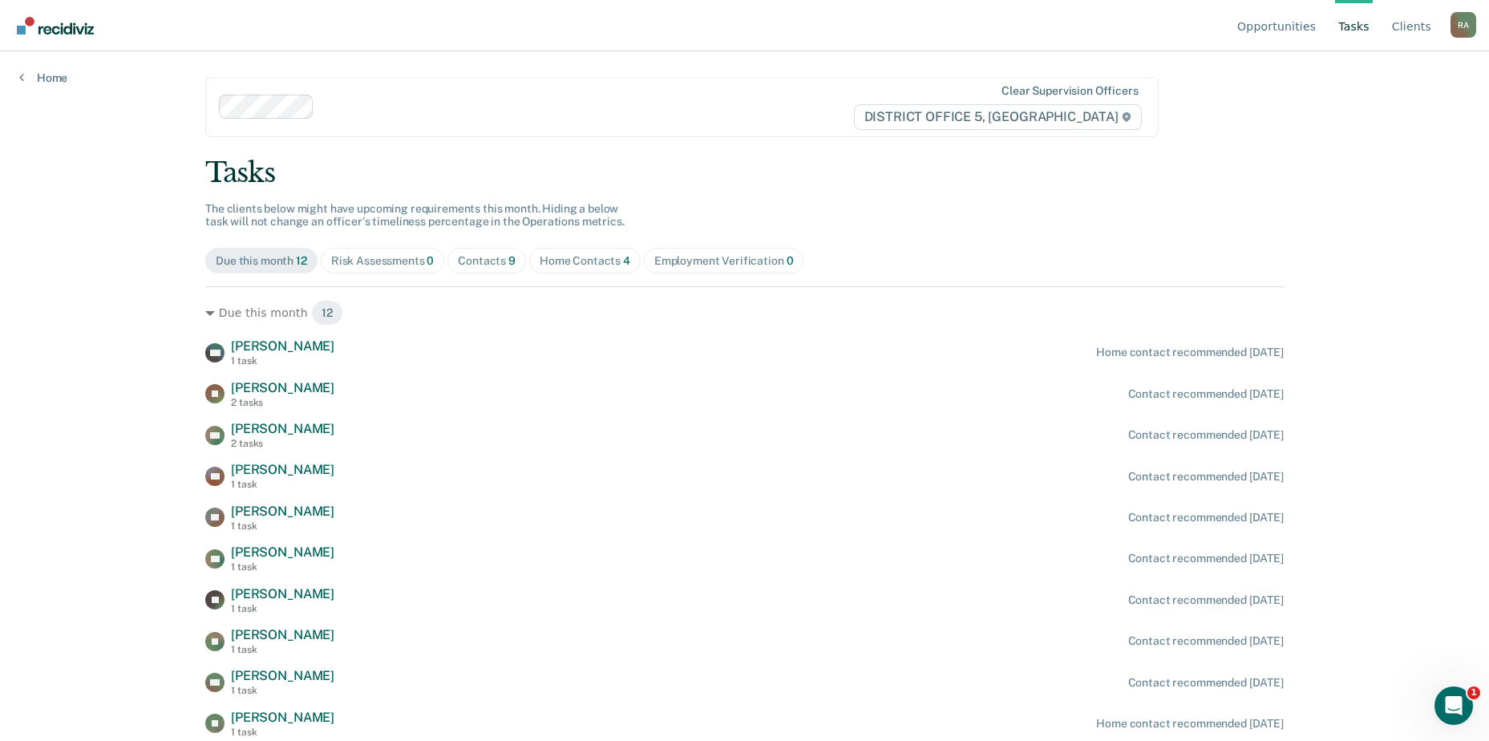
click at [575, 261] on div "Home Contacts 4" at bounding box center [585, 261] width 91 height 14
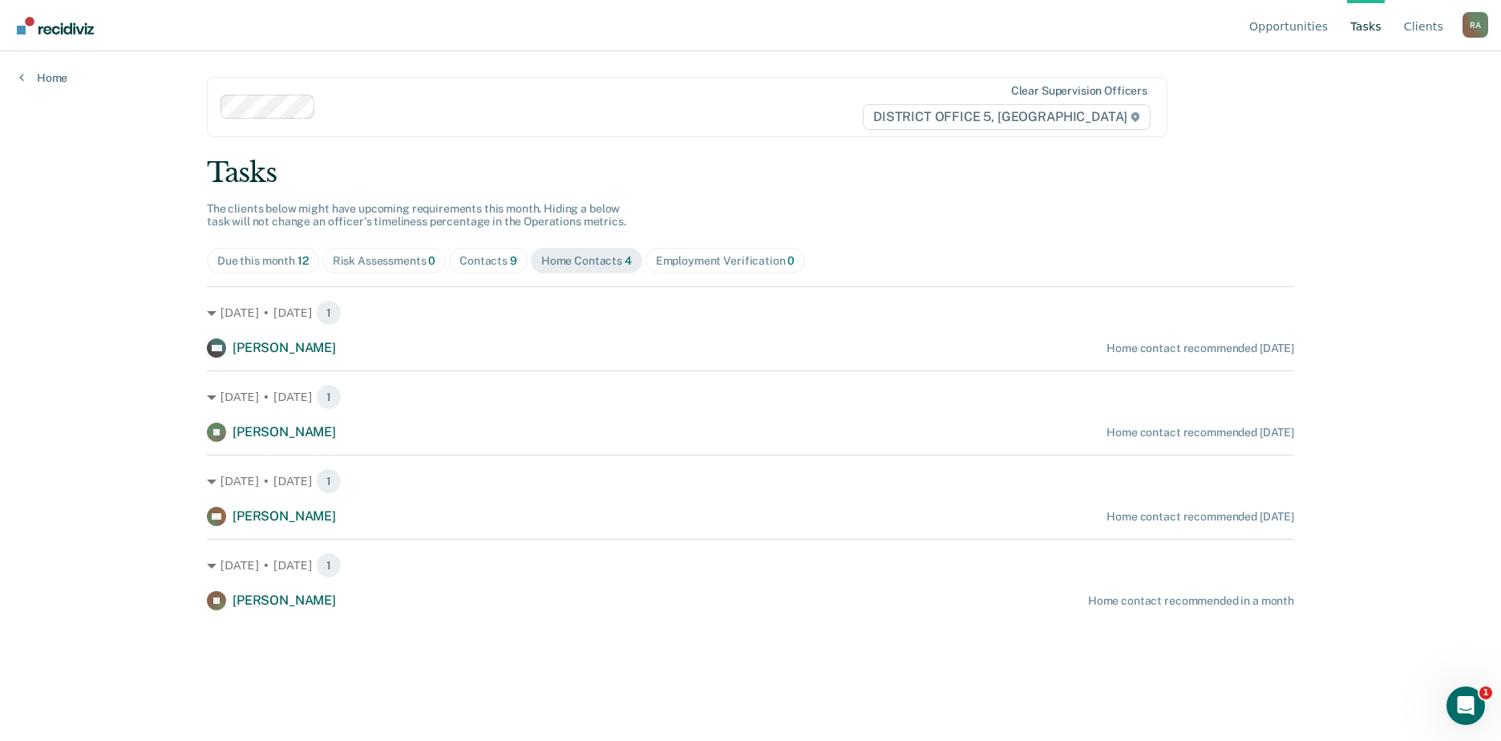
click at [738, 269] on span "Employment Verification 0" at bounding box center [725, 261] width 160 height 26
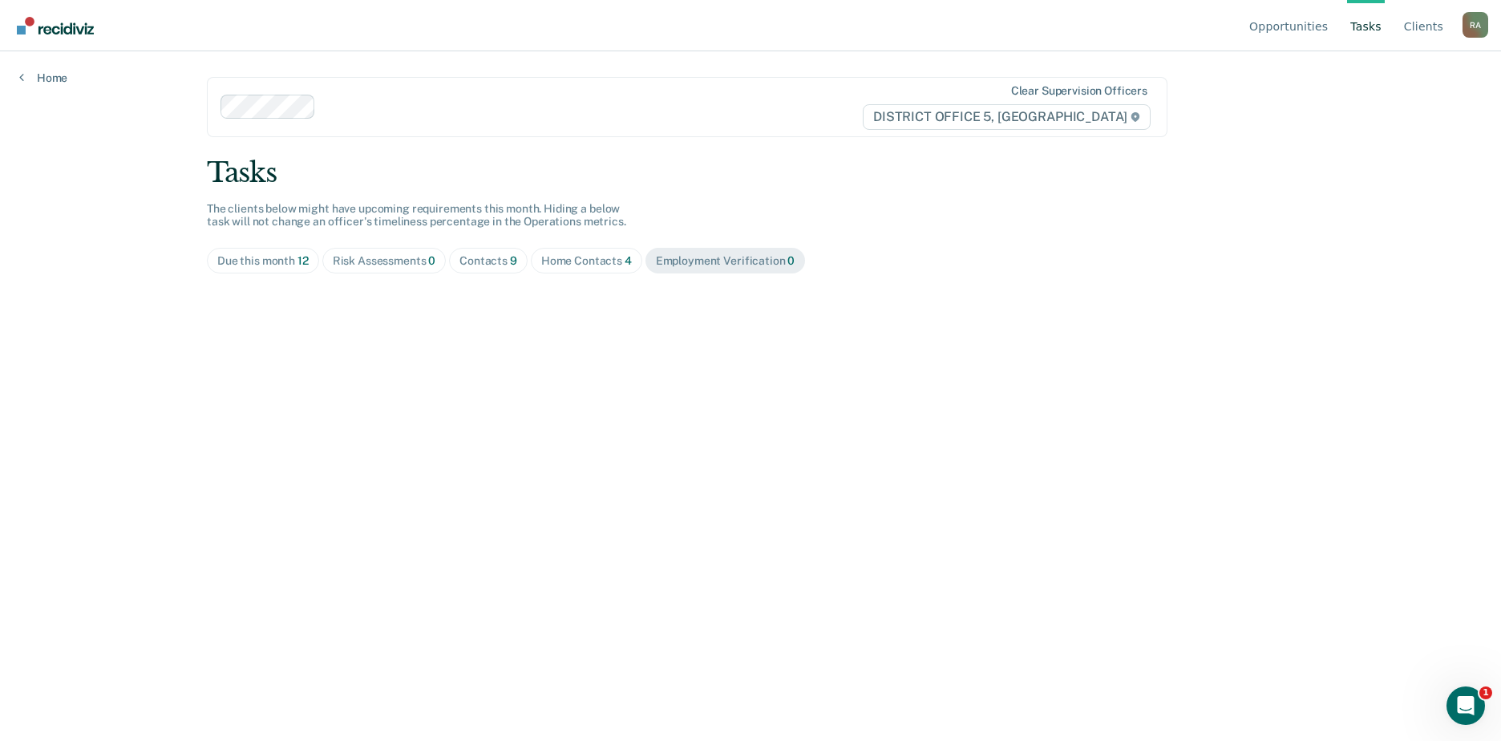
click at [429, 263] on span "0" at bounding box center [431, 260] width 7 height 13
click at [466, 258] on div "Contacts 9" at bounding box center [488, 261] width 58 height 14
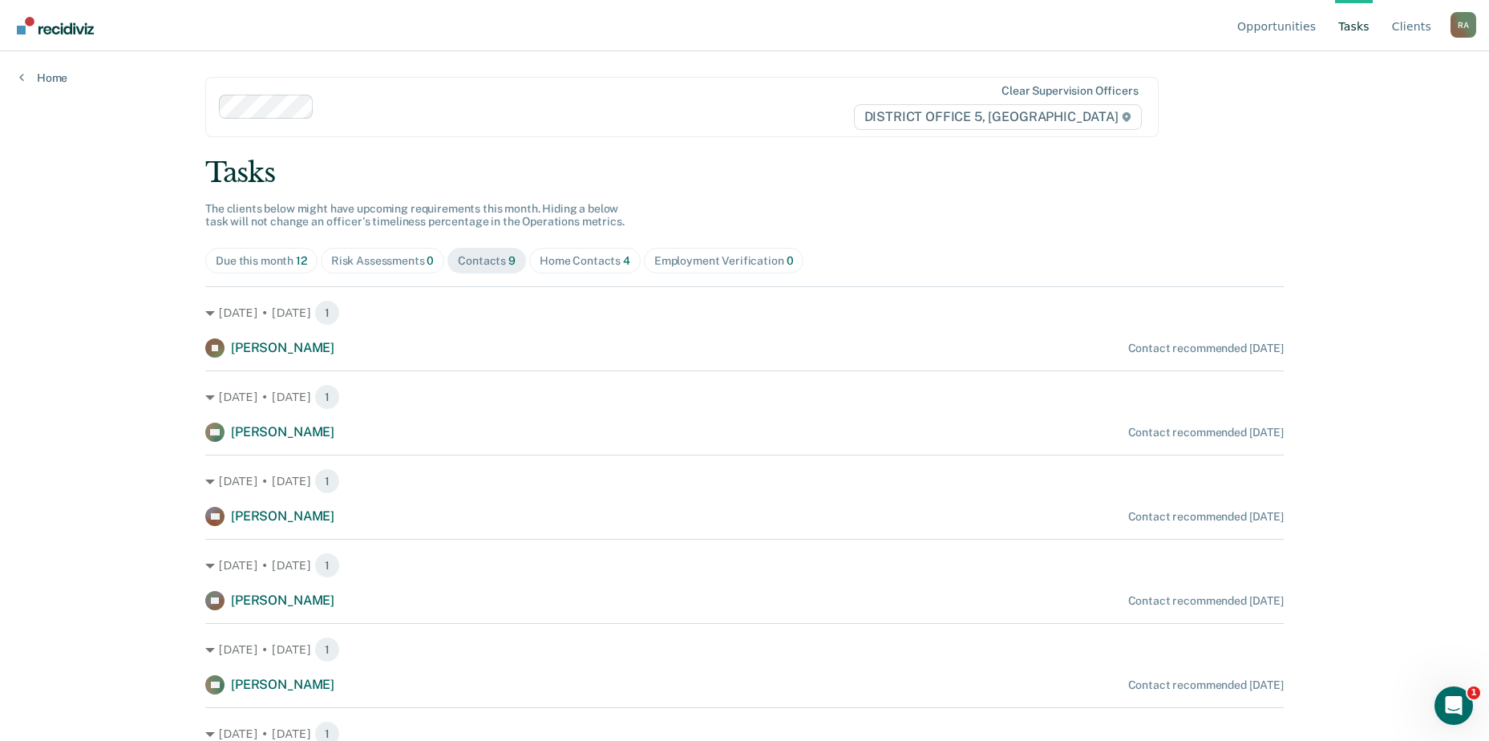
click at [263, 256] on div "Due this month 12" at bounding box center [261, 261] width 91 height 14
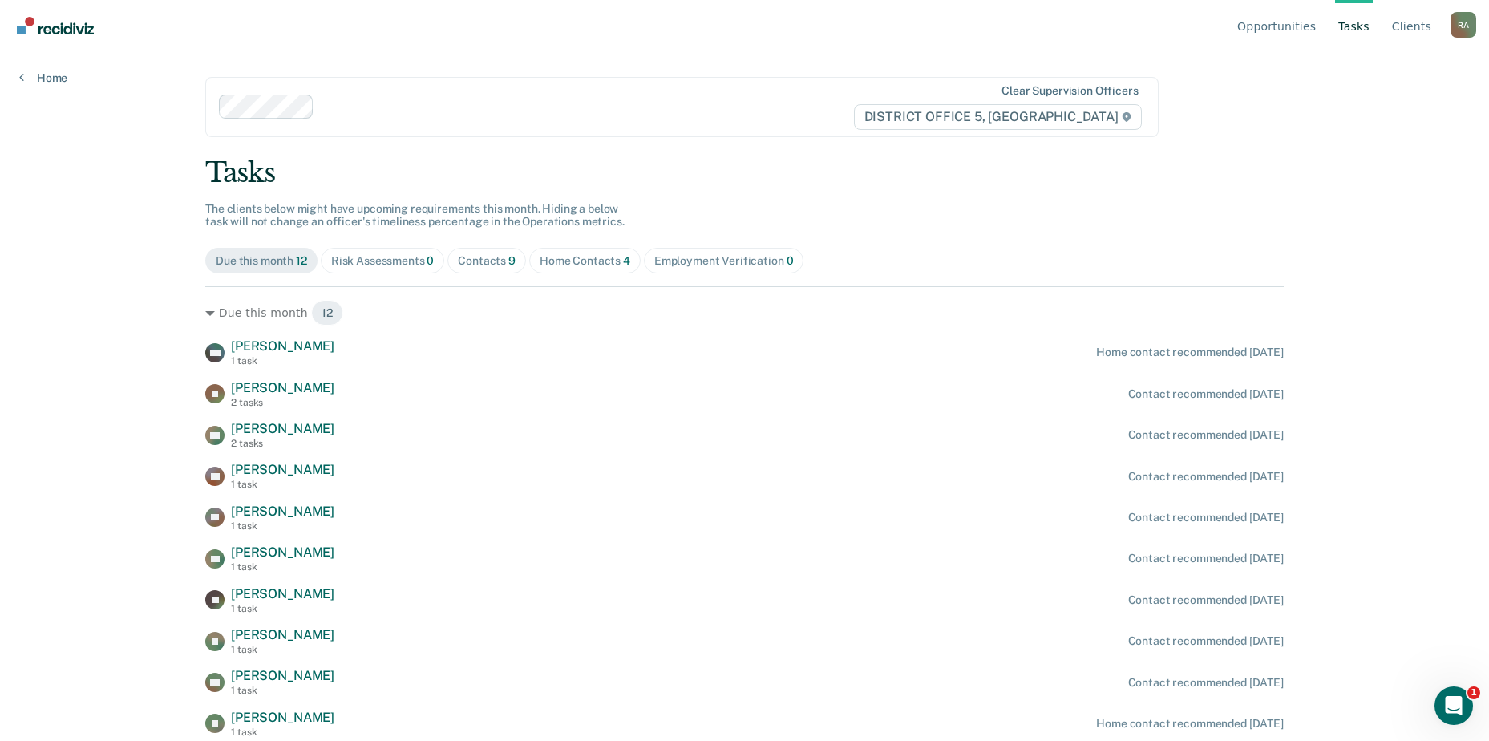
click at [359, 256] on div "Risk Assessments 0" at bounding box center [382, 261] width 103 height 14
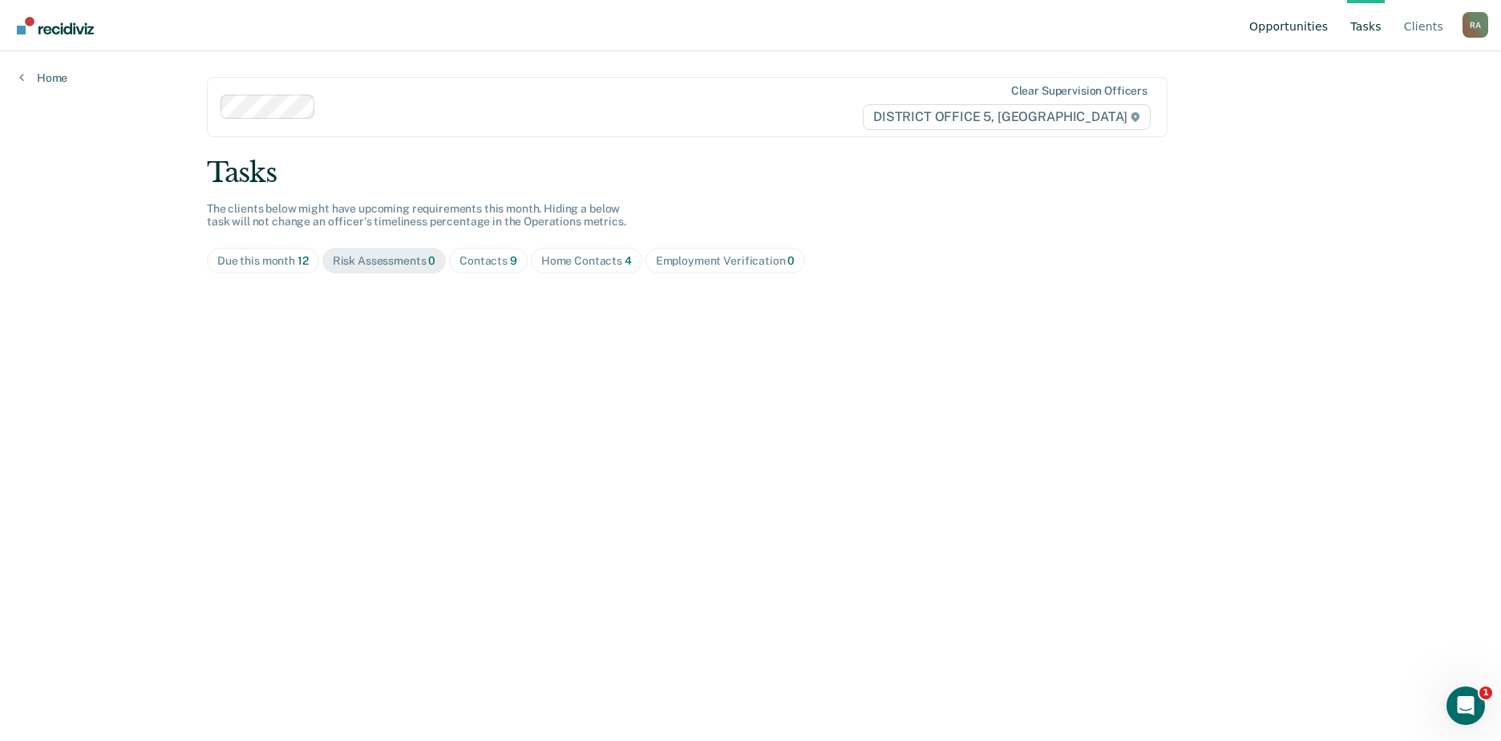
click at [1285, 34] on link "Opportunities" at bounding box center [1288, 25] width 85 height 51
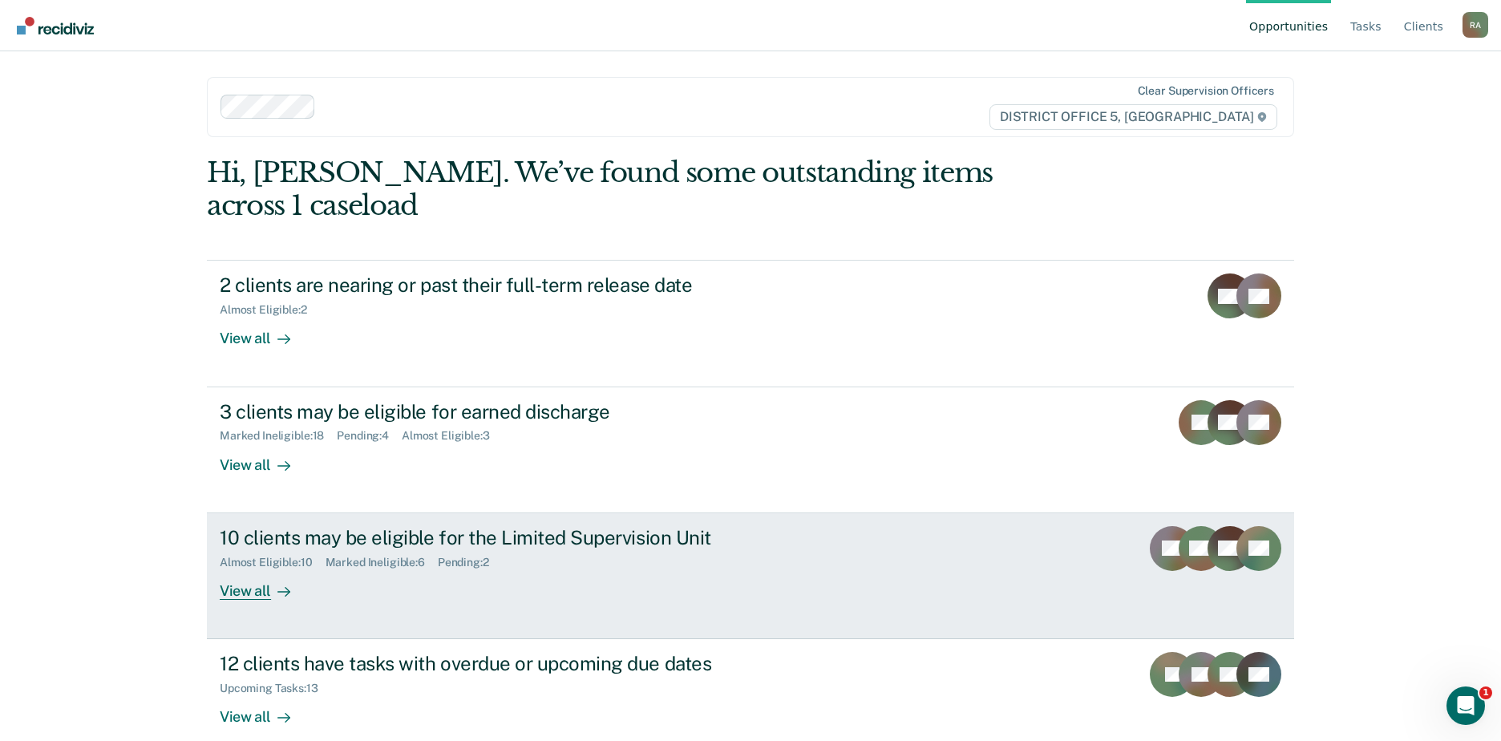
click at [377, 556] on div "Marked Ineligible : 6" at bounding box center [382, 563] width 112 height 14
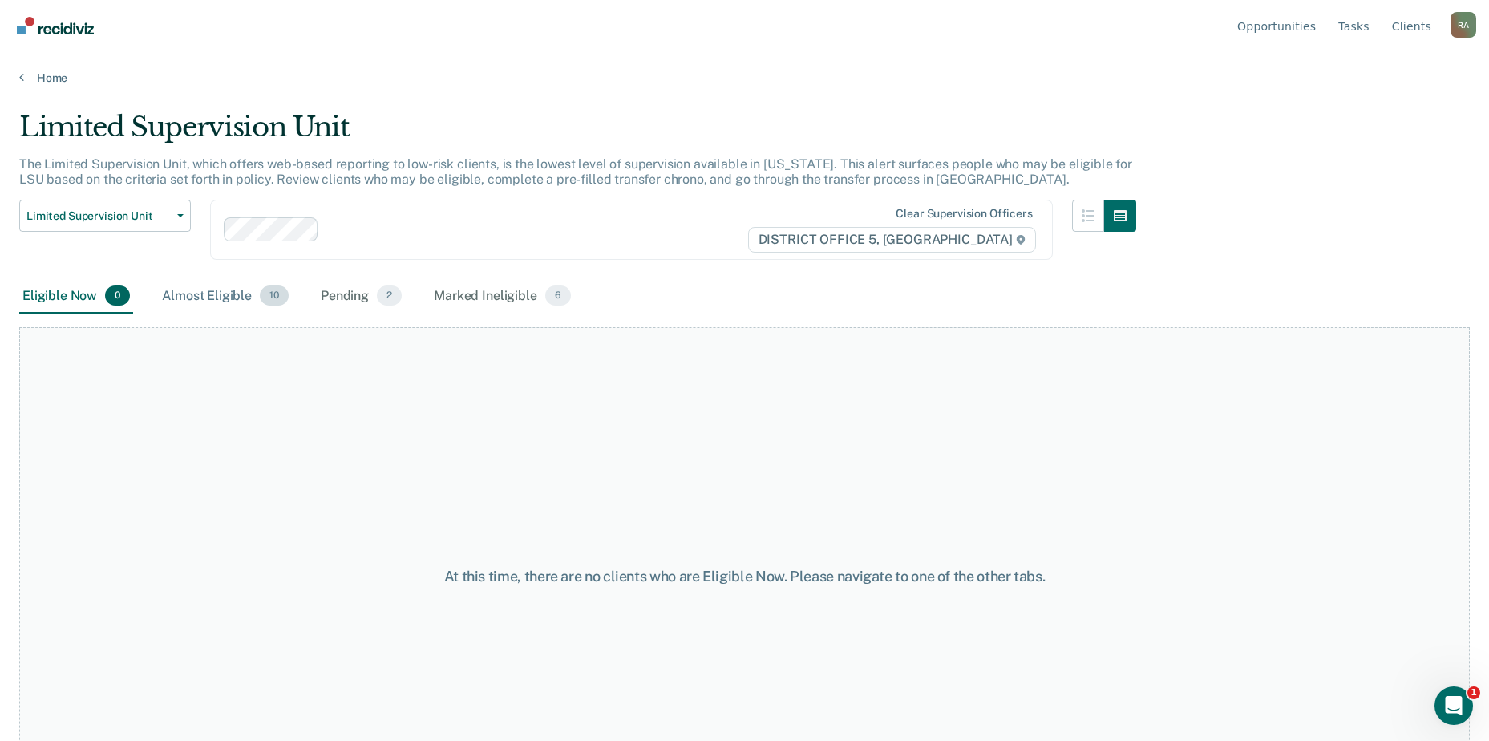
click at [210, 293] on div "Almost Eligible 10" at bounding box center [225, 296] width 133 height 35
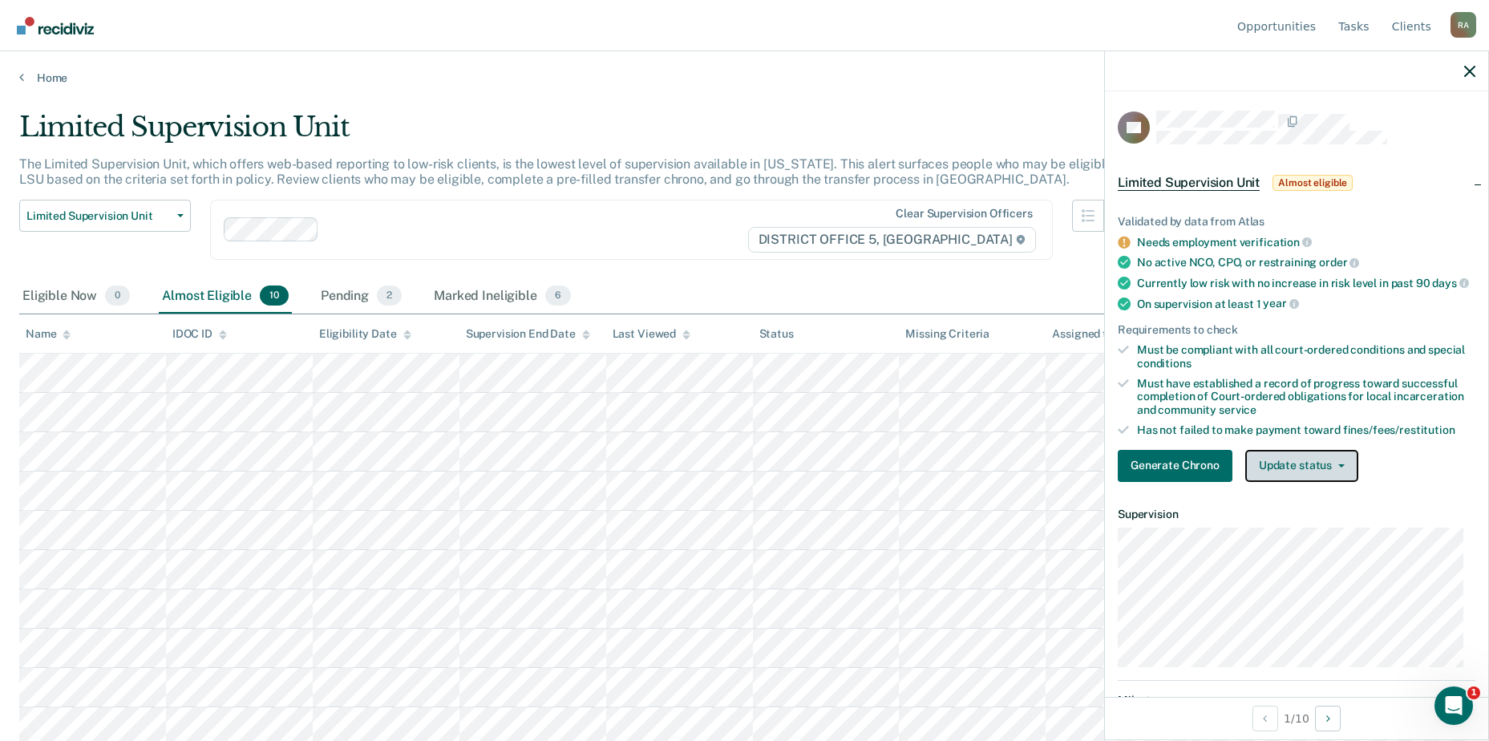
click at [1301, 480] on button "Update status" at bounding box center [1301, 466] width 113 height 32
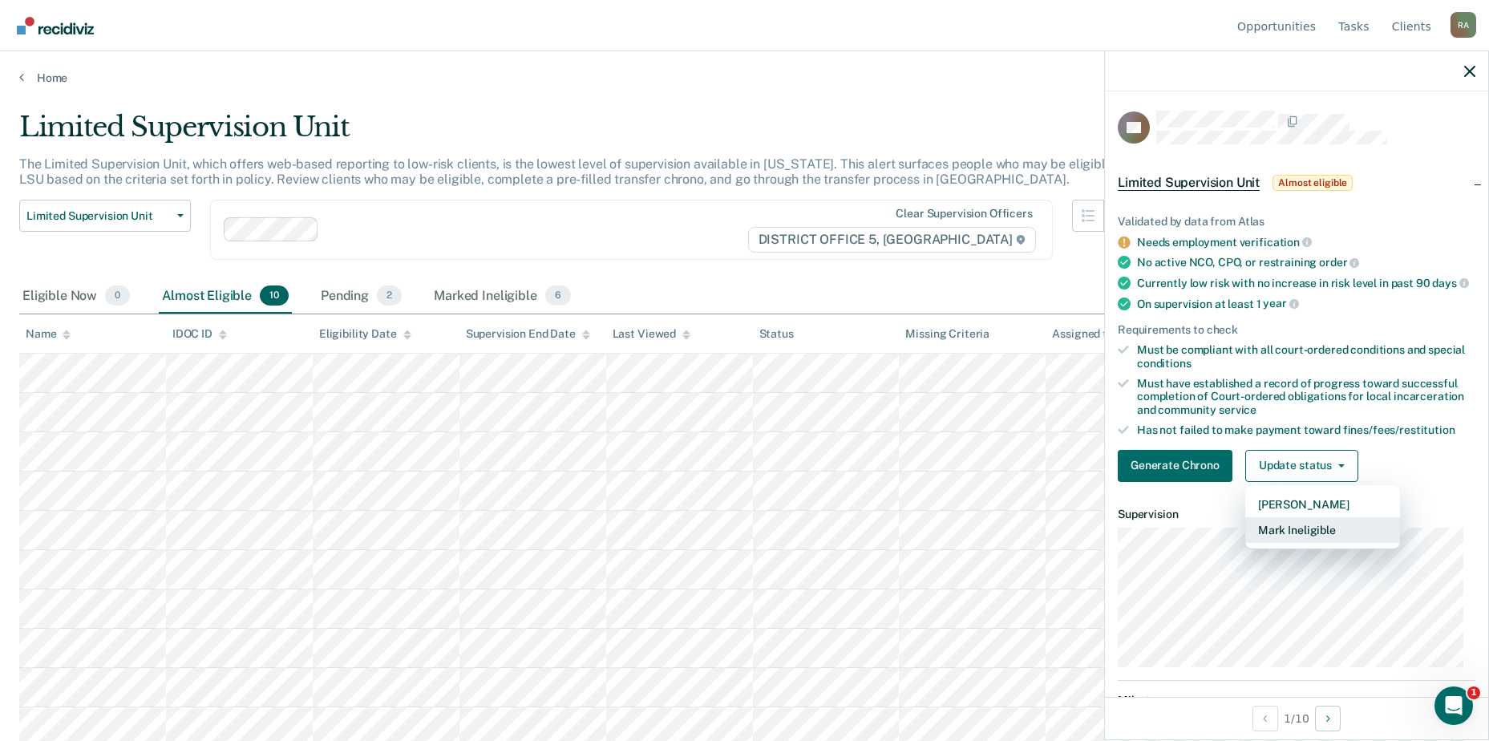
click at [1306, 543] on button "Mark Ineligible" at bounding box center [1322, 530] width 155 height 26
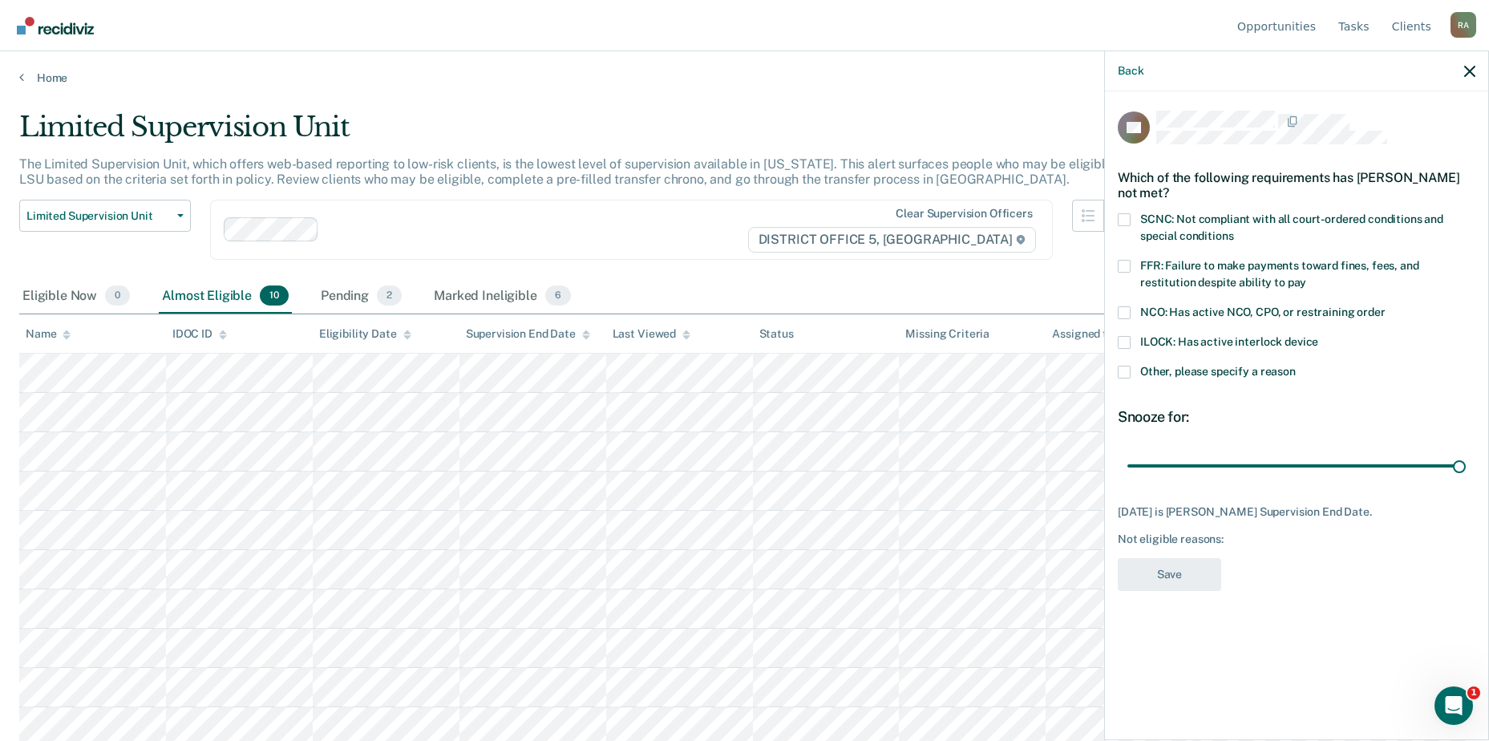
click at [1130, 262] on span at bounding box center [1124, 266] width 13 height 13
click at [1306, 277] on input "FFR: Failure to make payments toward fines, fees, and restitution despite abili…" at bounding box center [1306, 277] width 0 height 0
click at [1200, 573] on button "Save" at bounding box center [1169, 574] width 103 height 33
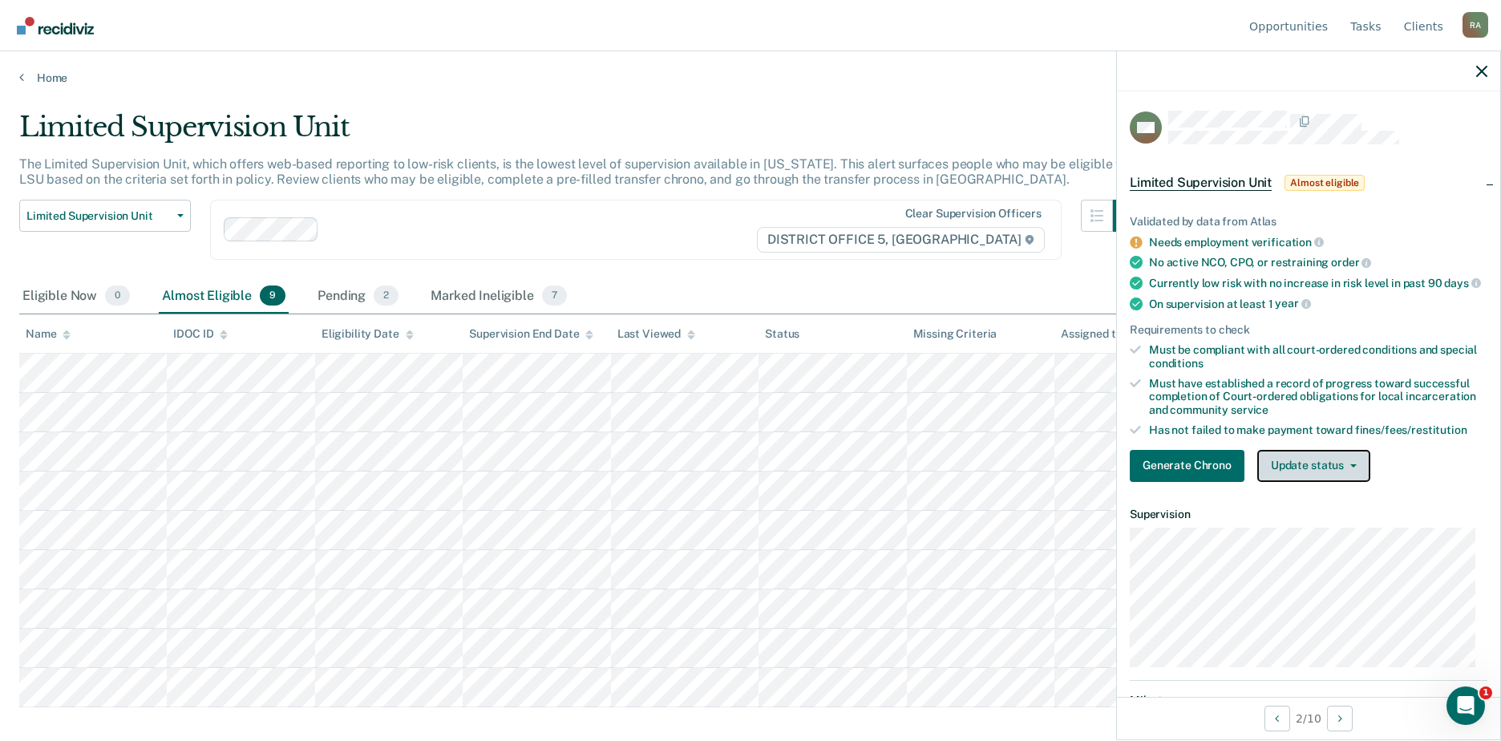
click at [1325, 471] on button "Update status" at bounding box center [1313, 466] width 113 height 32
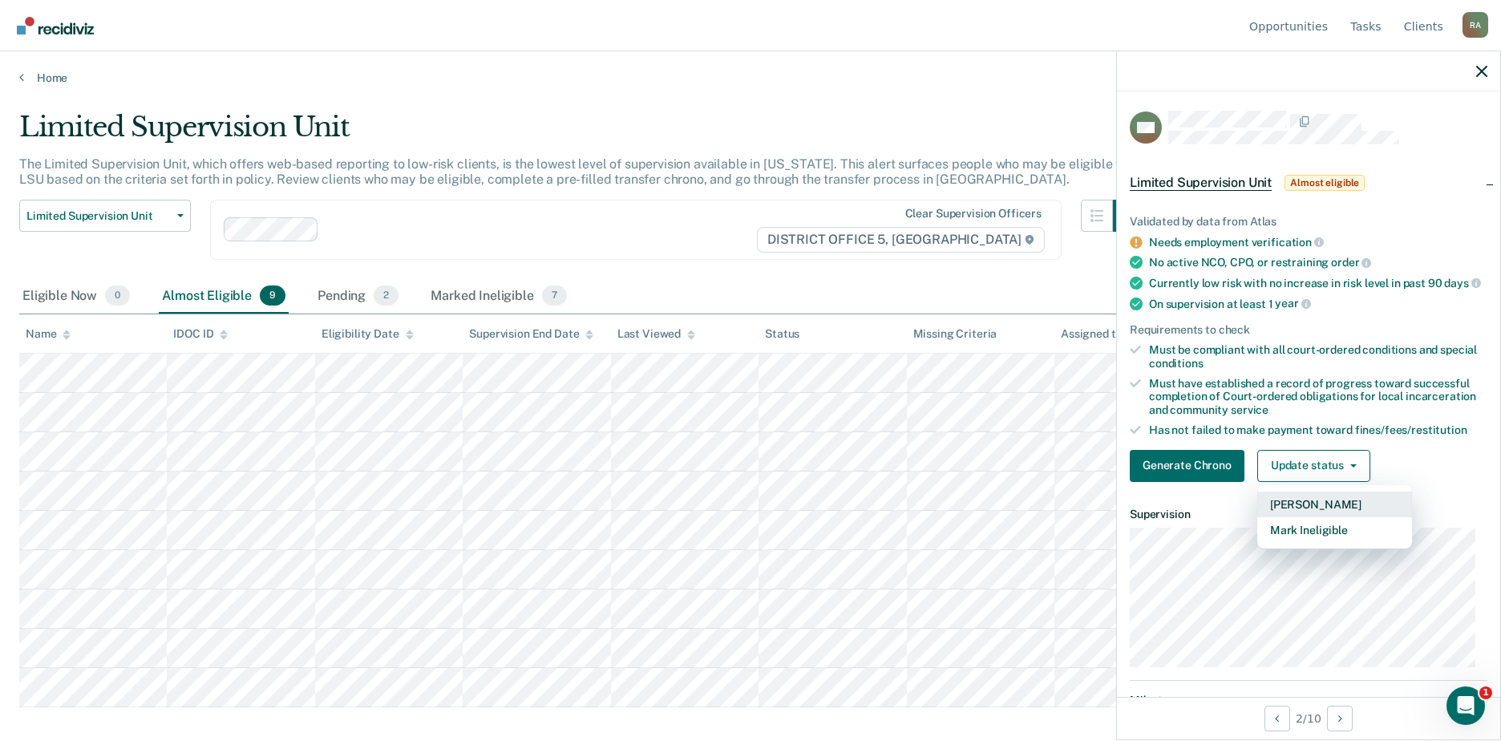
click at [1325, 511] on button "Mark Pending" at bounding box center [1334, 505] width 155 height 26
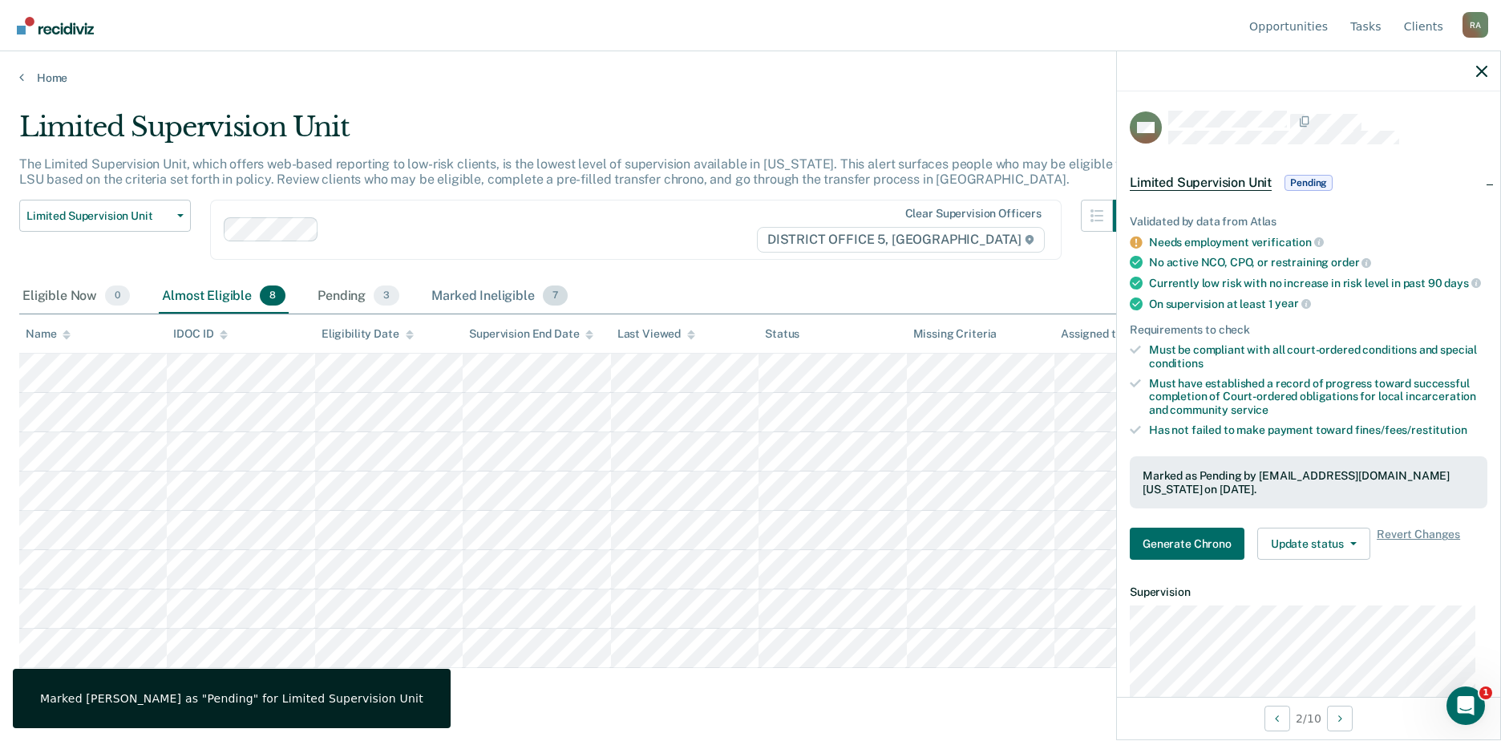
click at [469, 295] on div "Marked Ineligible 7" at bounding box center [499, 296] width 143 height 35
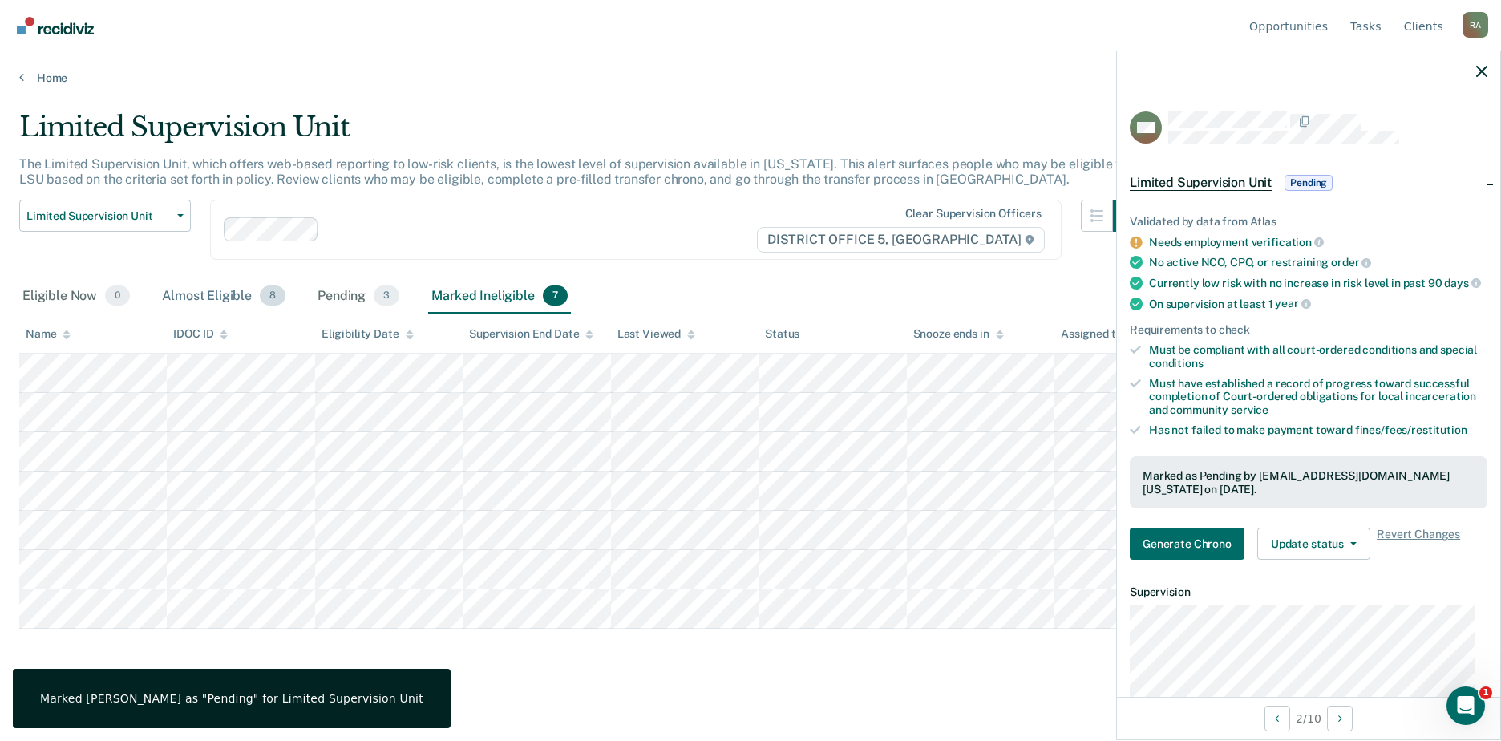
click at [214, 308] on div "Almost Eligible 8" at bounding box center [224, 296] width 130 height 35
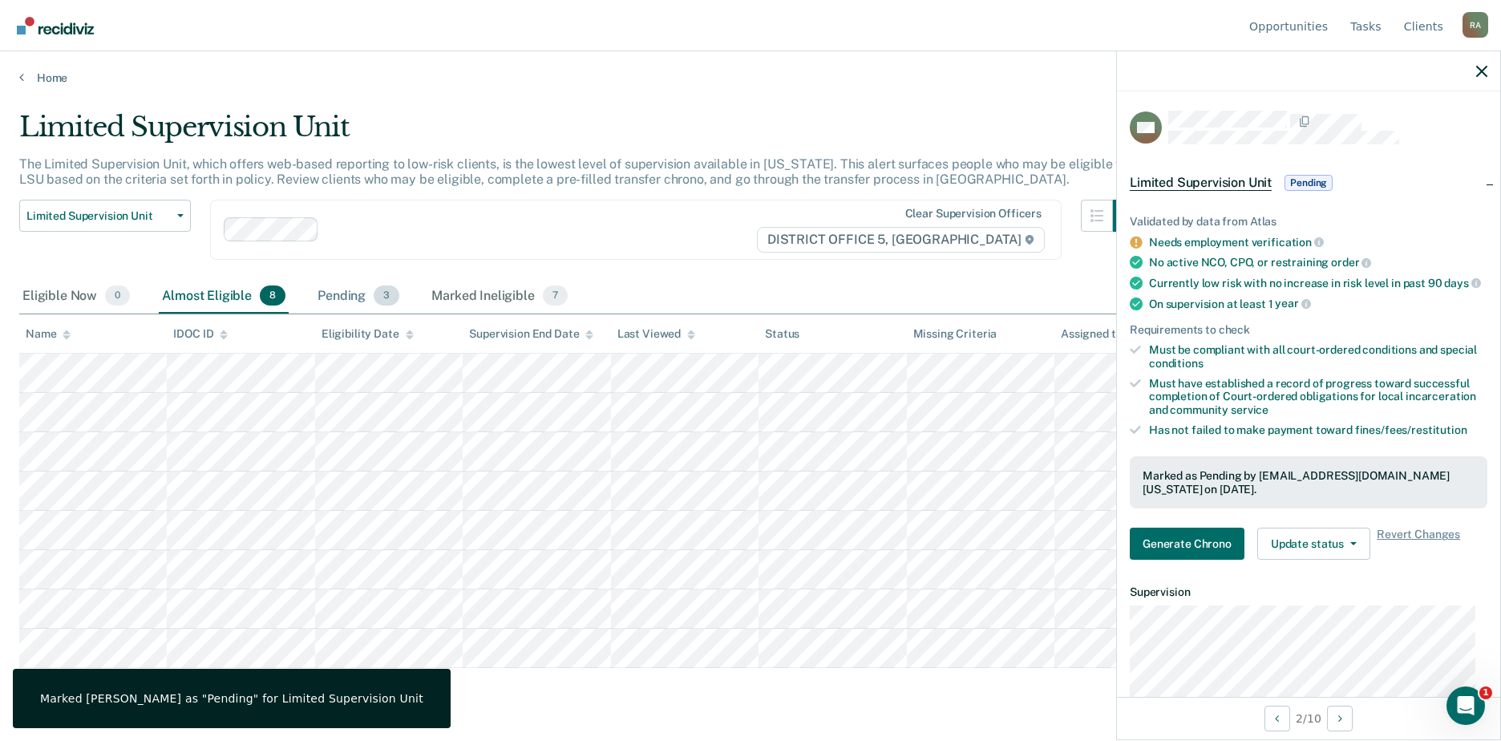
click at [358, 305] on div "Pending 3" at bounding box center [358, 296] width 88 height 35
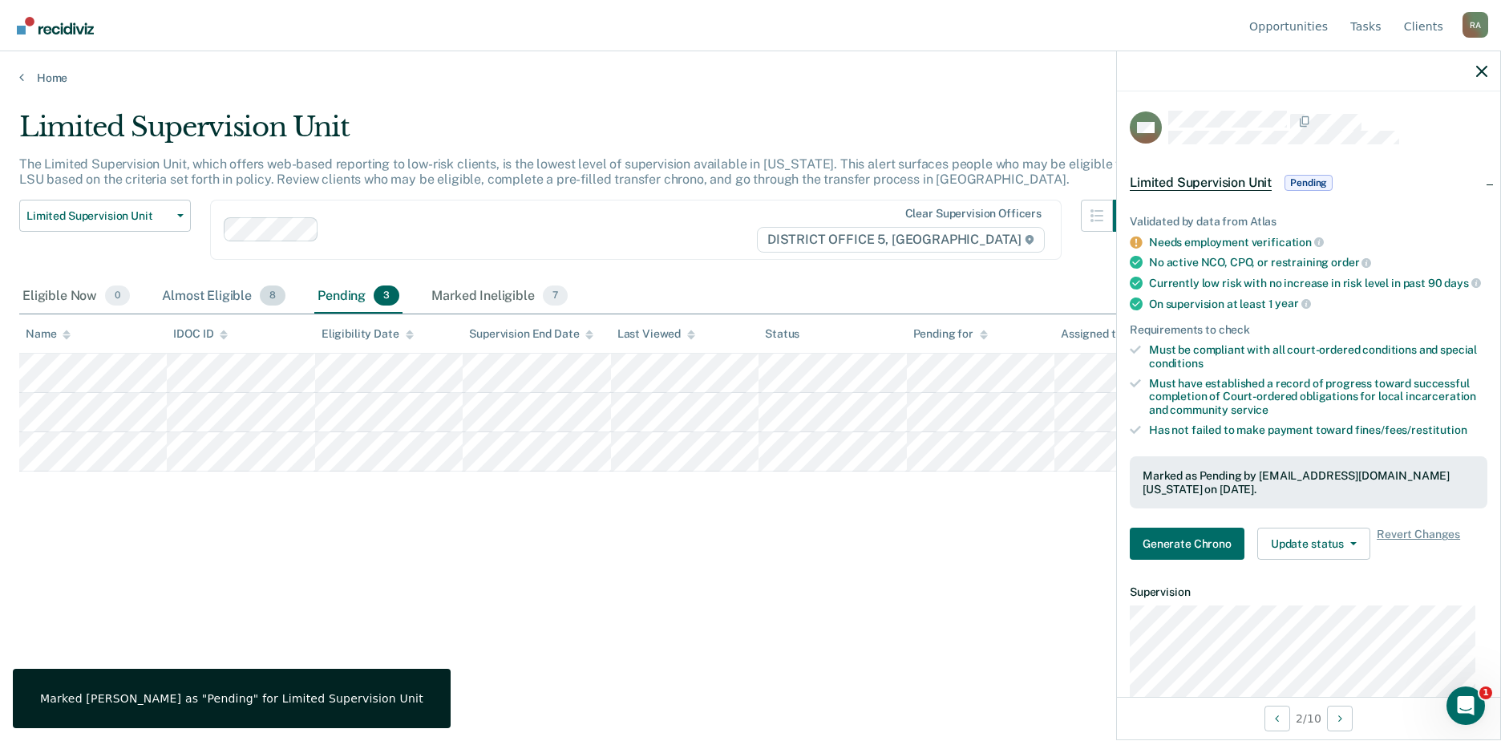
click at [191, 292] on div "Almost Eligible 8" at bounding box center [224, 296] width 130 height 35
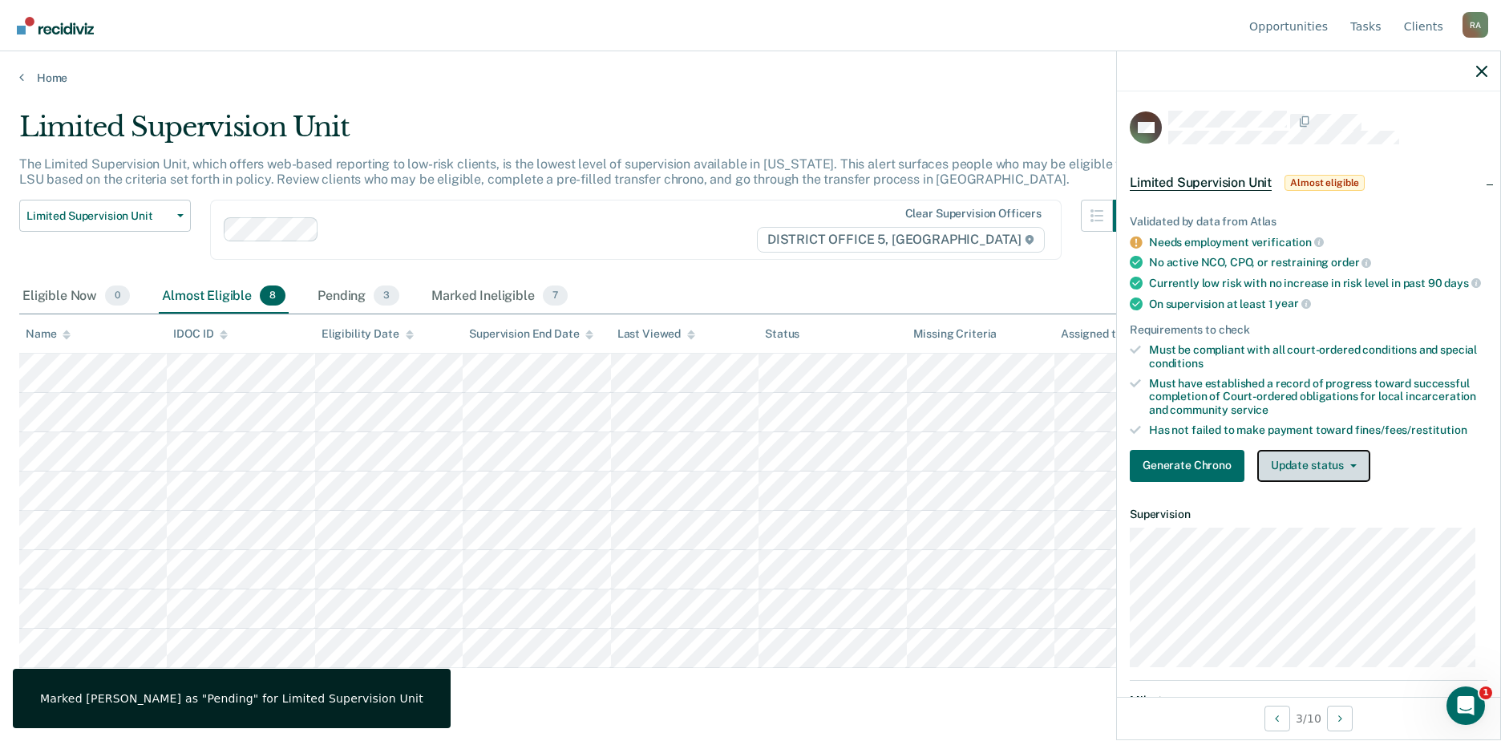
click at [1304, 469] on button "Update status" at bounding box center [1313, 466] width 113 height 32
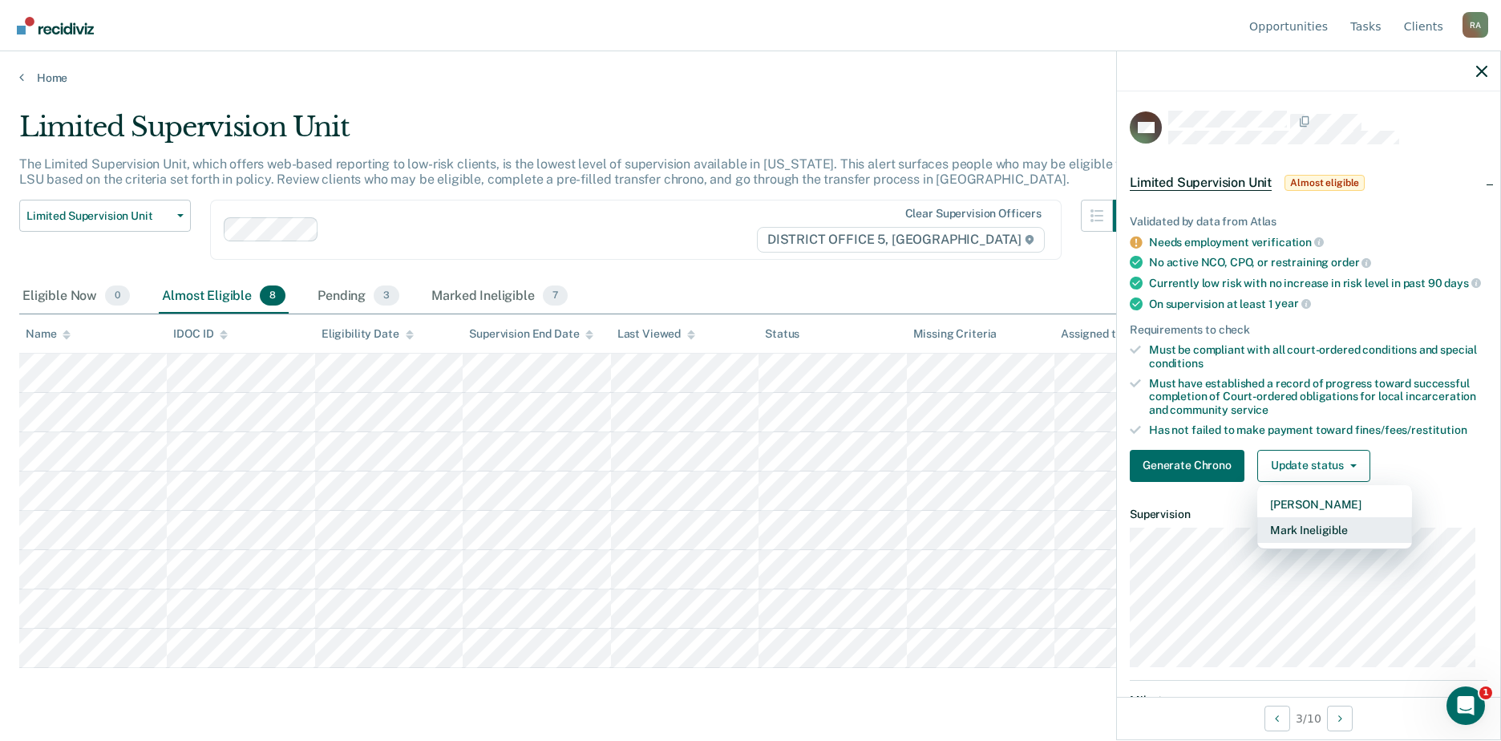
click at [1311, 540] on button "Mark Ineligible" at bounding box center [1334, 530] width 155 height 26
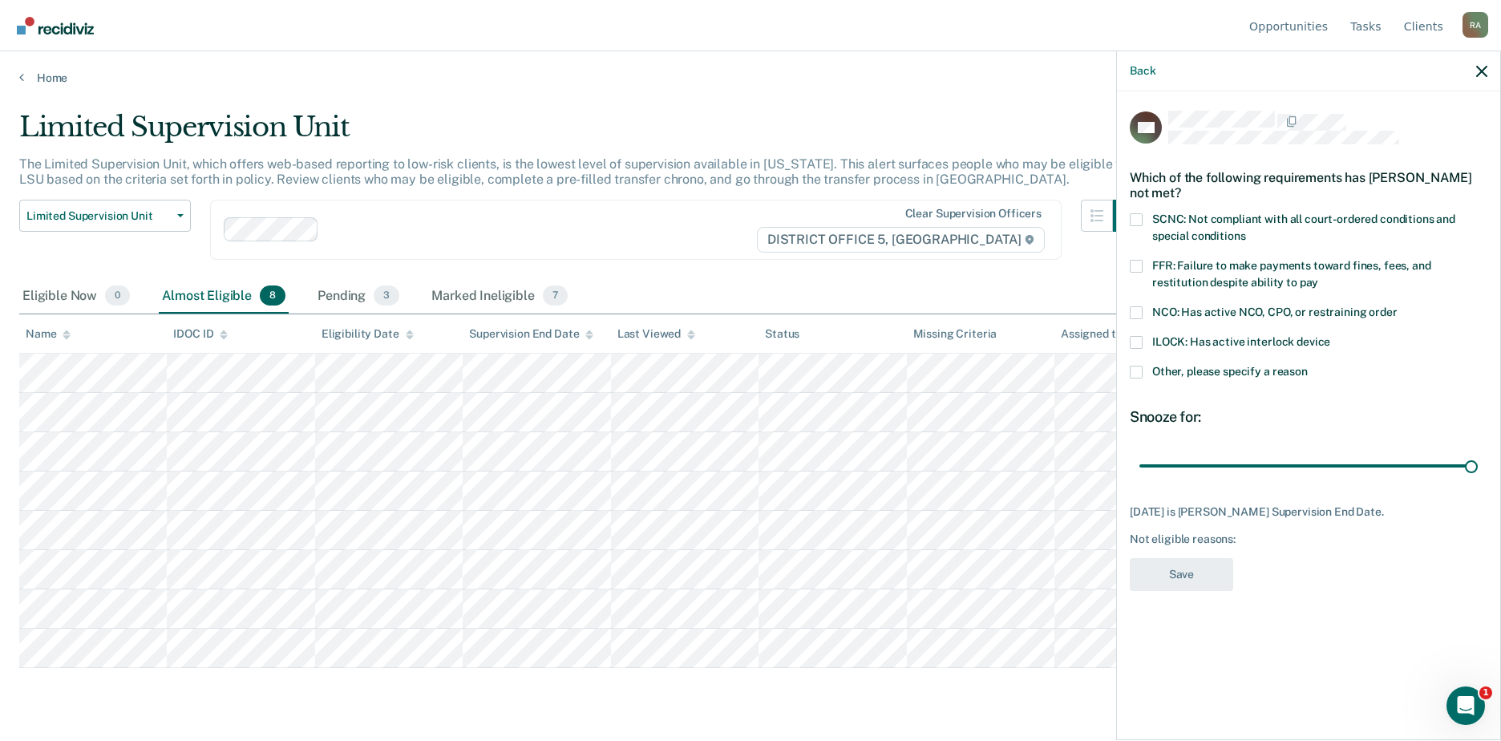
click at [1143, 266] on label "FFR: Failure to make payments toward fines, fees, and restitution despite abili…" at bounding box center [1309, 277] width 358 height 34
click at [1318, 277] on input "FFR: Failure to make payments toward fines, fees, and restitution despite abili…" at bounding box center [1318, 277] width 0 height 0
click at [1137, 222] on span at bounding box center [1136, 219] width 13 height 13
click at [1245, 230] on input "SCNC: Not compliant with all court-ordered conditions and special conditions" at bounding box center [1245, 230] width 0 height 0
click at [1188, 570] on button "Save" at bounding box center [1181, 574] width 103 height 33
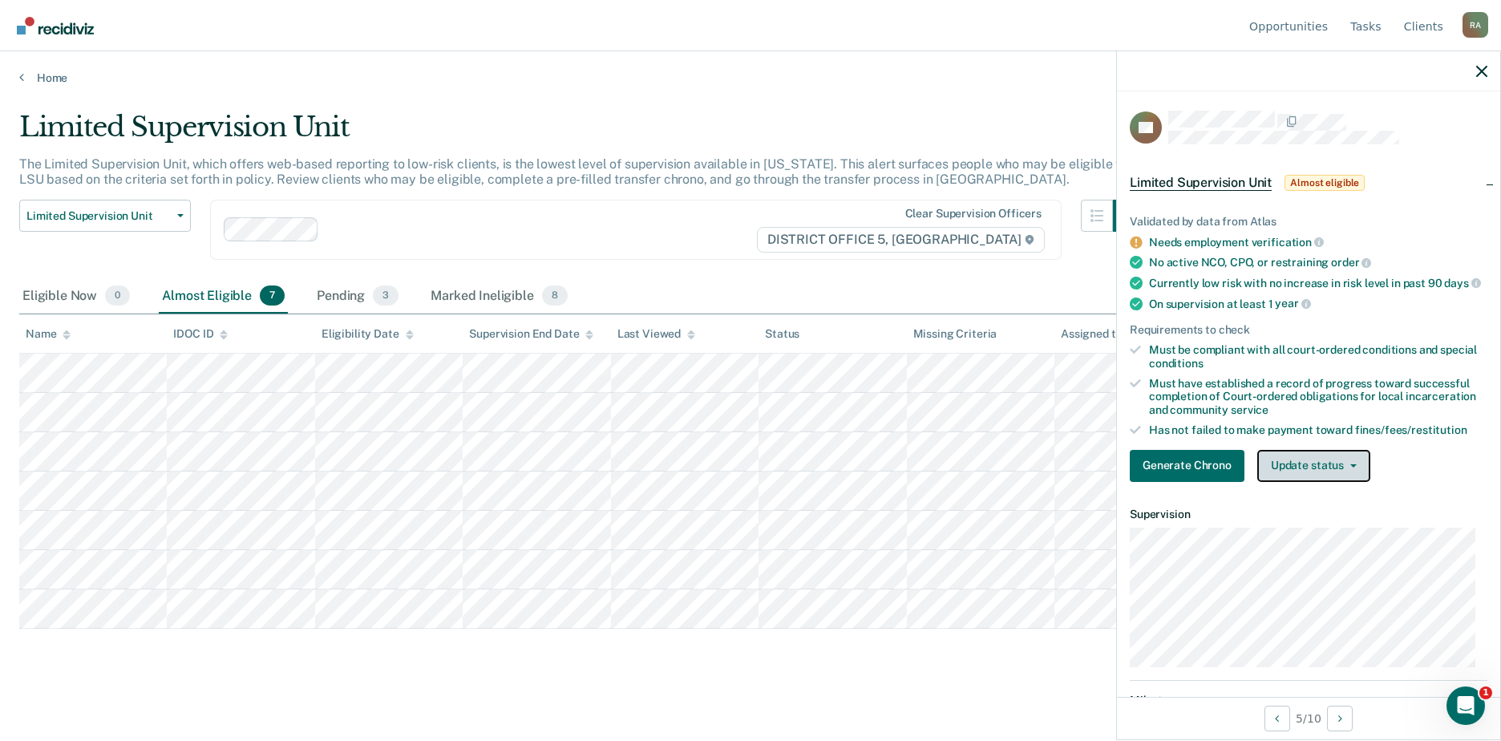
click at [1296, 467] on button "Update status" at bounding box center [1313, 466] width 113 height 32
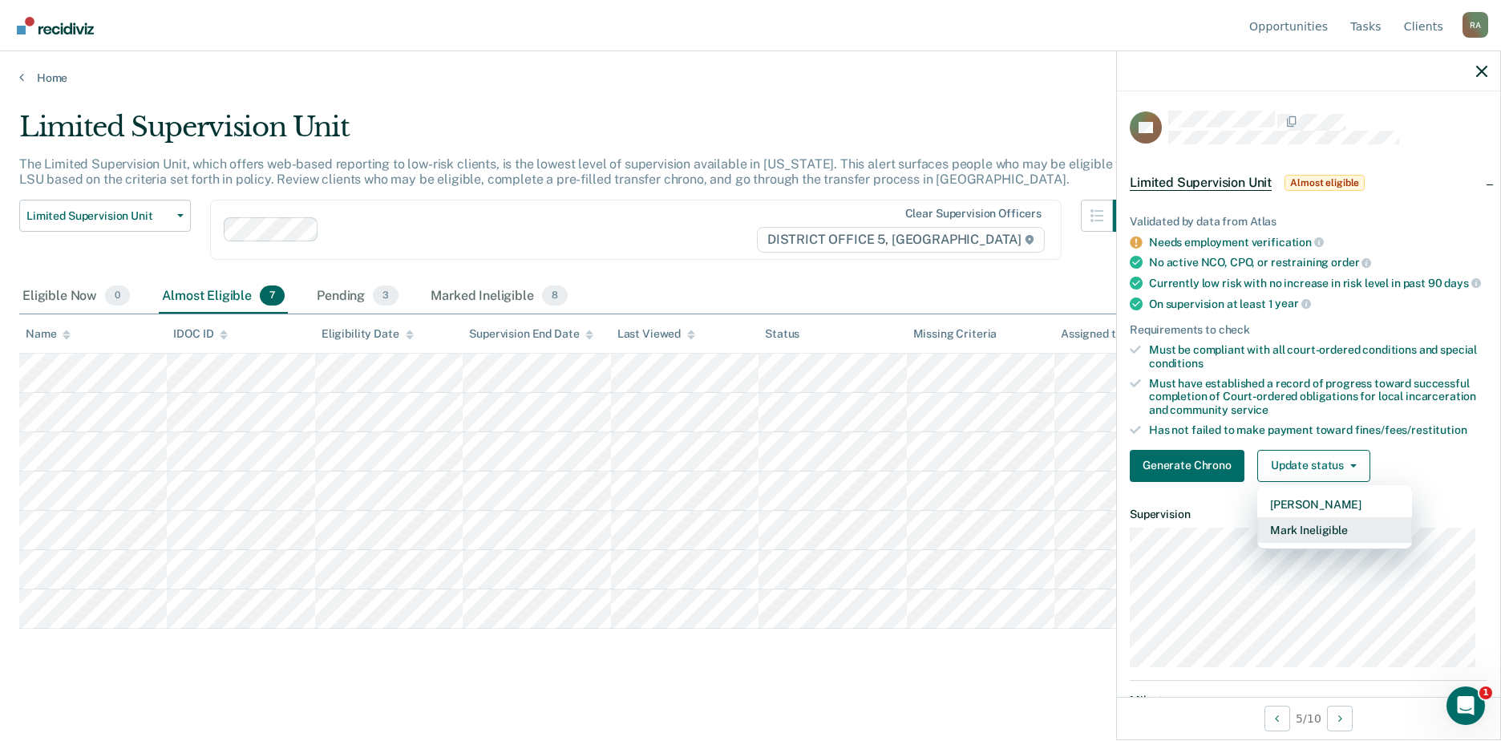
click at [1314, 543] on button "Mark Ineligible" at bounding box center [1334, 530] width 155 height 26
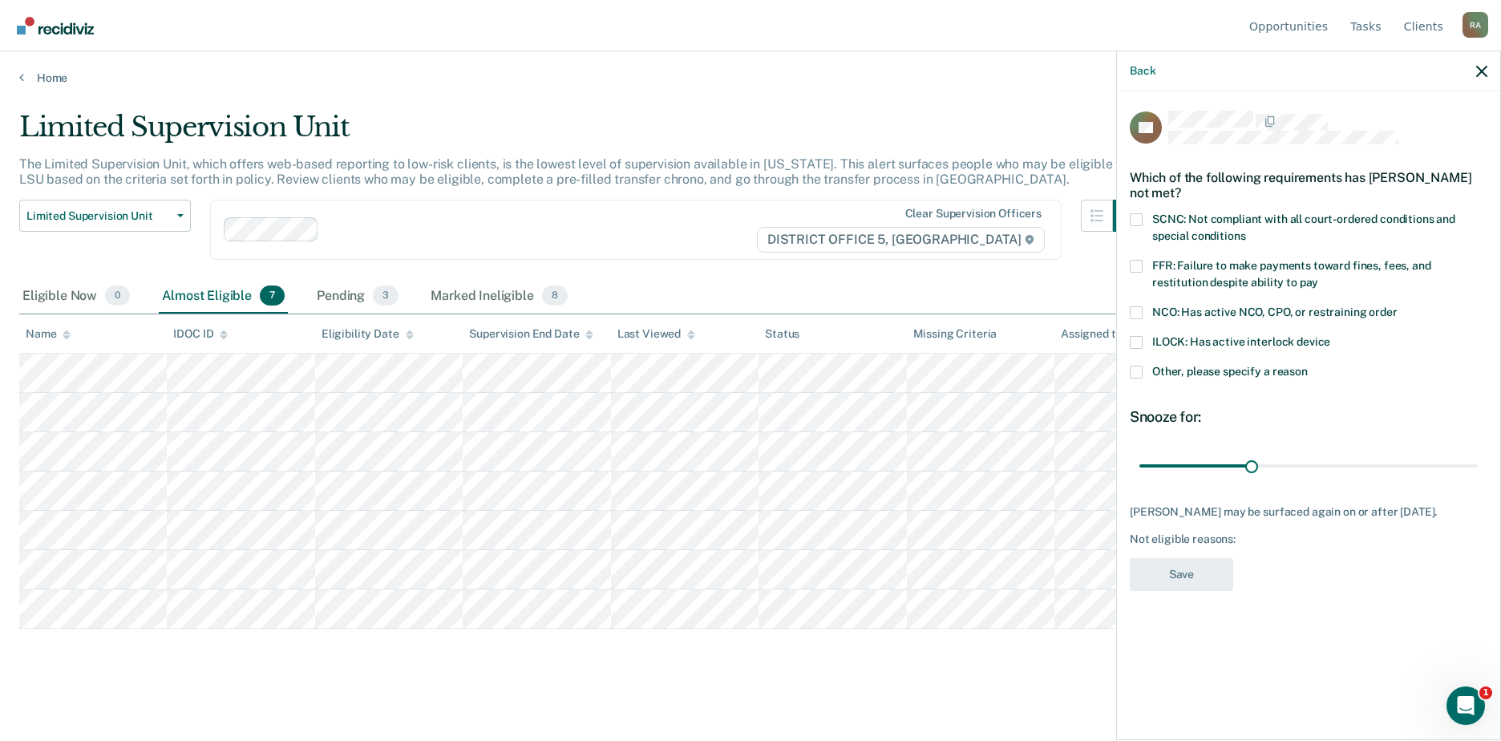
click at [1143, 267] on label "FFR: Failure to make payments toward fines, fees, and restitution despite abili…" at bounding box center [1309, 277] width 358 height 34
click at [1318, 277] on input "FFR: Failure to make payments toward fines, fees, and restitution despite abili…" at bounding box center [1318, 277] width 0 height 0
click at [1129, 208] on div "AR Which of the following requirements has Arturo Reyes not met? SCNC: Not comp…" at bounding box center [1308, 413] width 383 height 645
click at [1135, 218] on span at bounding box center [1136, 219] width 13 height 13
click at [1245, 230] on input "SCNC: Not compliant with all court-ordered conditions and special conditions" at bounding box center [1245, 230] width 0 height 0
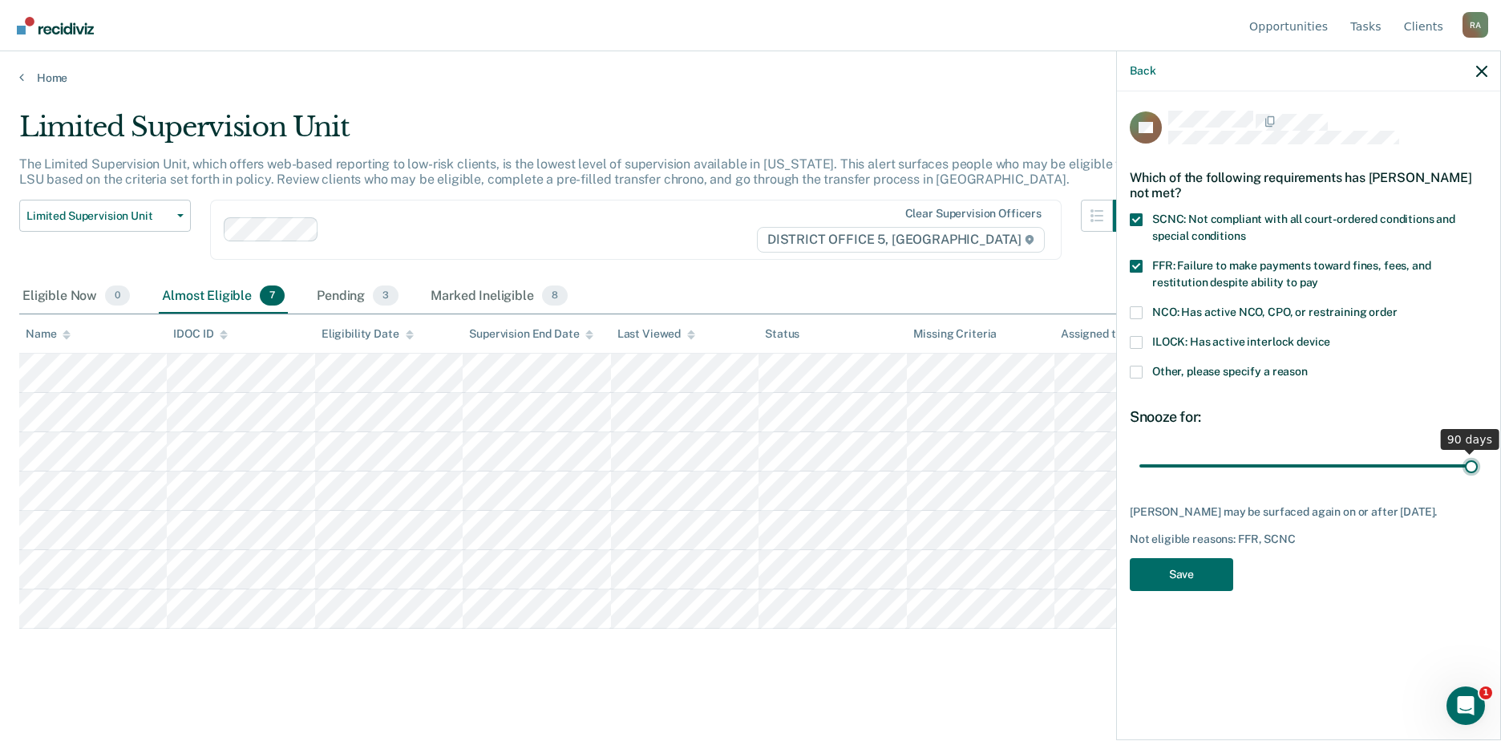
drag, startPoint x: 1252, startPoint y: 467, endPoint x: 1675, endPoint y: 462, distance: 422.6
type input "90"
click at [1478, 462] on input "range" at bounding box center [1308, 465] width 338 height 28
click at [1191, 588] on button "Save" at bounding box center [1181, 574] width 103 height 33
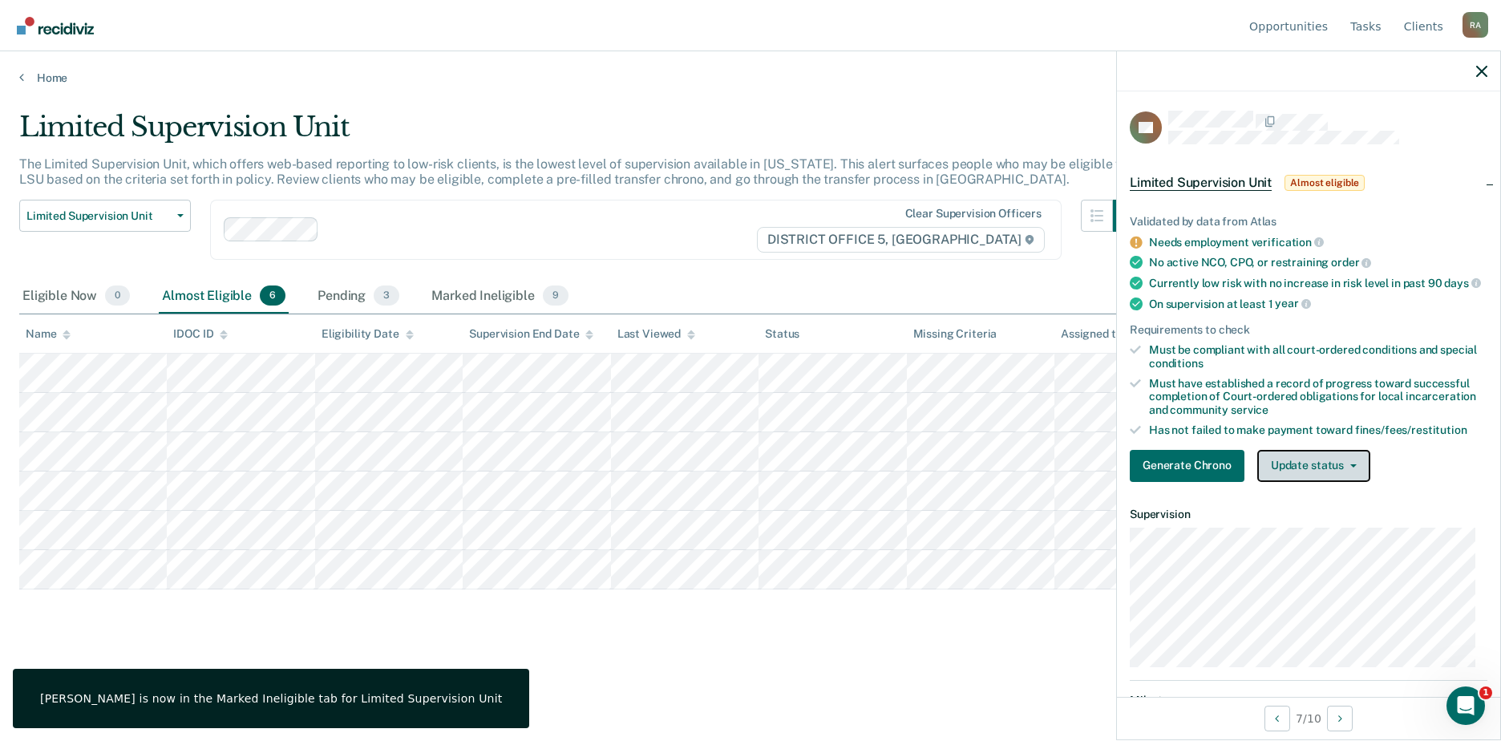
click at [1315, 475] on button "Update status" at bounding box center [1313, 466] width 113 height 32
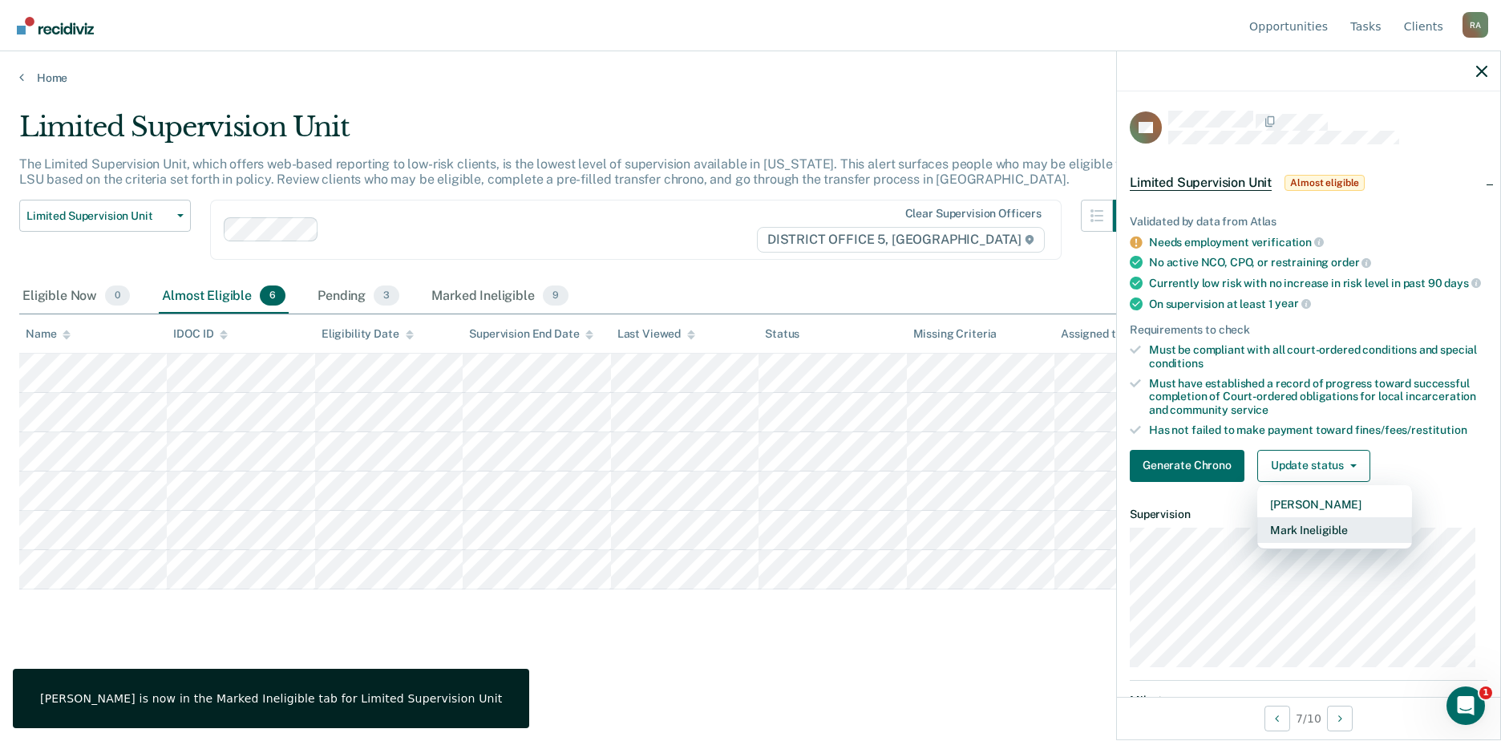
click at [1317, 534] on button "Mark Ineligible" at bounding box center [1334, 530] width 155 height 26
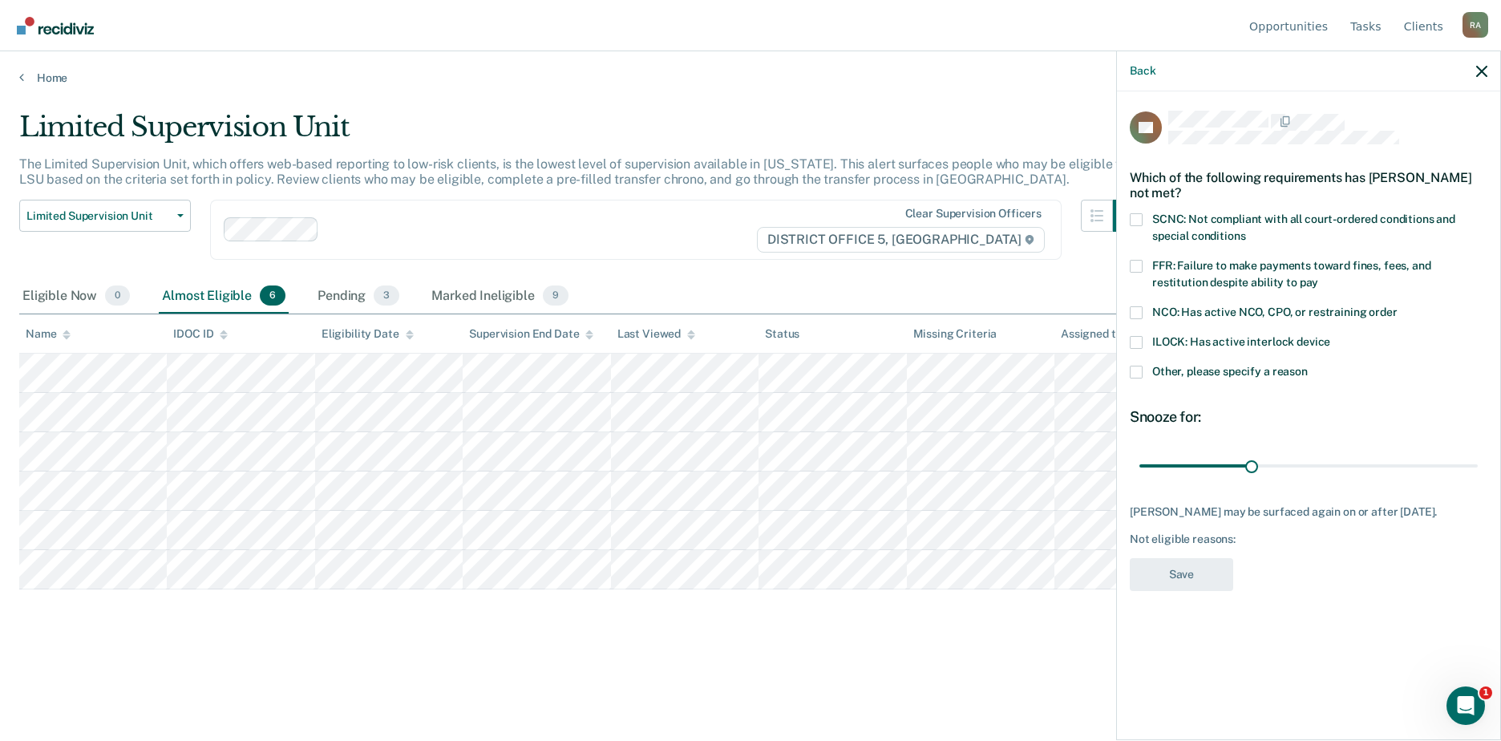
click at [1139, 260] on span at bounding box center [1136, 266] width 13 height 13
click at [1318, 277] on input "FFR: Failure to make payments toward fines, fees, and restitution despite abili…" at bounding box center [1318, 277] width 0 height 0
click at [1142, 229] on label "SCNC: Not compliant with all court-ordered conditions and special conditions" at bounding box center [1309, 230] width 358 height 34
click at [1245, 230] on input "SCNC: Not compliant with all court-ordered conditions and special conditions" at bounding box center [1245, 230] width 0 height 0
drag, startPoint x: 1249, startPoint y: 459, endPoint x: 1567, endPoint y: 469, distance: 317.7
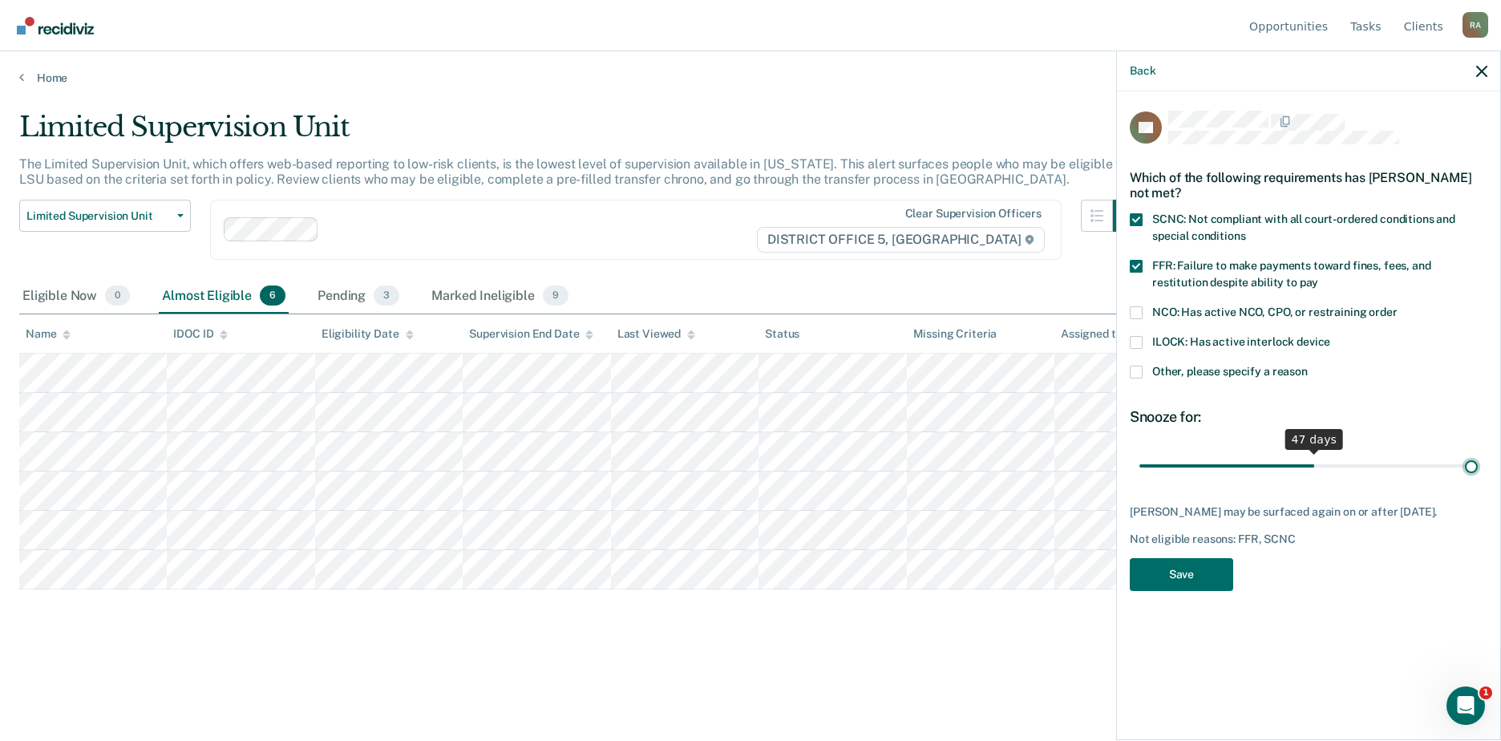
type input "90"
click at [1478, 469] on input "range" at bounding box center [1308, 465] width 338 height 28
drag, startPoint x: 1176, startPoint y: 574, endPoint x: 1155, endPoint y: 573, distance: 20.9
click at [1175, 574] on button "Save" at bounding box center [1181, 574] width 103 height 33
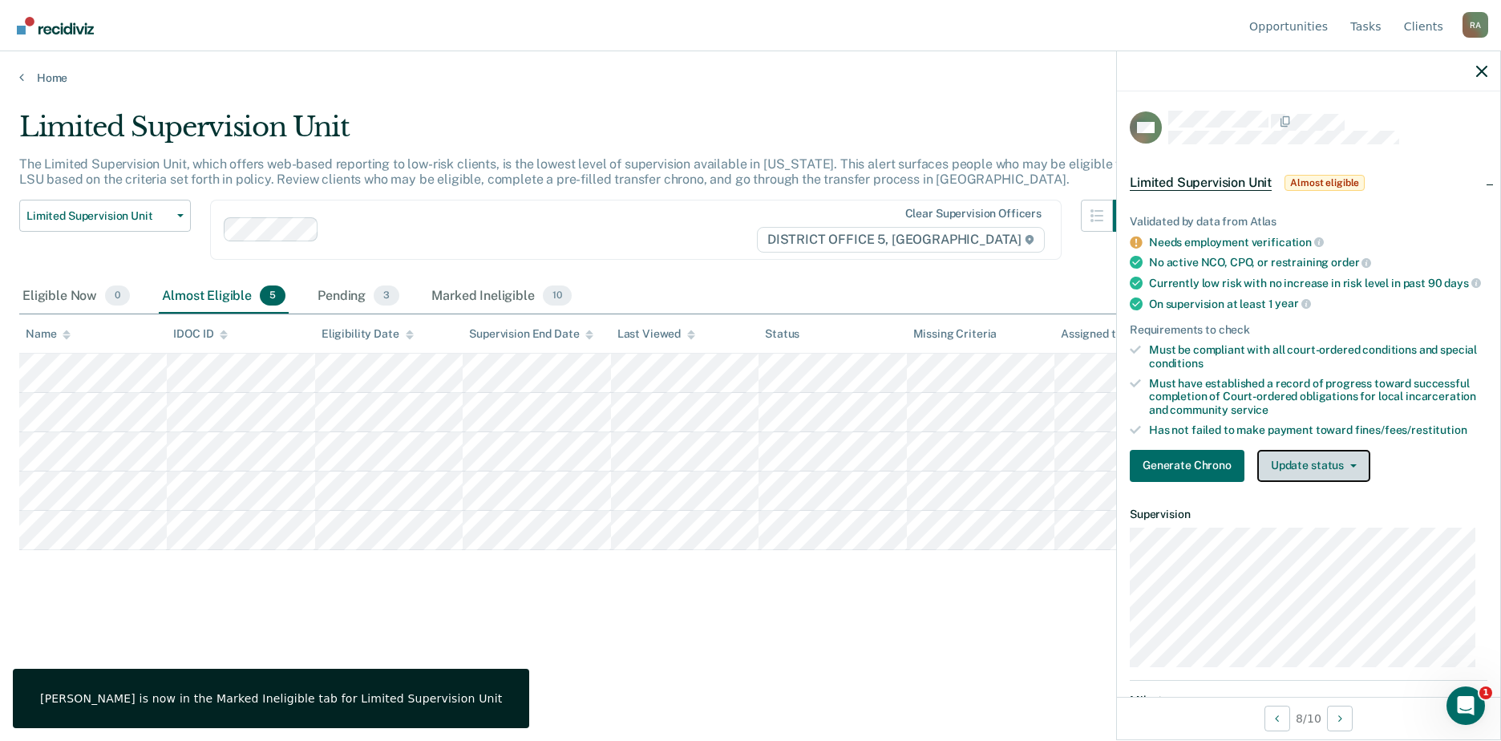
click at [1324, 479] on button "Update status" at bounding box center [1313, 466] width 113 height 32
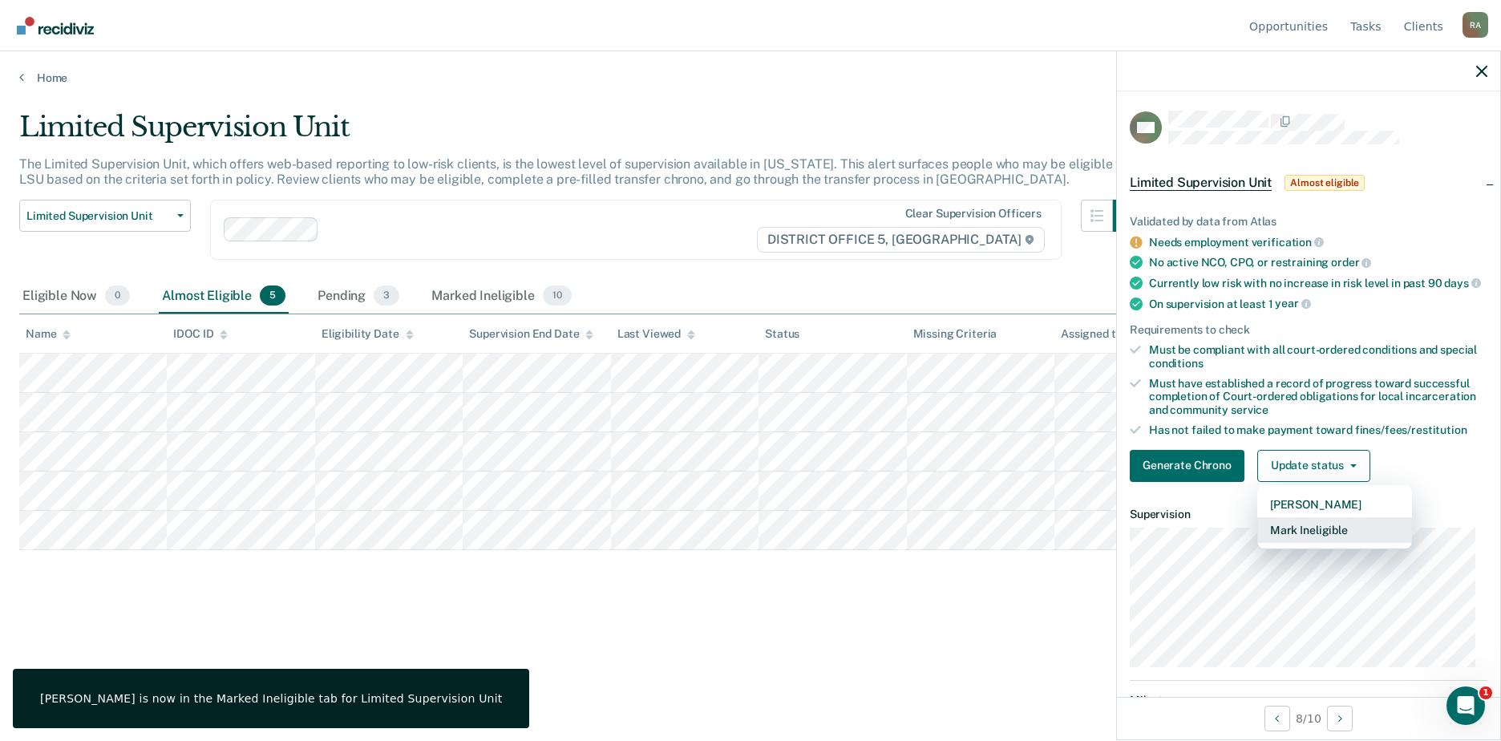
click at [1309, 538] on button "Mark Ineligible" at bounding box center [1334, 530] width 155 height 26
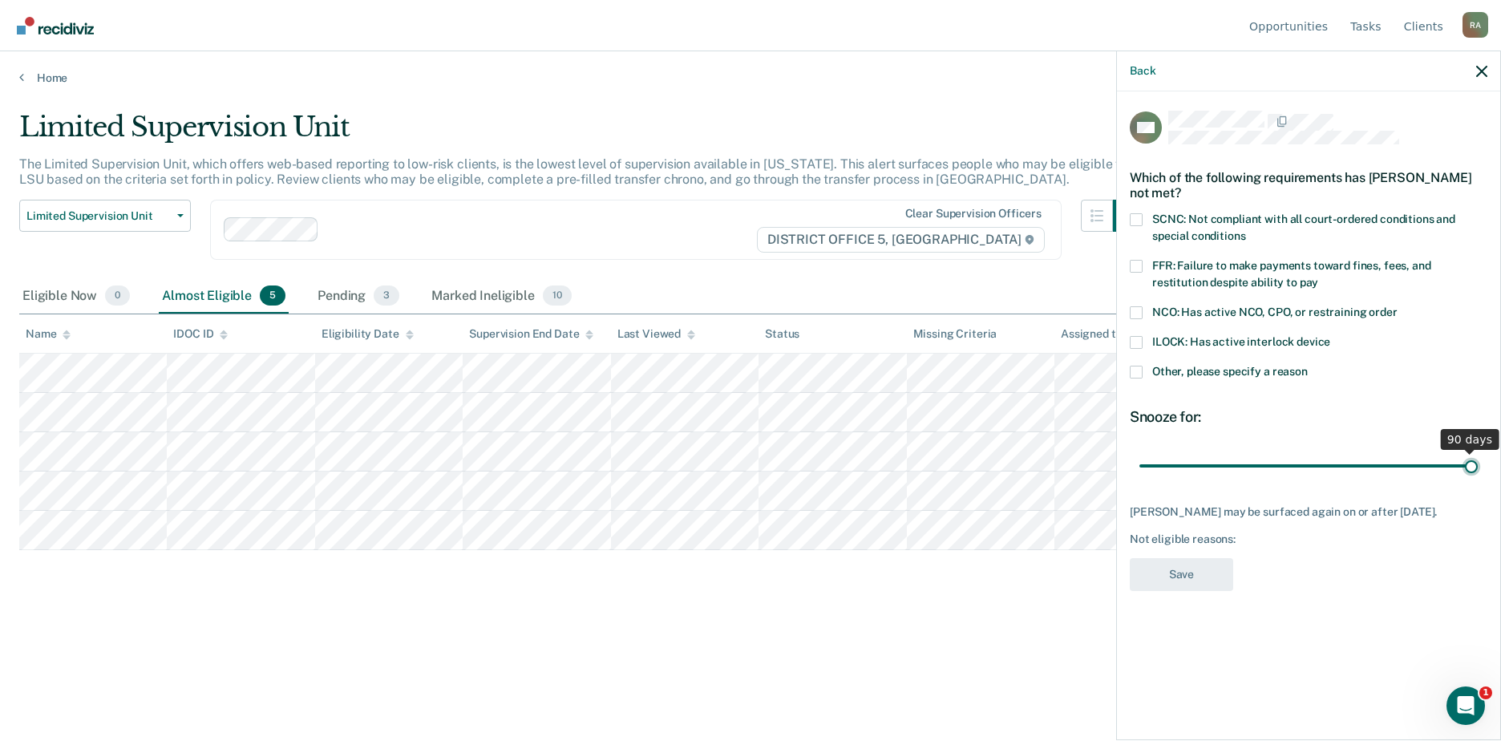
drag, startPoint x: 1251, startPoint y: 459, endPoint x: 1523, endPoint y: 455, distance: 271.8
type input "90"
click at [1478, 455] on input "range" at bounding box center [1308, 465] width 338 height 28
click at [1131, 371] on span at bounding box center [1136, 372] width 13 height 13
click at [1308, 366] on input "Other, please specify a reason" at bounding box center [1308, 366] width 0 height 0
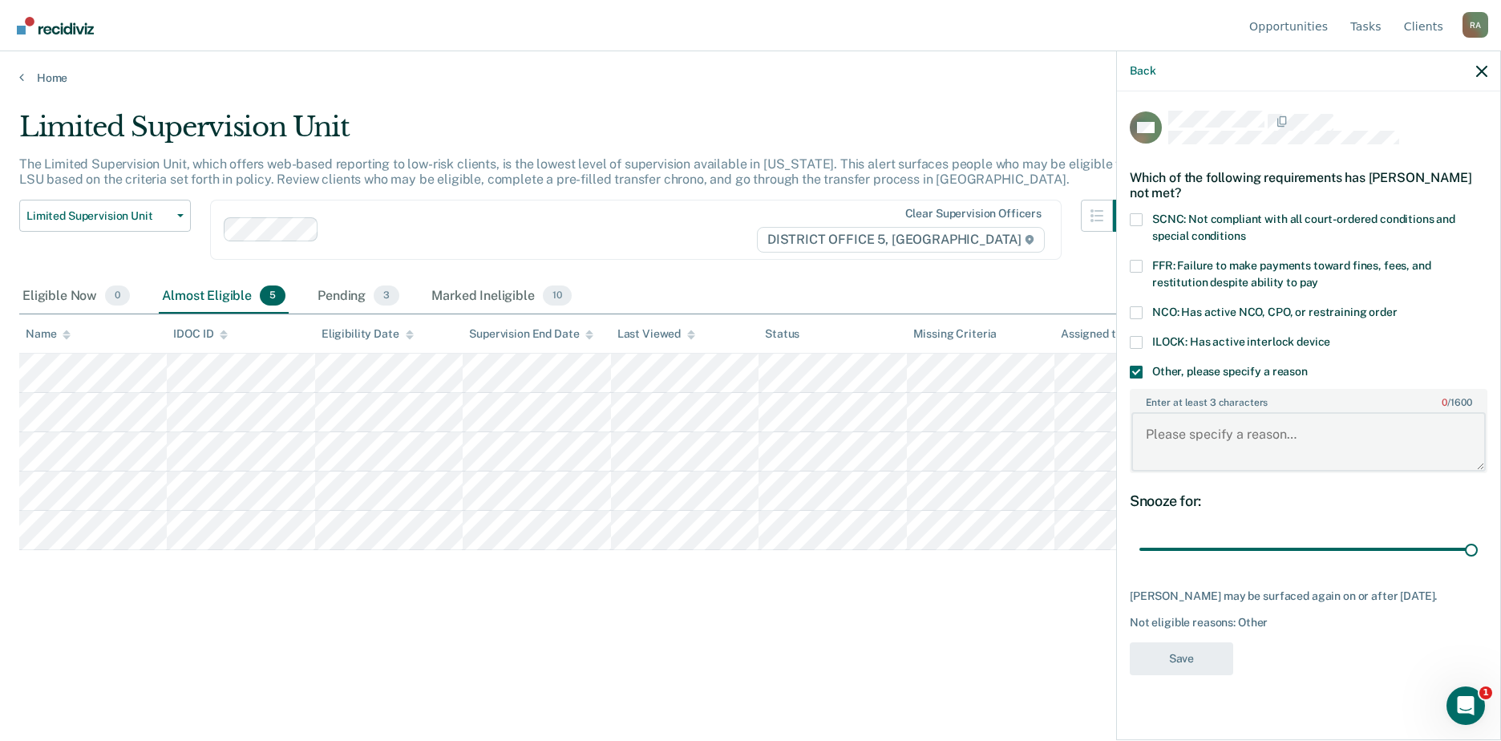
click at [1186, 436] on textarea "Enter at least 3 characters 0 / 1600" at bounding box center [1308, 441] width 354 height 59
type textarea "DUI, apply for LSU"
click at [1127, 367] on div "WY Which of the following requirements has William Youree not met? SCNC: Not co…" at bounding box center [1308, 413] width 383 height 645
click at [1131, 367] on span at bounding box center [1136, 372] width 13 height 13
click at [1308, 366] on input "Other, please specify a reason" at bounding box center [1308, 366] width 0 height 0
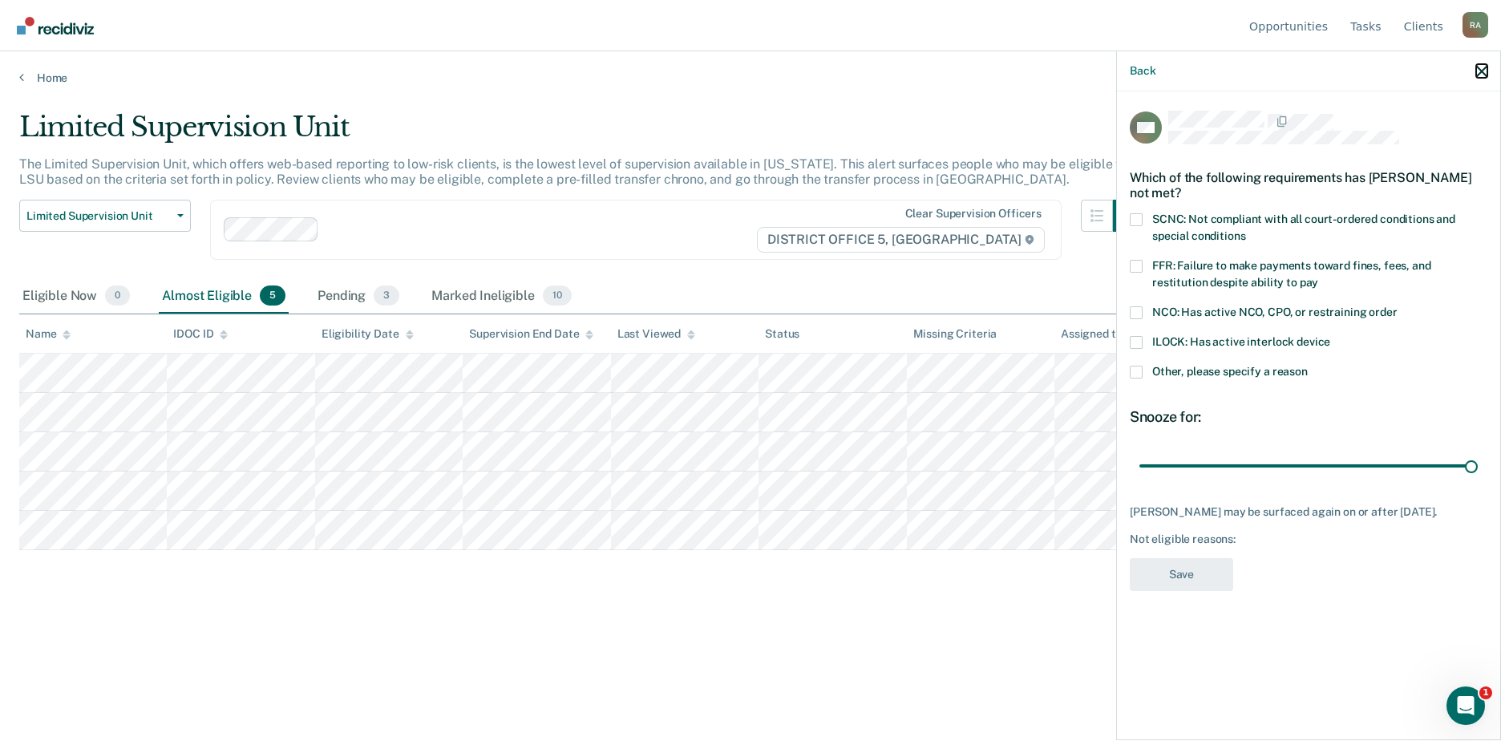
click at [1476, 75] on icon "button" at bounding box center [1481, 71] width 11 height 11
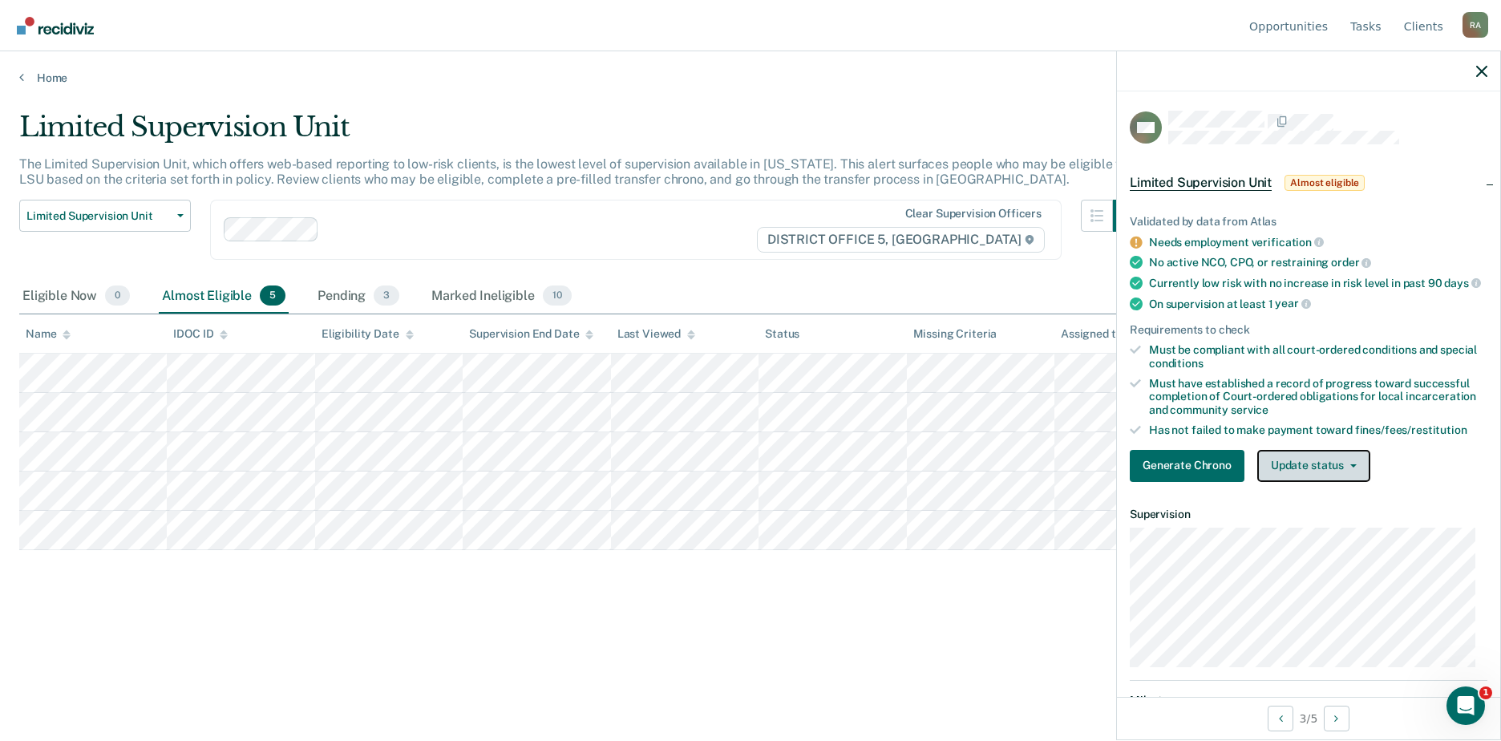
click at [1311, 482] on button "Update status" at bounding box center [1313, 466] width 113 height 32
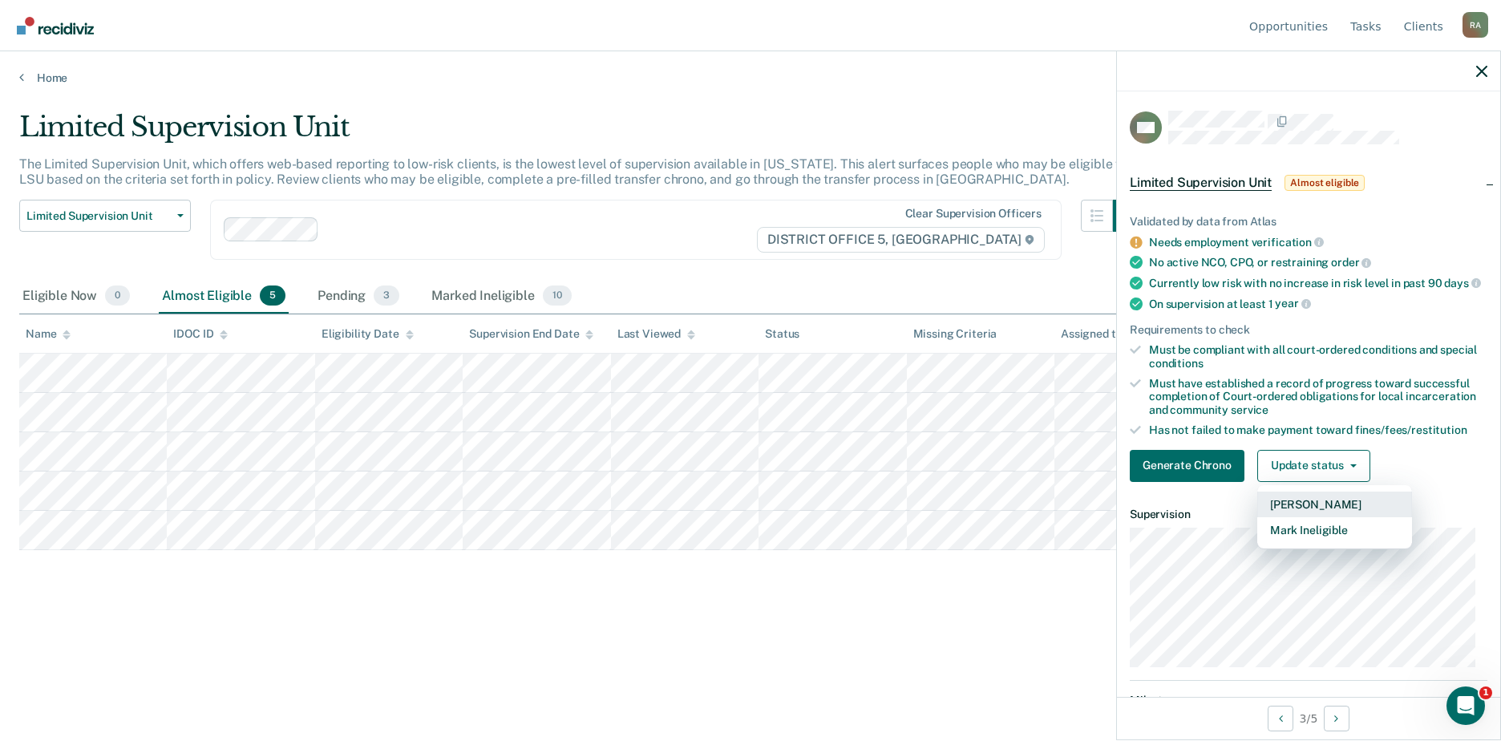
click at [1317, 516] on button "Mark Pending" at bounding box center [1334, 505] width 155 height 26
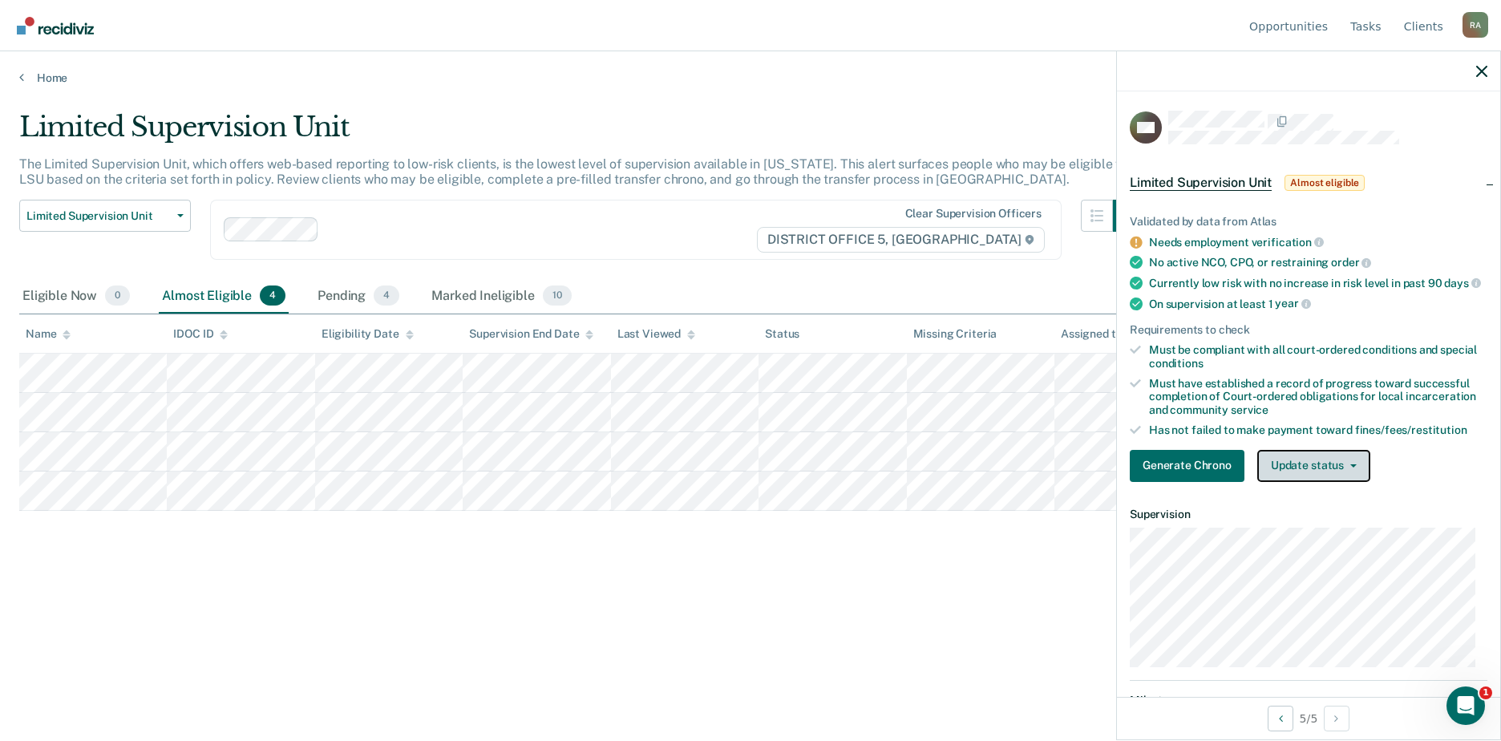
click at [1345, 480] on button "Update status" at bounding box center [1313, 466] width 113 height 32
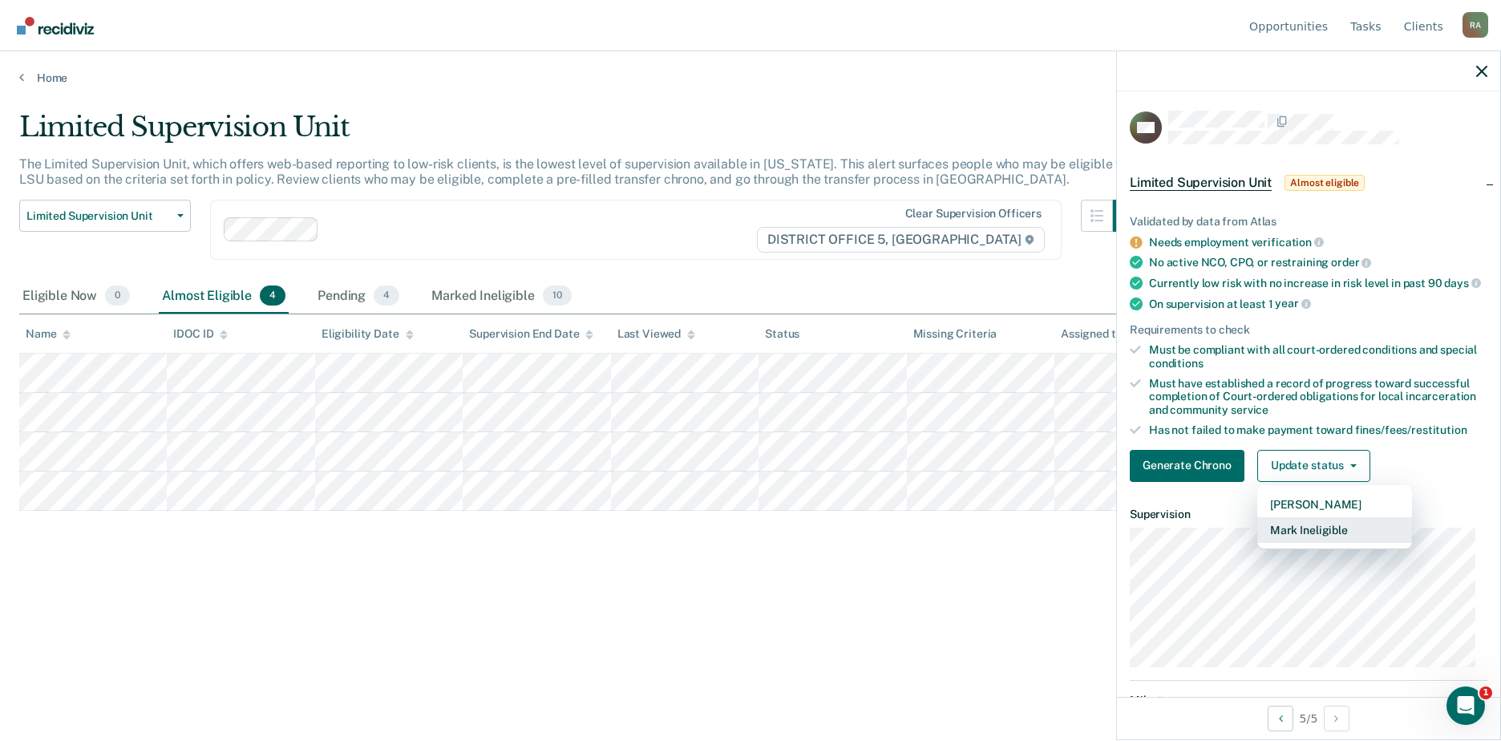
click at [1339, 536] on button "Mark Ineligible" at bounding box center [1334, 530] width 155 height 26
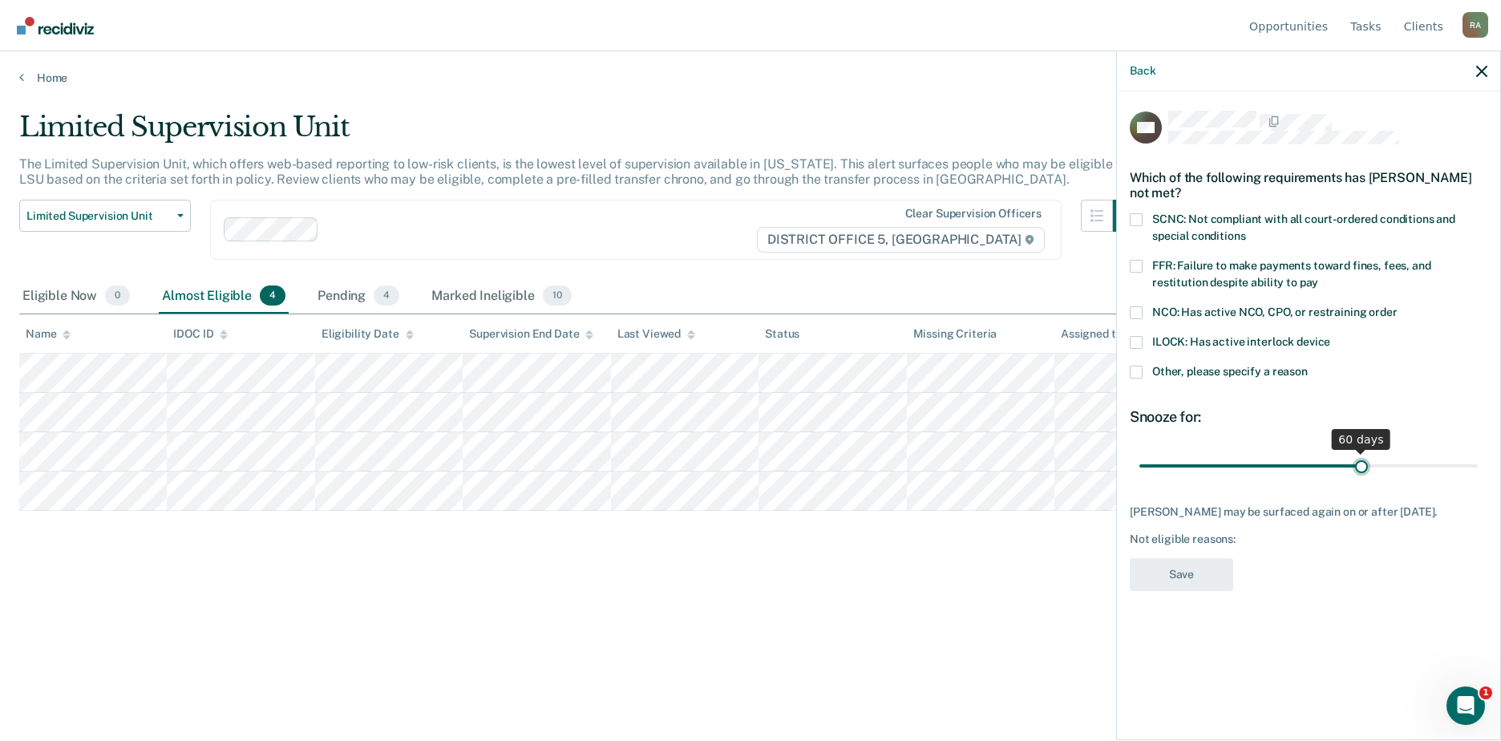
drag, startPoint x: 1248, startPoint y: 458, endPoint x: 1363, endPoint y: 463, distance: 115.6
type input "60"
click at [1363, 463] on input "range" at bounding box center [1308, 465] width 338 height 28
click at [1151, 266] on label "FFR: Failure to make payments toward fines, fees, and restitution despite abili…" at bounding box center [1309, 277] width 358 height 34
click at [1318, 277] on input "FFR: Failure to make payments toward fines, fees, and restitution despite abili…" at bounding box center [1318, 277] width 0 height 0
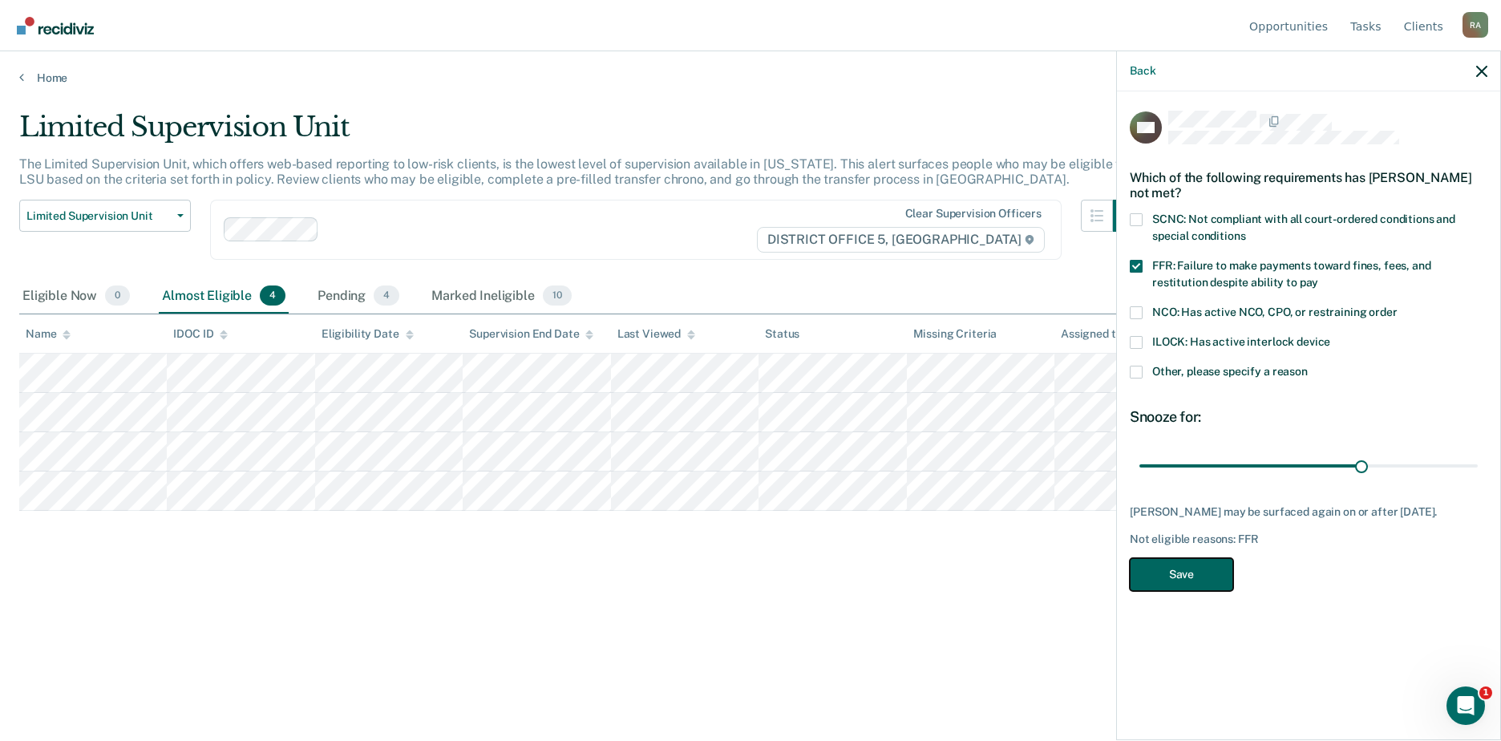
click at [1194, 589] on button "Save" at bounding box center [1181, 574] width 103 height 33
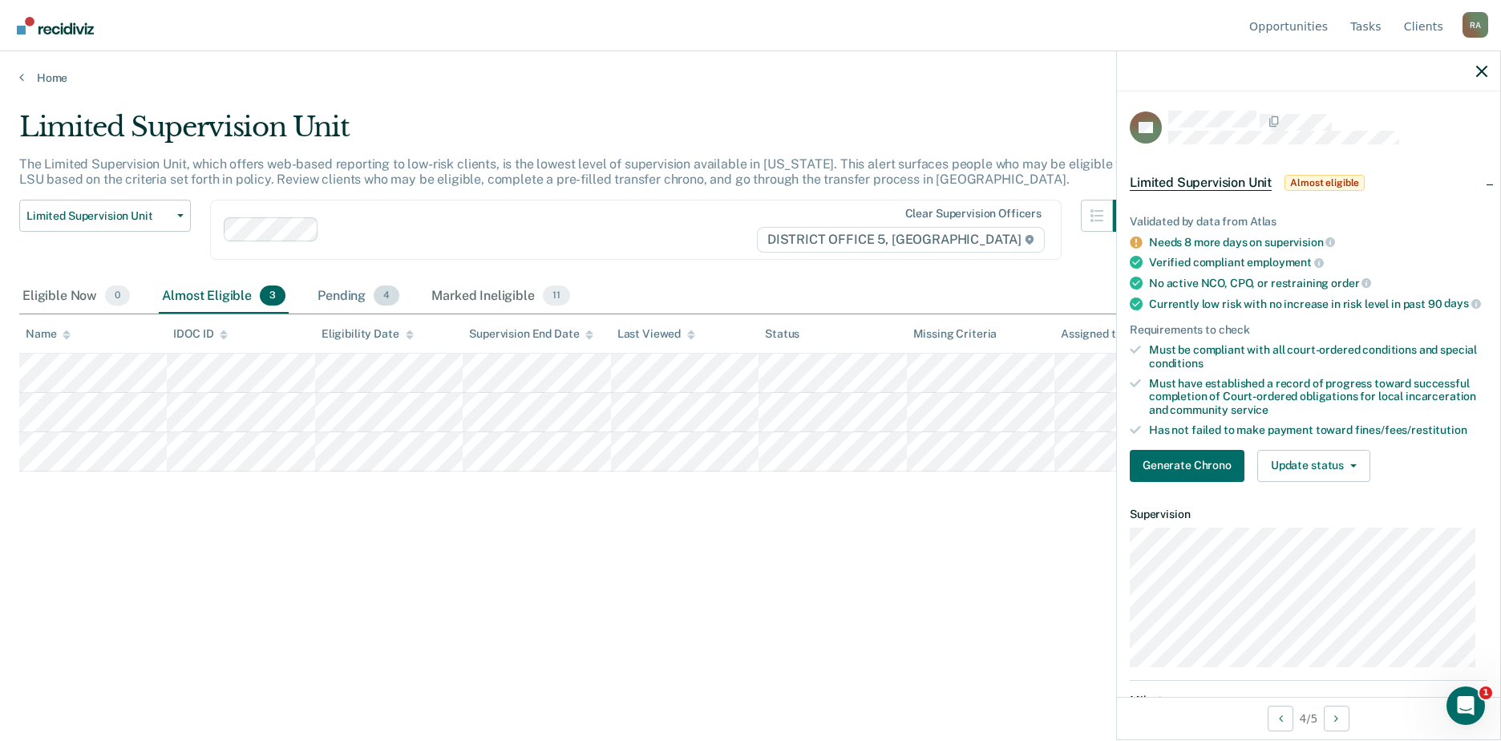
click at [363, 296] on div "Pending 4" at bounding box center [358, 296] width 88 height 35
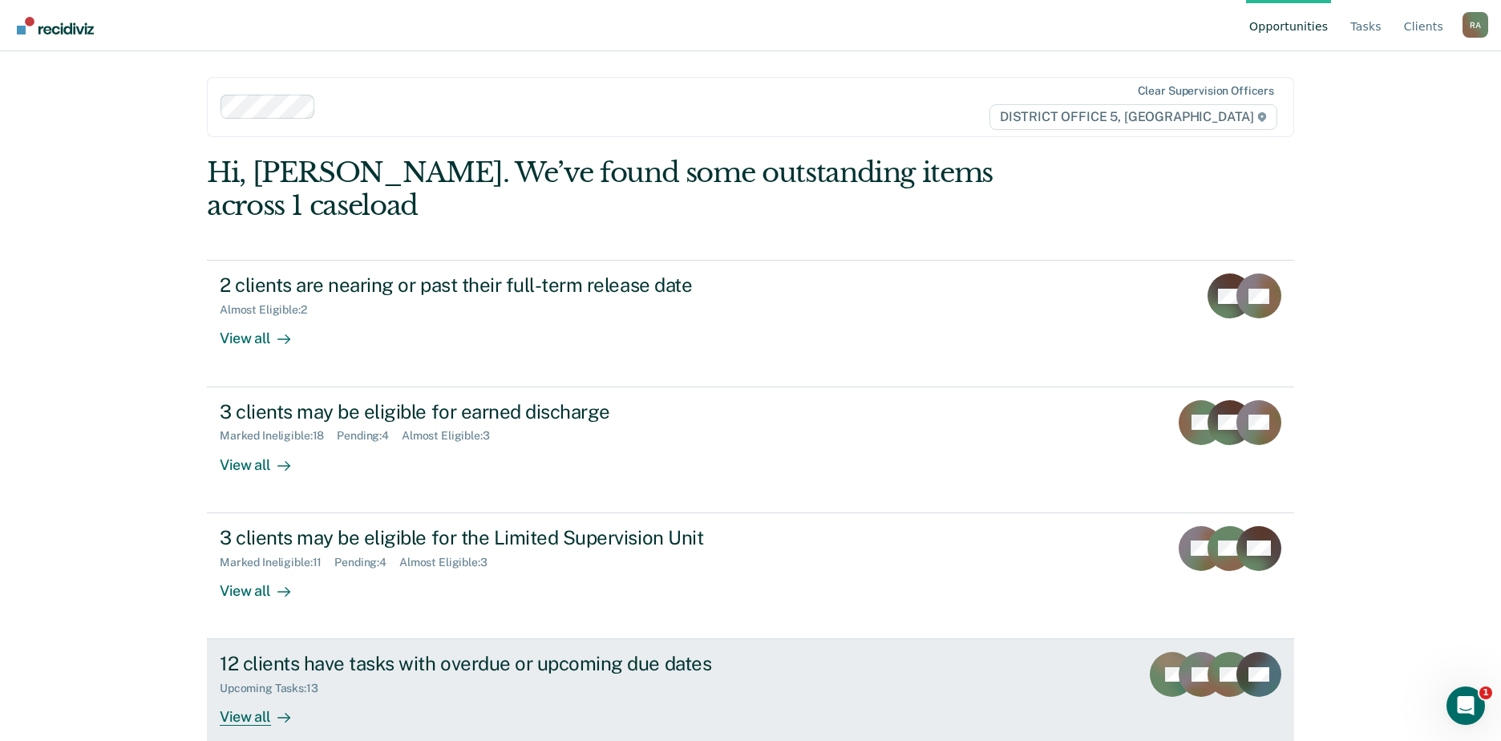
click at [241, 695] on div "View all" at bounding box center [265, 710] width 90 height 31
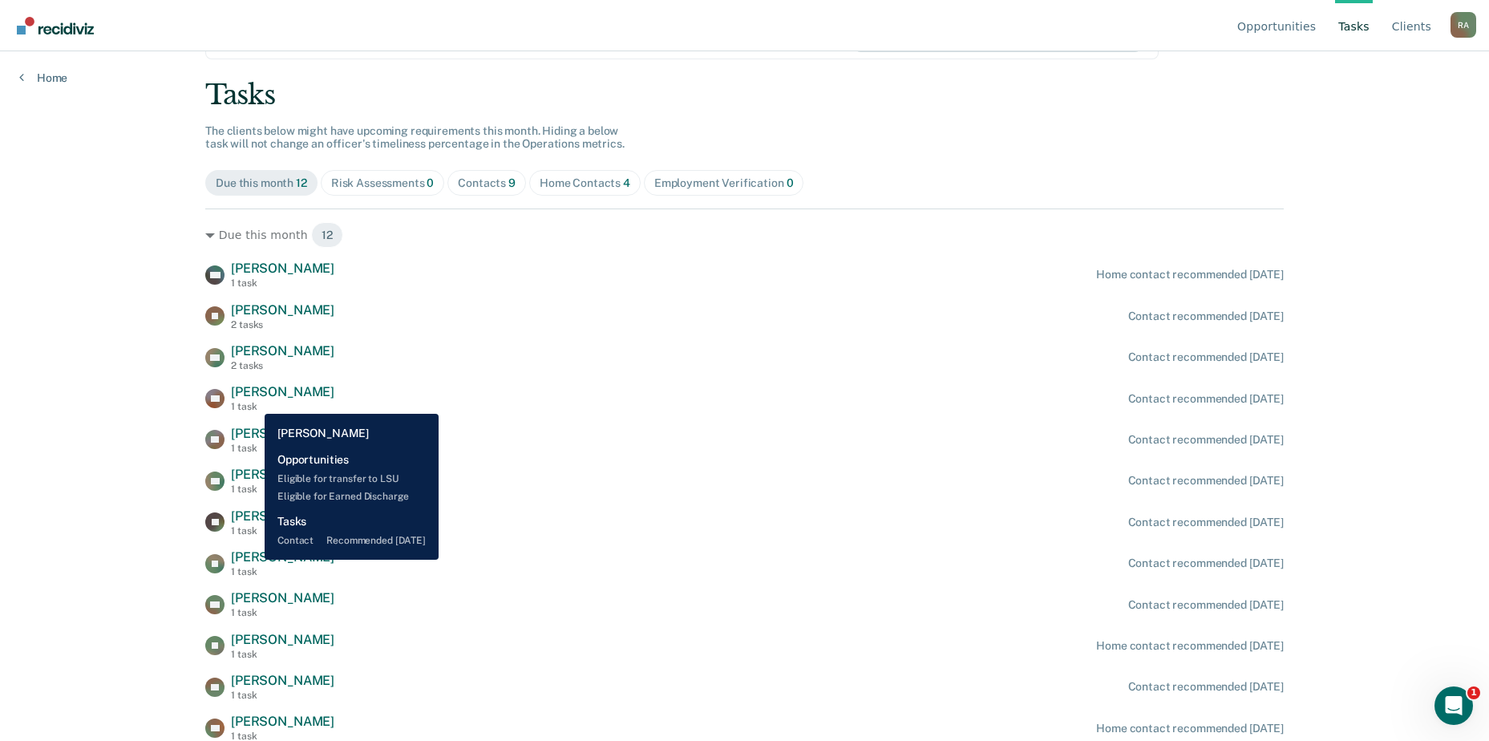
scroll to position [79, 0]
